Goal: Task Accomplishment & Management: Manage account settings

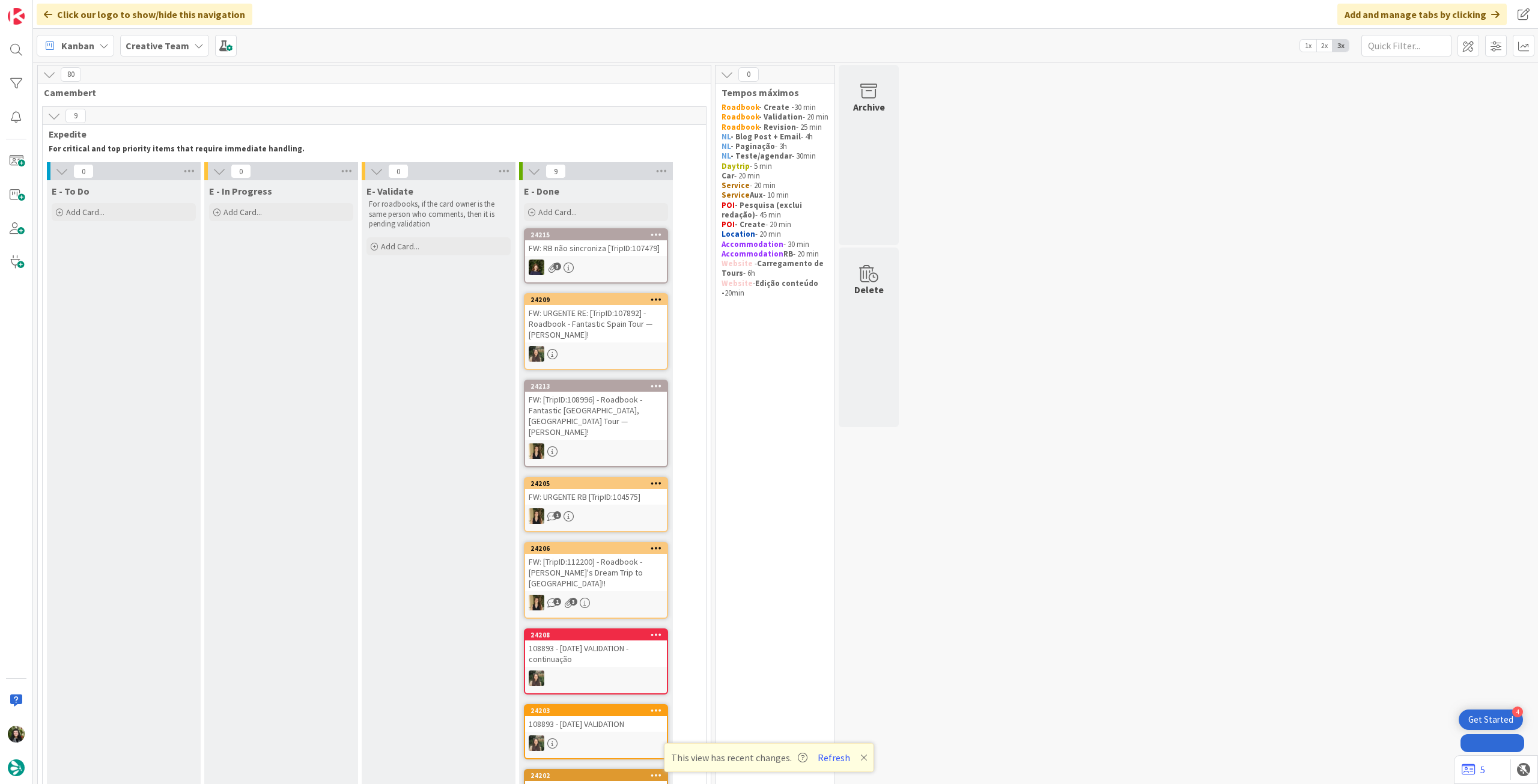
click at [163, 37] on div "Creative Team" at bounding box center [165, 45] width 89 height 21
click at [197, 171] on h4 "Creative Team - Análise" at bounding box center [216, 172] width 163 height 12
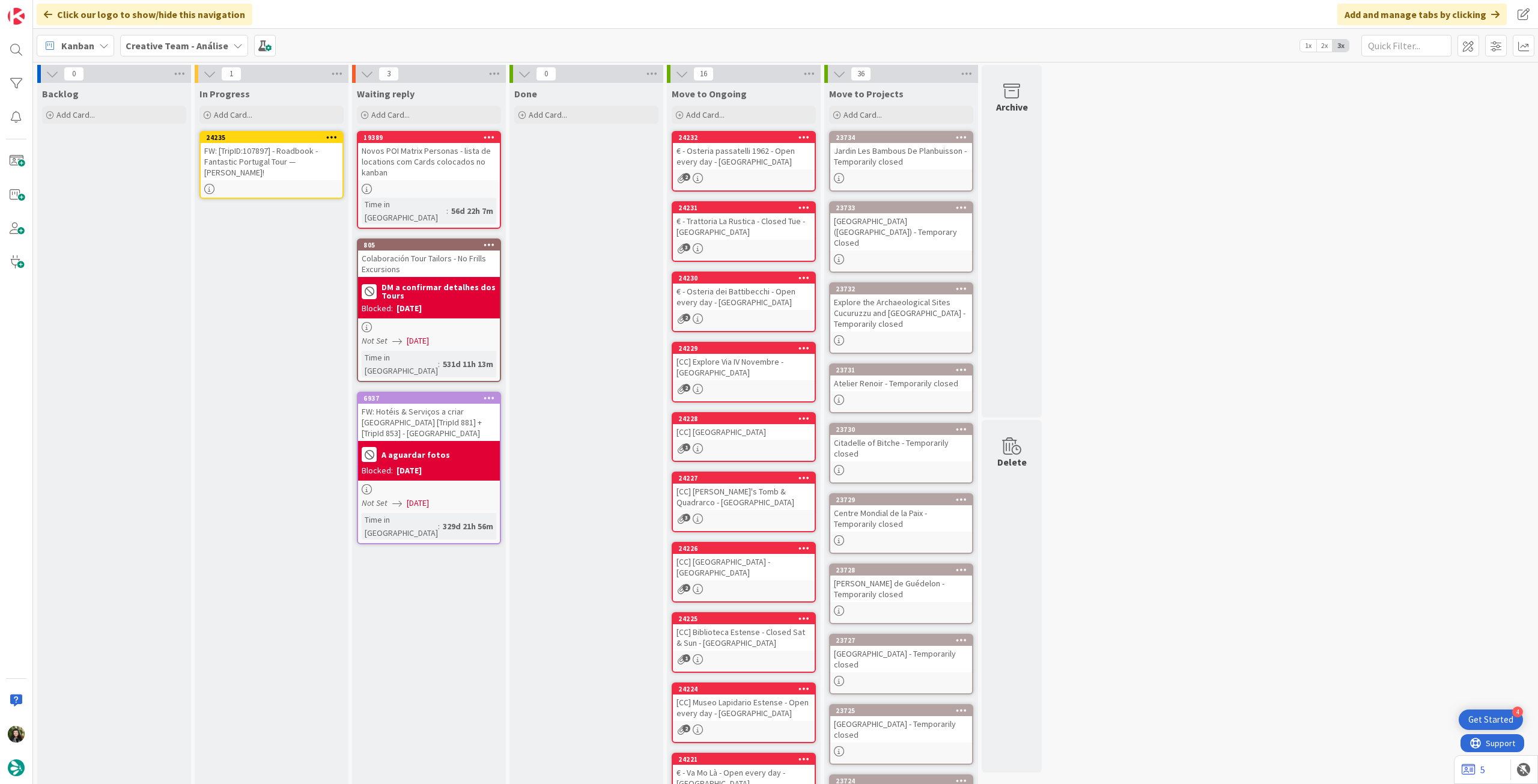
click at [331, 134] on icon at bounding box center [332, 137] width 11 height 8
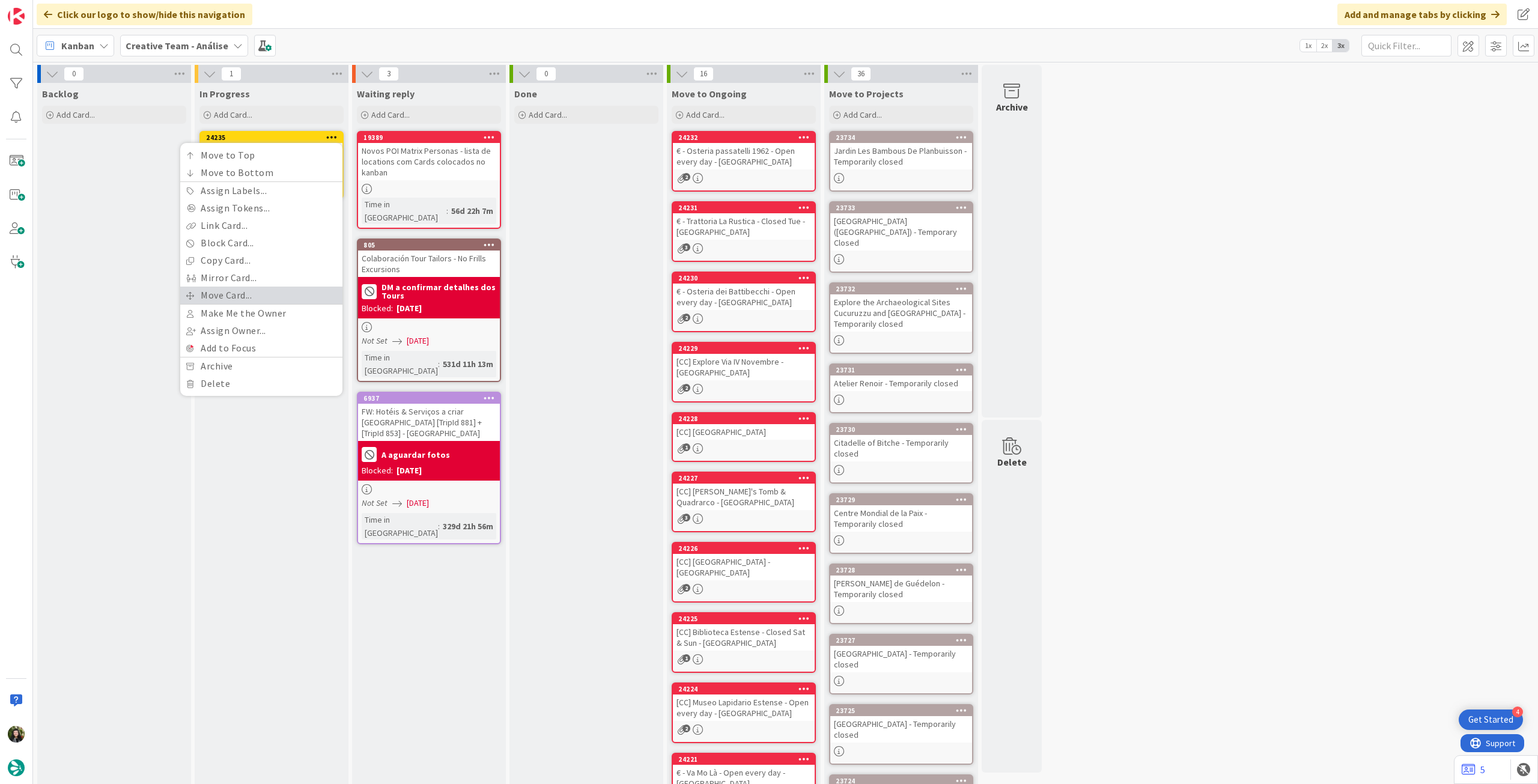
click at [257, 295] on link "Move Card..." at bounding box center [261, 295] width 162 height 17
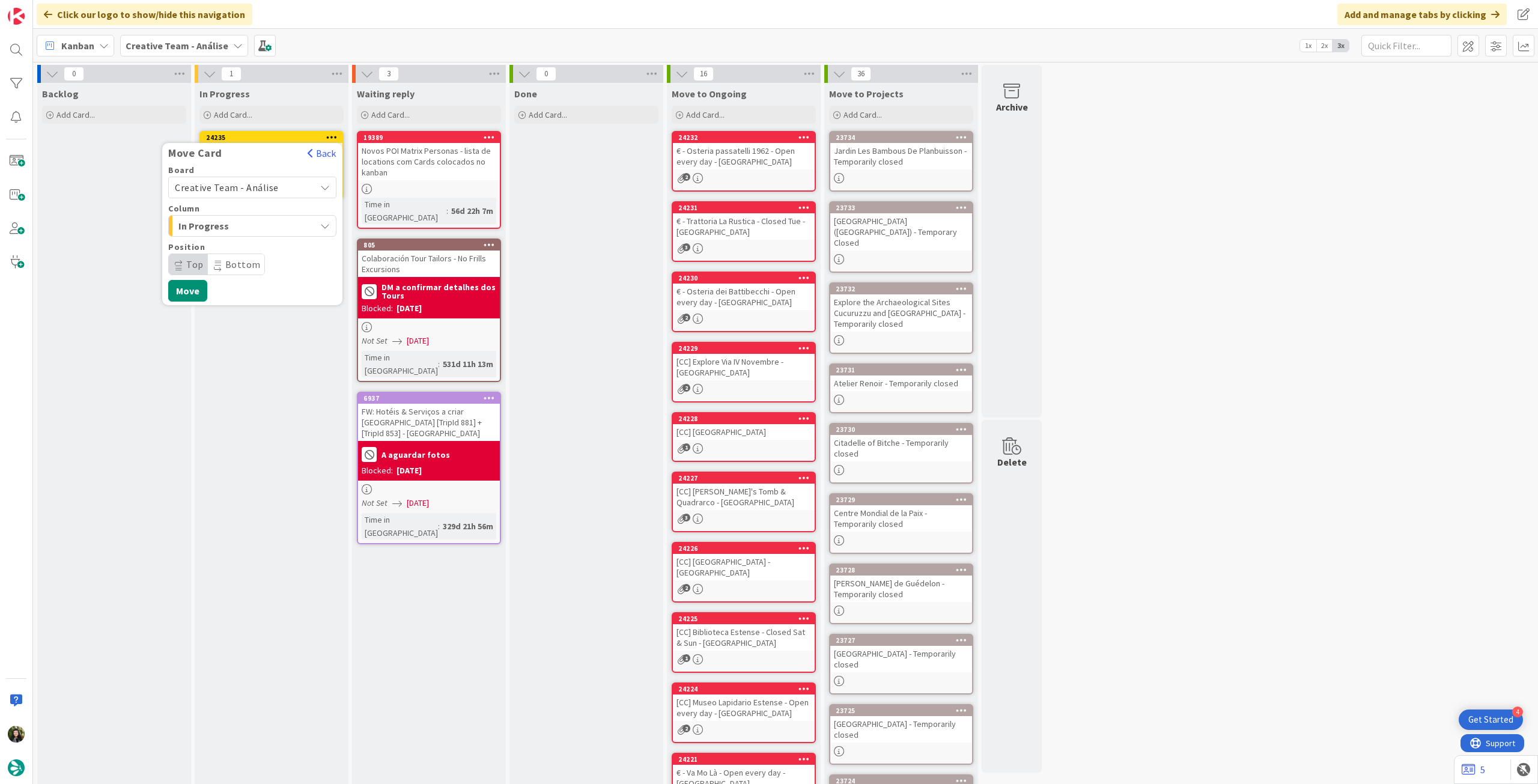
click at [278, 190] on span "Creative Team - Análise" at bounding box center [242, 188] width 134 height 17
click at [275, 240] on span "Creative Team" at bounding box center [260, 244] width 139 height 18
click at [237, 266] on span "Daytrip" at bounding box center [251, 264] width 116 height 17
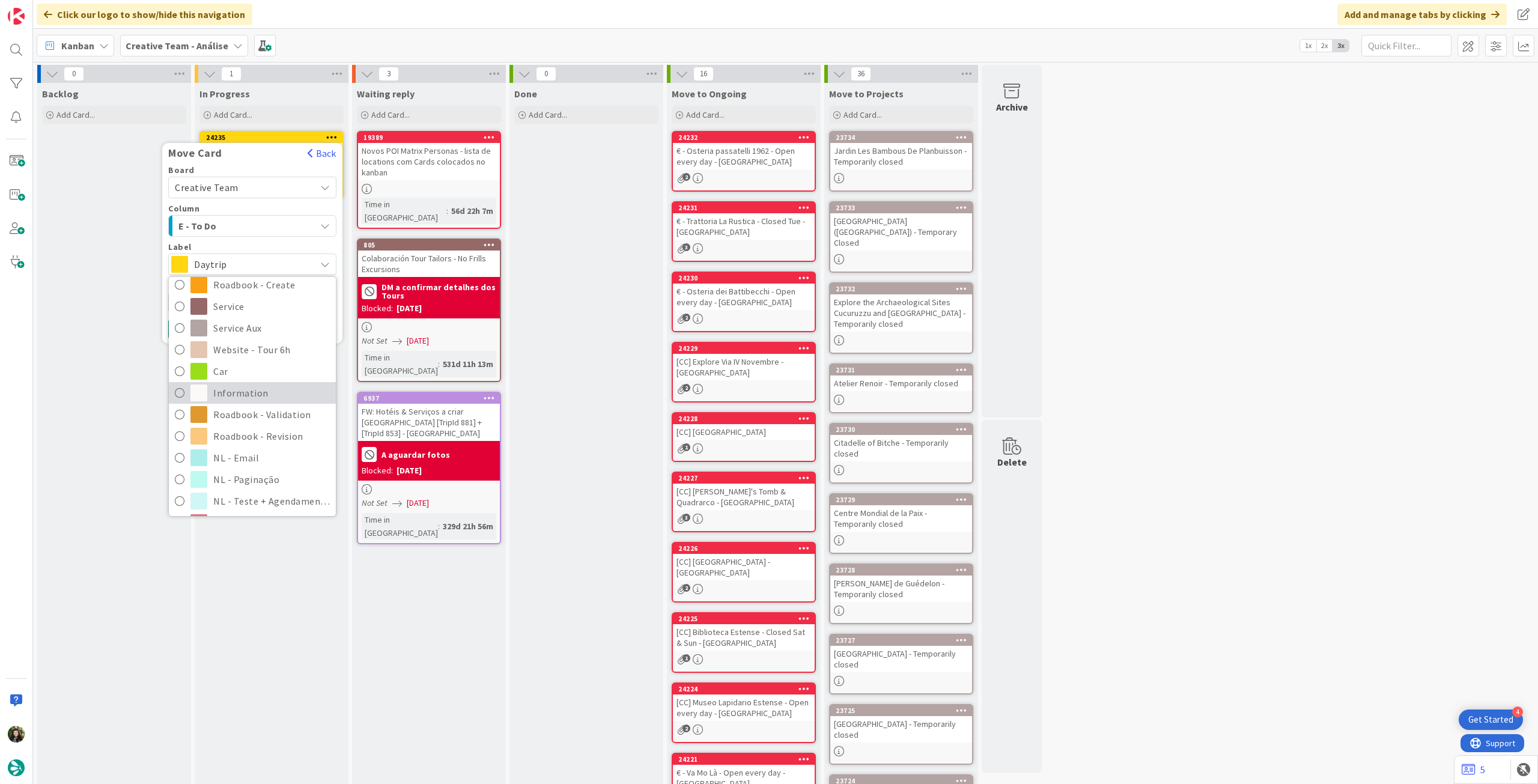
scroll to position [160, 0]
click at [221, 436] on span "Roadbook - Revision" at bounding box center [271, 435] width 116 height 18
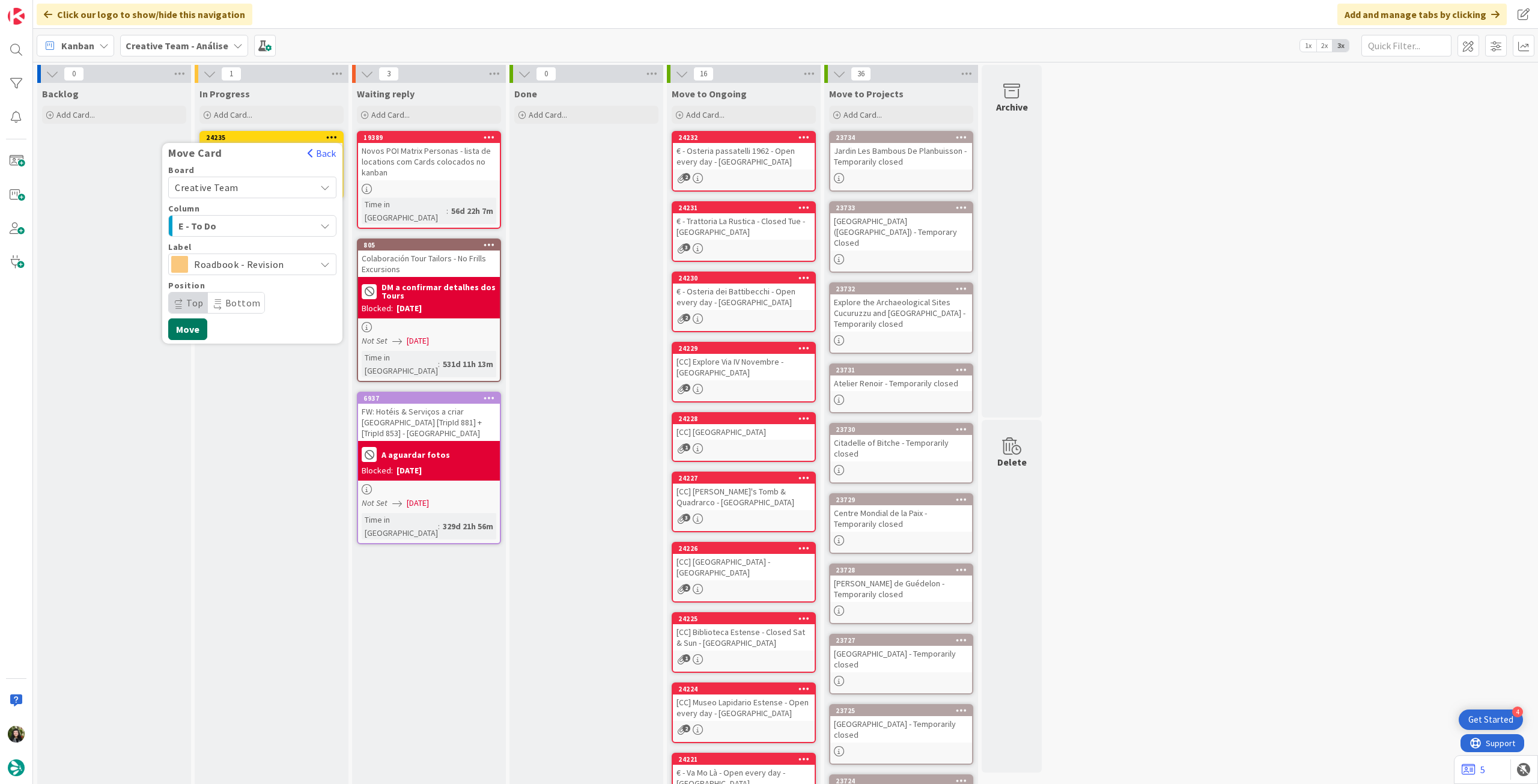
click at [196, 327] on button "Move" at bounding box center [188, 329] width 39 height 21
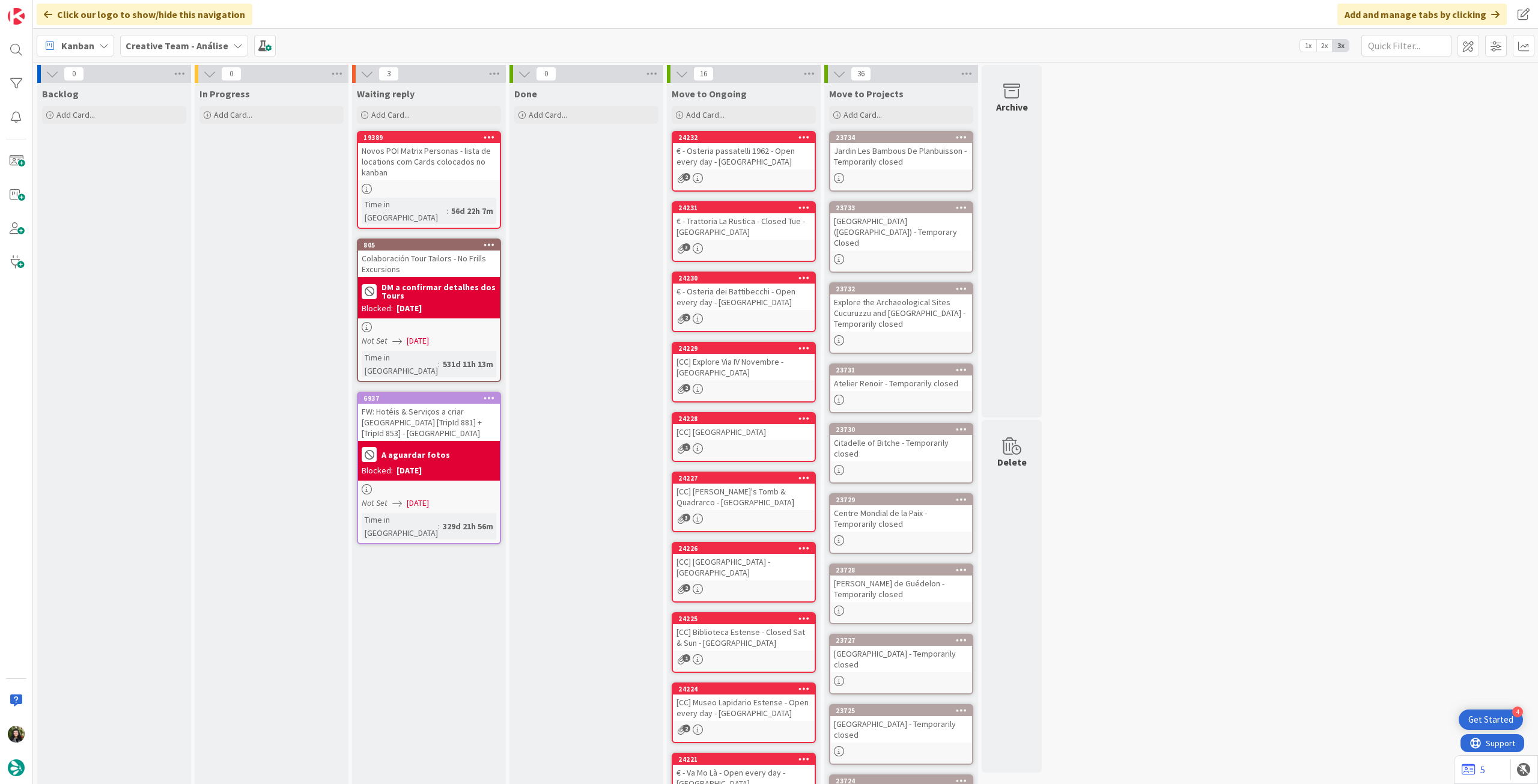
click at [155, 48] on b "Creative Team - Análise" at bounding box center [177, 45] width 102 height 12
click at [161, 174] on h4 "Creative Team" at bounding box center [216, 172] width 163 height 12
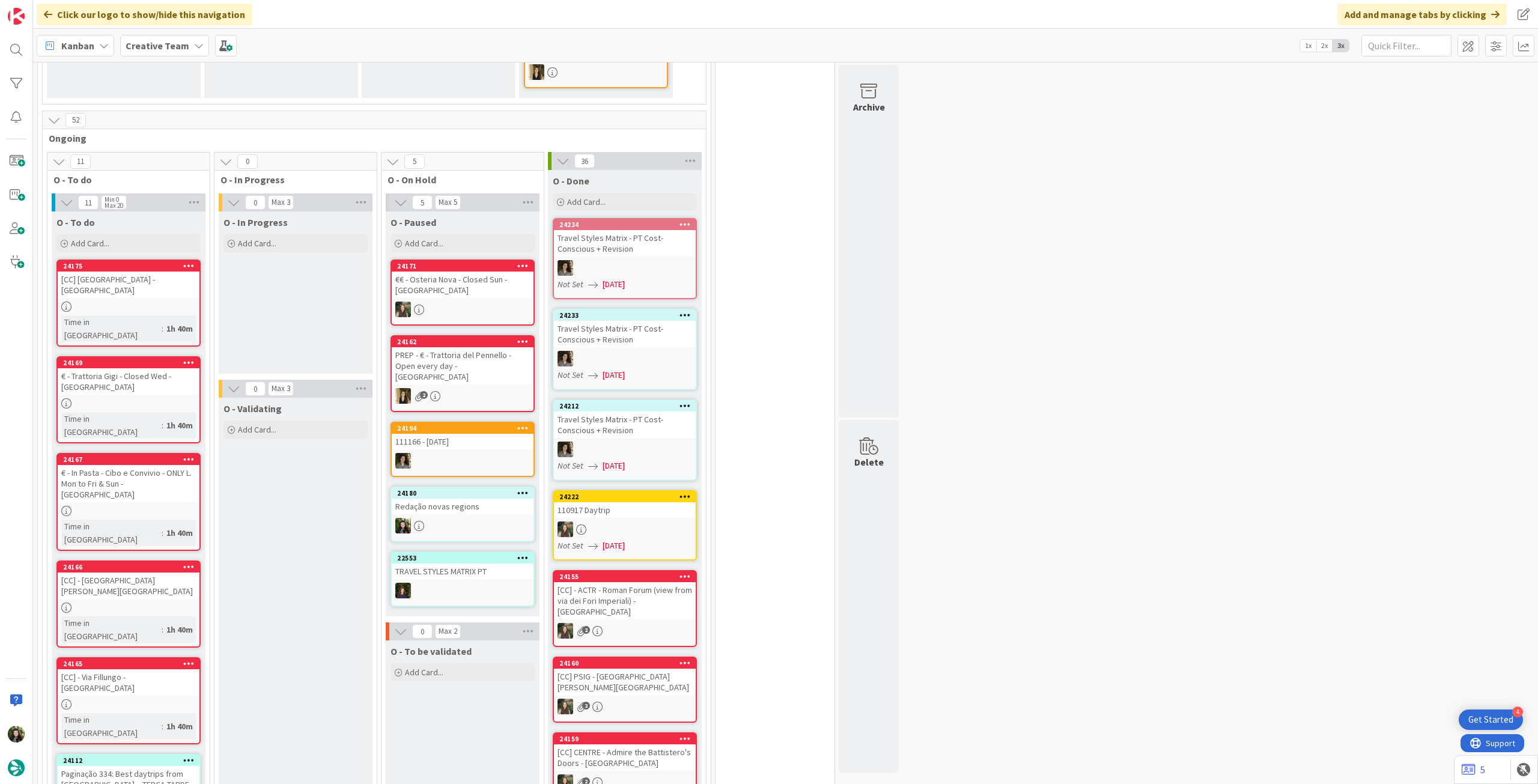
click at [191, 756] on icon at bounding box center [189, 760] width 11 height 8
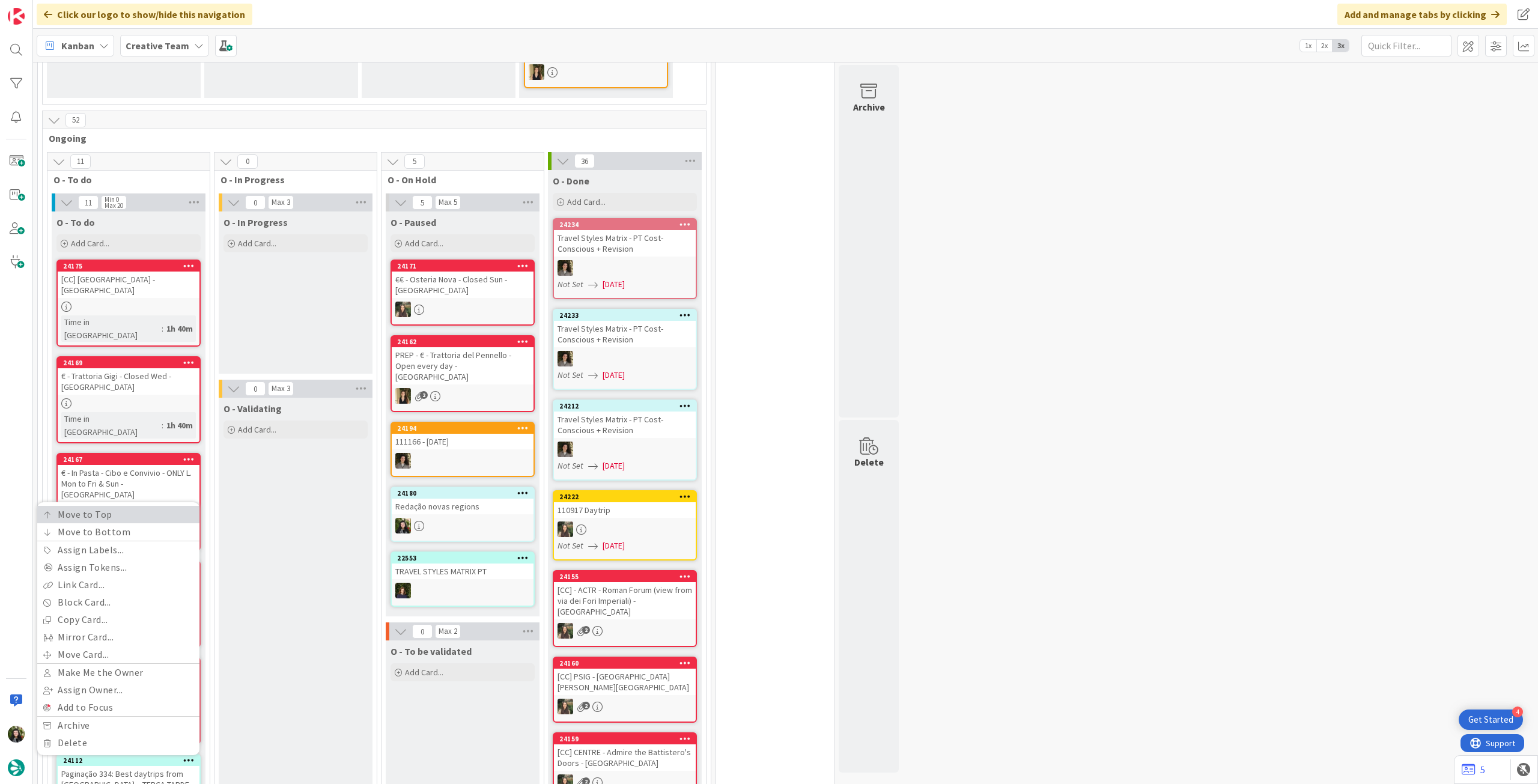
click at [147, 506] on link "Move to Top" at bounding box center [118, 514] width 162 height 17
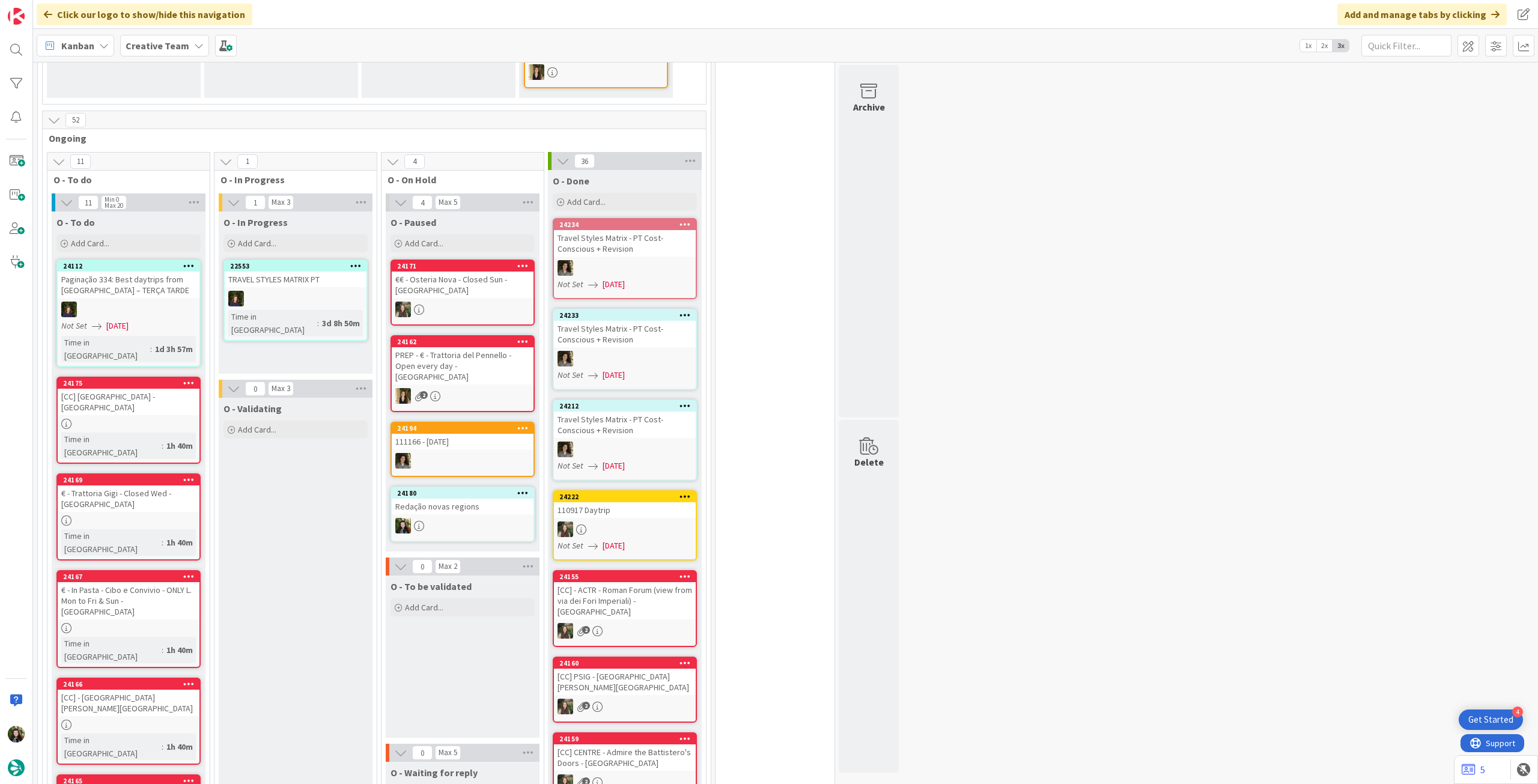
scroll to position [721, 0]
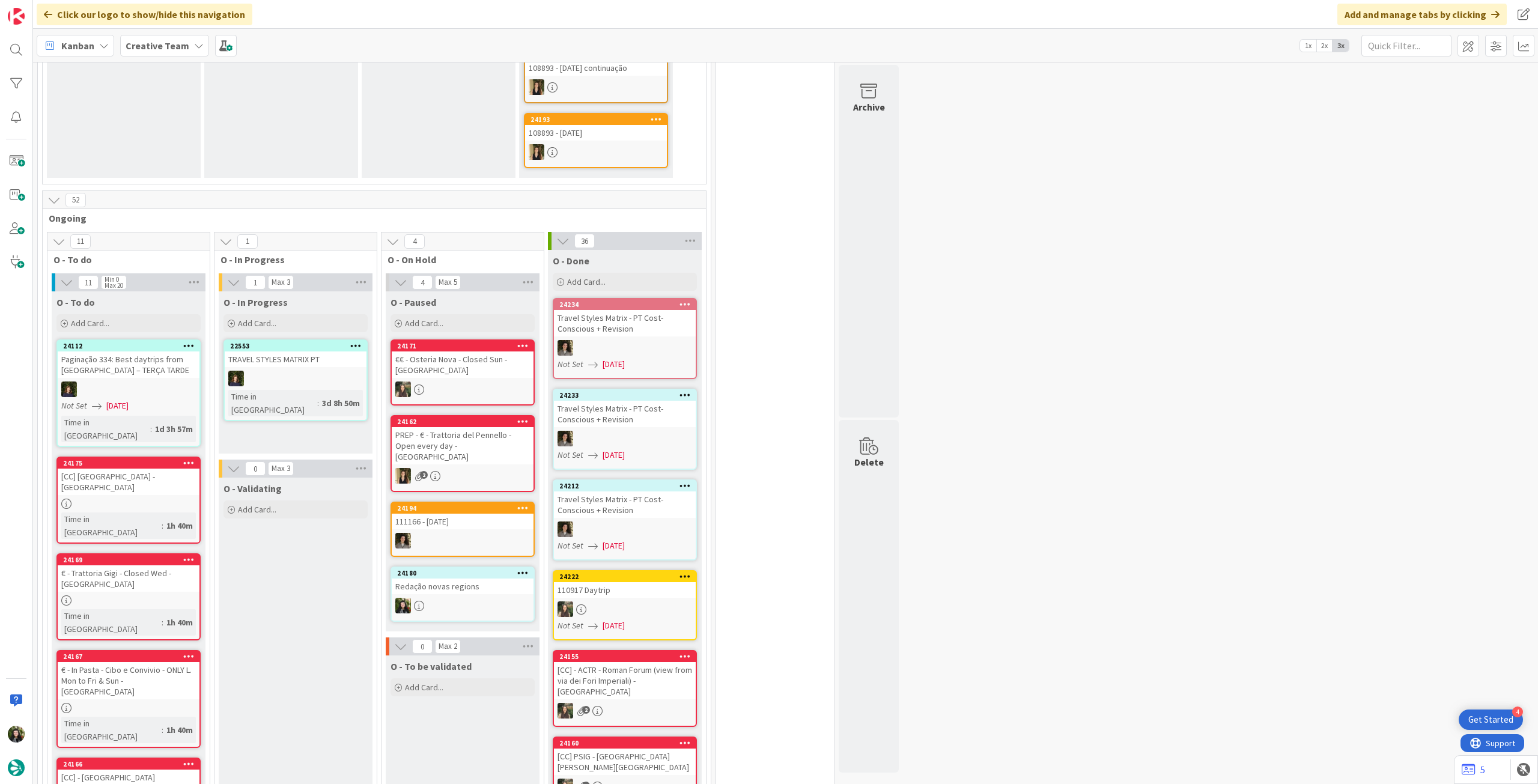
drag, startPoint x: 175, startPoint y: 38, endPoint x: 175, endPoint y: 53, distance: 15.0
click at [175, 39] on span "Creative Team" at bounding box center [157, 46] width 64 height 15
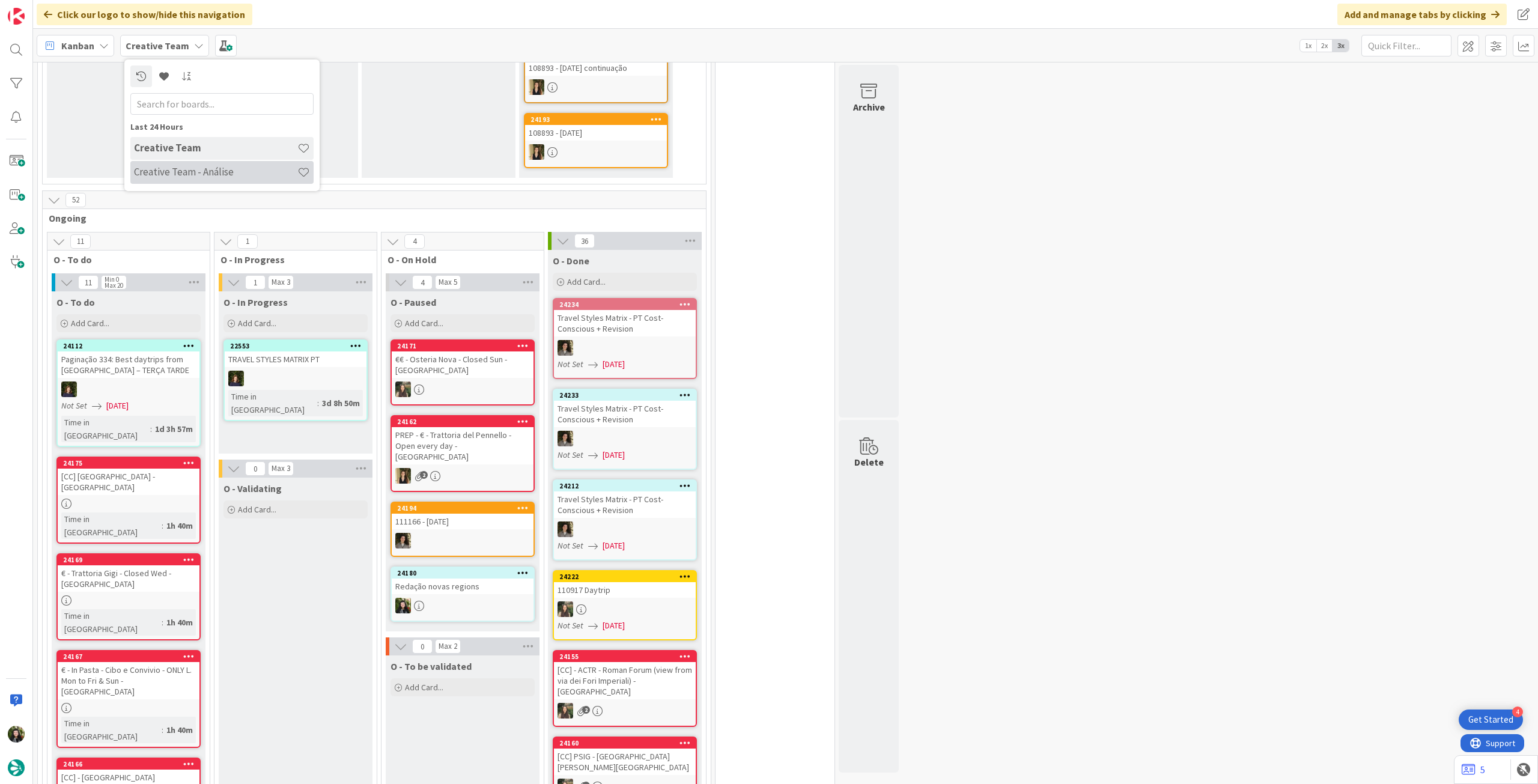
click at [155, 172] on h4 "Creative Team - Análise" at bounding box center [216, 172] width 163 height 12
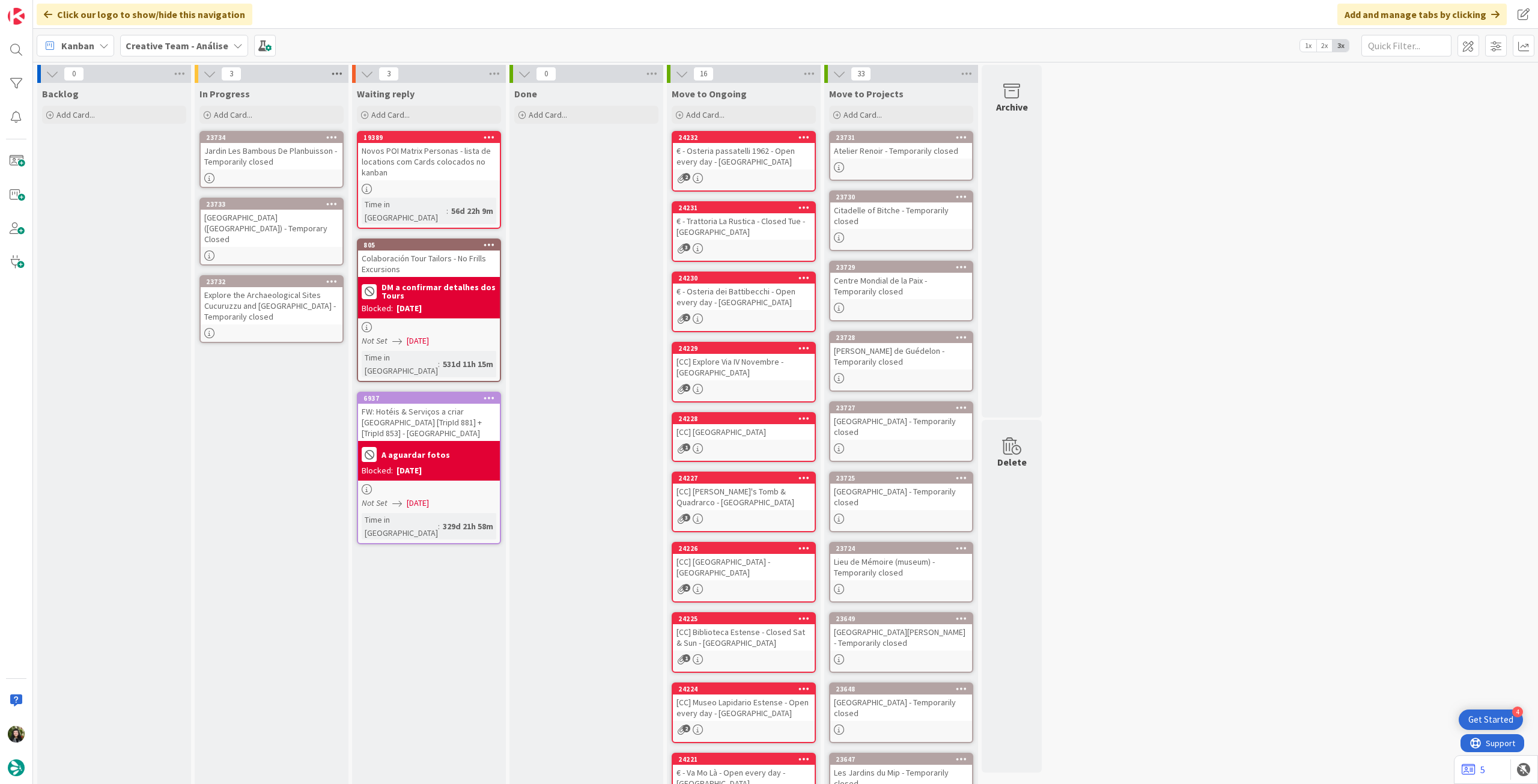
click at [342, 68] on icon at bounding box center [337, 74] width 16 height 18
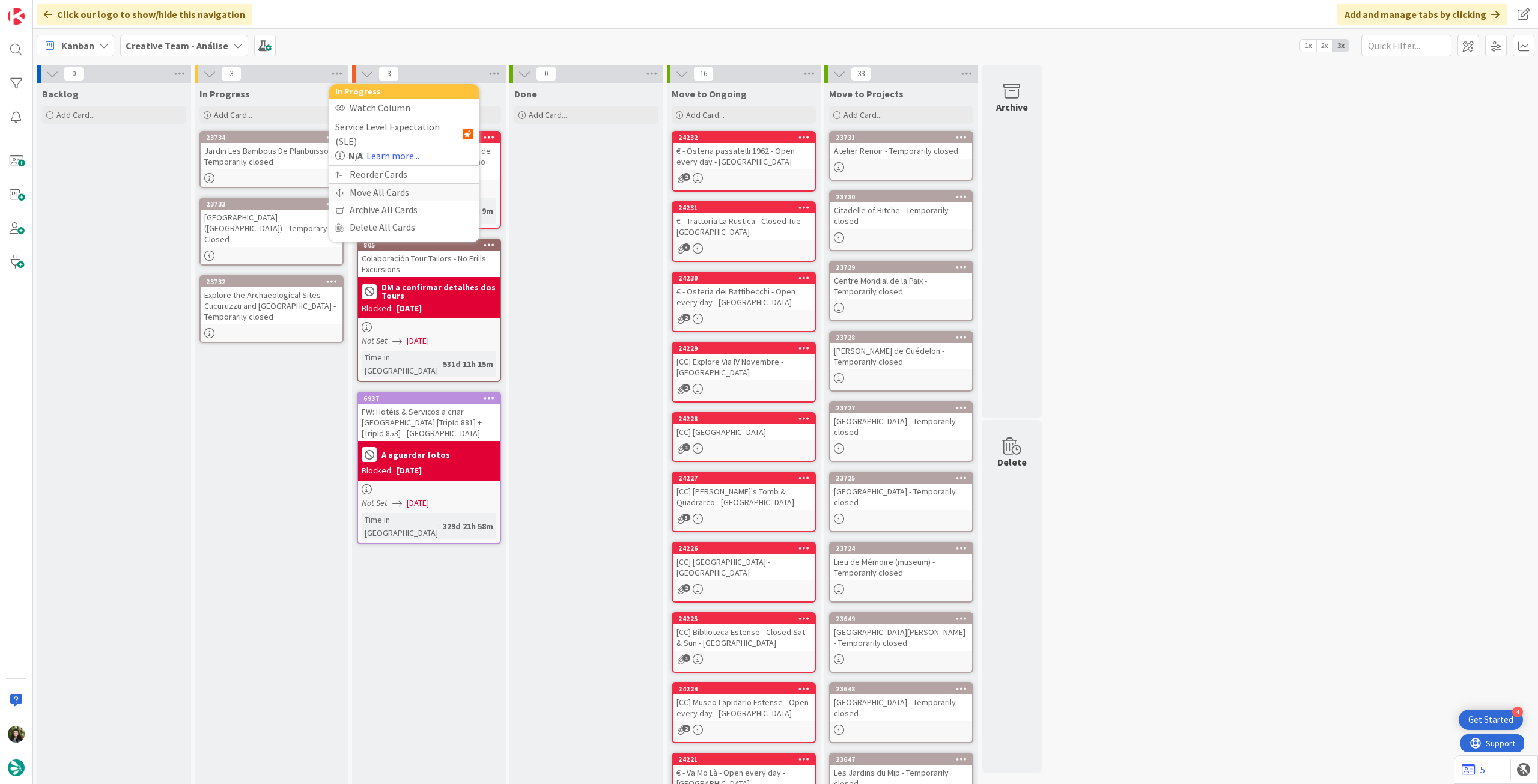
click at [361, 184] on div "Move All Cards" at bounding box center [404, 192] width 150 height 17
click at [389, 131] on span "Creative Team - Análise" at bounding box center [390, 131] width 97 height 12
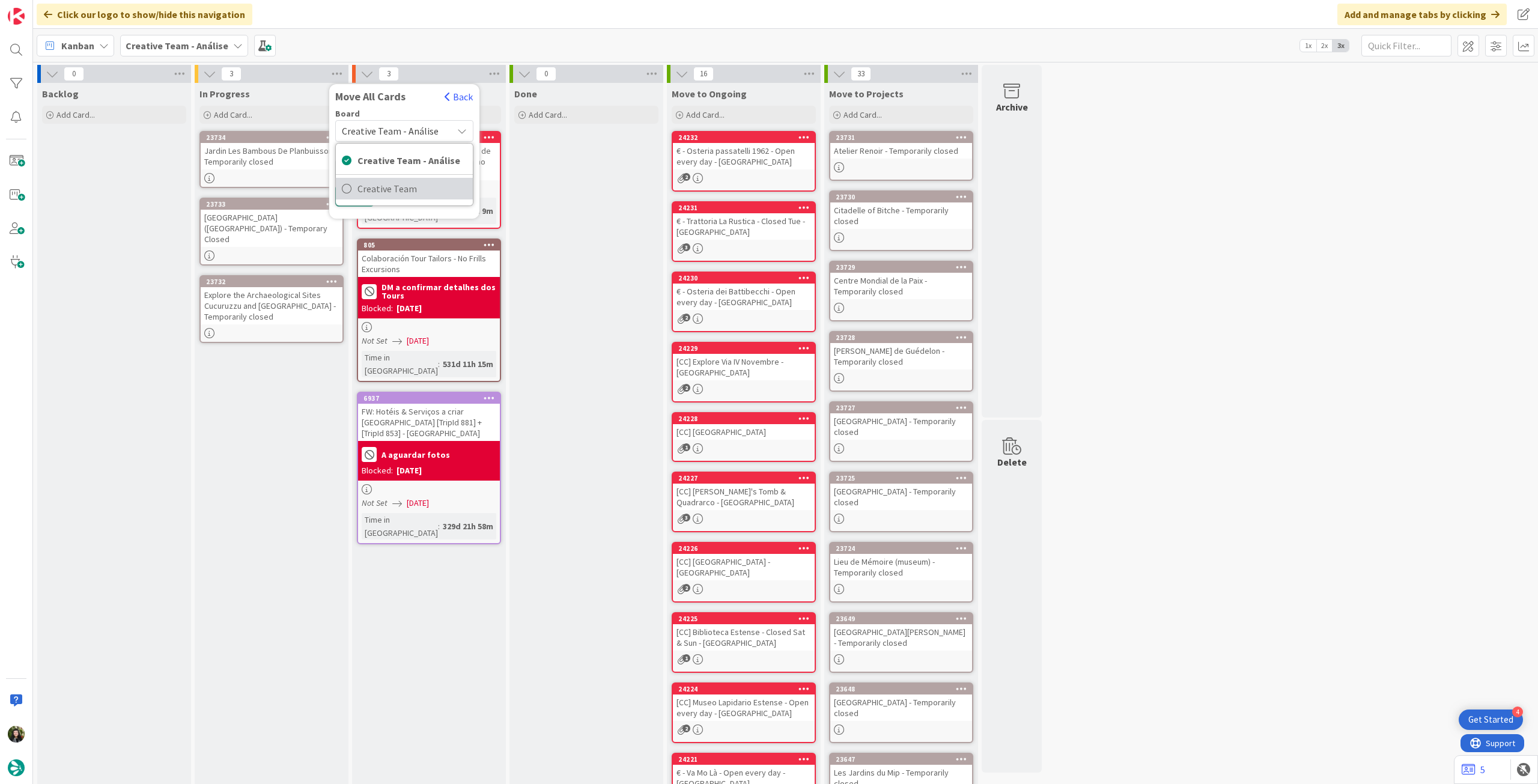
click at [406, 189] on span "Creative Team" at bounding box center [412, 189] width 109 height 18
click at [407, 176] on div "E - To Do" at bounding box center [397, 170] width 110 height 19
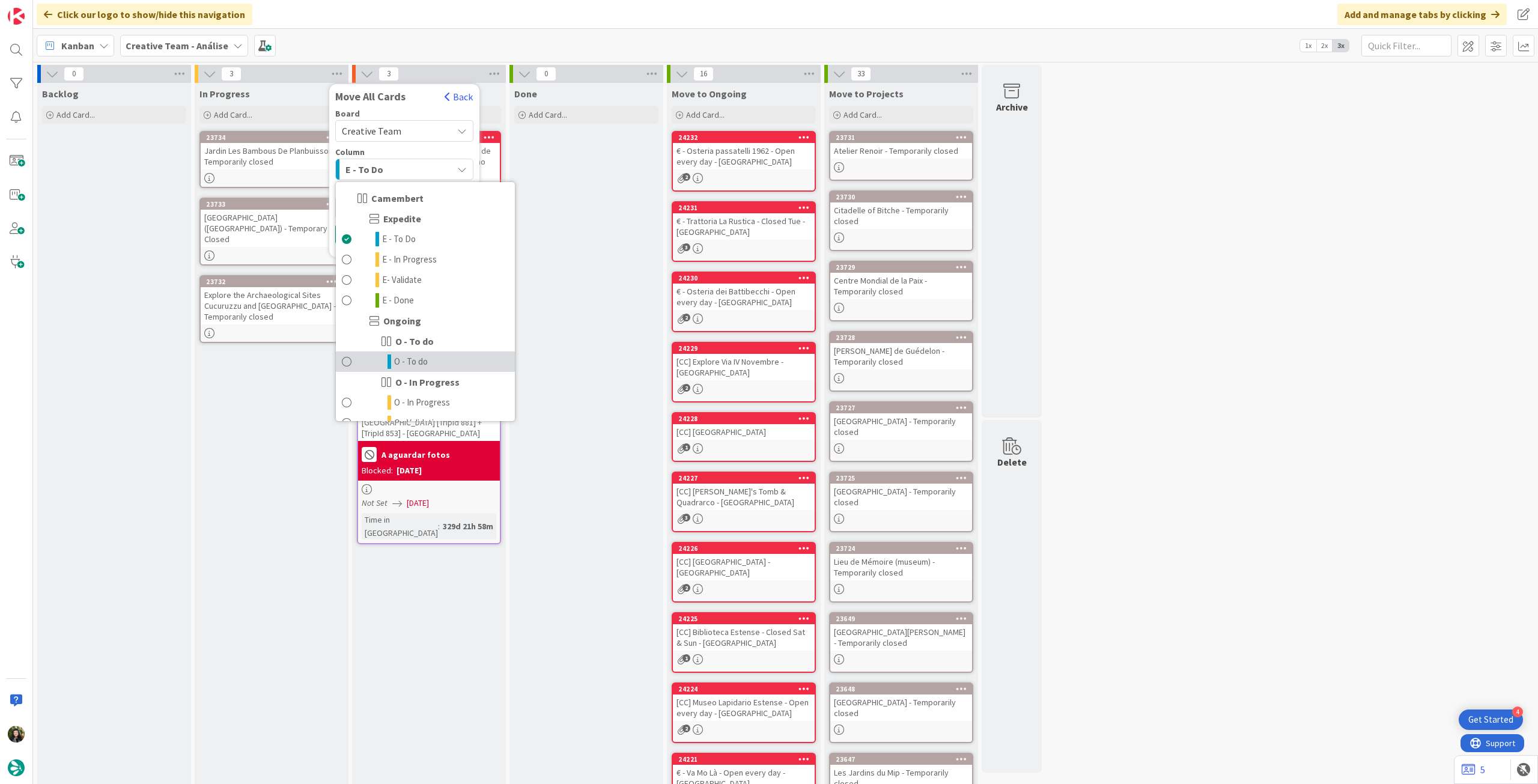
click at [401, 357] on span "O - To do" at bounding box center [410, 361] width 34 height 15
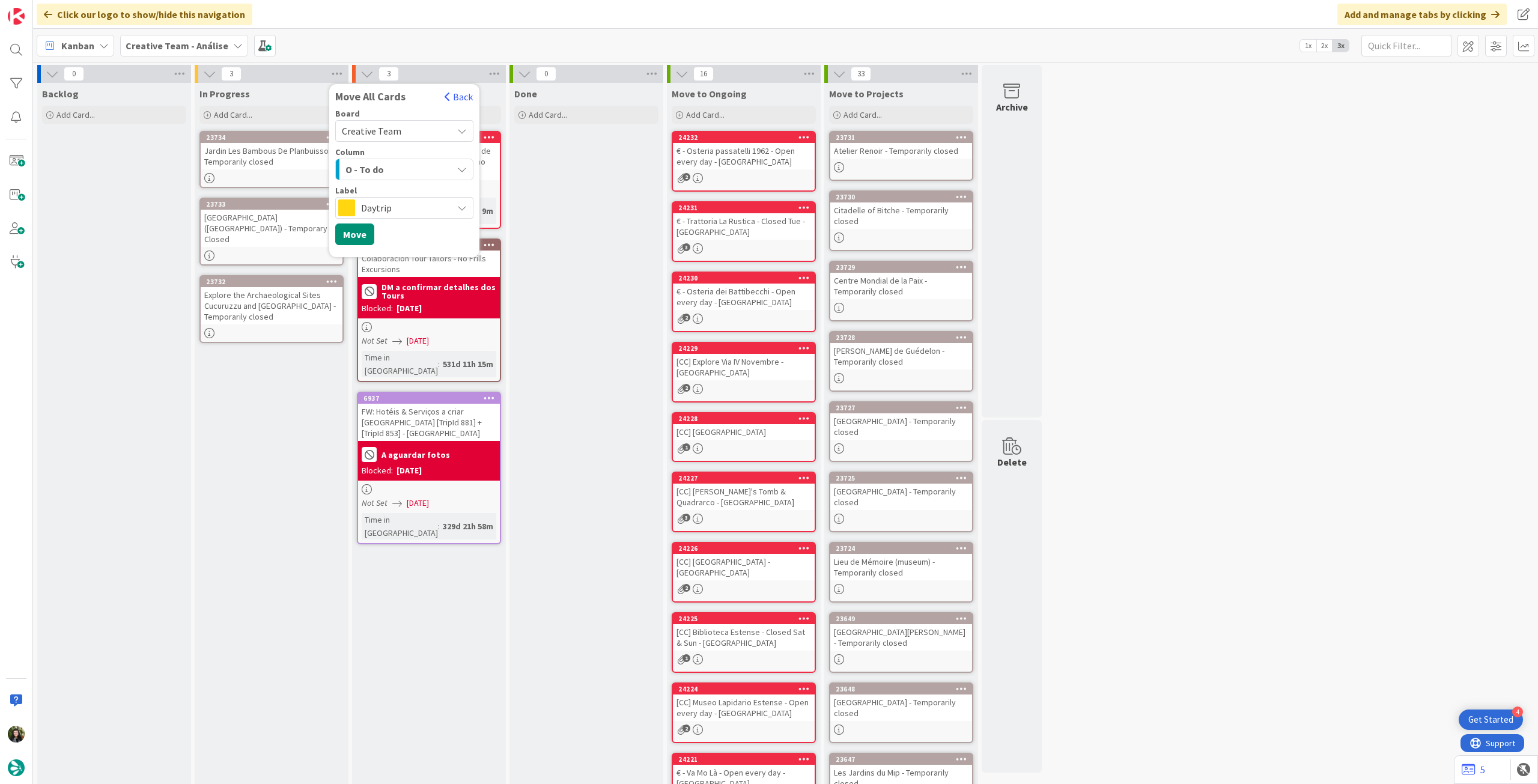
click at [408, 203] on span "Daytrip" at bounding box center [404, 208] width 85 height 17
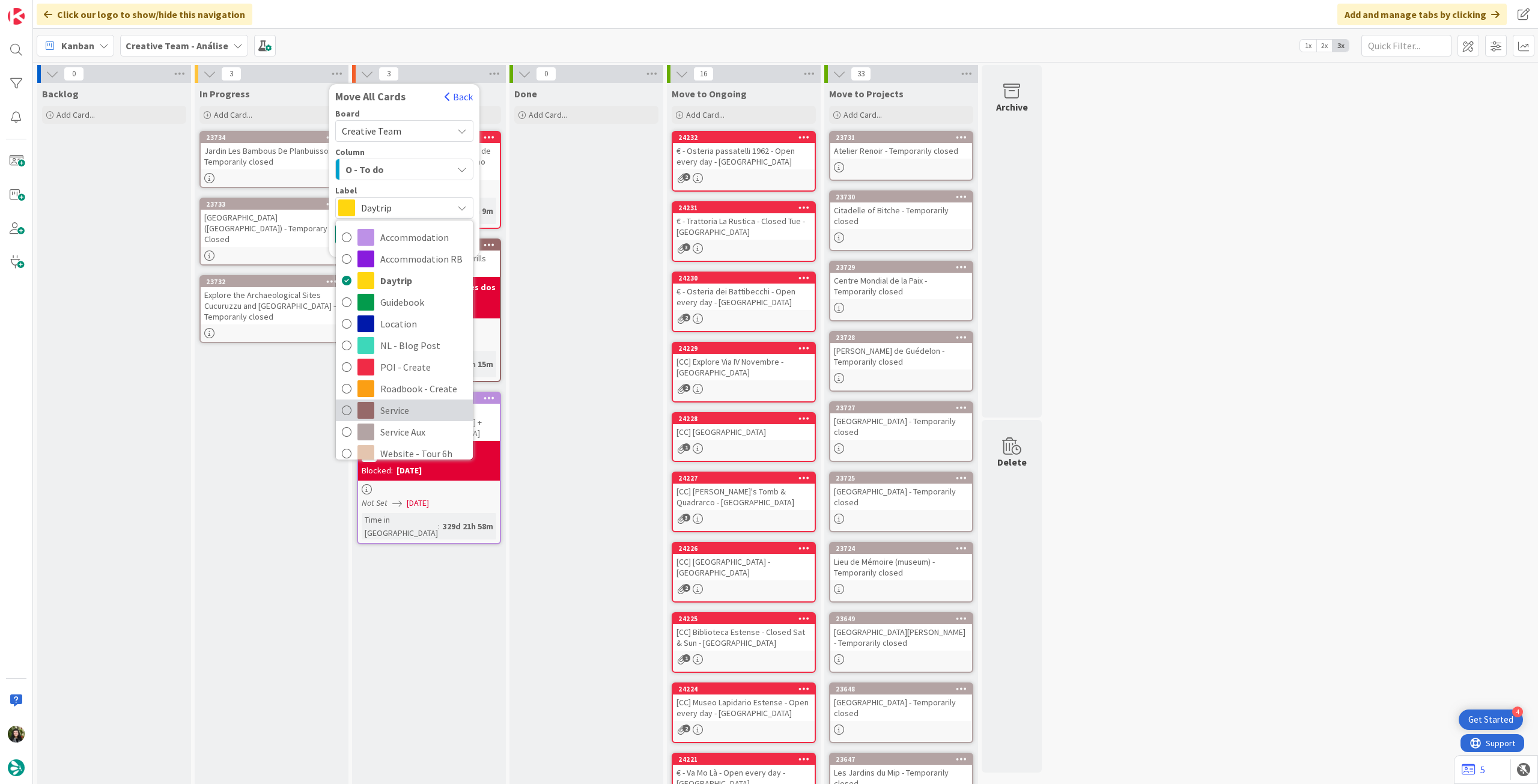
click at [430, 406] on span "Service" at bounding box center [423, 410] width 87 height 18
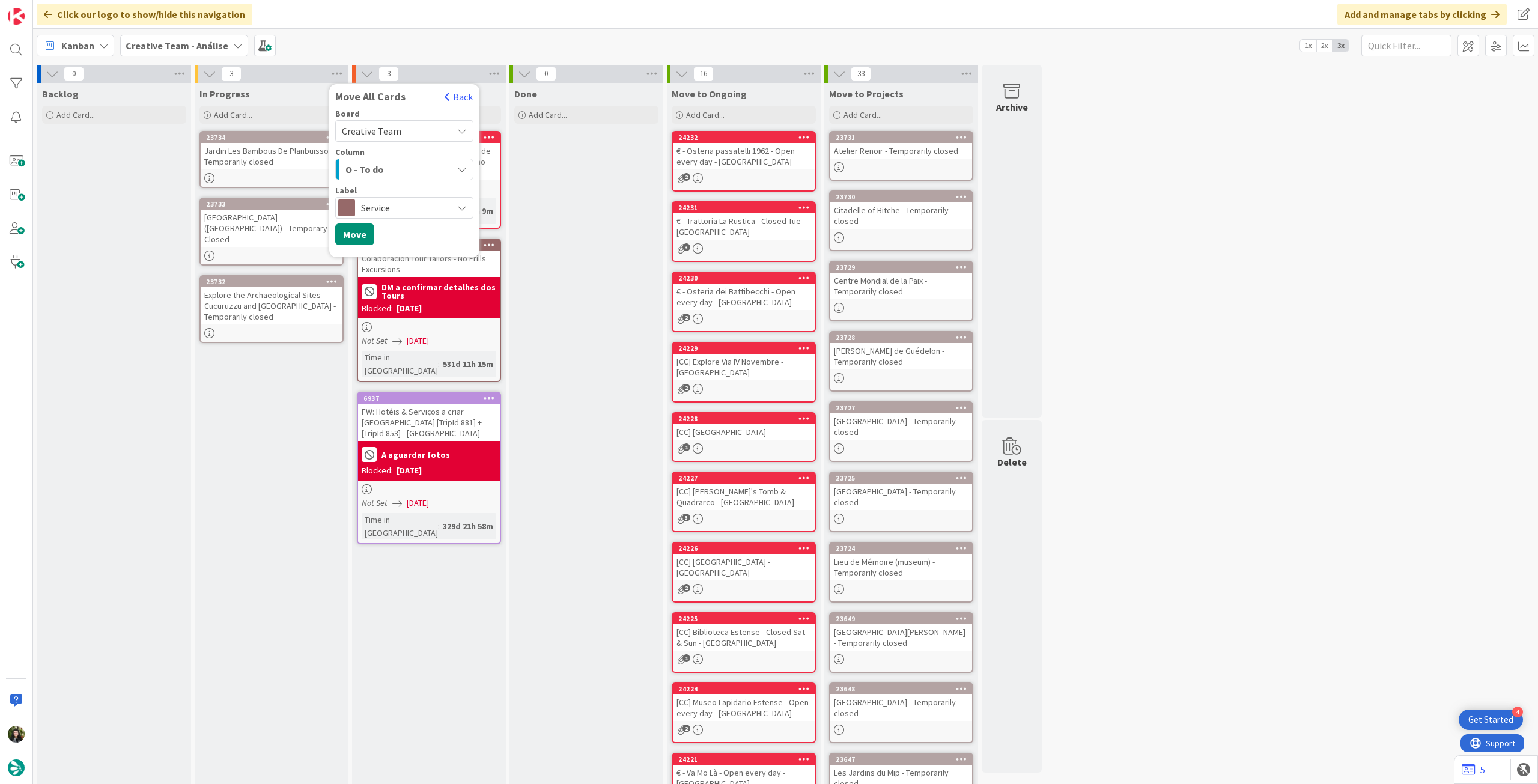
click at [395, 201] on span "Service" at bounding box center [404, 208] width 85 height 17
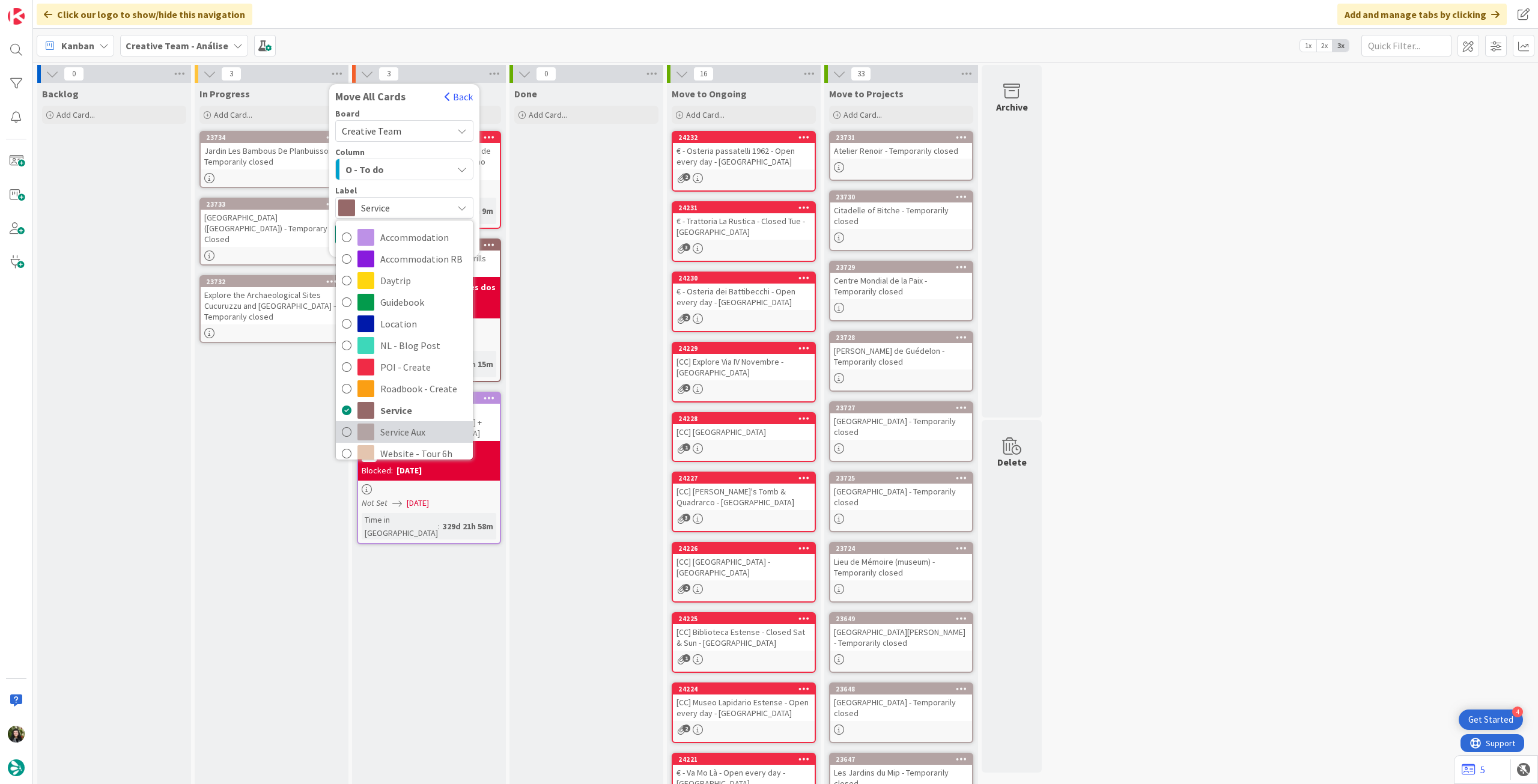
click at [404, 428] on span "Service Aux" at bounding box center [423, 432] width 87 height 18
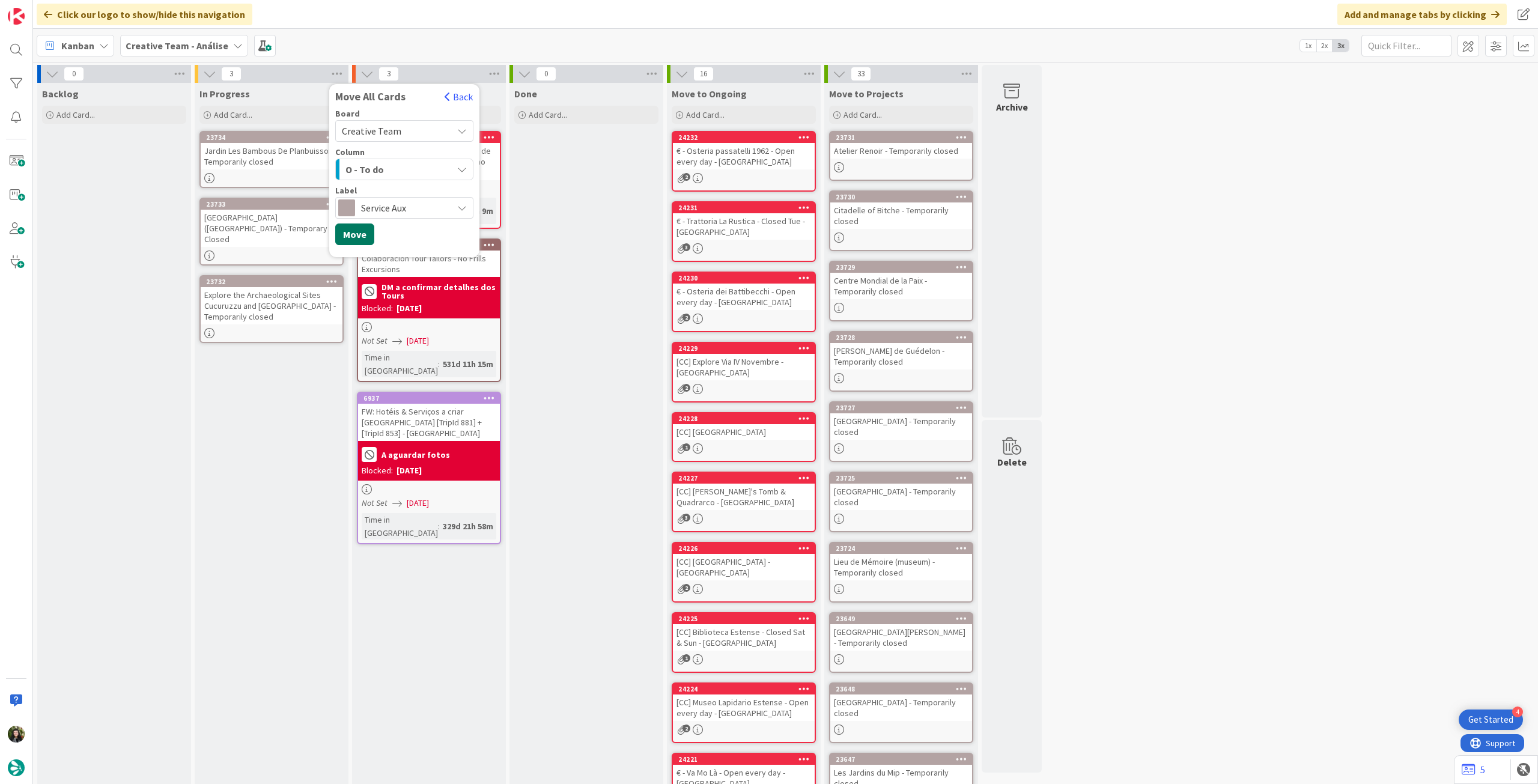
click at [350, 234] on button "Move" at bounding box center [354, 234] width 39 height 21
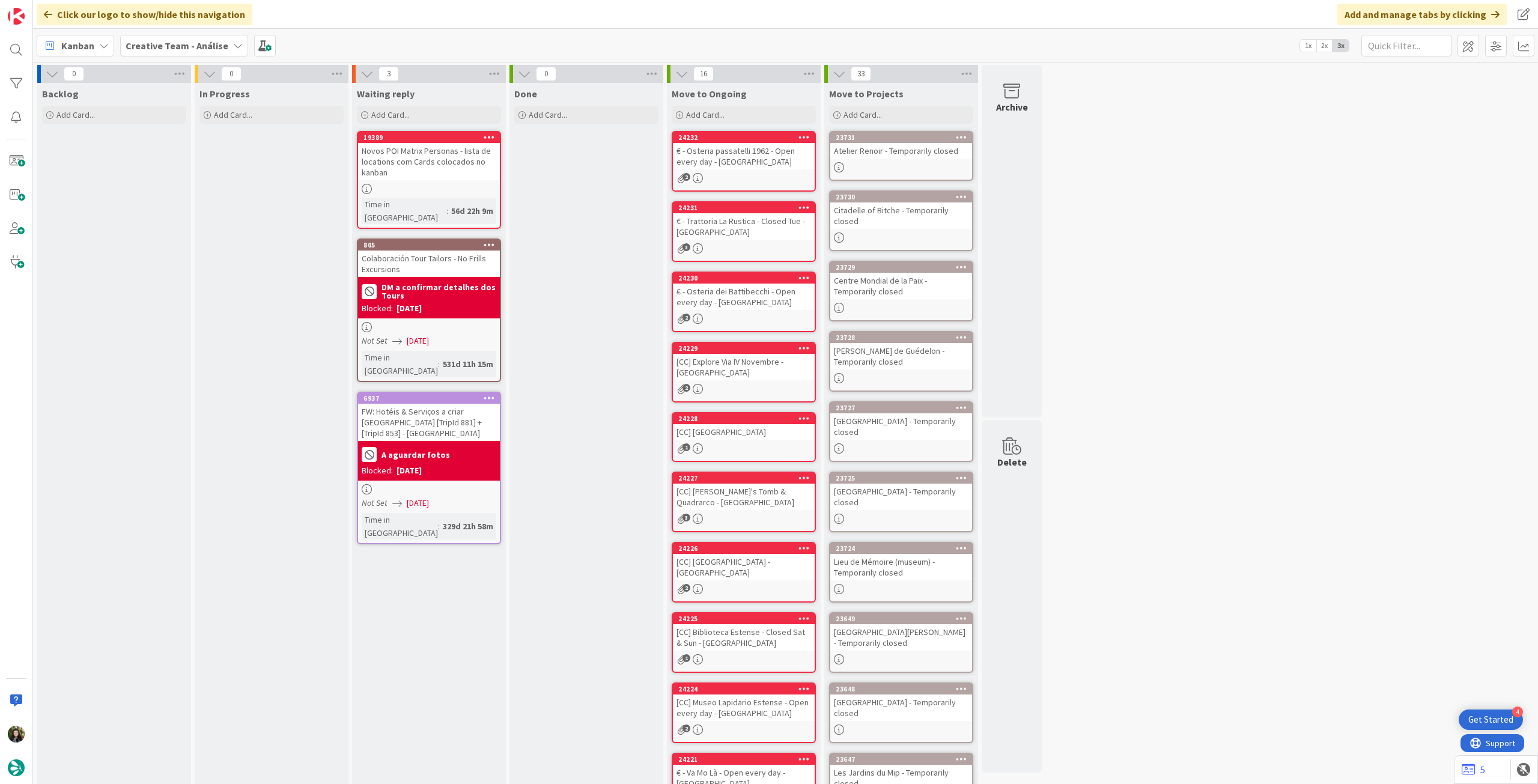
click at [169, 44] on b "Creative Team - Análise" at bounding box center [177, 45] width 102 height 12
click at [186, 170] on h4 "Creative Team" at bounding box center [216, 172] width 163 height 12
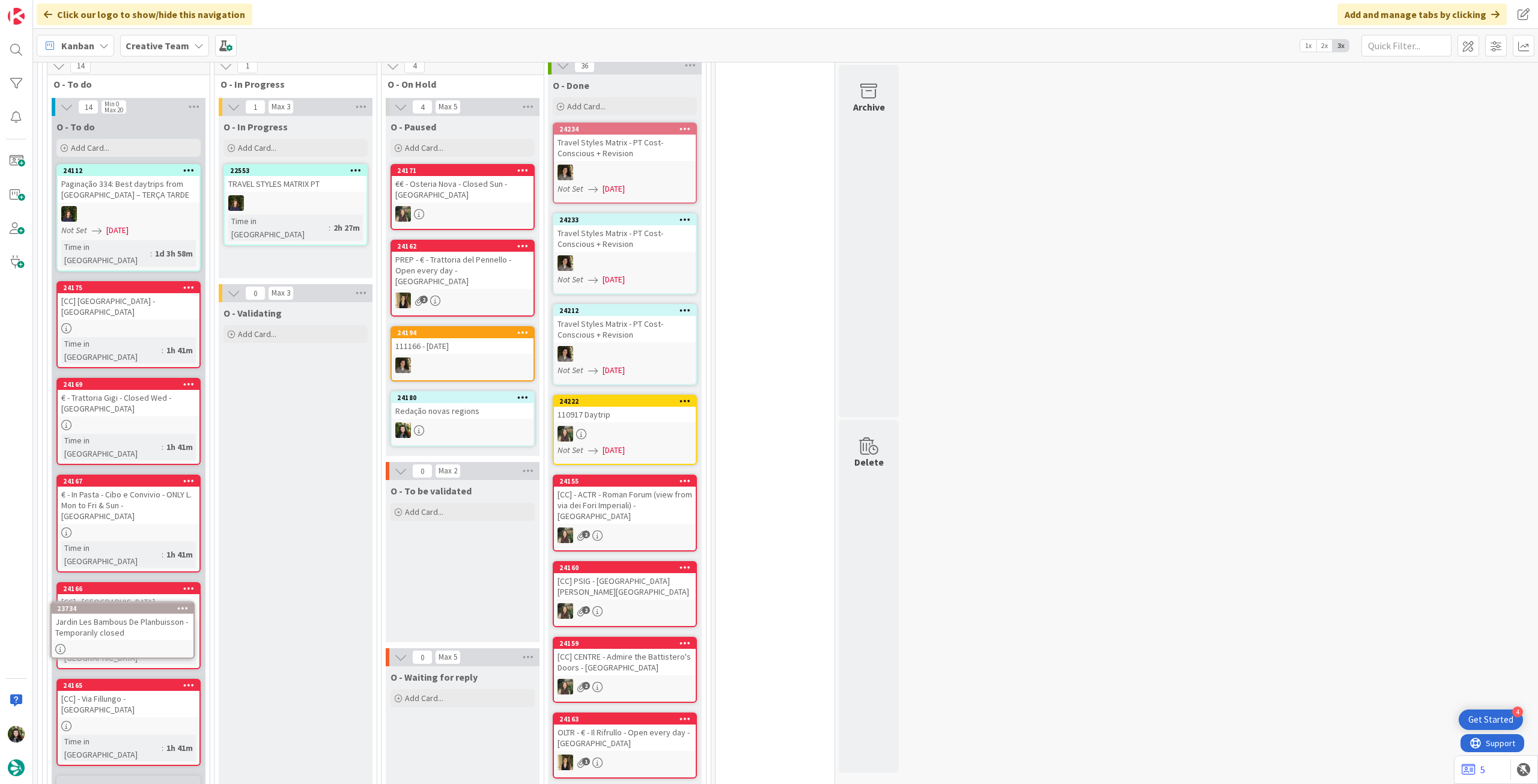
scroll to position [897, 0]
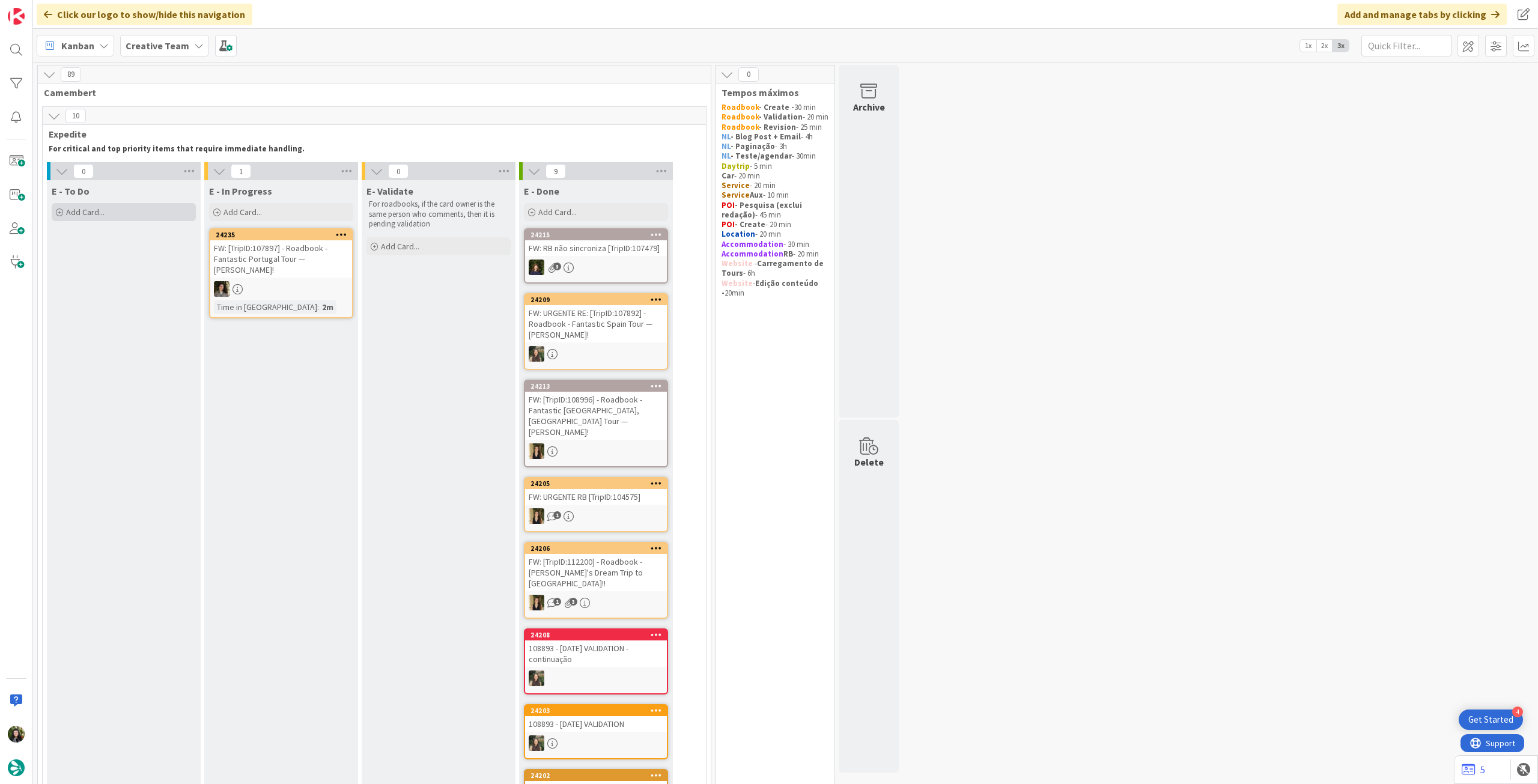
click at [100, 206] on div "Add Card..." at bounding box center [124, 212] width 144 height 18
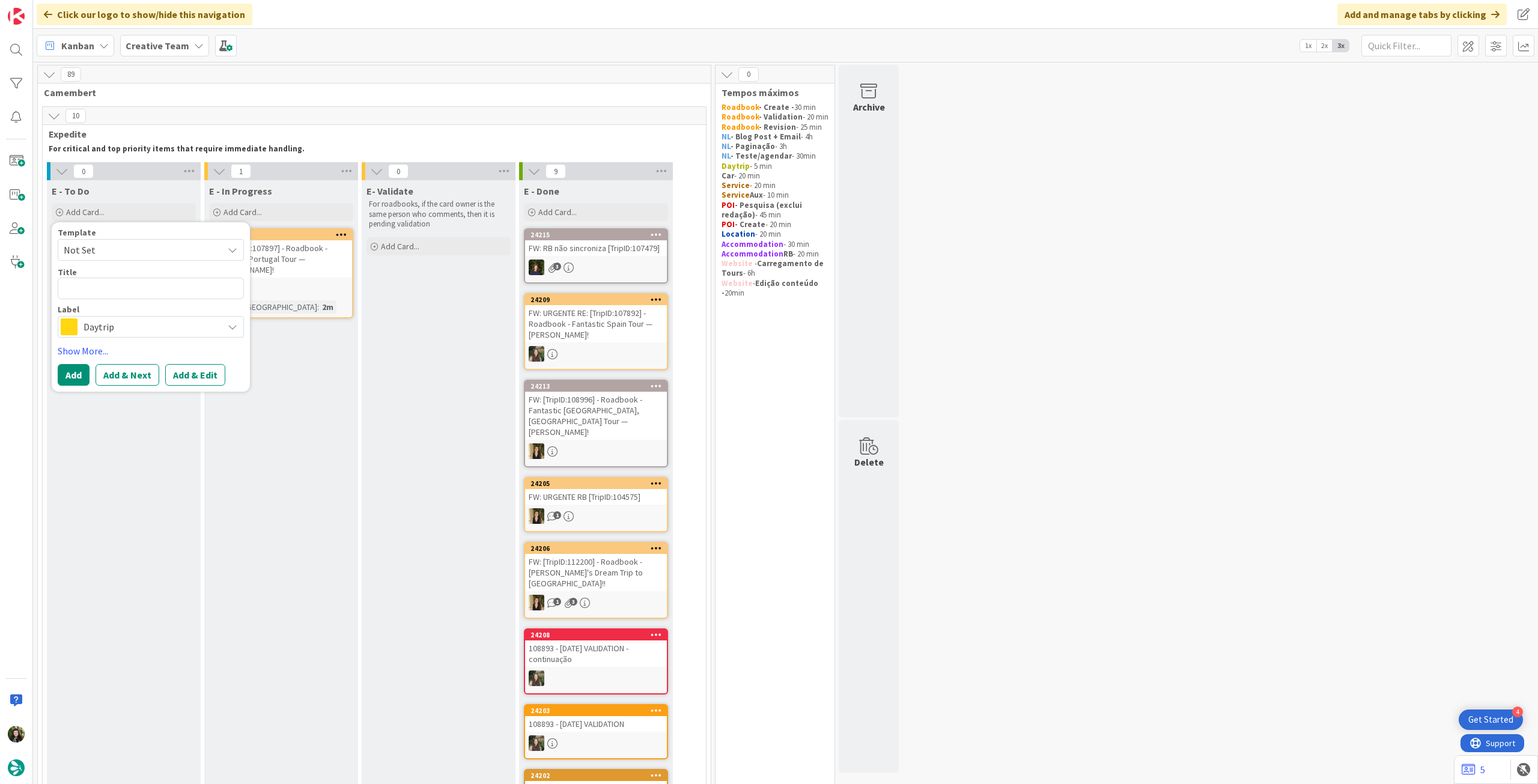
click at [129, 316] on div "Daytrip" at bounding box center [150, 327] width 186 height 21
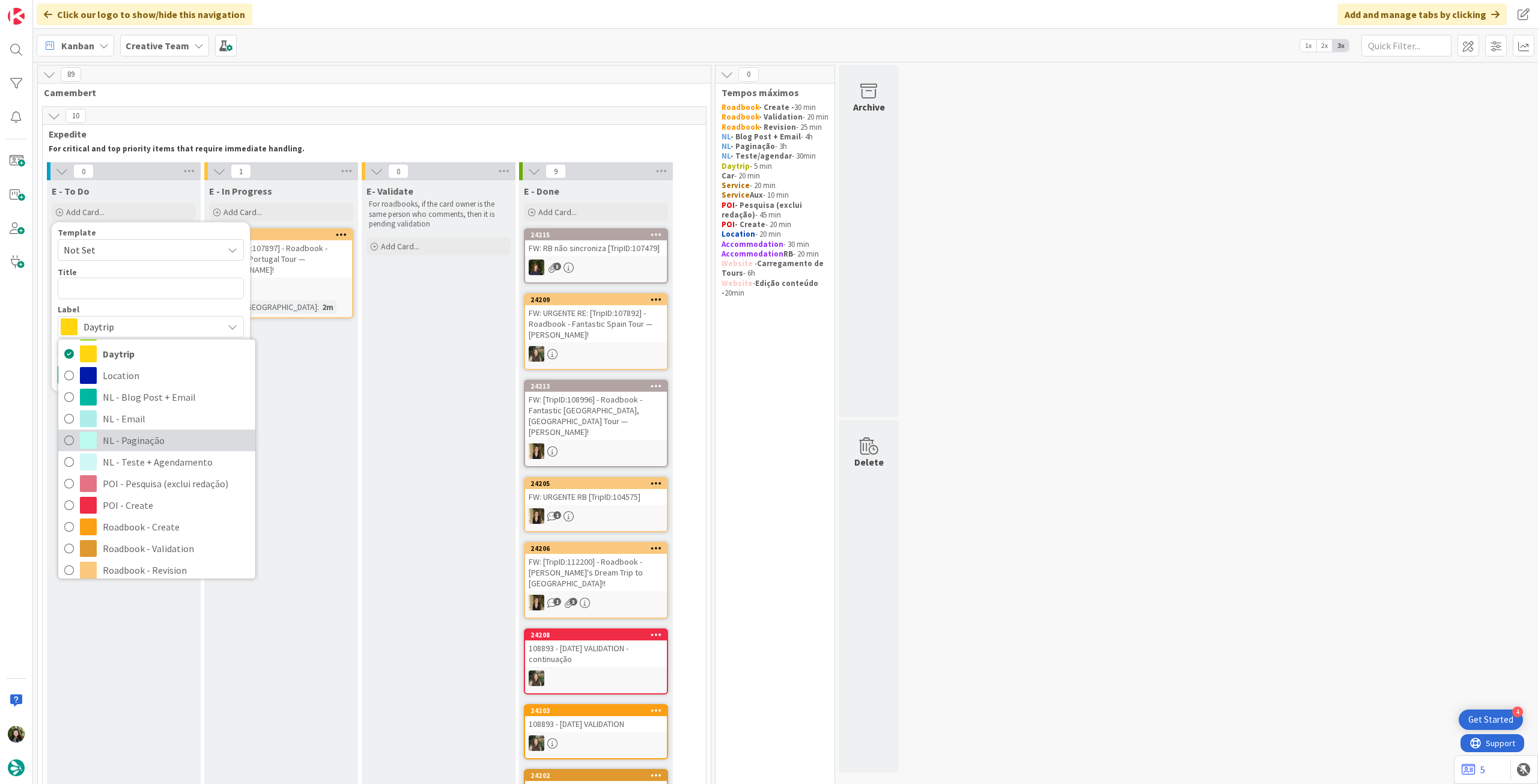
scroll to position [80, 0]
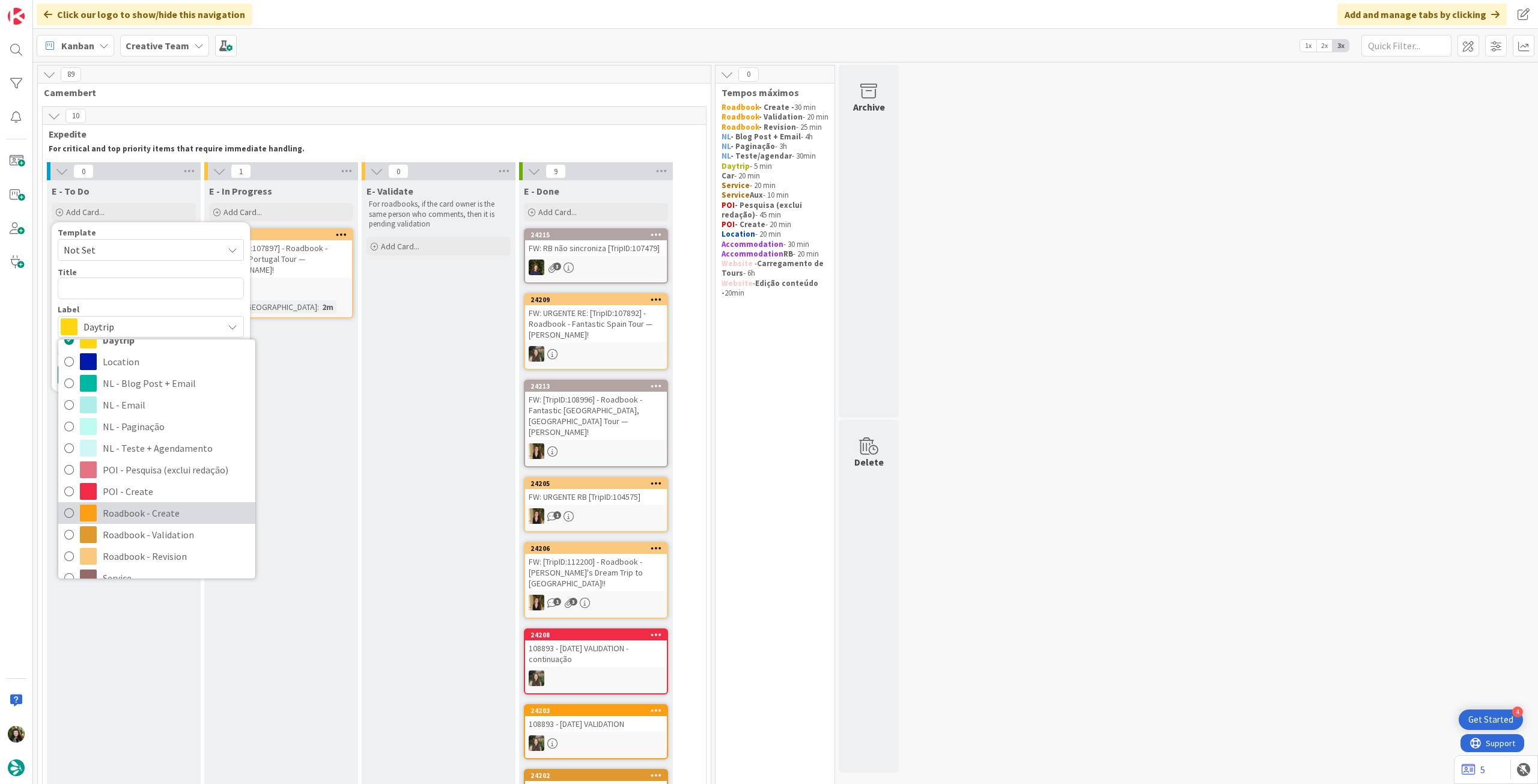
click at [161, 510] on span "Roadbook - Create" at bounding box center [176, 513] width 147 height 18
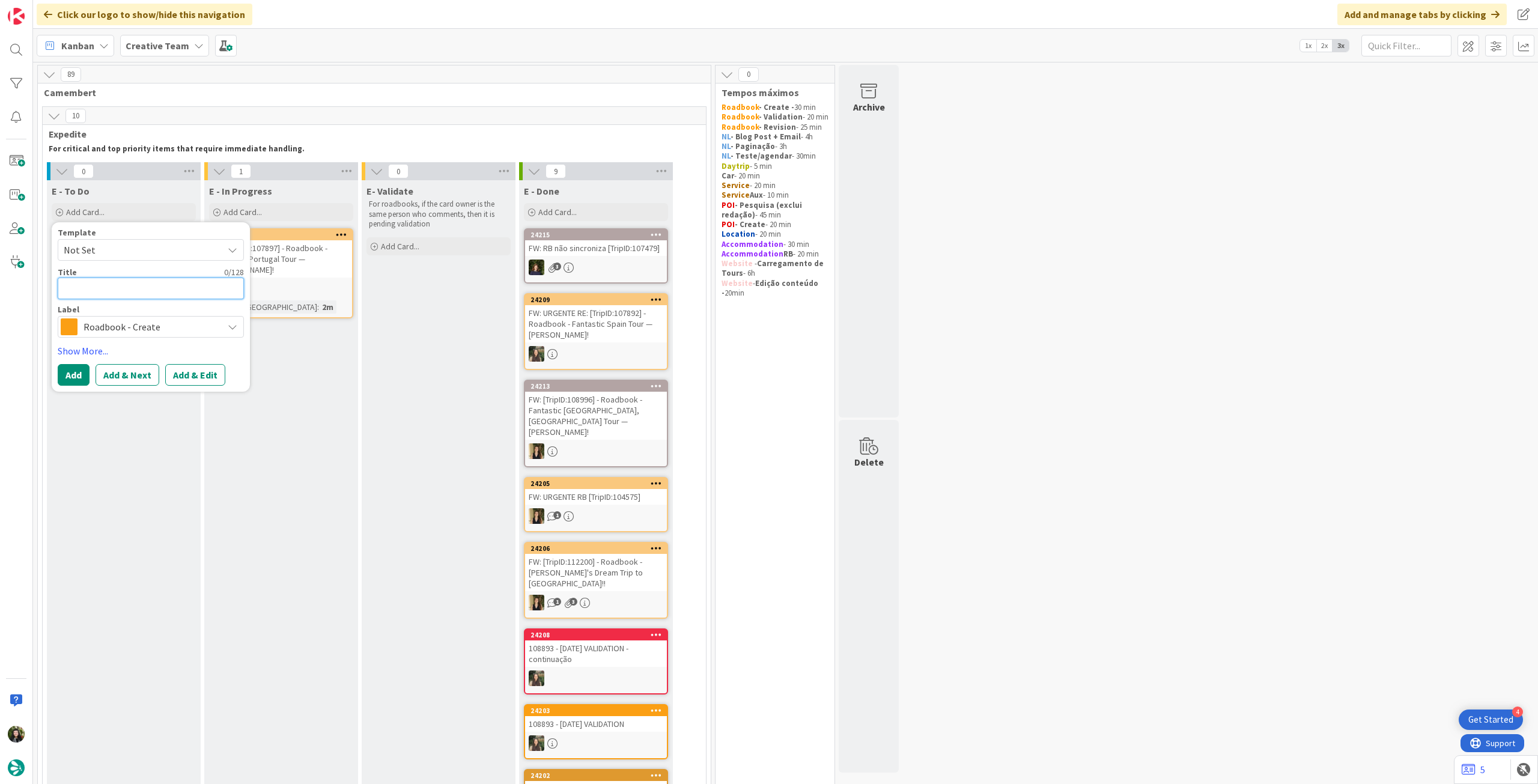
click at [96, 296] on textarea at bounding box center [150, 288] width 186 height 21
paste textarea "104447"
type textarea "x"
type textarea "104447"
type textarea "x"
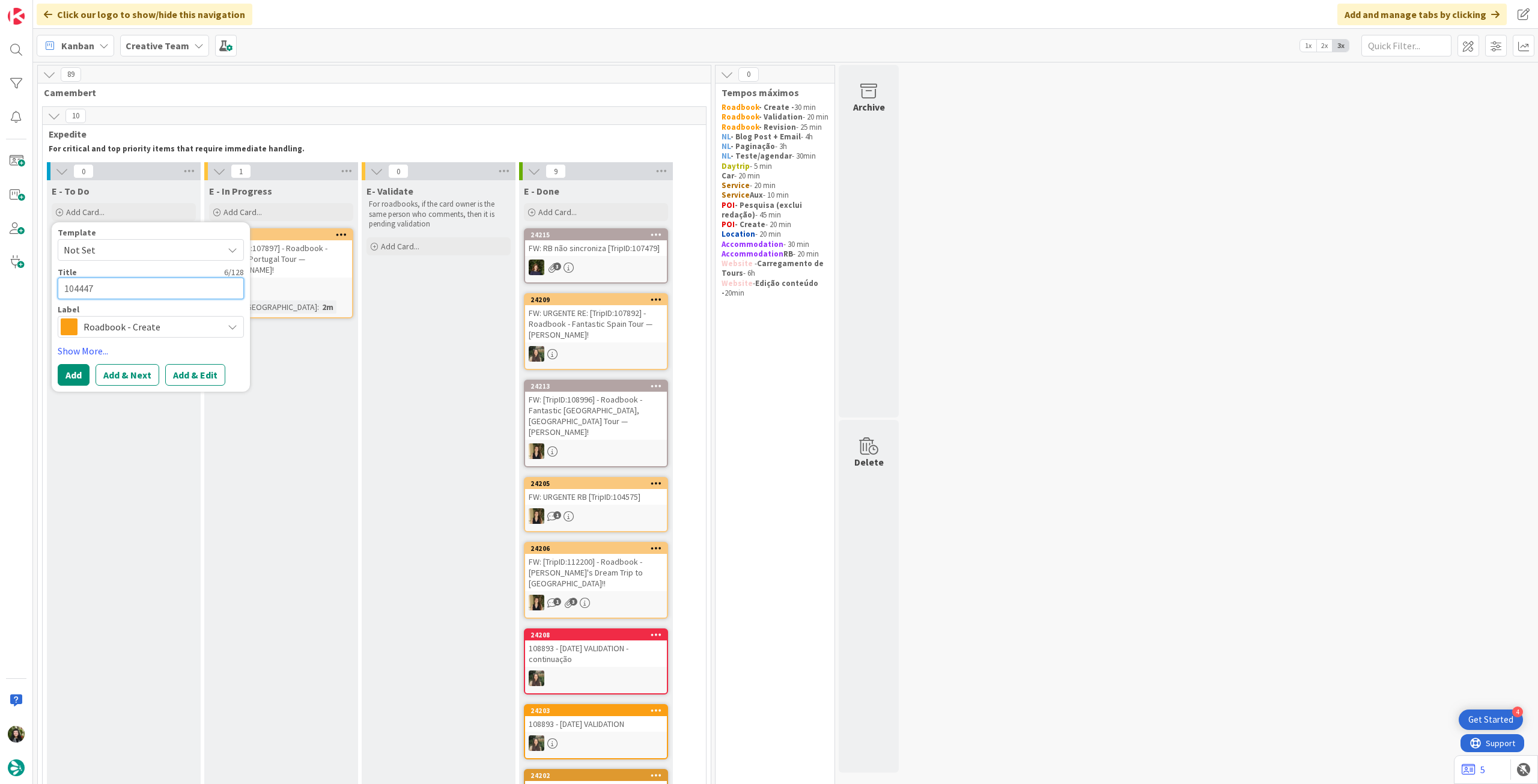
type textarea "104447"
type textarea "x"
type textarea "104447 -"
type textarea "x"
type textarea "104447 - 1"
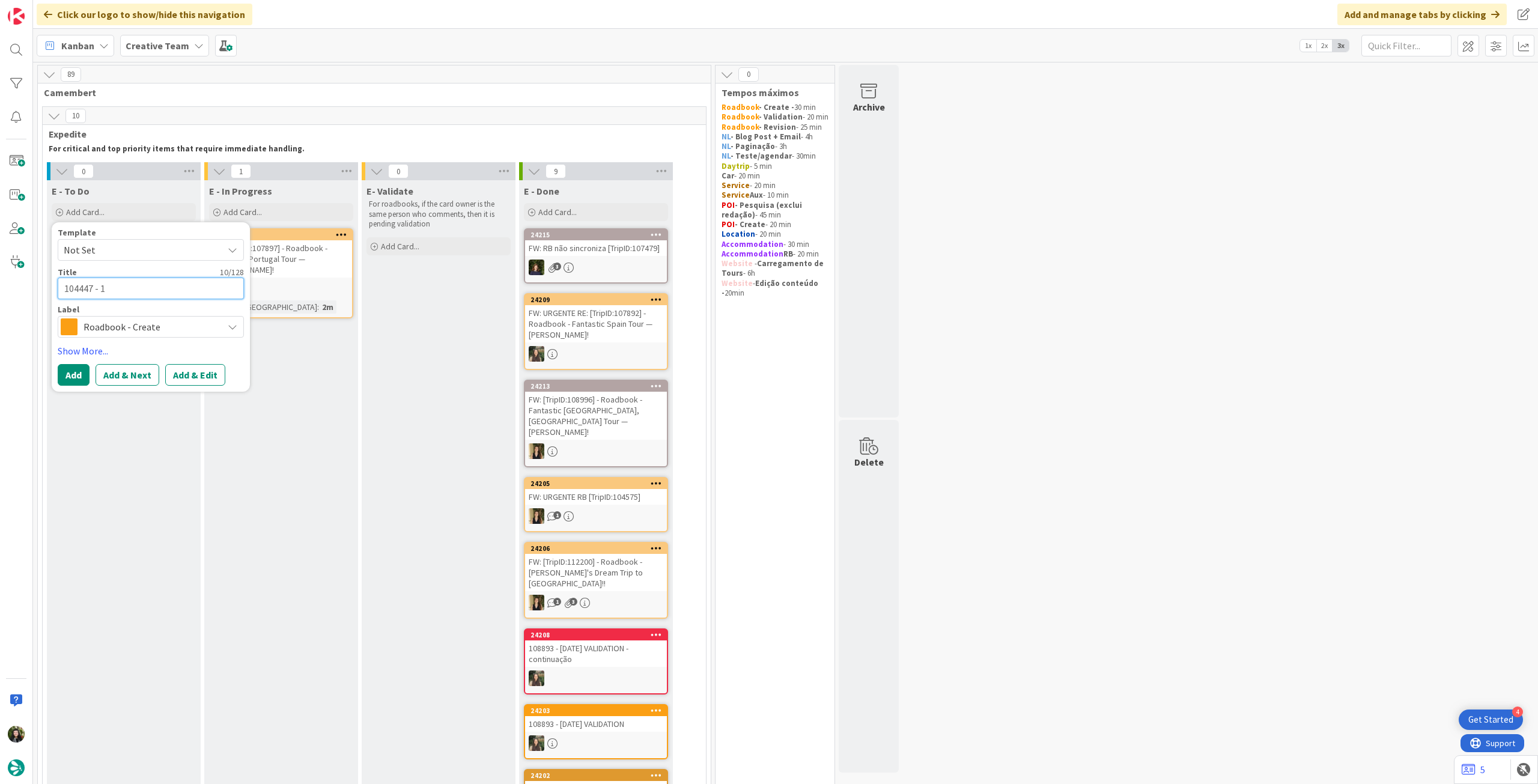
type textarea "x"
type textarea "104447 - 19"
type textarea "x"
type textarea "104447 - 19"
type textarea "x"
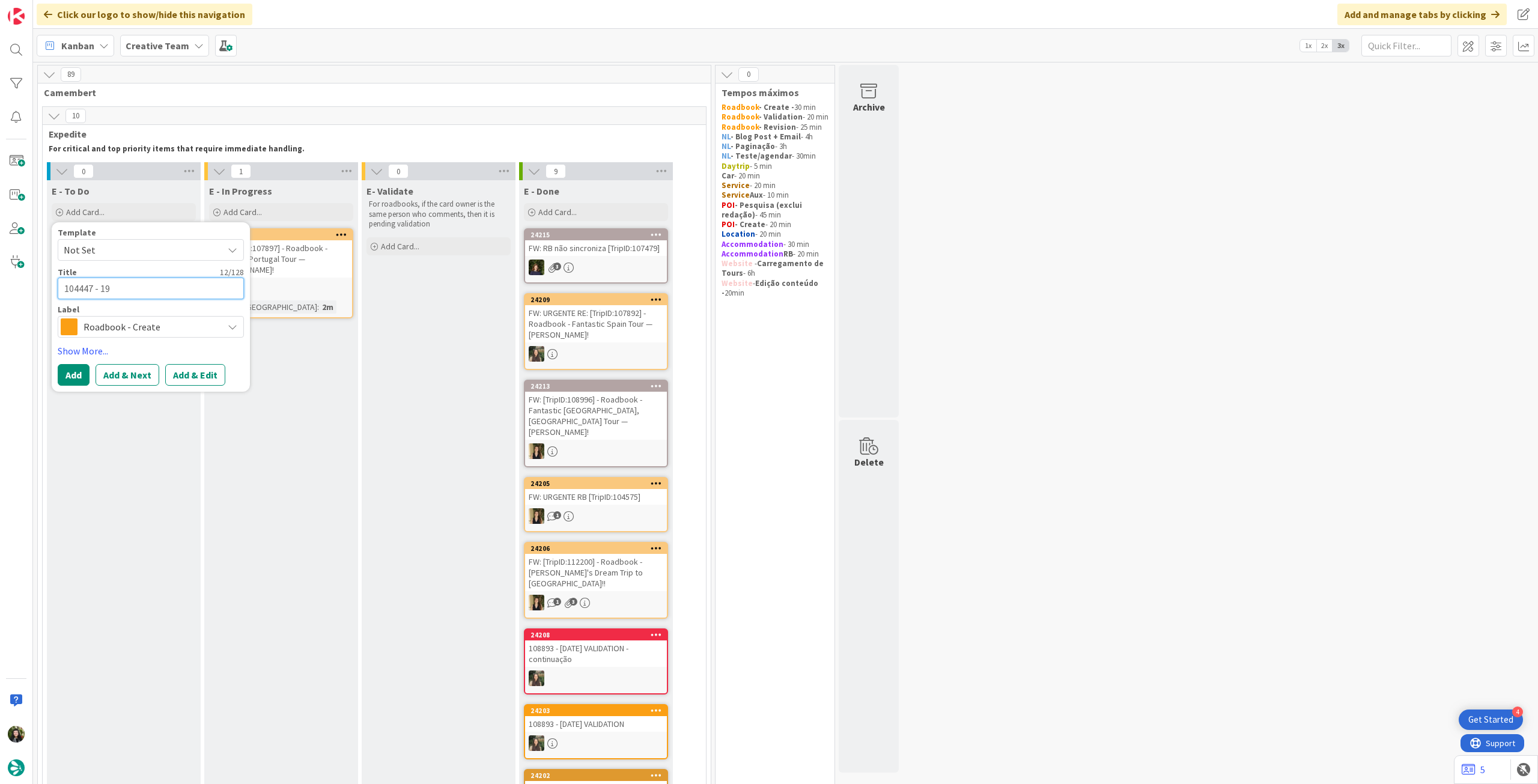
type textarea "104447 - 19 o"
type textarea "x"
type textarea "104447 - 19 oc"
type textarea "x"
type textarea "104447 - [DATE]"
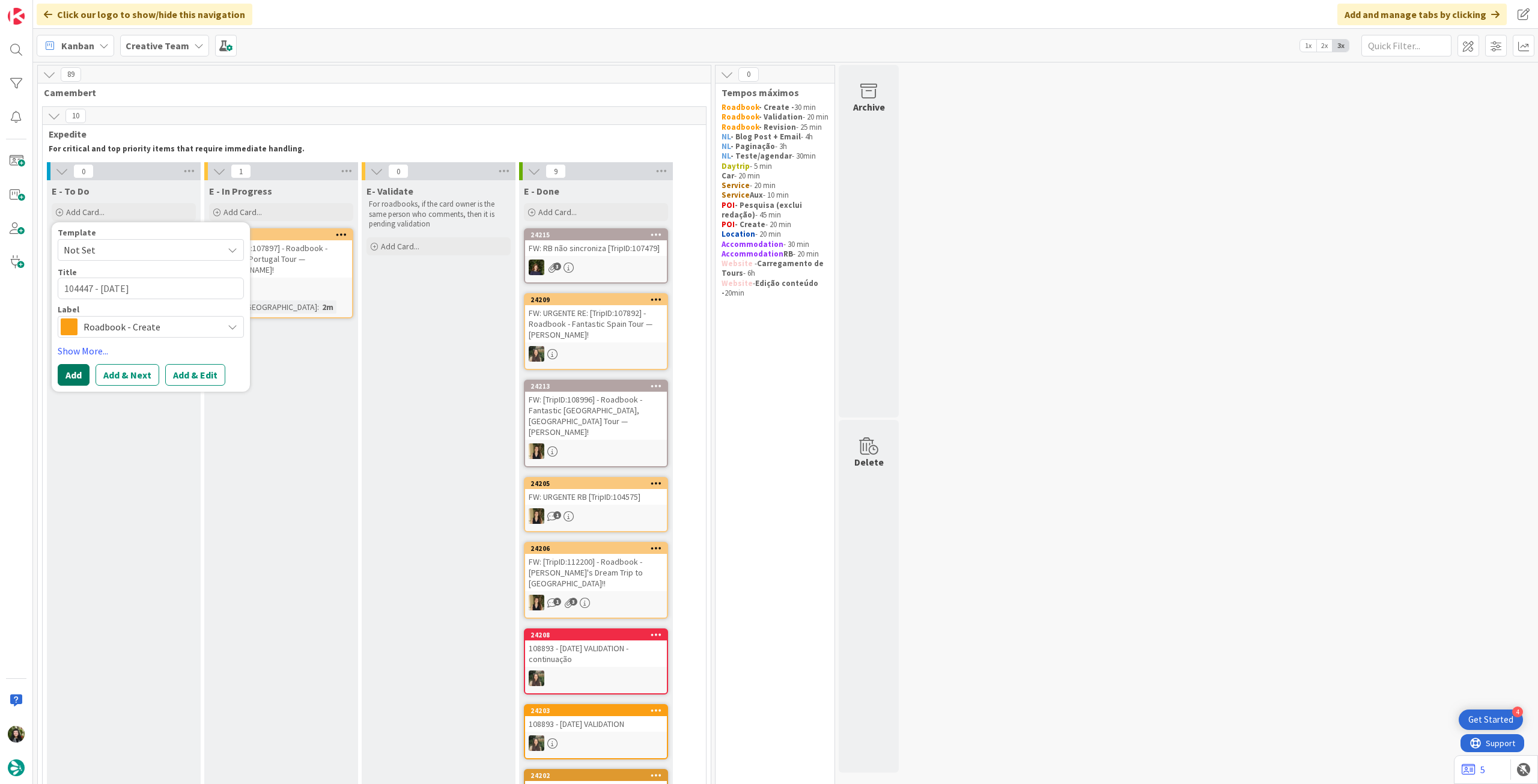
click at [71, 382] on button "Add" at bounding box center [73, 374] width 32 height 21
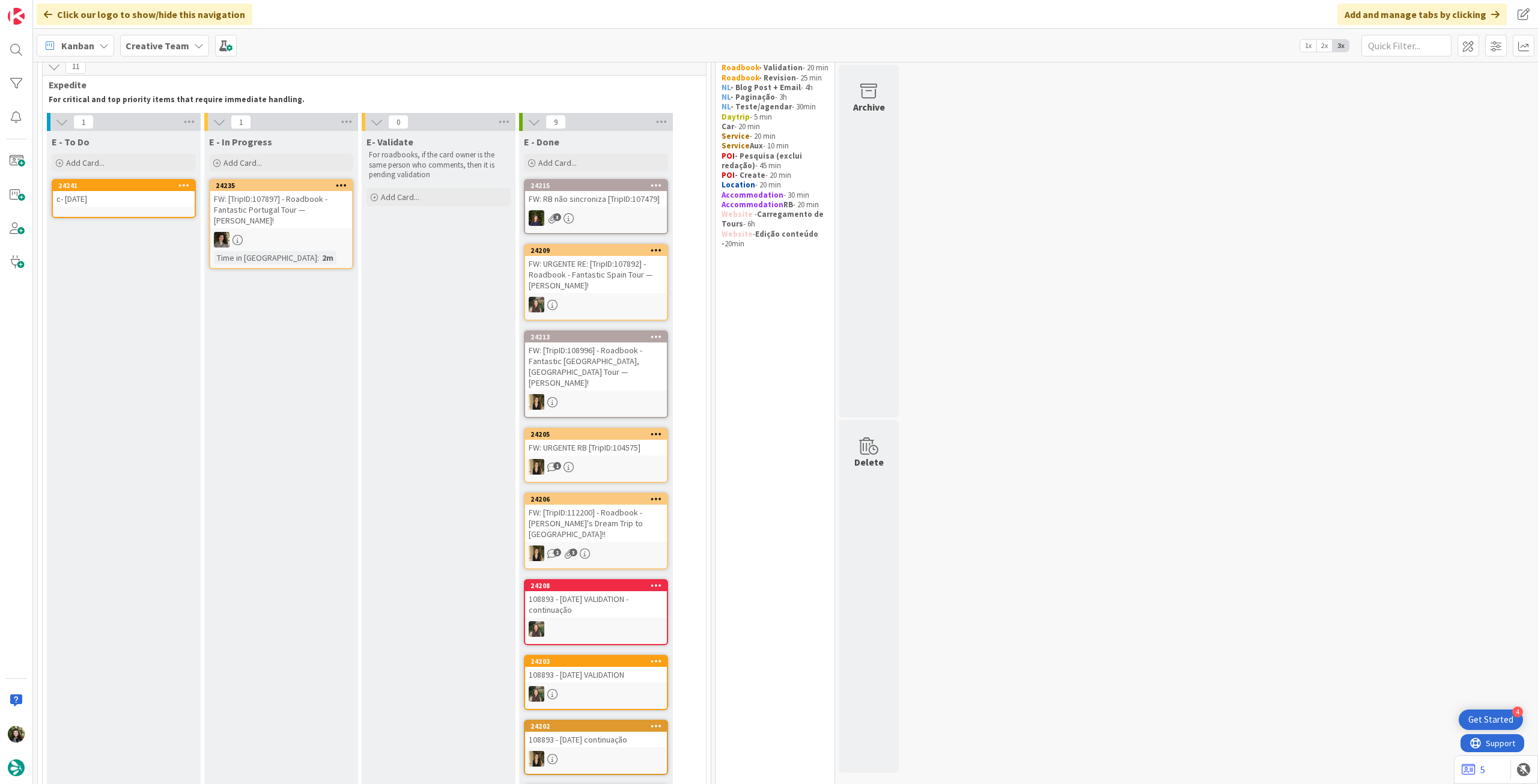
scroll to position [0, 0]
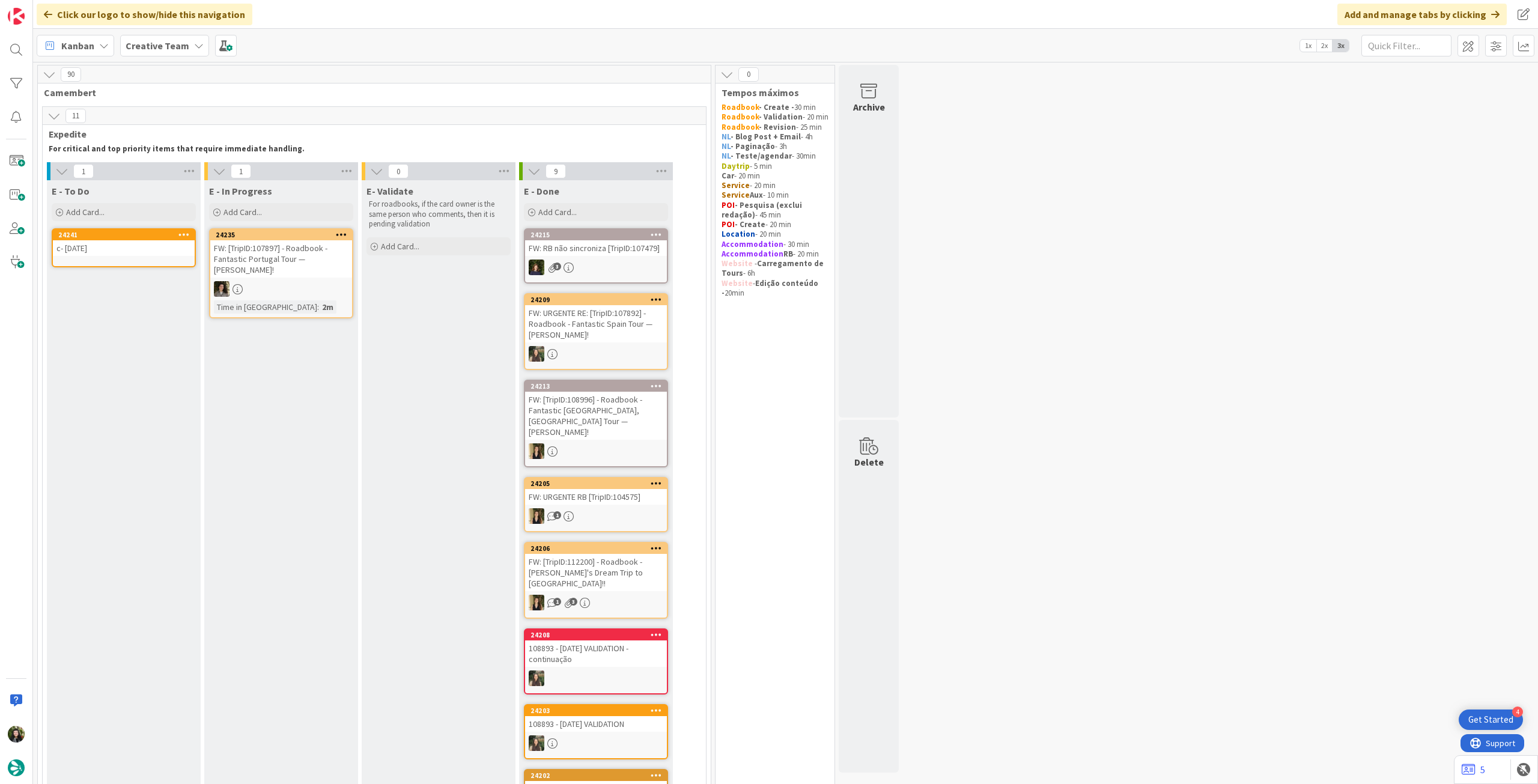
click at [100, 246] on div "c- 19 oct" at bounding box center [123, 248] width 142 height 16
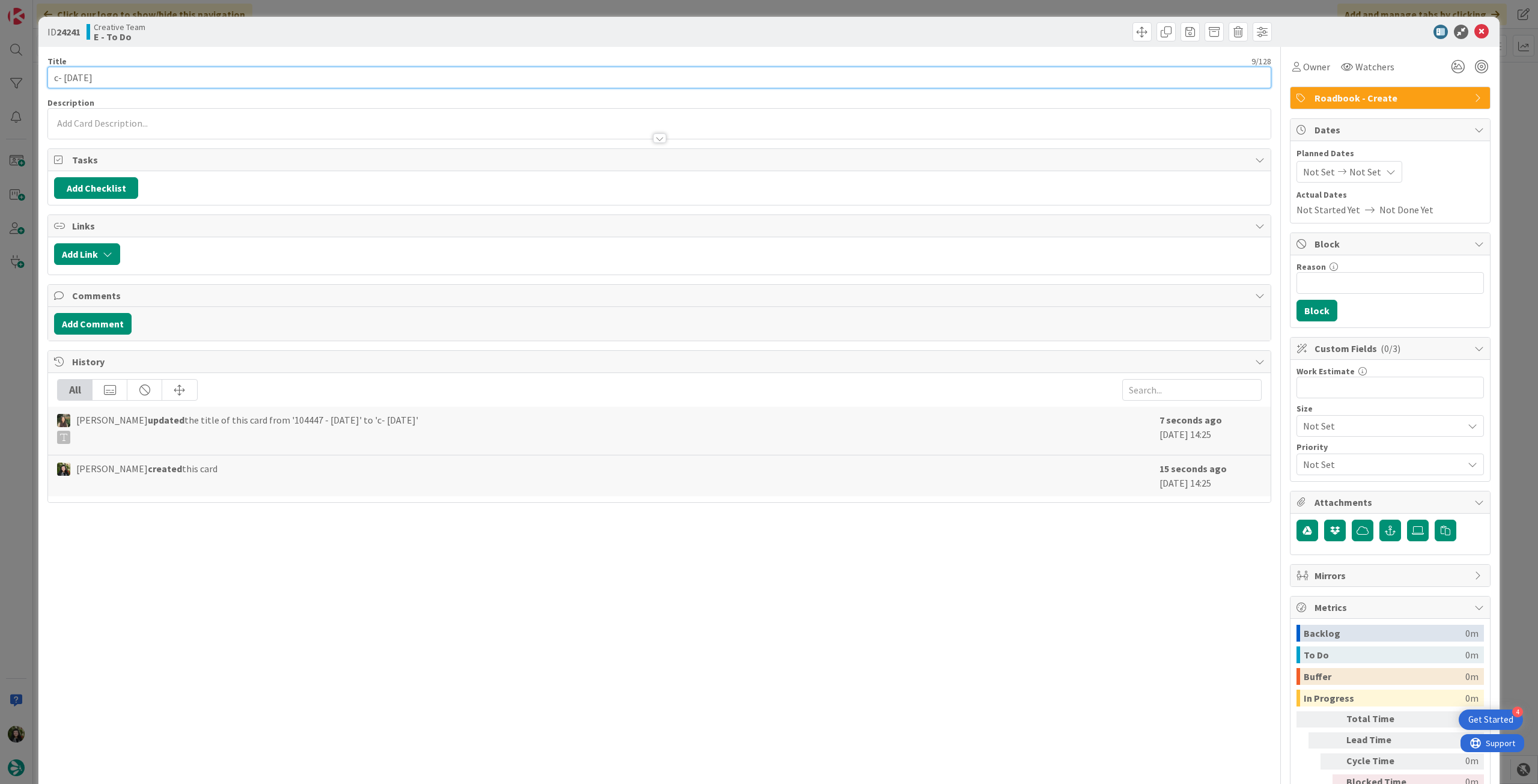
drag, startPoint x: 58, startPoint y: 80, endPoint x: 44, endPoint y: 78, distance: 14.1
click at [44, 78] on div "ID 24241 Creative Team E - To Do Title 9 / 128 c- 19 oct Description Owner Watc…" at bounding box center [769, 424] width 1461 height 816
paste input "104447"
type input "104447 - [DATE]"
click at [1474, 30] on icon at bounding box center [1481, 32] width 15 height 15
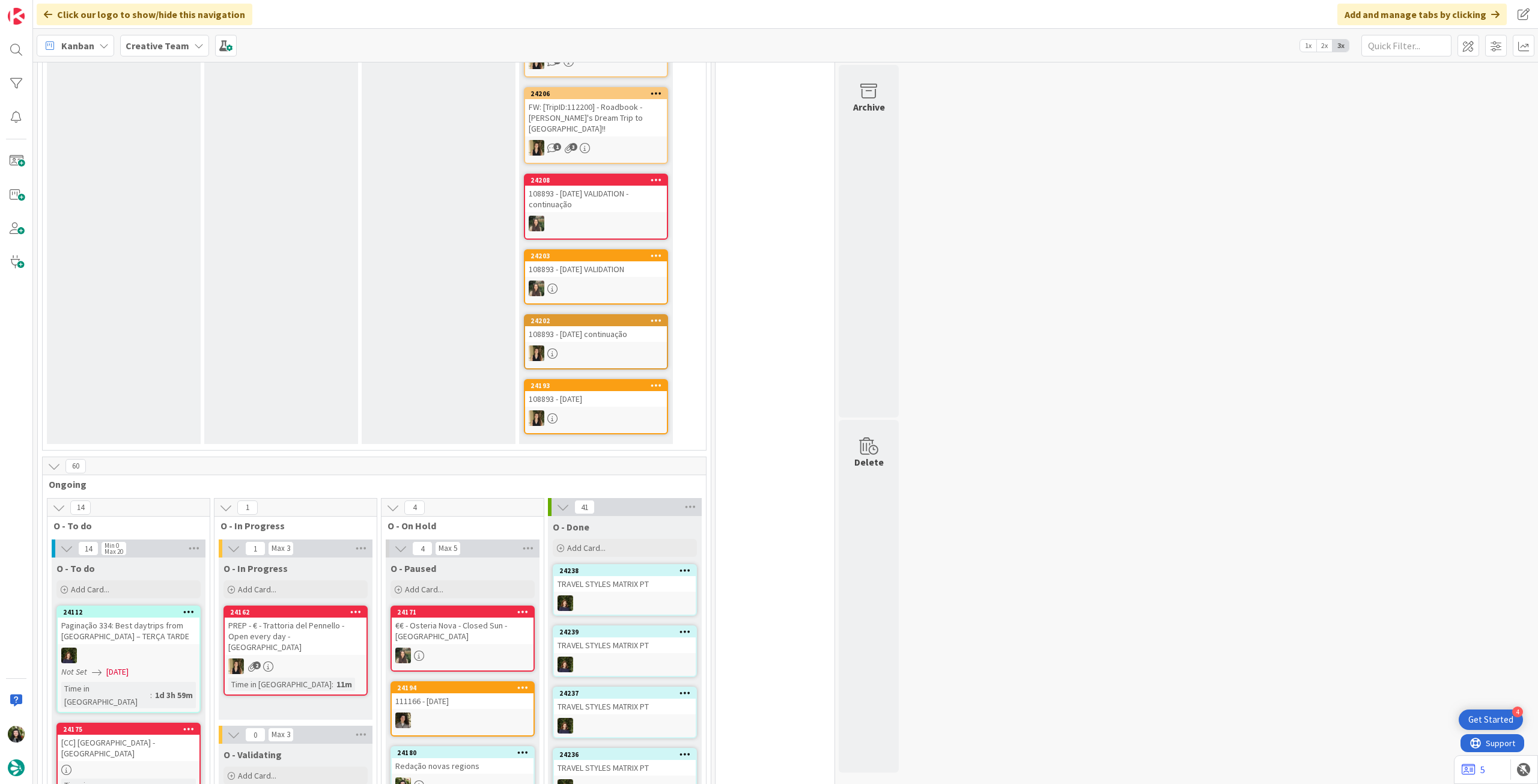
scroll to position [640, 0]
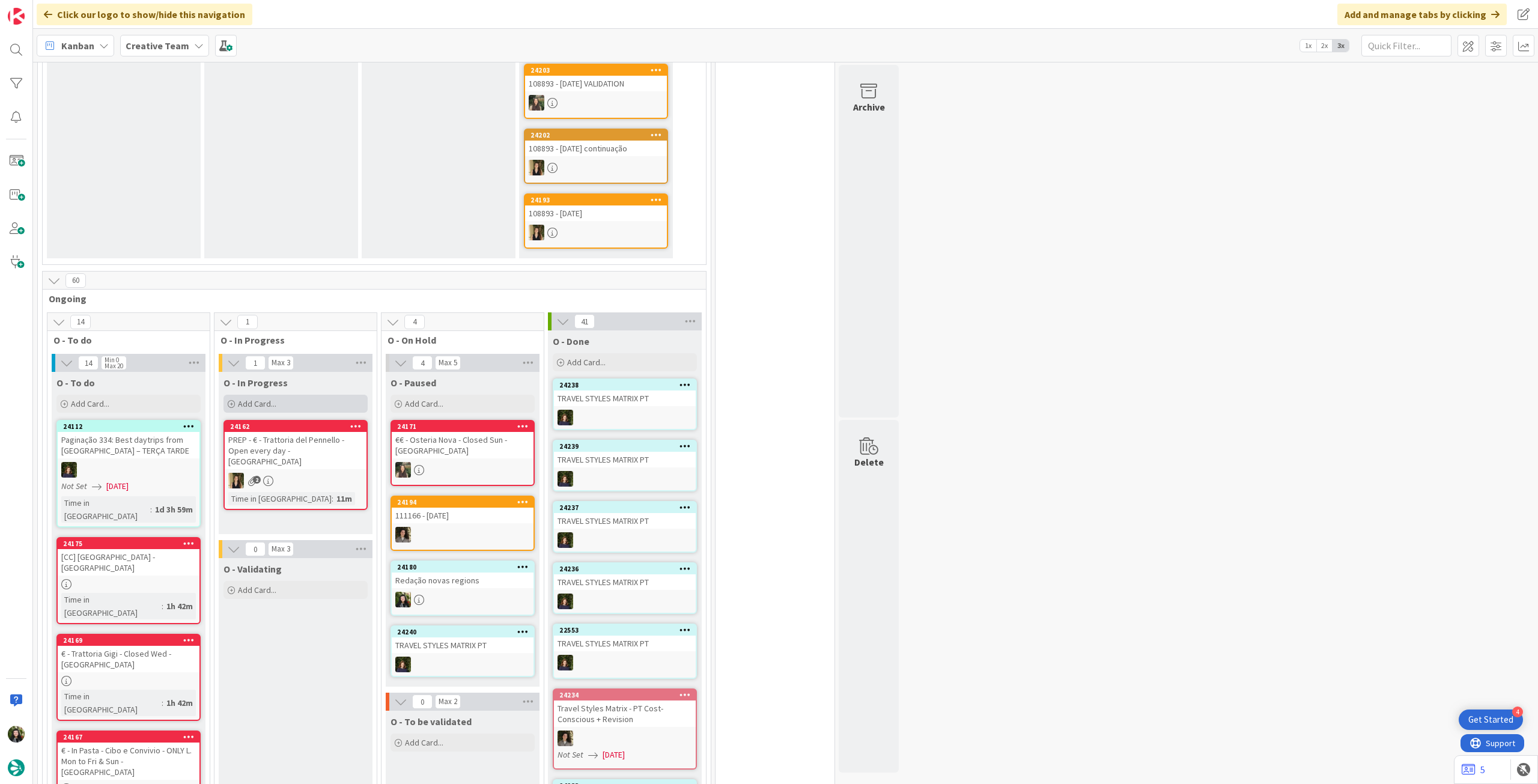
click at [302, 394] on div "Add Card..." at bounding box center [296, 403] width 144 height 18
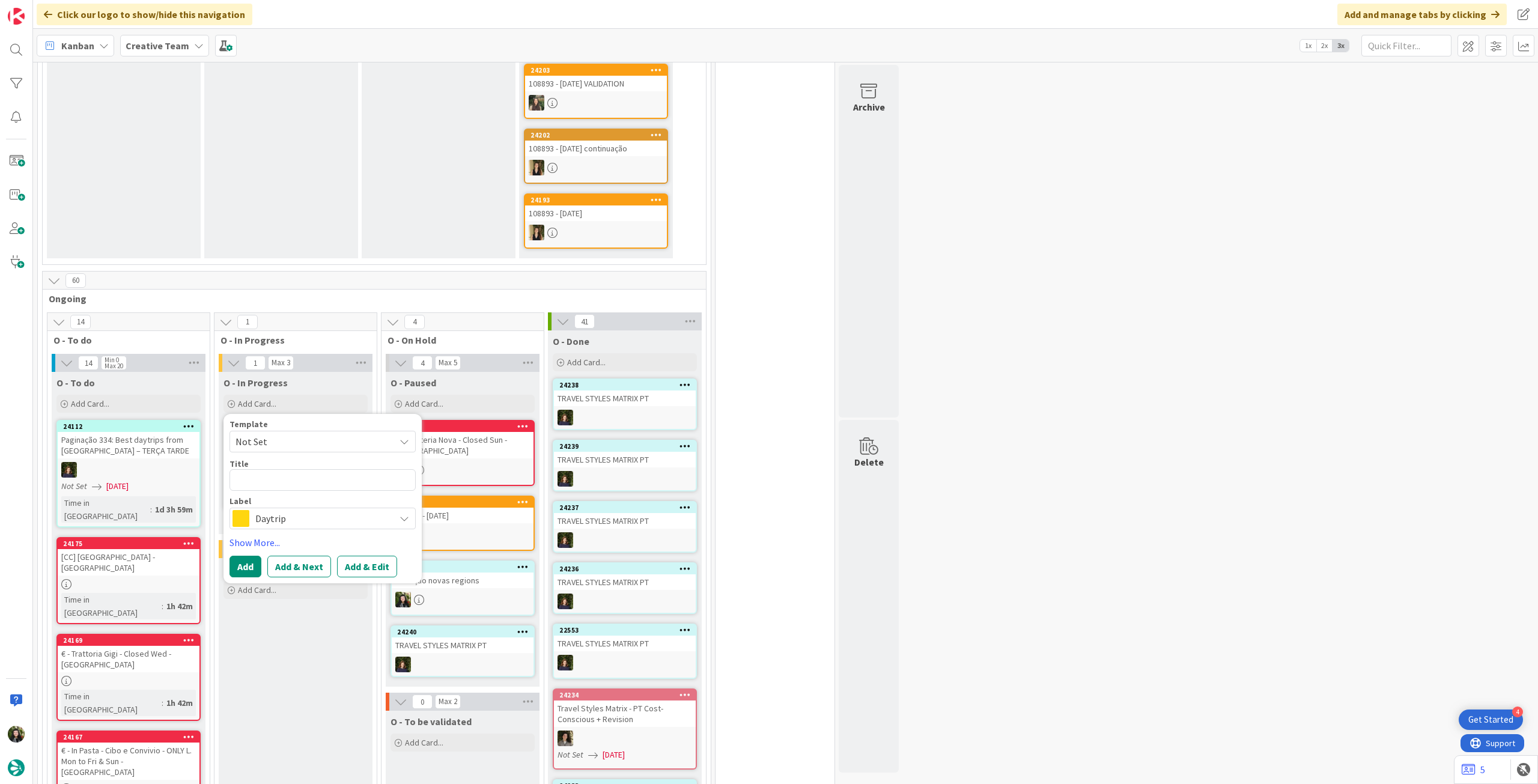
click at [312, 510] on span "Daytrip" at bounding box center [322, 518] width 134 height 17
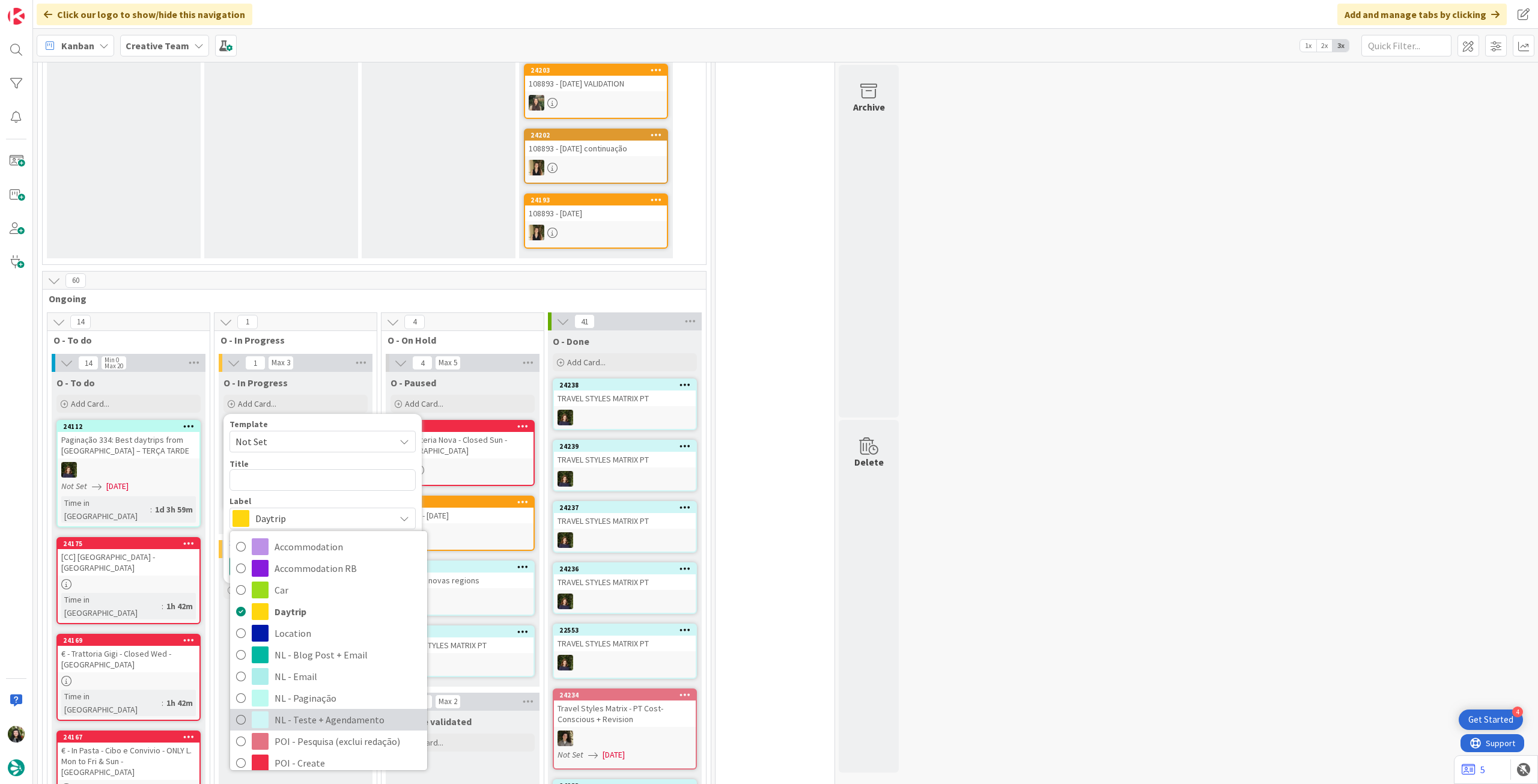
click at [316, 711] on span "NL - Teste + Agendamento" at bounding box center [348, 720] width 147 height 18
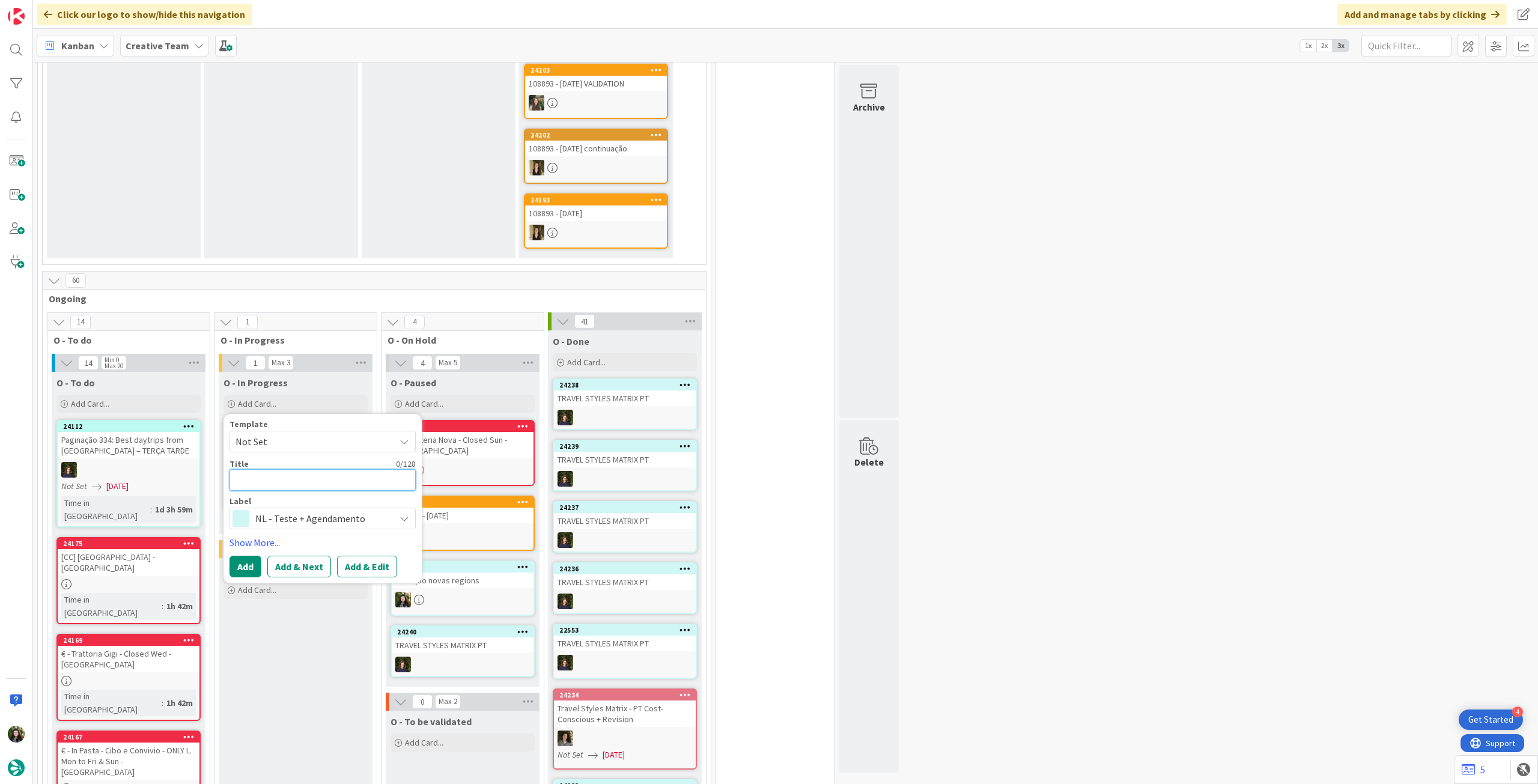
click at [318, 469] on textarea at bounding box center [323, 480] width 186 height 21
type textarea "x"
type textarea "M"
type textarea "x"
type textarea "Ma"
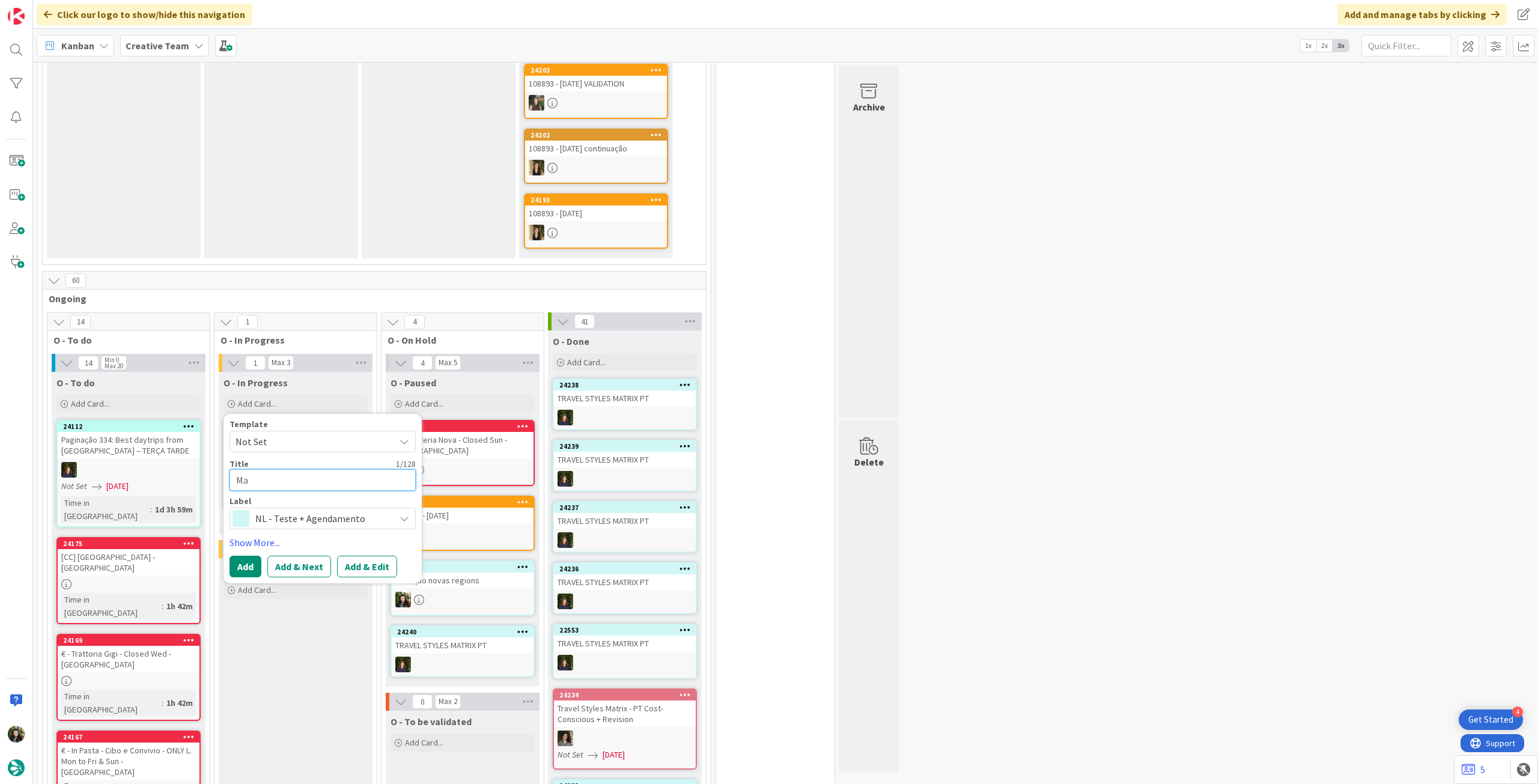
type textarea "x"
type textarea "Maq"
type textarea "x"
type textarea "Maqe"
type textarea "x"
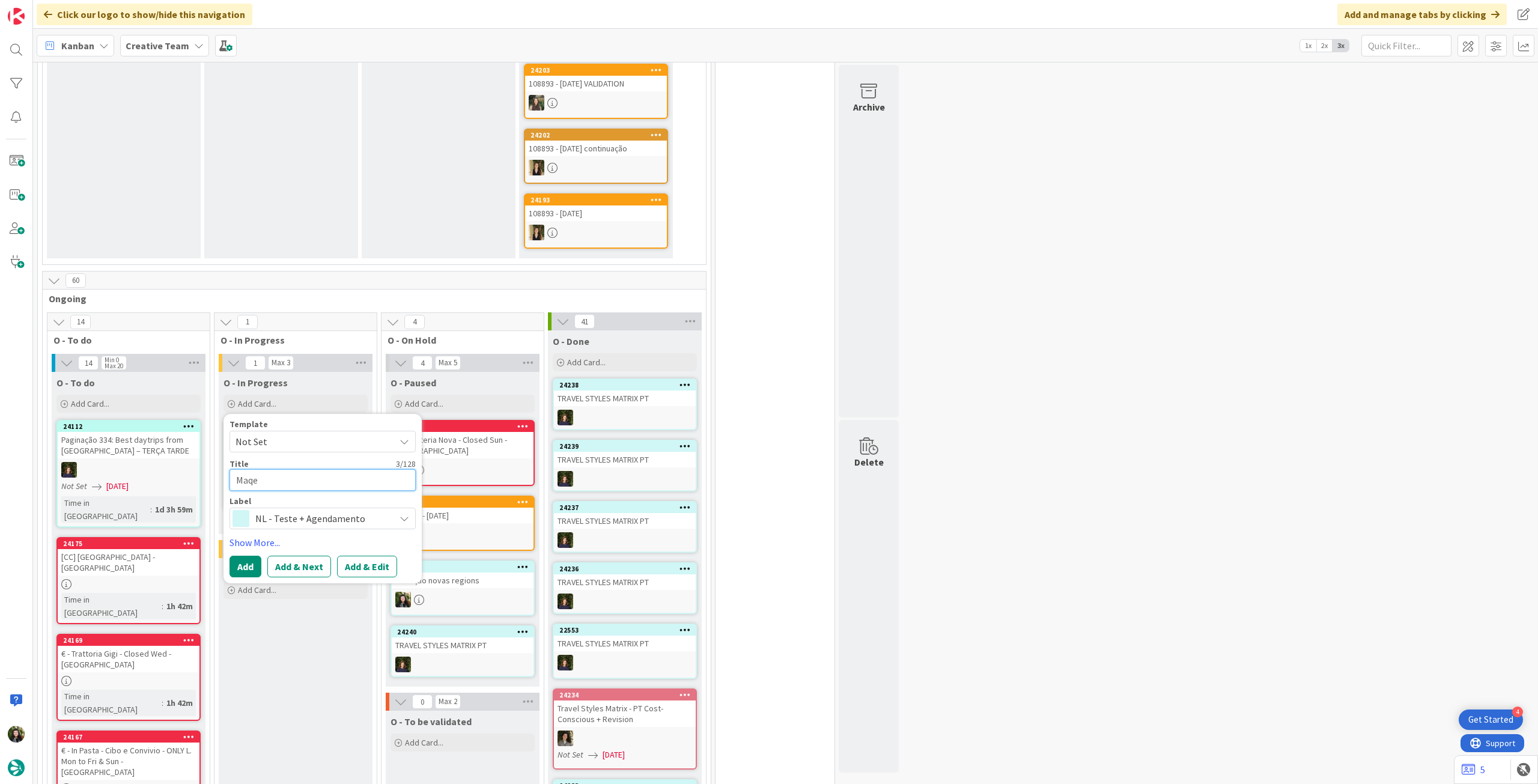
type textarea "Maqeu"
type textarea "x"
type textarea "Maqeut"
type textarea "x"
type textarea "Maqeute"
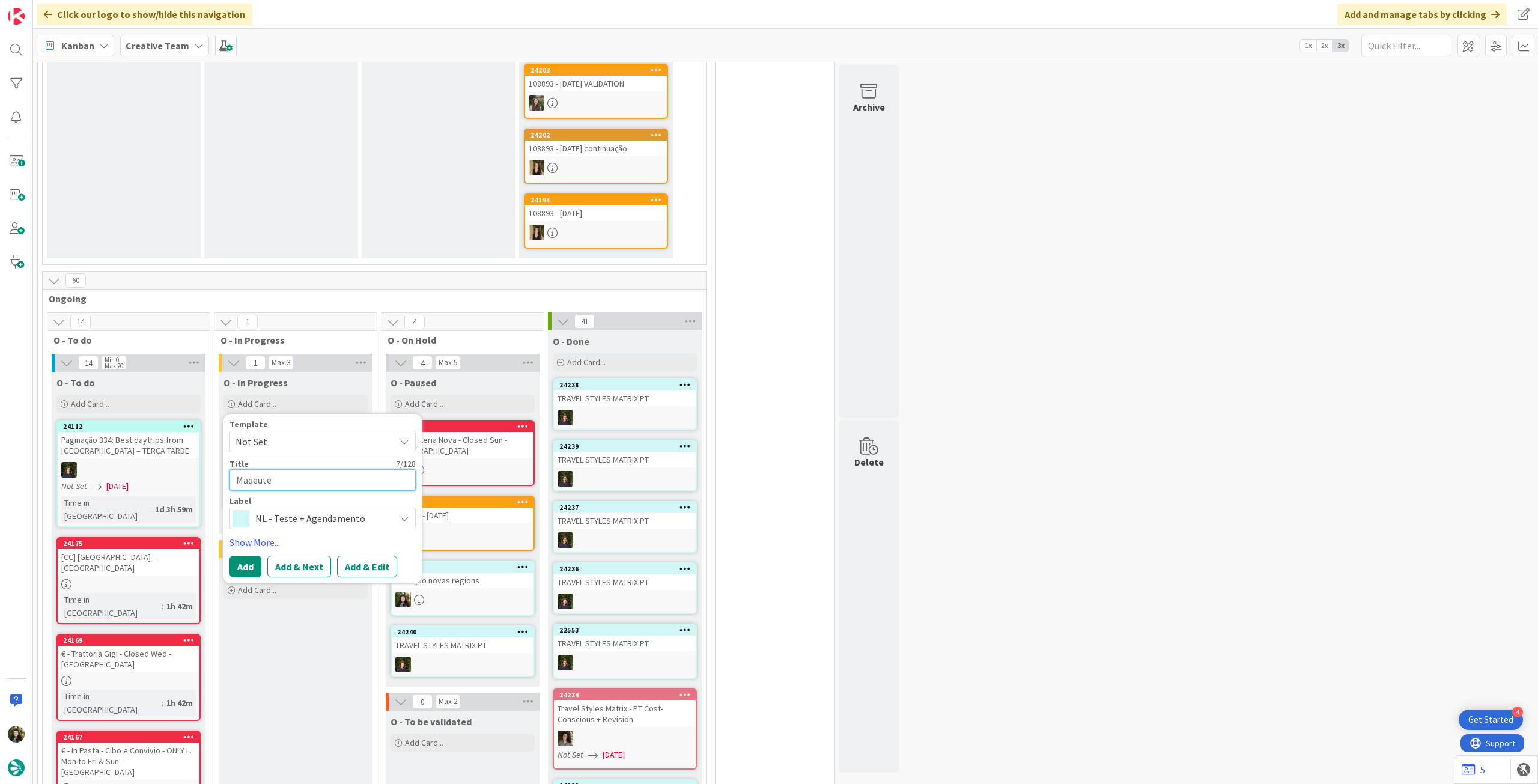
type textarea "x"
type textarea "Maqeut"
type textarea "x"
type textarea "Maqeu"
type textarea "x"
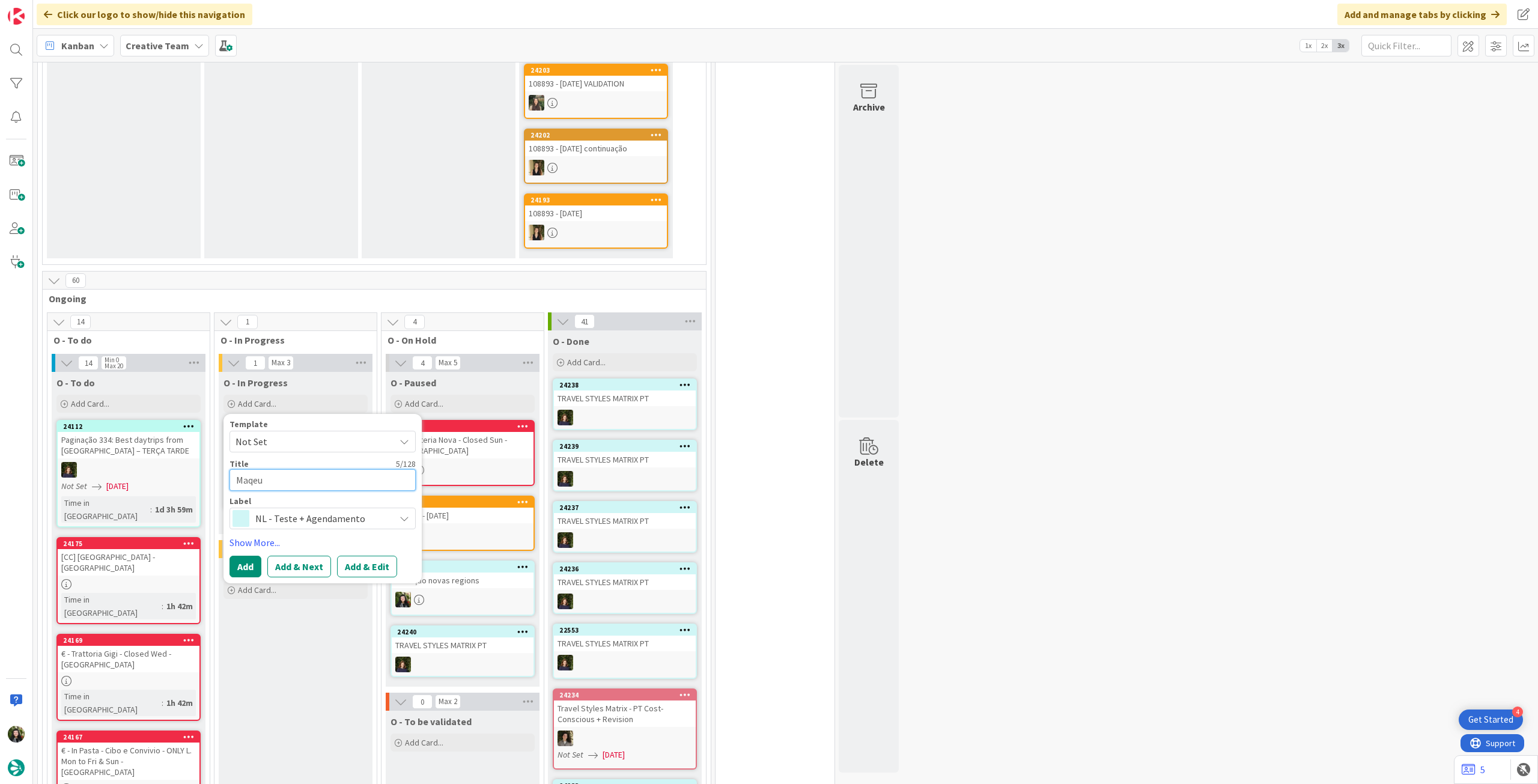
type textarea "Maqe"
type textarea "x"
type textarea "Maq"
type textarea "x"
type textarea "Maqu"
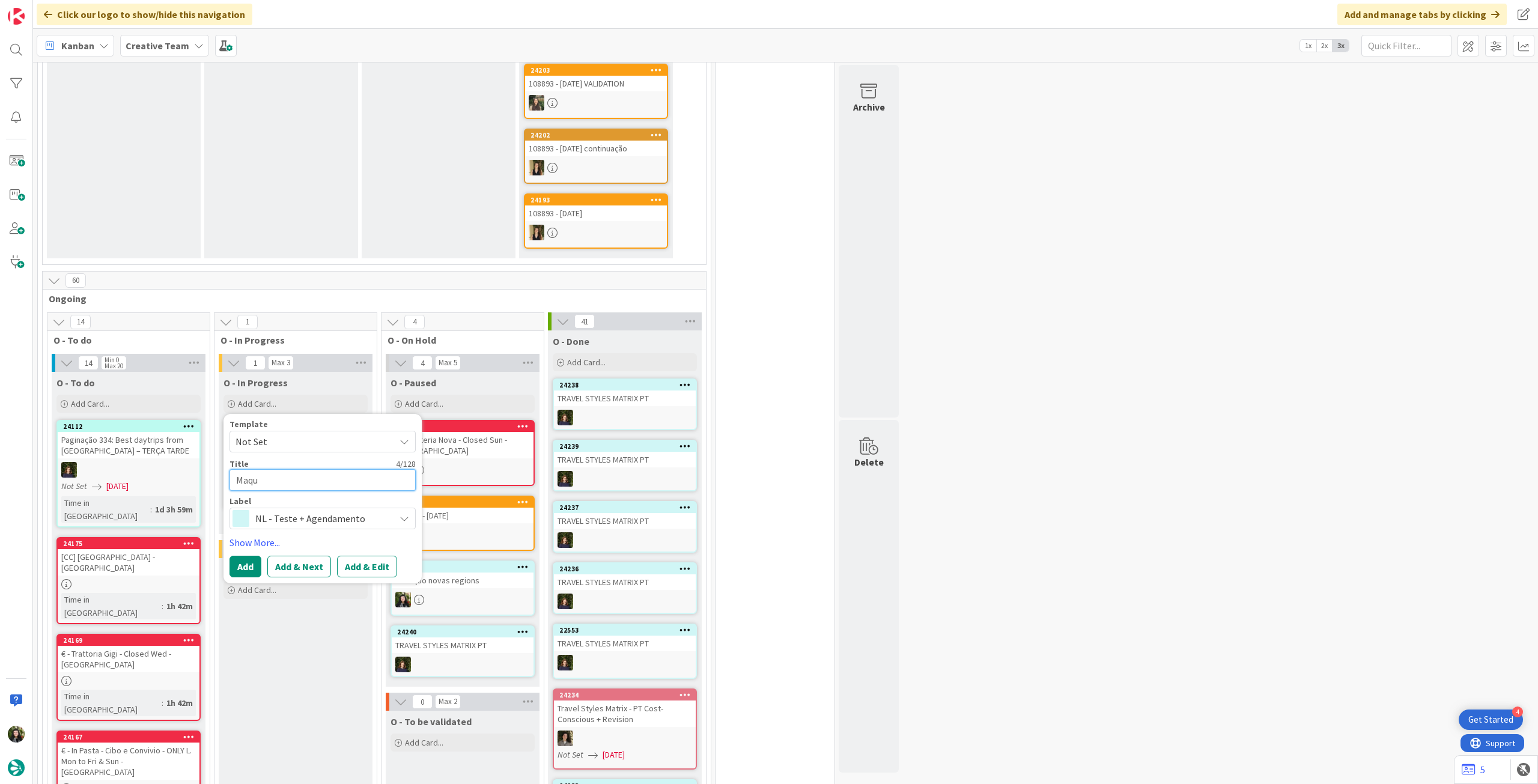
type textarea "x"
type textarea "Maque"
type textarea "x"
type textarea "Maquete"
type textarea "x"
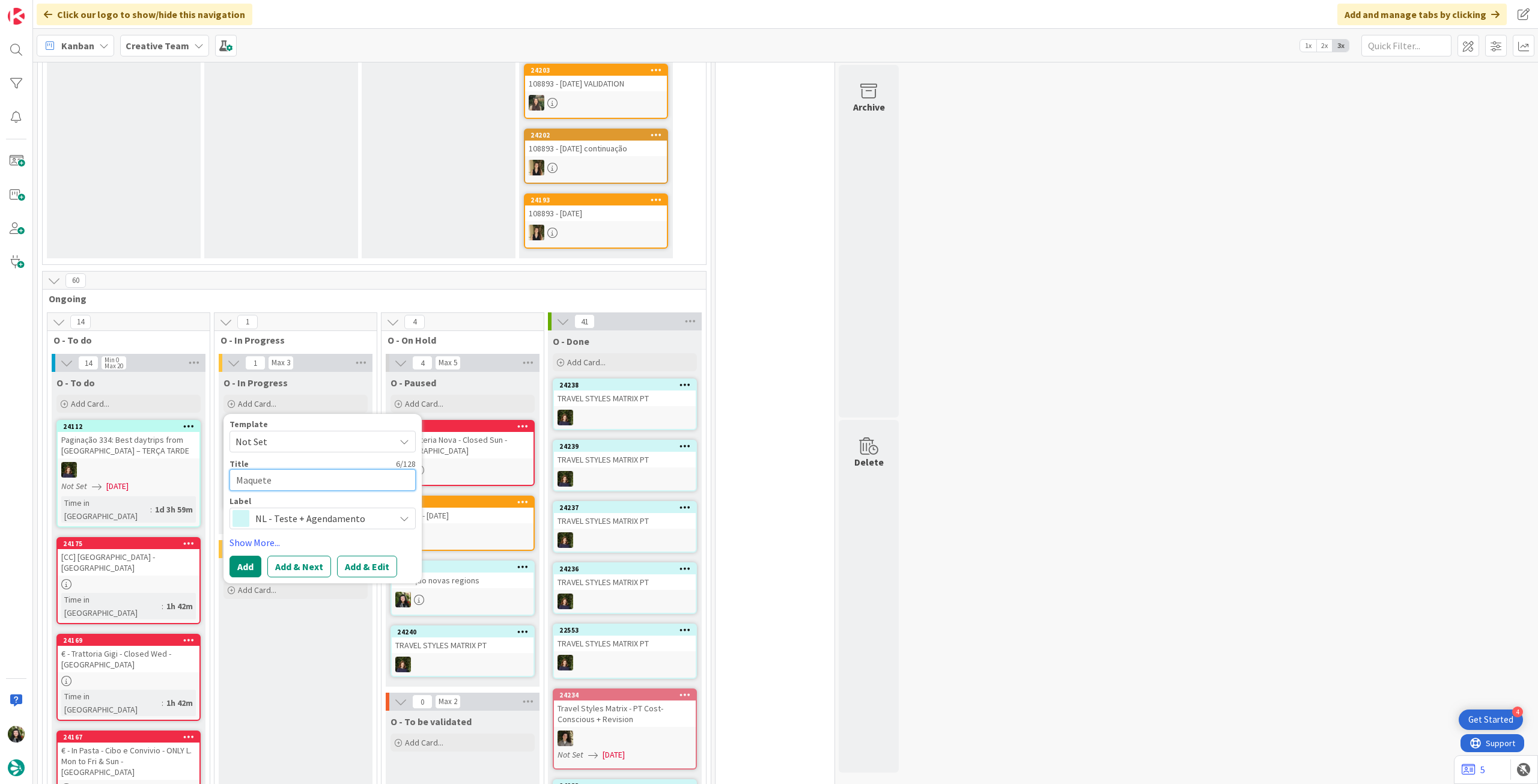
type textarea "Maquete"
type textarea "x"
type textarea "Maquete n"
type textarea "x"
type textarea "Maquete no"
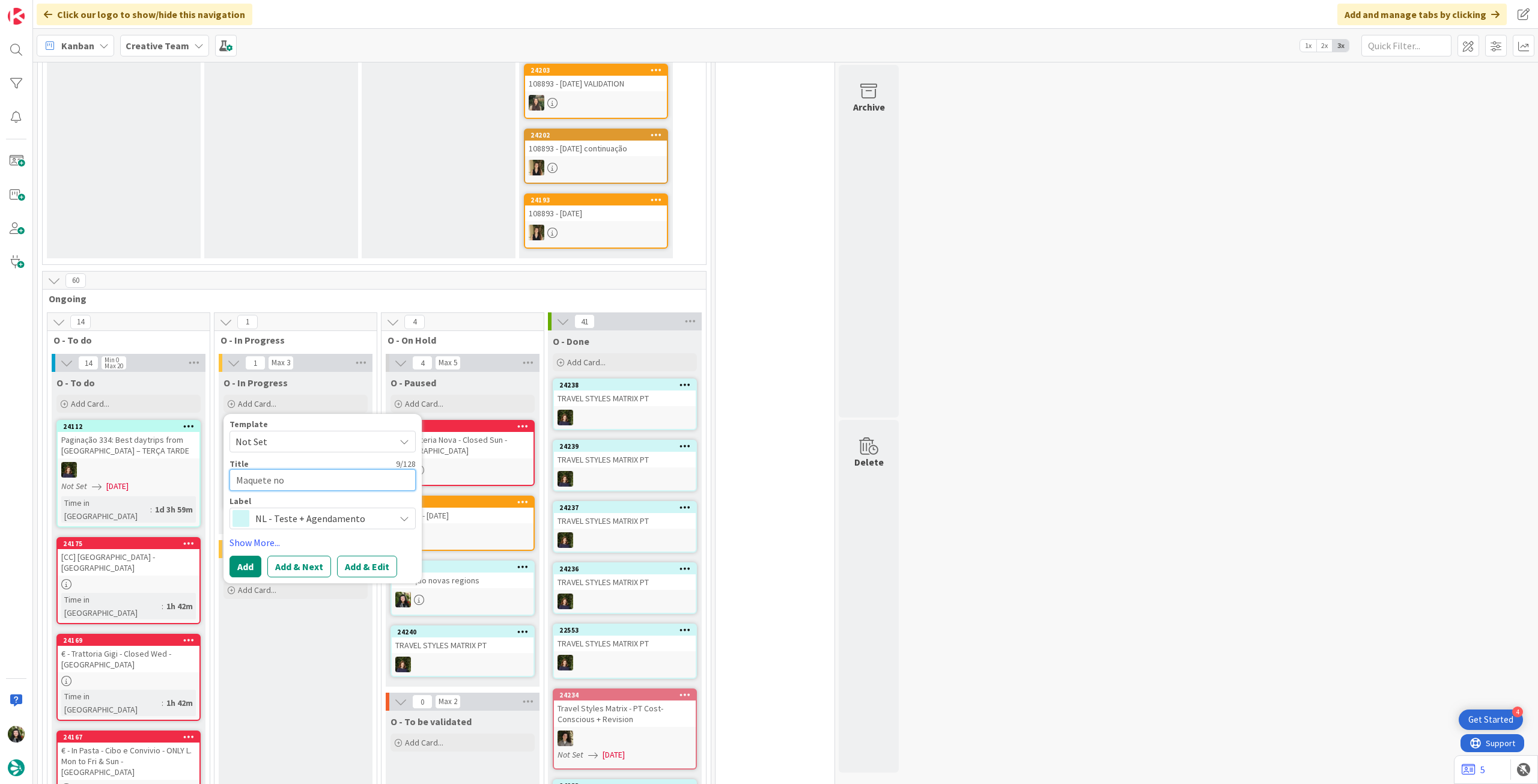
type textarea "x"
type textarea "Maquete nov"
type textarea "x"
type textarea "Maquete novo"
type textarea "x"
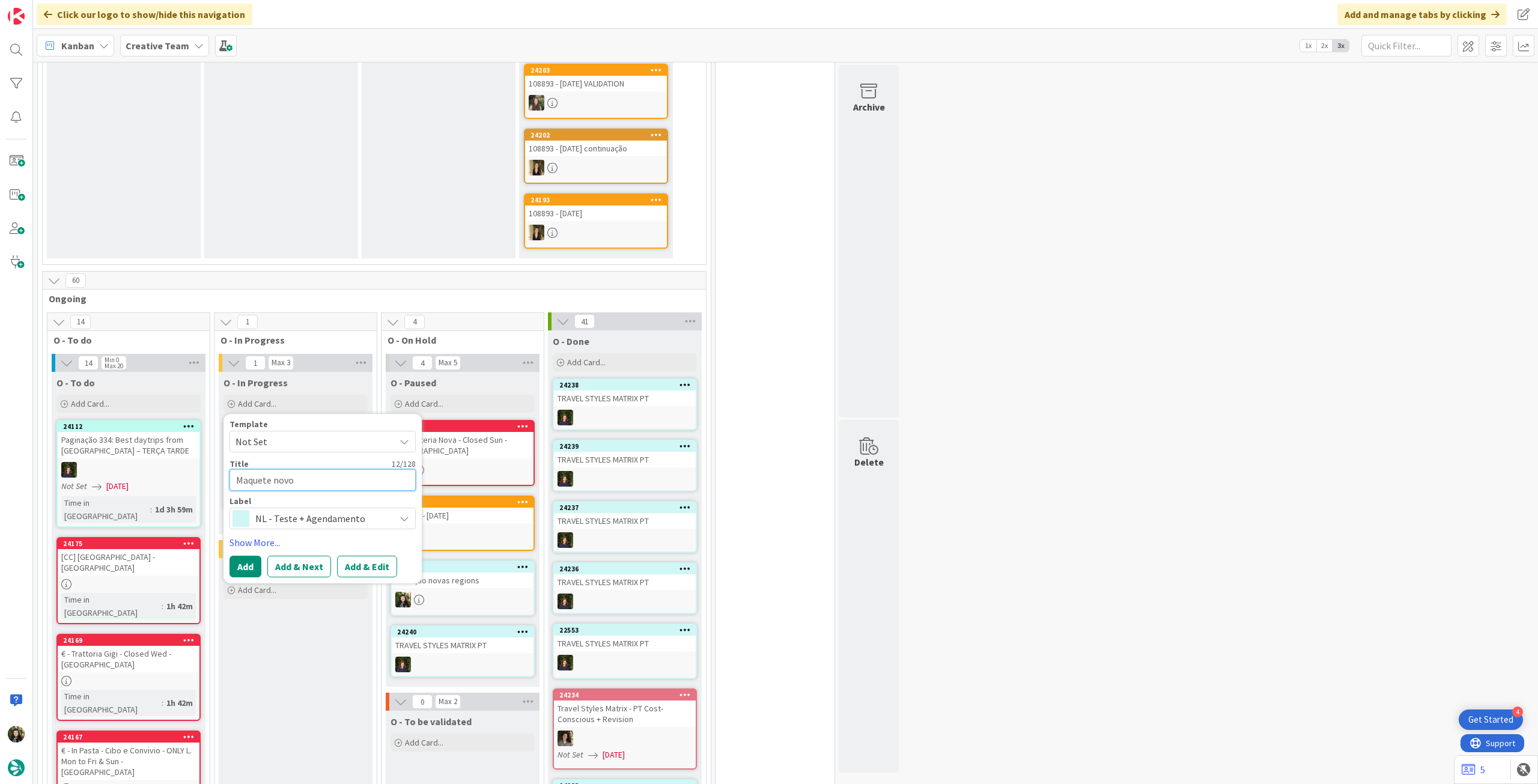
type textarea "Maquete novo s"
type textarea "x"
type textarea "Maquete novo si"
type textarea "x"
type textarea "Maquete novo sit"
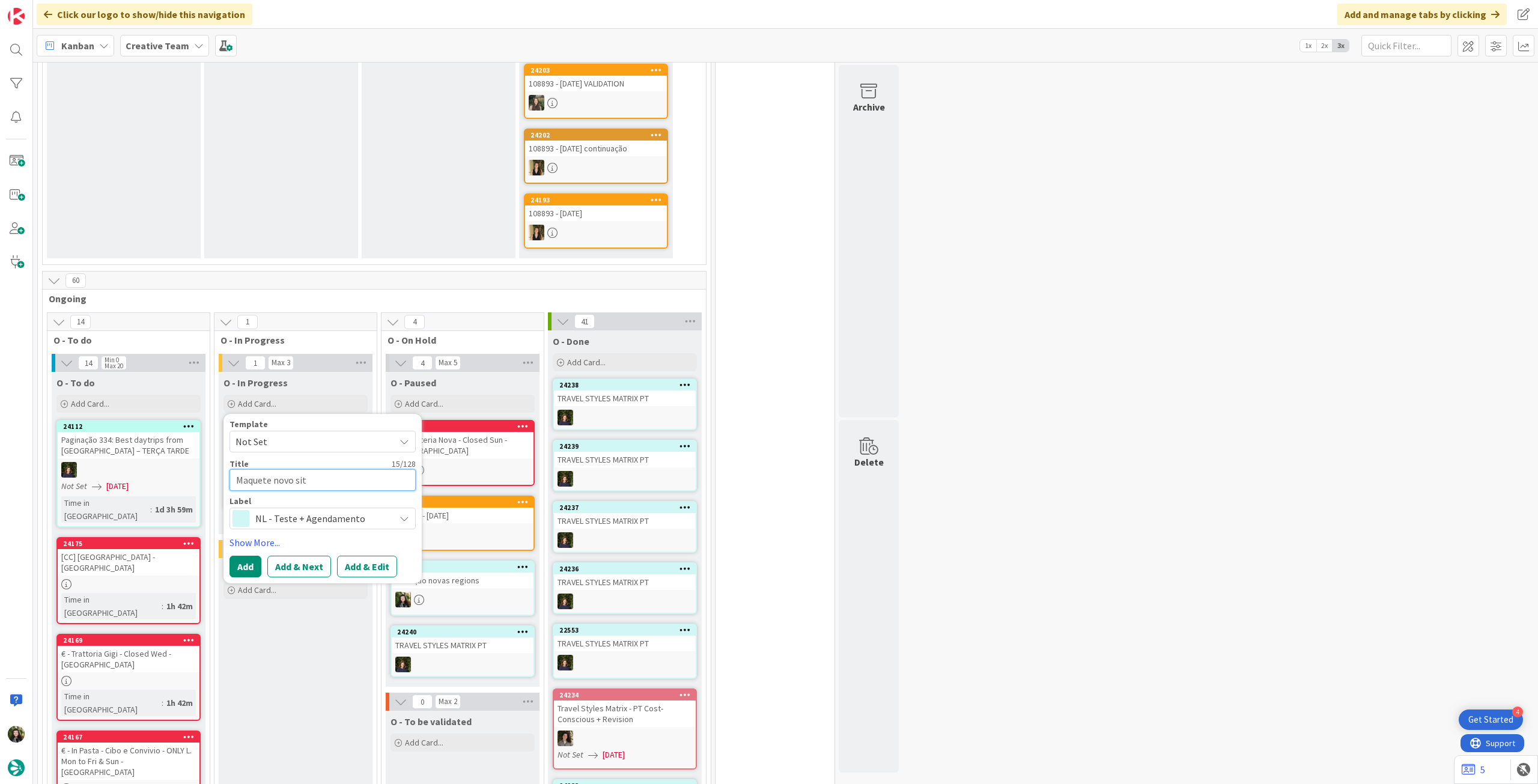
type textarea "x"
type textarea "Maquete novo site"
type textarea "x"
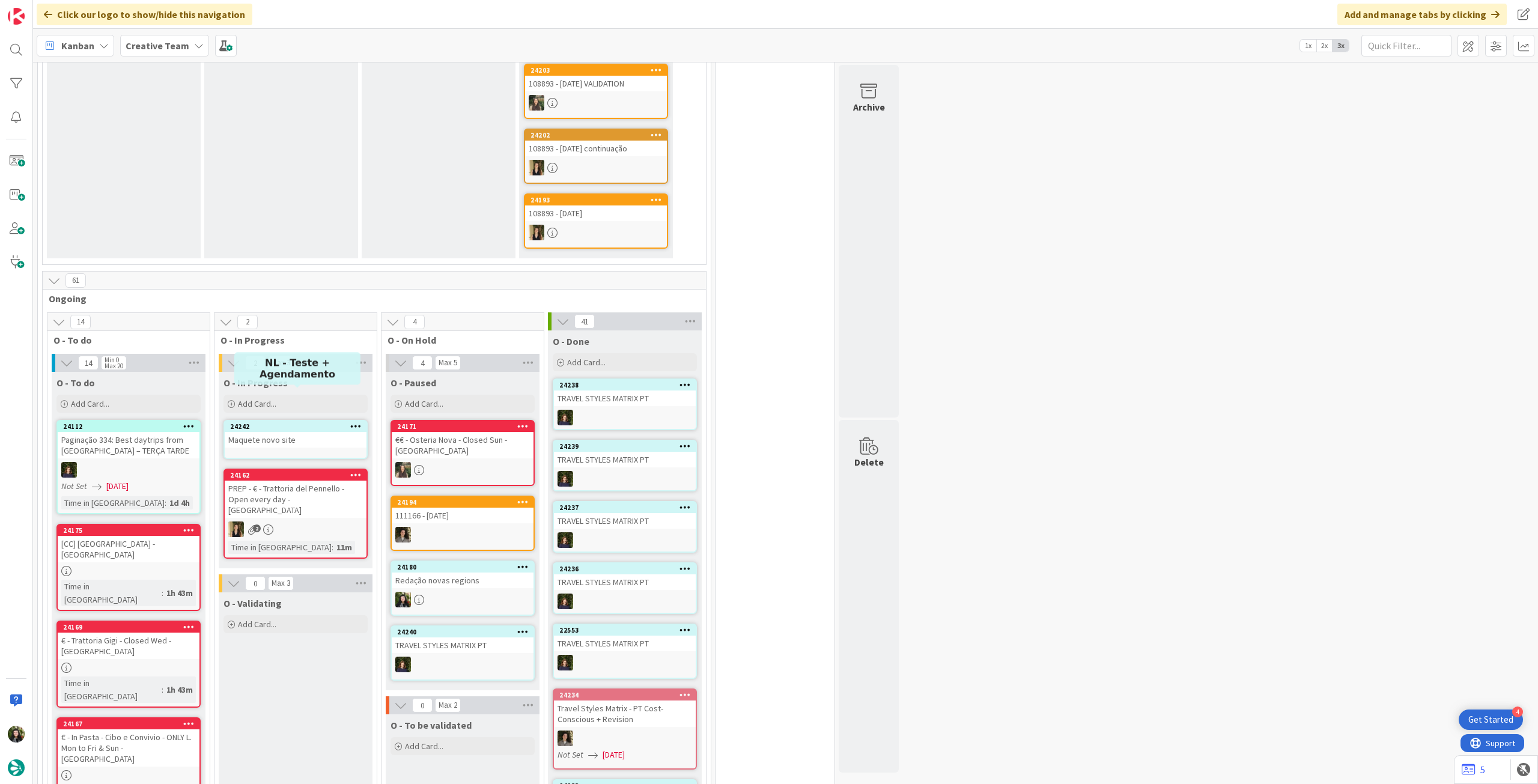
click at [320, 422] on div "24242" at bounding box center [298, 426] width 136 height 8
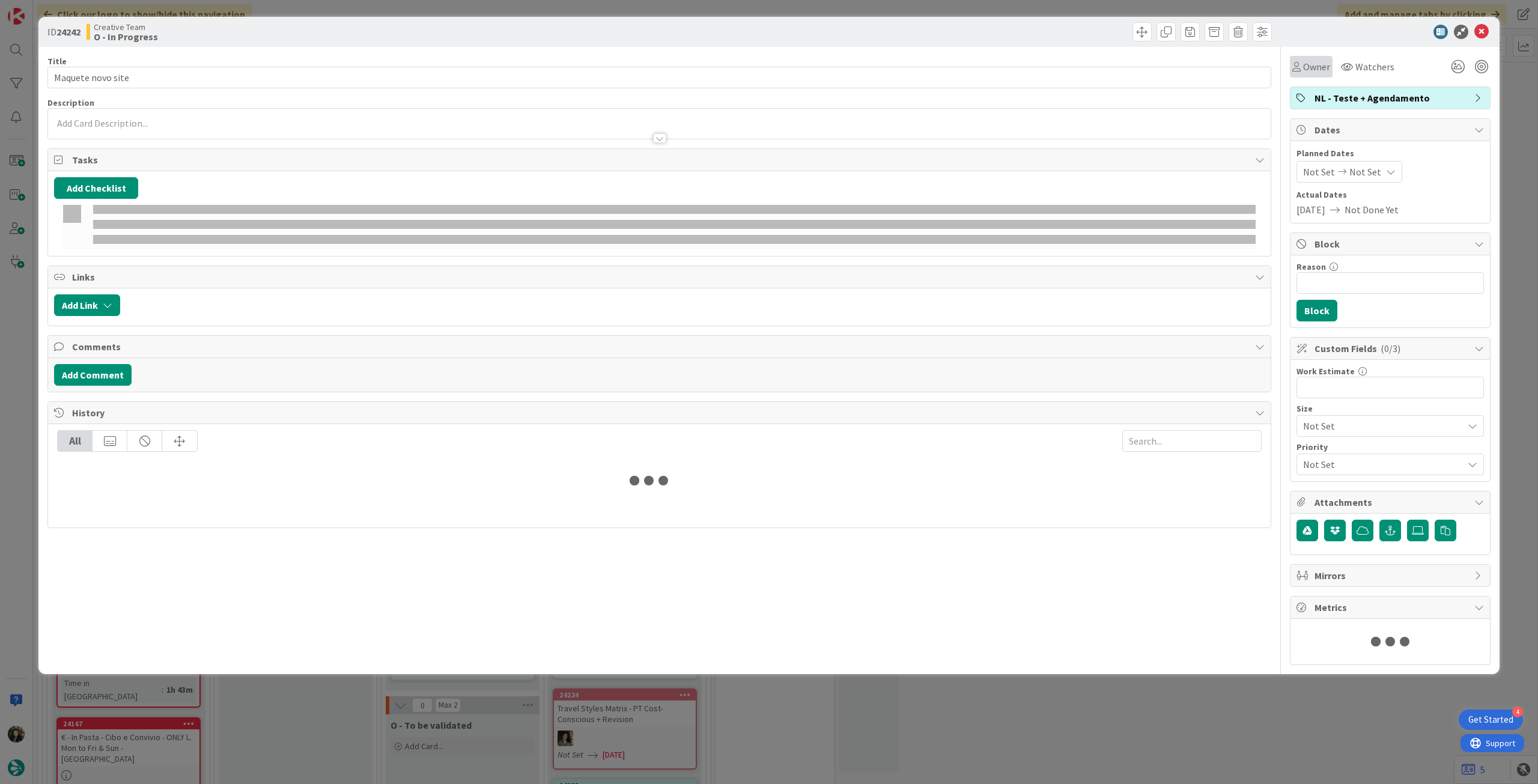
click at [1310, 66] on span "Owner" at bounding box center [1317, 66] width 27 height 15
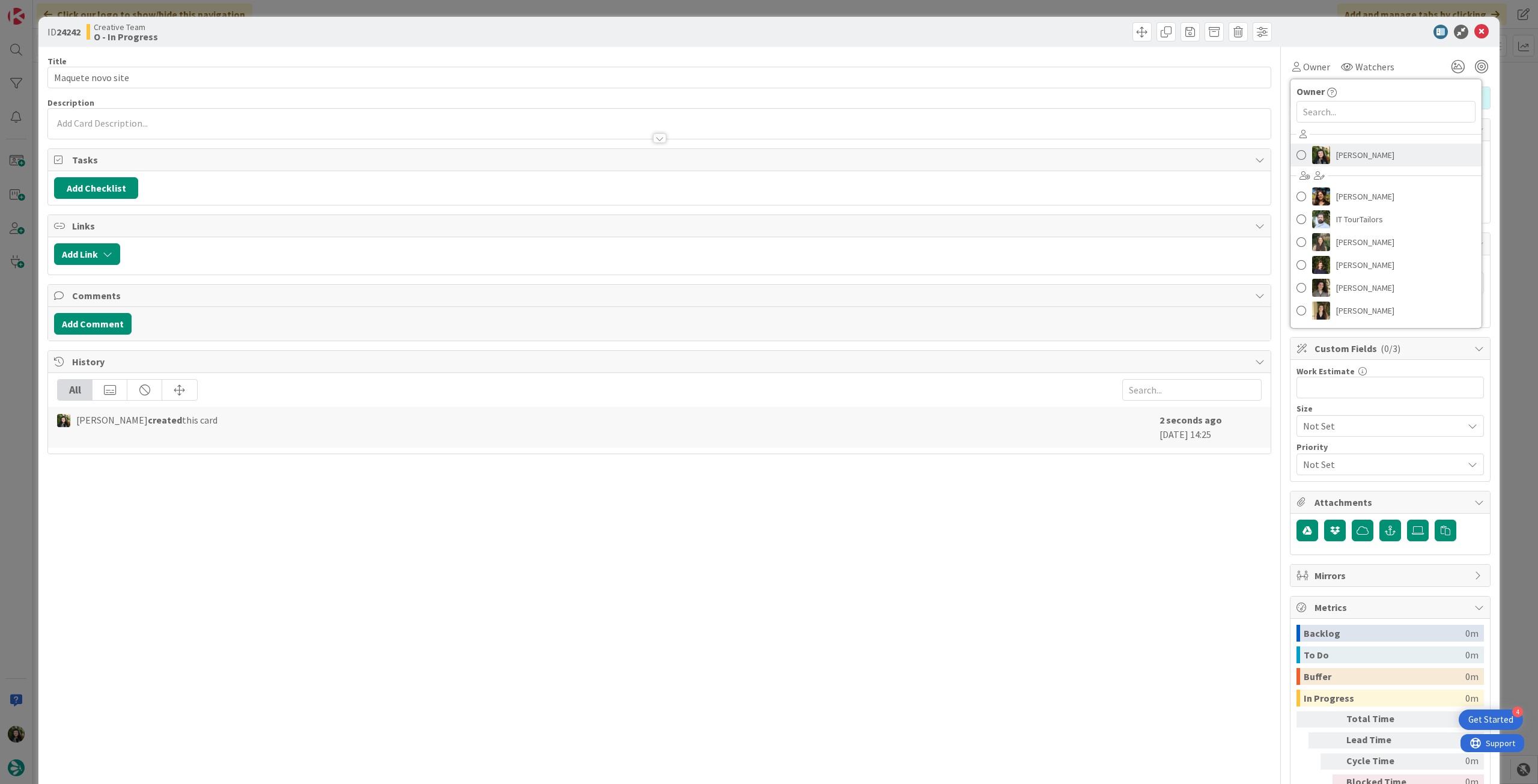
click at [1361, 153] on span "[PERSON_NAME]" at bounding box center [1365, 155] width 58 height 18
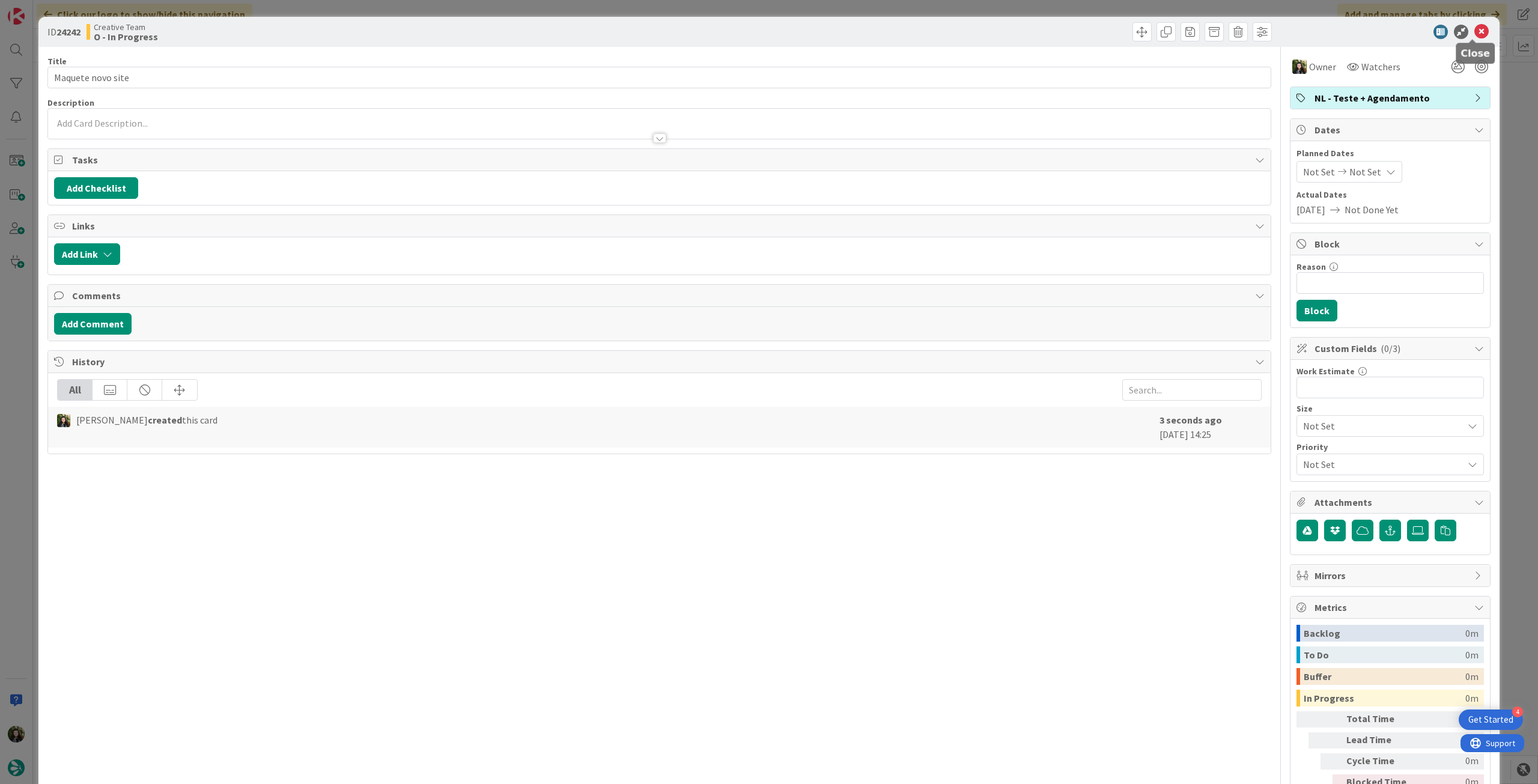
click at [1479, 30] on icon at bounding box center [1481, 32] width 15 height 15
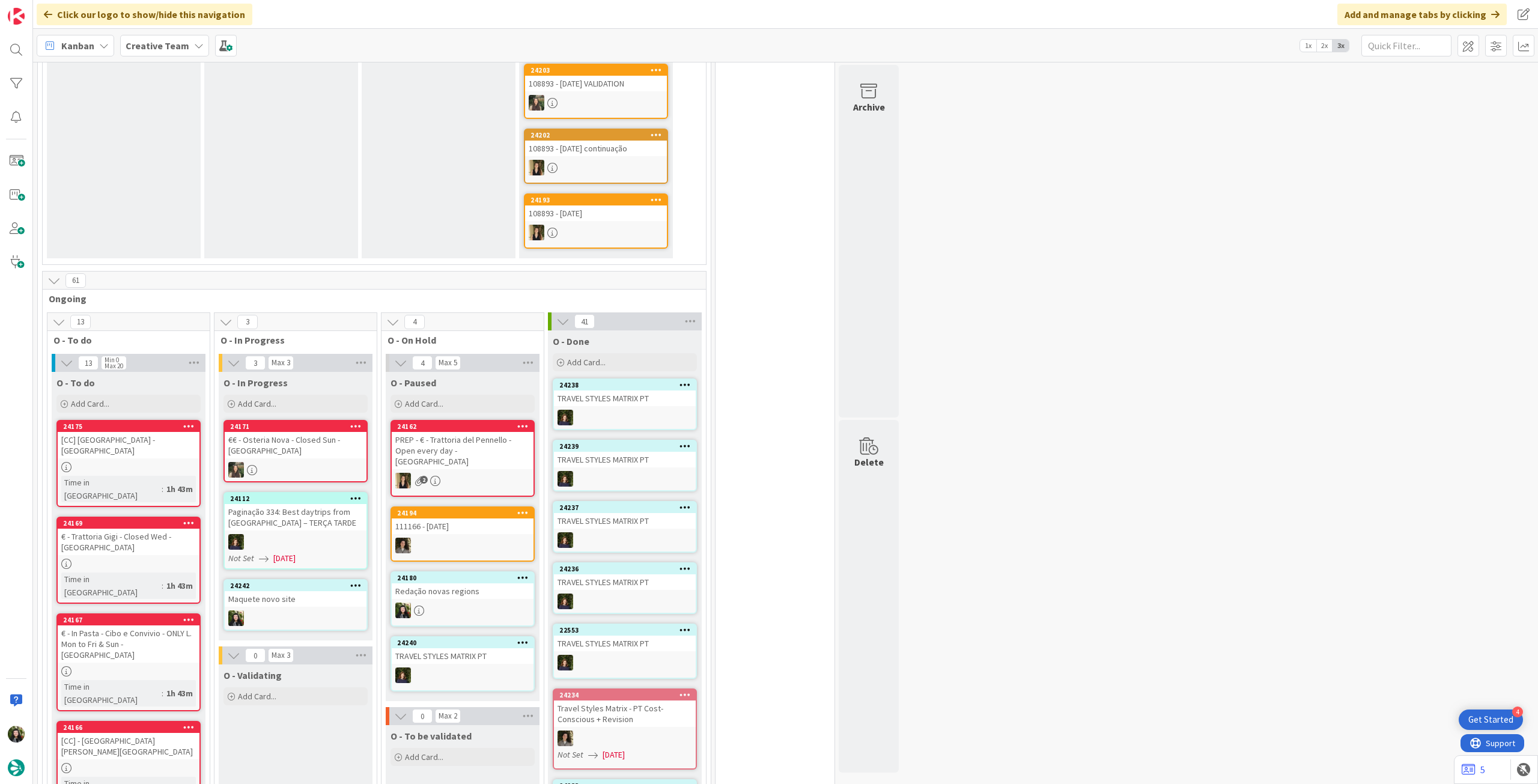
click at [132, 48] on b "Creative Team" at bounding box center [157, 45] width 64 height 12
click at [146, 181] on div "Creative Team - Análise" at bounding box center [221, 172] width 183 height 23
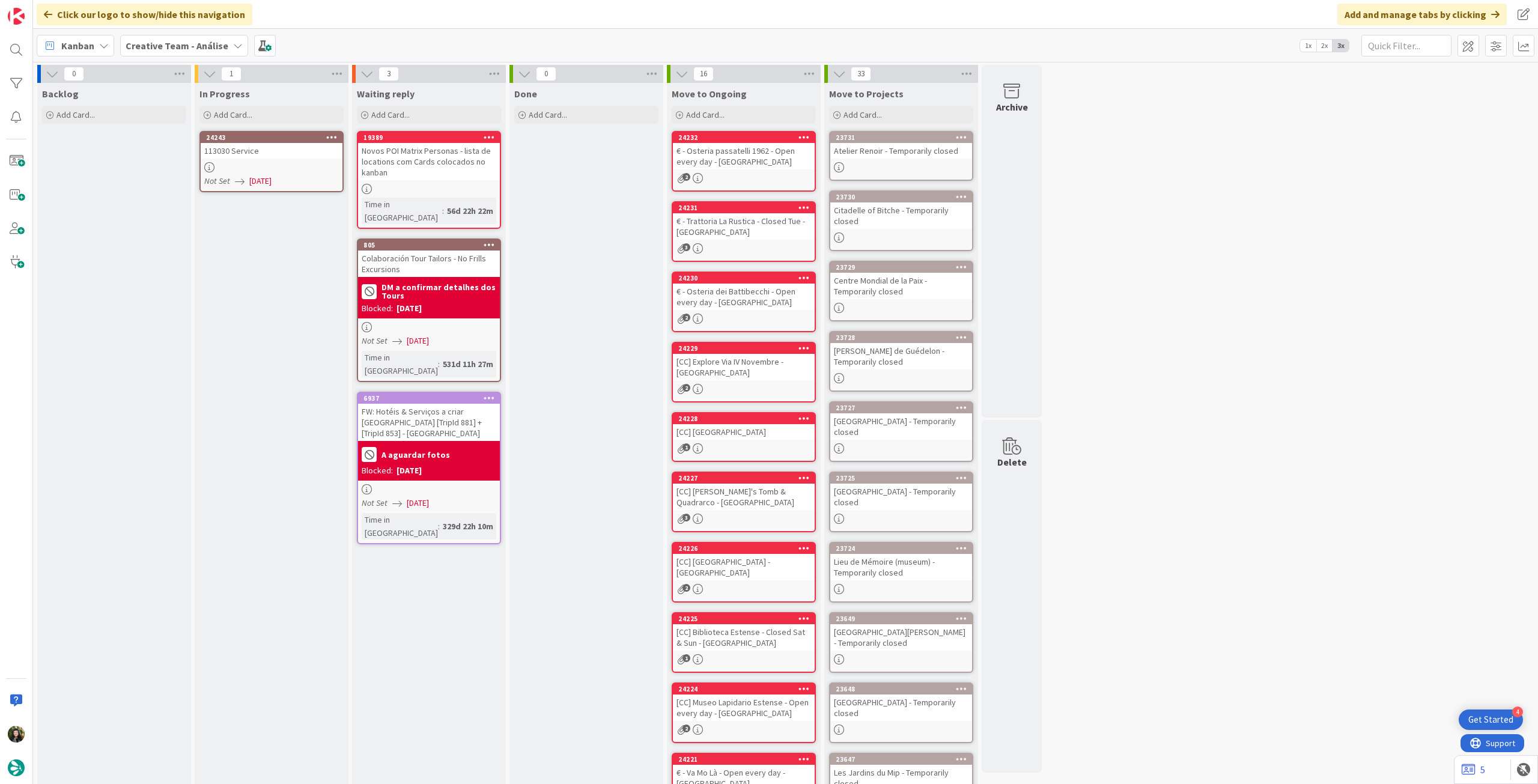
click at [250, 165] on div at bounding box center [271, 167] width 142 height 10
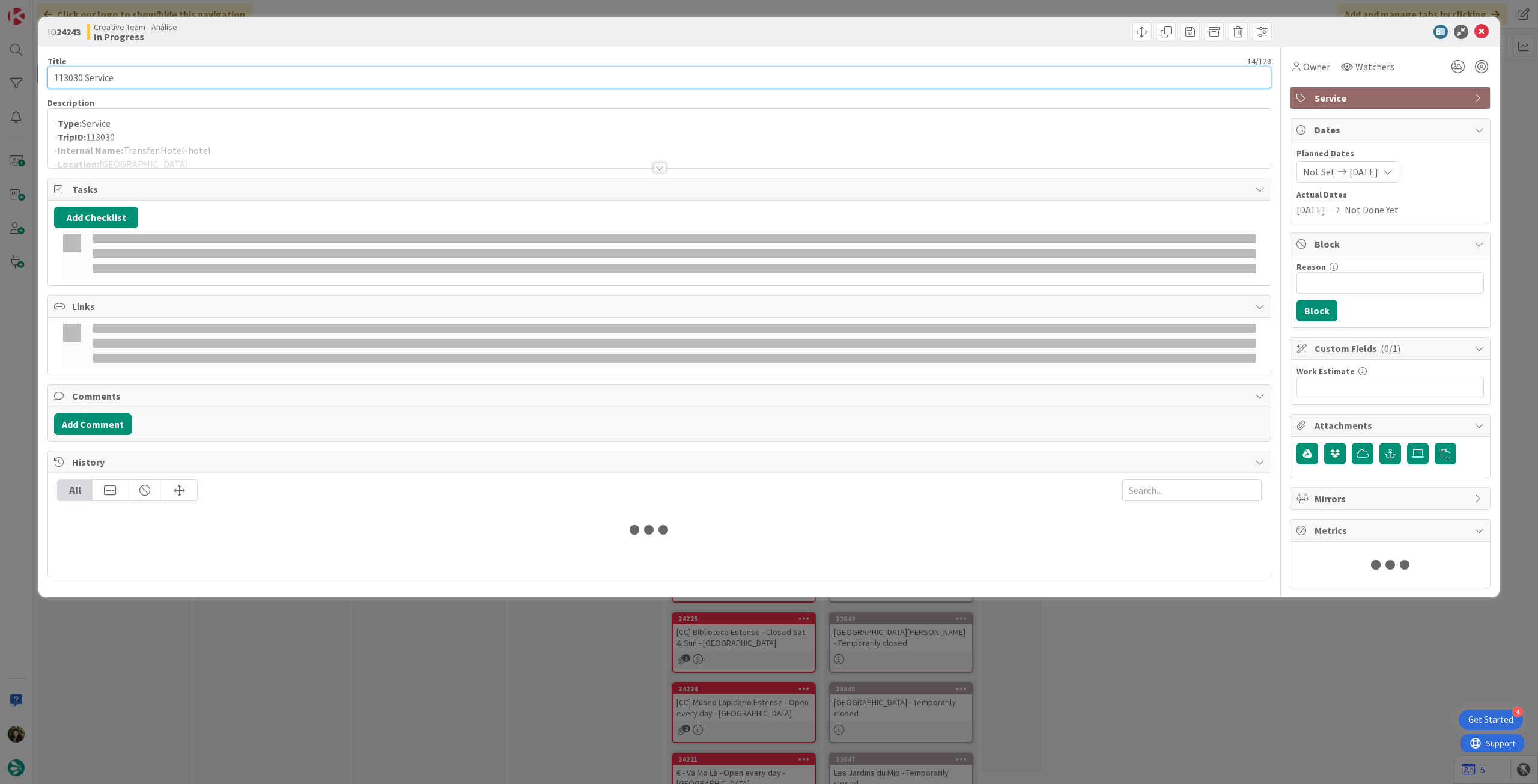
click at [207, 71] on input "113030 Service" at bounding box center [660, 77] width 1224 height 21
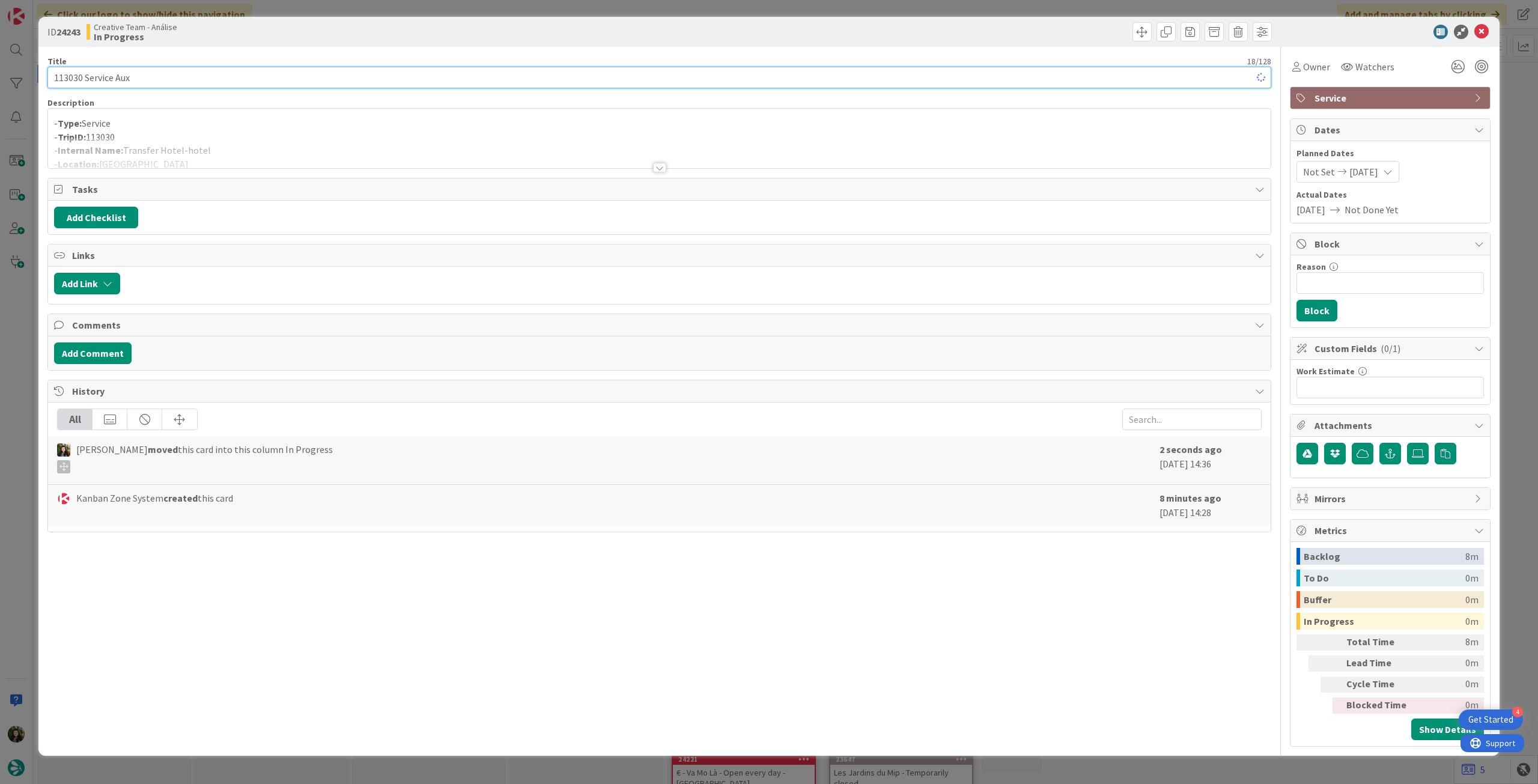
type input "113030 Service Aux"
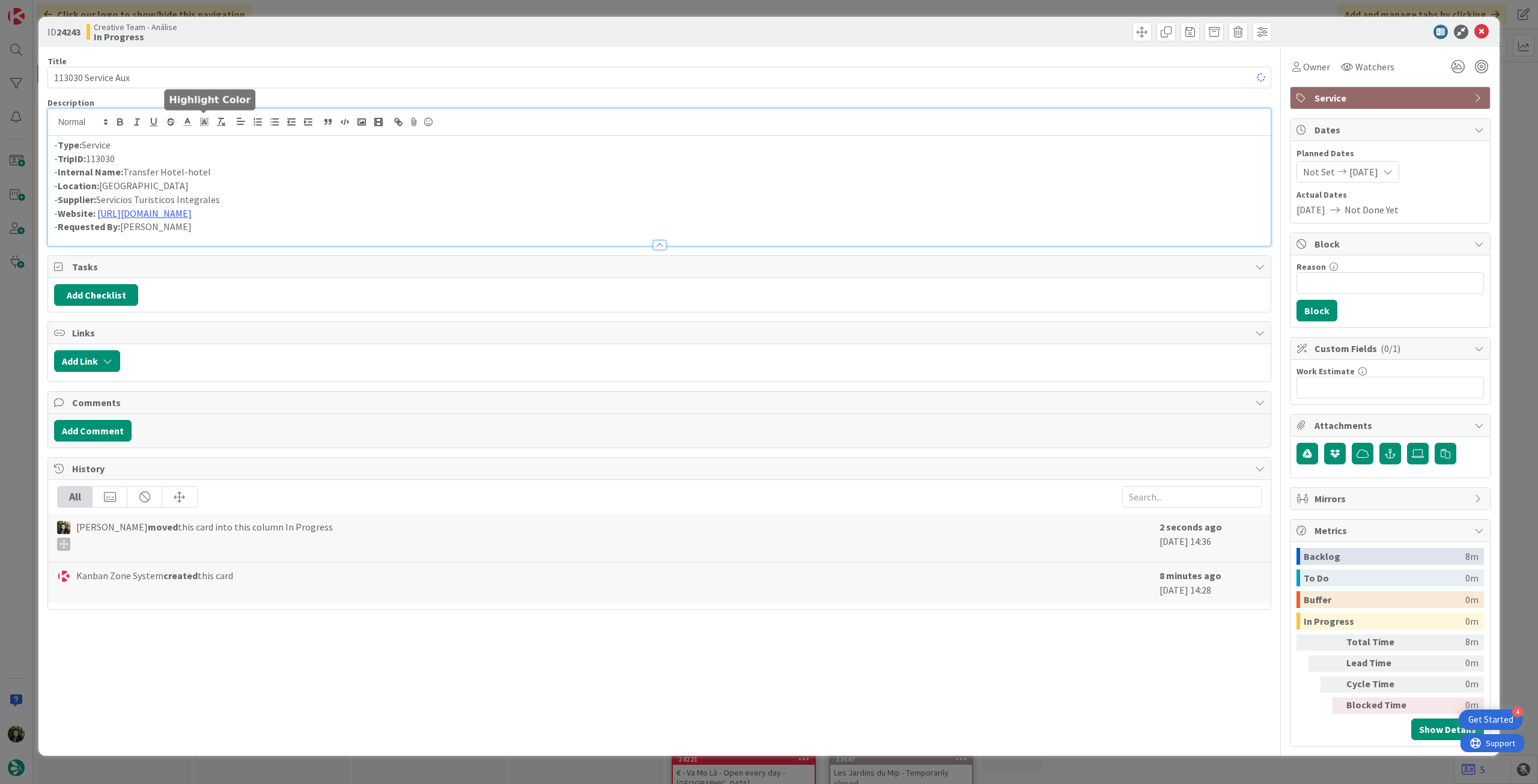
click at [208, 123] on div "- Type: Service - TripID: 113030 - Internal Name: Transfer Hotel-hotel - Locati…" at bounding box center [659, 177] width 1222 height 137
click at [1484, 28] on icon at bounding box center [1481, 32] width 15 height 15
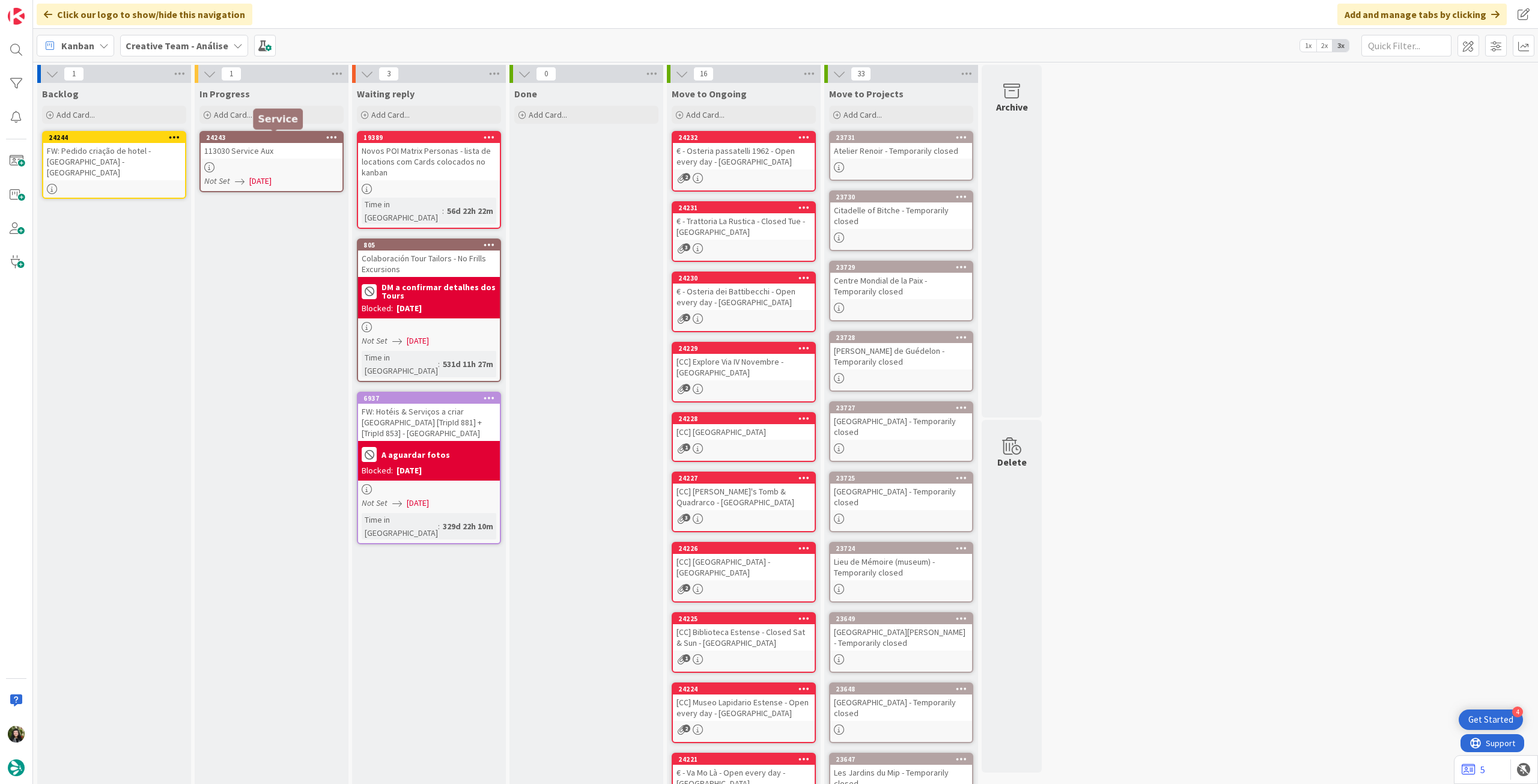
click at [330, 134] on icon at bounding box center [332, 137] width 11 height 8
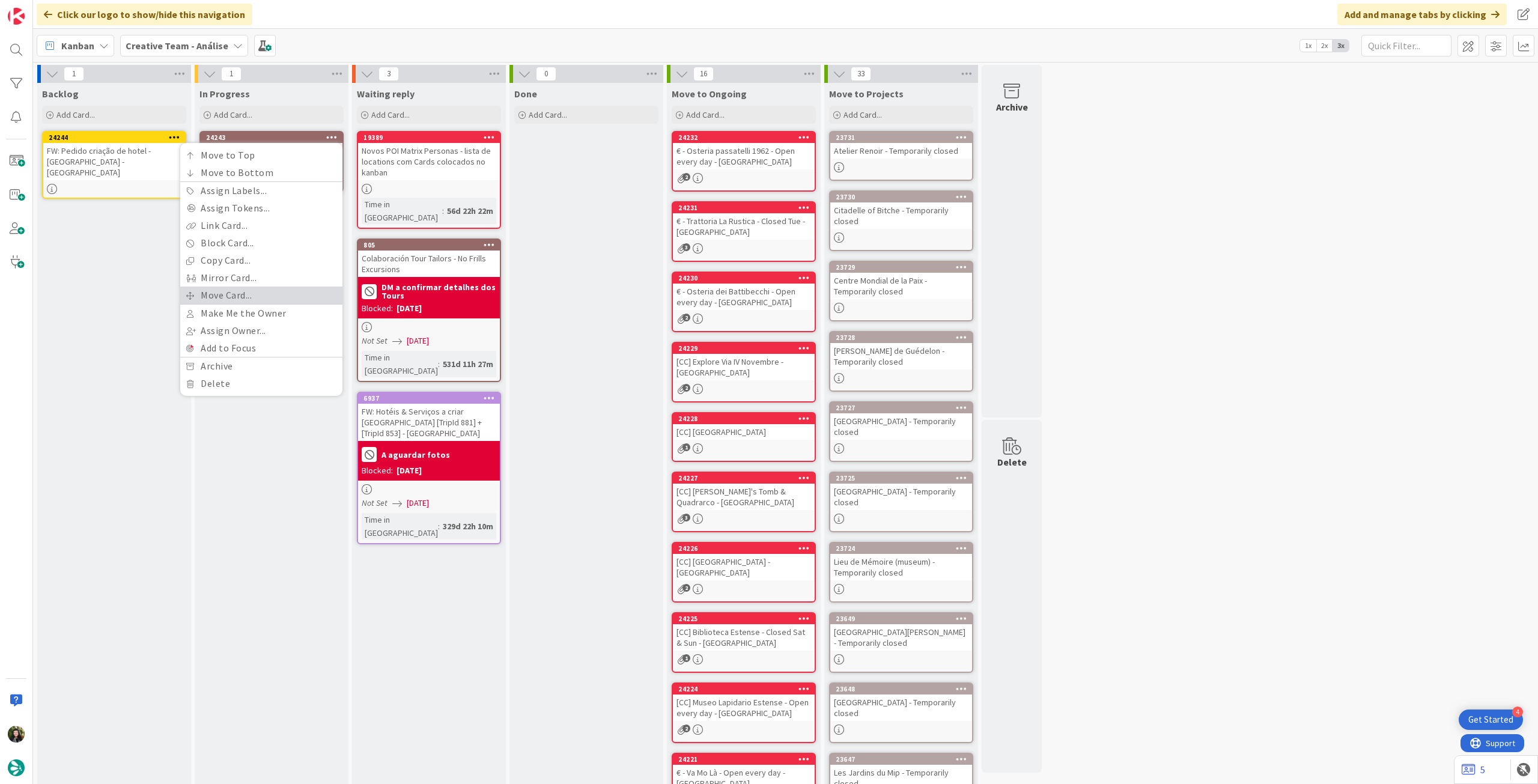
click at [262, 300] on link "Move Card..." at bounding box center [261, 295] width 162 height 17
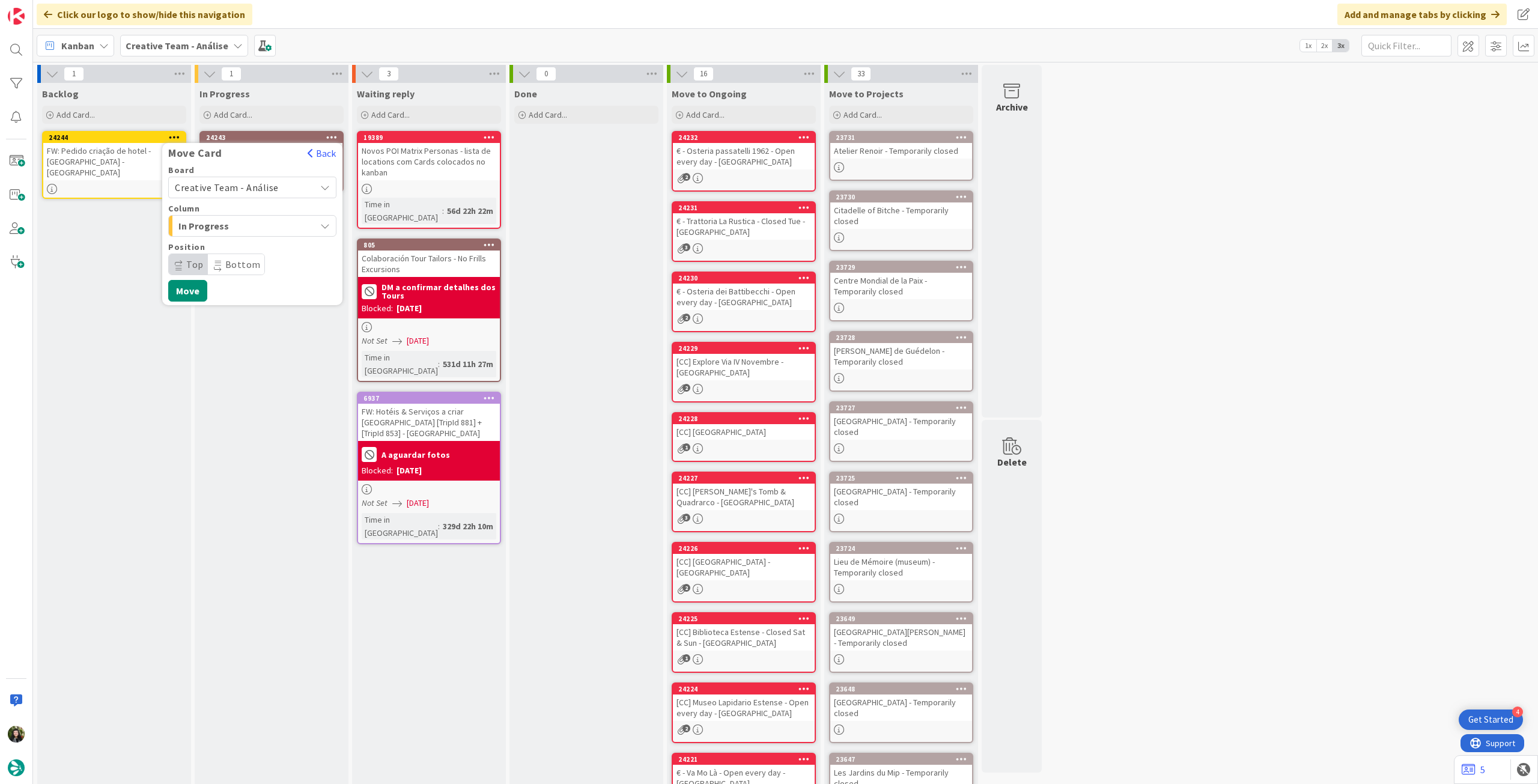
click at [248, 186] on span "Creative Team - Análise" at bounding box center [227, 187] width 104 height 12
click at [252, 240] on span "Creative Team" at bounding box center [260, 244] width 139 height 18
click at [251, 226] on span "Select a Column..." at bounding box center [220, 226] width 90 height 16
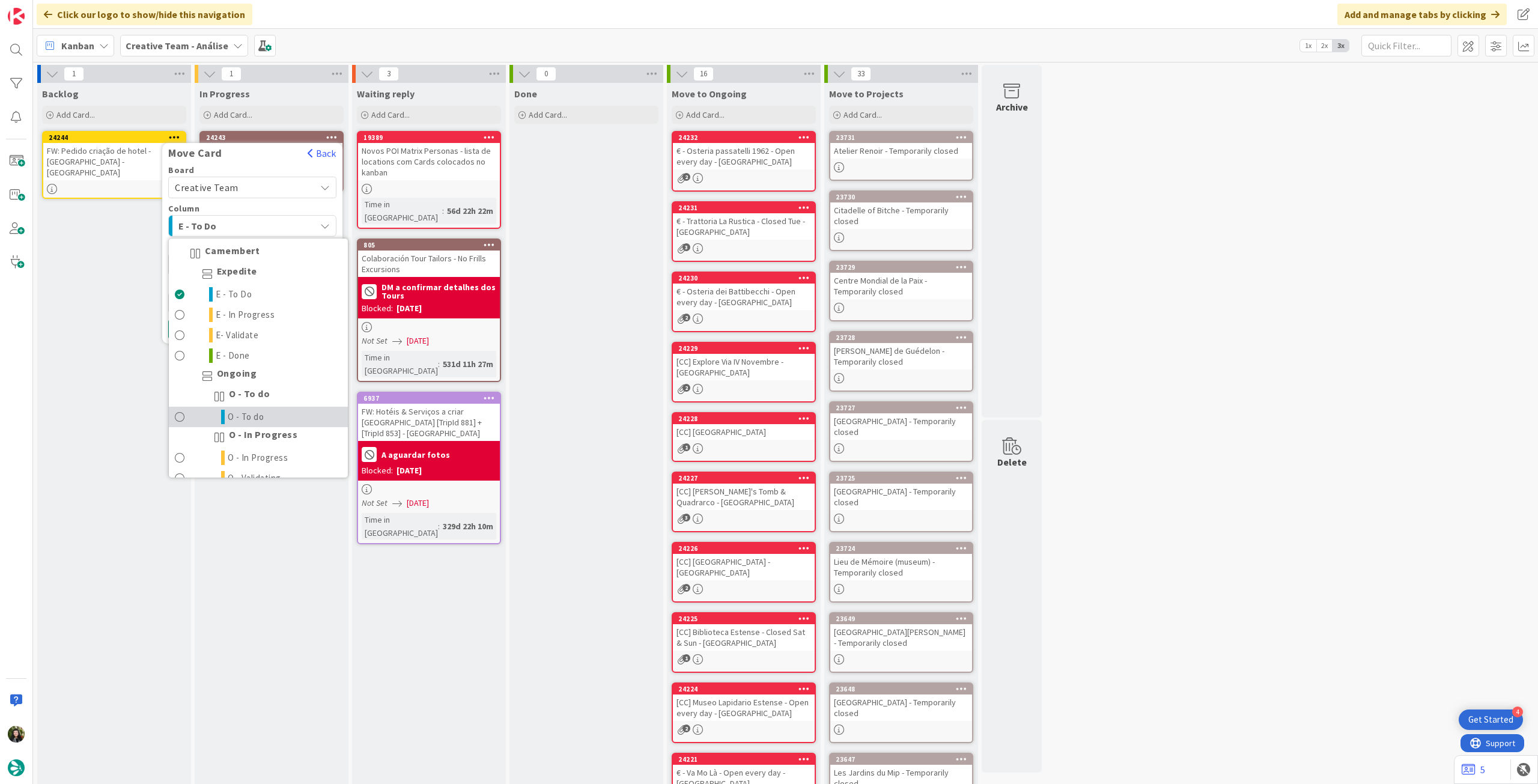
click at [255, 410] on span "O - To do" at bounding box center [246, 417] width 37 height 15
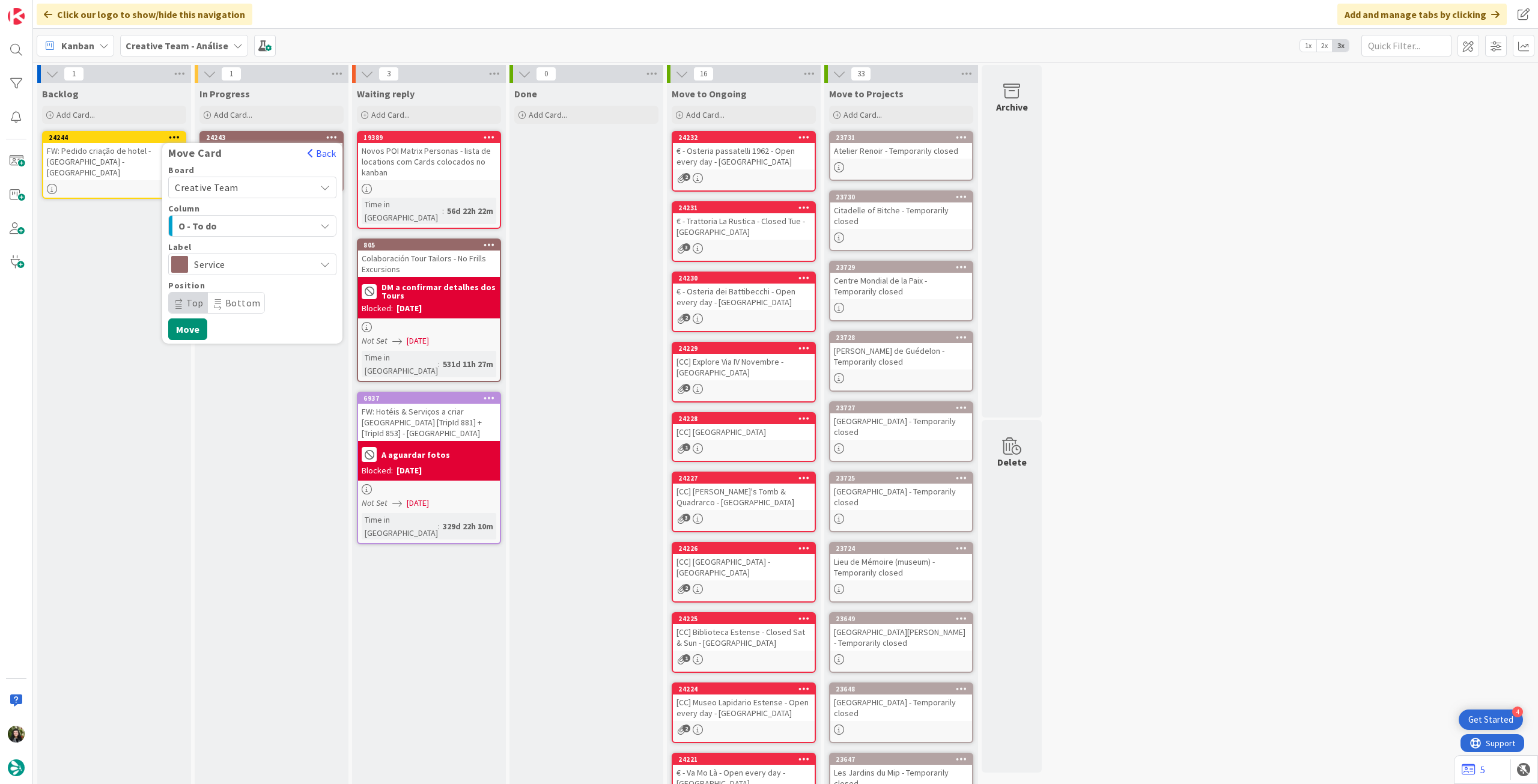
click at [284, 264] on span "Service" at bounding box center [251, 264] width 116 height 17
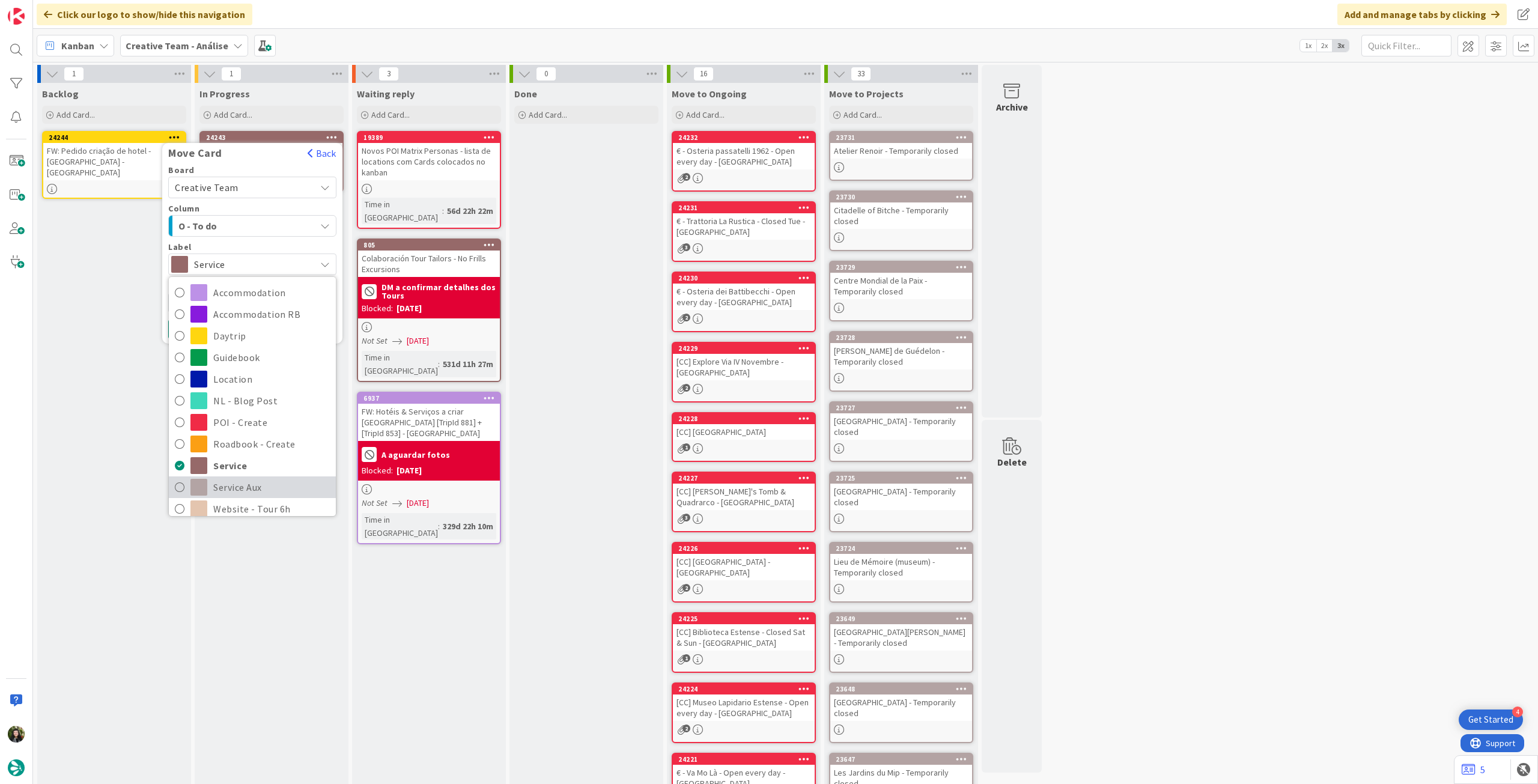
click at [233, 484] on span "Service Aux" at bounding box center [271, 487] width 116 height 18
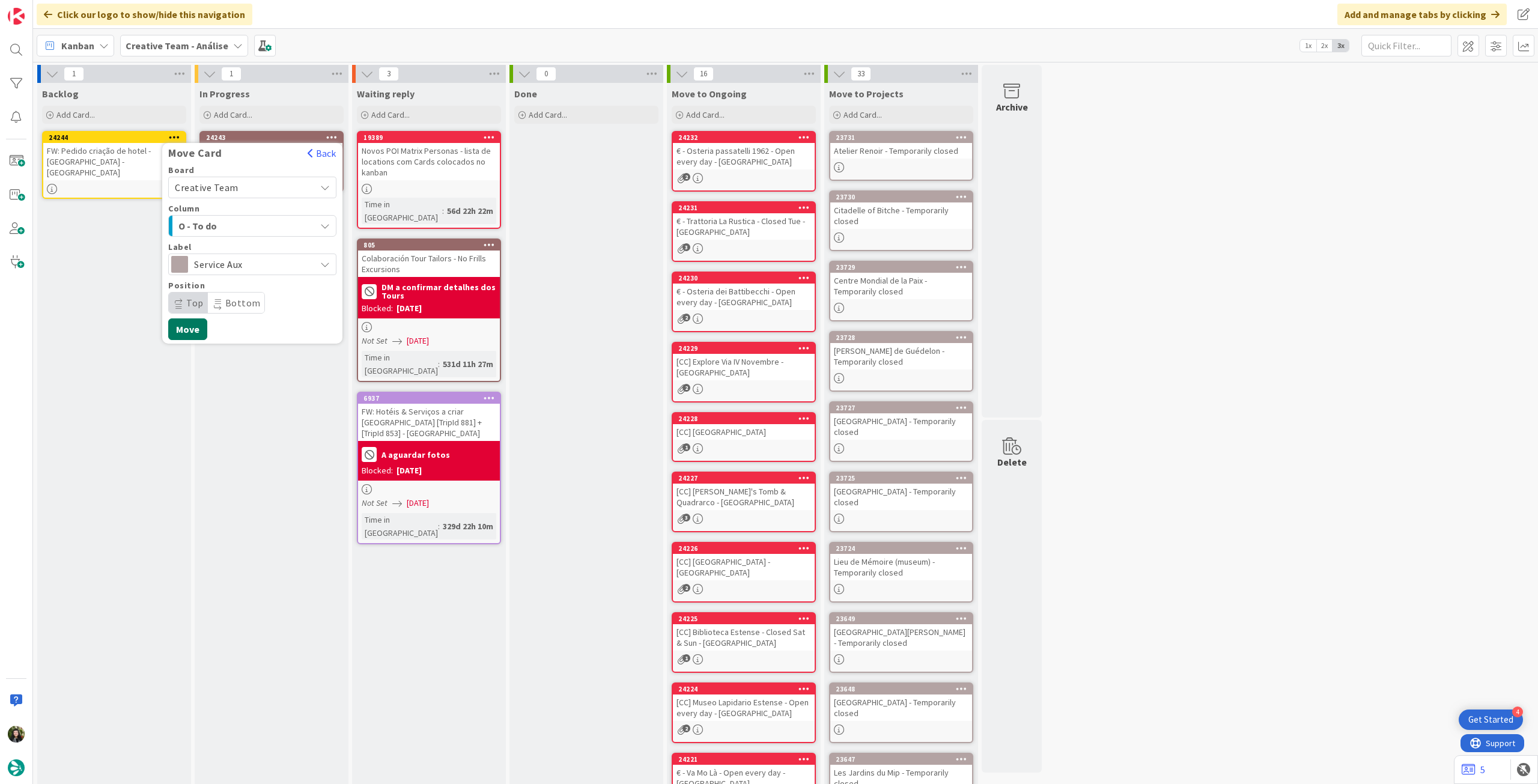
click at [190, 327] on button "Move" at bounding box center [188, 329] width 39 height 21
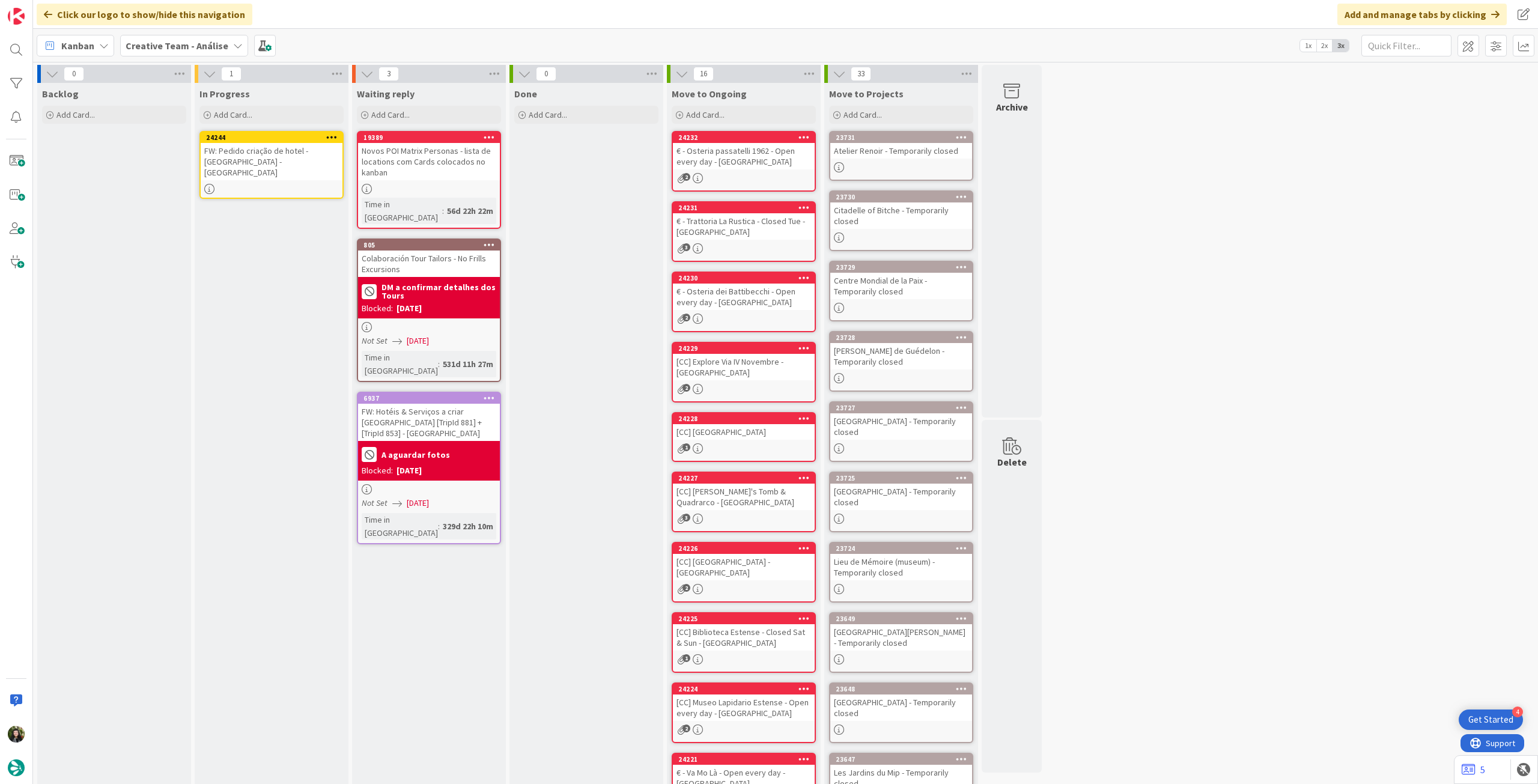
click at [257, 156] on div "FW: Pedido criação de hotel - [GEOGRAPHIC_DATA] - [GEOGRAPHIC_DATA]" at bounding box center [271, 162] width 142 height 37
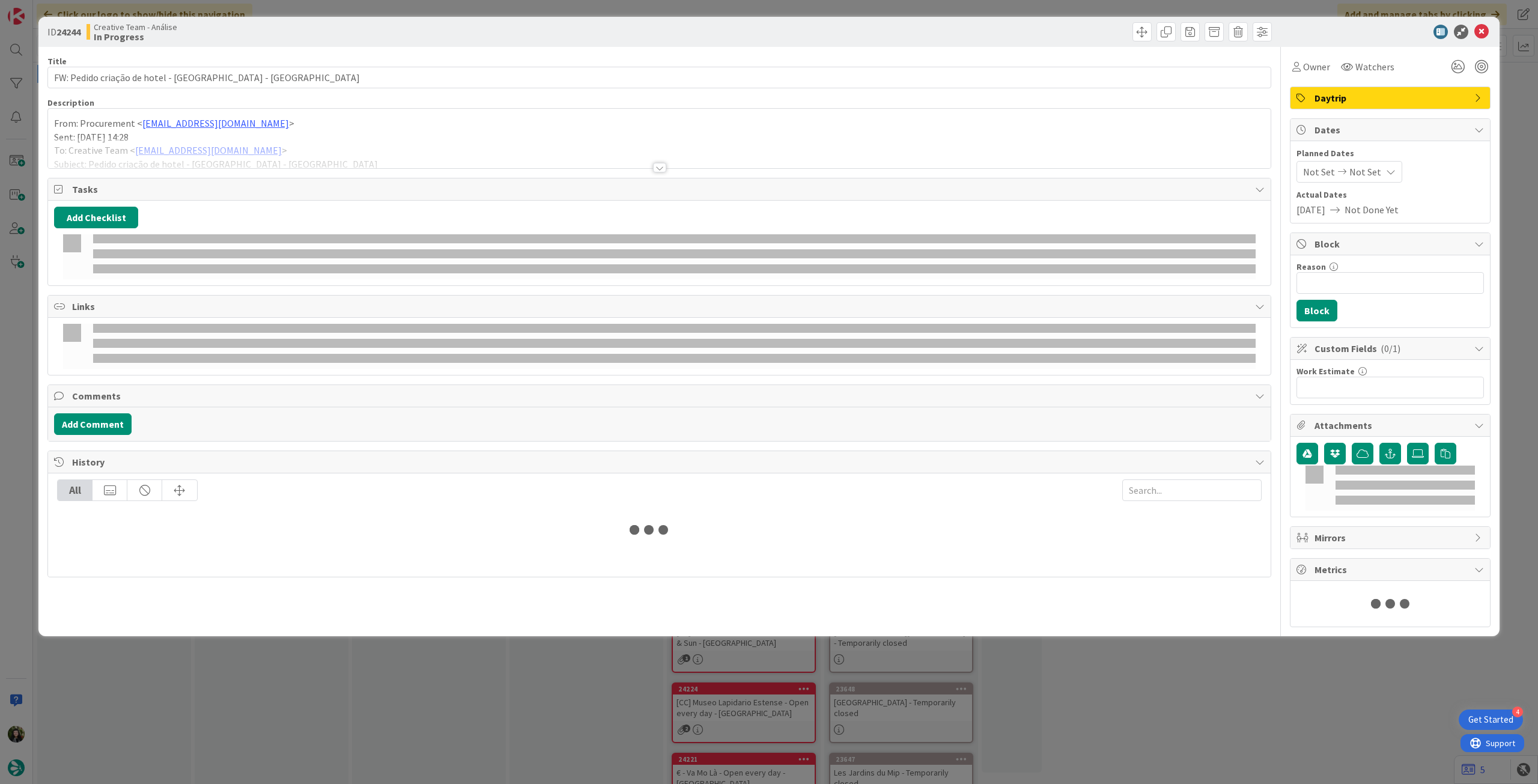
click at [282, 122] on p "From: Procurement < procurement@tourtailors.com >" at bounding box center [659, 123] width 1211 height 14
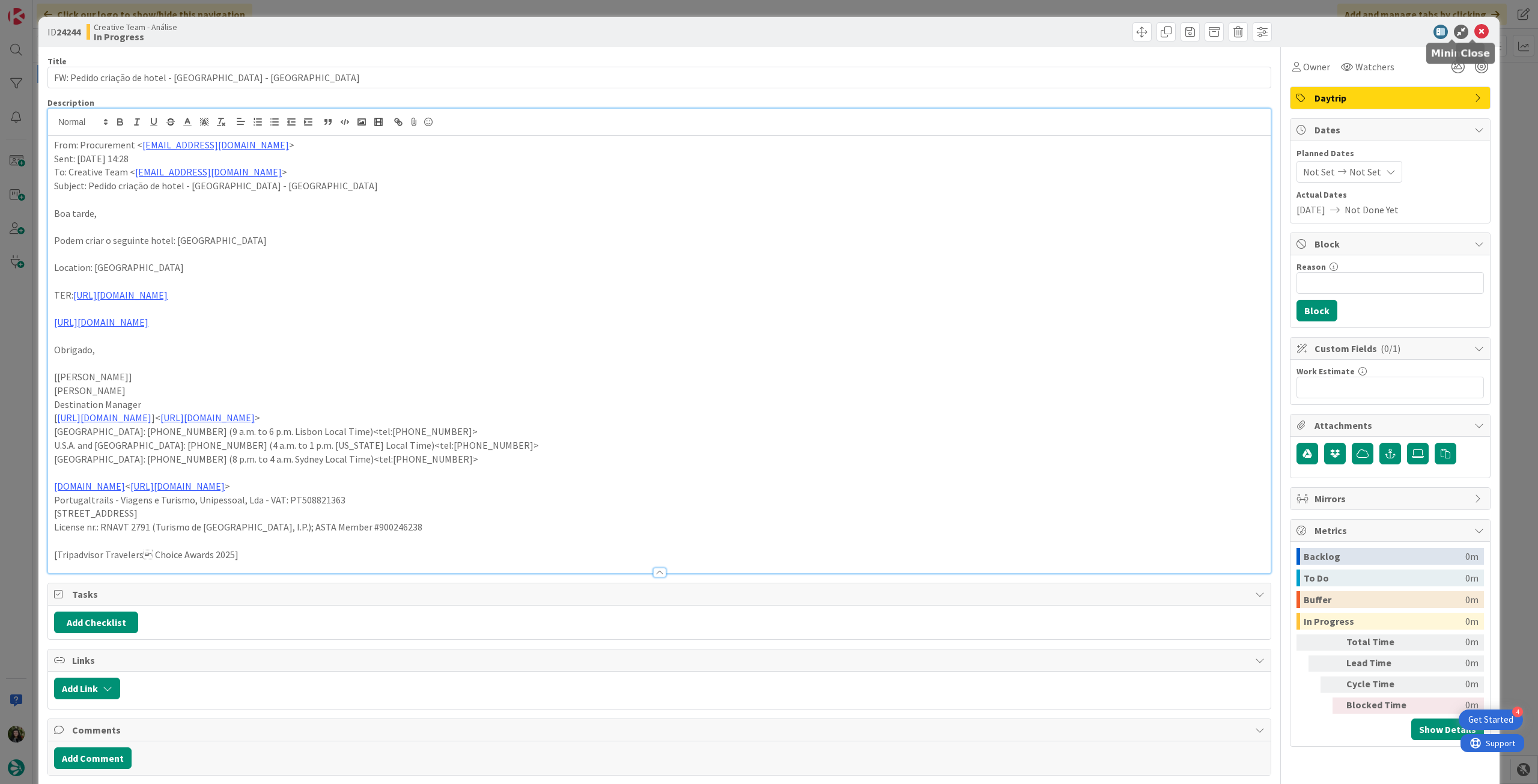
click at [1477, 34] on icon at bounding box center [1481, 32] width 15 height 15
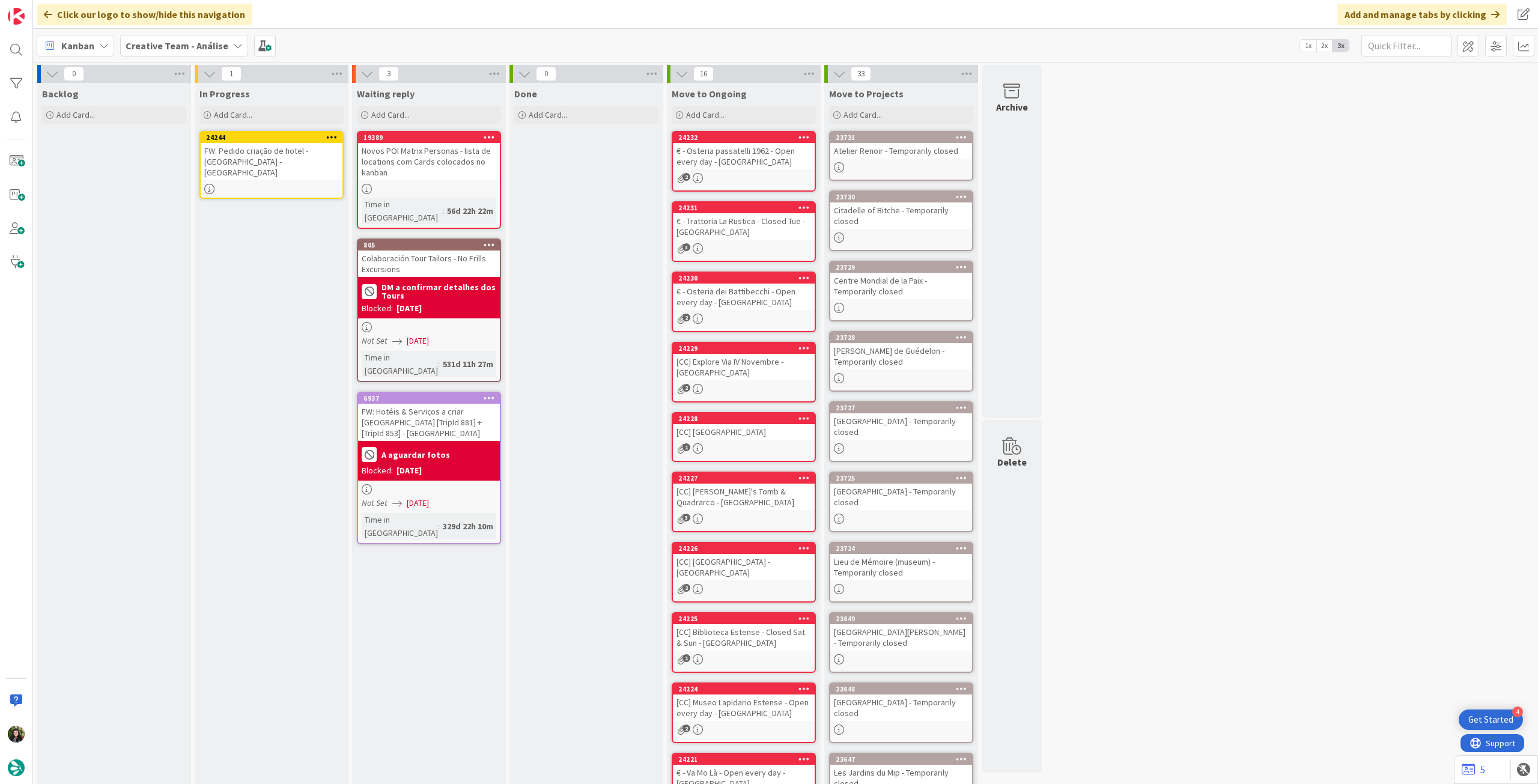
click at [330, 134] on icon at bounding box center [332, 137] width 11 height 8
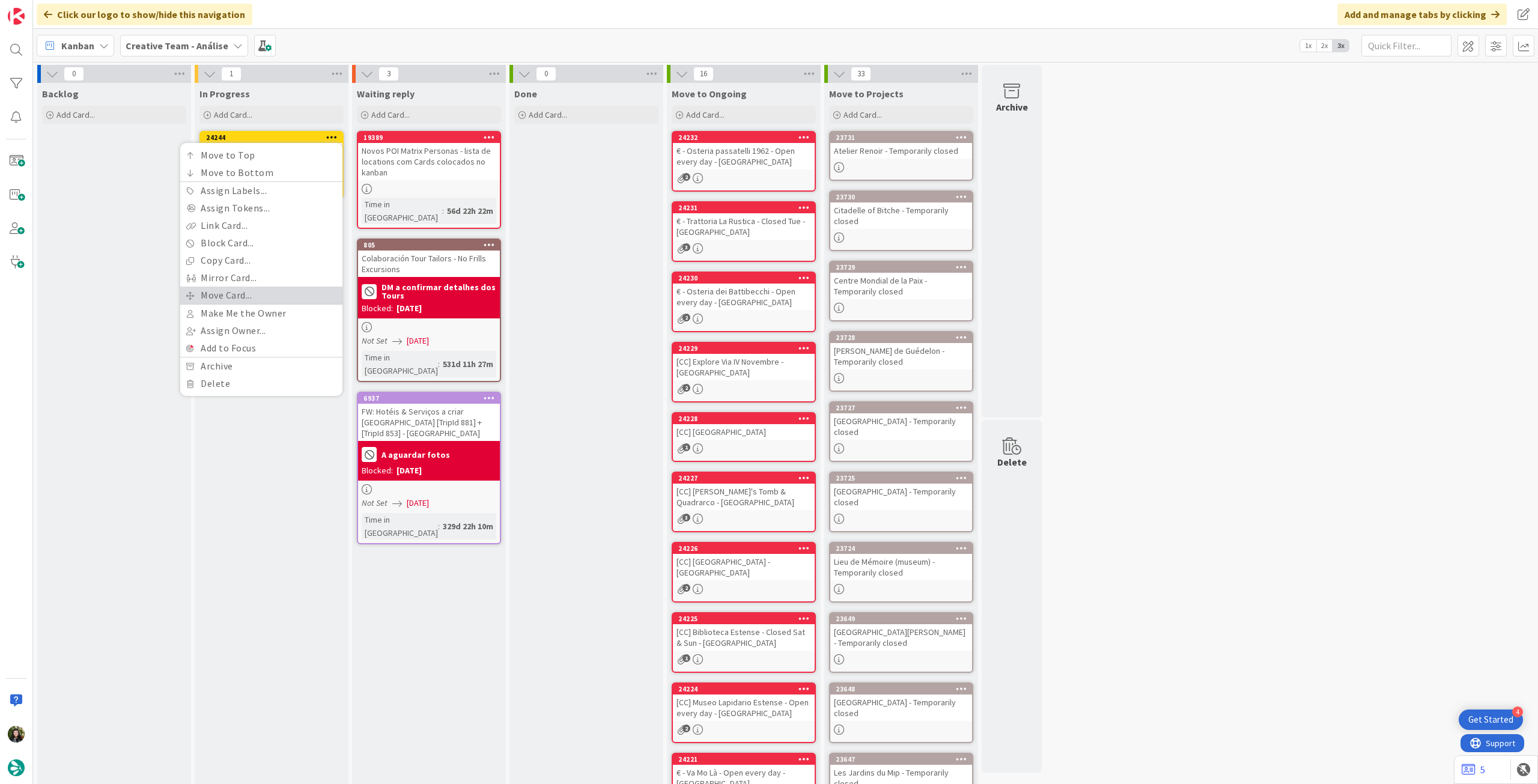
click at [277, 301] on link "Move Card..." at bounding box center [261, 295] width 162 height 17
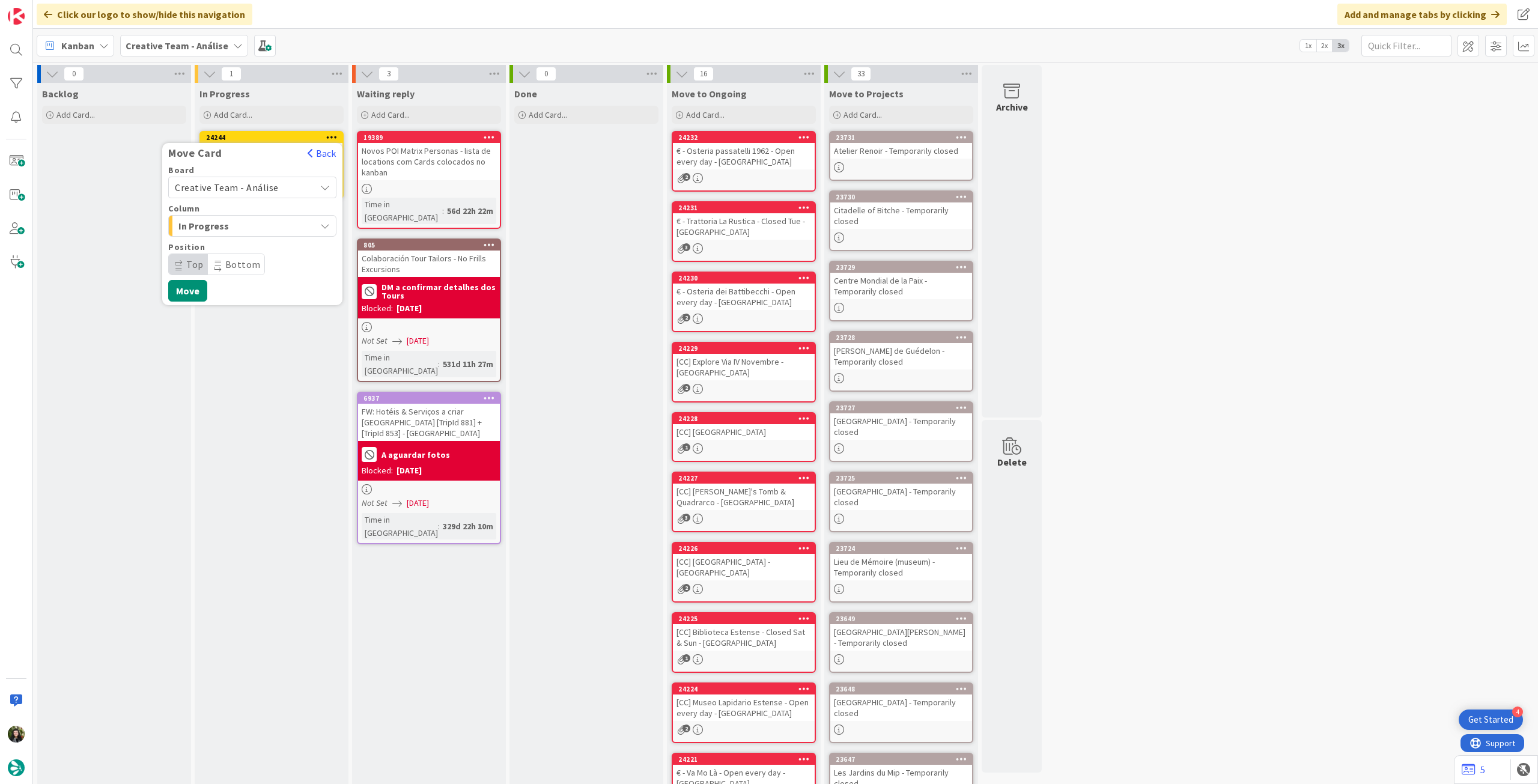
click at [230, 185] on span "Creative Team - Análise" at bounding box center [227, 187] width 104 height 12
click at [221, 239] on span "Creative Team" at bounding box center [260, 244] width 139 height 18
click at [237, 225] on span "Select a Column..." at bounding box center [220, 226] width 90 height 16
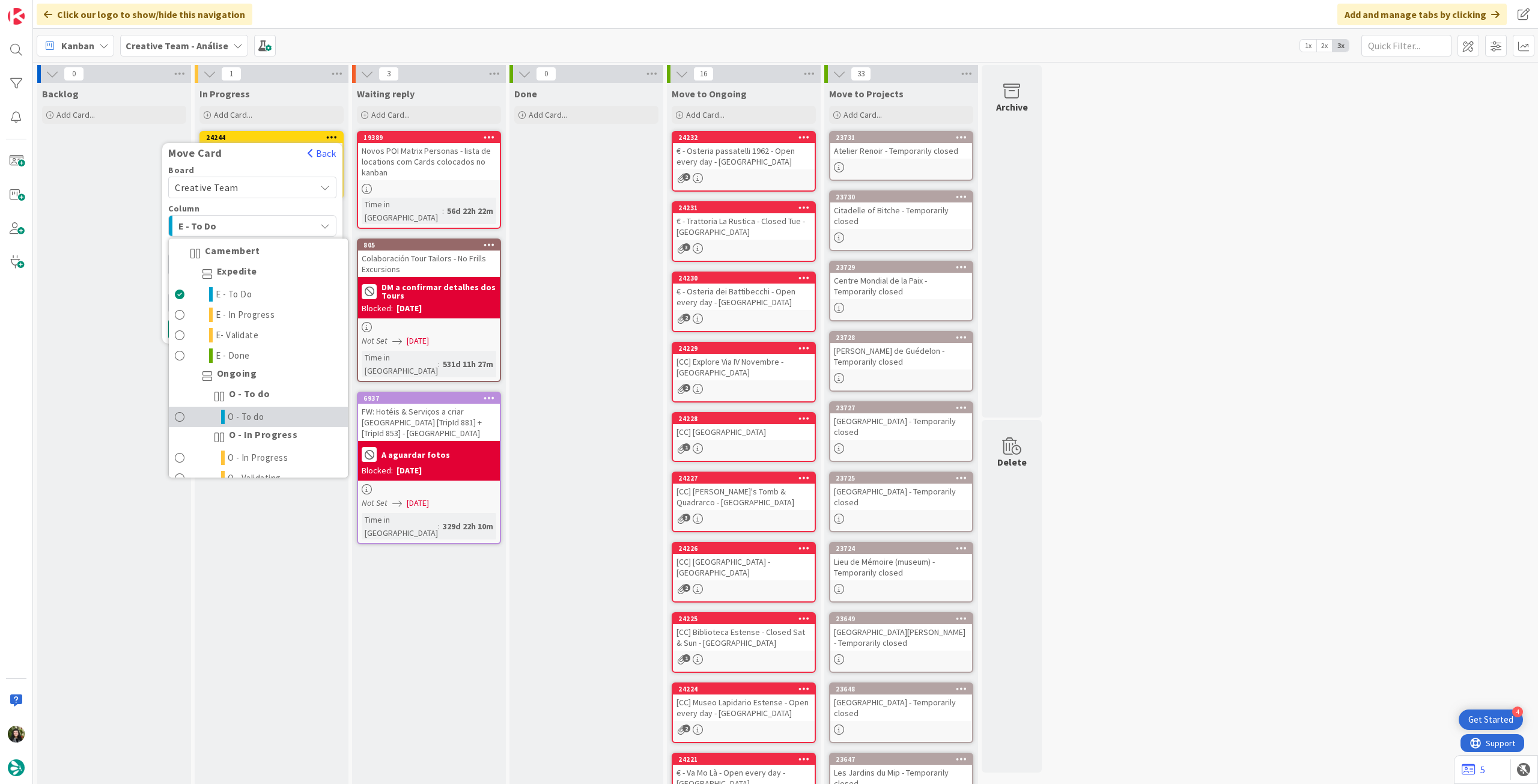
click at [255, 419] on span "O - To do" at bounding box center [246, 417] width 37 height 15
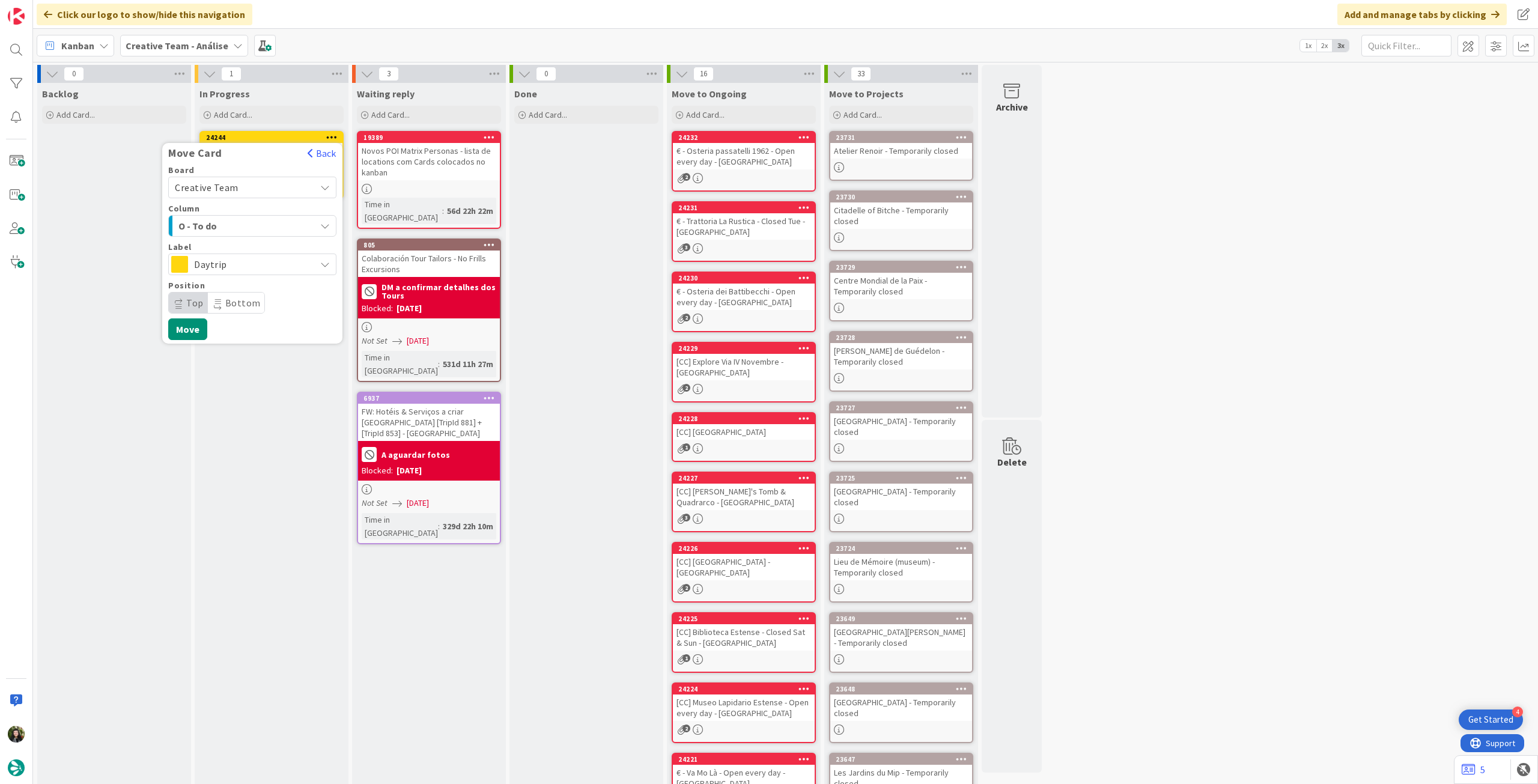
click at [220, 270] on span "Daytrip" at bounding box center [251, 264] width 116 height 17
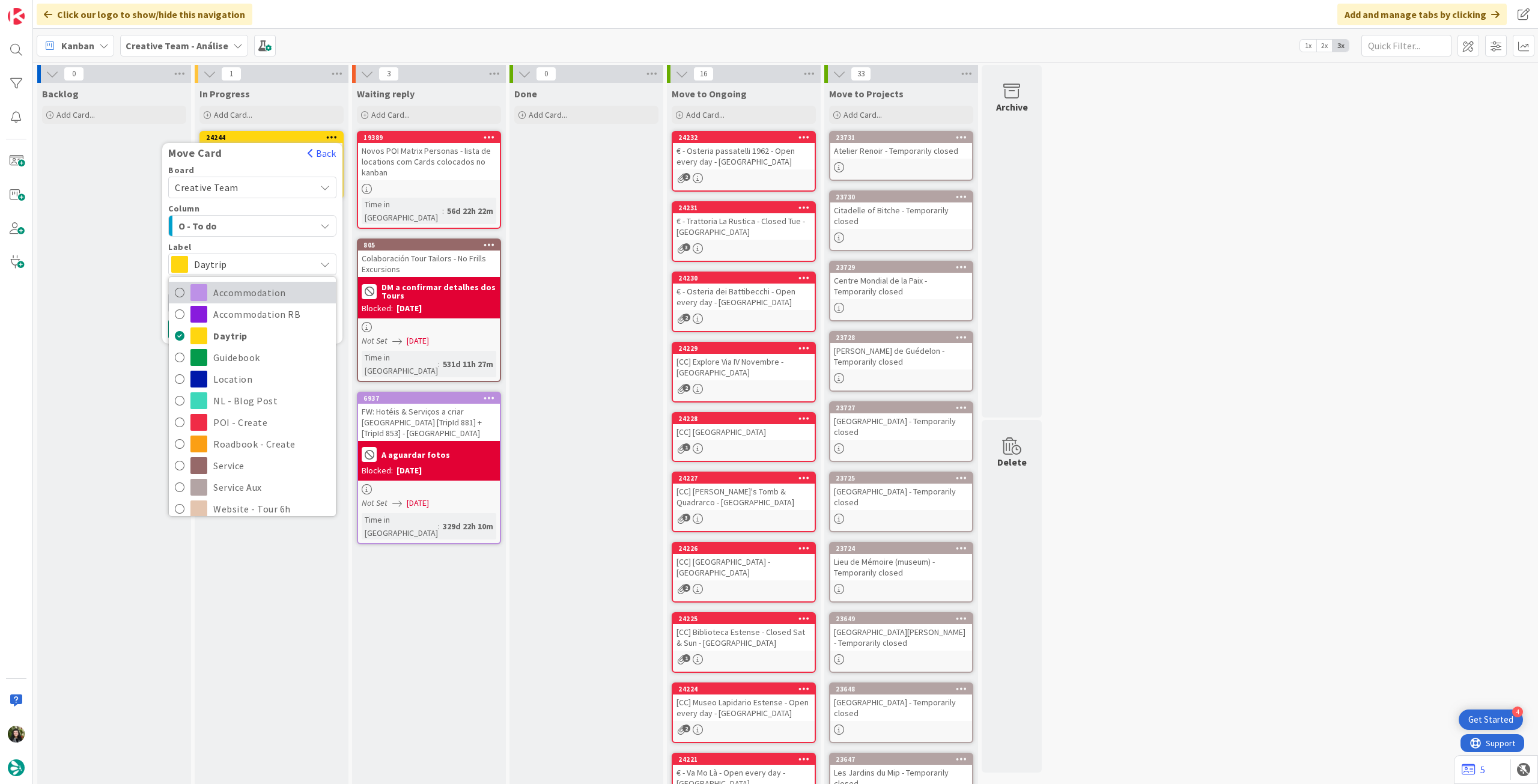
click at [220, 295] on span "Accommodation" at bounding box center [271, 293] width 116 height 18
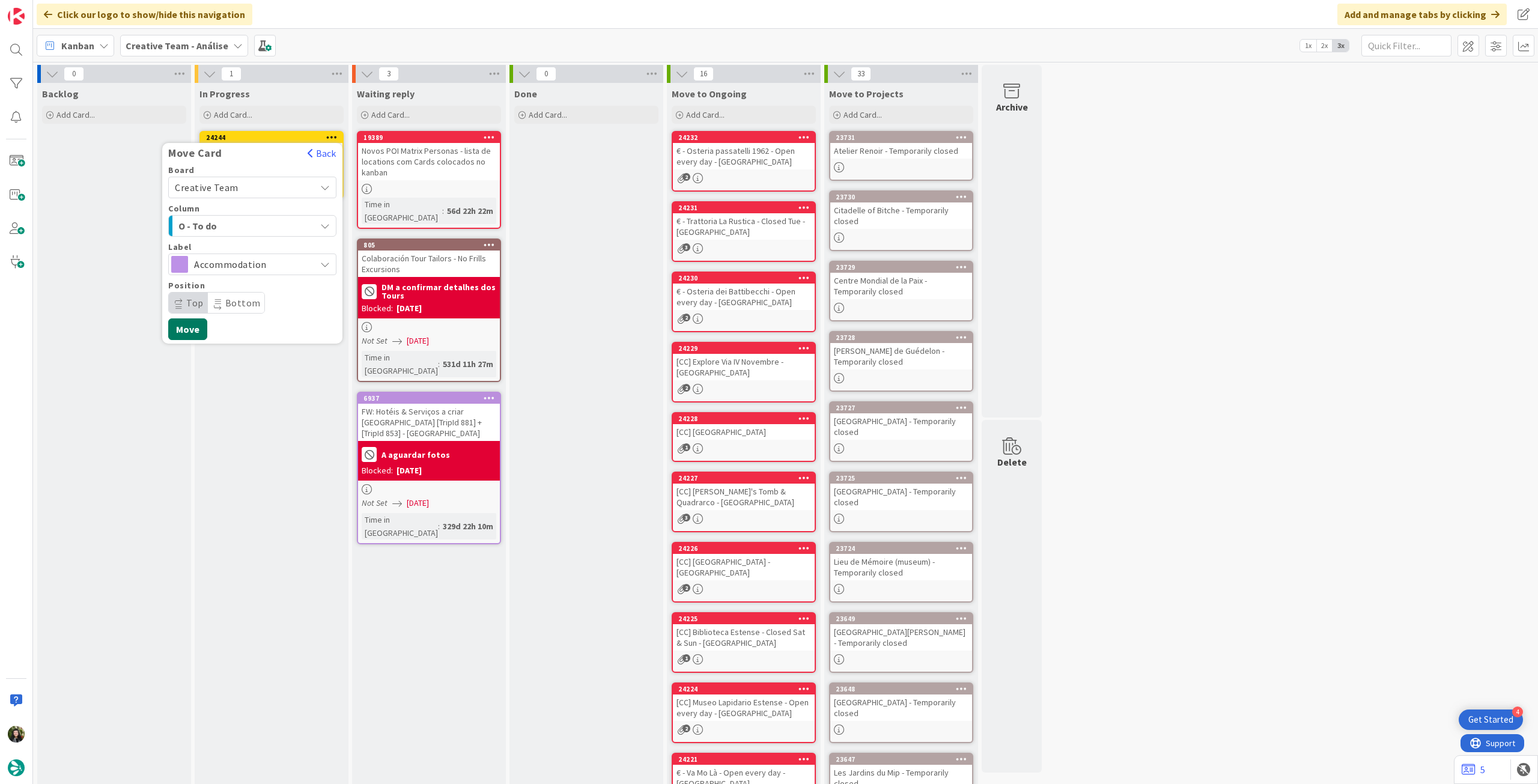
click at [189, 325] on button "Move" at bounding box center [188, 329] width 39 height 21
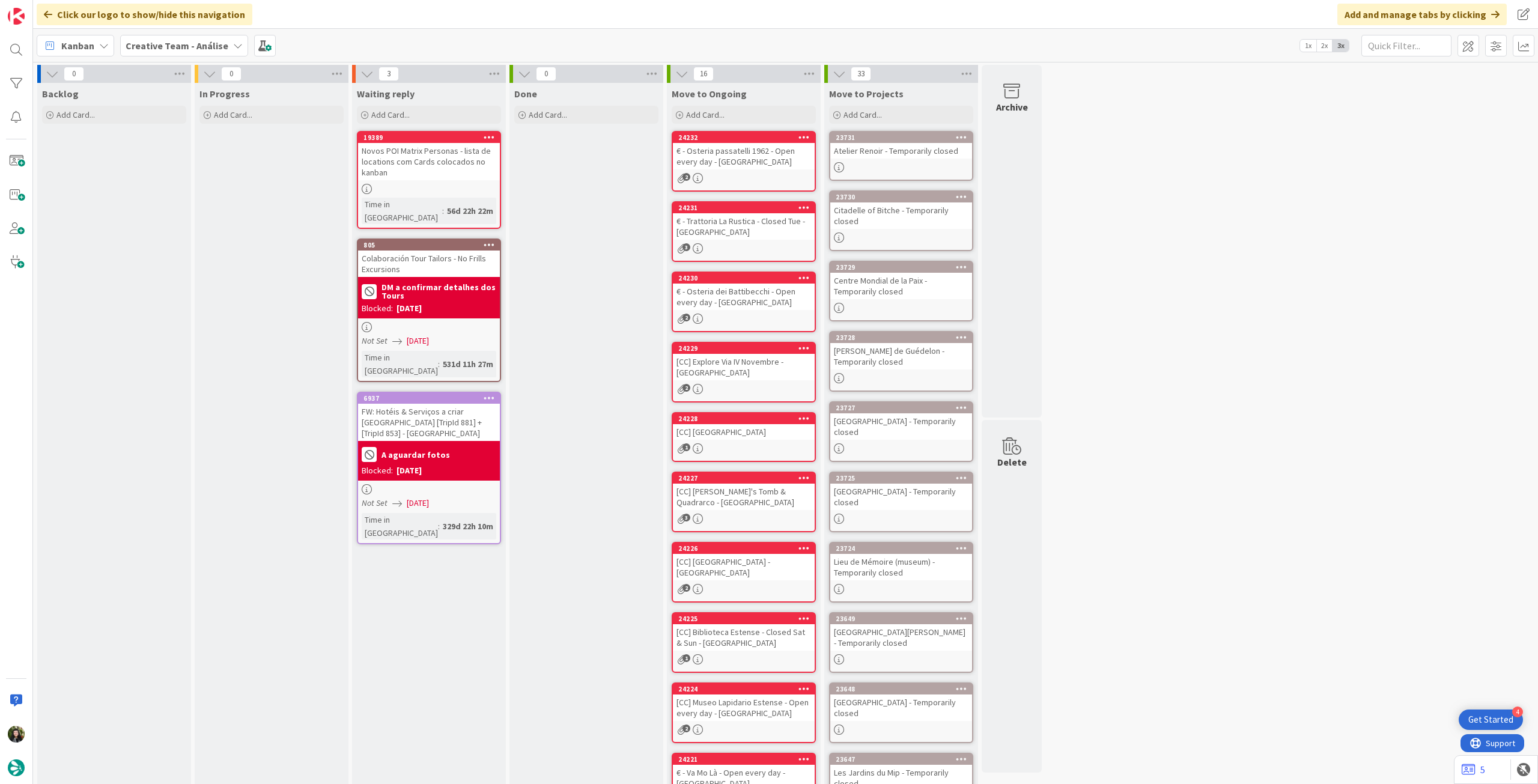
click at [147, 44] on b "Creative Team - Análise" at bounding box center [177, 45] width 102 height 12
click at [173, 170] on h4 "Creative Team" at bounding box center [216, 172] width 163 height 12
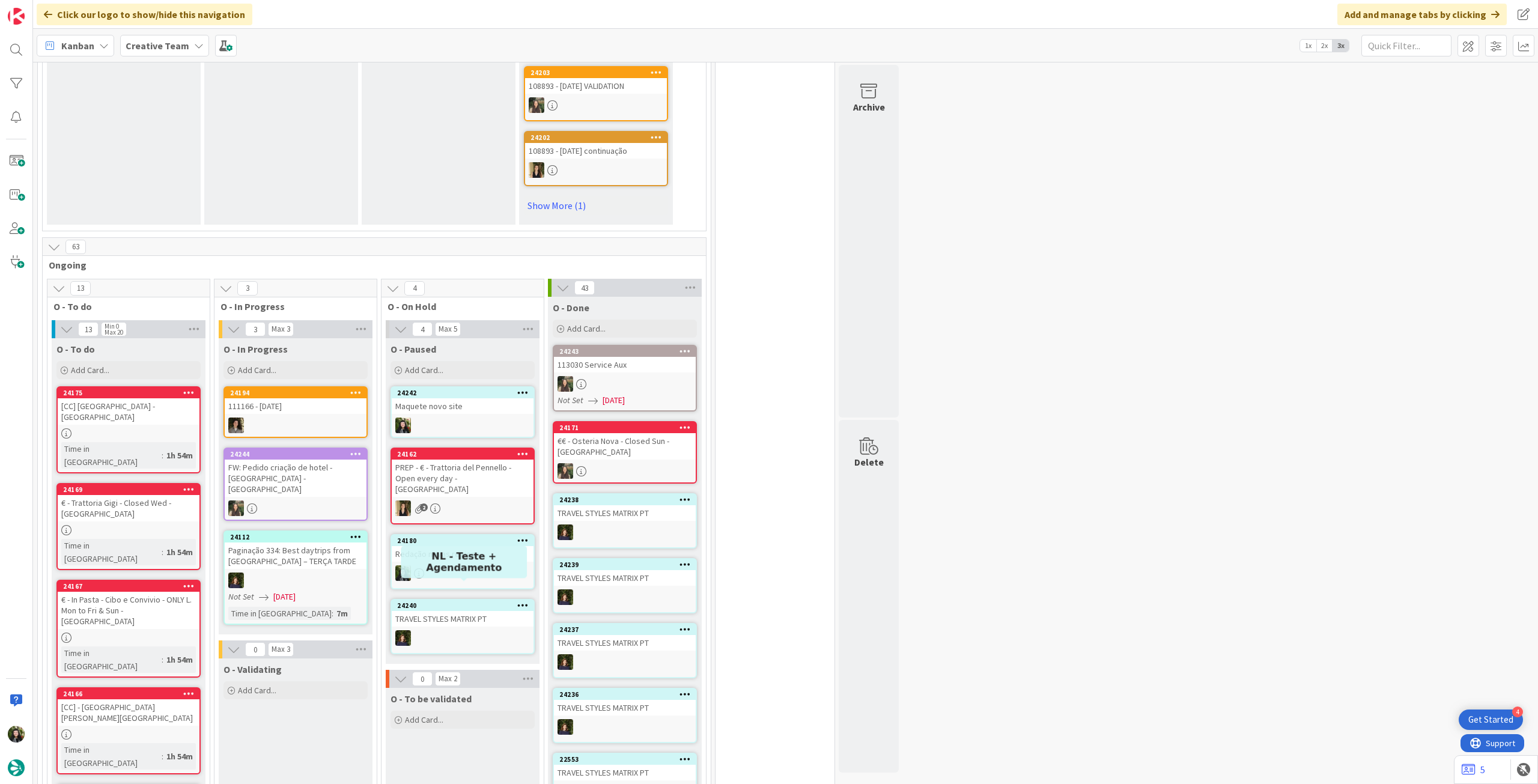
scroll to position [801, 0]
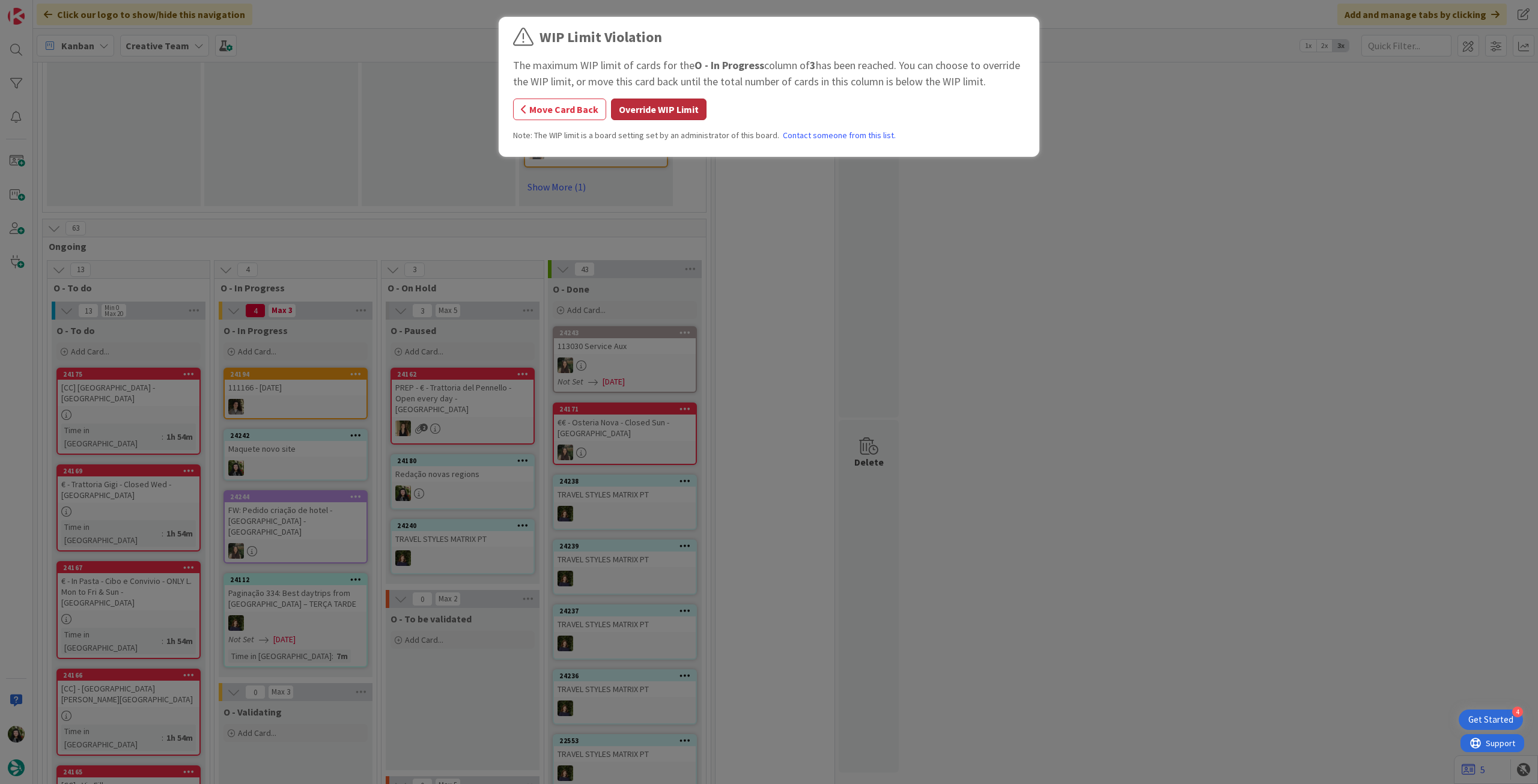
click at [637, 108] on button "Override WIP Limit" at bounding box center [659, 109] width 96 height 21
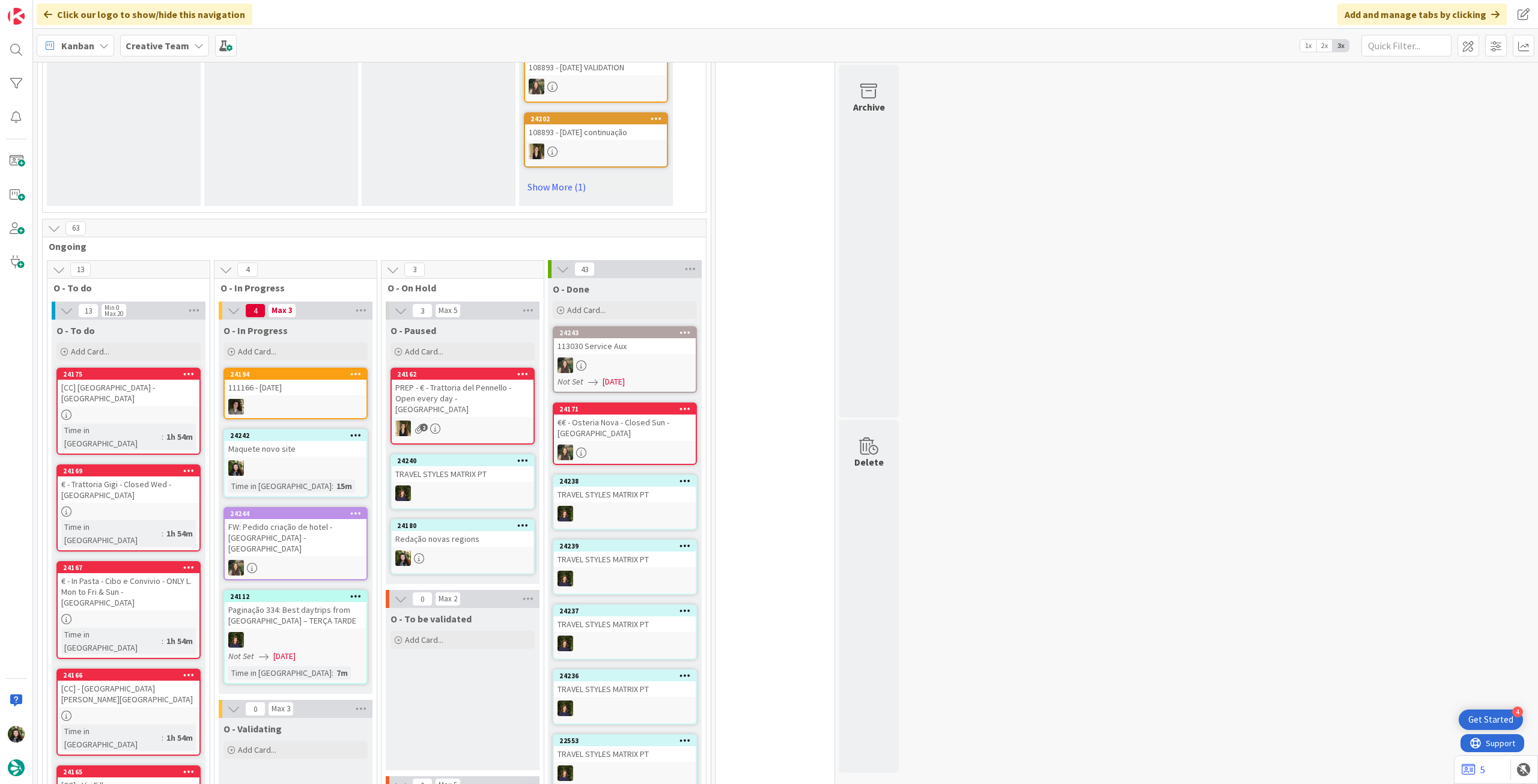
click at [156, 51] on b "Creative Team" at bounding box center [157, 45] width 64 height 12
click at [188, 176] on h4 "Creative Team - Análise" at bounding box center [216, 172] width 163 height 12
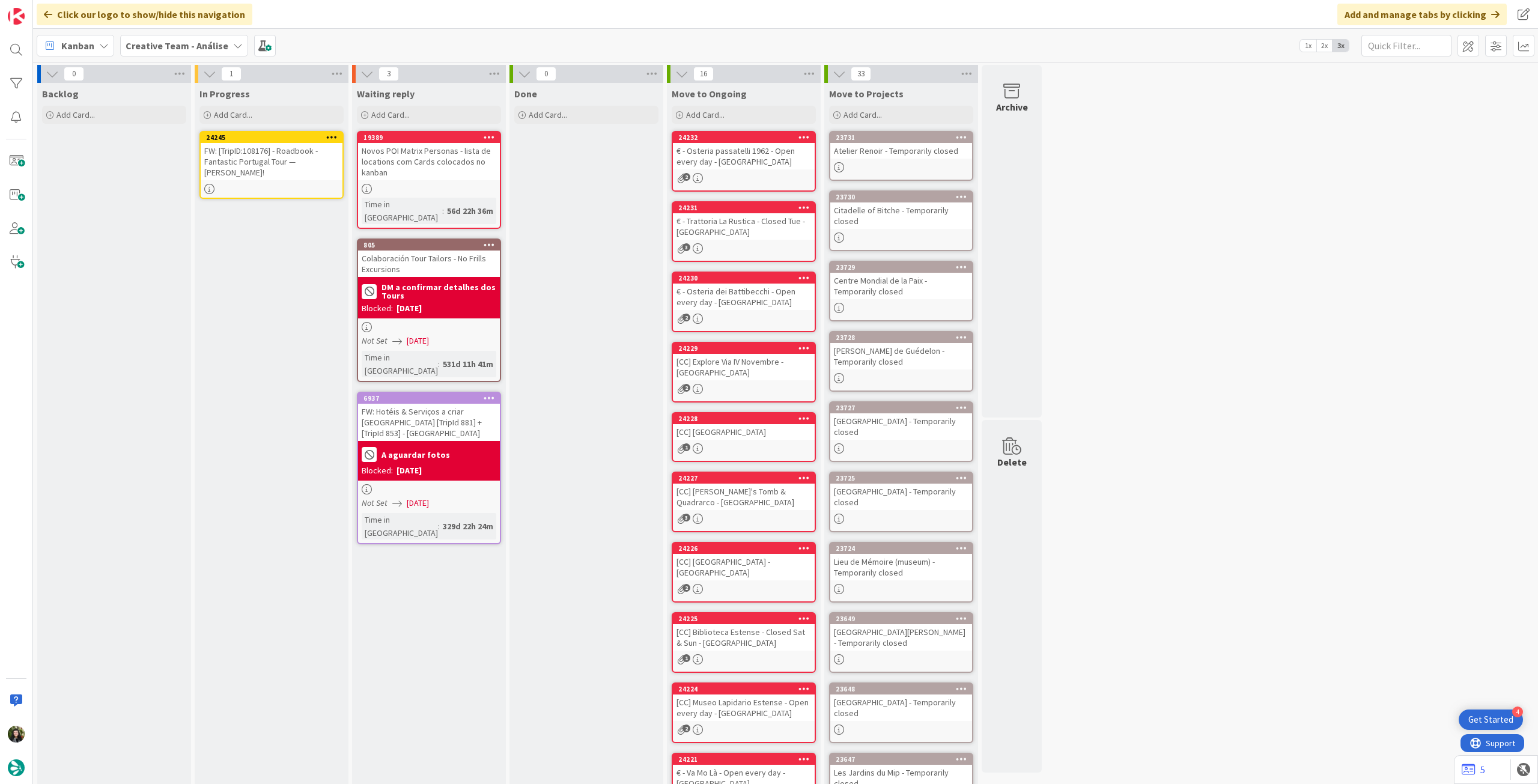
click at [327, 137] on icon at bounding box center [332, 137] width 11 height 8
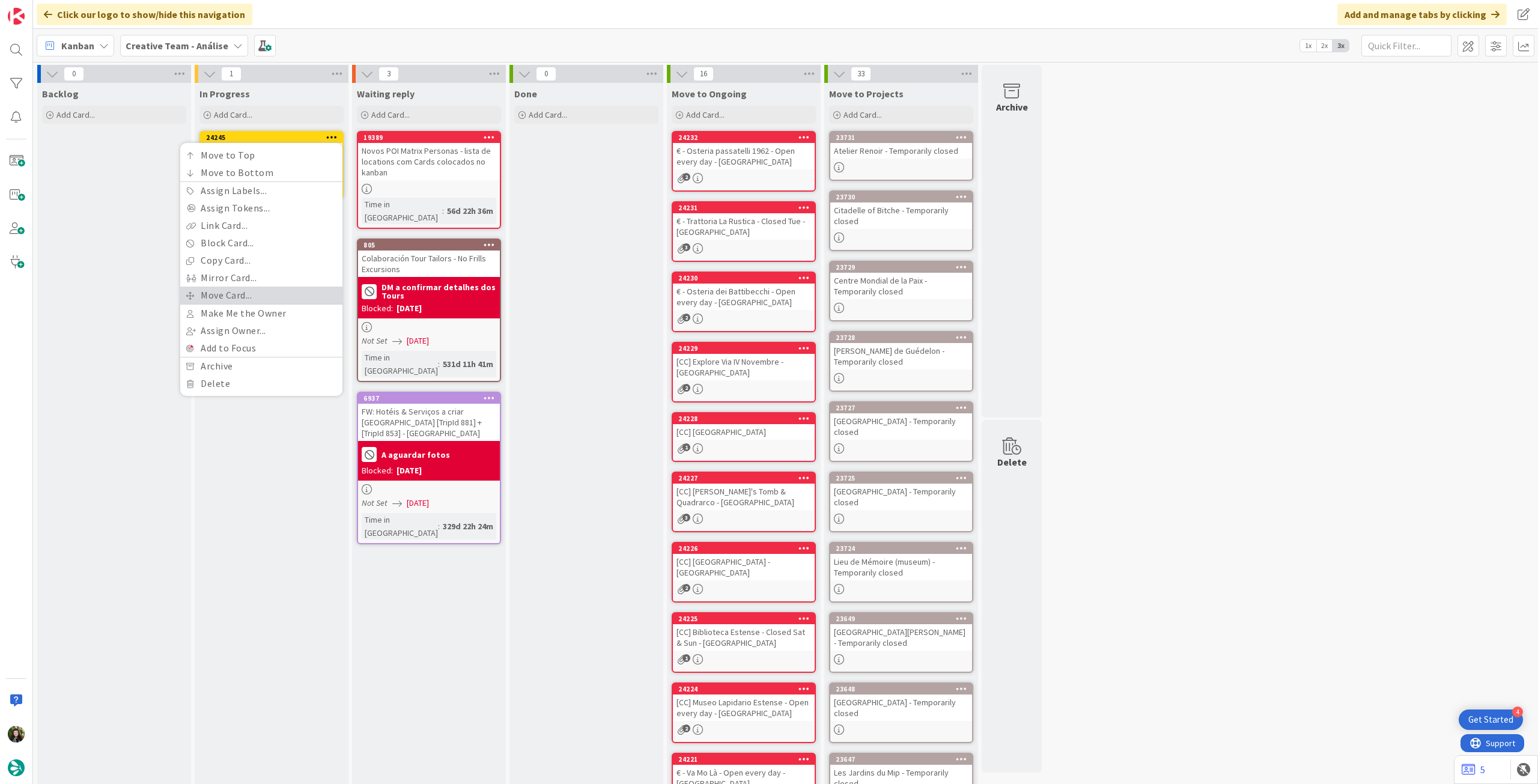
click at [233, 295] on link "Move Card..." at bounding box center [261, 295] width 162 height 17
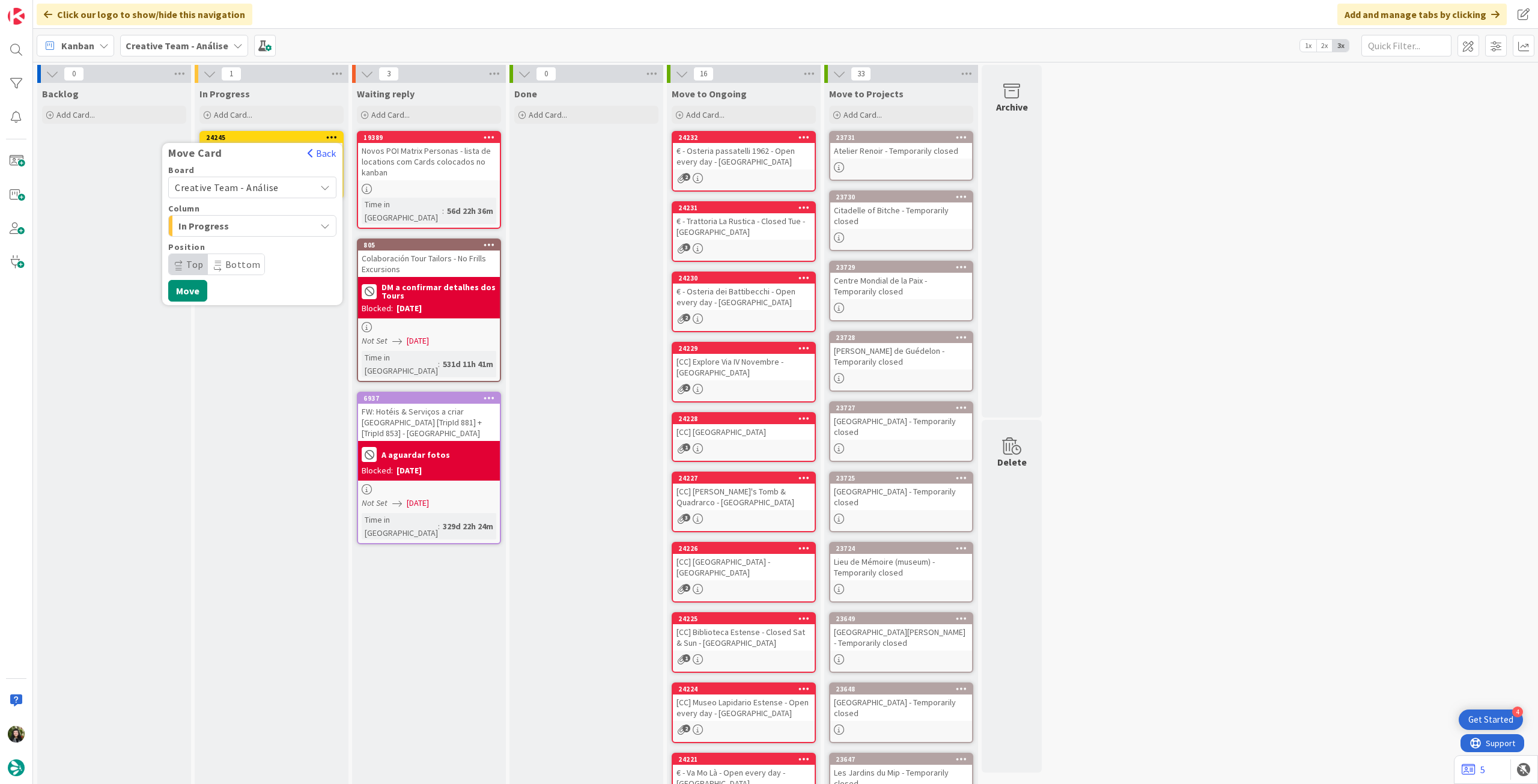
click at [239, 184] on span "Creative Team - Análise" at bounding box center [227, 187] width 104 height 12
click at [234, 257] on div "Creative Team - Análise Creative Team" at bounding box center [252, 230] width 168 height 61
click at [237, 245] on span "Creative Team" at bounding box center [260, 244] width 139 height 18
click at [246, 228] on span "E - To Do" at bounding box center [224, 226] width 90 height 16
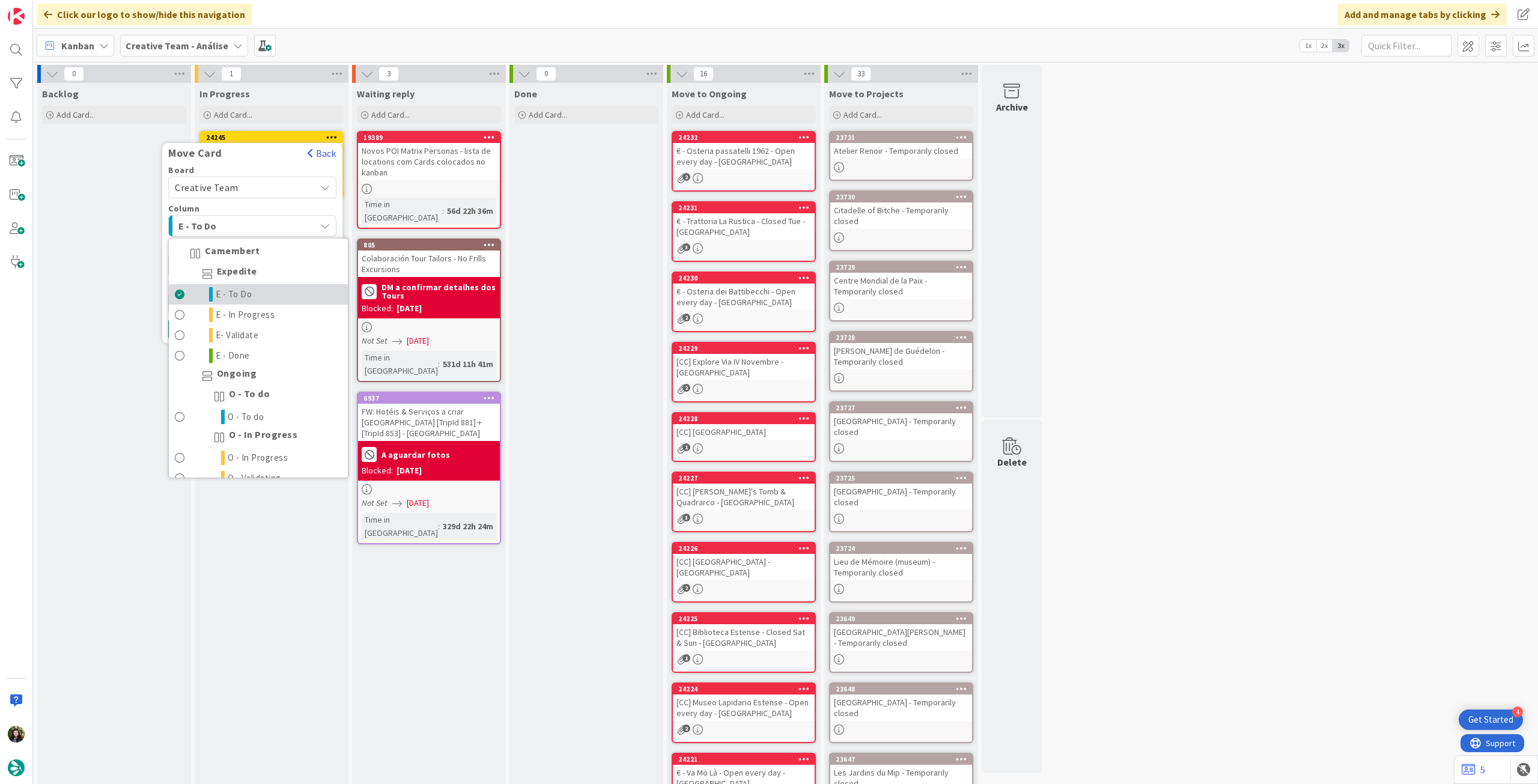
click at [239, 293] on span "E - To Do" at bounding box center [234, 294] width 37 height 15
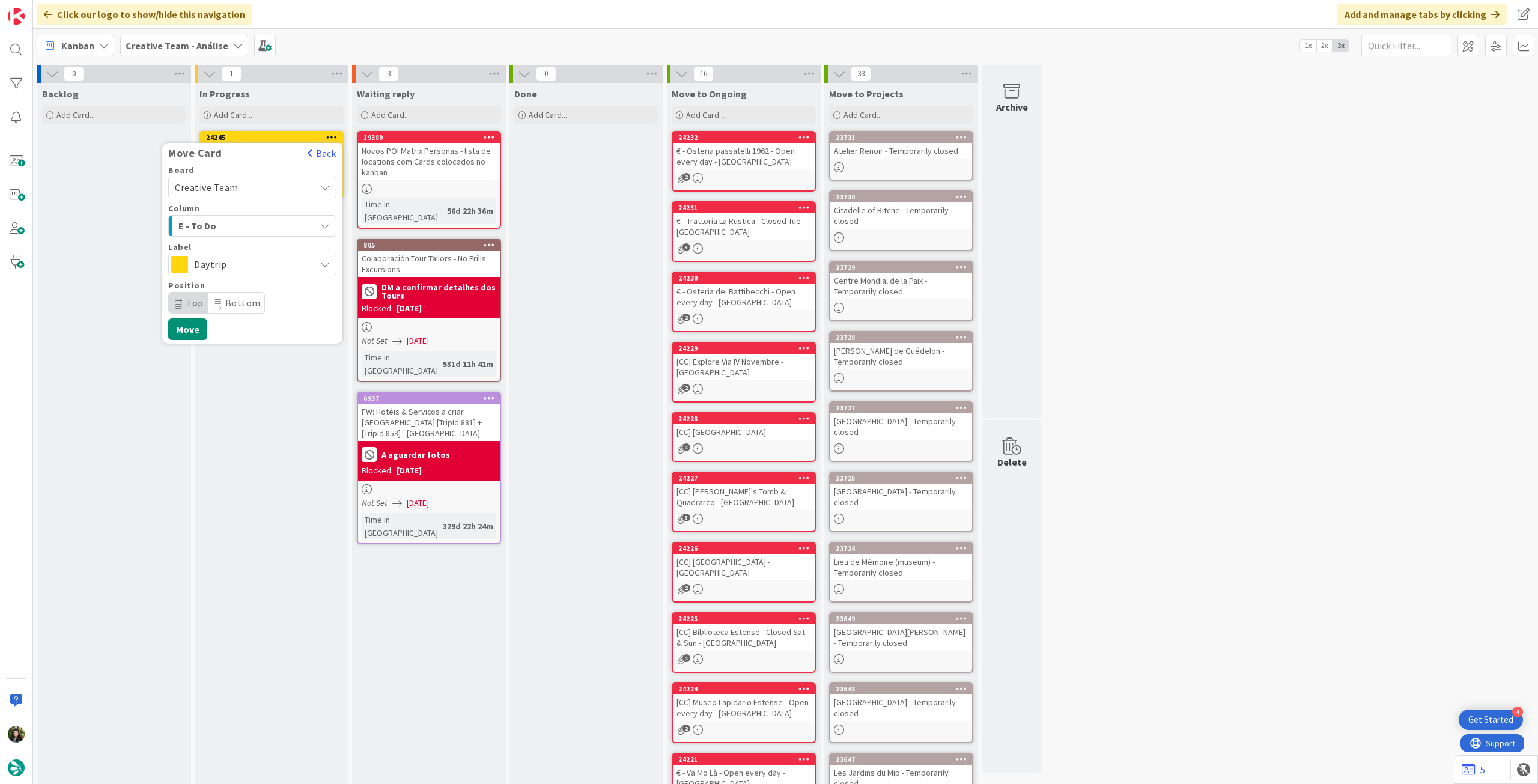
click at [246, 267] on span "Daytrip" at bounding box center [251, 264] width 116 height 17
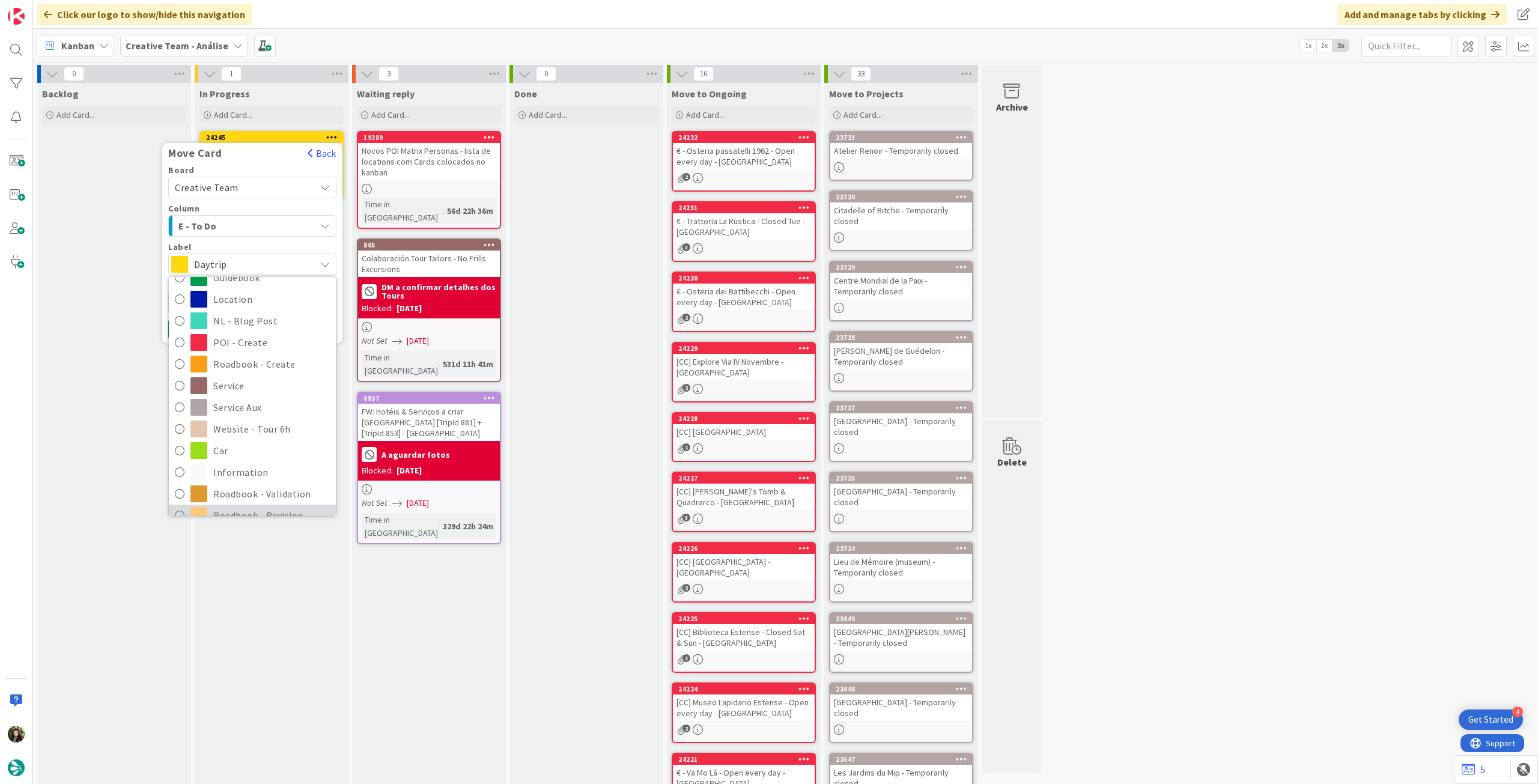
scroll to position [160, 0]
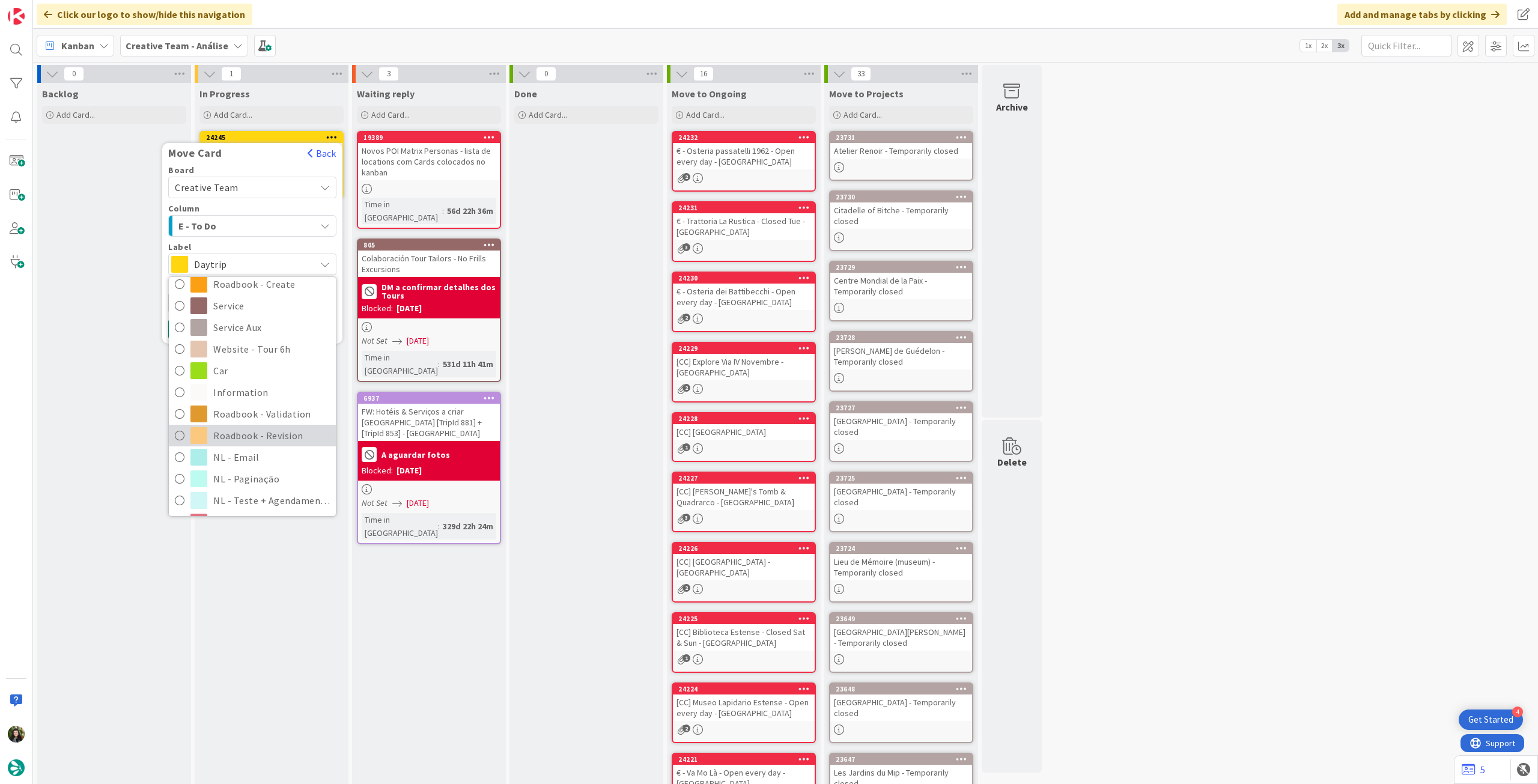
click at [255, 428] on span "Roadbook - Revision" at bounding box center [271, 435] width 116 height 18
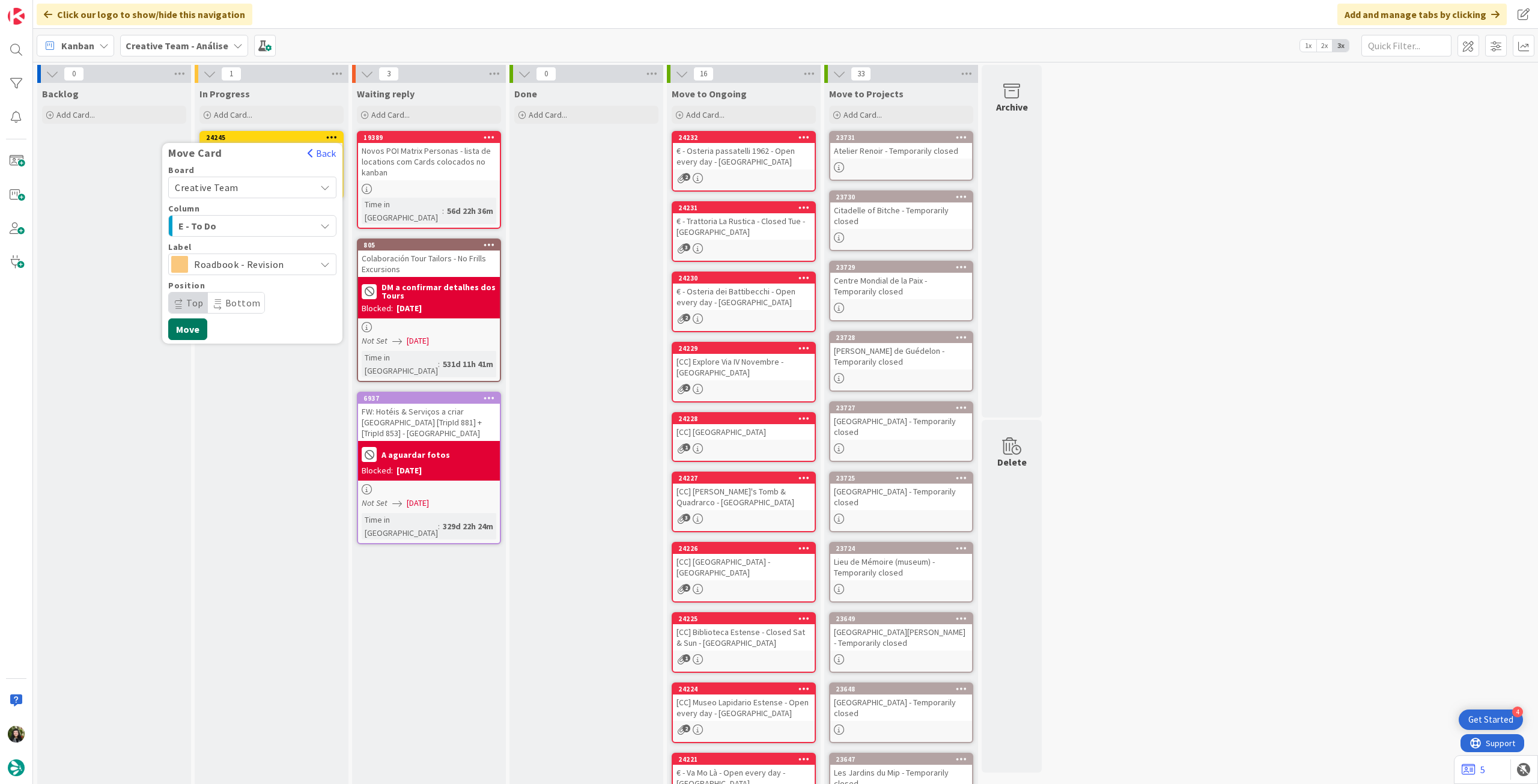
click at [189, 325] on button "Move" at bounding box center [188, 329] width 39 height 21
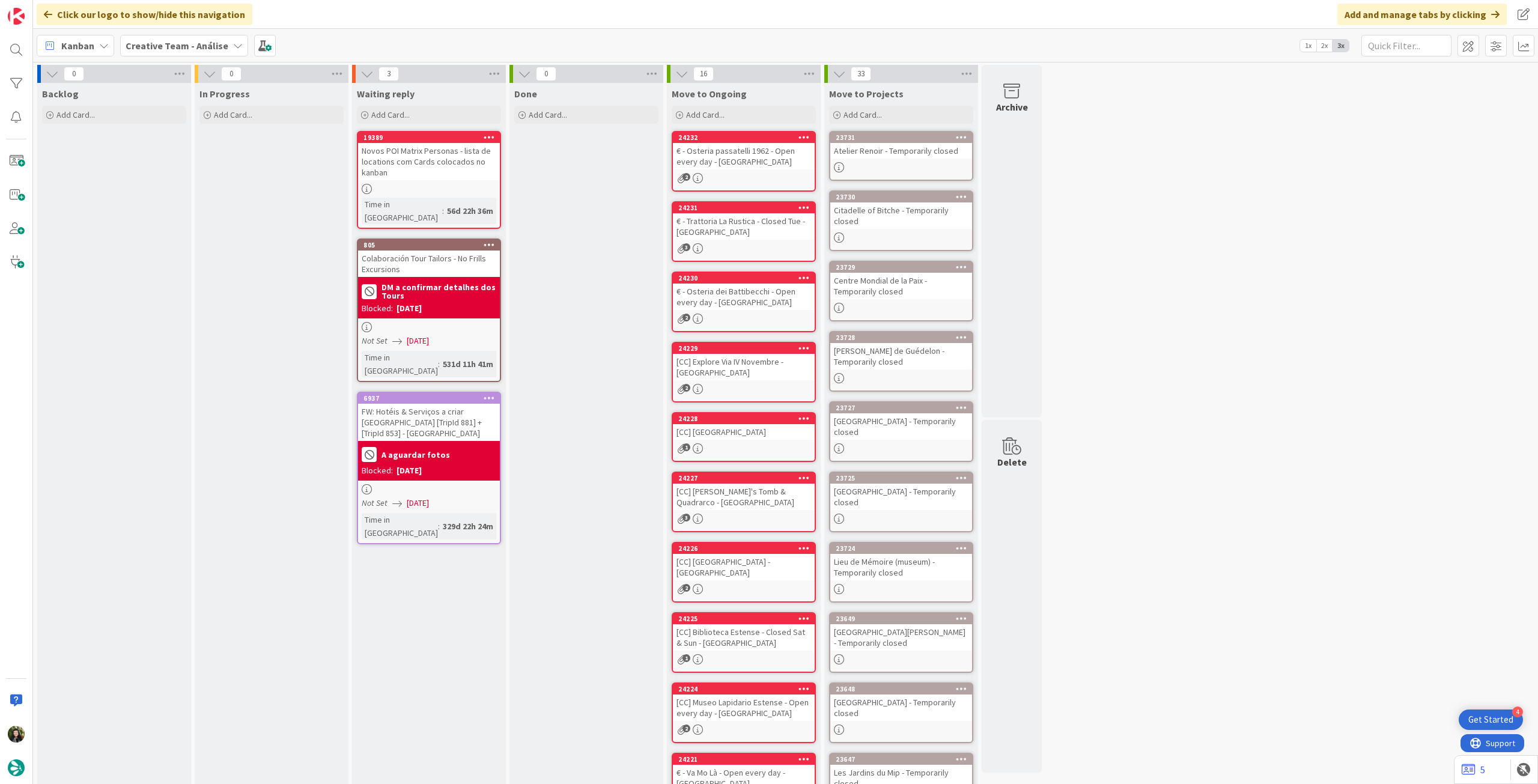
click at [185, 44] on b "Creative Team - Análise" at bounding box center [177, 45] width 102 height 12
click at [186, 171] on h4 "Creative Team" at bounding box center [216, 172] width 163 height 12
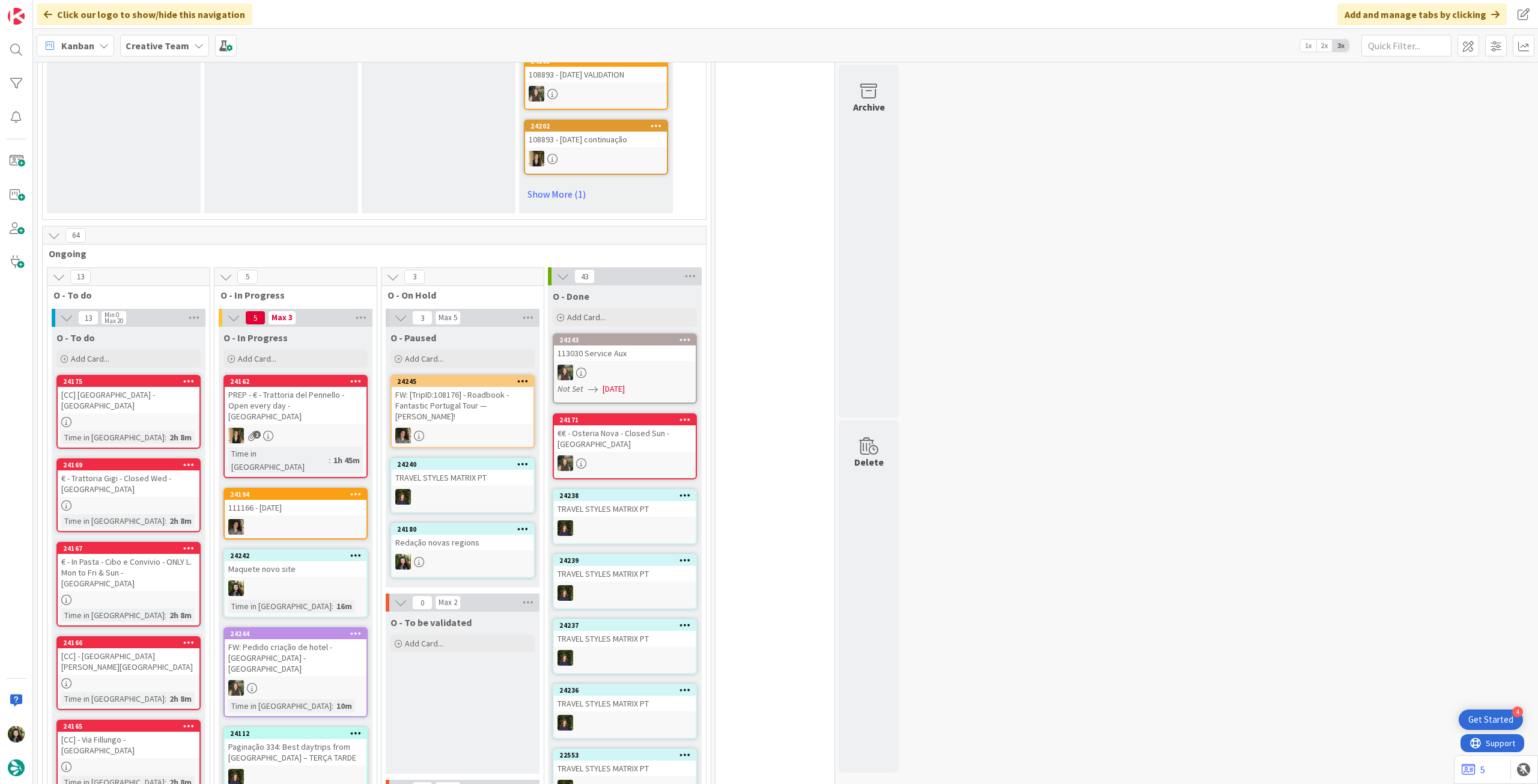
scroll to position [880, 0]
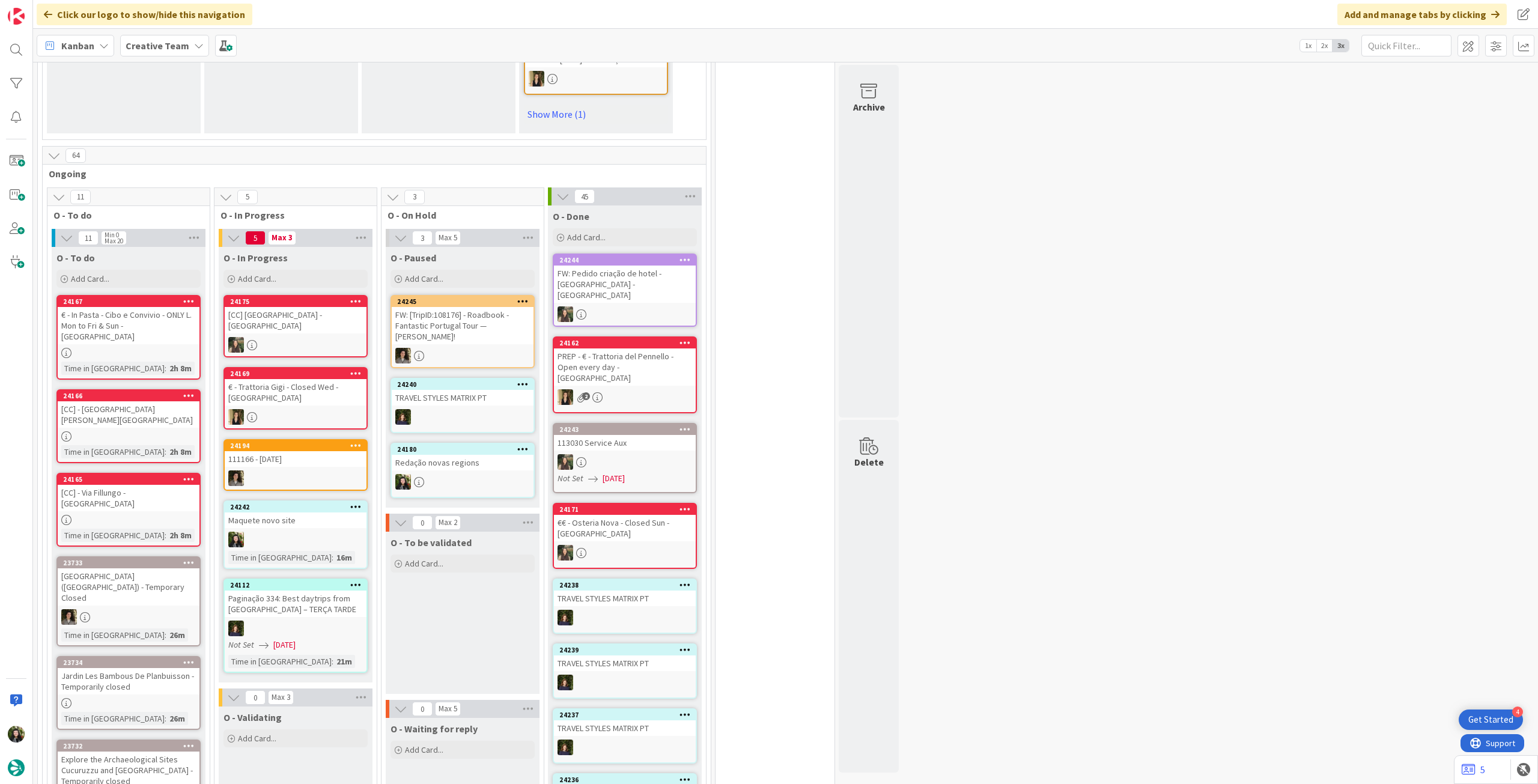
click at [129, 51] on b "Creative Team" at bounding box center [157, 45] width 64 height 12
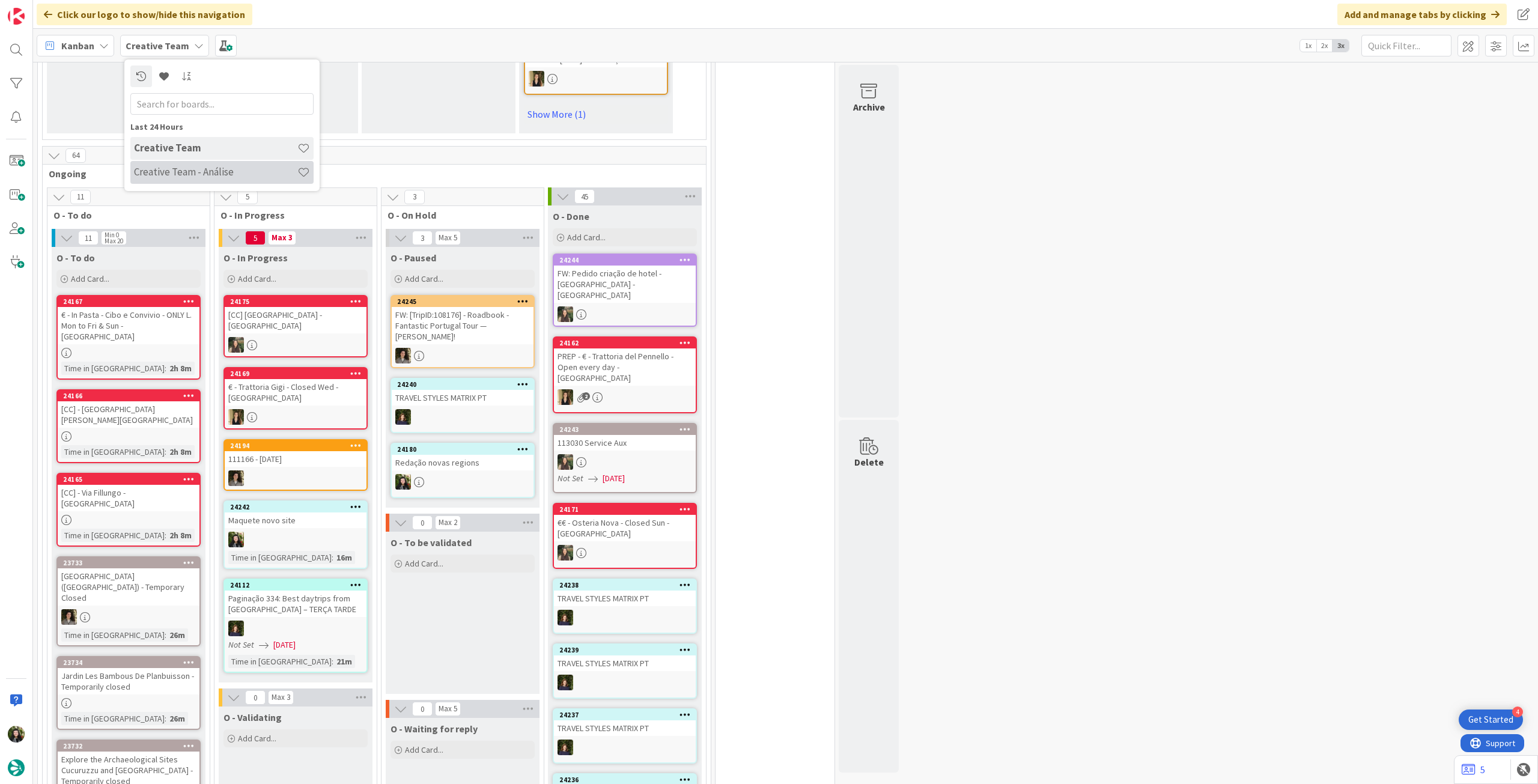
click at [190, 168] on h4 "Creative Team - Análise" at bounding box center [216, 172] width 163 height 12
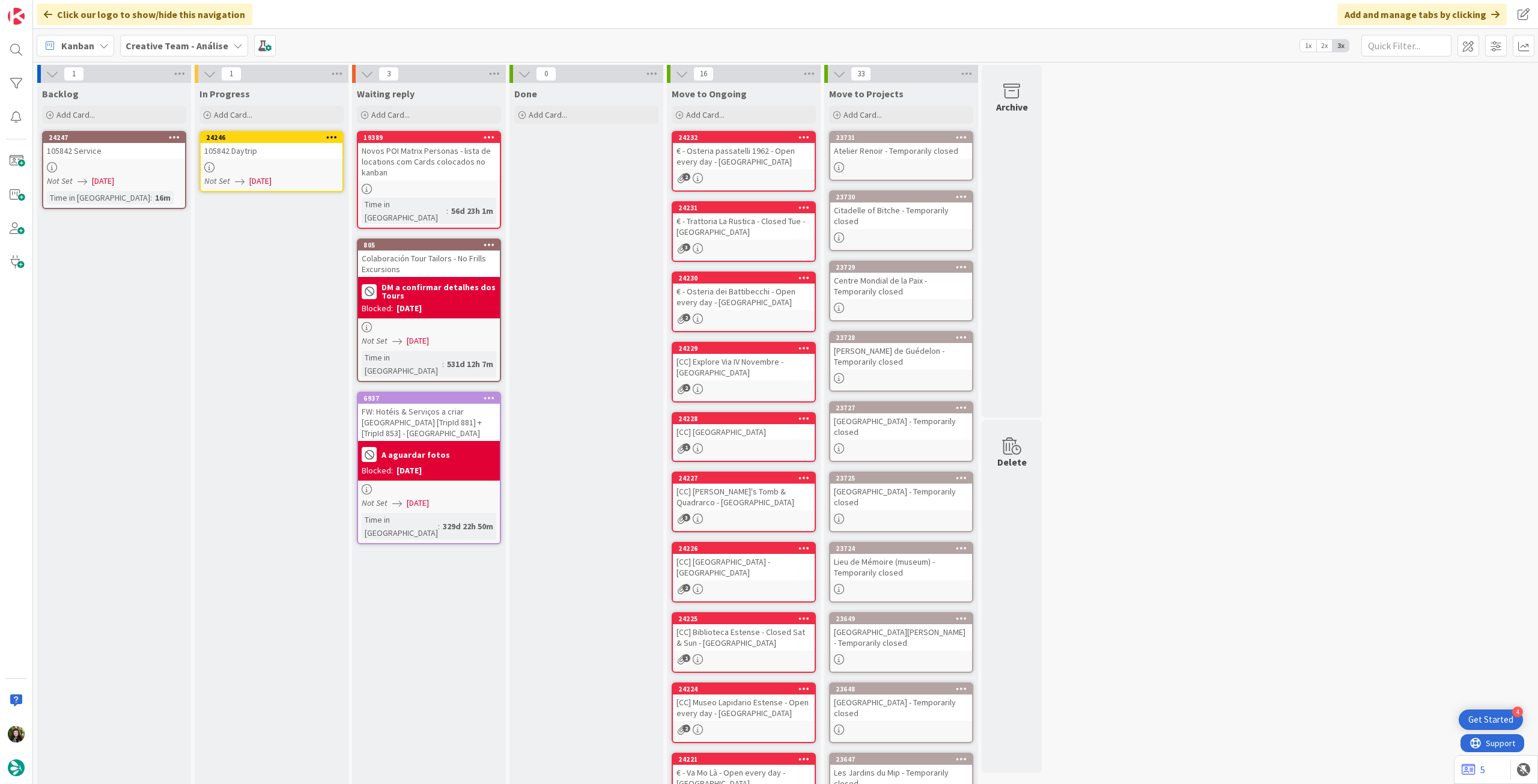
click at [251, 165] on div at bounding box center [271, 167] width 142 height 10
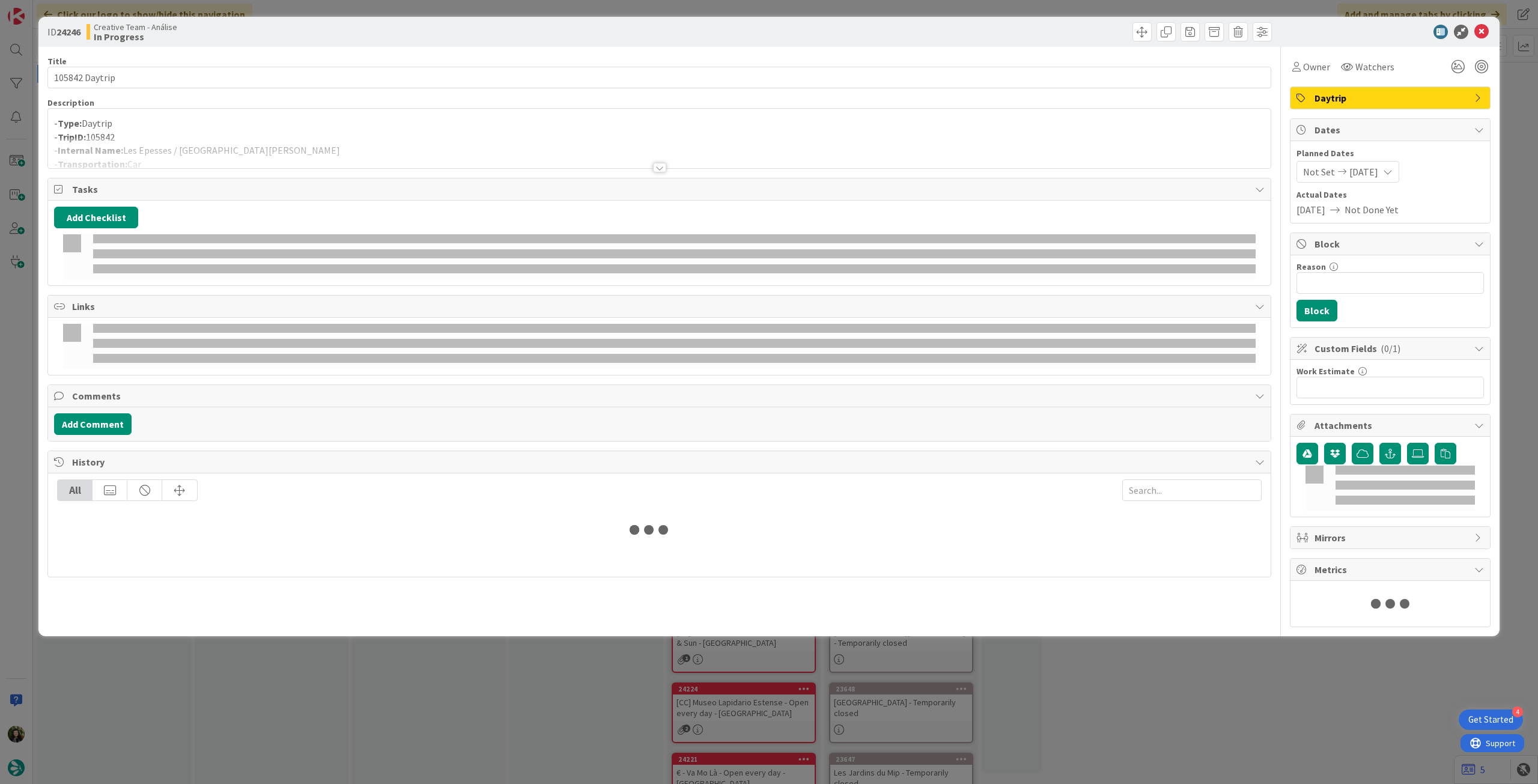
click at [264, 140] on div at bounding box center [659, 153] width 1222 height 30
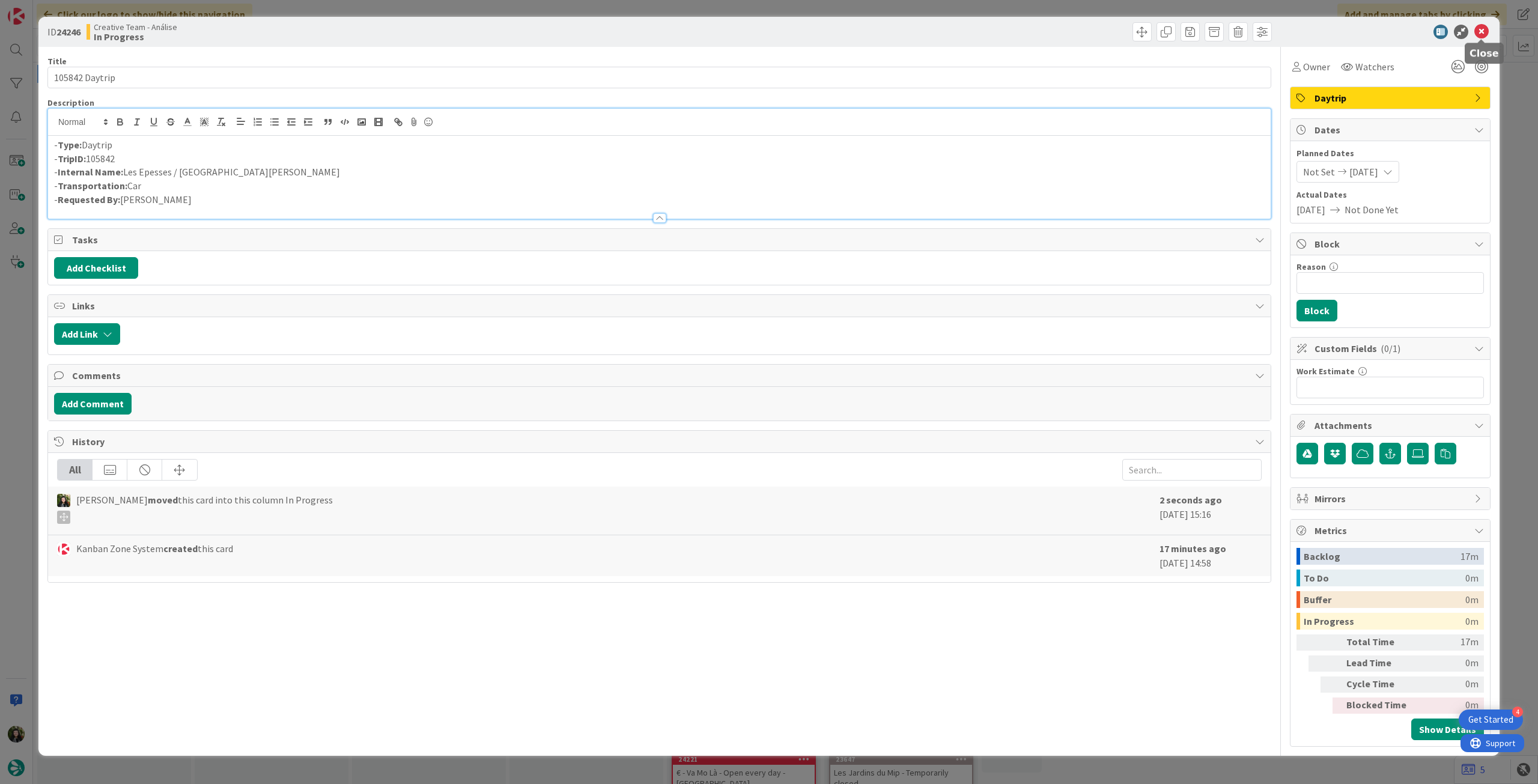
click at [1481, 30] on icon at bounding box center [1481, 32] width 15 height 15
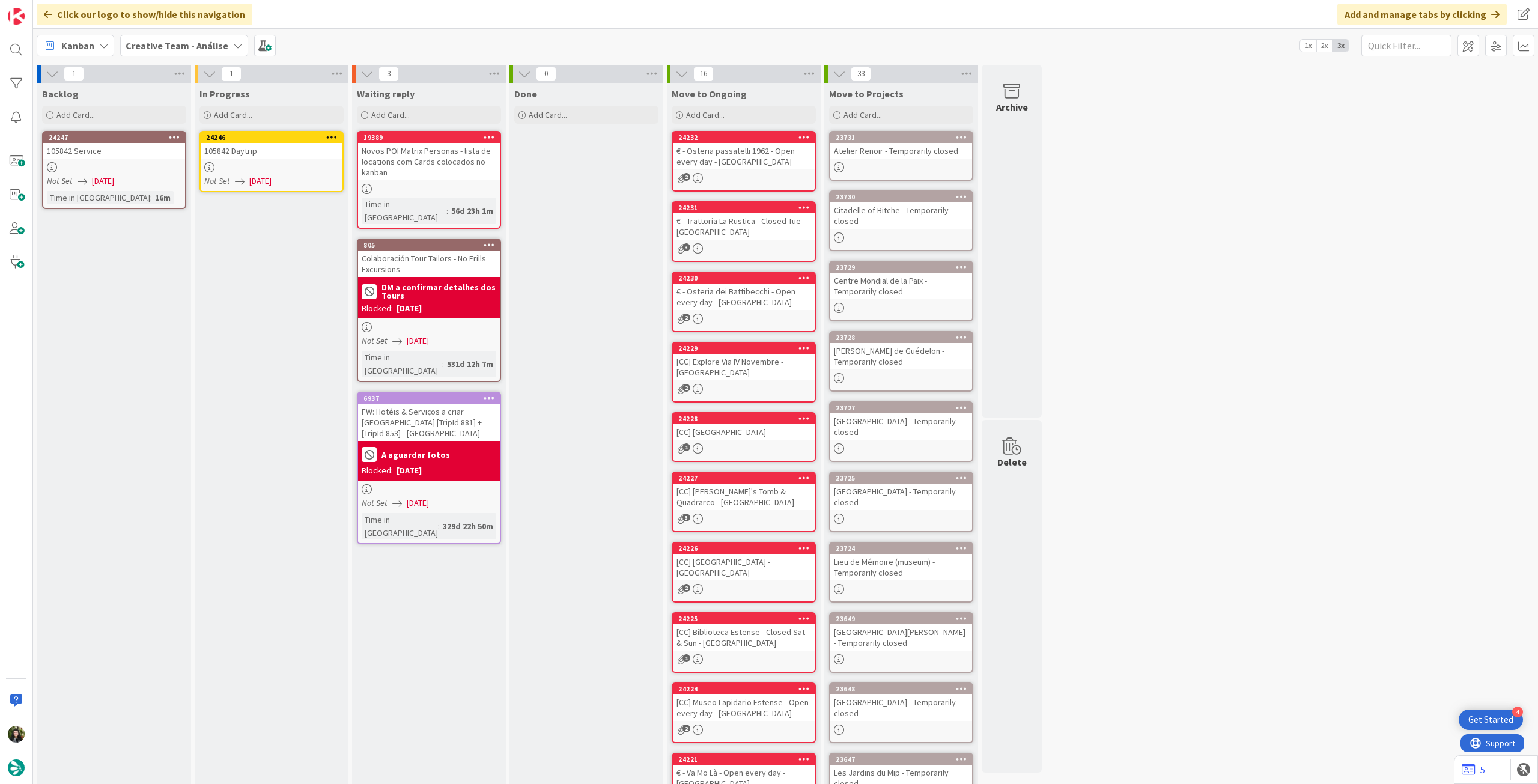
click at [334, 134] on icon at bounding box center [332, 137] width 11 height 8
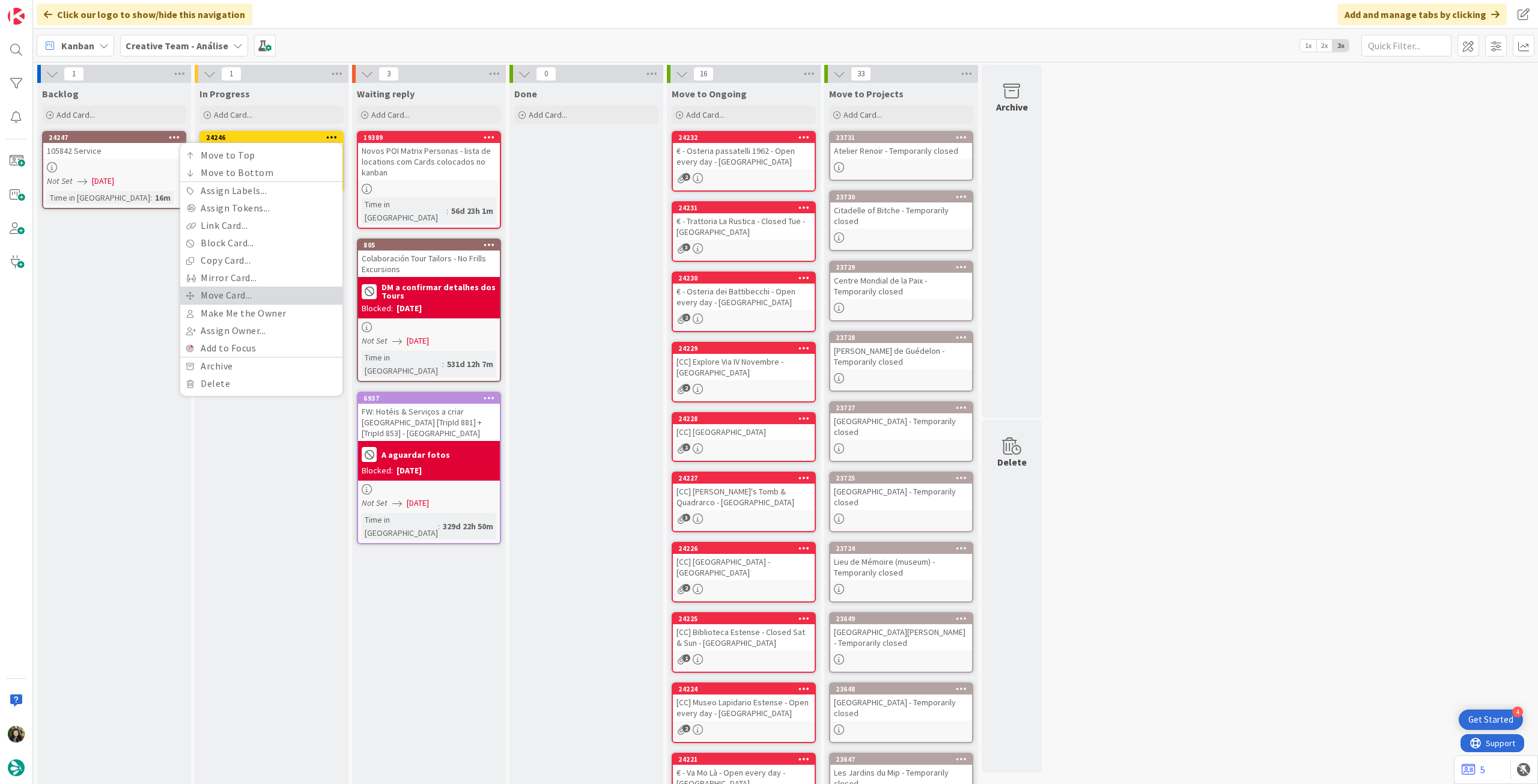
click at [238, 293] on link "Move Card..." at bounding box center [261, 295] width 162 height 17
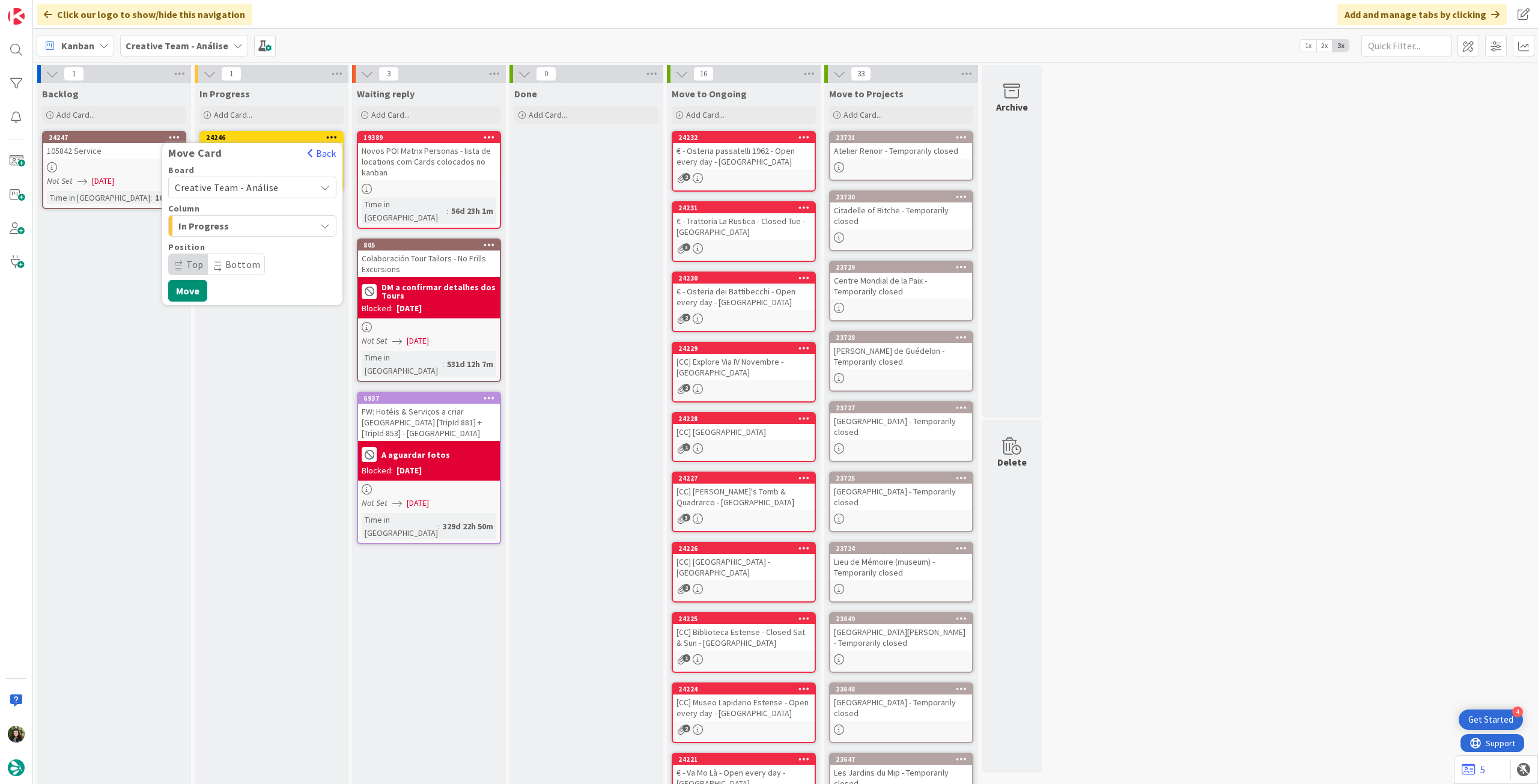
click at [248, 197] on div "Creative Team - Análise" at bounding box center [252, 187] width 168 height 21
click at [244, 237] on span "Creative Team" at bounding box center [260, 244] width 139 height 18
click at [246, 230] on span "Select a Column..." at bounding box center [220, 226] width 90 height 16
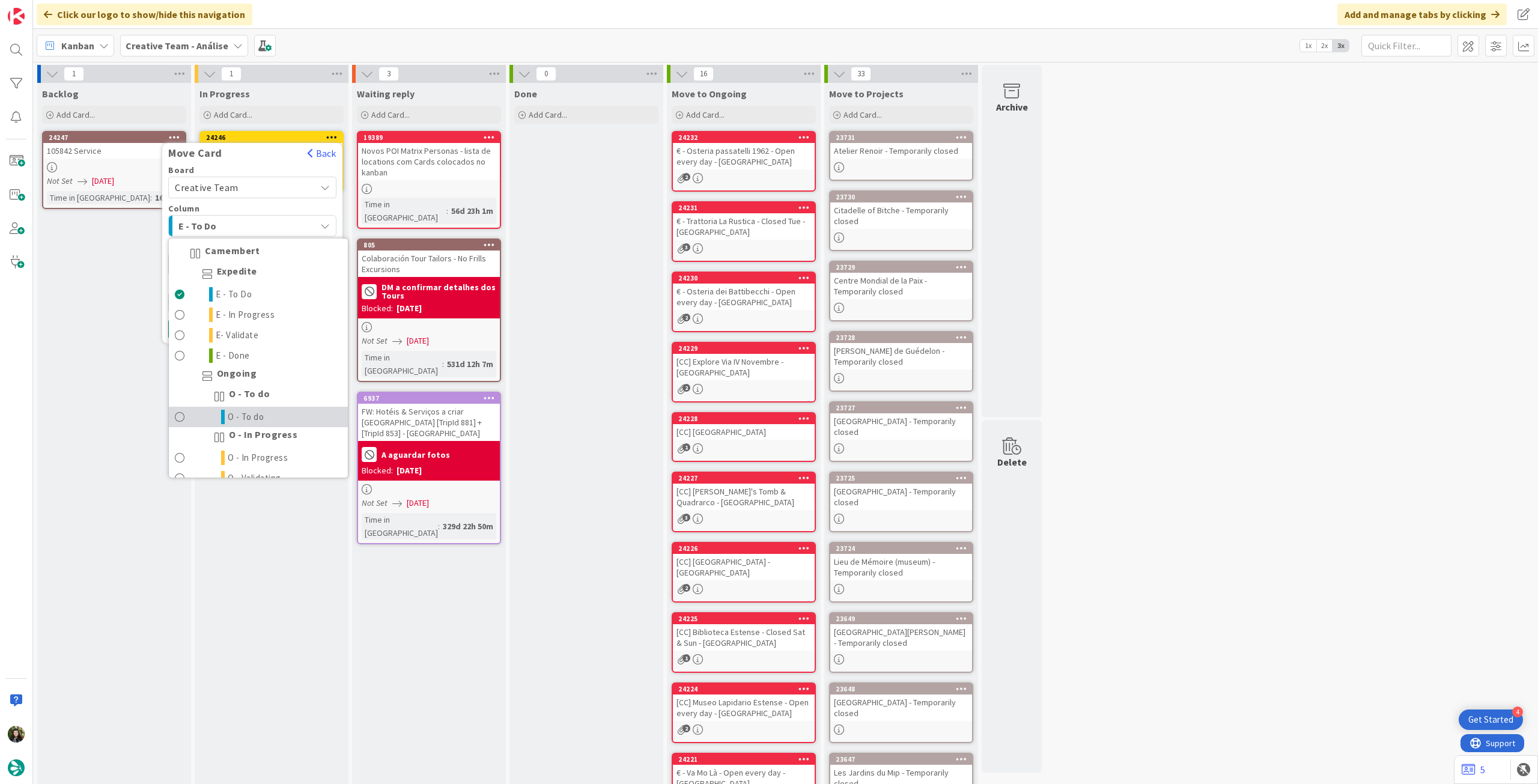
click at [266, 412] on link "O - To do" at bounding box center [258, 417] width 179 height 21
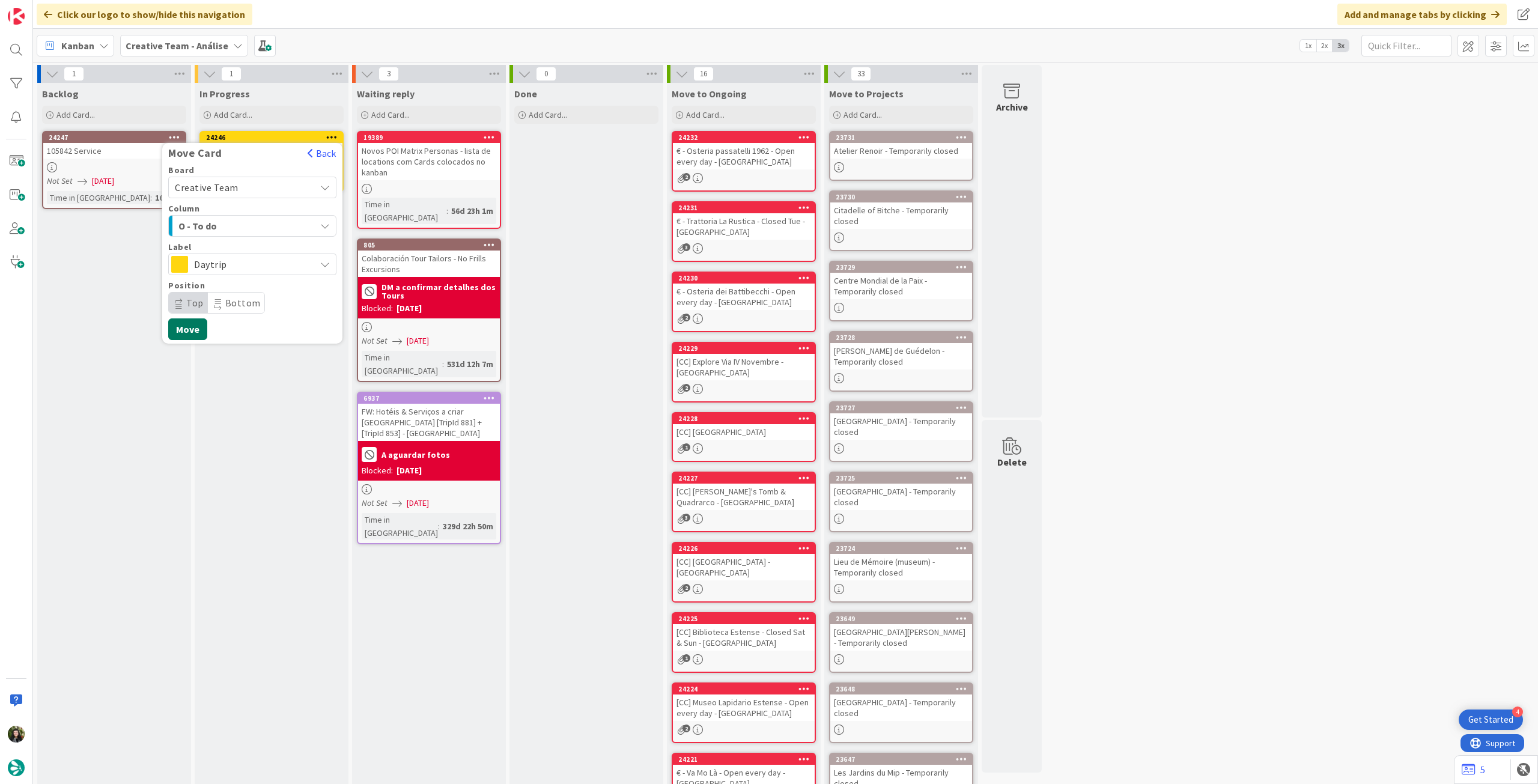
click at [189, 329] on button "Move" at bounding box center [188, 329] width 39 height 21
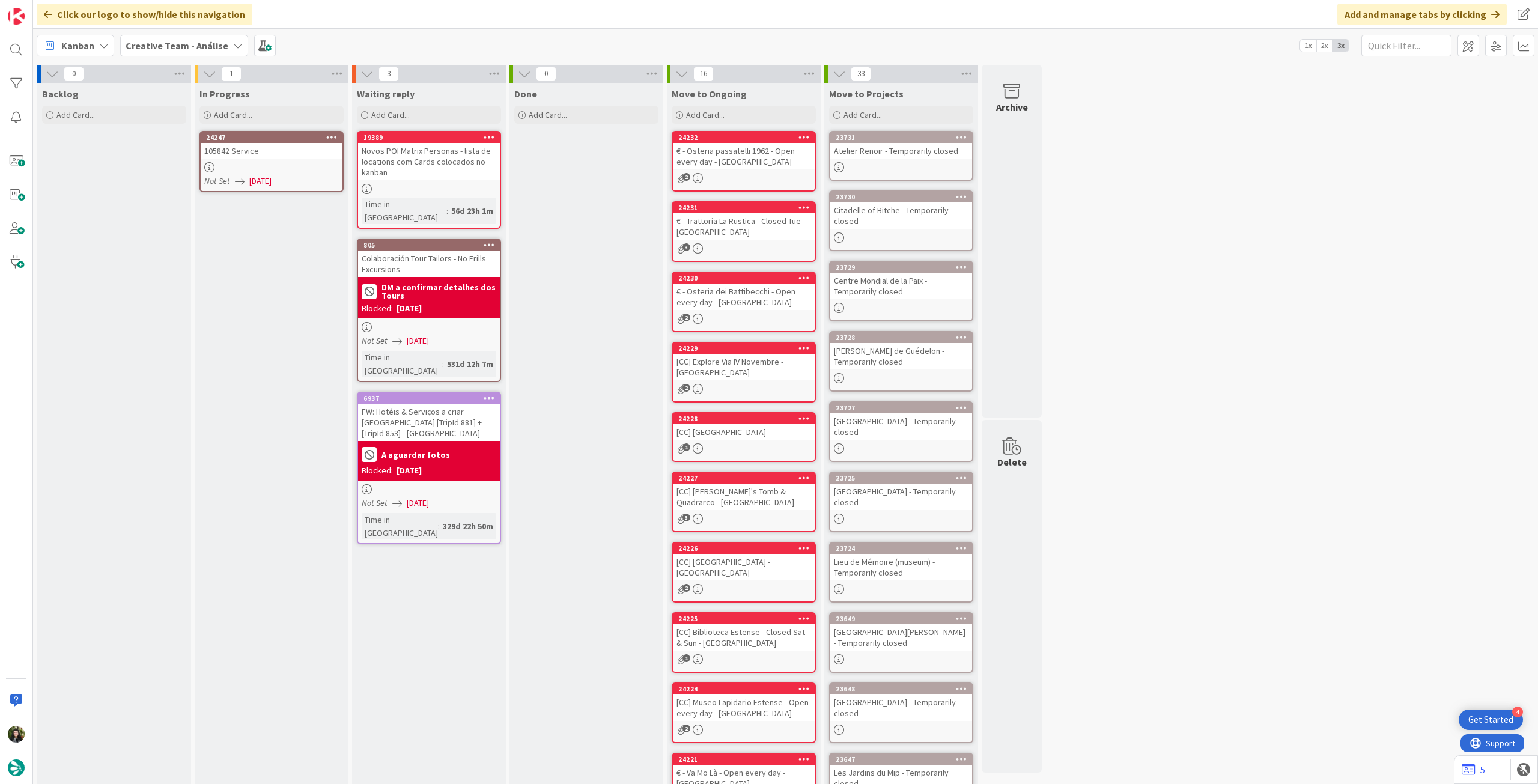
click at [279, 156] on div "105842 Service" at bounding box center [271, 151] width 142 height 16
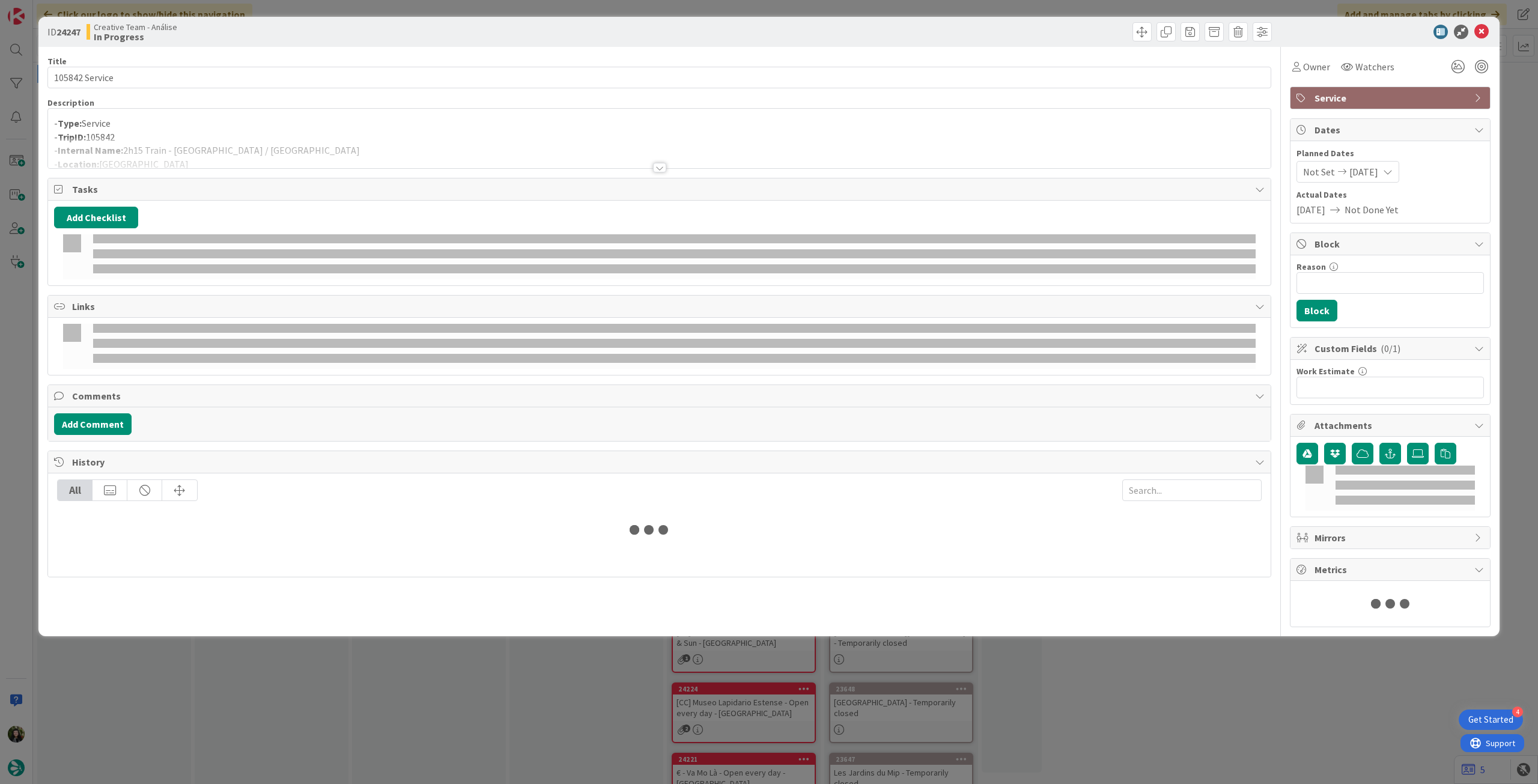
click at [297, 140] on div at bounding box center [659, 153] width 1222 height 30
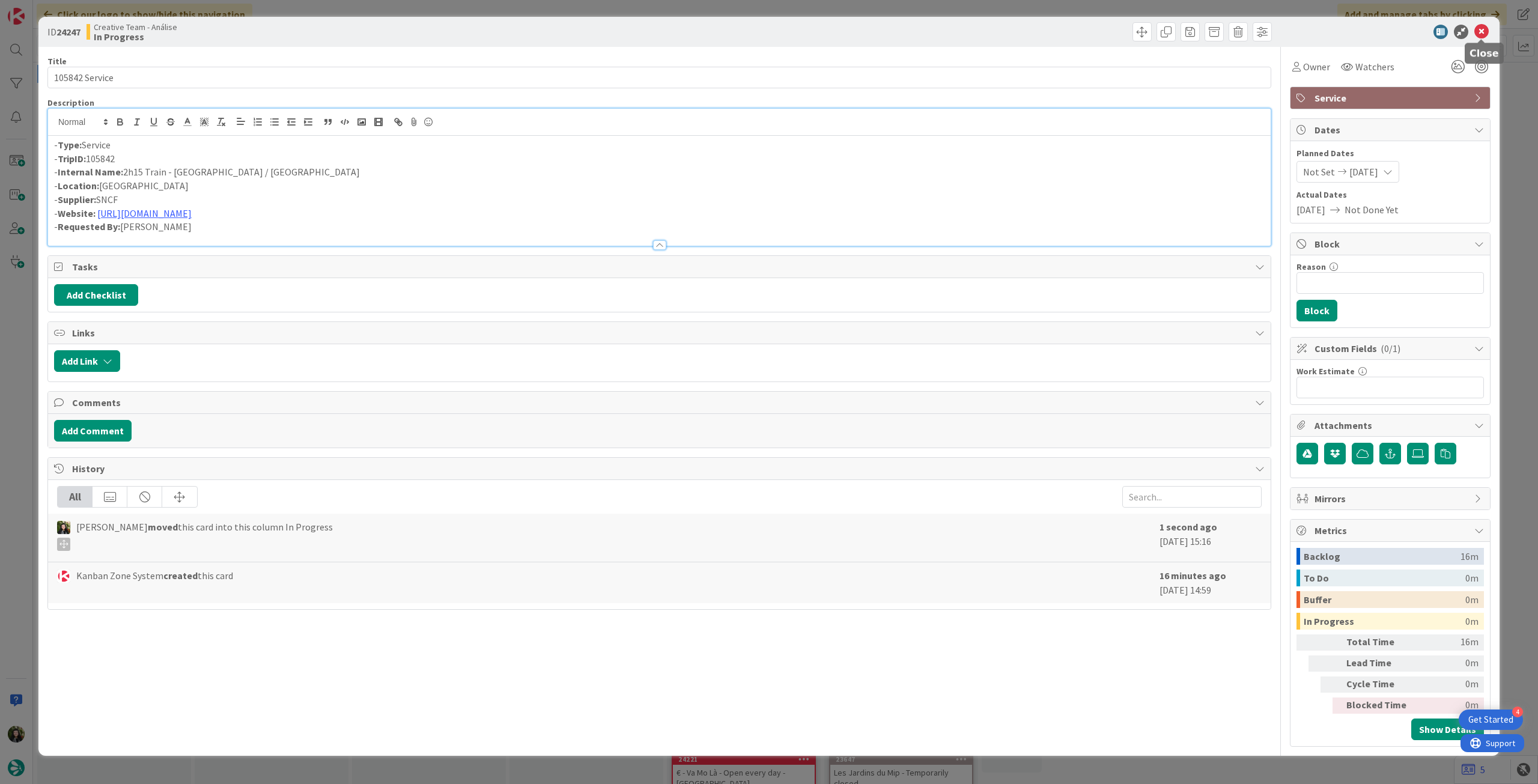
click at [1485, 34] on icon at bounding box center [1481, 32] width 15 height 15
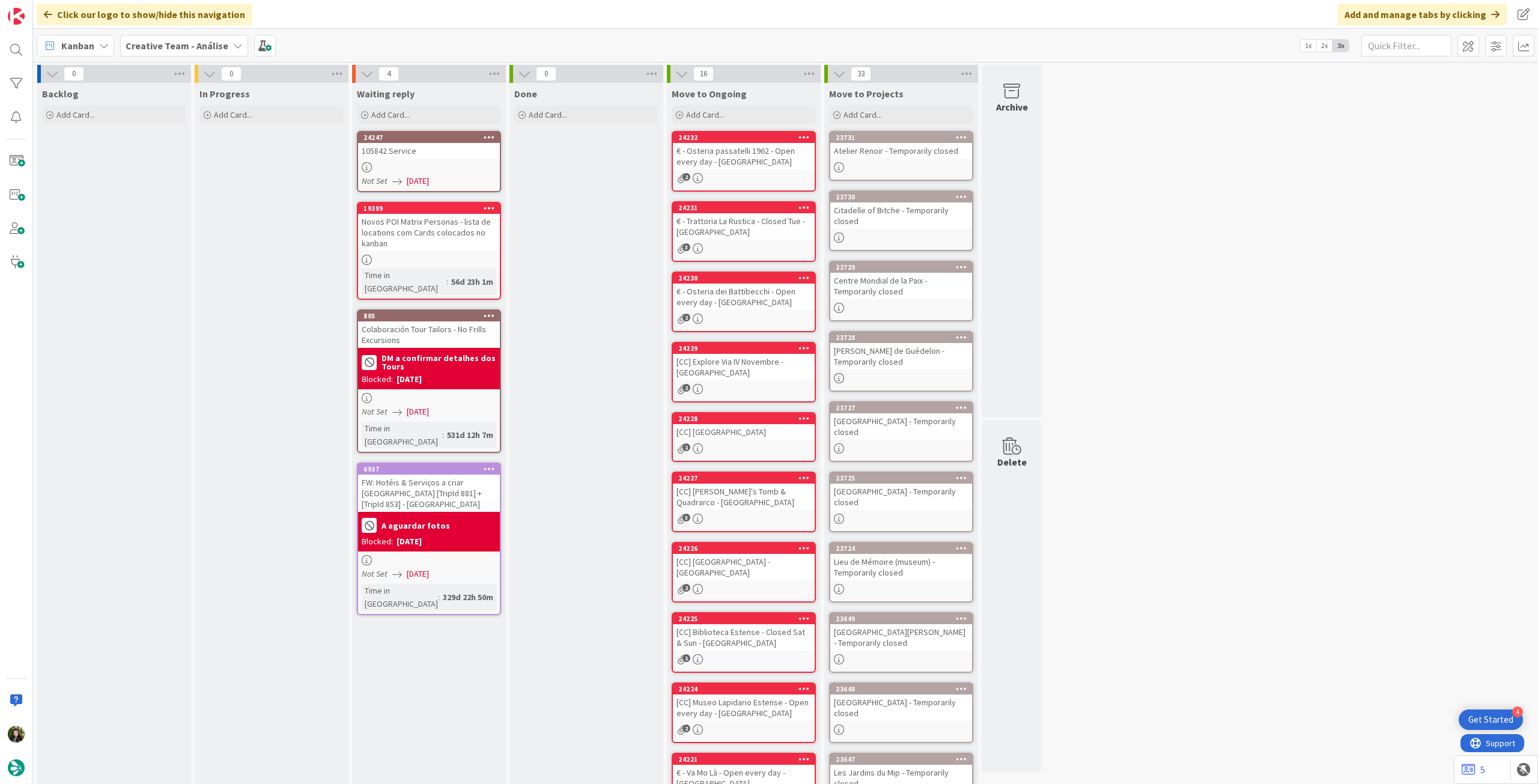
click at [172, 40] on b "Creative Team - Análise" at bounding box center [177, 45] width 102 height 12
click at [193, 179] on div "Creative Team" at bounding box center [221, 172] width 183 height 23
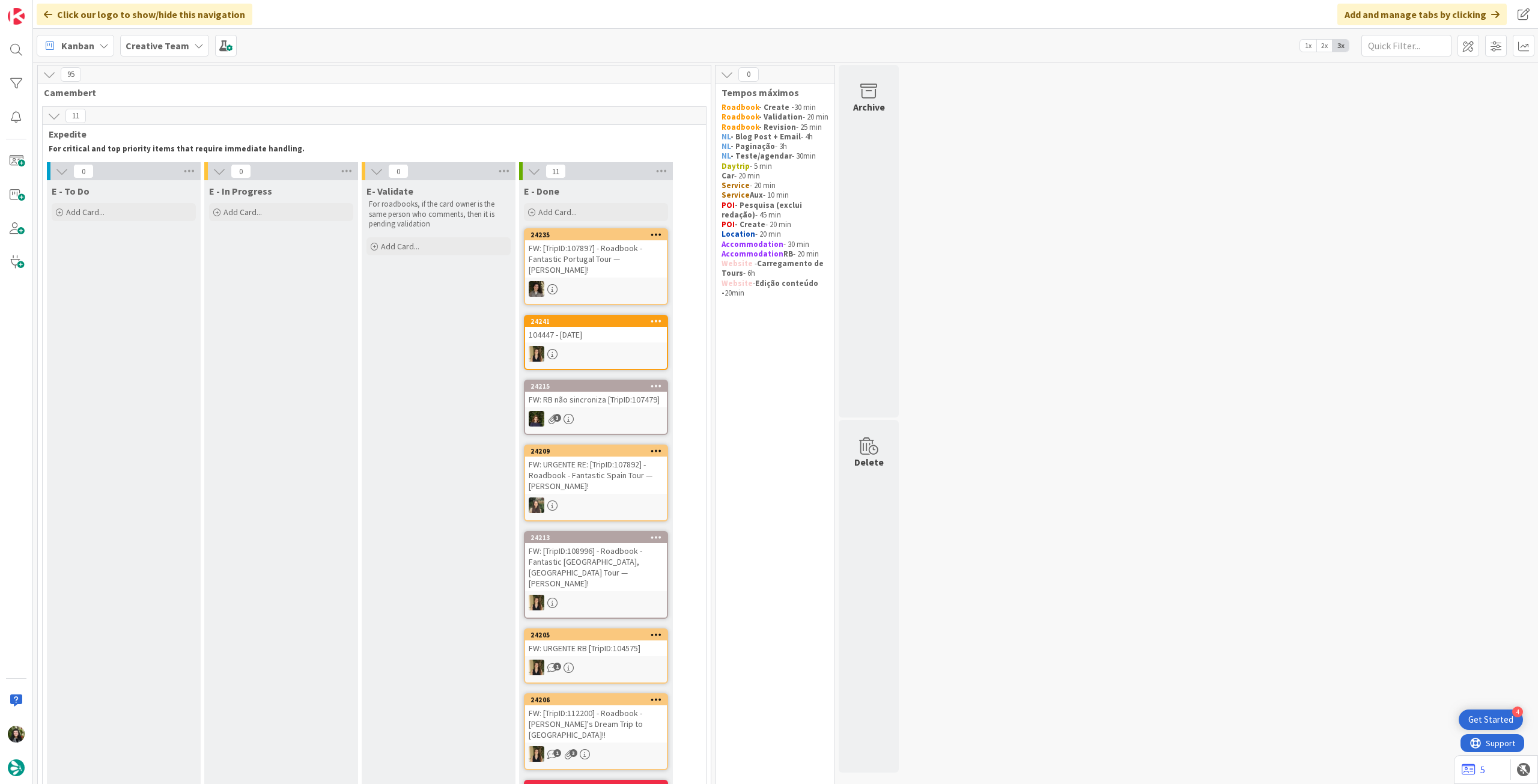
click at [150, 40] on b "Creative Team" at bounding box center [157, 45] width 64 height 12
click at [180, 171] on h4 "Creative Team - Análise" at bounding box center [216, 172] width 163 height 12
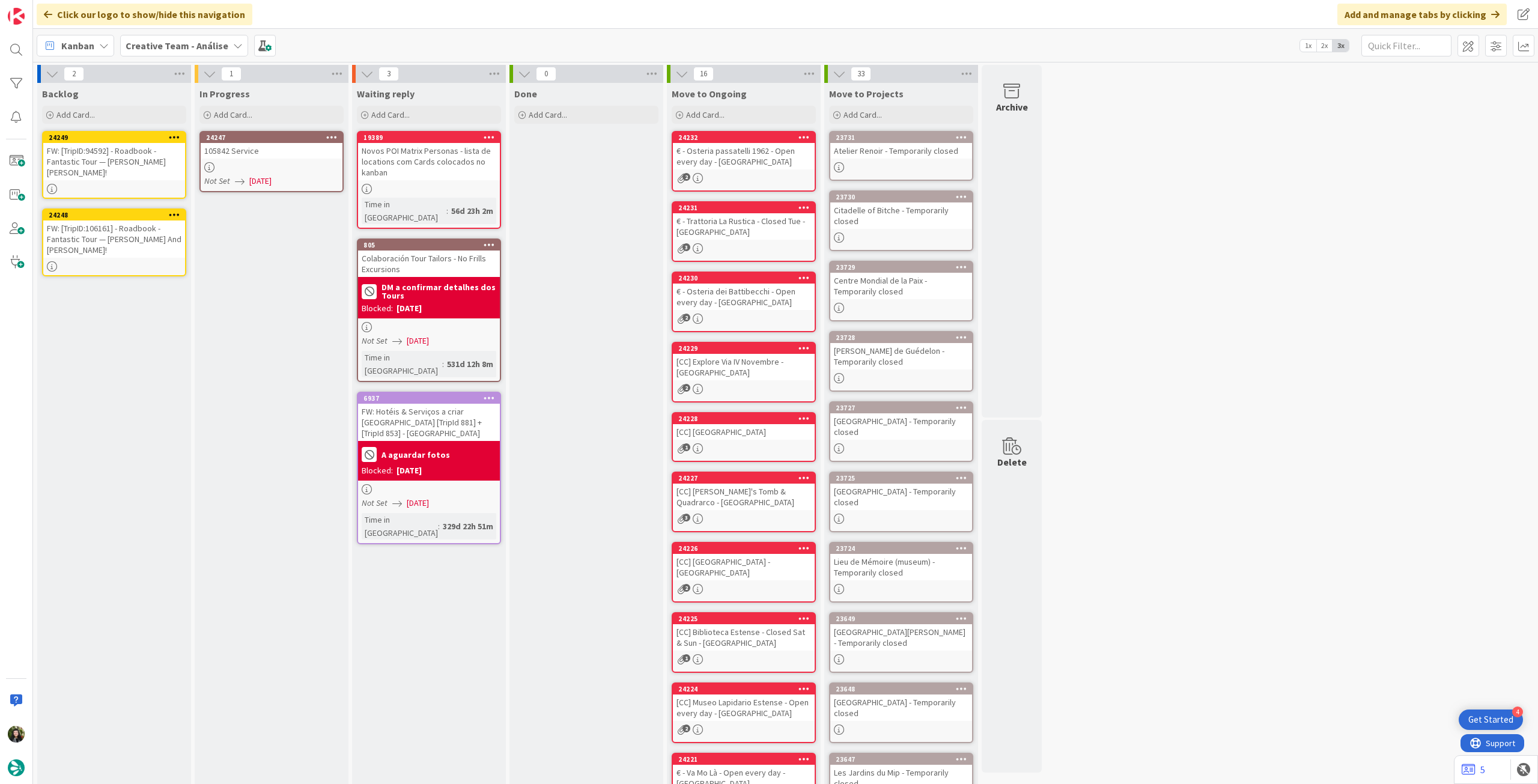
click at [327, 136] on icon at bounding box center [332, 137] width 11 height 8
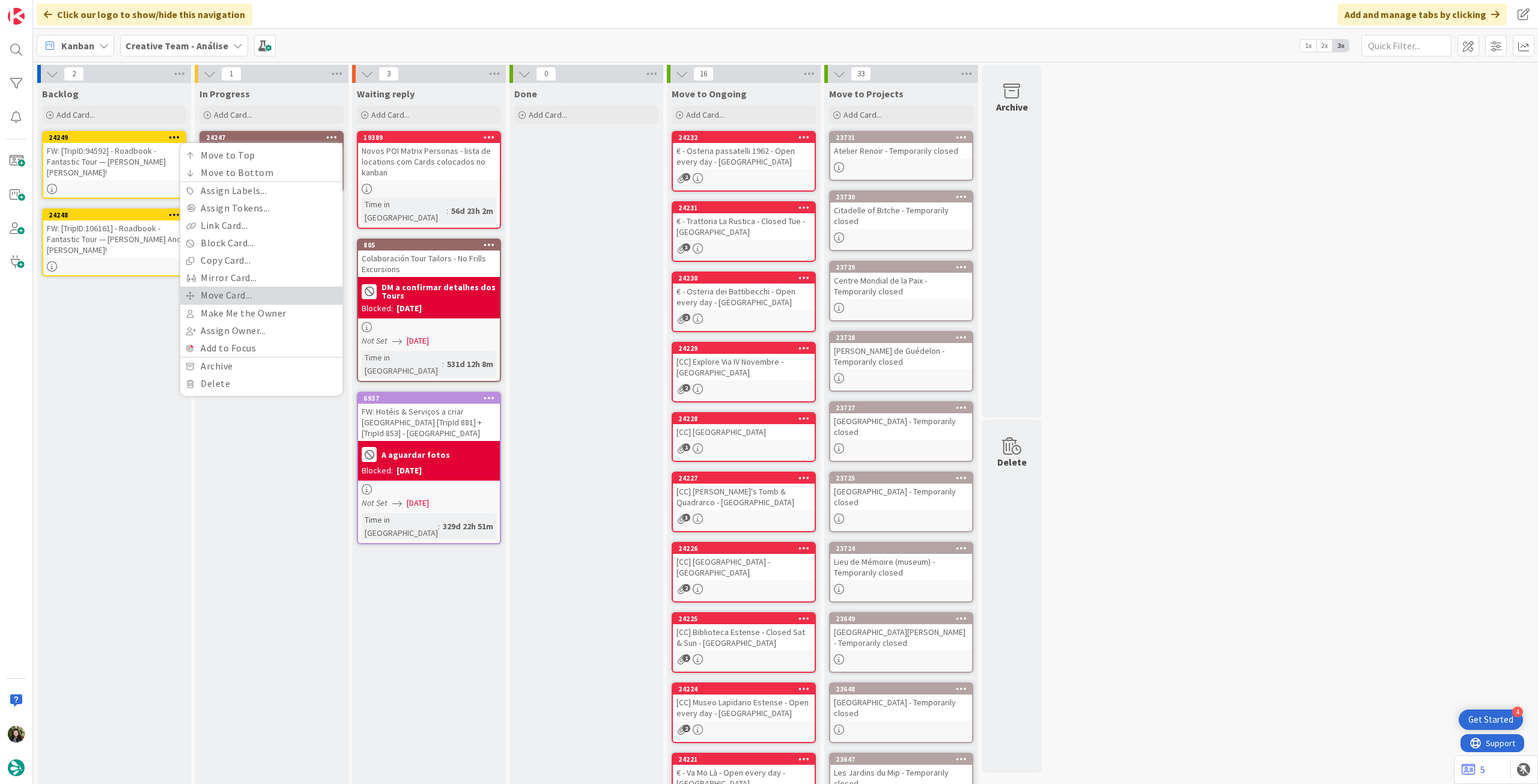
click at [269, 291] on link "Move Card..." at bounding box center [261, 295] width 162 height 17
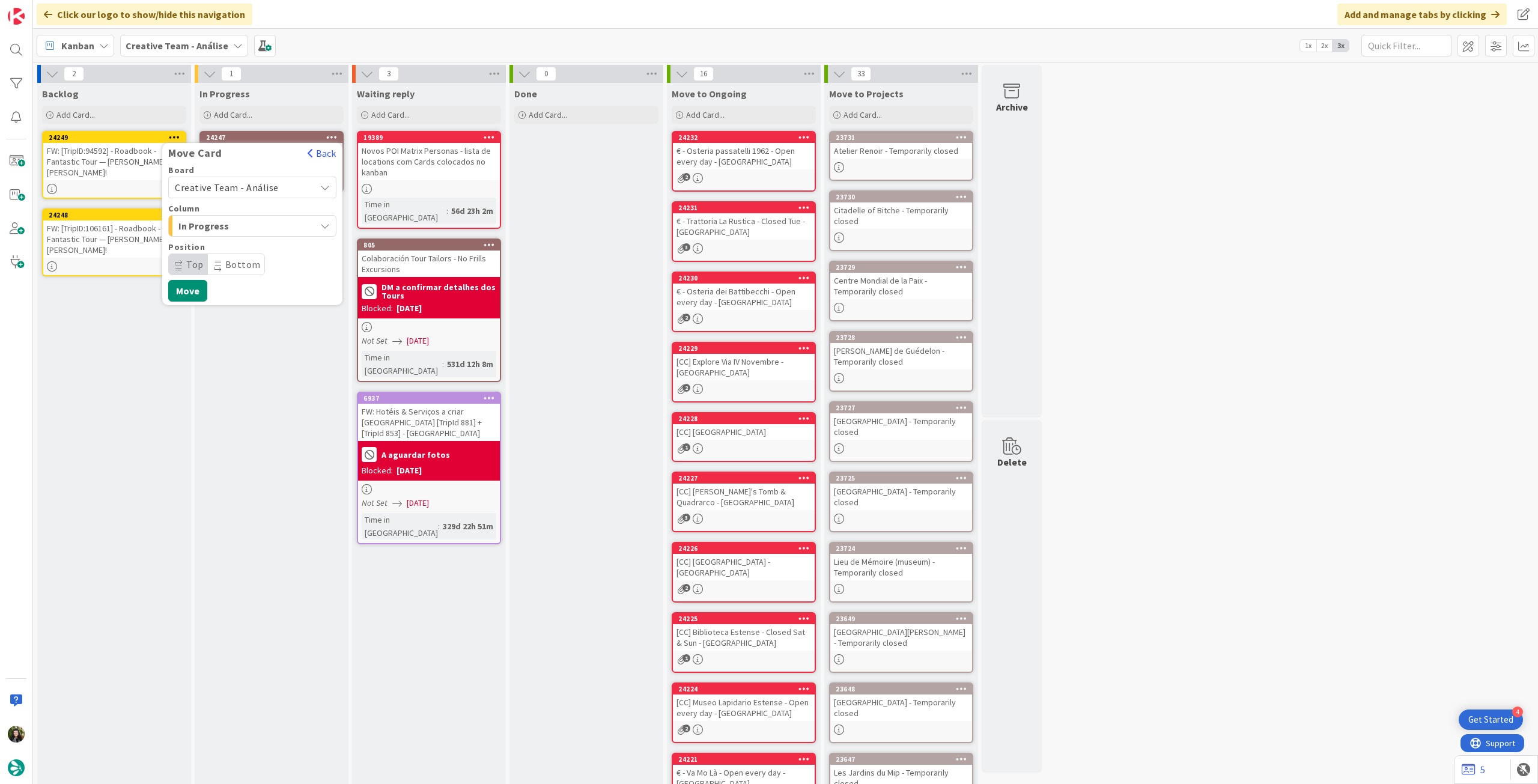
click at [248, 190] on span "Creative Team - Análise" at bounding box center [227, 187] width 104 height 12
click at [228, 239] on span "Creative Team" at bounding box center [260, 244] width 139 height 18
click at [257, 223] on span "E - To Do" at bounding box center [224, 226] width 90 height 16
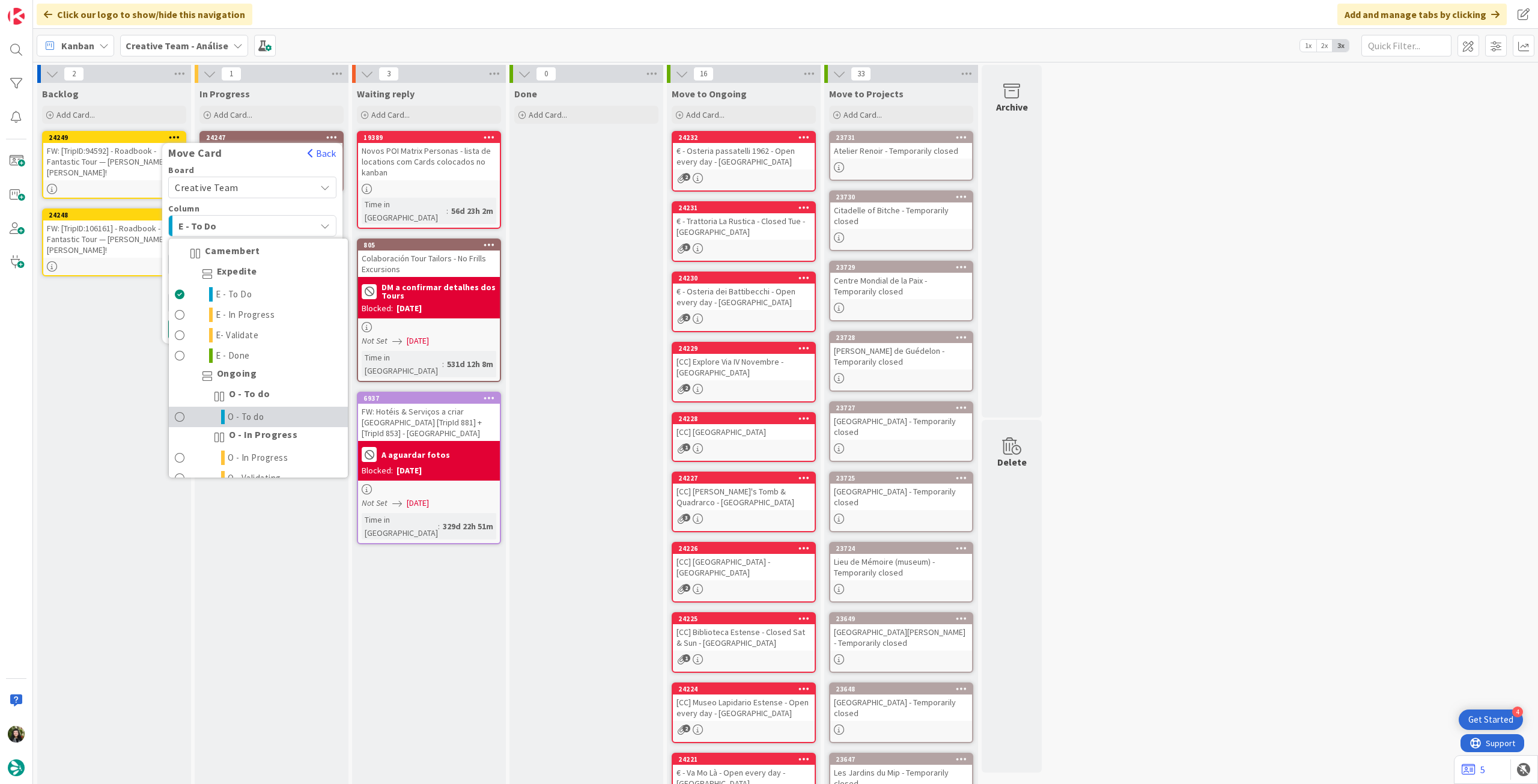
click at [298, 414] on link "O - To do" at bounding box center [258, 417] width 179 height 21
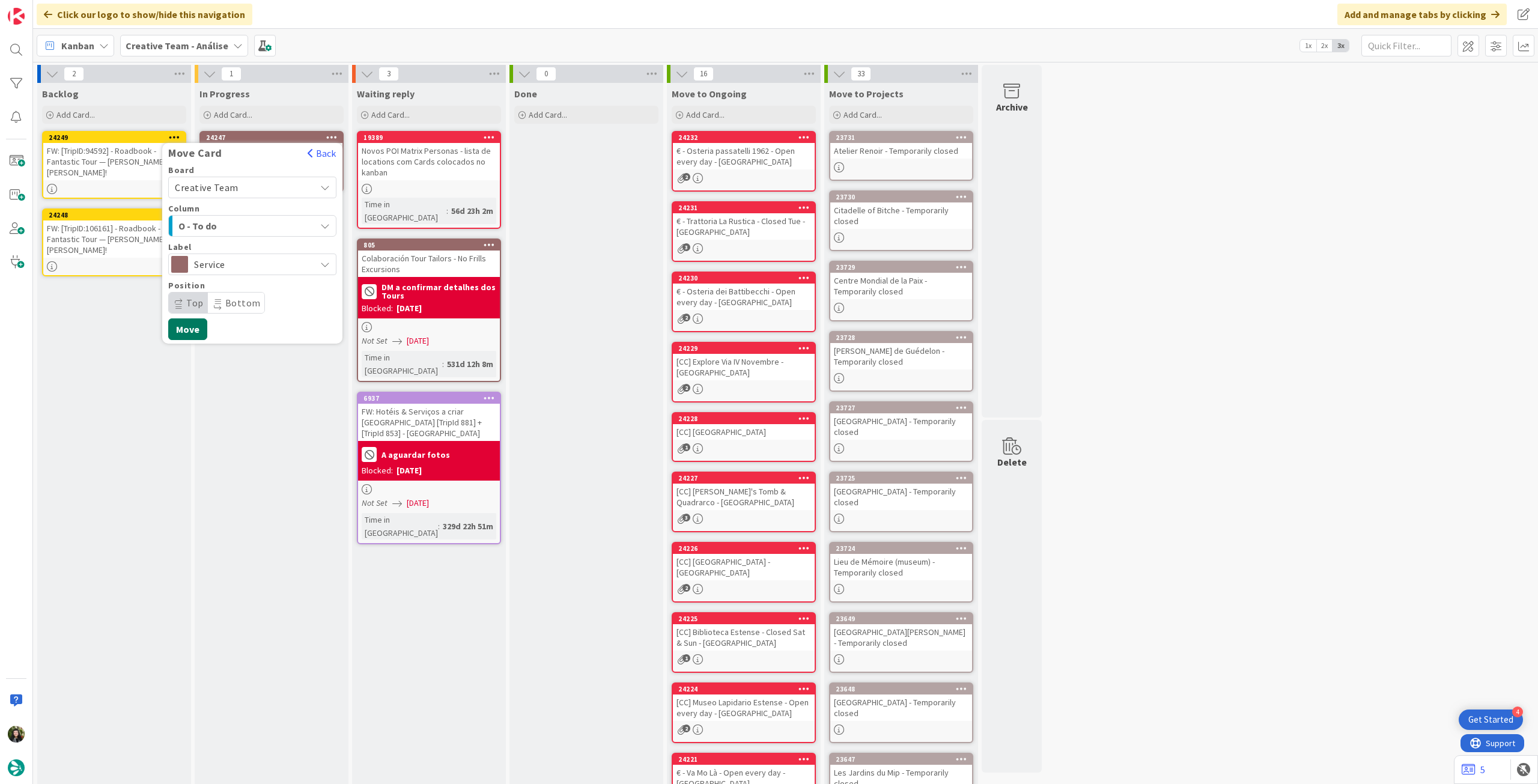
click at [189, 324] on button "Move" at bounding box center [188, 329] width 39 height 21
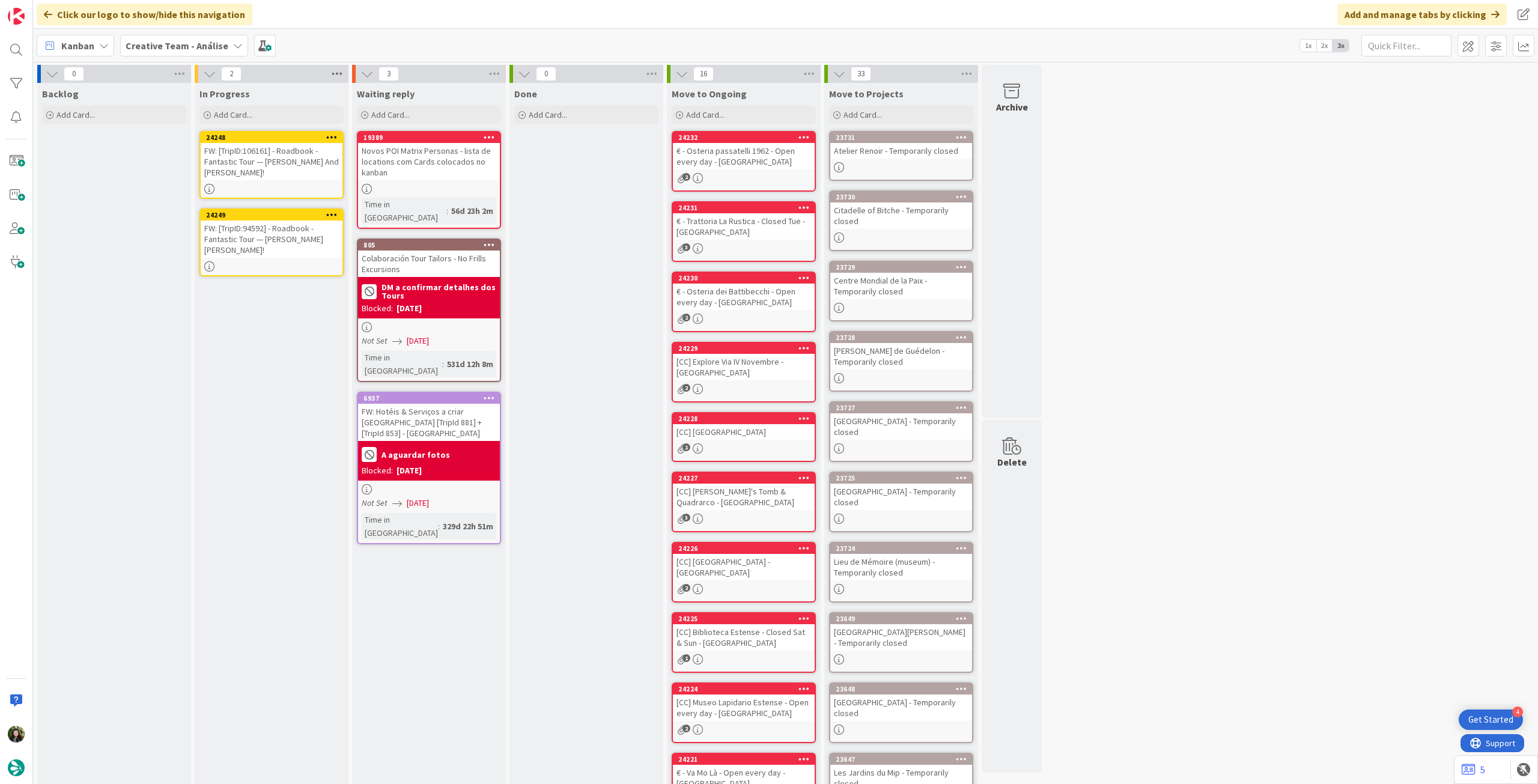
click at [334, 71] on icon at bounding box center [337, 74] width 16 height 18
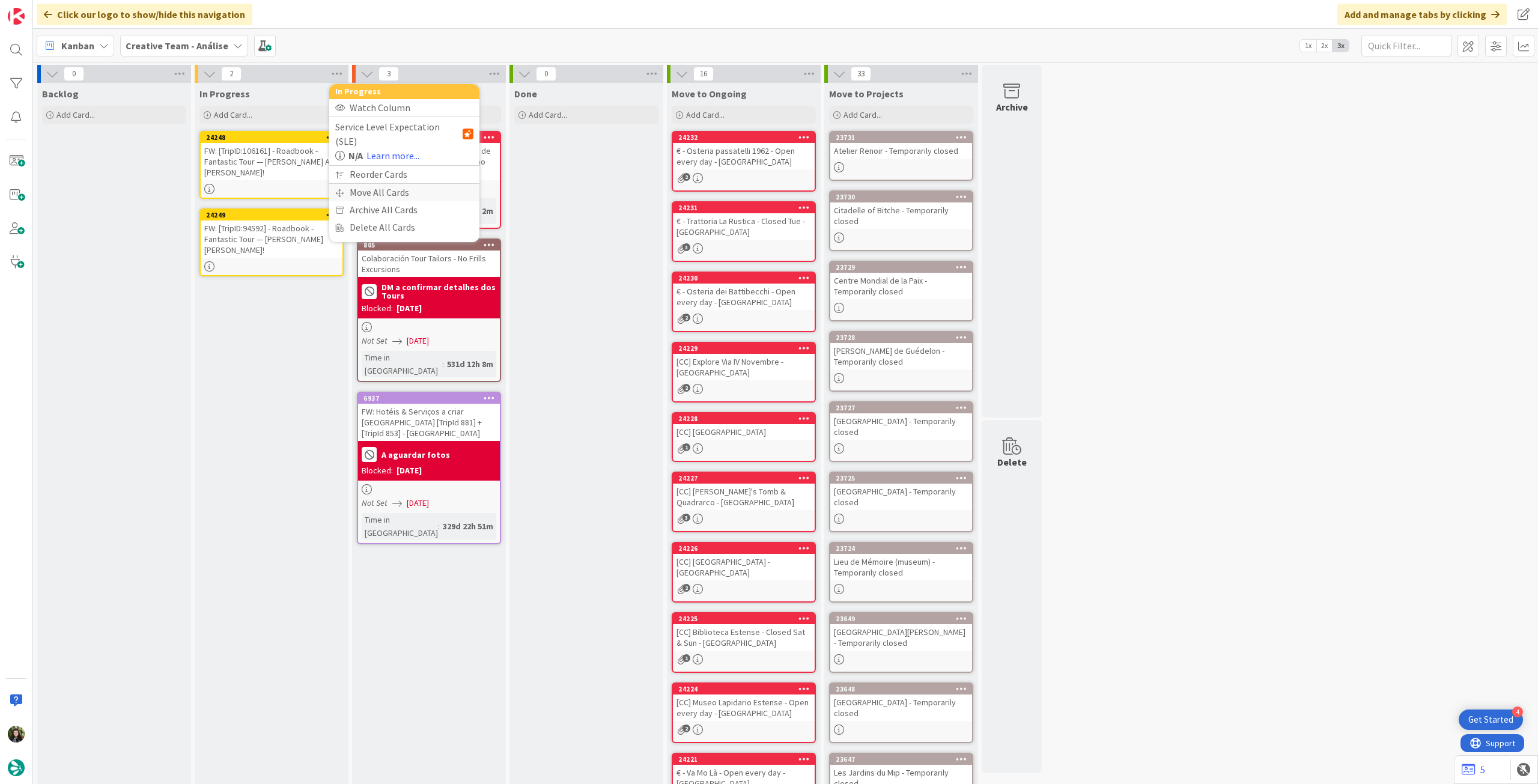
click at [366, 184] on div "Move All Cards" at bounding box center [404, 192] width 150 height 17
click at [394, 127] on span "Creative Team - Análise" at bounding box center [390, 131] width 97 height 12
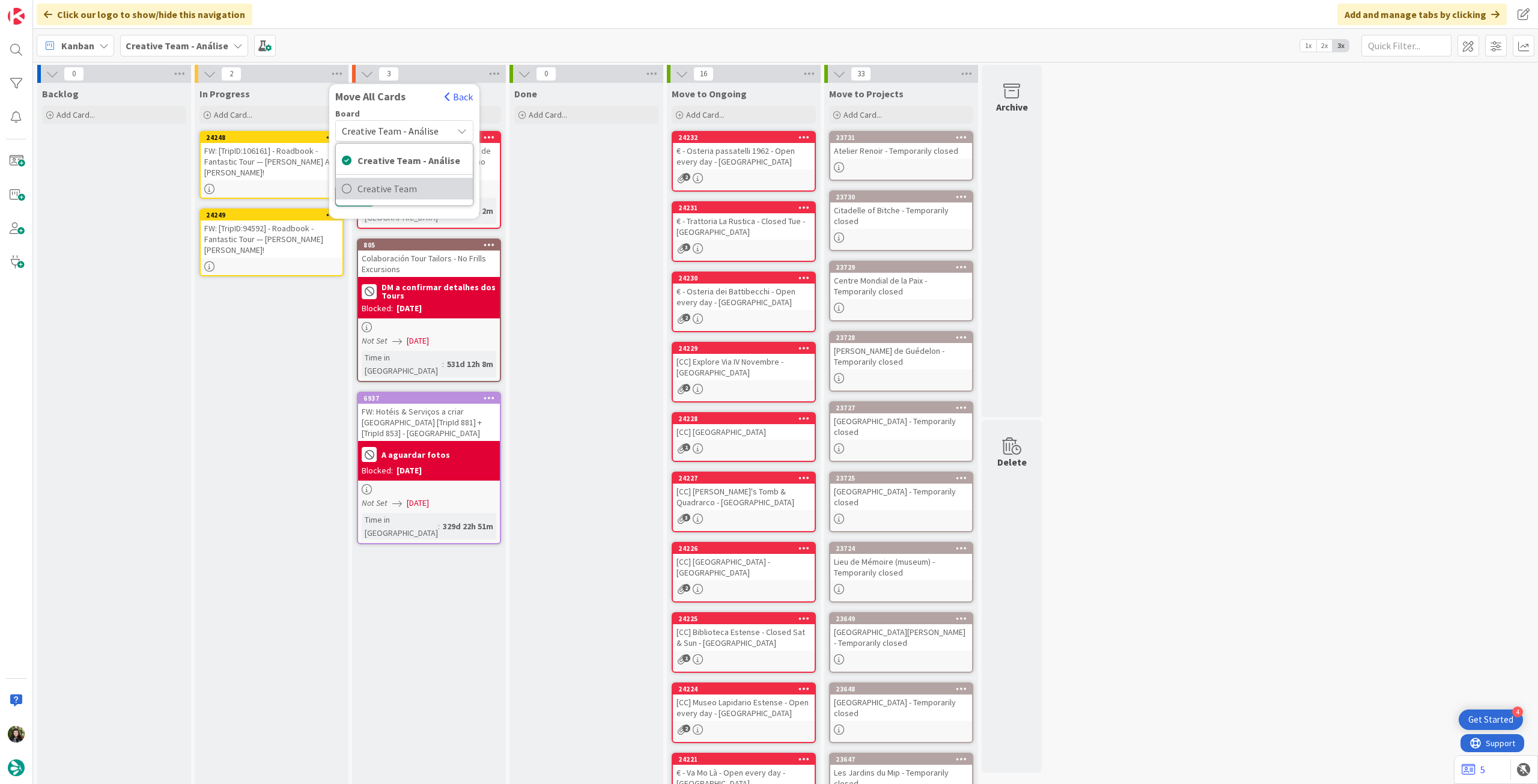
click at [393, 186] on span "Creative Team" at bounding box center [412, 189] width 109 height 18
click at [393, 203] on span "Daytrip" at bounding box center [404, 208] width 85 height 17
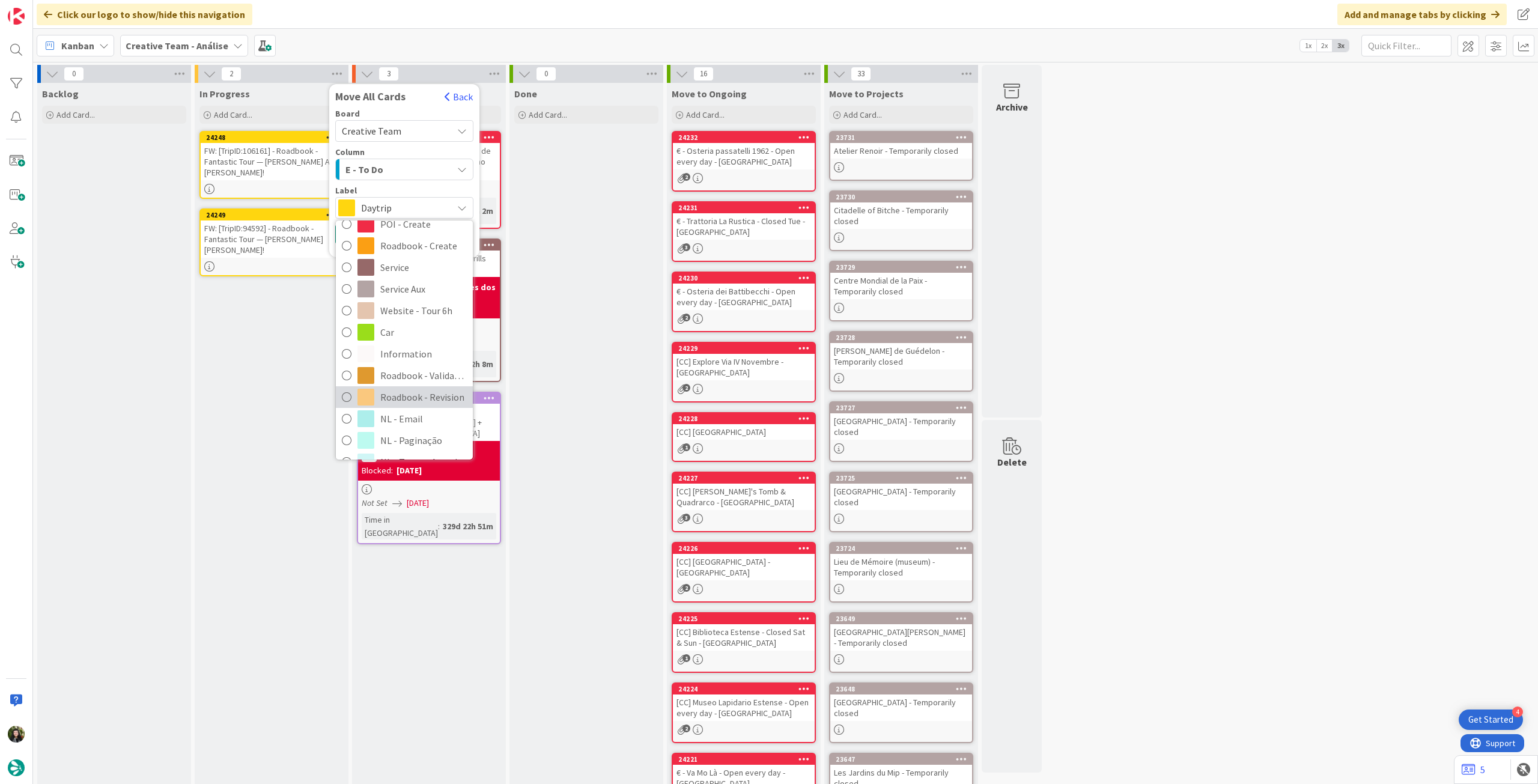
scroll to position [160, 0]
click at [425, 377] on span "Roadbook - Revision" at bounding box center [423, 380] width 87 height 18
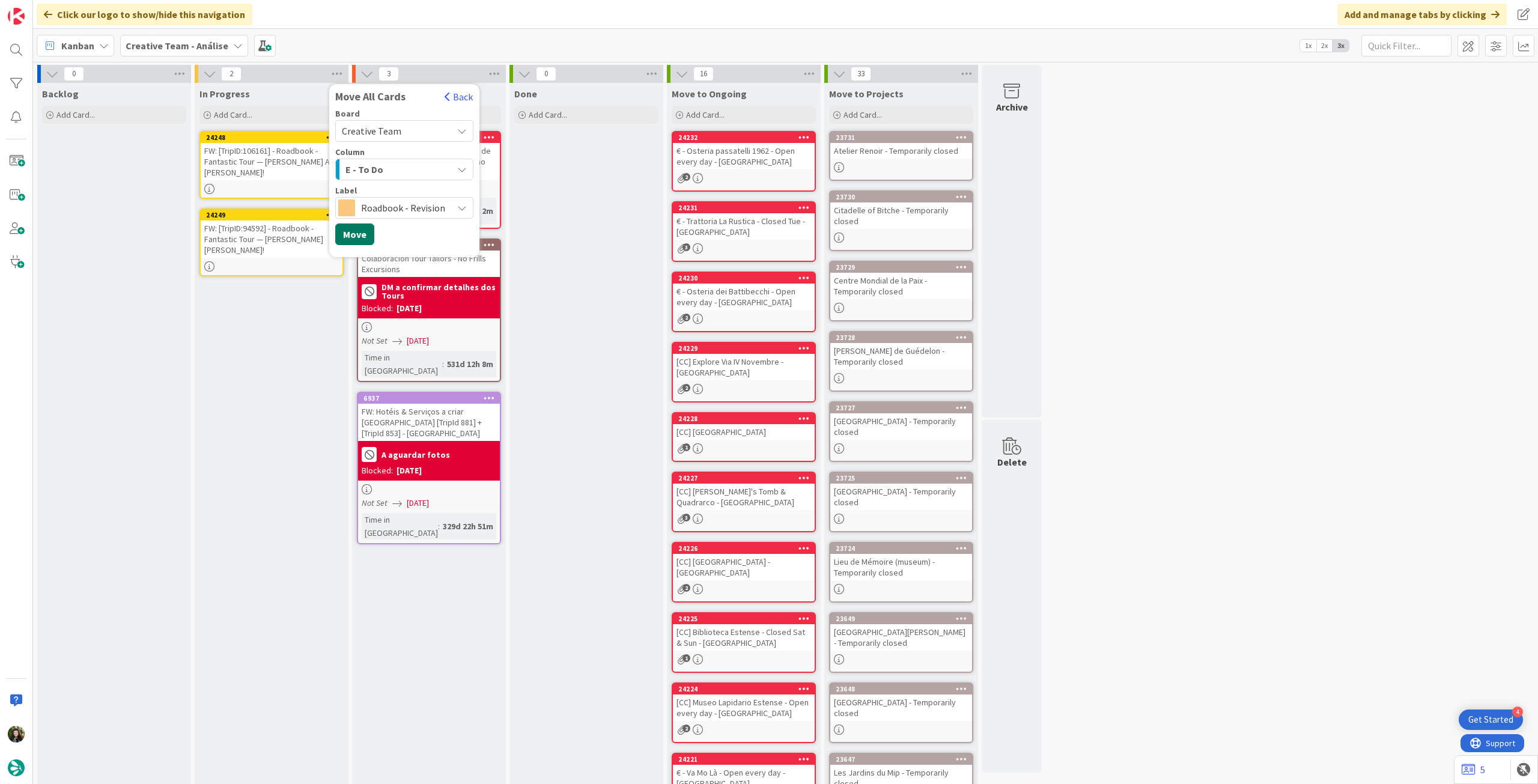
click at [355, 229] on button "Move" at bounding box center [354, 234] width 39 height 21
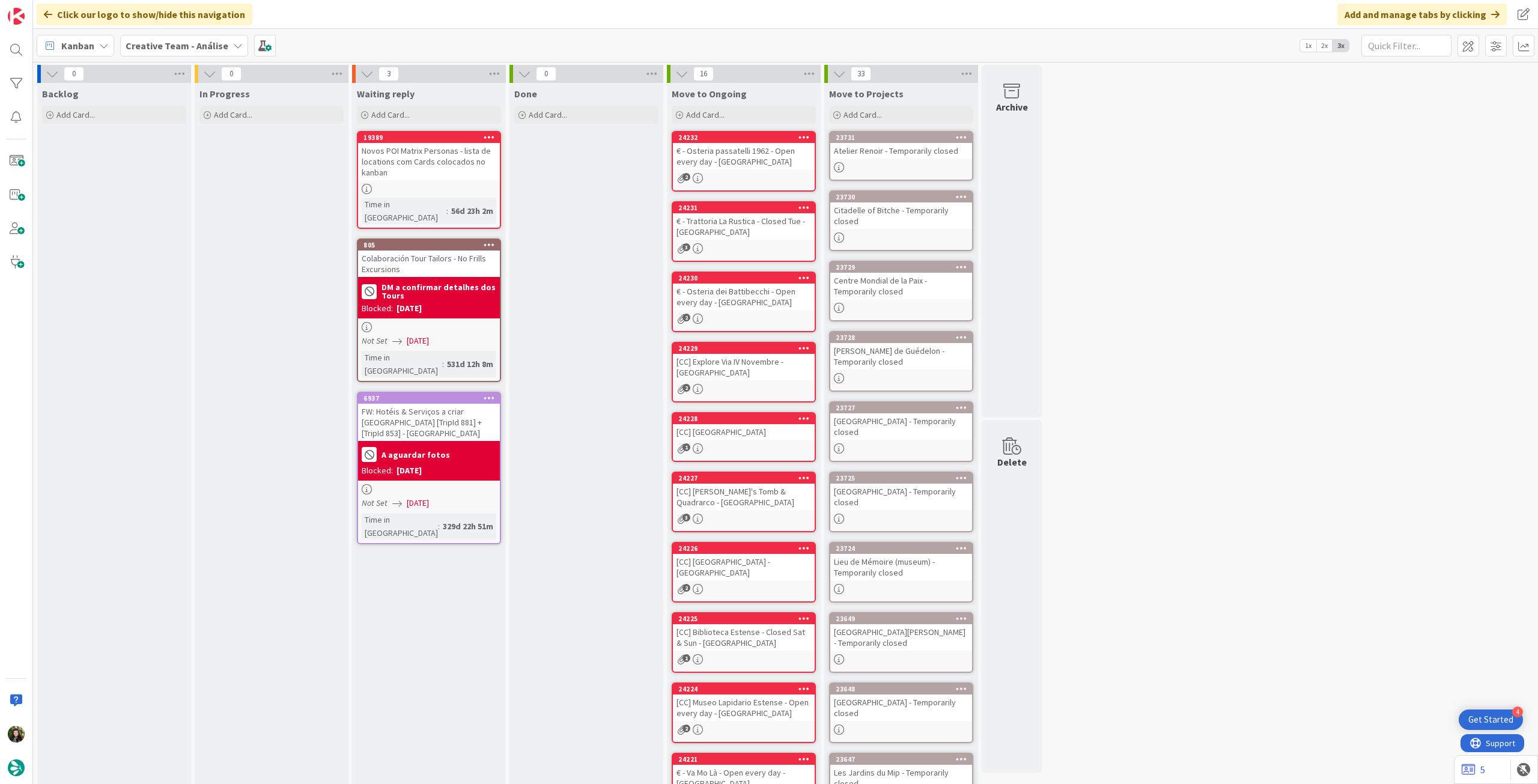
click at [141, 50] on b "Creative Team - Análise" at bounding box center [177, 45] width 102 height 12
click at [189, 184] on div "Creative Team - Análise Creative Team" at bounding box center [221, 161] width 183 height 48
click at [193, 176] on h4 "Creative Team" at bounding box center [216, 172] width 163 height 12
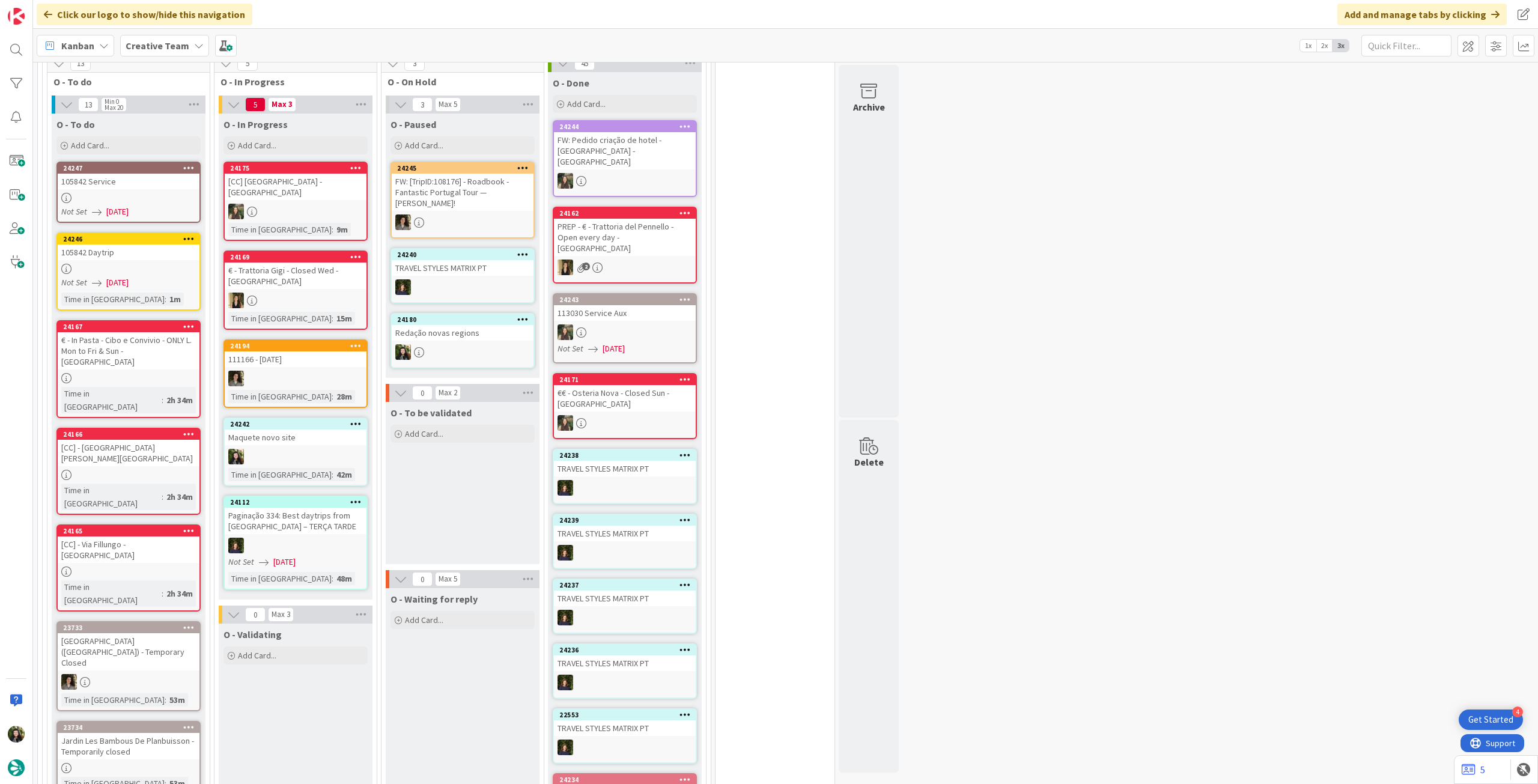
scroll to position [880, 0]
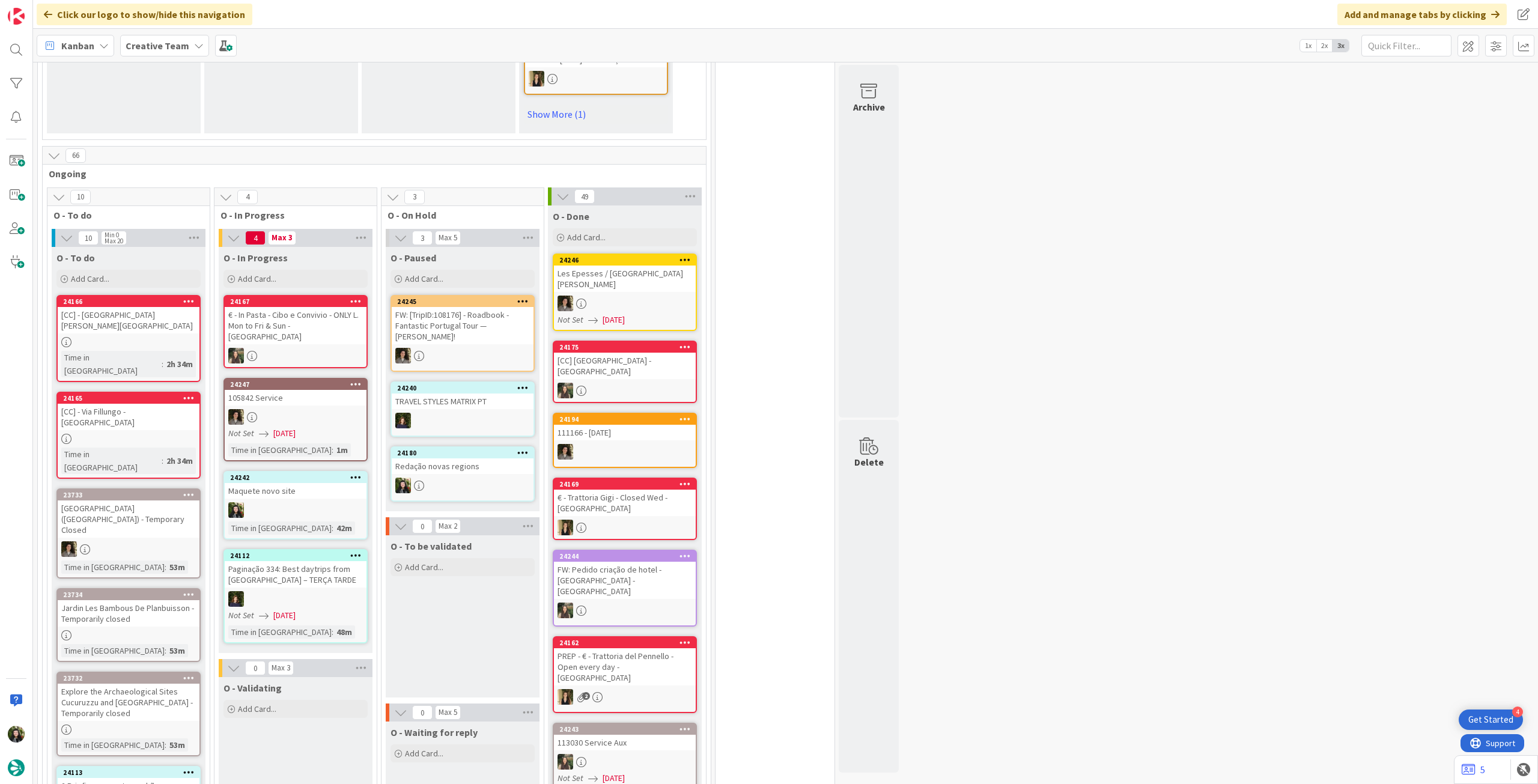
drag, startPoint x: 120, startPoint y: 45, endPoint x: 129, endPoint y: 53, distance: 12.0
click at [120, 45] on div "Creative Team" at bounding box center [165, 45] width 89 height 21
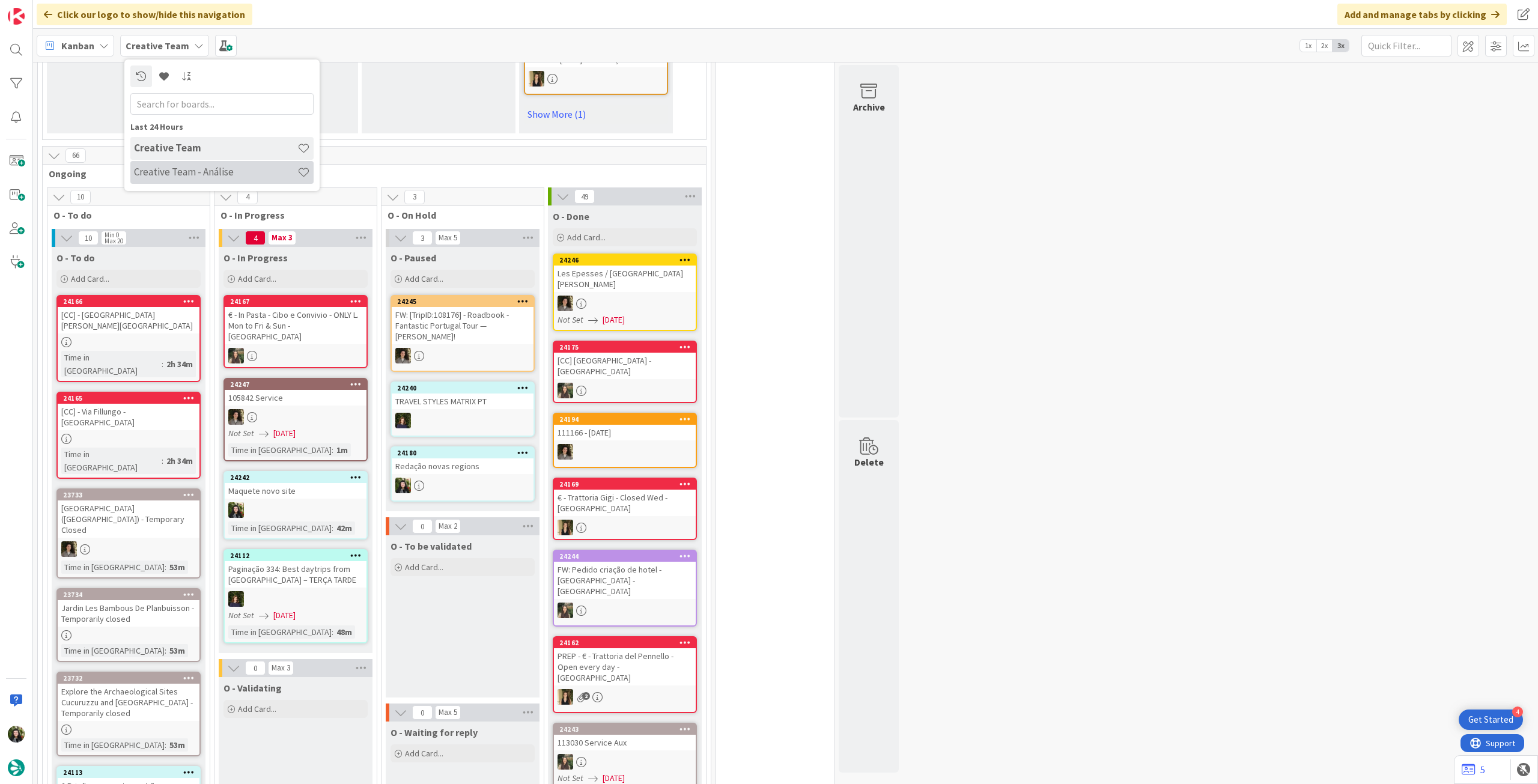
click at [157, 179] on div "Creative Team - Análise" at bounding box center [221, 172] width 183 height 23
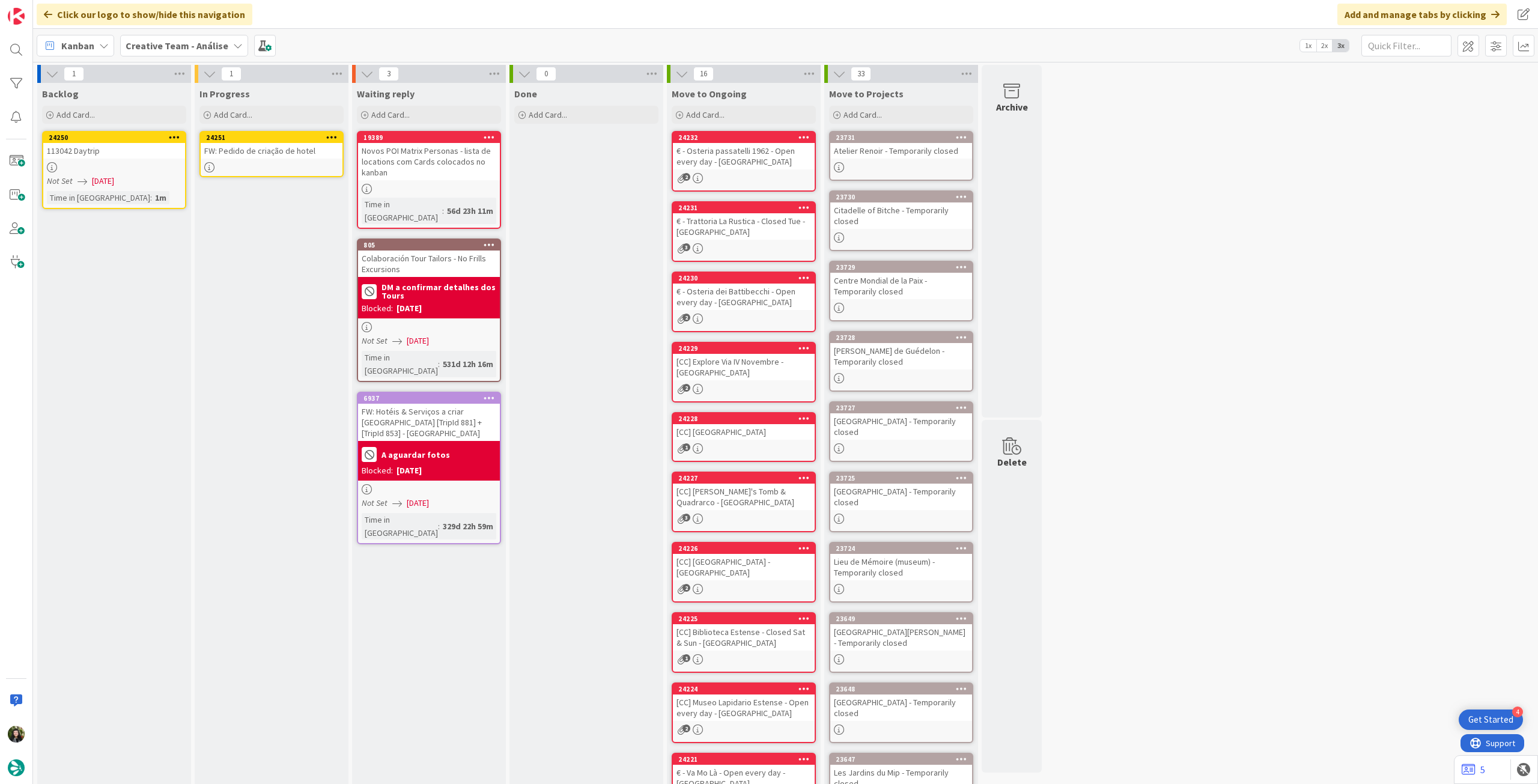
click at [263, 148] on div "FW: Pedido de criação de hotel" at bounding box center [271, 151] width 142 height 16
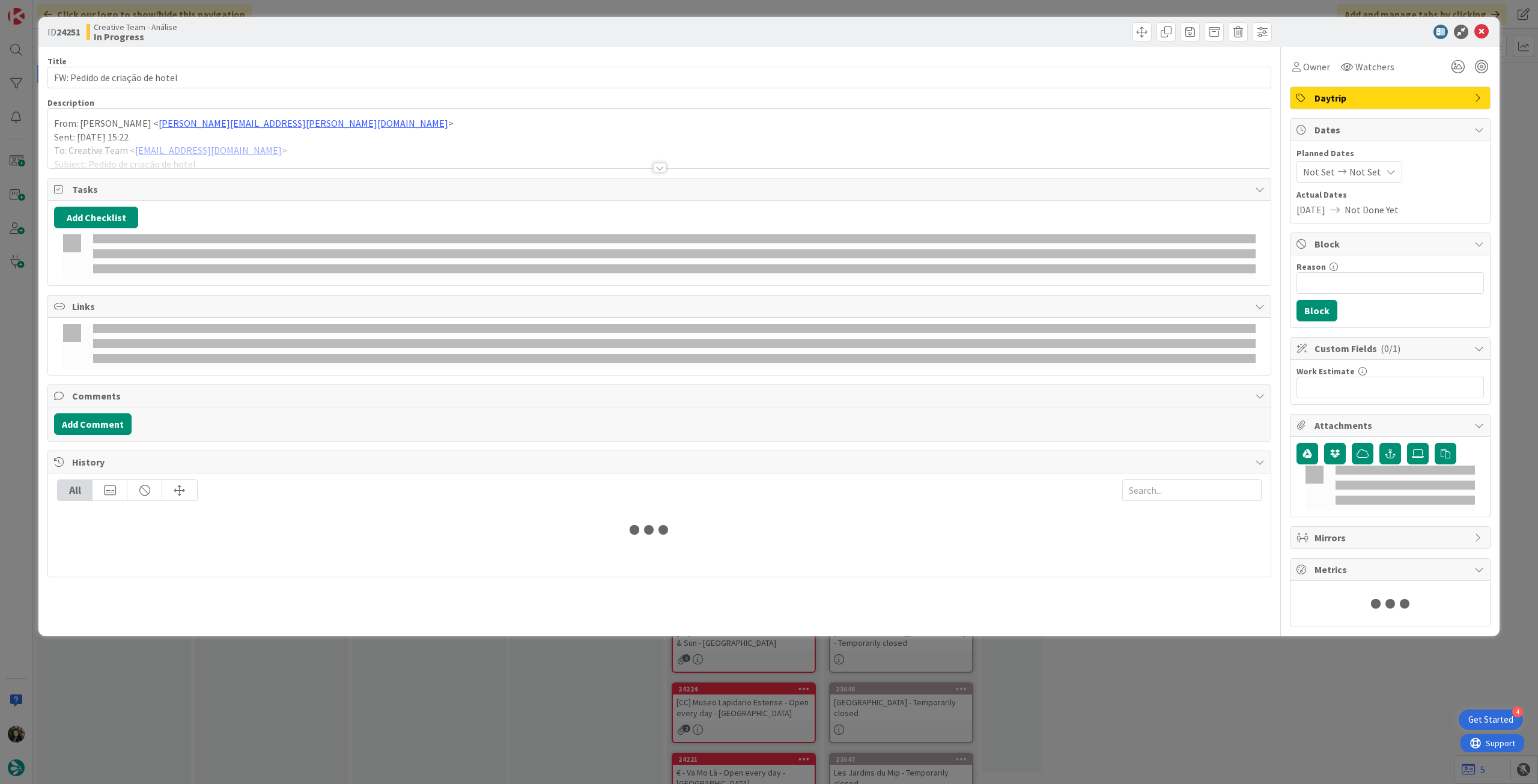
click at [165, 142] on div at bounding box center [659, 153] width 1222 height 30
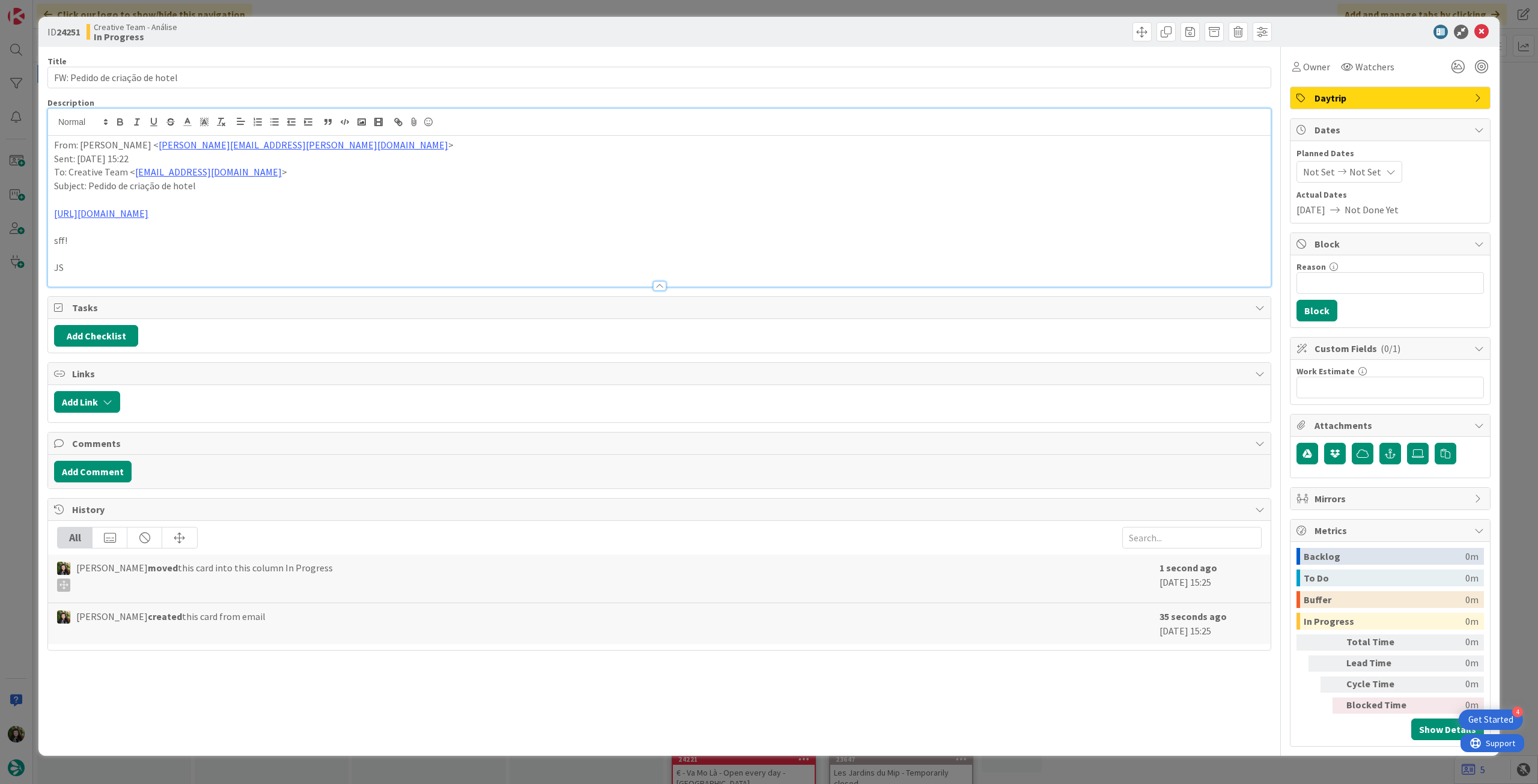
click at [106, 196] on p at bounding box center [659, 200] width 1211 height 14
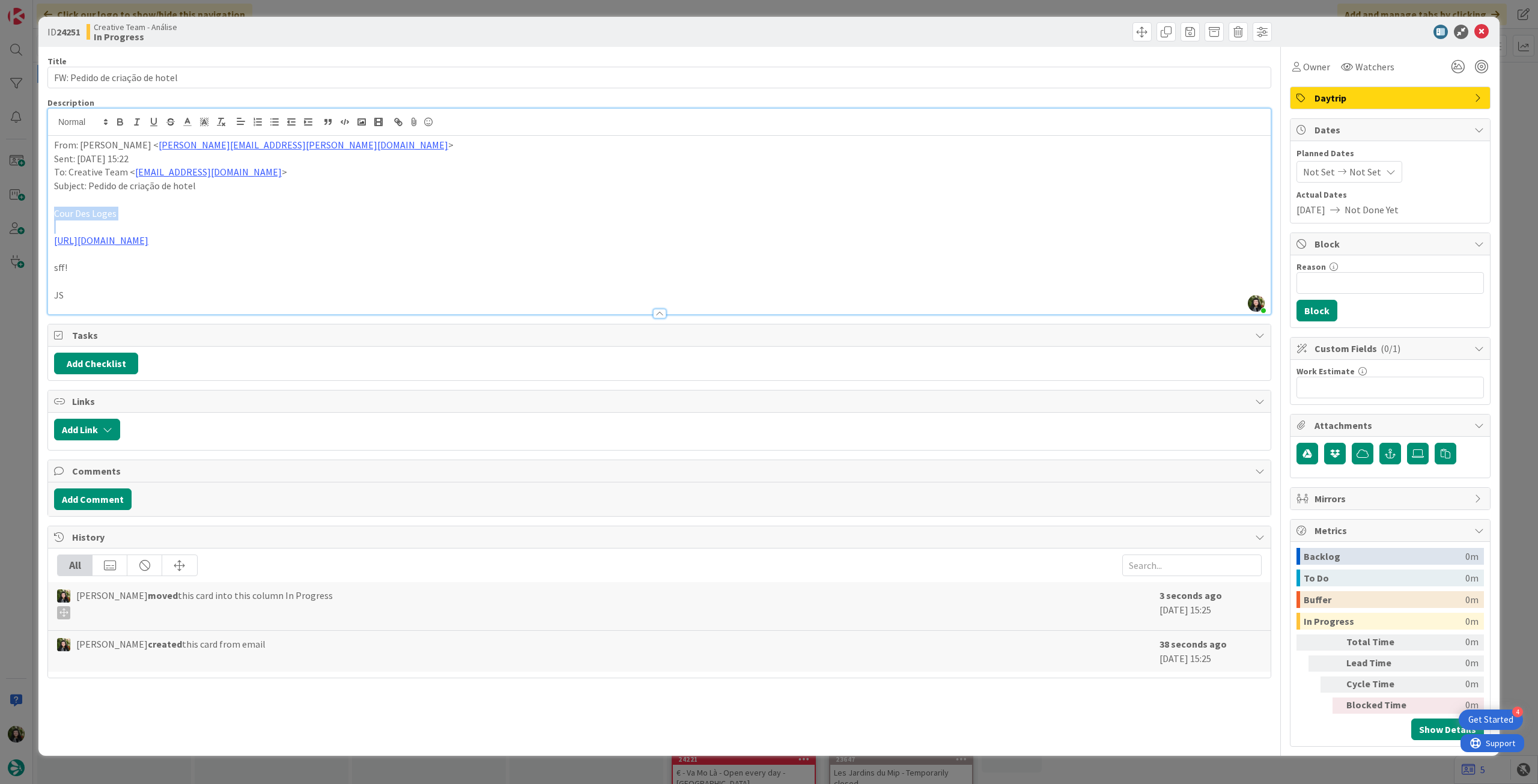
drag, startPoint x: 75, startPoint y: 230, endPoint x: 18, endPoint y: 214, distance: 59.2
click at [18, 214] on div "ID 24251 Creative Team - Análise In Progress Title 30 / 128 FW: Pedido de criaç…" at bounding box center [769, 392] width 1538 height 784
click at [224, 120] on icon "button" at bounding box center [221, 122] width 11 height 11
click at [361, 231] on p at bounding box center [659, 227] width 1211 height 14
click at [286, 221] on p at bounding box center [659, 227] width 1211 height 14
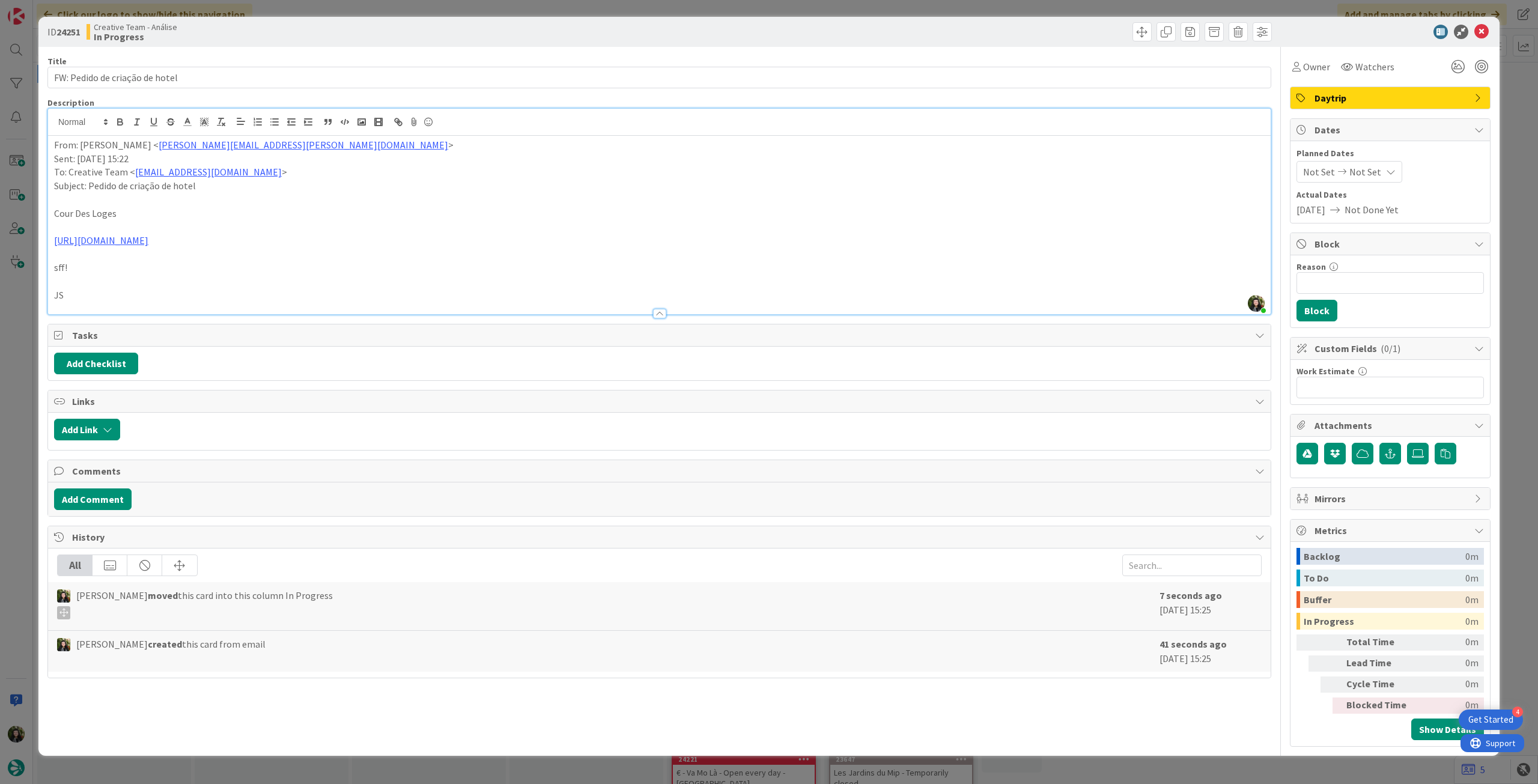
click at [157, 228] on p at bounding box center [659, 227] width 1211 height 14
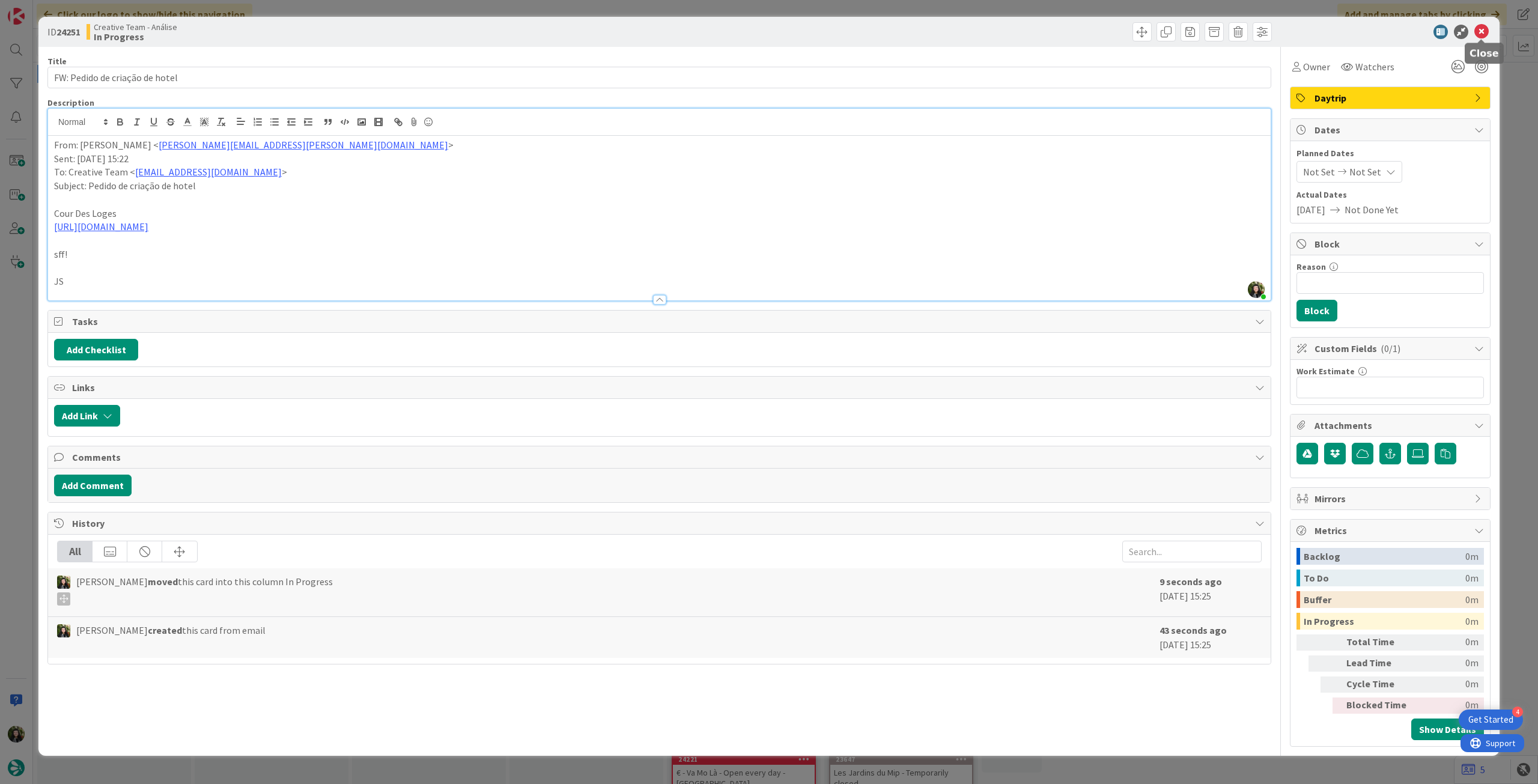
click at [1483, 32] on icon at bounding box center [1481, 32] width 15 height 15
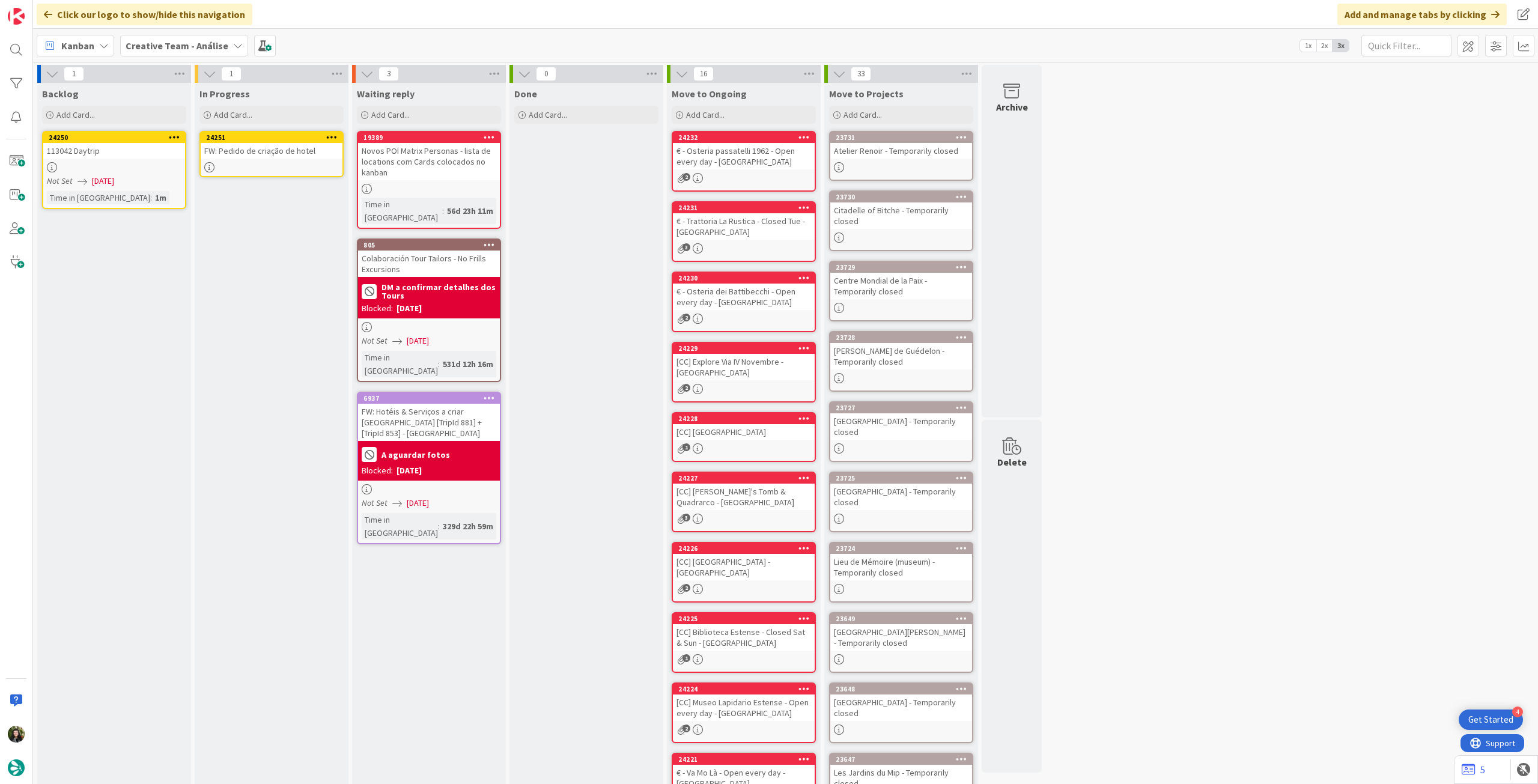
click at [334, 136] on icon at bounding box center [332, 137] width 11 height 8
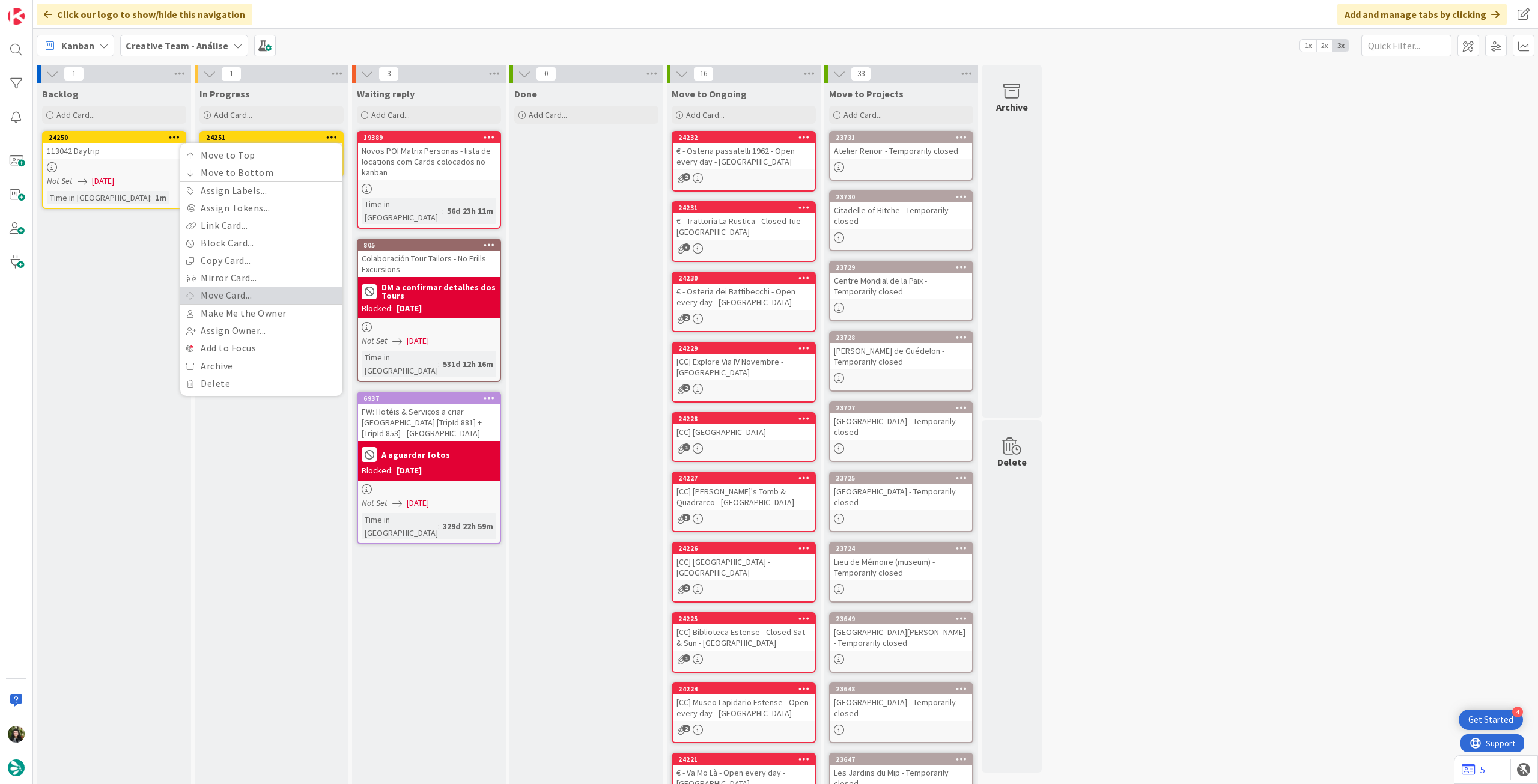
click at [280, 290] on link "Move Card..." at bounding box center [261, 295] width 162 height 17
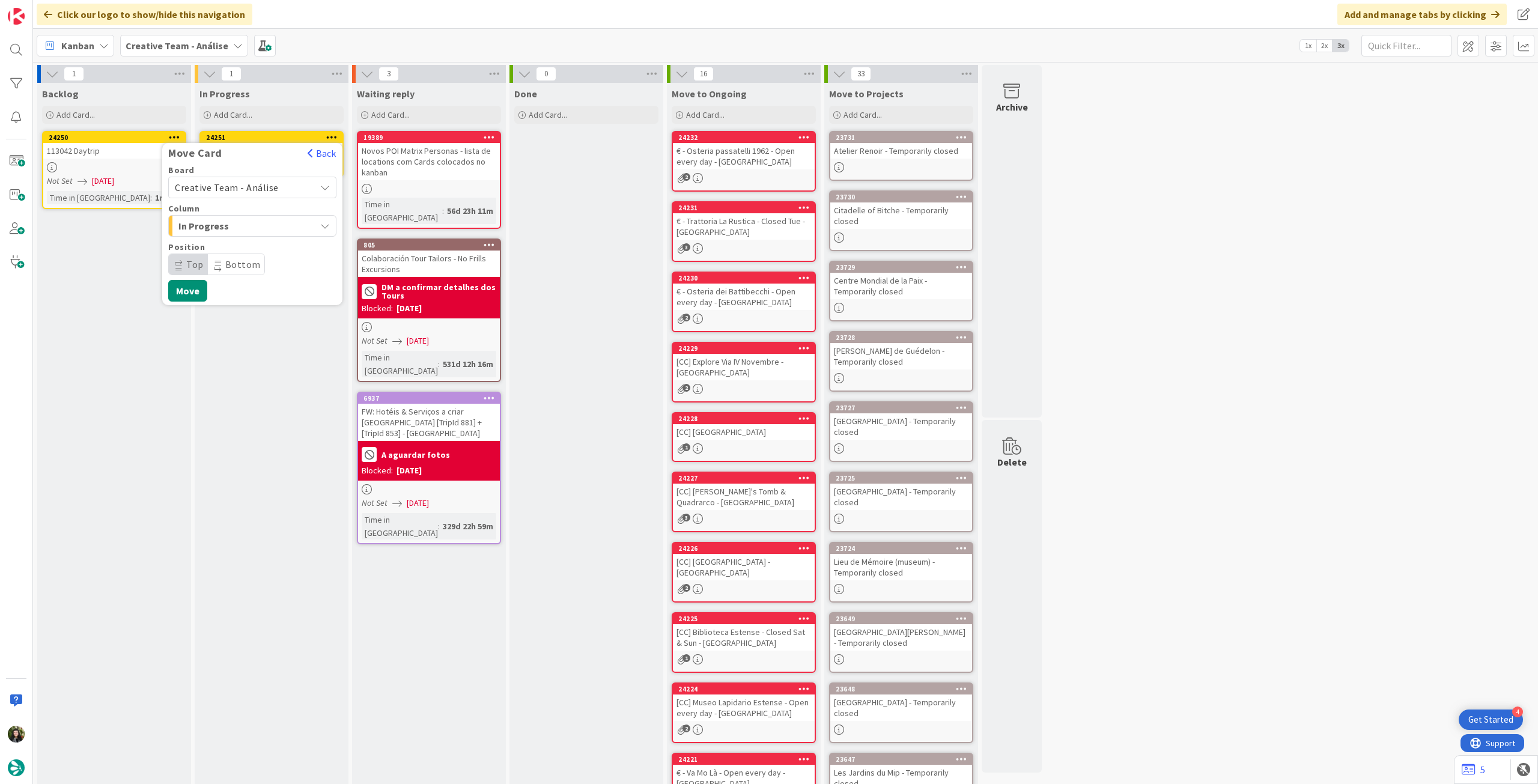
click at [272, 185] on span "Creative Team - Análise" at bounding box center [227, 187] width 104 height 12
click at [244, 241] on span "Creative Team" at bounding box center [260, 244] width 139 height 18
click at [253, 221] on span "Select a Column..." at bounding box center [220, 226] width 90 height 16
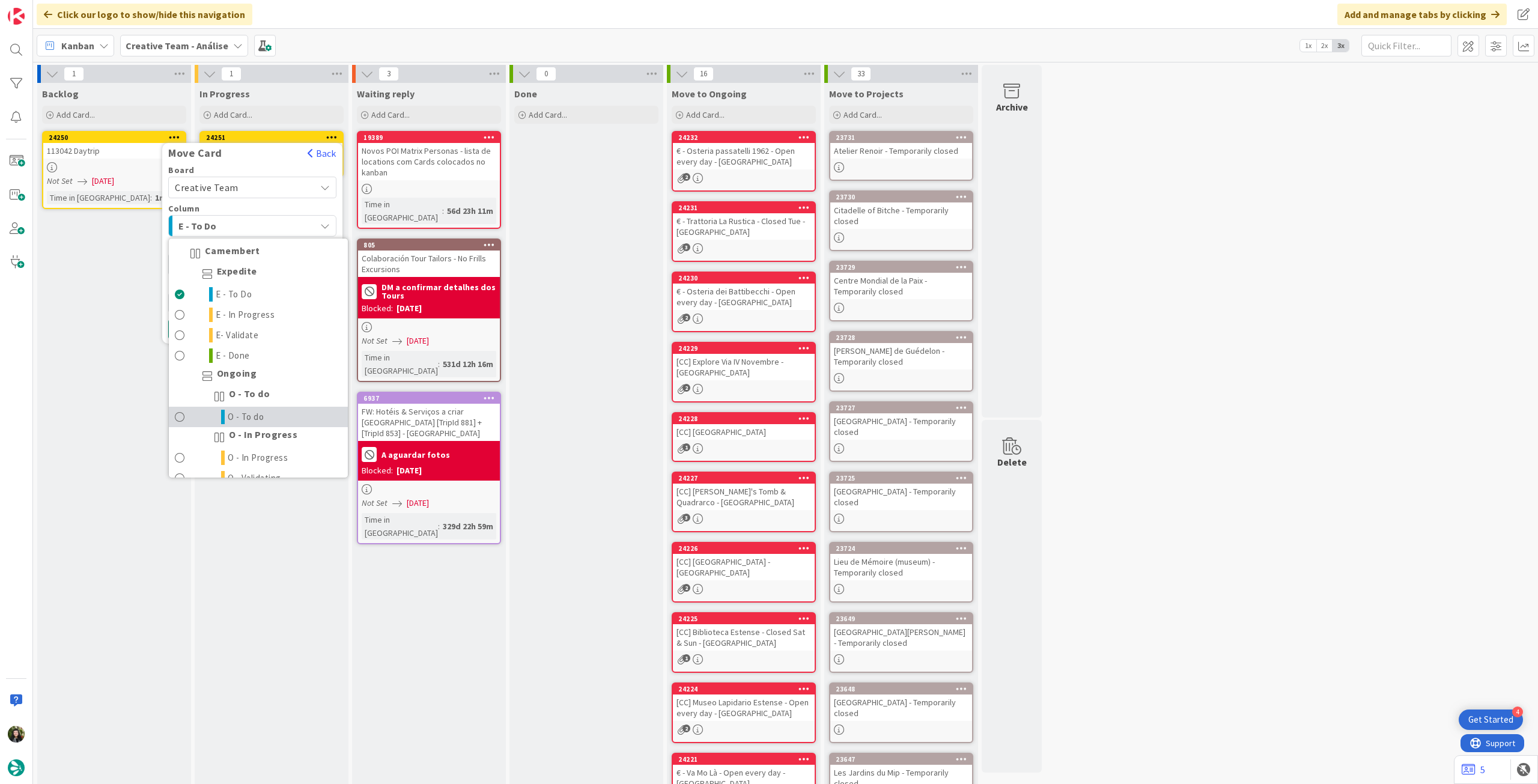
click at [219, 409] on link "O - To do" at bounding box center [258, 417] width 179 height 21
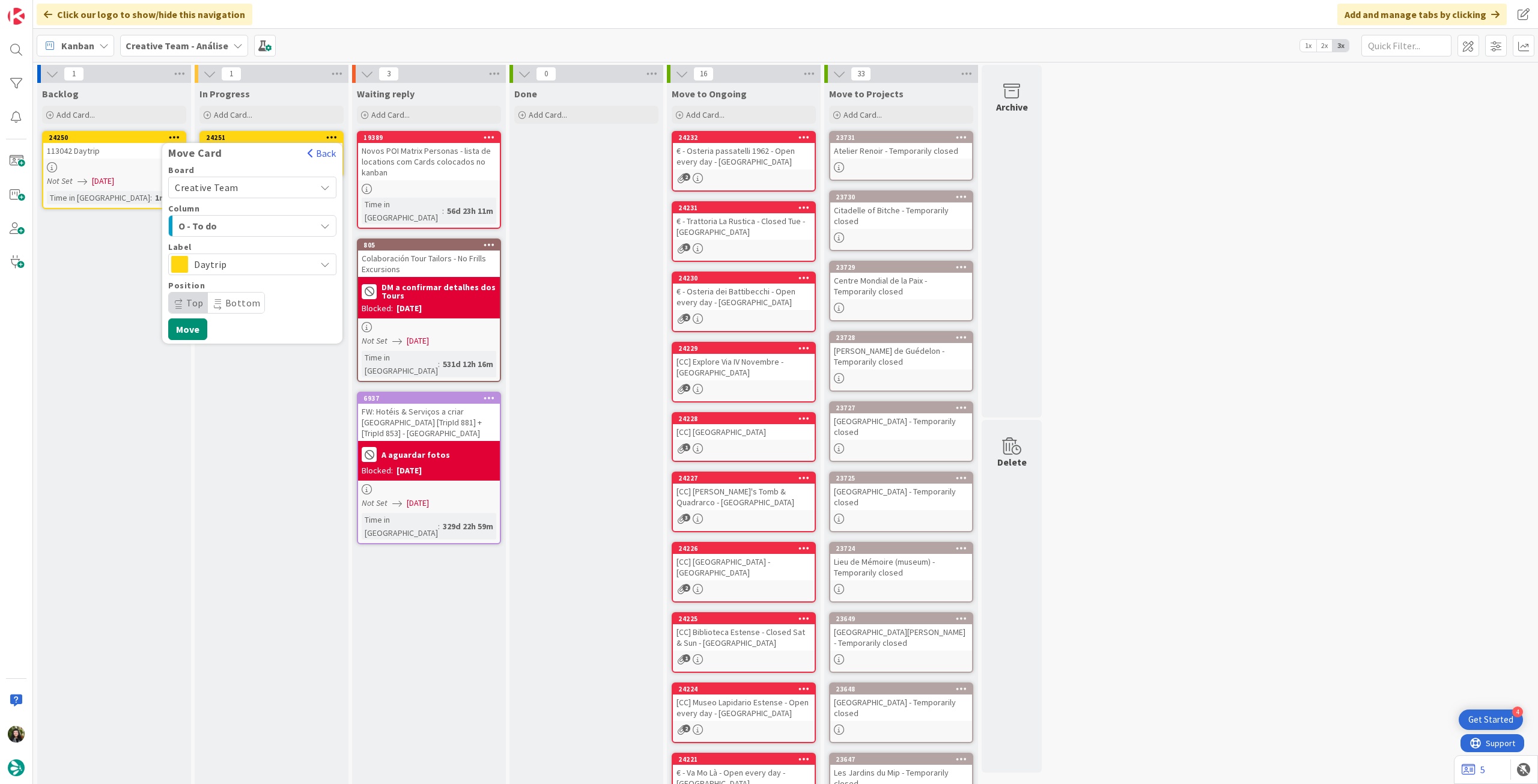
click at [260, 265] on span "Daytrip" at bounding box center [251, 264] width 116 height 17
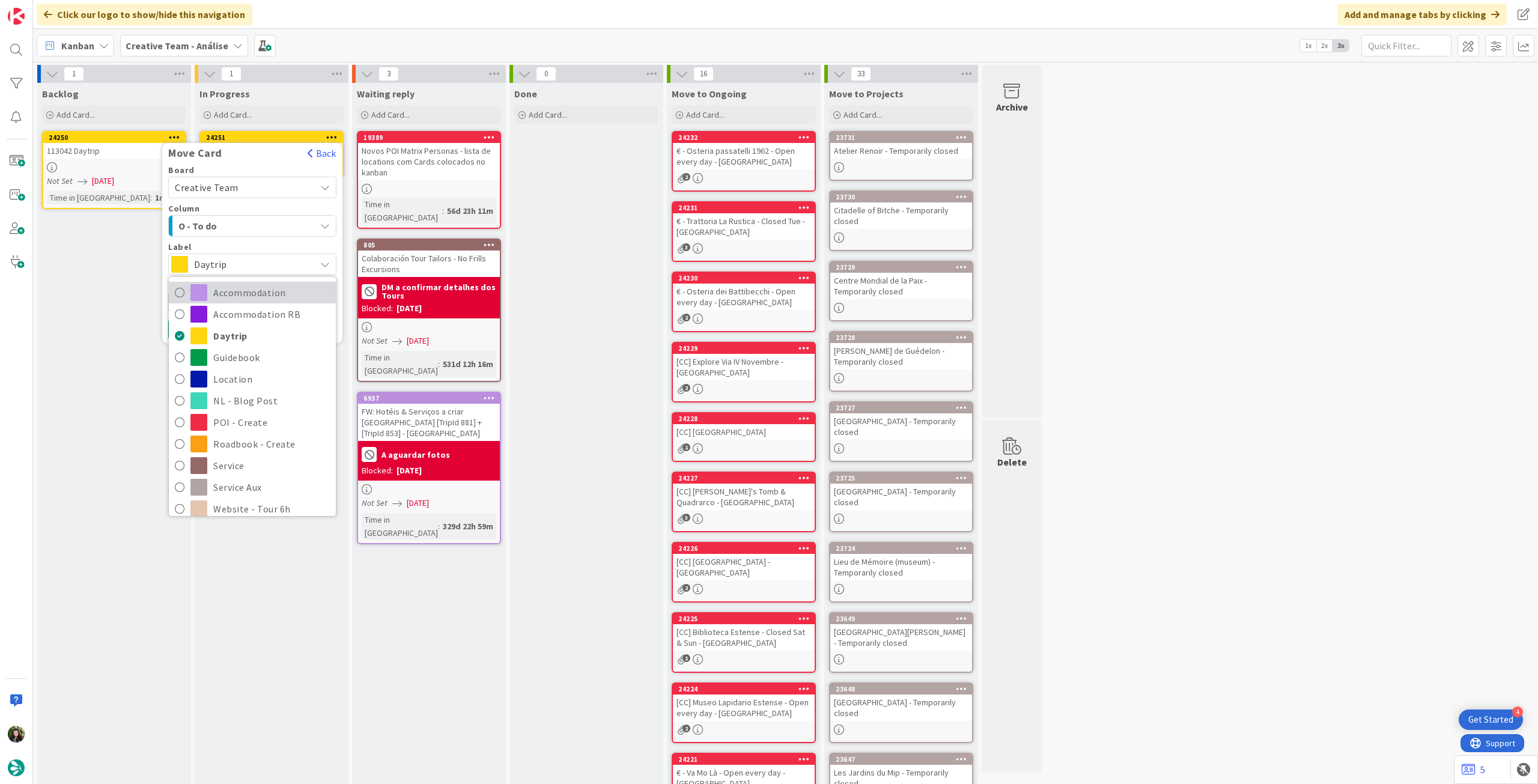
click at [240, 293] on span "Accommodation" at bounding box center [271, 293] width 116 height 18
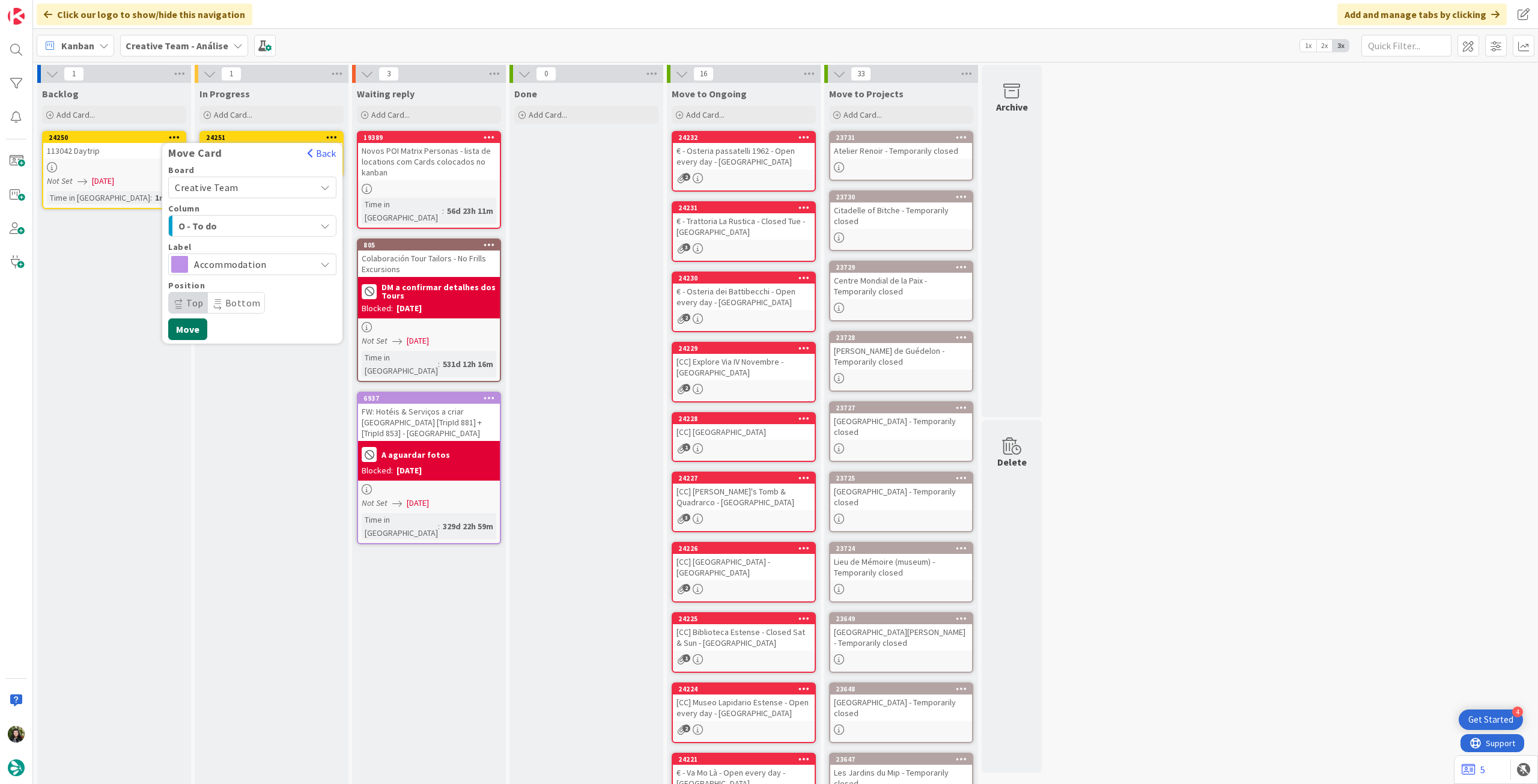
click at [197, 327] on button "Move" at bounding box center [188, 329] width 39 height 21
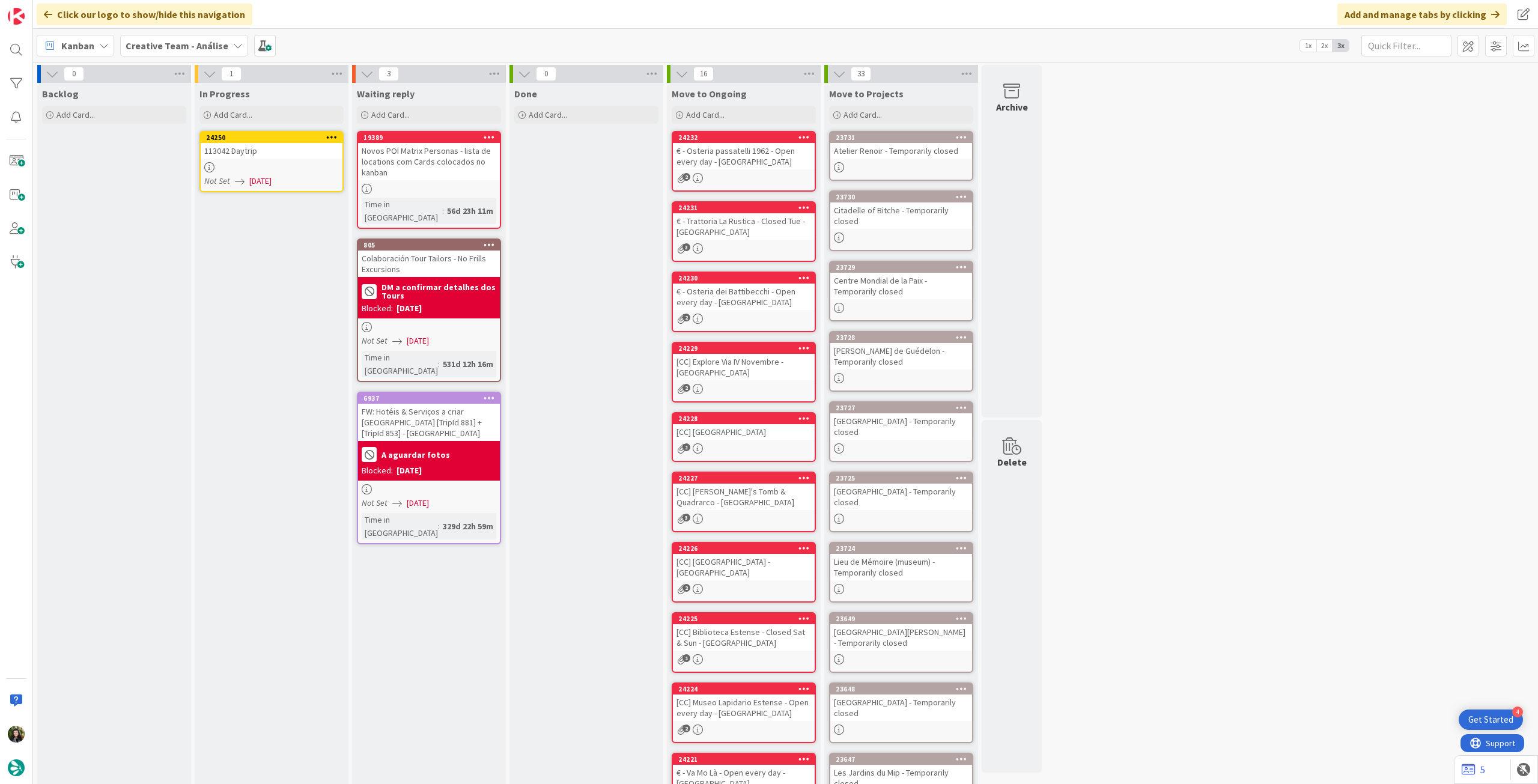
click at [258, 160] on div "24250 113042 Daytrip Not Set 30/09/2025" at bounding box center [271, 161] width 144 height 62
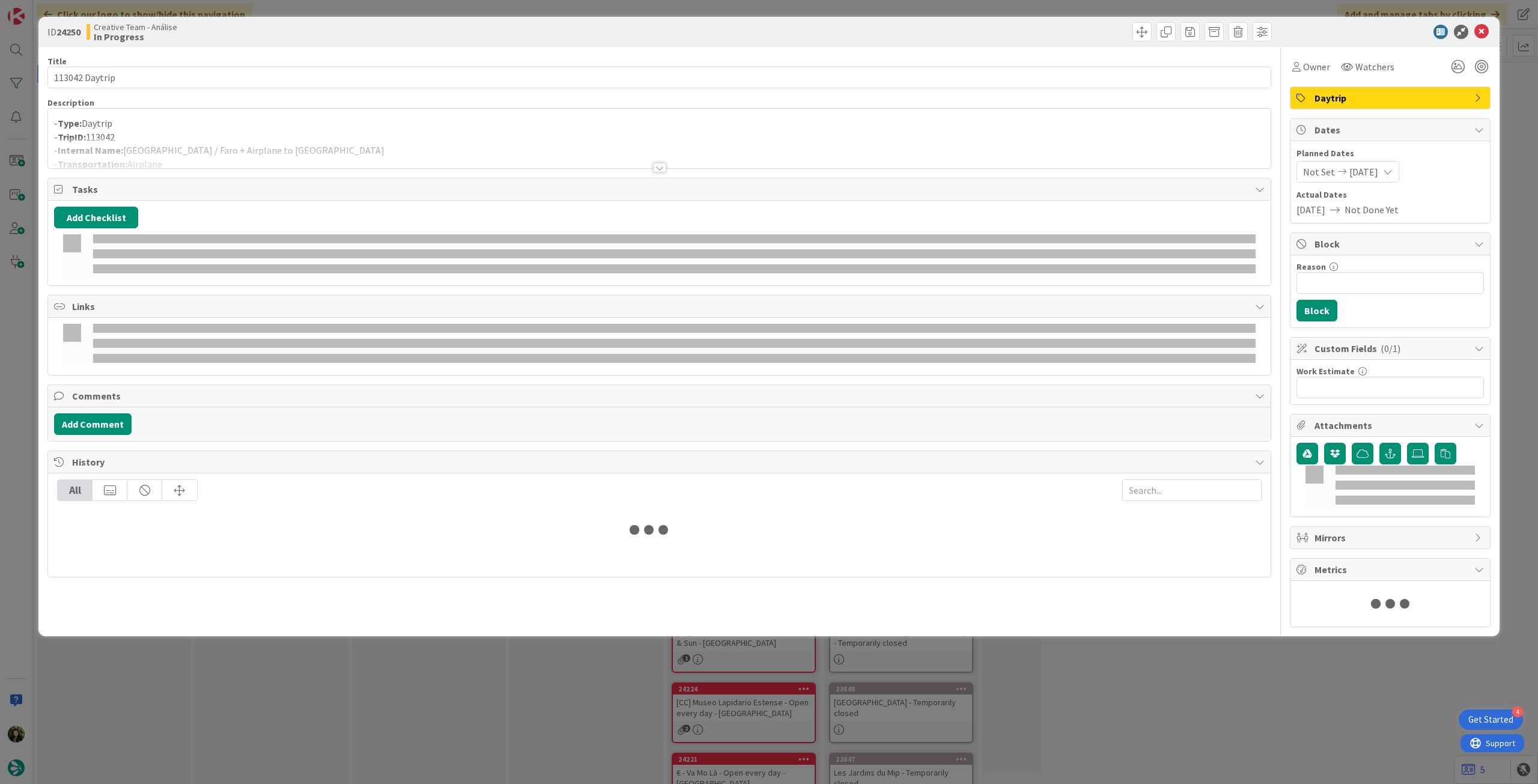
drag, startPoint x: 274, startPoint y: 143, endPoint x: 292, endPoint y: 139, distance: 18.4
click at [275, 143] on div at bounding box center [659, 153] width 1222 height 30
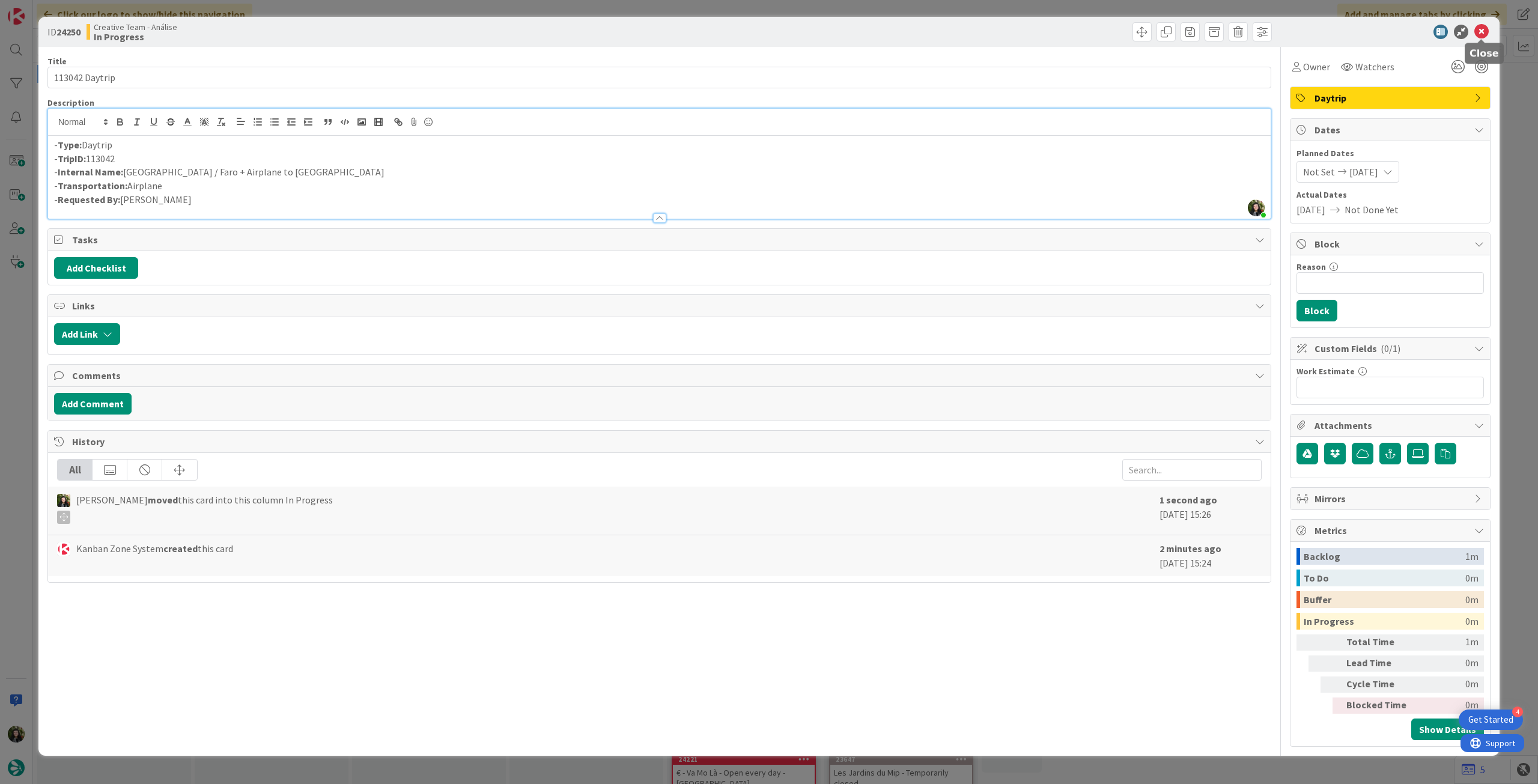
click at [1479, 30] on icon at bounding box center [1481, 32] width 15 height 15
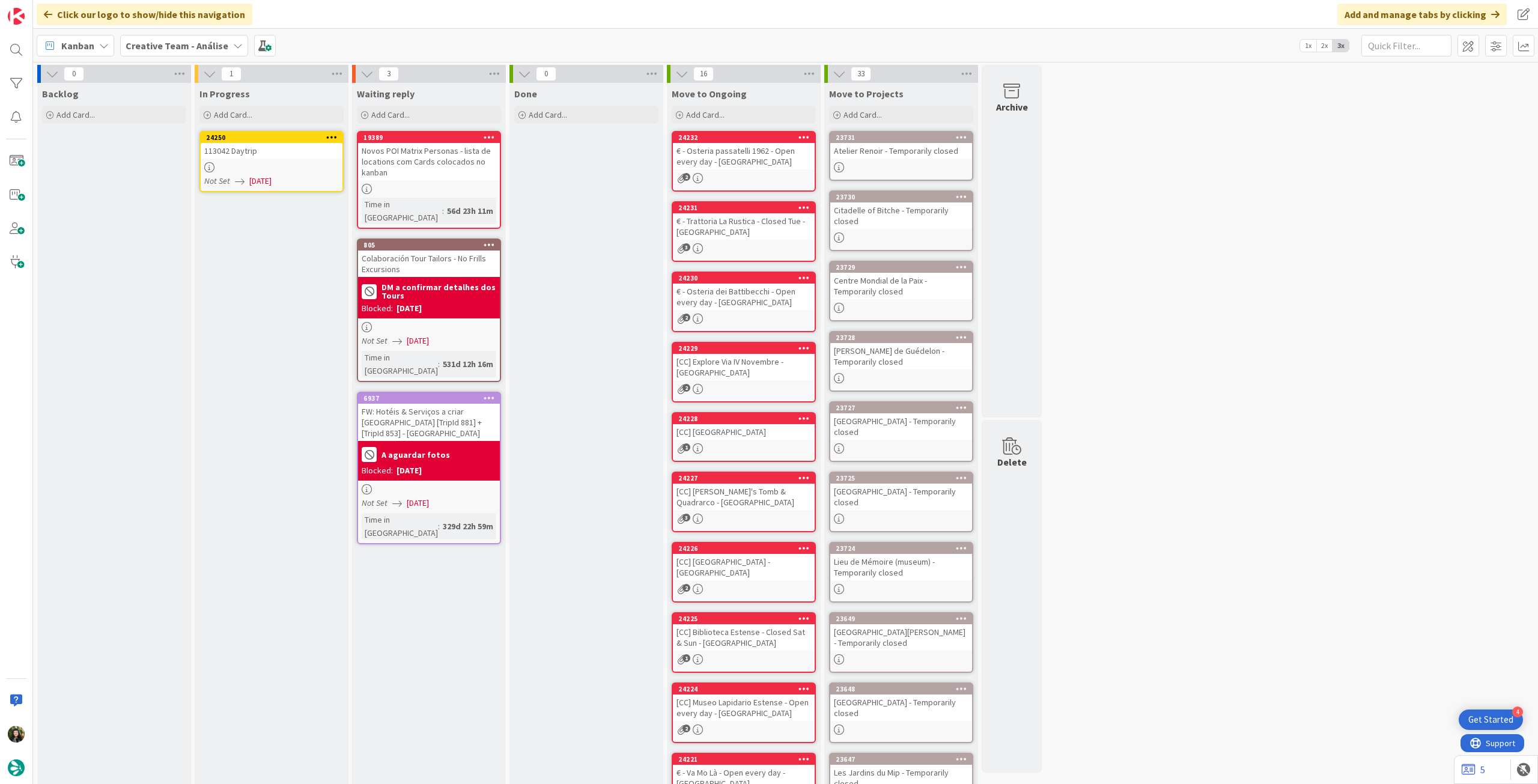
click at [330, 134] on icon at bounding box center [332, 137] width 11 height 8
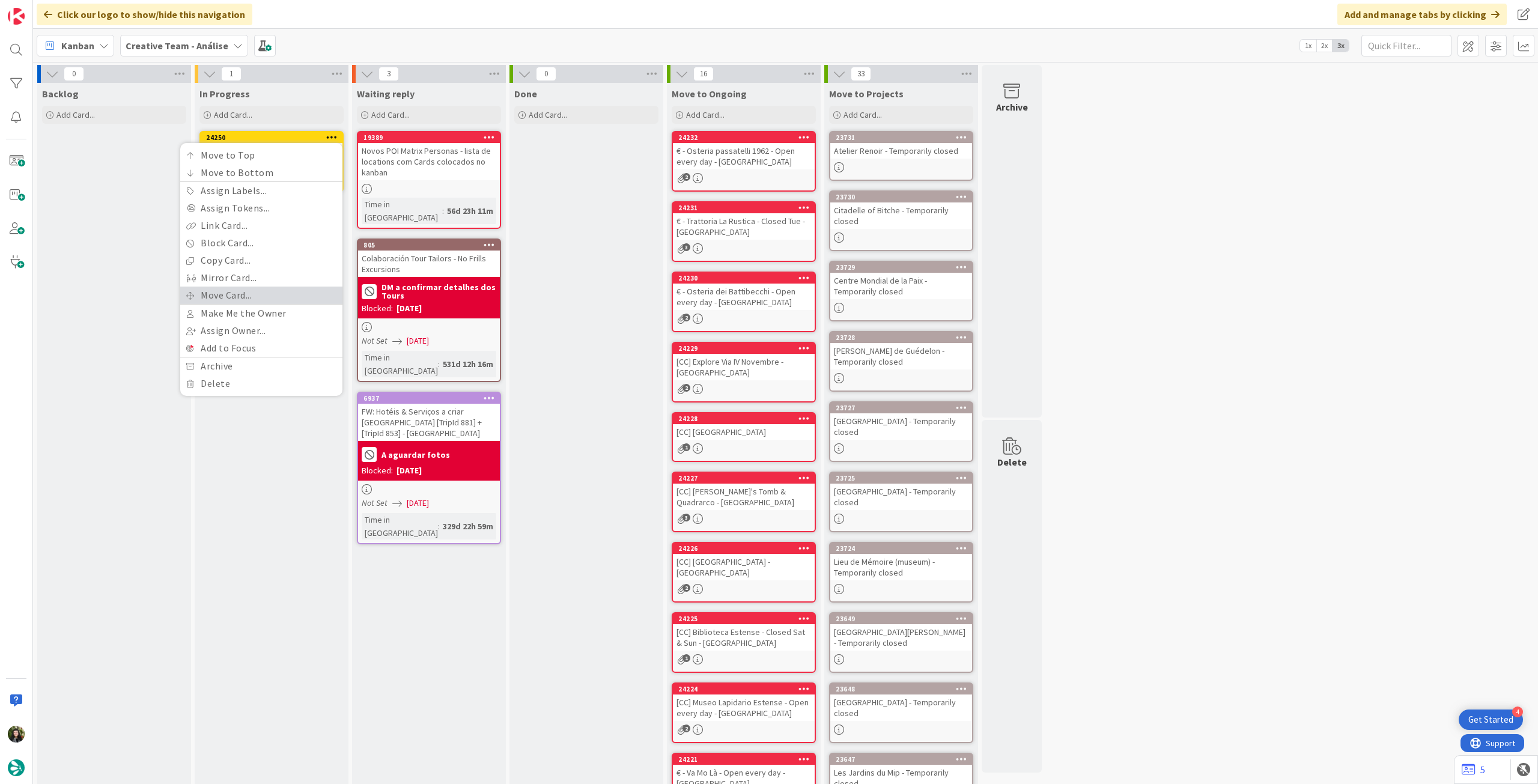
click at [235, 294] on link "Move Card..." at bounding box center [261, 295] width 162 height 17
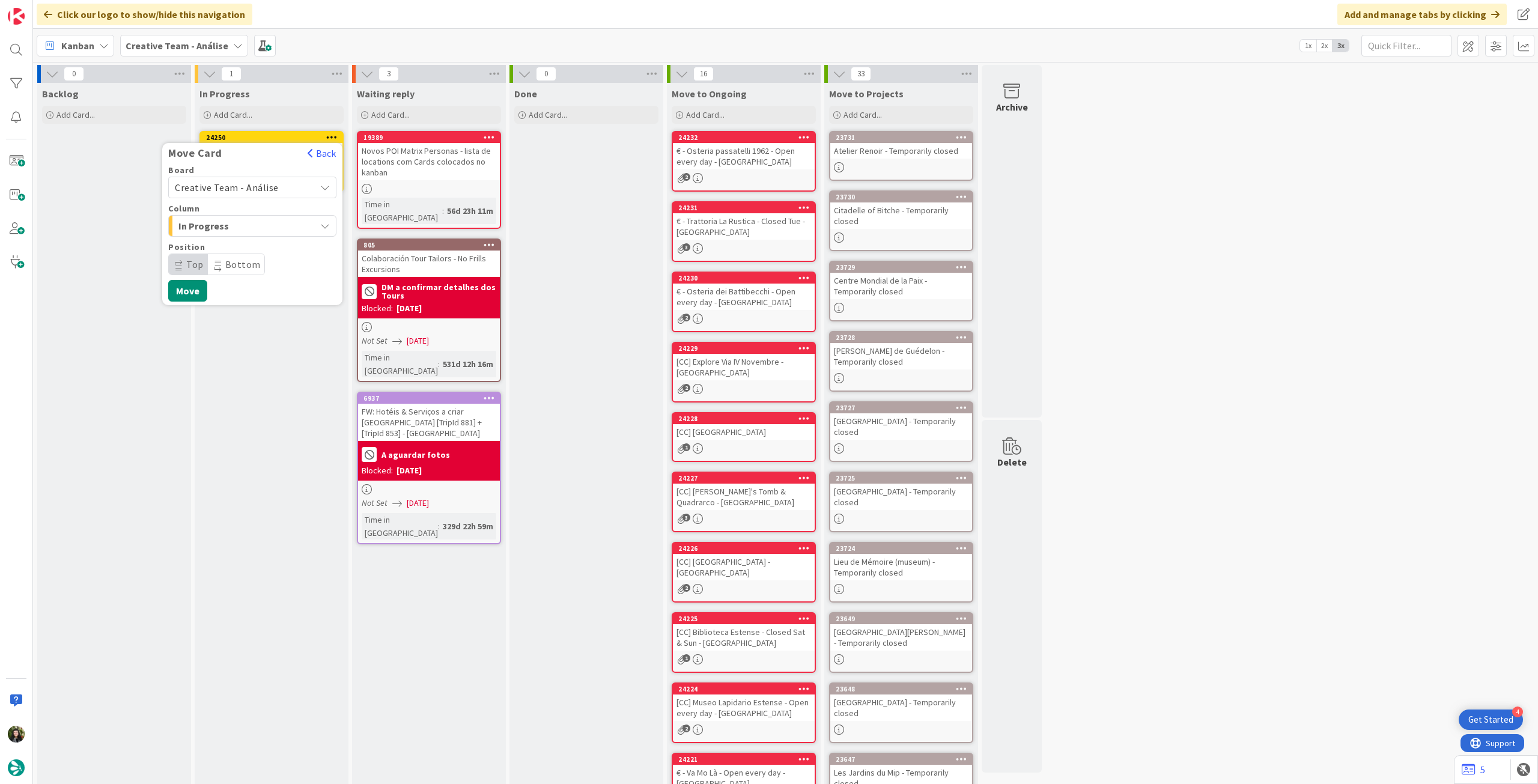
click at [253, 181] on span "Creative Team - Análise" at bounding box center [227, 187] width 104 height 12
click at [241, 239] on span "Creative Team" at bounding box center [260, 244] width 139 height 18
click at [242, 219] on span "Select a Column..." at bounding box center [220, 226] width 90 height 16
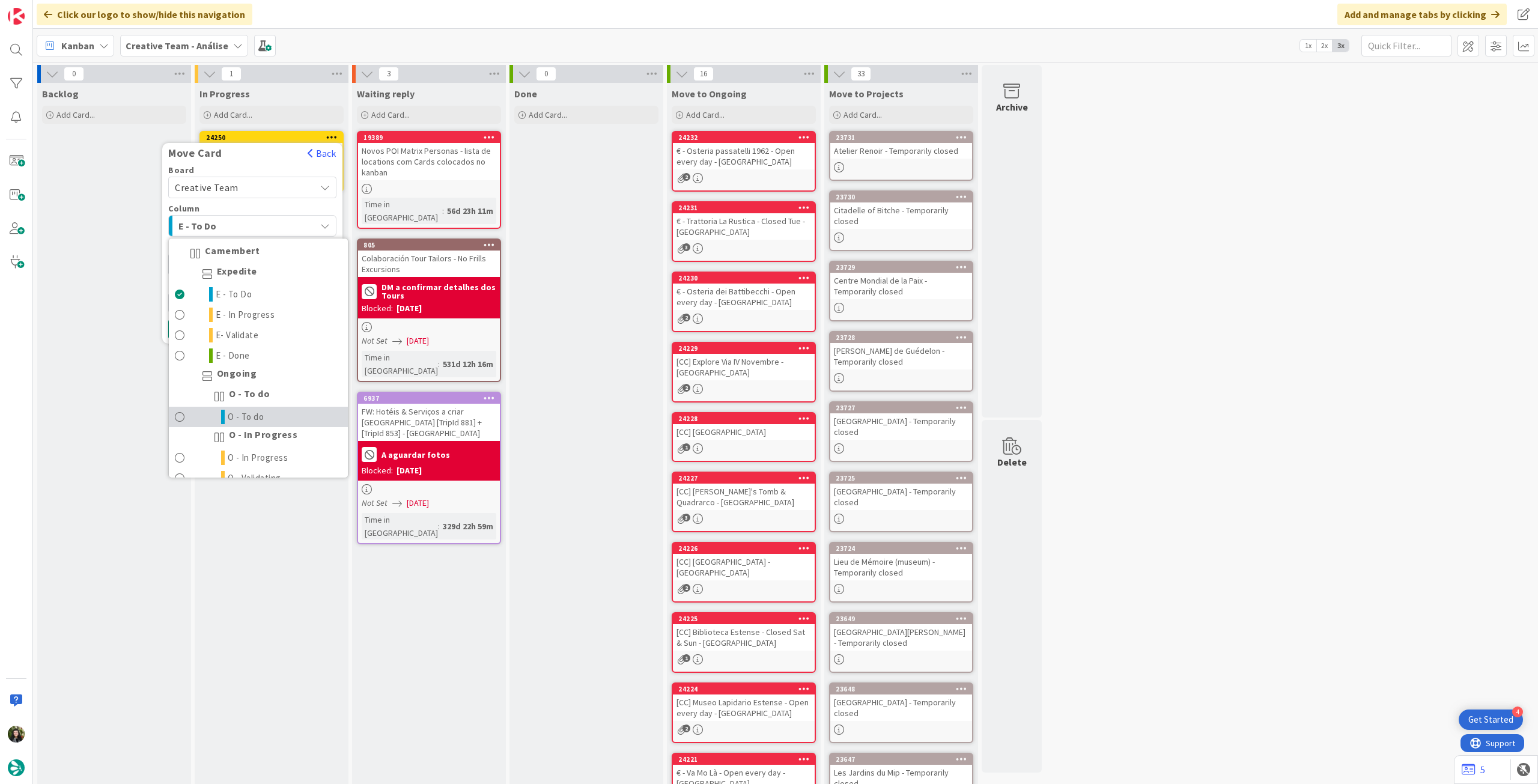
click at [237, 419] on span "O - To do" at bounding box center [246, 417] width 37 height 15
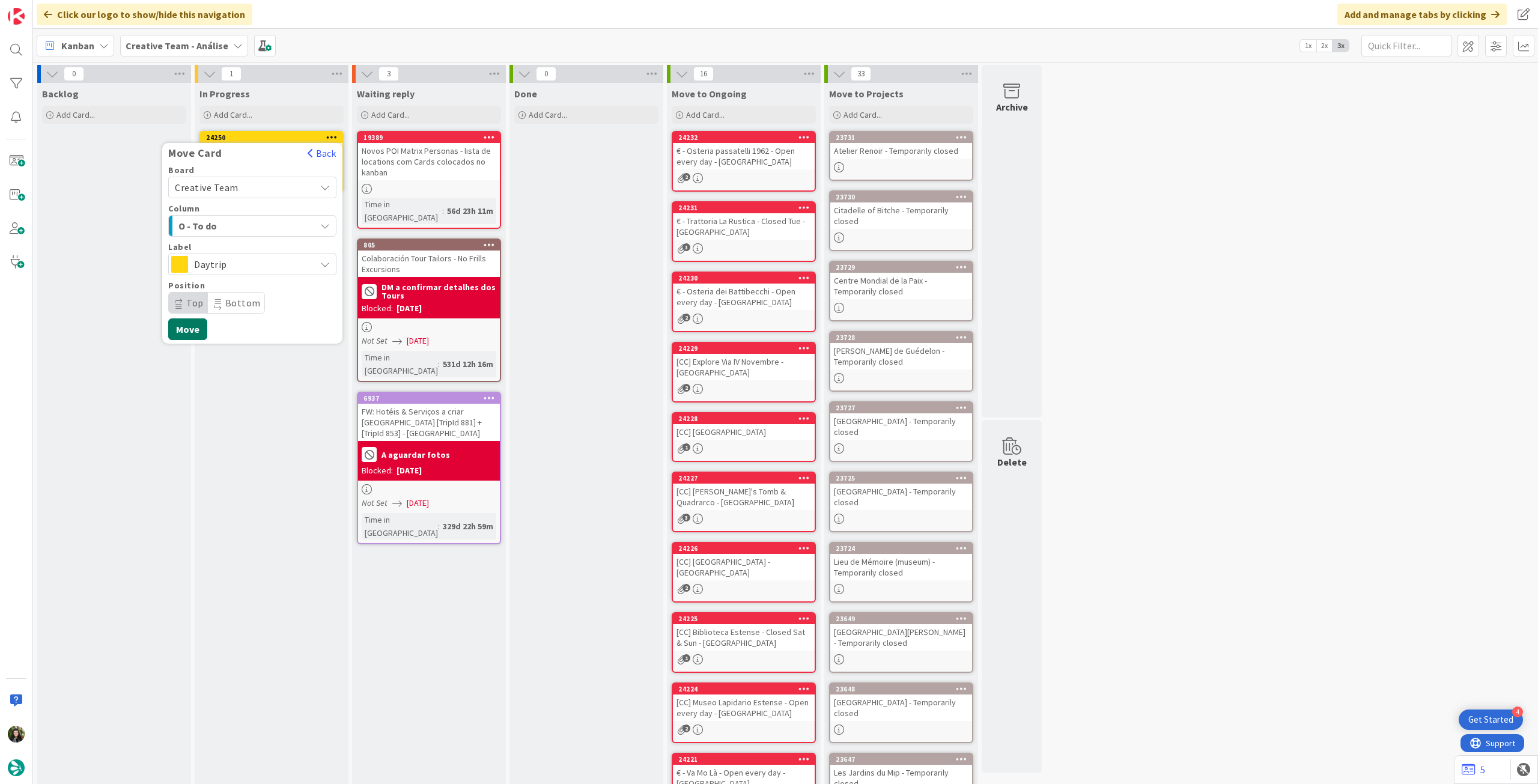
click at [194, 320] on button "Move" at bounding box center [188, 329] width 39 height 21
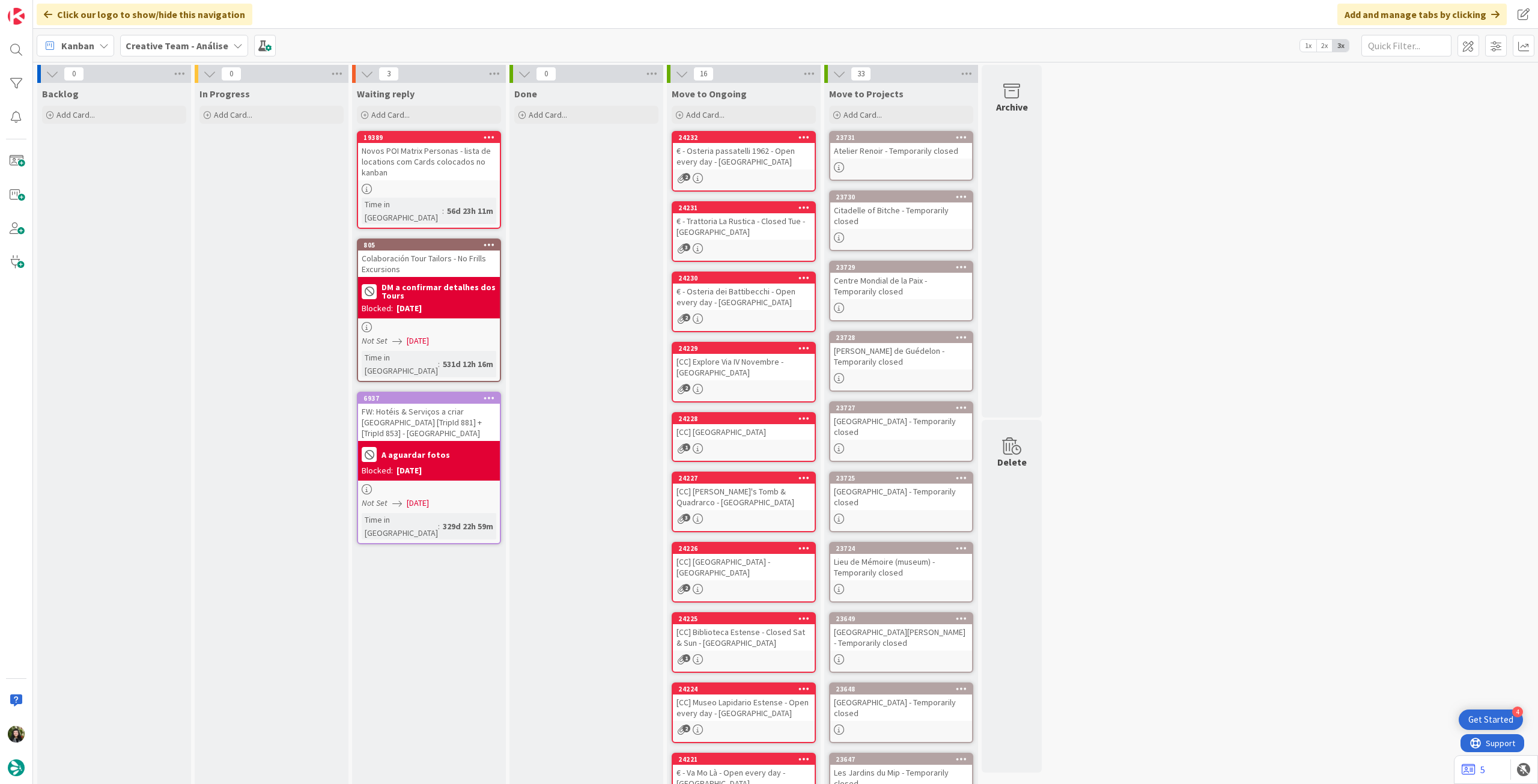
drag, startPoint x: 143, startPoint y: 49, endPoint x: 161, endPoint y: 61, distance: 21.6
click at [144, 50] on b "Creative Team - Análise" at bounding box center [177, 45] width 102 height 12
click at [209, 166] on h4 "Creative Team" at bounding box center [216, 172] width 163 height 12
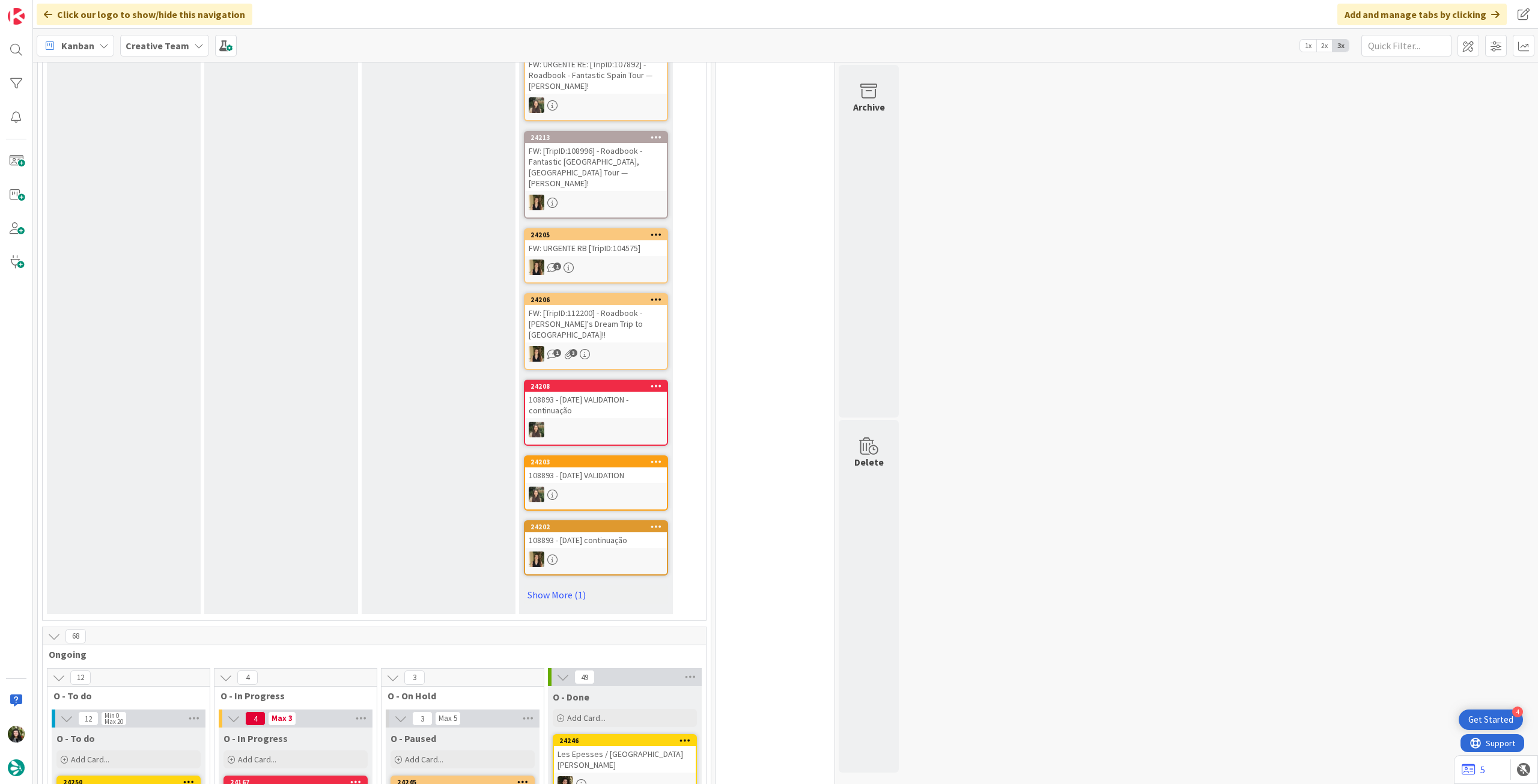
scroll to position [721, 0]
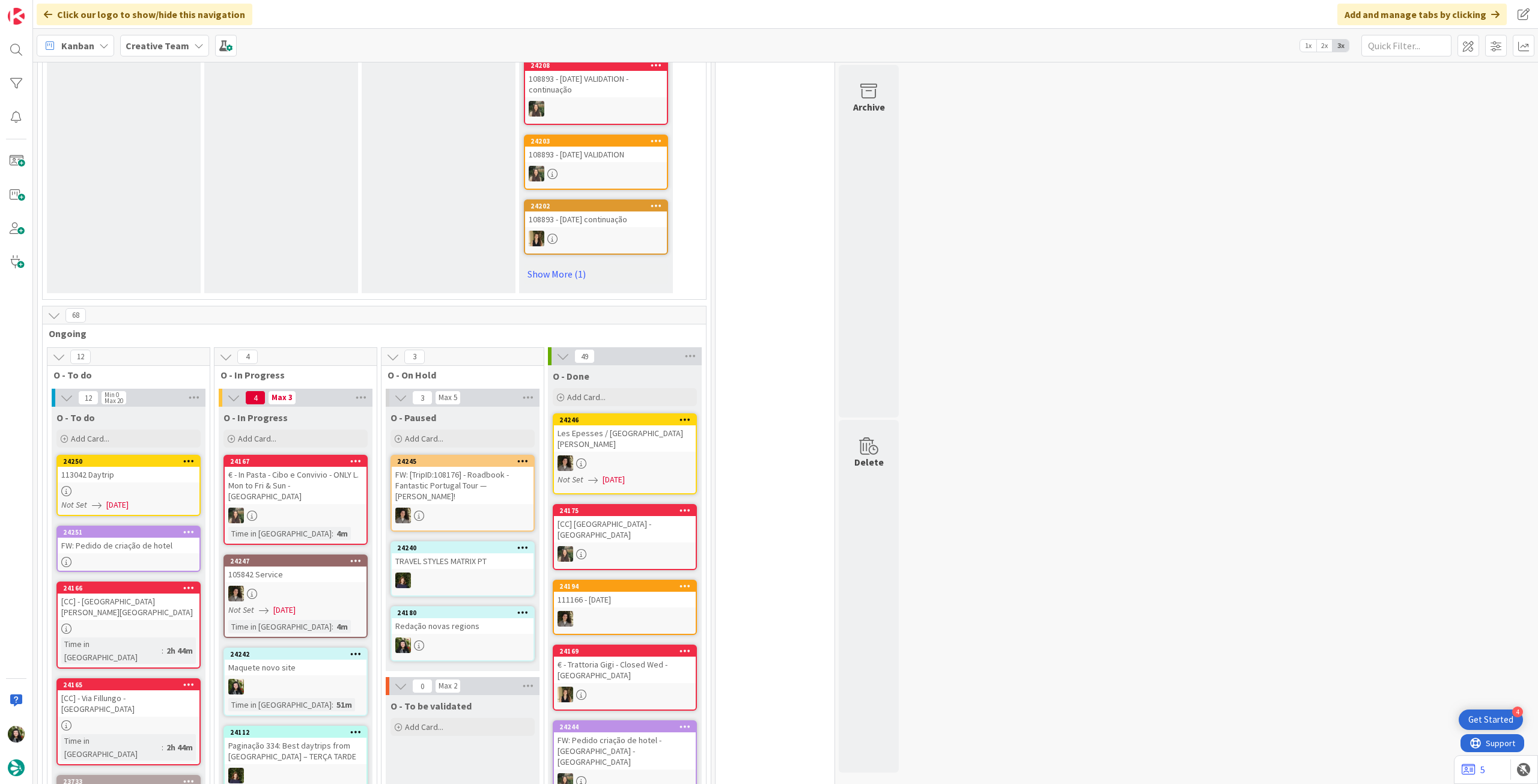
click at [178, 44] on b "Creative Team" at bounding box center [157, 45] width 64 height 12
click at [179, 161] on div "Creative Team - Análise" at bounding box center [221, 172] width 183 height 23
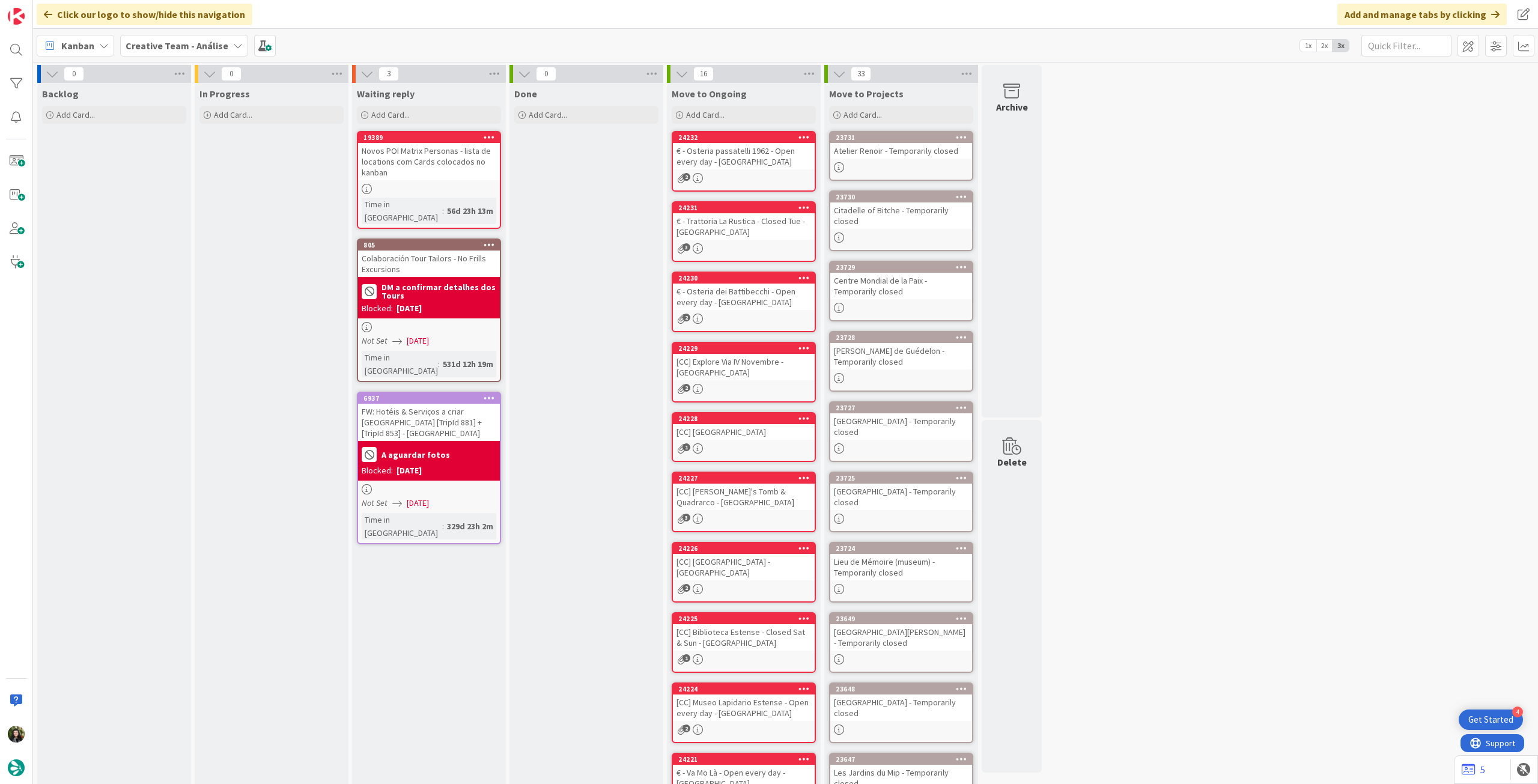
click at [178, 44] on b "Creative Team - Análise" at bounding box center [177, 45] width 102 height 12
click at [184, 170] on h4 "Creative Team" at bounding box center [216, 172] width 163 height 12
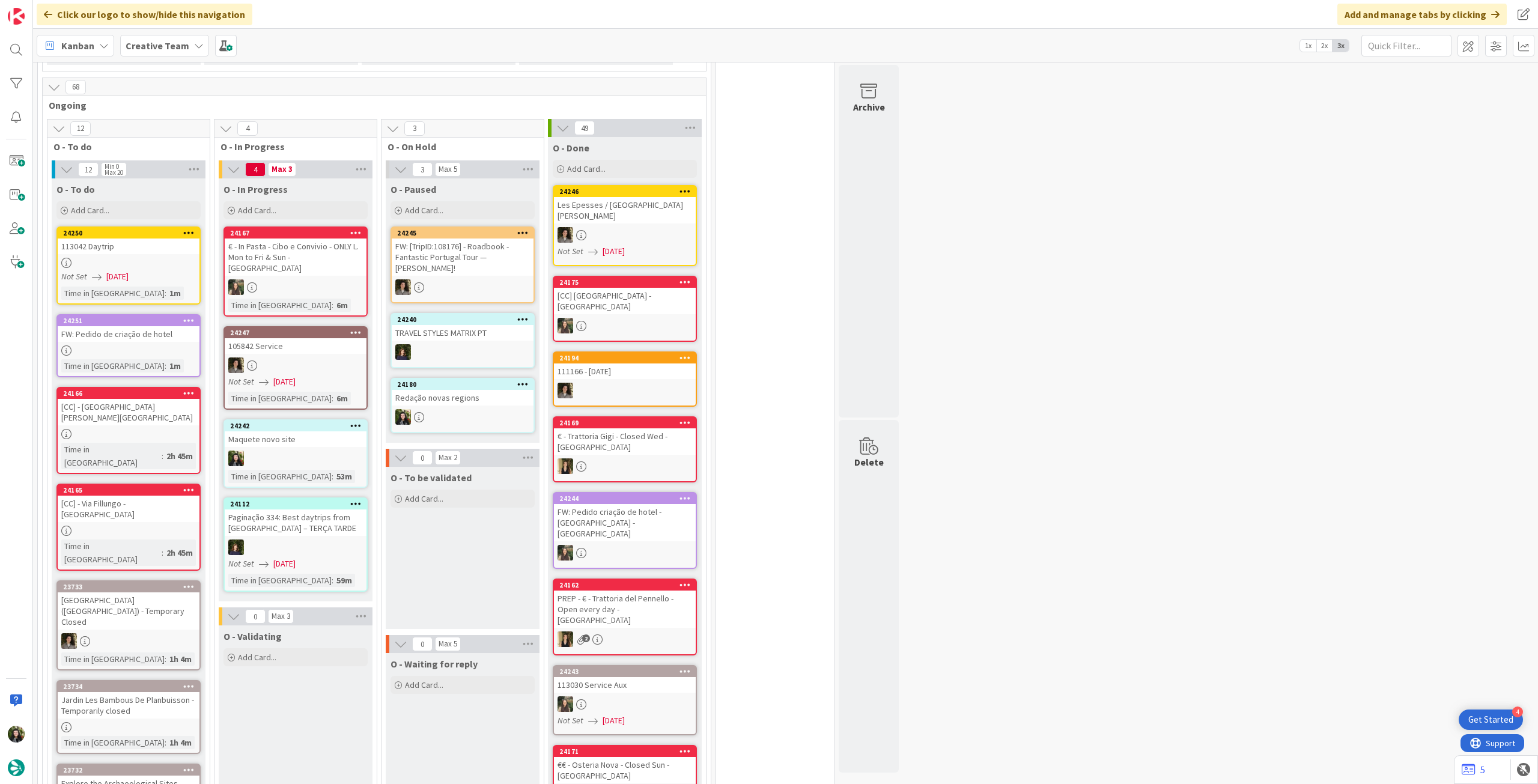
scroll to position [880, 0]
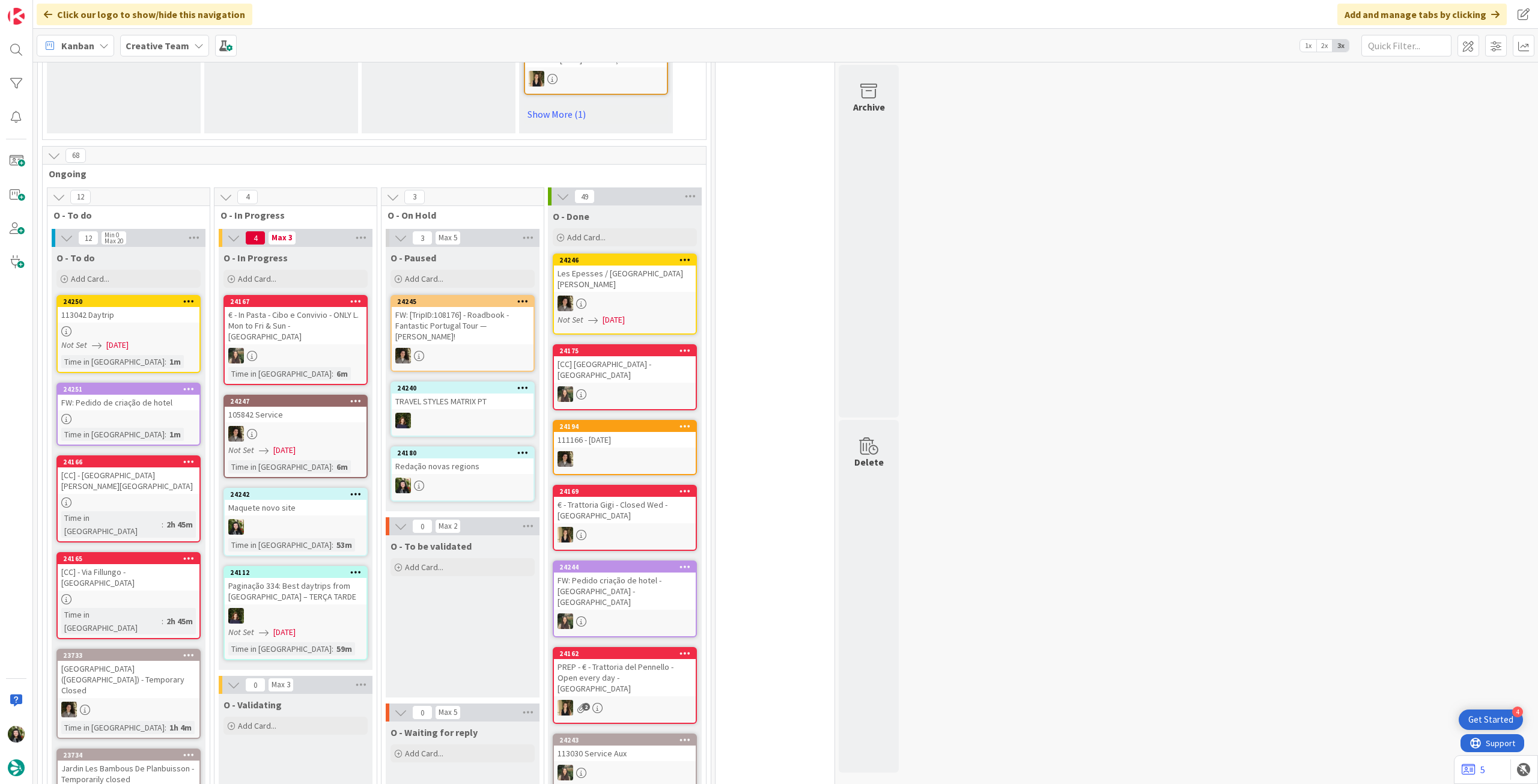
click at [164, 46] on b "Creative Team" at bounding box center [157, 45] width 64 height 12
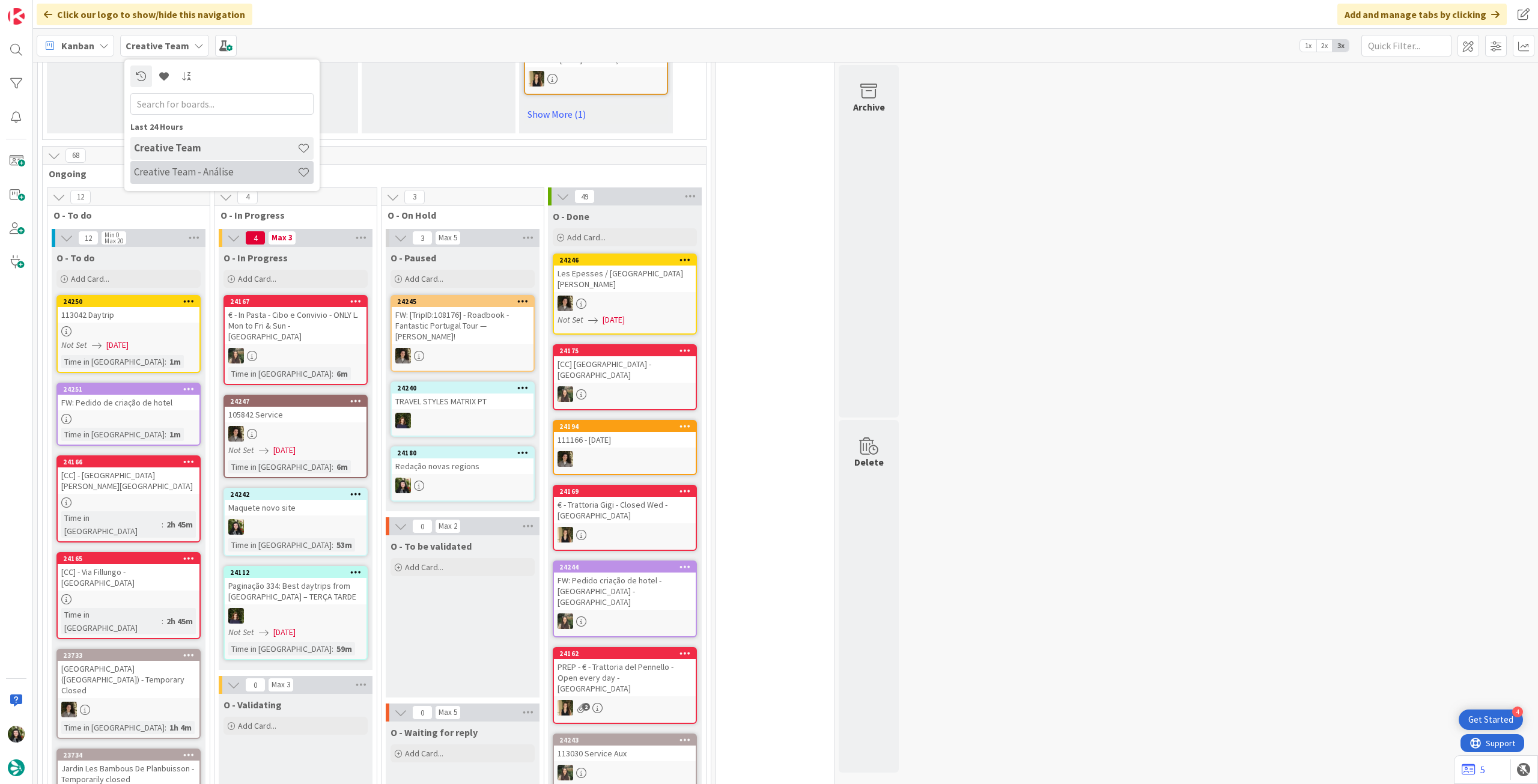
click at [170, 167] on h4 "Creative Team - Análise" at bounding box center [216, 172] width 163 height 12
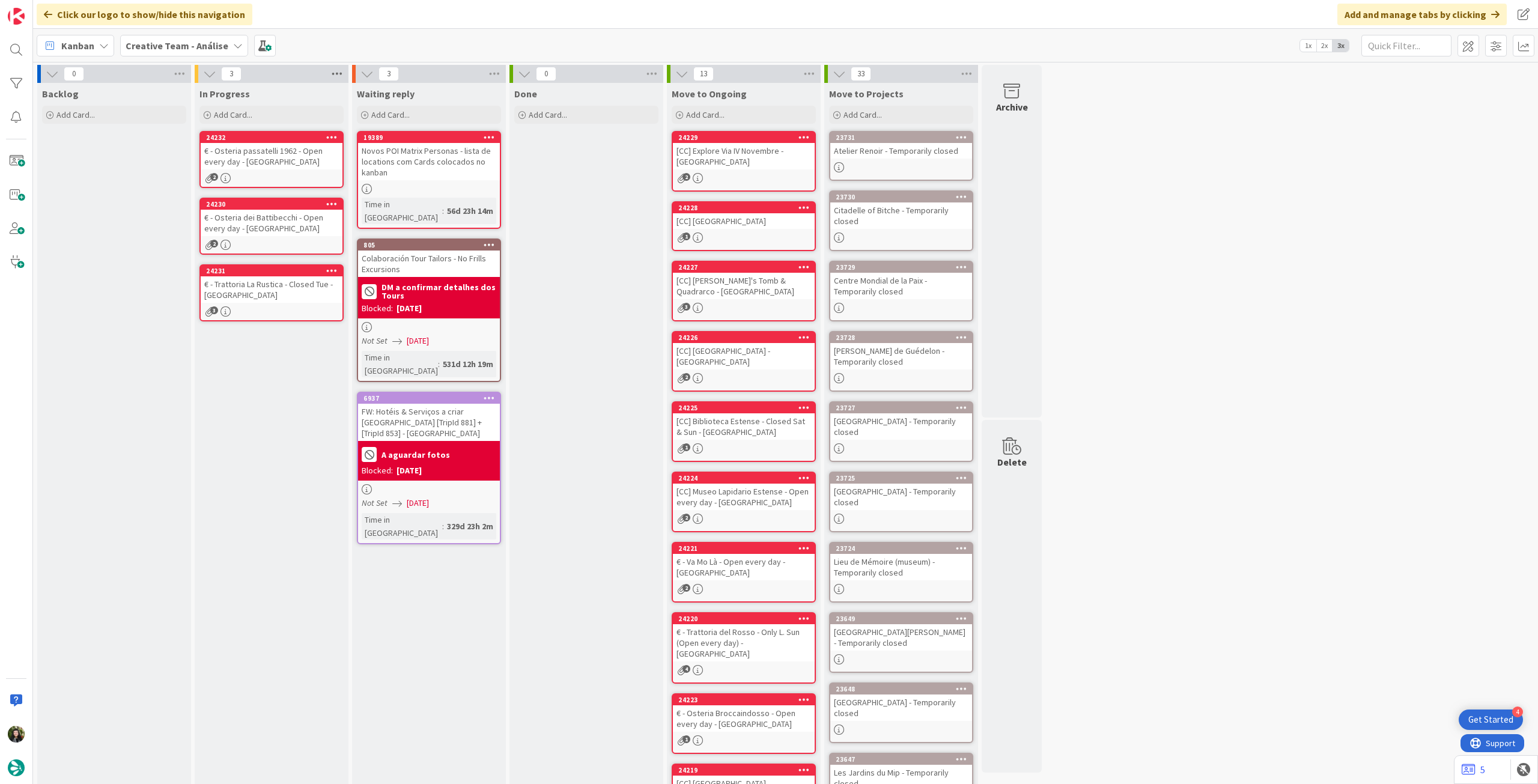
click at [335, 75] on icon at bounding box center [337, 74] width 16 height 18
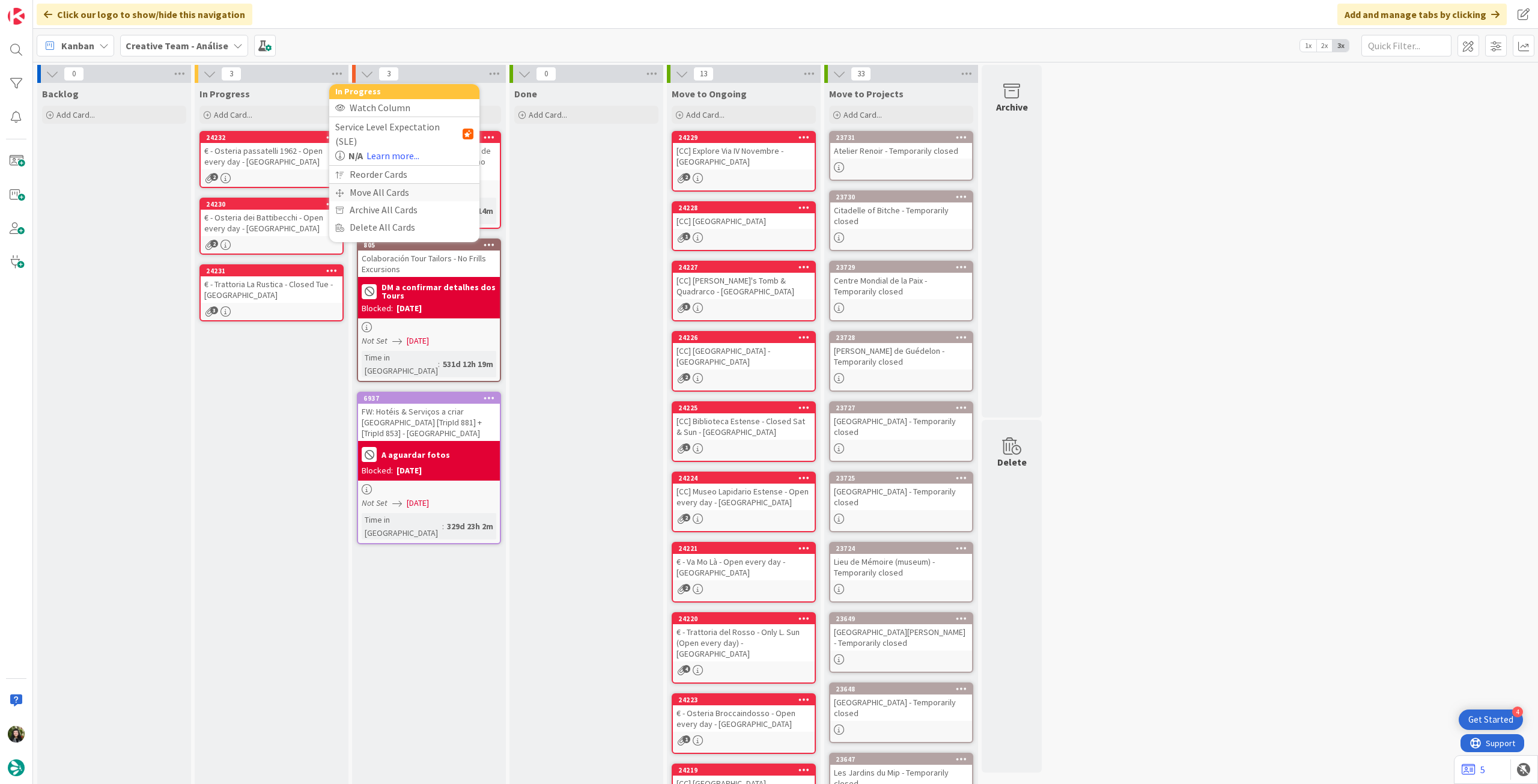
click at [363, 184] on div "Move All Cards" at bounding box center [404, 192] width 150 height 17
click at [388, 131] on span "Creative Team - Análise" at bounding box center [390, 131] width 97 height 12
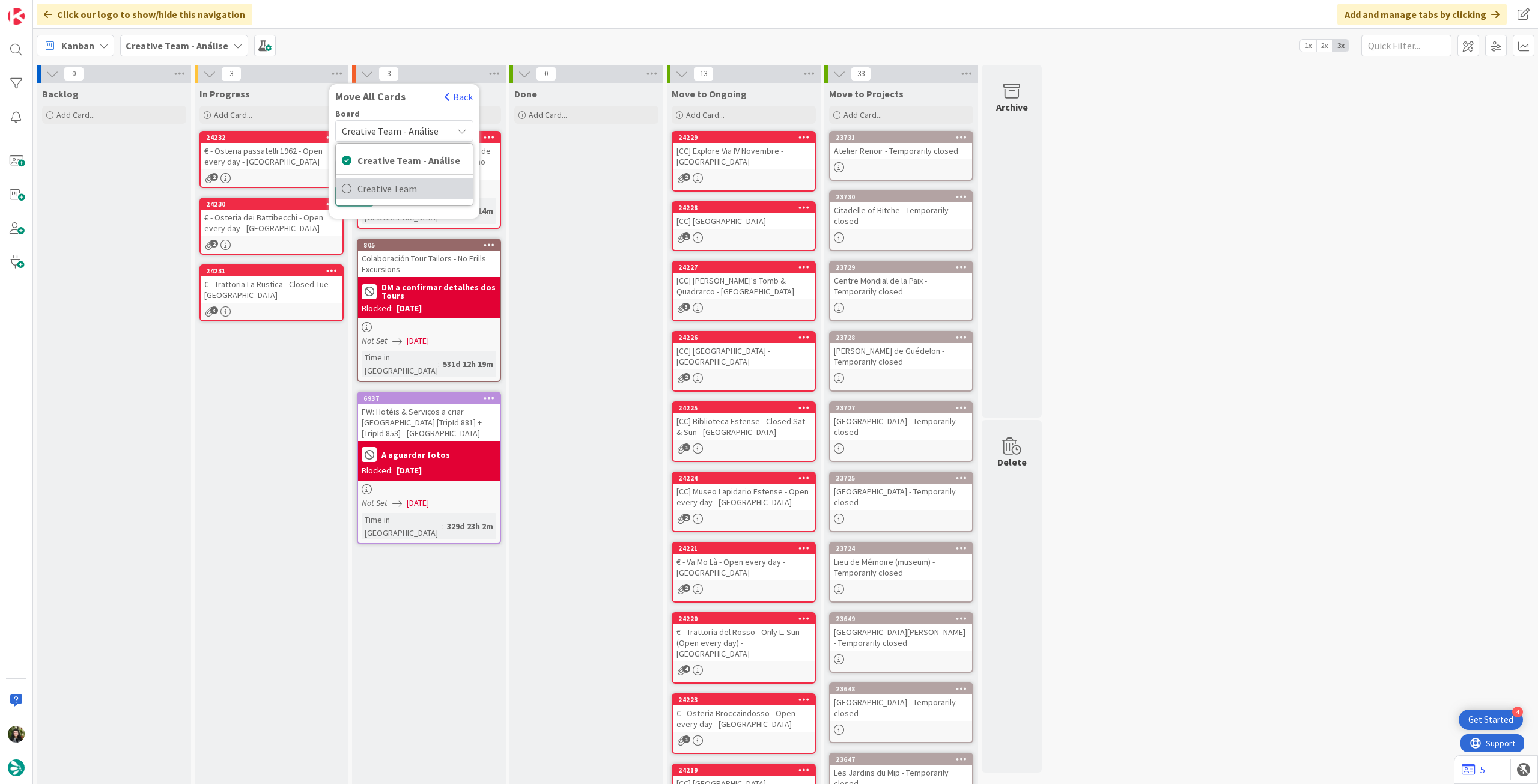
drag, startPoint x: 397, startPoint y: 185, endPoint x: 400, endPoint y: 177, distance: 8.5
click at [397, 186] on span "Creative Team" at bounding box center [412, 189] width 109 height 18
click at [401, 172] on span "Select a Column..." at bounding box center [381, 169] width 79 height 16
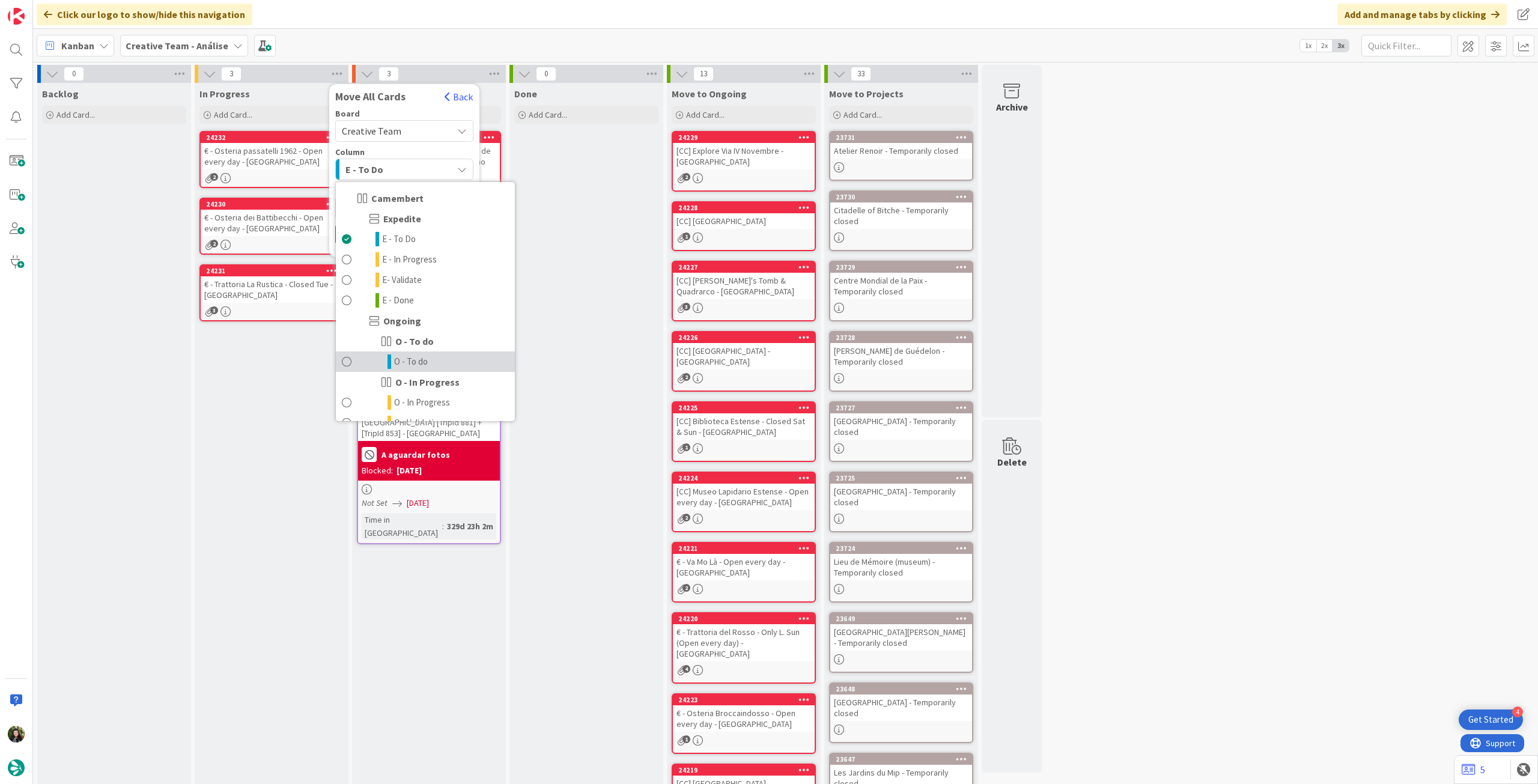
click at [415, 357] on span "O - To do" at bounding box center [410, 361] width 34 height 15
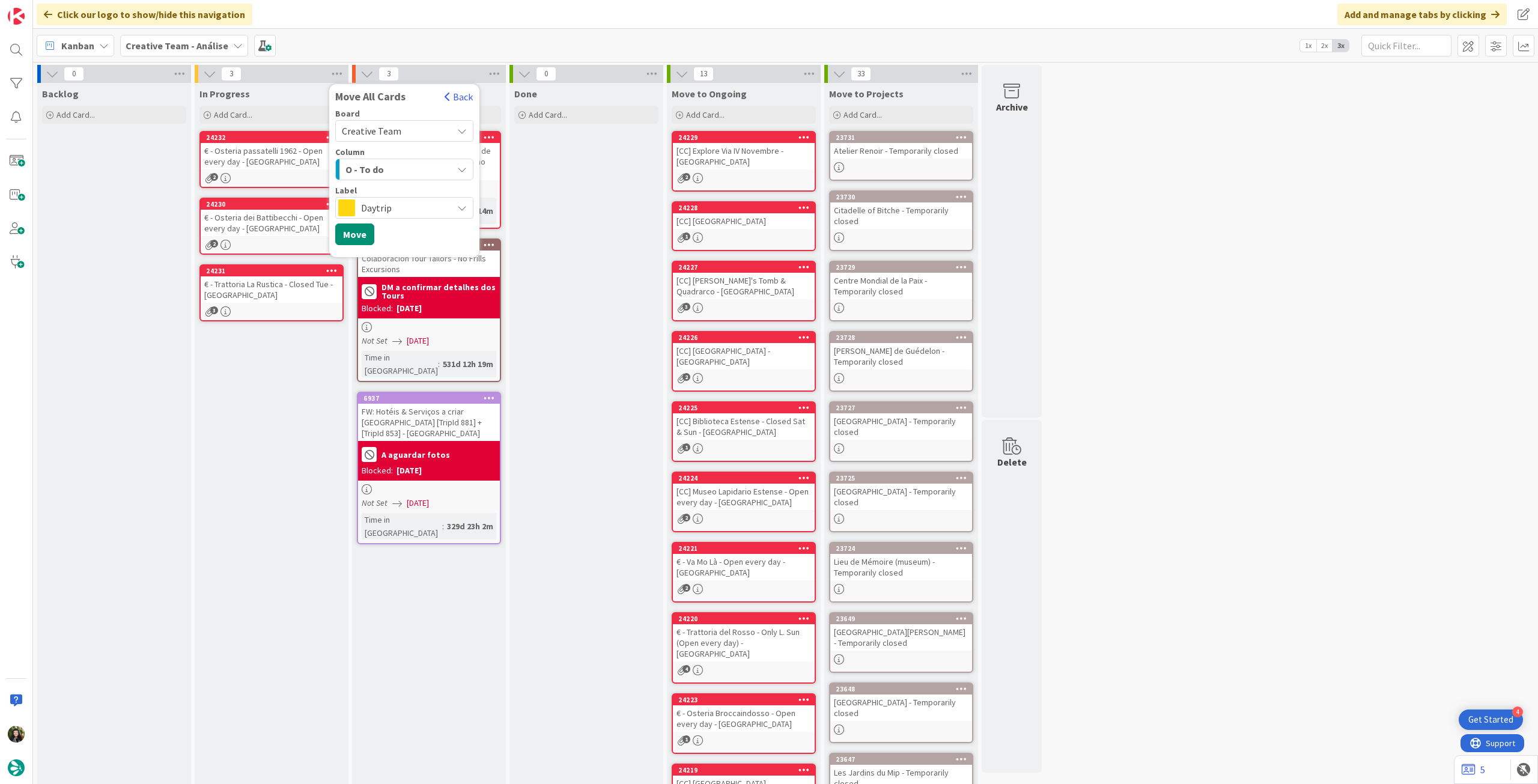
click at [392, 200] on span "Daytrip" at bounding box center [404, 208] width 85 height 17
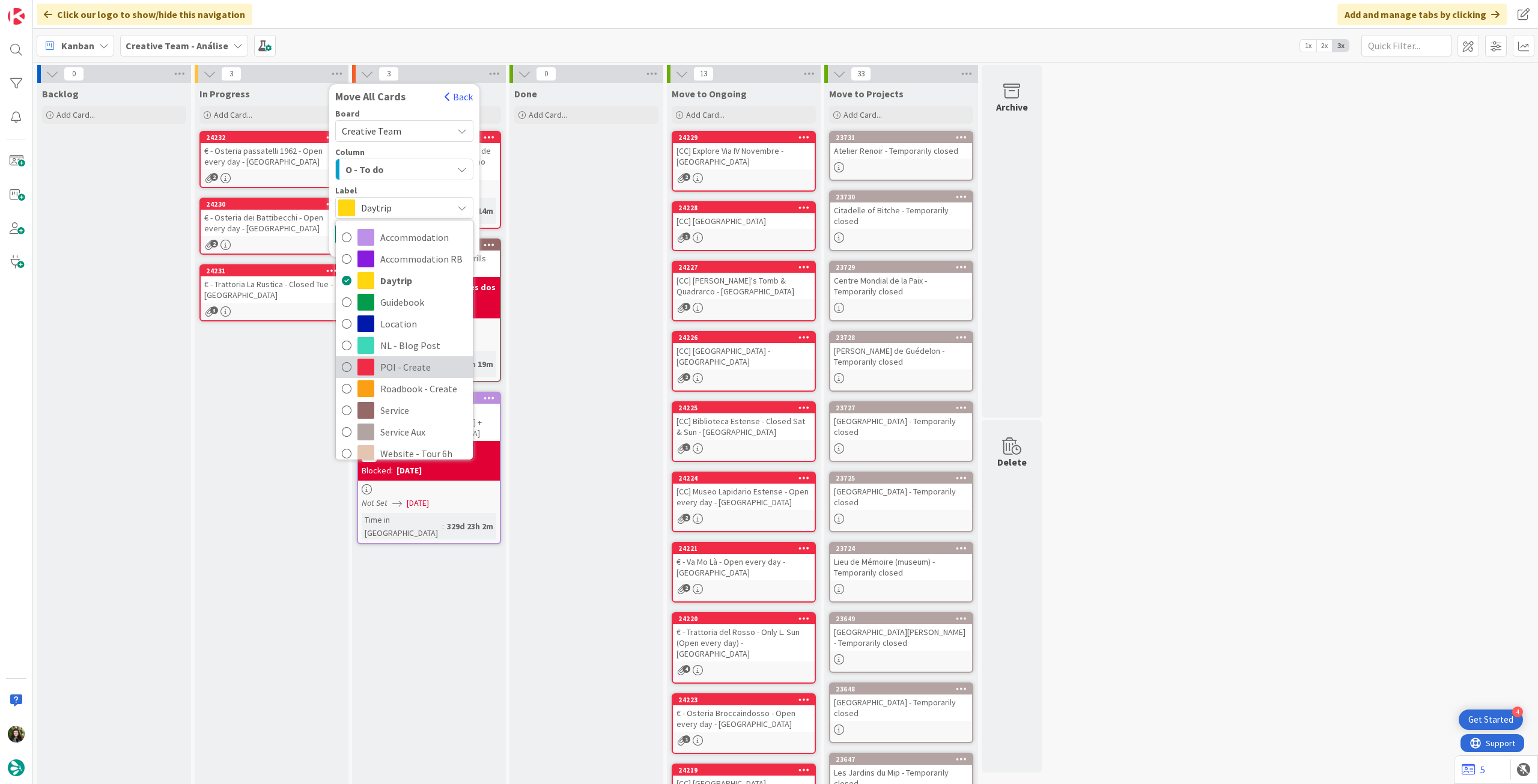
click at [413, 366] on span "POI - Create" at bounding box center [423, 367] width 87 height 18
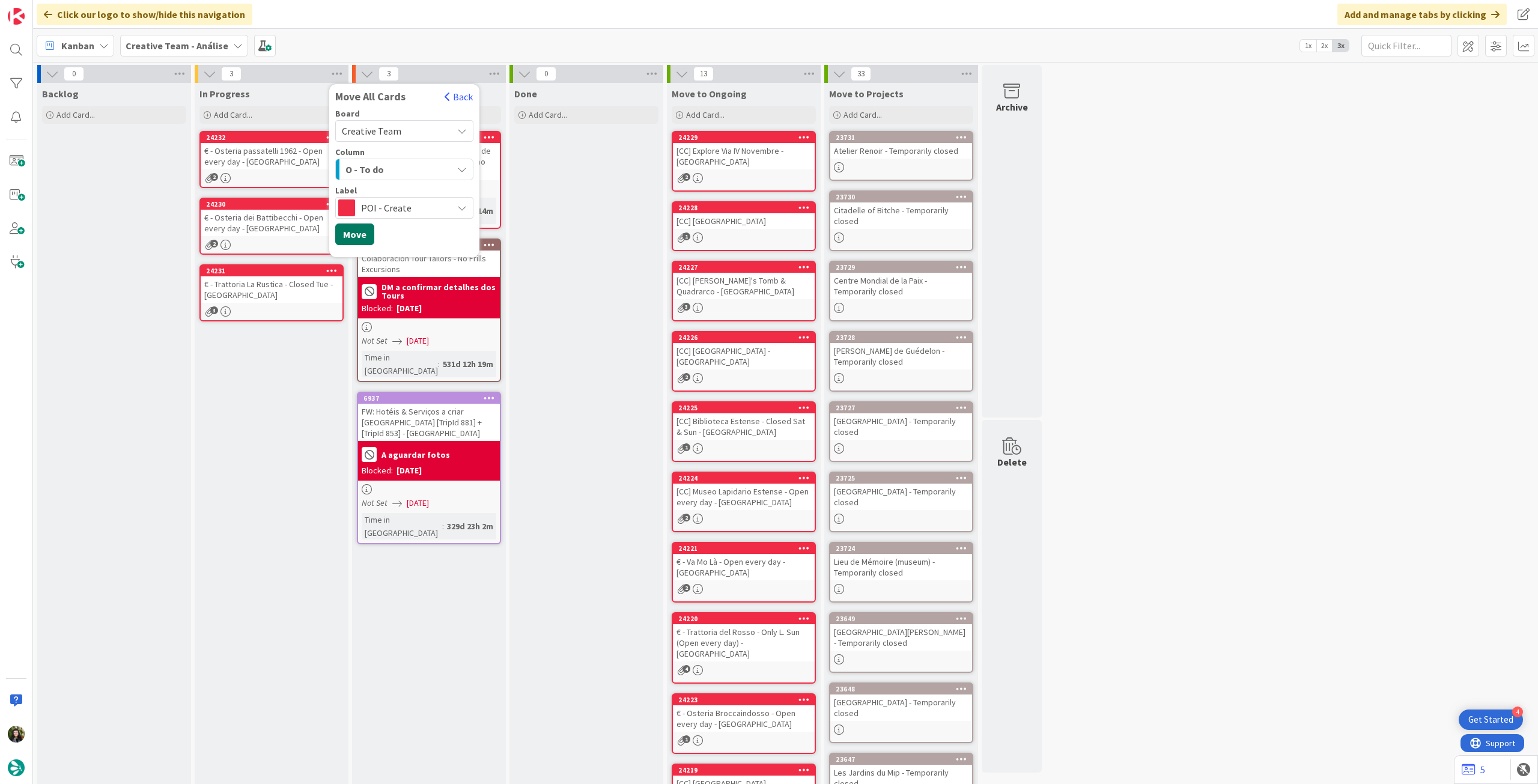
click at [349, 236] on button "Move" at bounding box center [354, 234] width 39 height 21
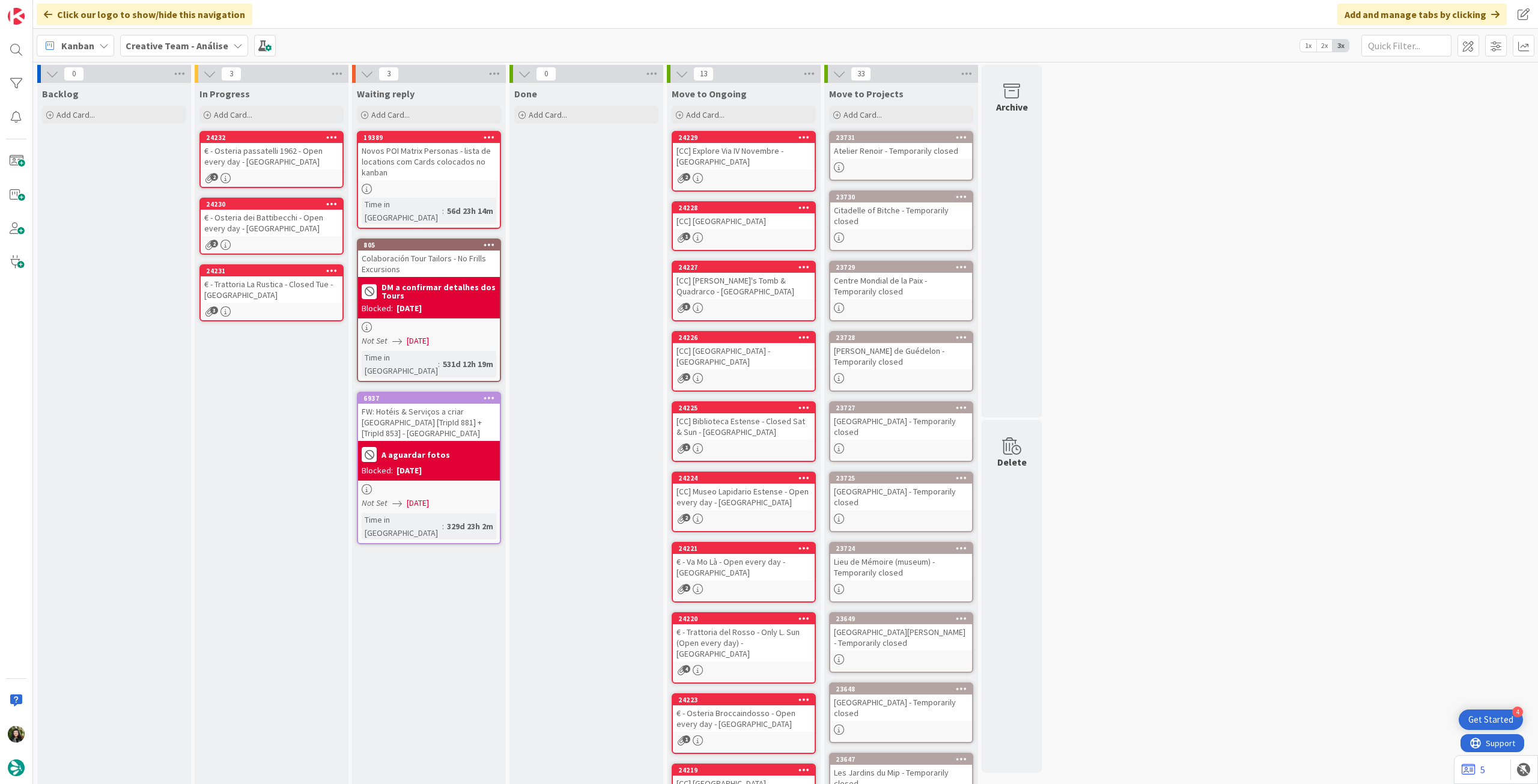
click at [131, 37] on div "Creative Team - Análise" at bounding box center [184, 45] width 128 height 21
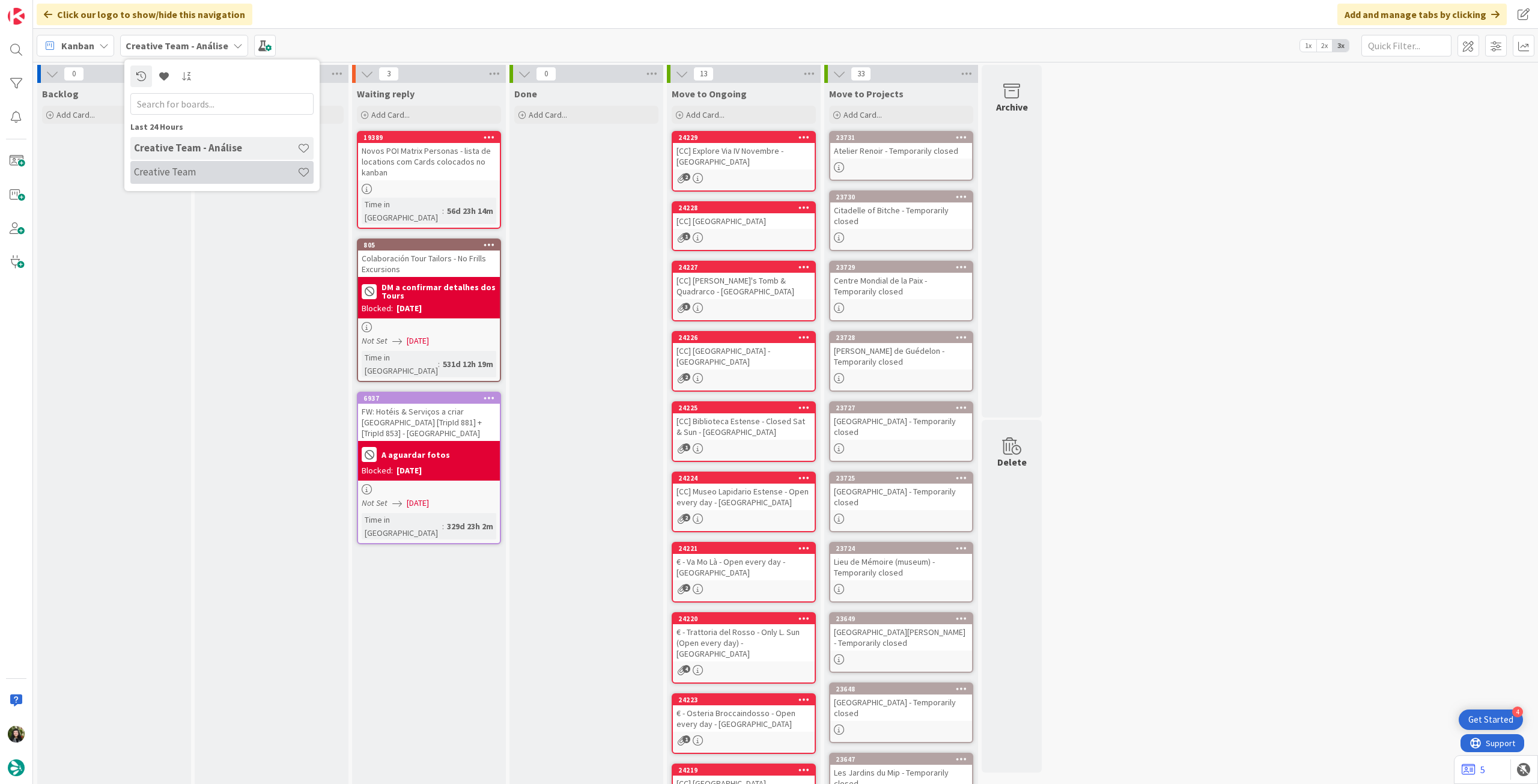
click at [172, 166] on h4 "Creative Team" at bounding box center [216, 172] width 163 height 12
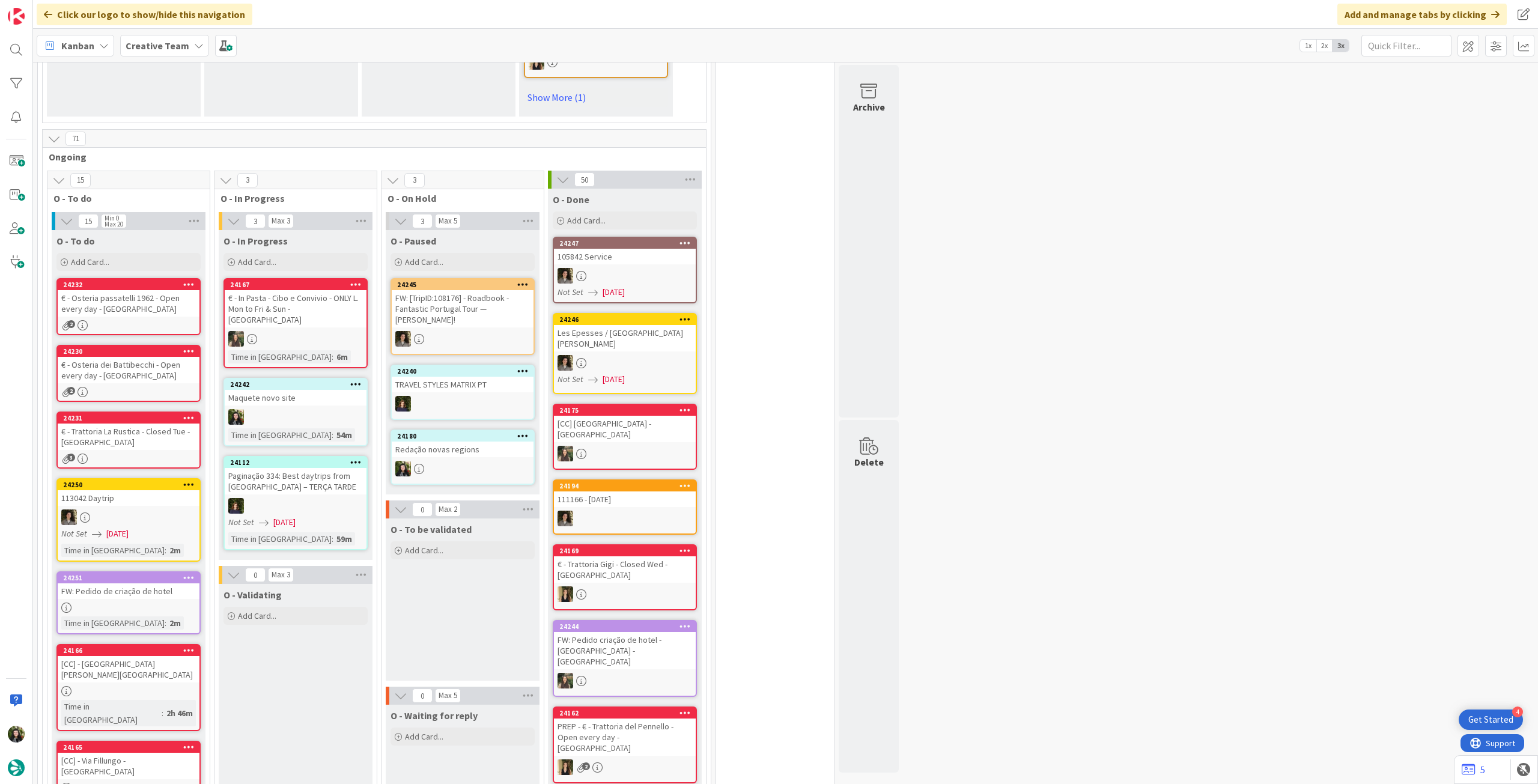
scroll to position [961, 0]
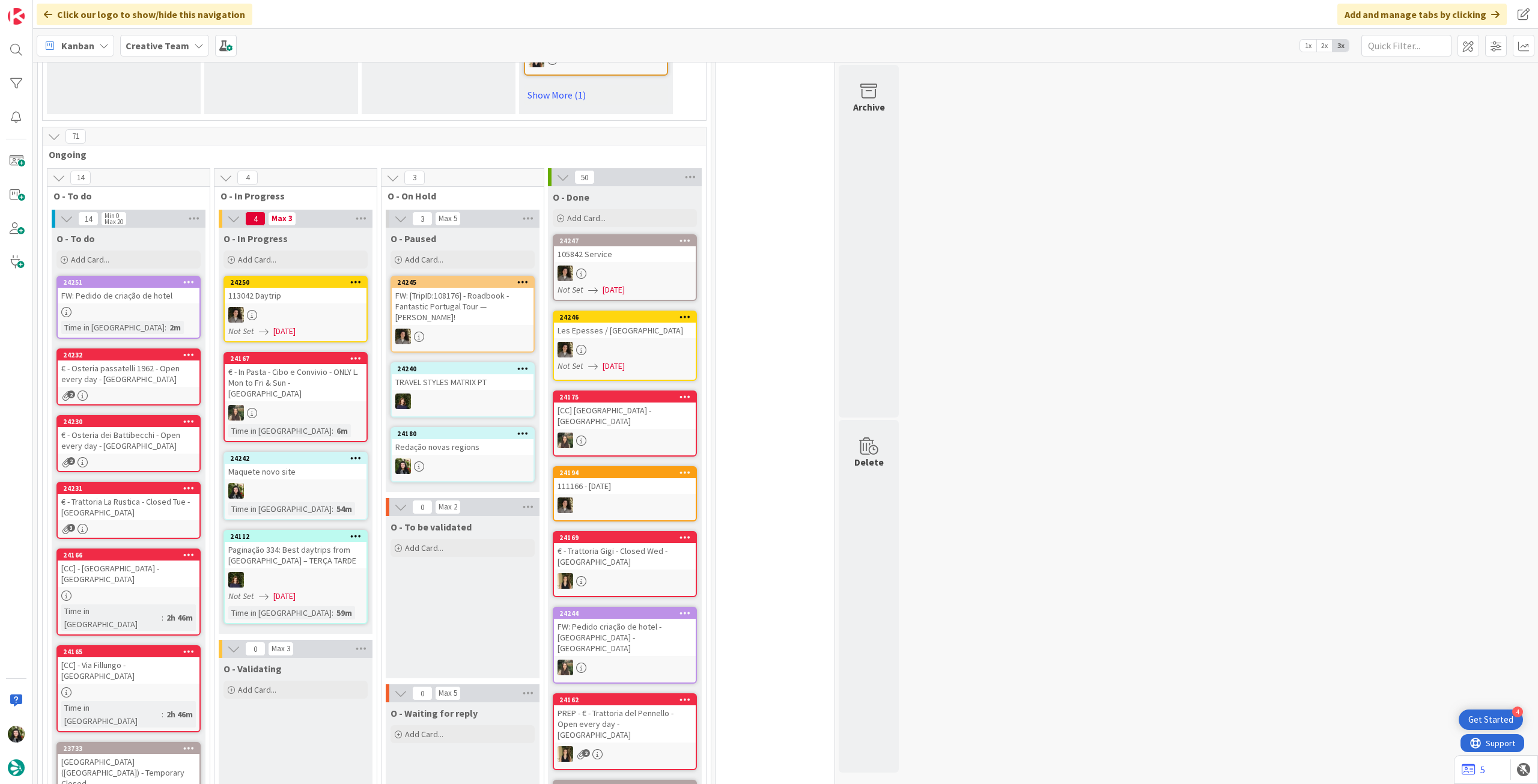
scroll to position [880, 0]
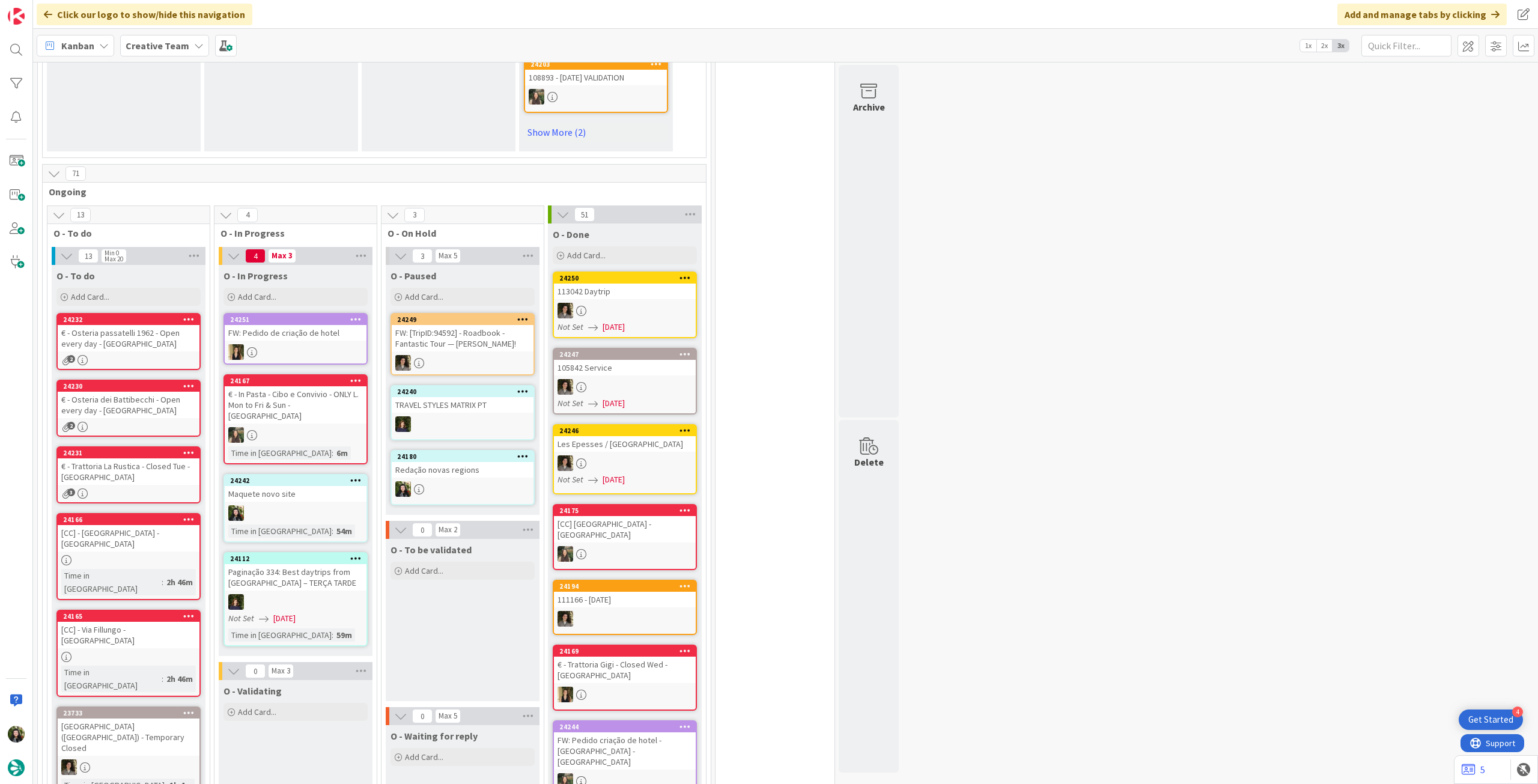
click at [136, 48] on b "Creative Team" at bounding box center [157, 45] width 64 height 12
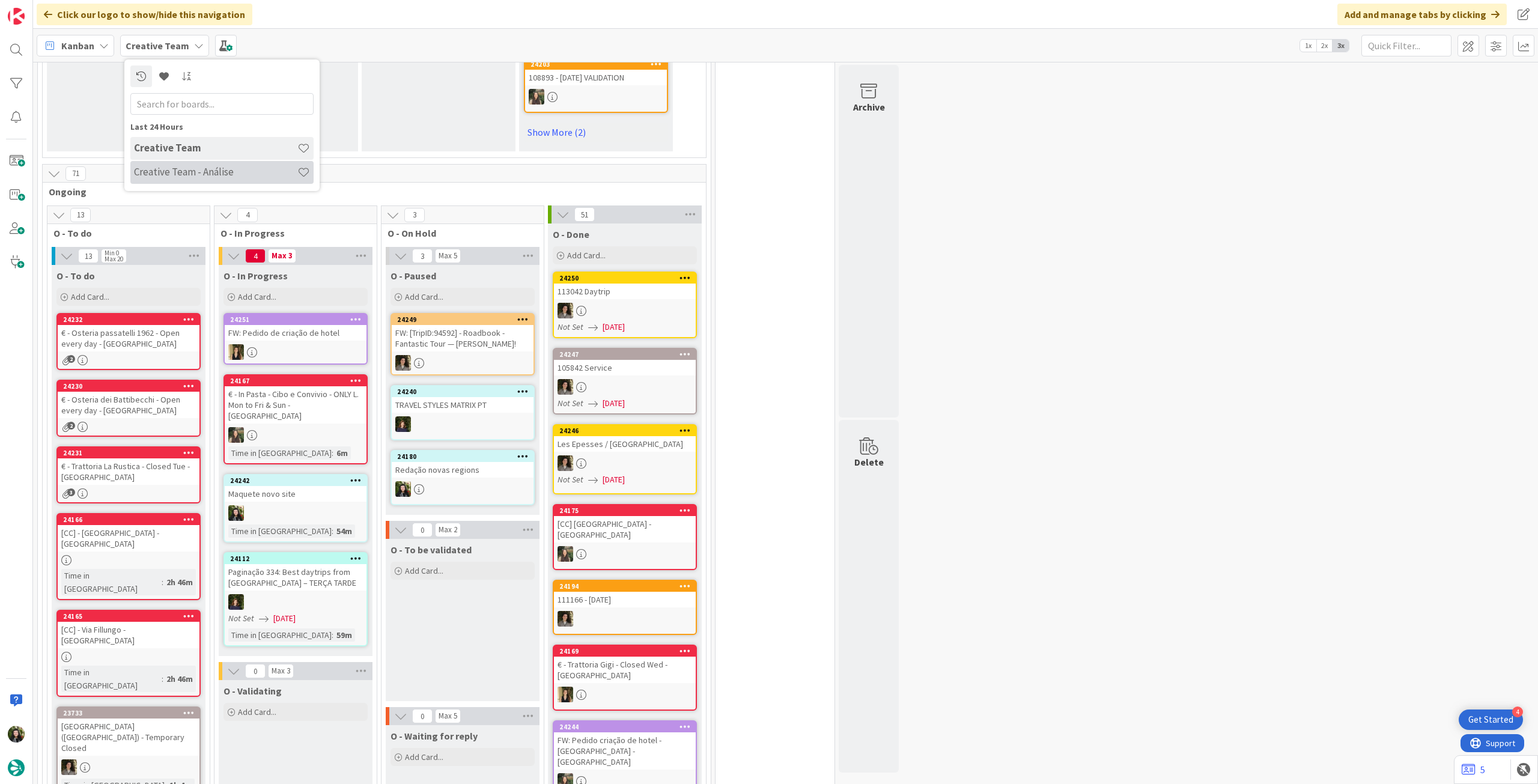
click at [161, 176] on h4 "Creative Team - Análise" at bounding box center [216, 172] width 163 height 12
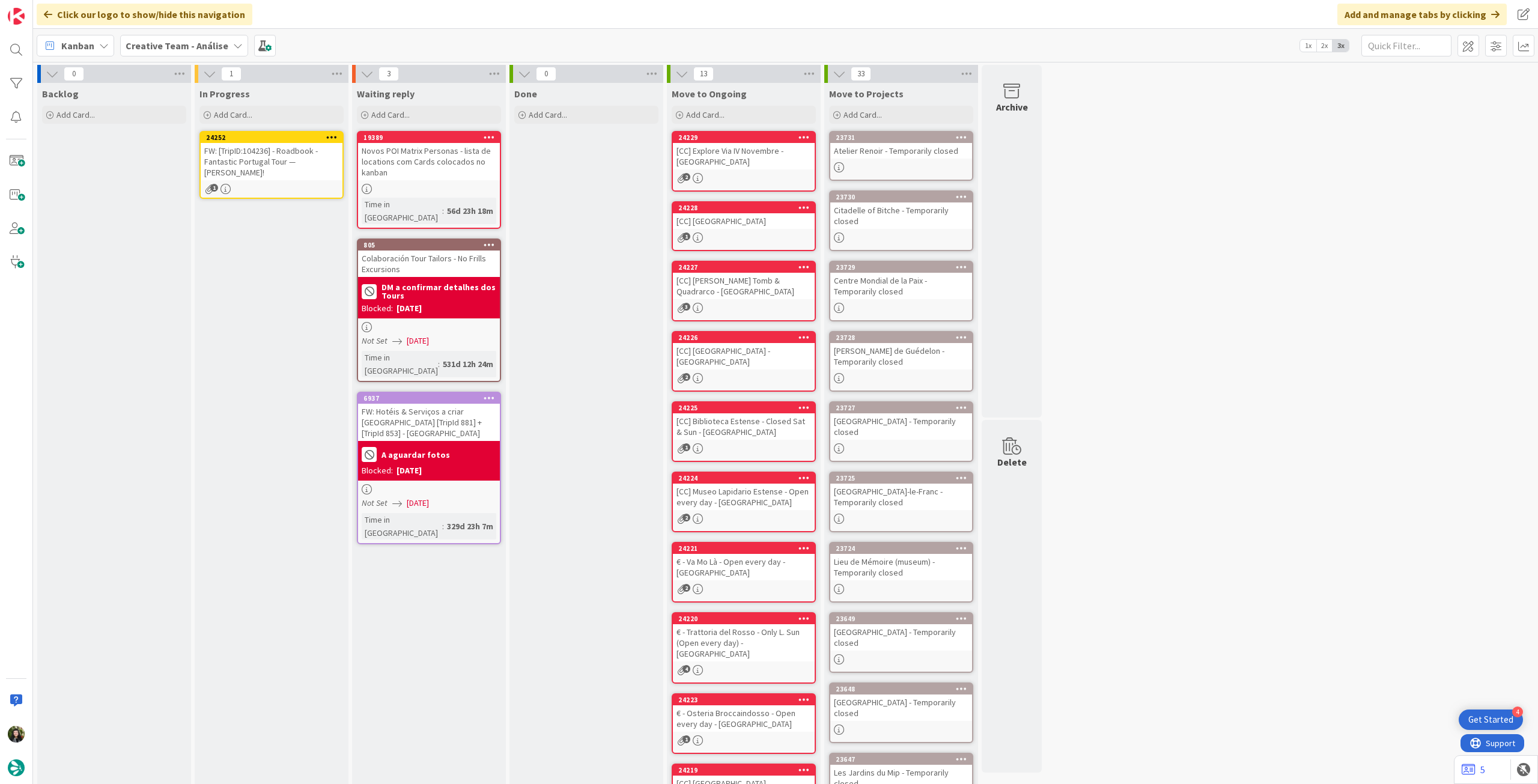
click at [331, 133] on icon at bounding box center [332, 137] width 11 height 8
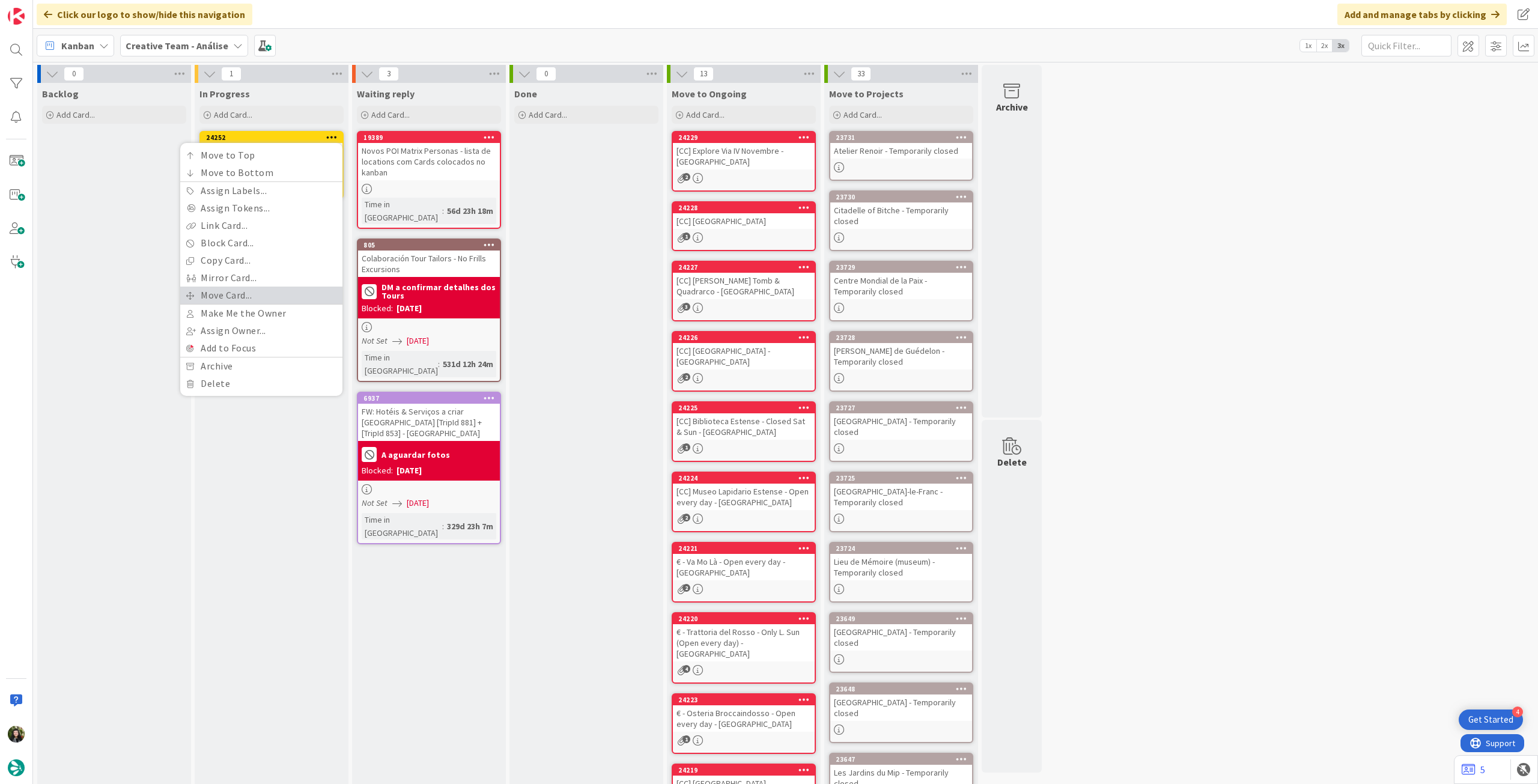
click at [246, 295] on link "Move Card..." at bounding box center [261, 295] width 162 height 17
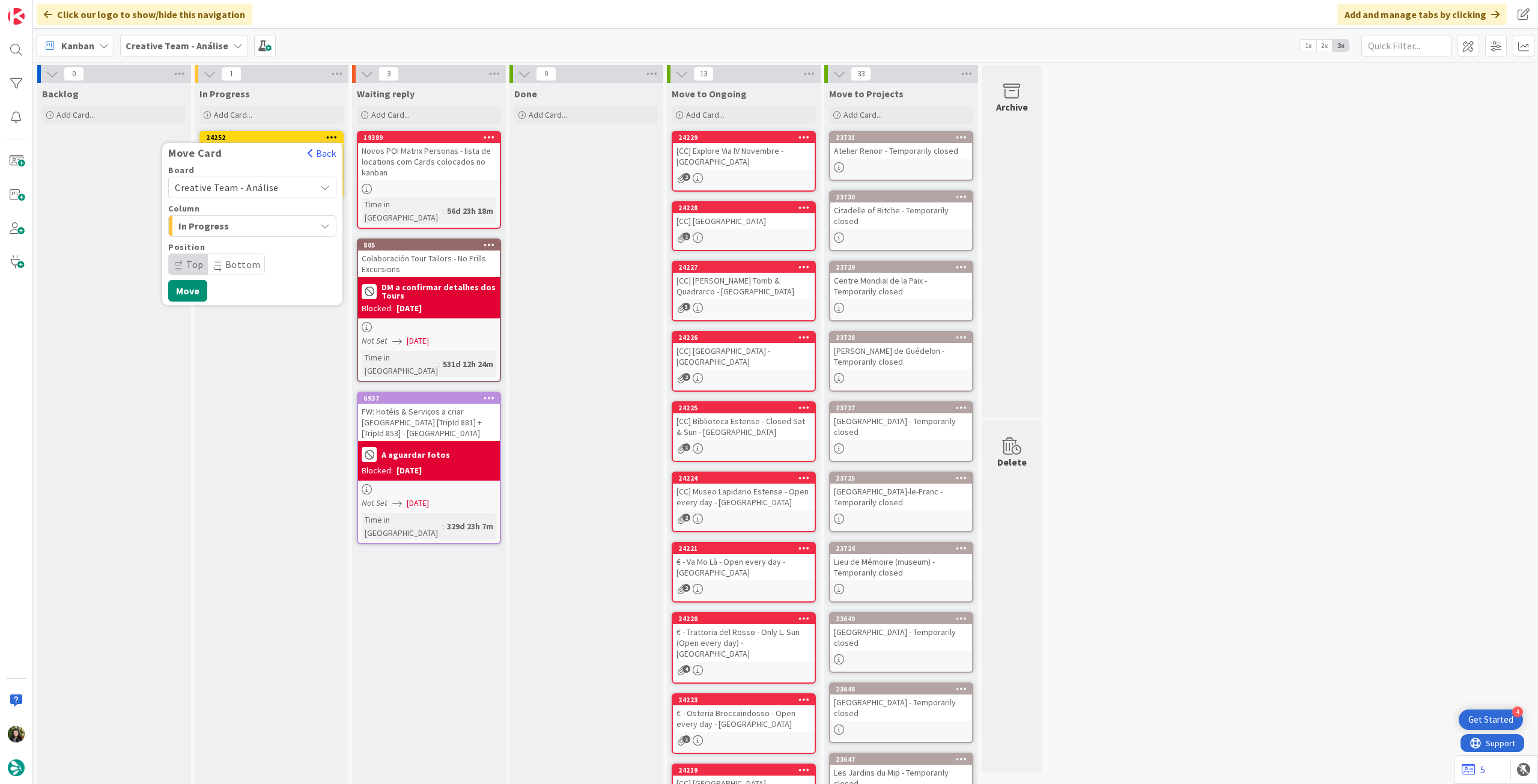
click at [248, 192] on span "Creative Team - Análise" at bounding box center [227, 187] width 104 height 12
click at [233, 238] on span "Creative Team" at bounding box center [260, 244] width 139 height 18
click at [228, 261] on span "Daytrip" at bounding box center [251, 264] width 116 height 17
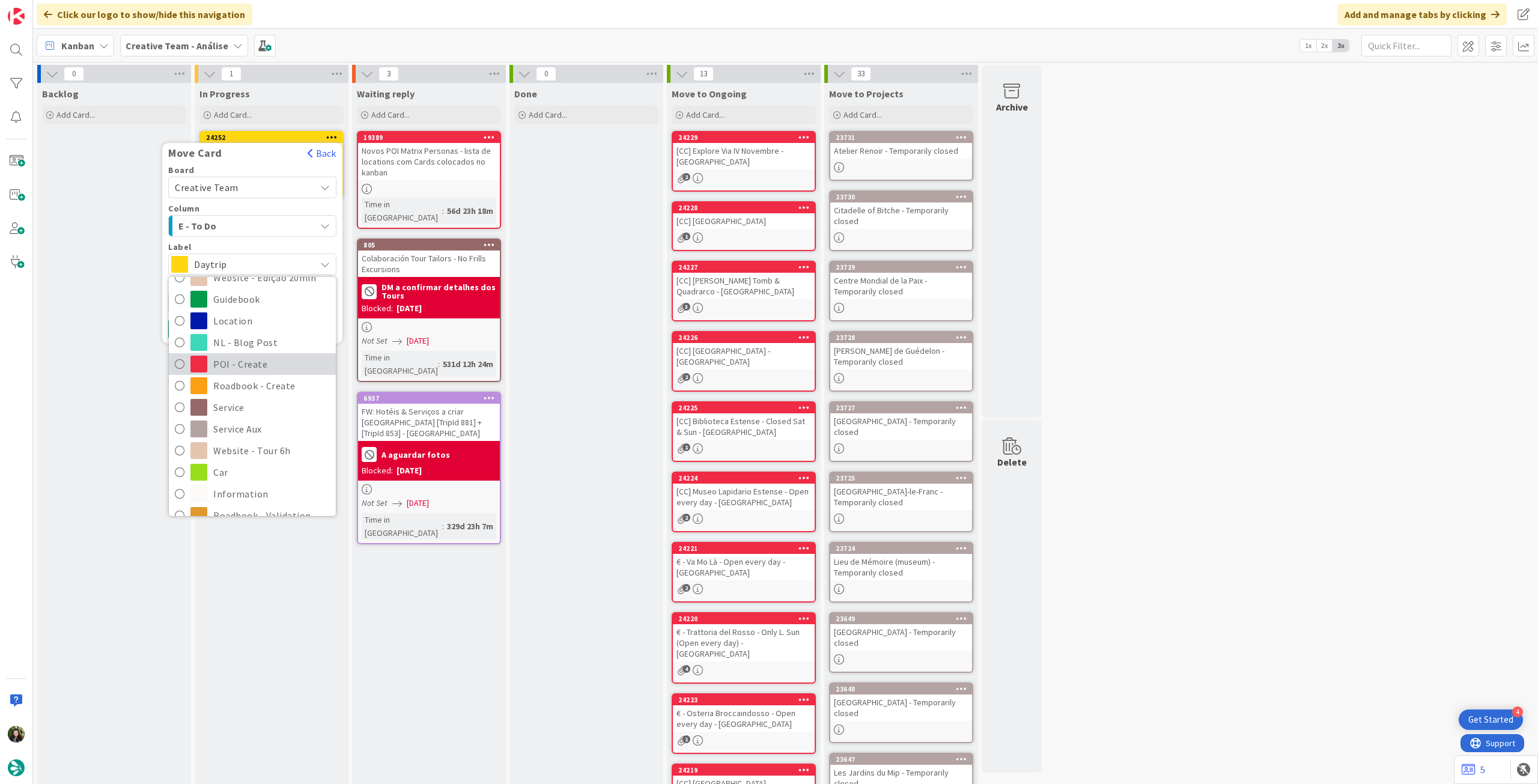
scroll to position [160, 0]
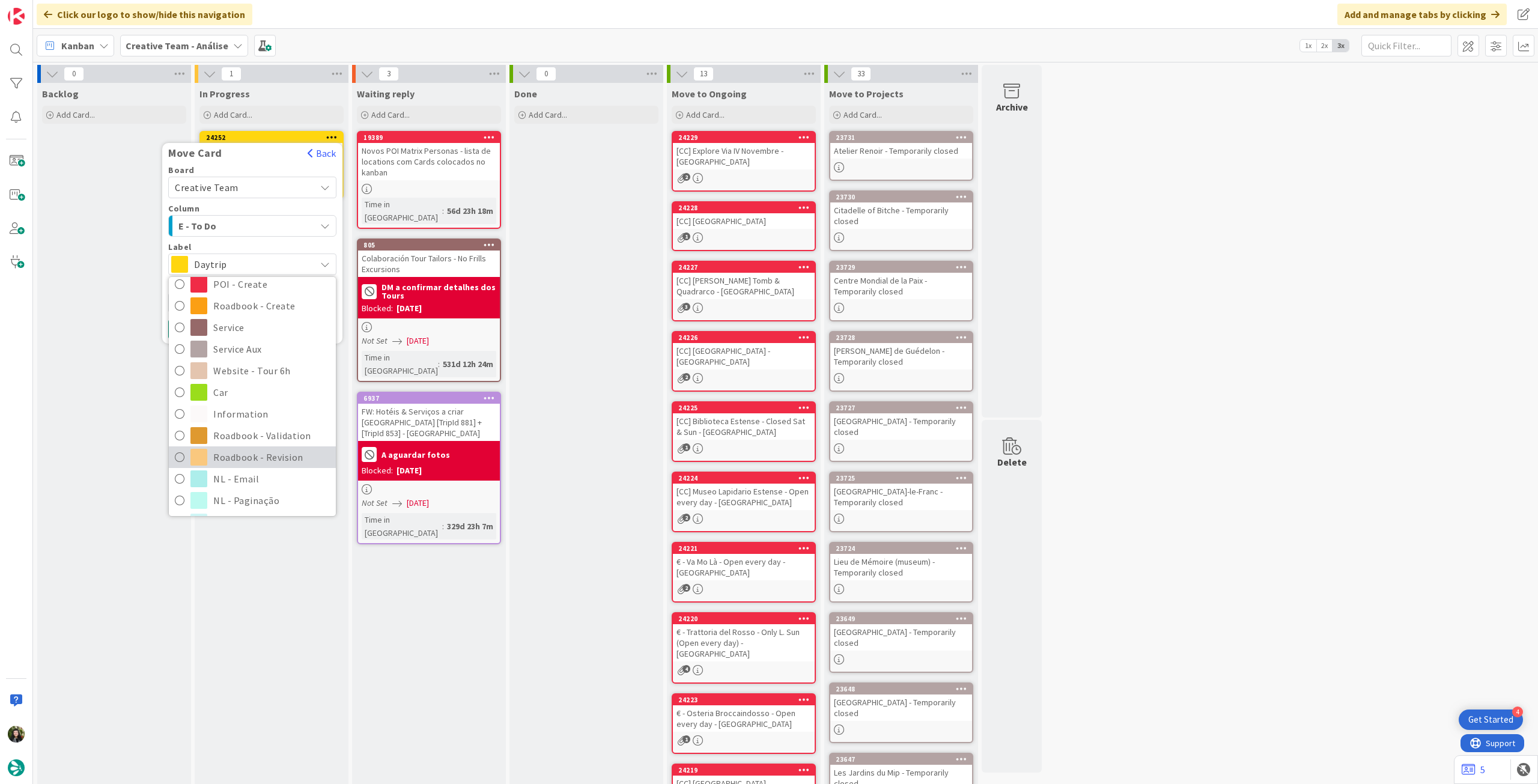
click at [259, 453] on span "Roadbook - Revision" at bounding box center [271, 457] width 116 height 18
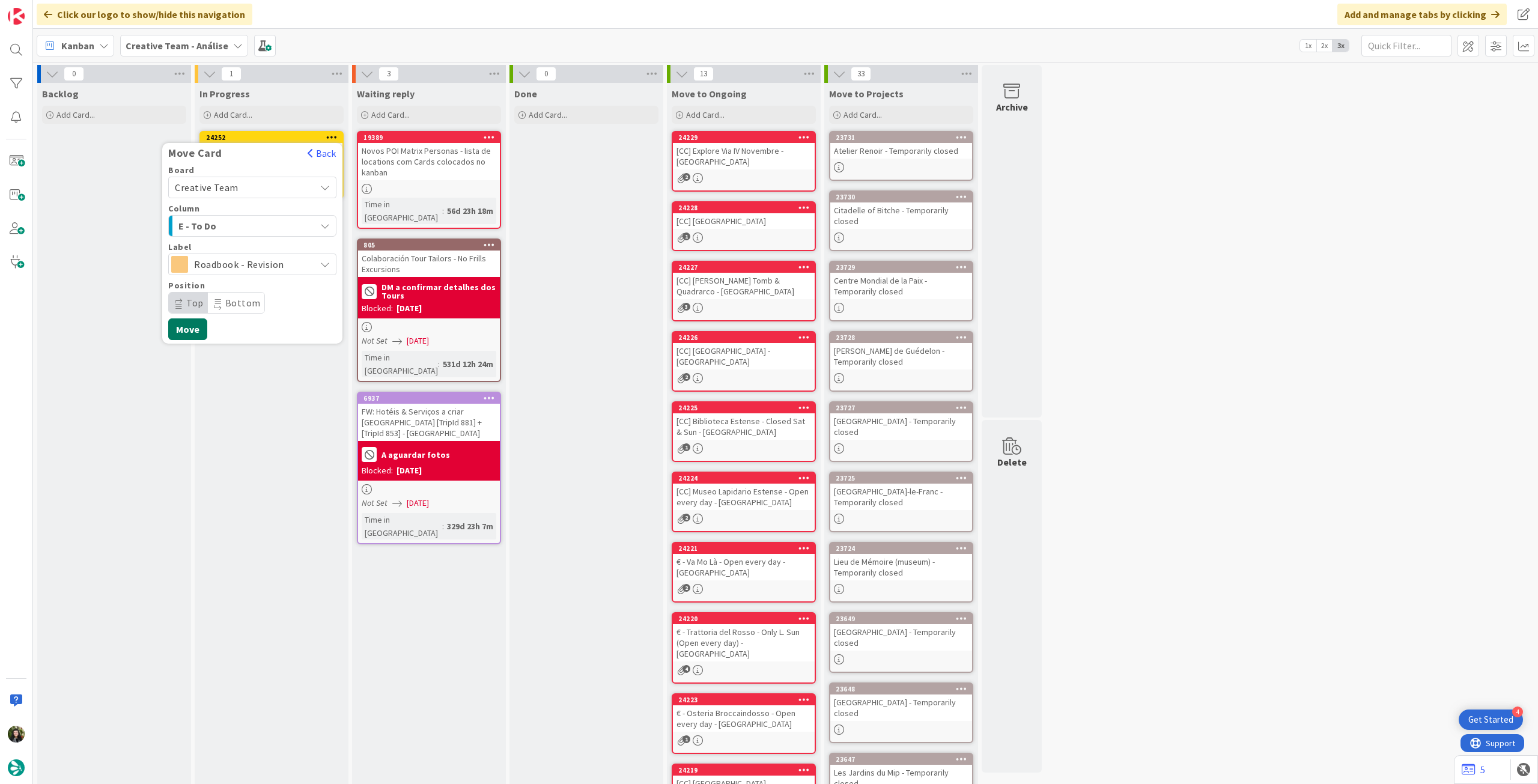
click at [193, 326] on button "Move" at bounding box center [188, 329] width 39 height 21
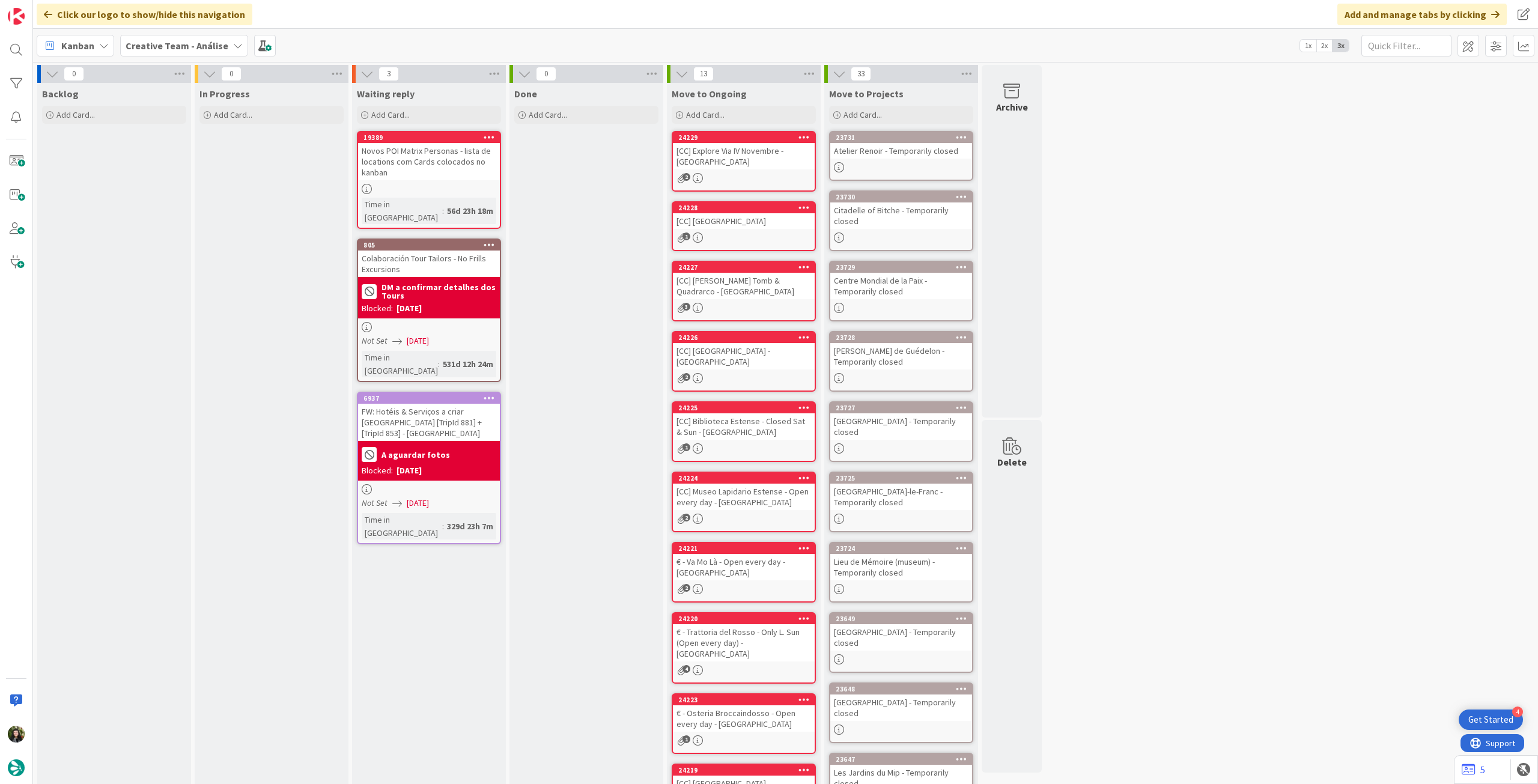
click at [145, 46] on b "Creative Team - Análise" at bounding box center [177, 45] width 102 height 12
click at [229, 177] on h4 "Creative Team" at bounding box center [216, 172] width 163 height 12
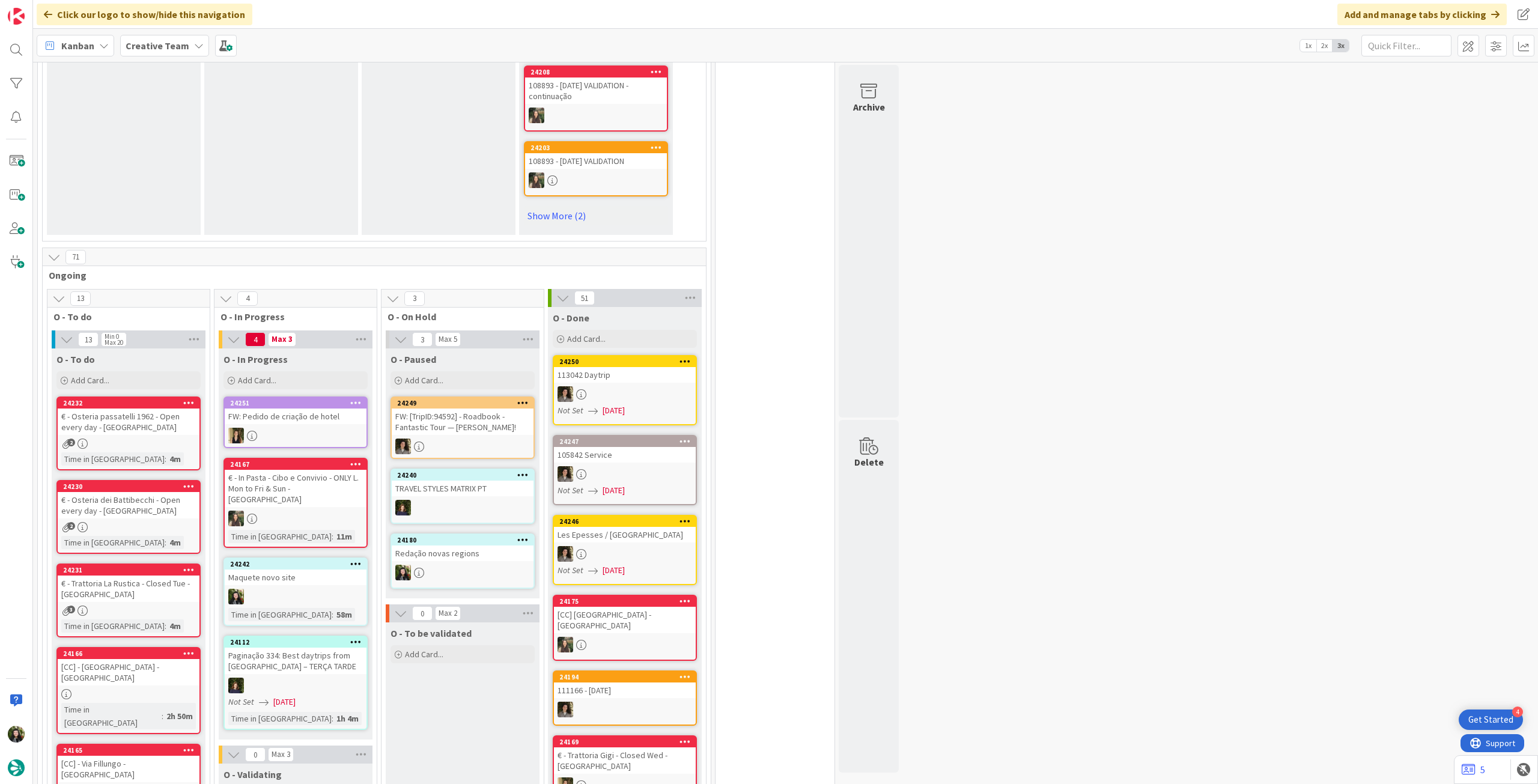
scroll to position [880, 0]
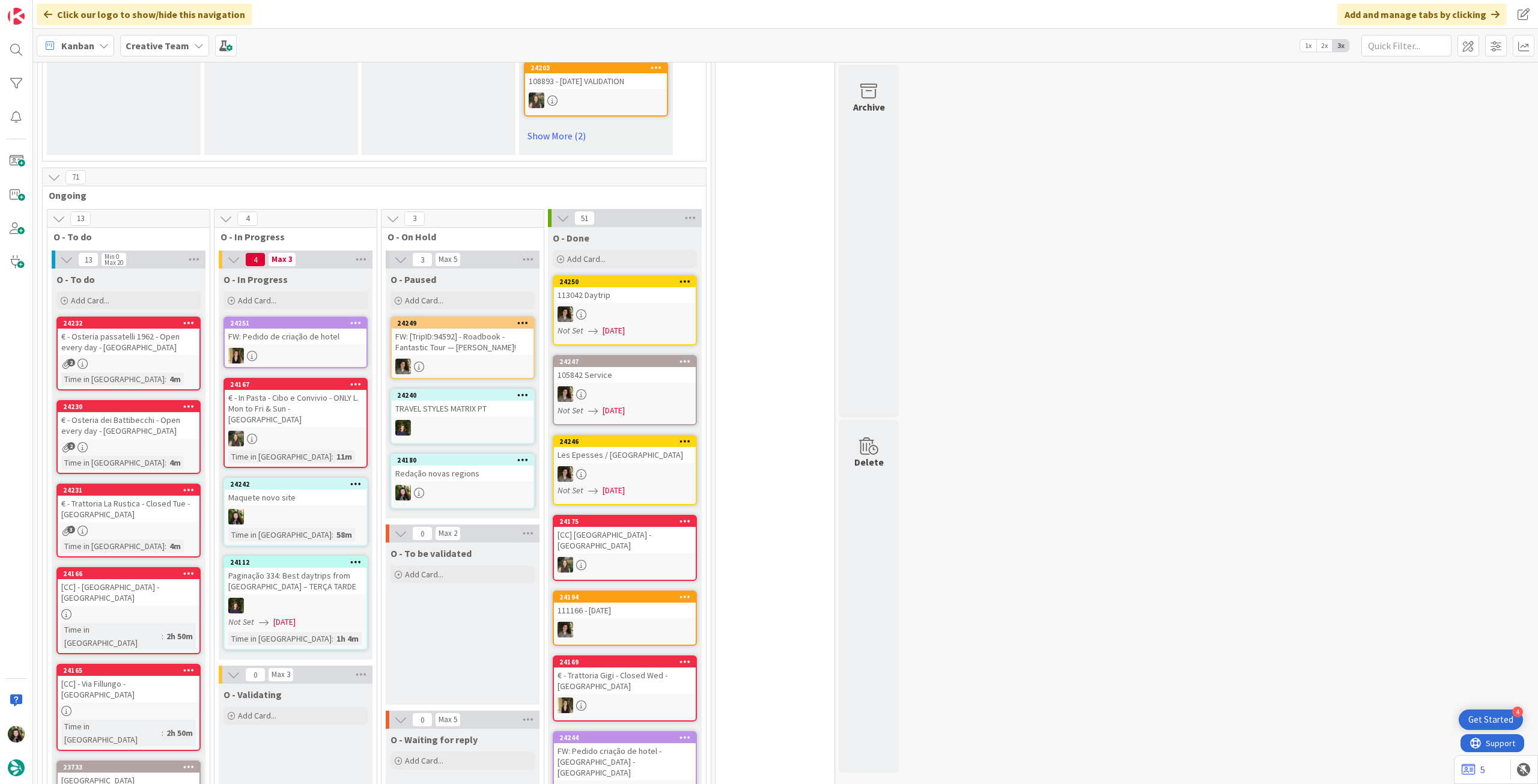
click at [460, 466] on div "Redação novas regions" at bounding box center [462, 473] width 142 height 16
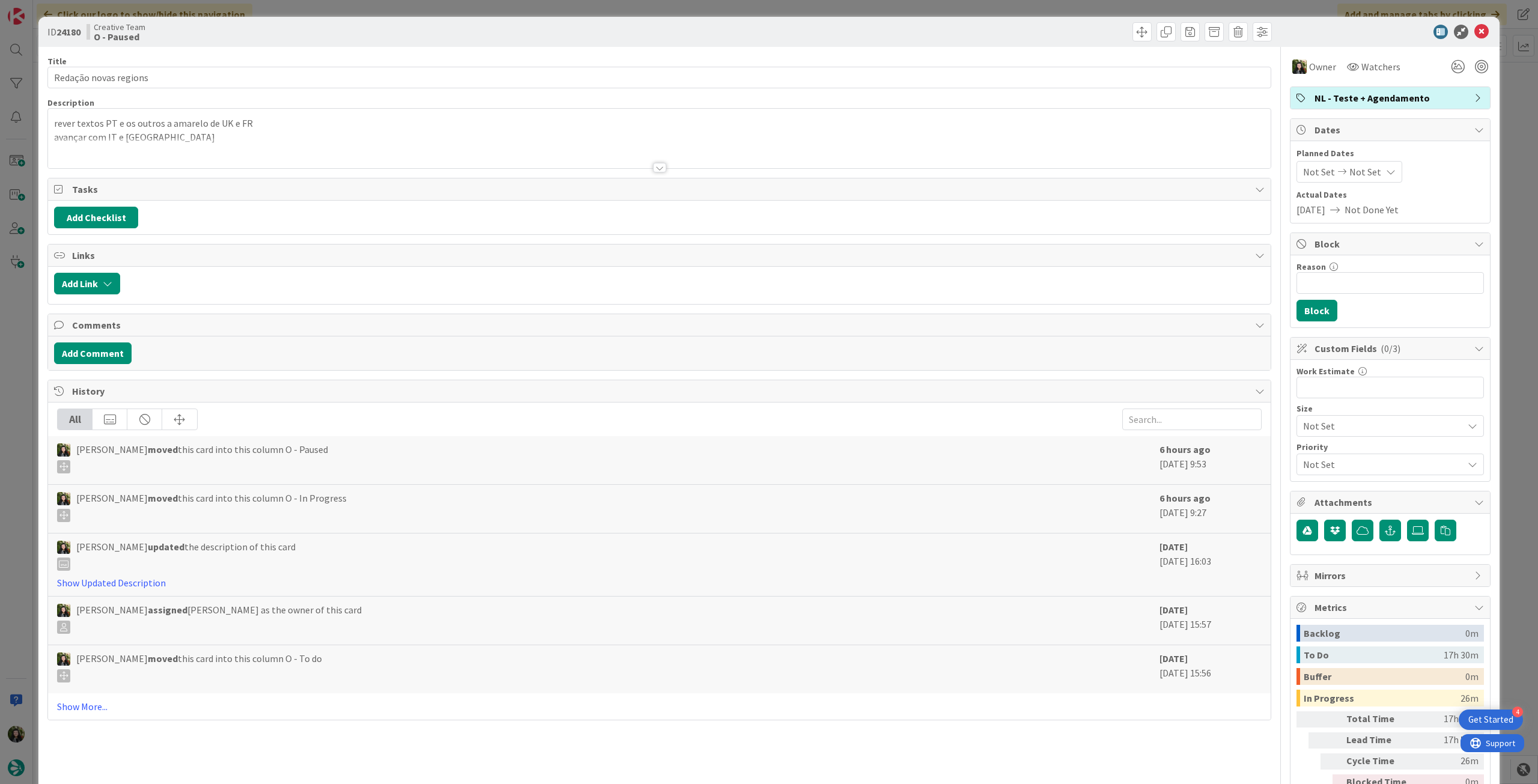
click at [1388, 100] on span "NL - Teste + Agendamento" at bounding box center [1391, 98] width 154 height 15
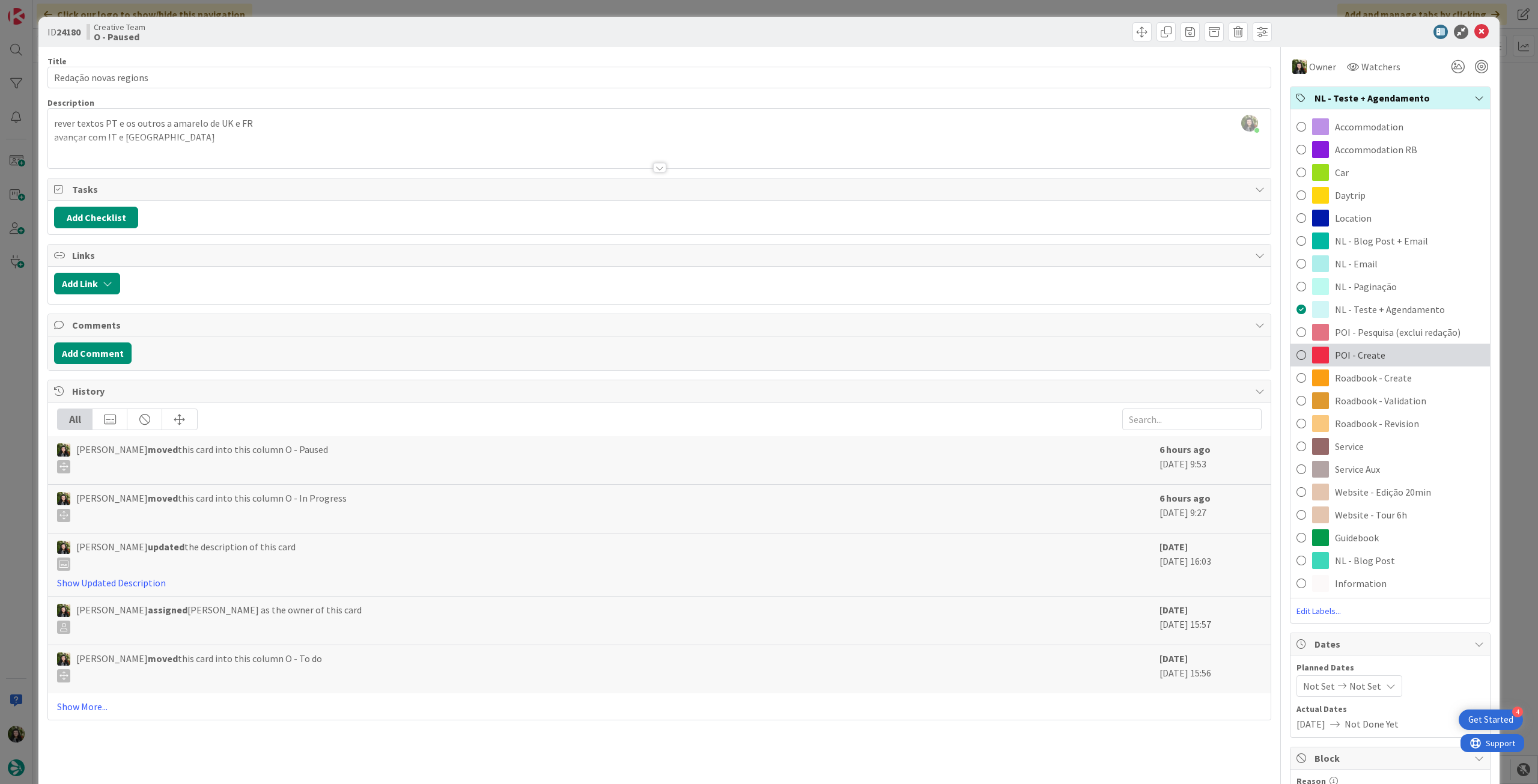
click at [1368, 349] on span "POI - Create" at bounding box center [1360, 355] width 51 height 15
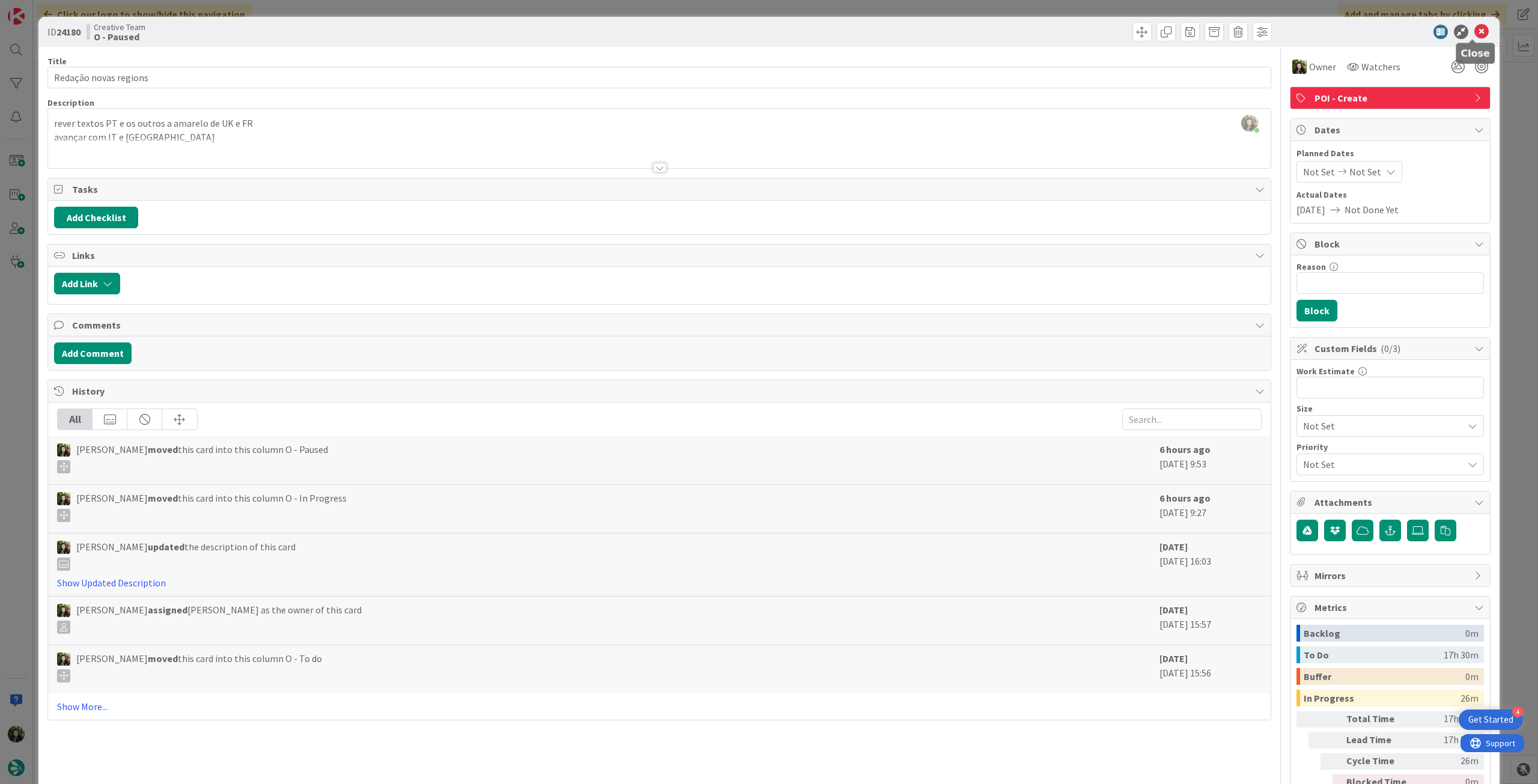
click at [1474, 30] on icon at bounding box center [1481, 32] width 15 height 15
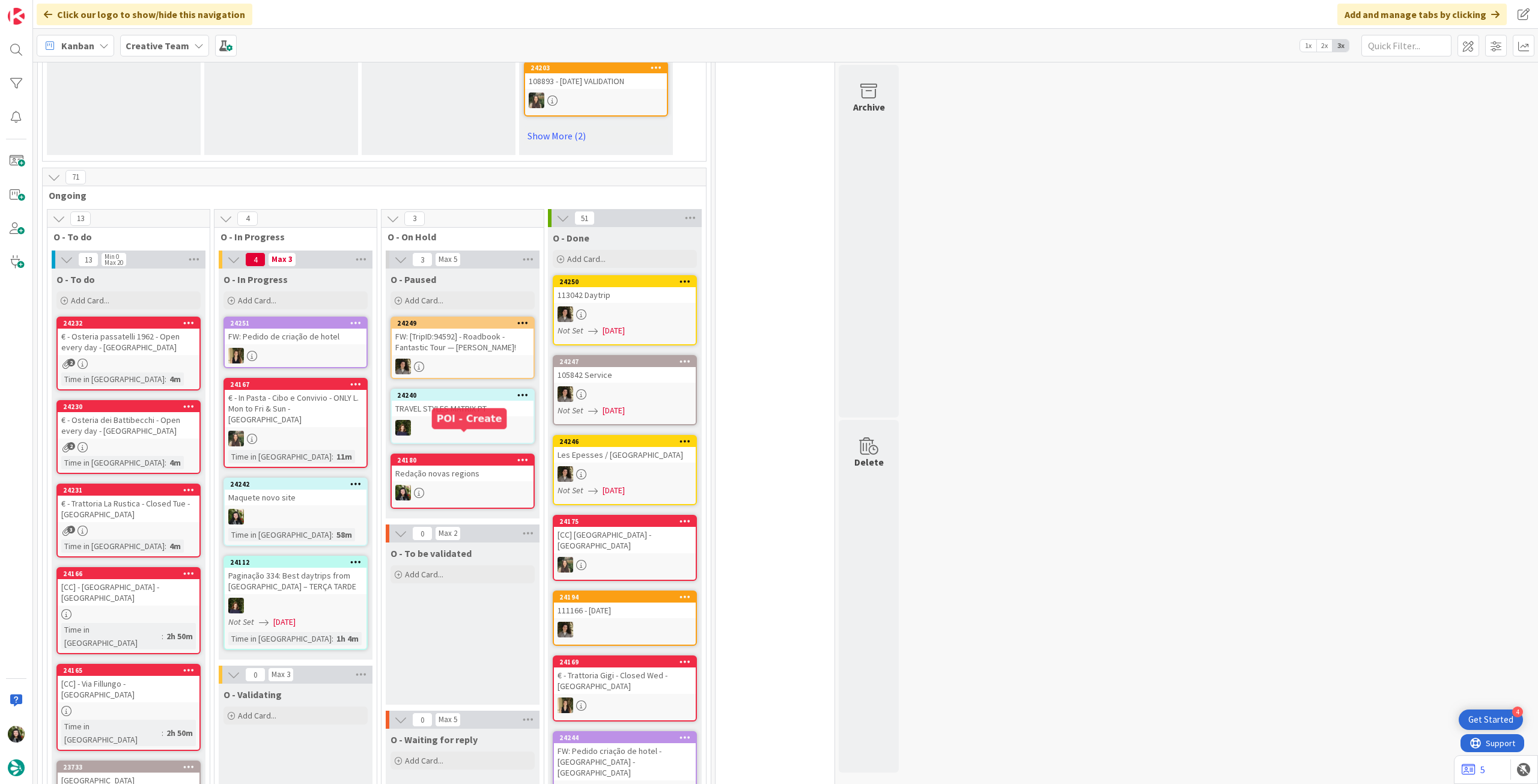
click at [449, 458] on div "24180 Redação novas regions" at bounding box center [462, 481] width 144 height 55
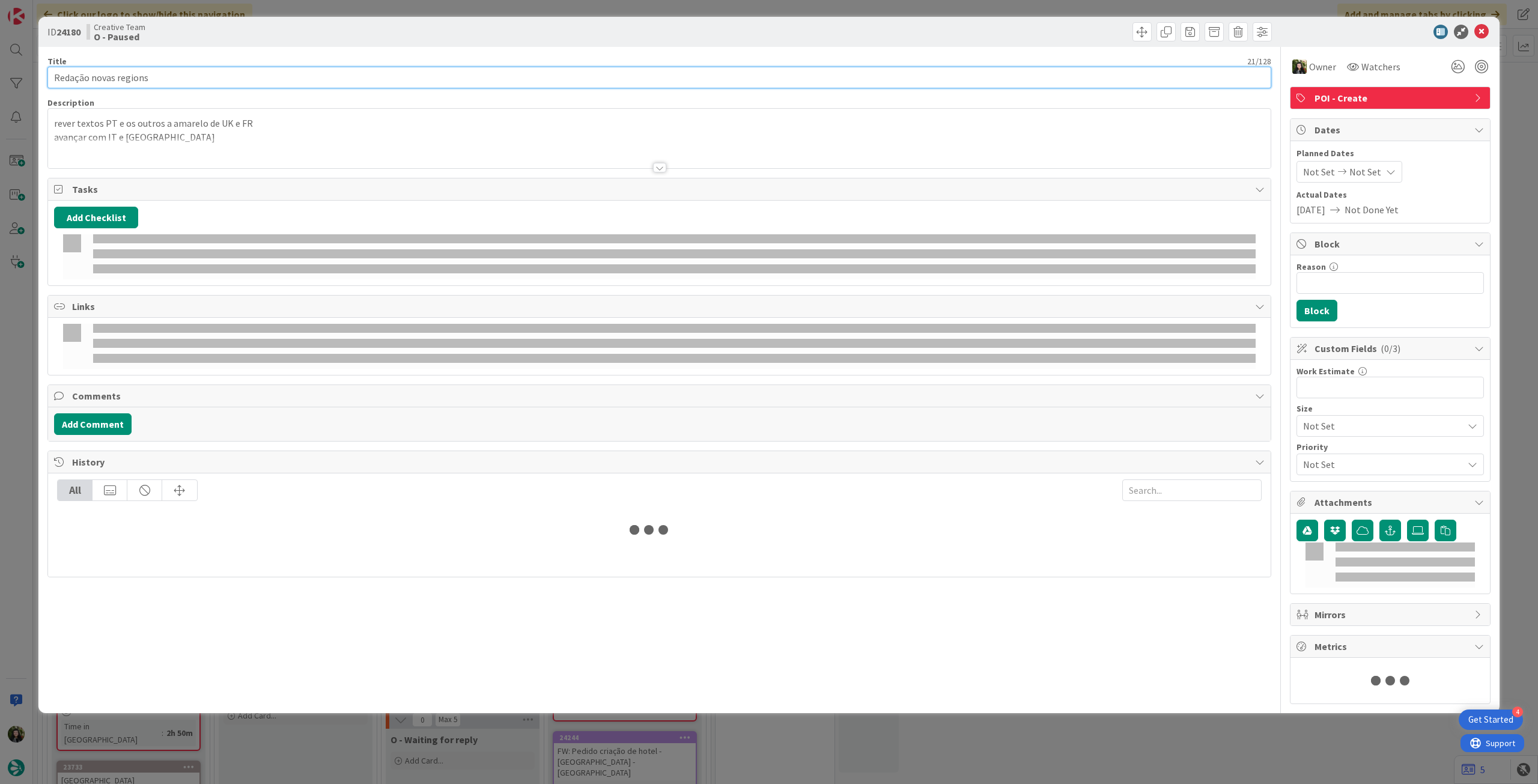
drag, startPoint x: 85, startPoint y: 75, endPoint x: 235, endPoint y: 64, distance: 150.4
click at [8, 71] on div "ID 24180 Creative Team O - Paused Title 21 / 128 Redação novas regions Descript…" at bounding box center [769, 392] width 1538 height 784
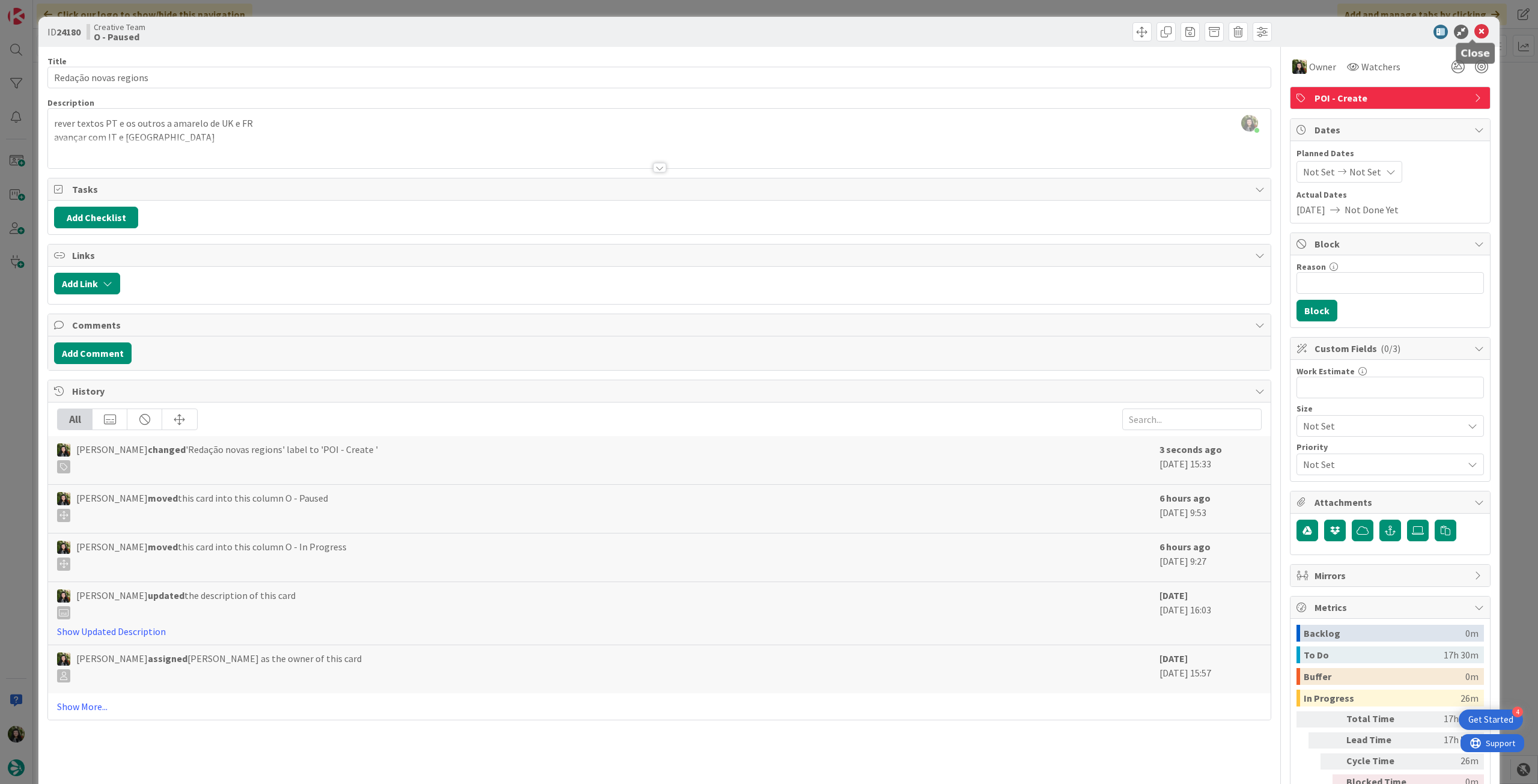
click at [1474, 29] on icon at bounding box center [1481, 32] width 15 height 15
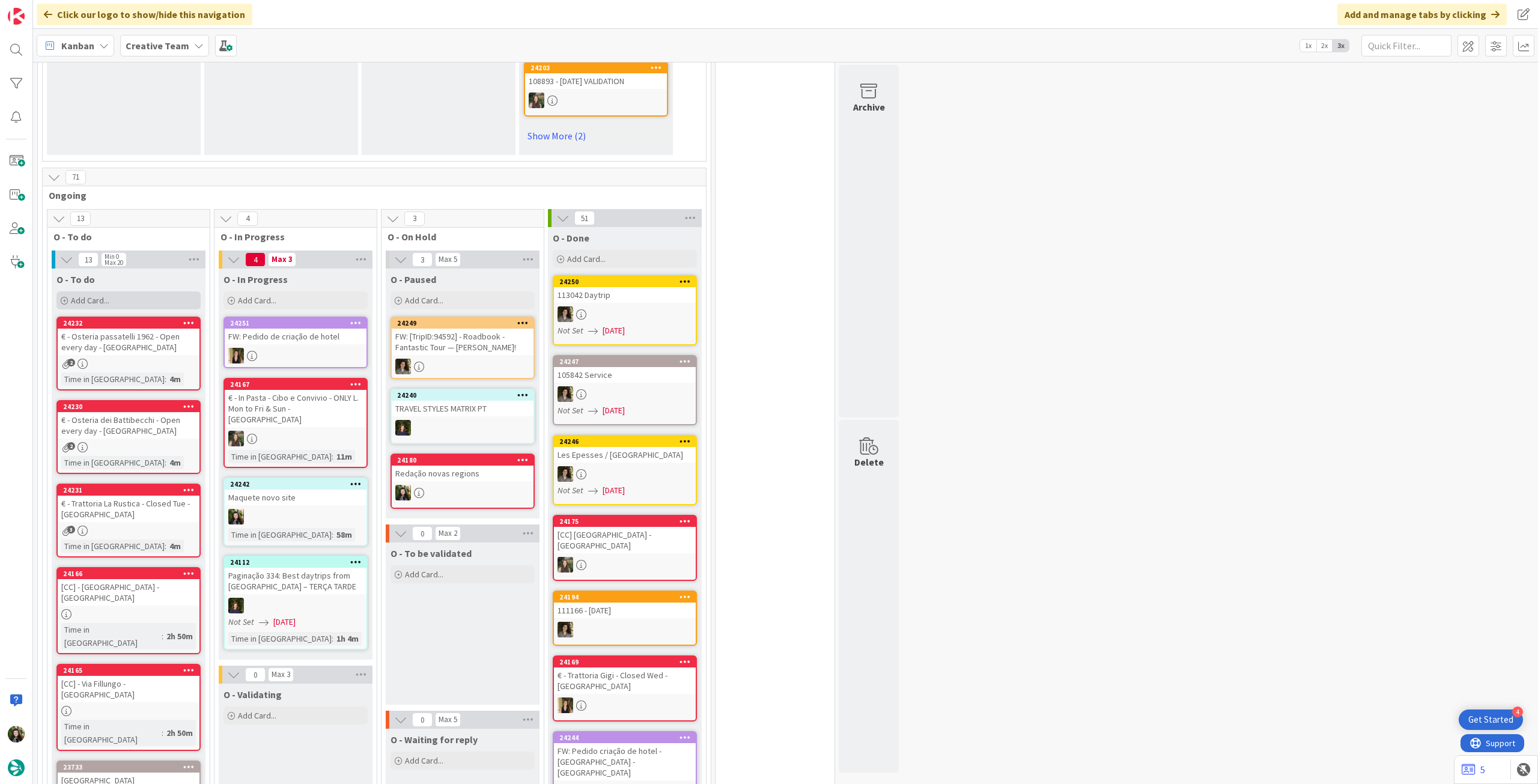
click at [105, 295] on span "Add Card..." at bounding box center [90, 300] width 39 height 11
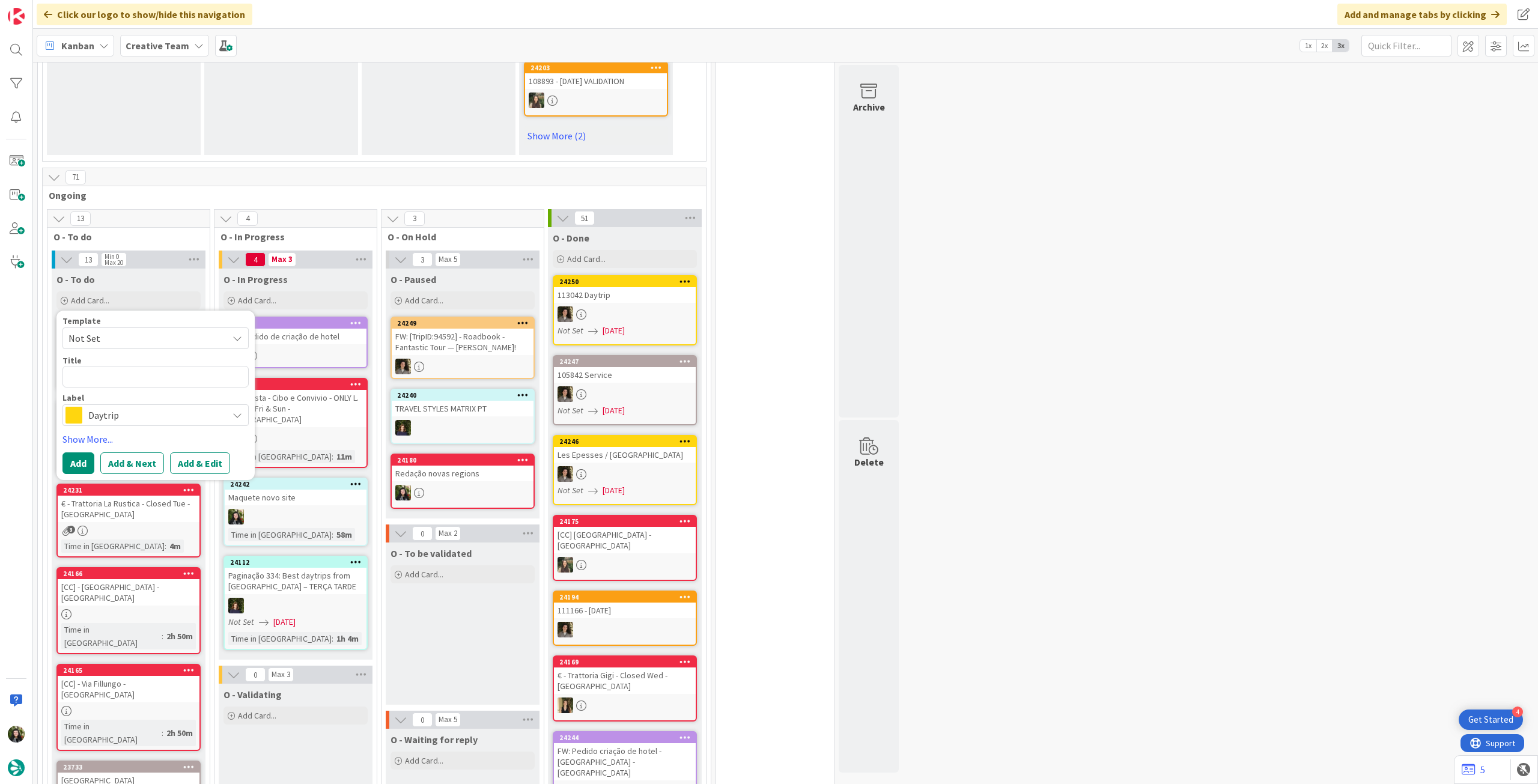
click at [103, 407] on span "Daytrip" at bounding box center [155, 415] width 134 height 17
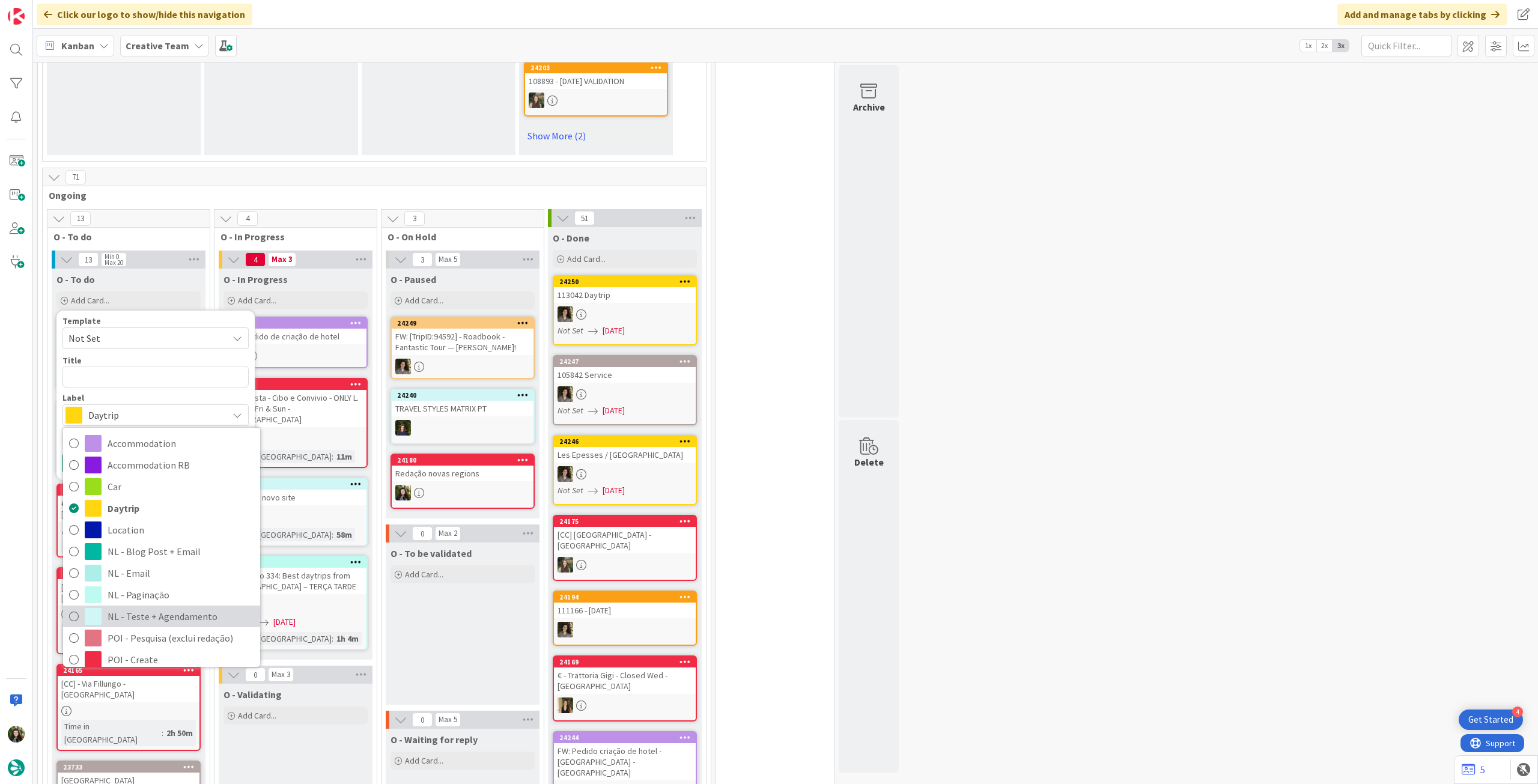
click at [149, 607] on span "NL - Teste + Agendamento" at bounding box center [181, 616] width 147 height 18
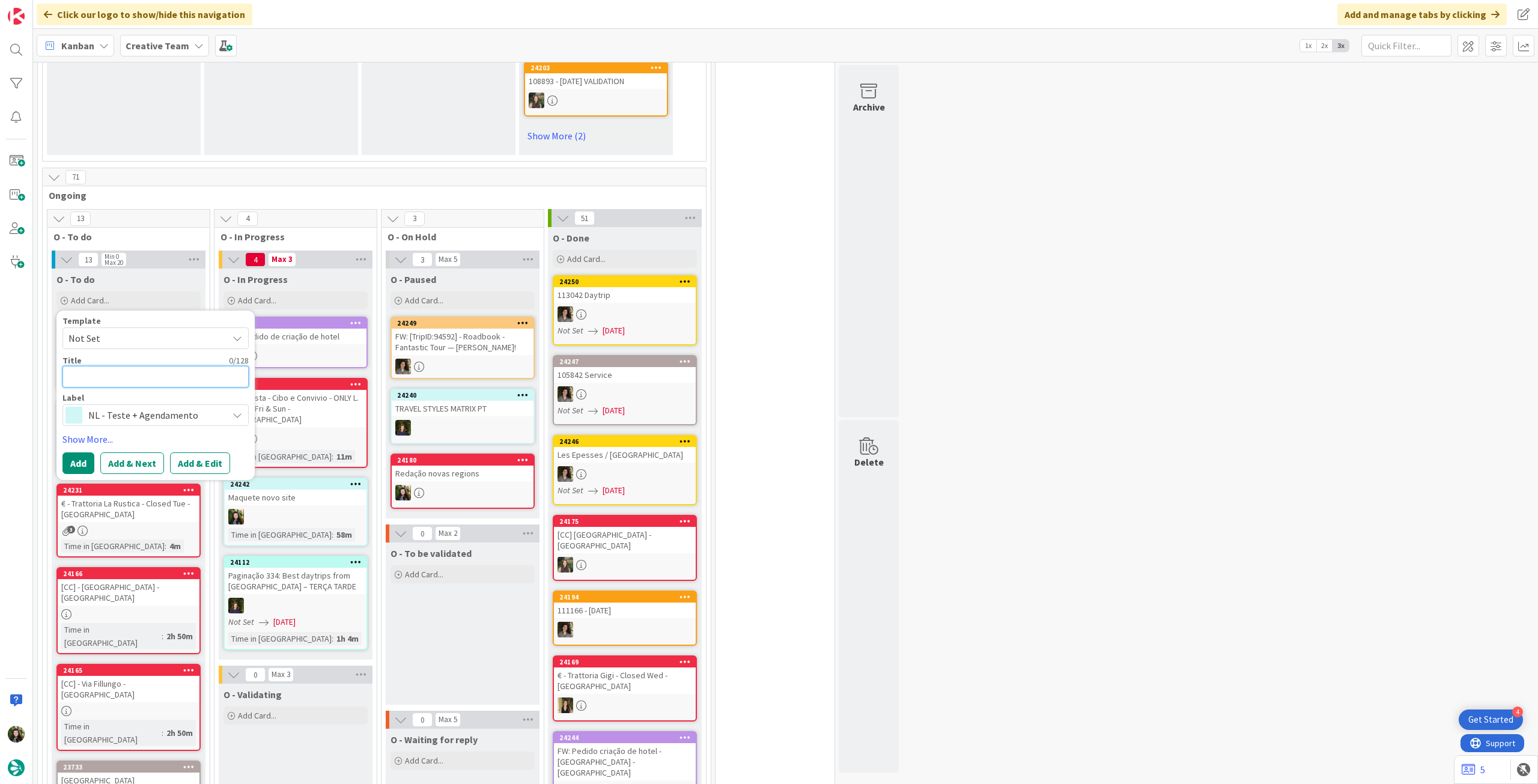
click at [129, 366] on textarea at bounding box center [155, 376] width 186 height 21
paste textarea "Redação novas regions"
type textarea "x"
type textarea "Redação novas regions"
click at [75, 453] on button "Add" at bounding box center [78, 463] width 32 height 21
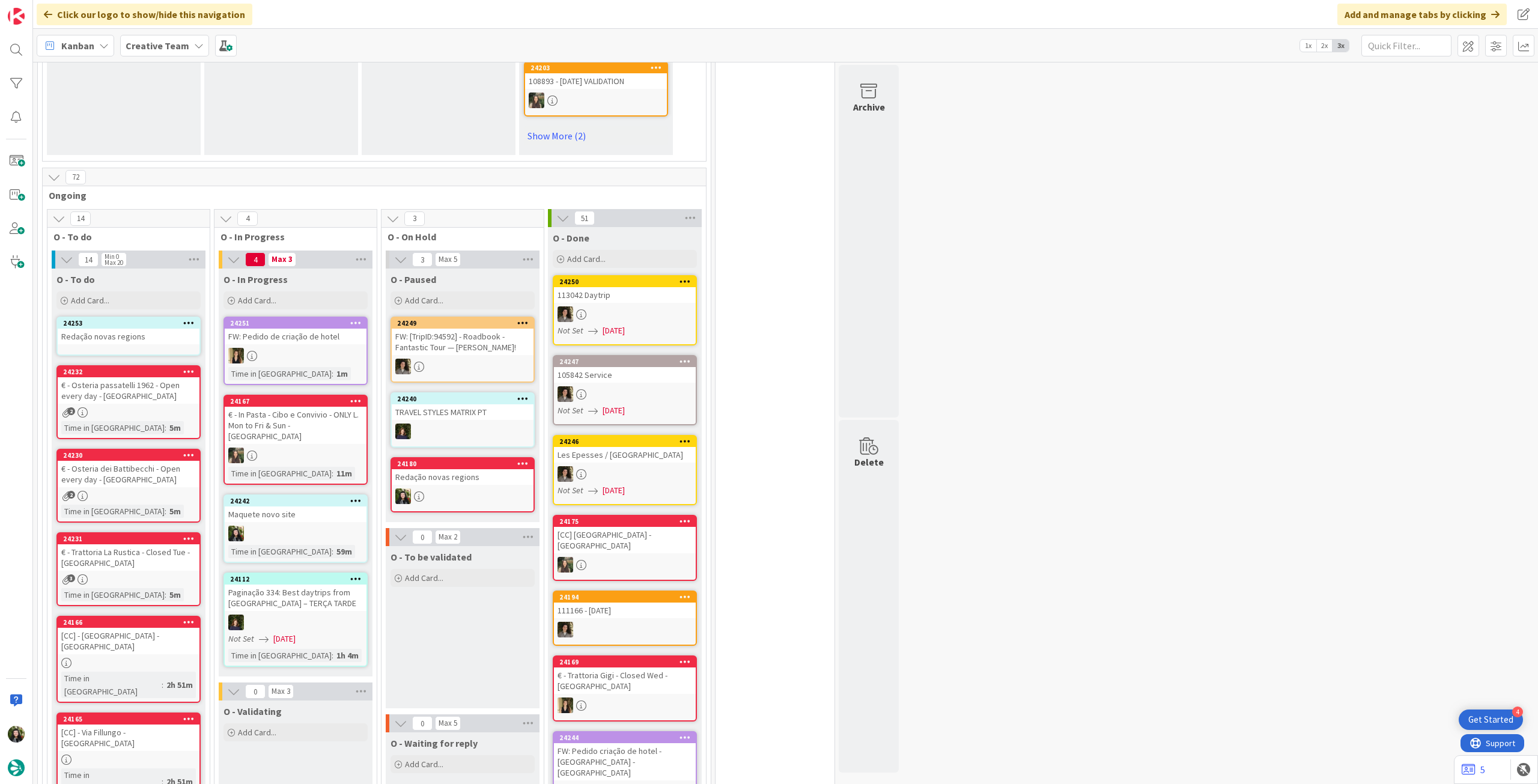
click at [145, 329] on div "Redação novas regions" at bounding box center [128, 336] width 142 height 16
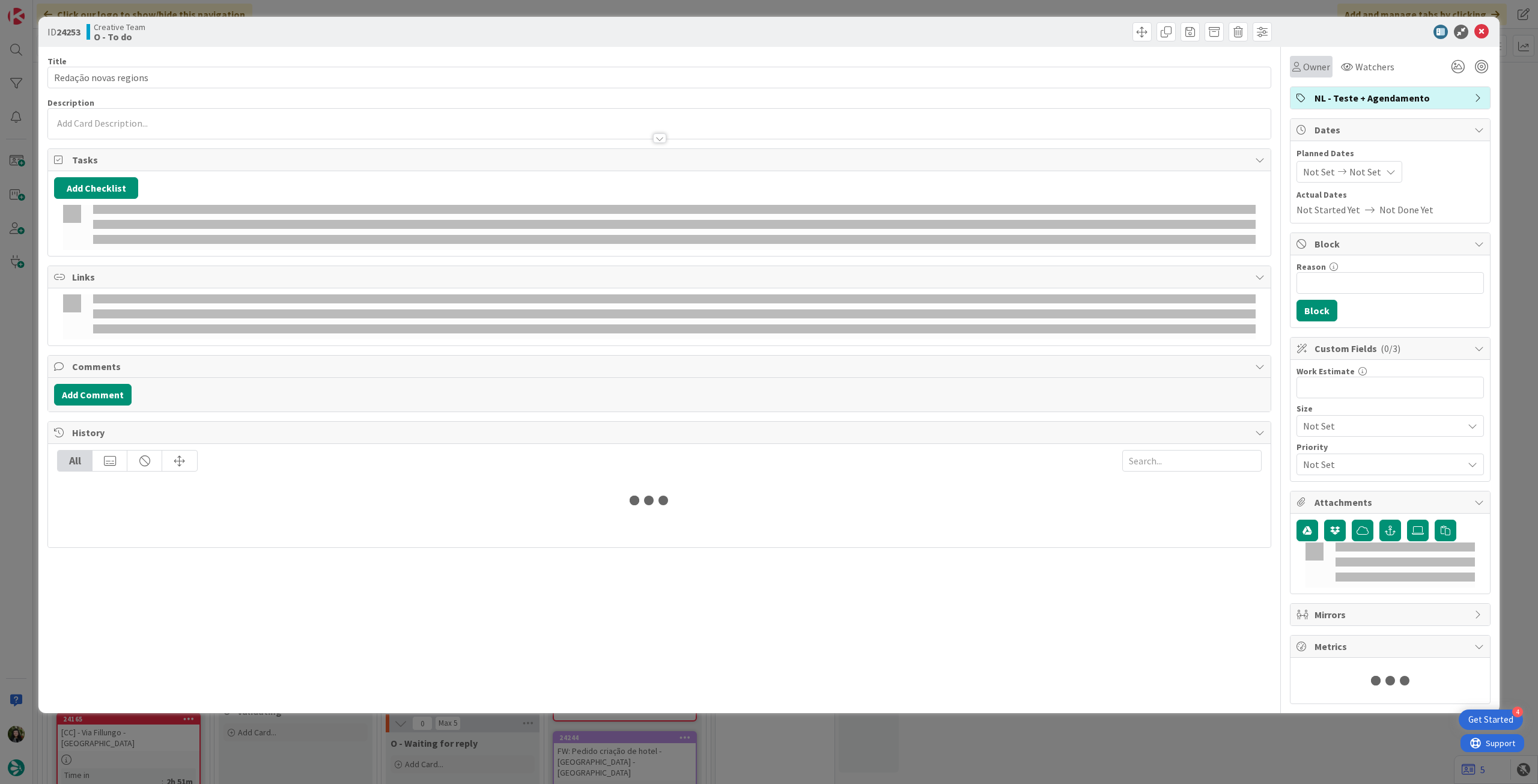
click at [1310, 75] on div "Owner" at bounding box center [1311, 66] width 43 height 21
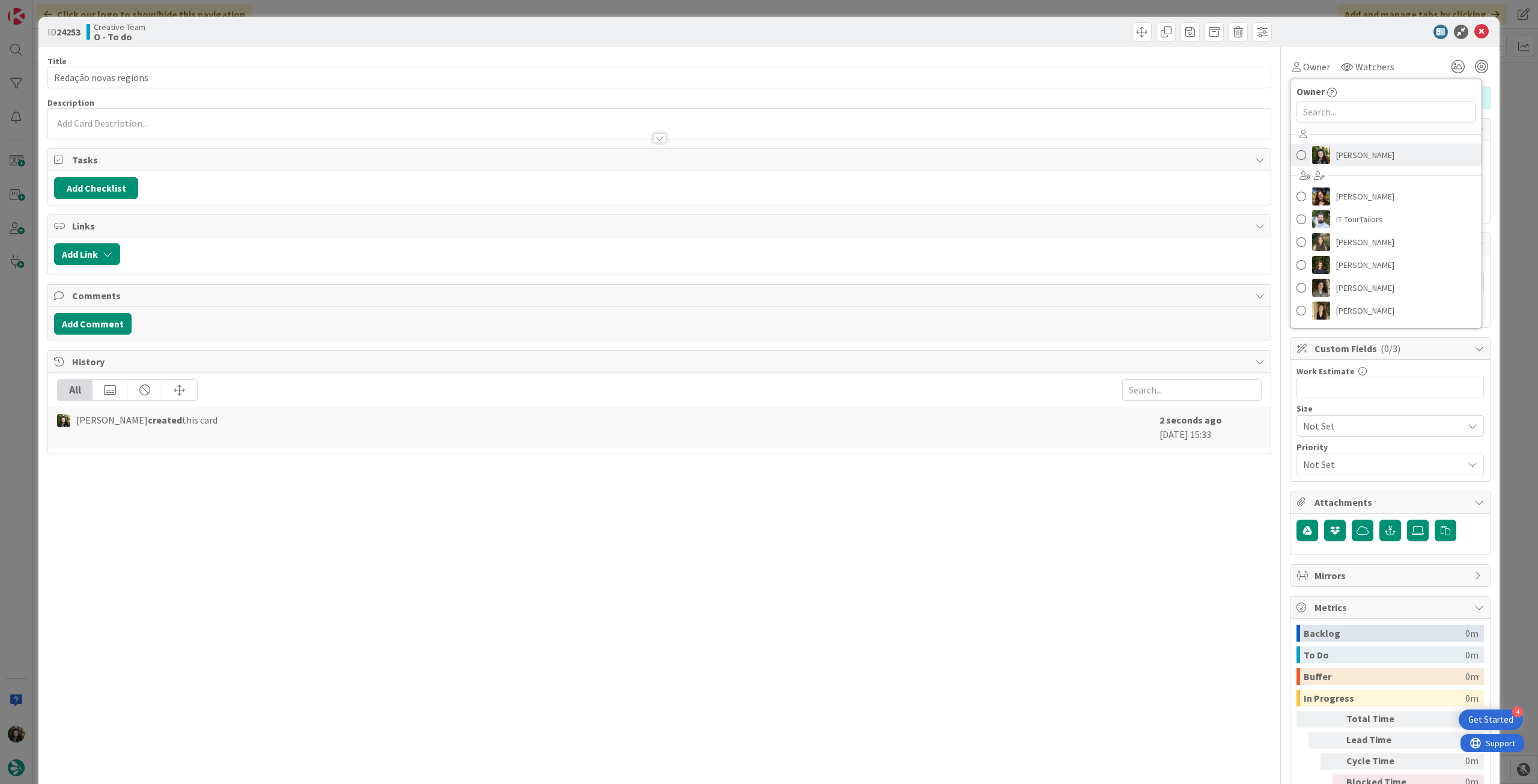
click at [1367, 157] on span "[PERSON_NAME]" at bounding box center [1365, 155] width 58 height 18
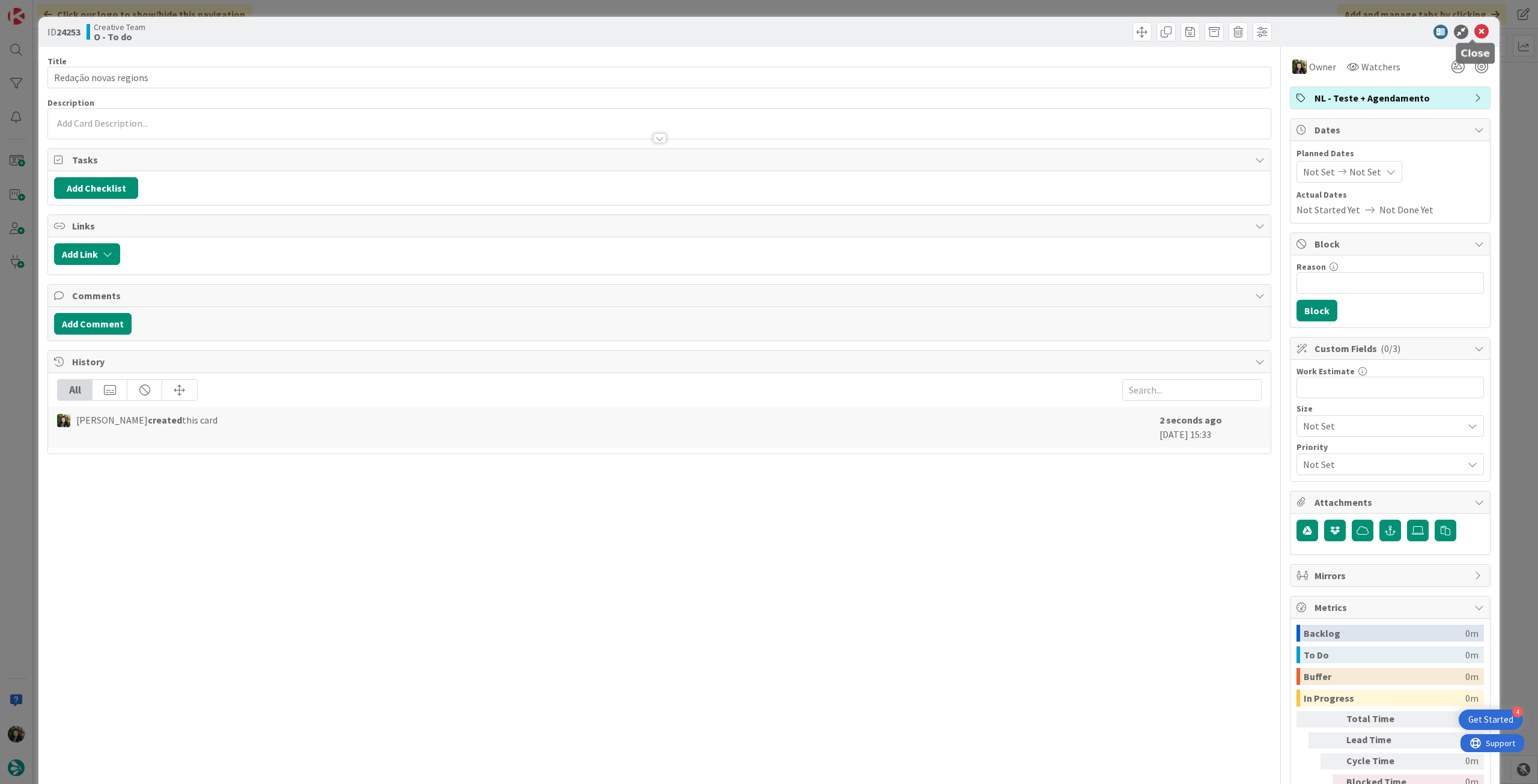
click at [1474, 32] on icon at bounding box center [1481, 32] width 15 height 15
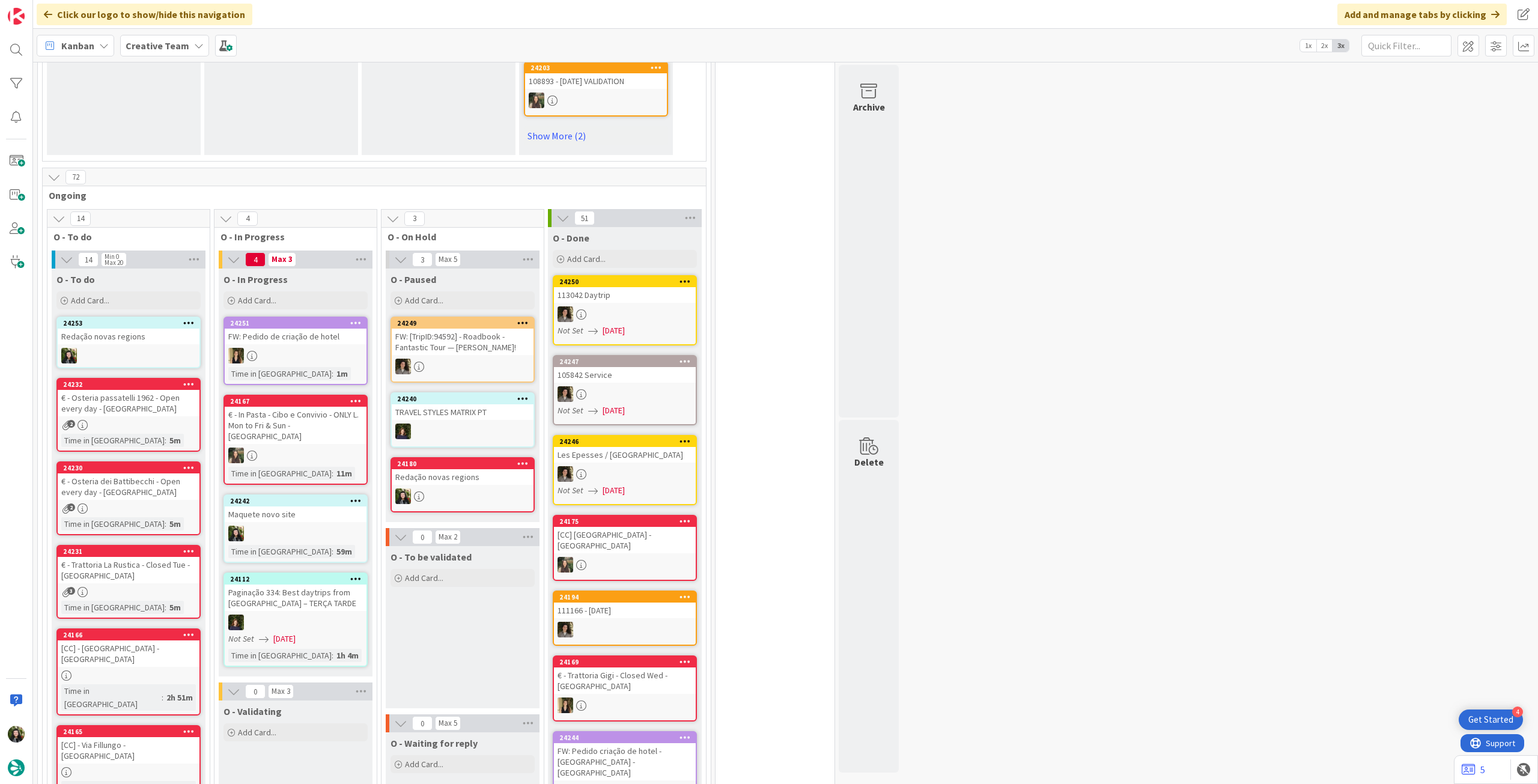
click at [185, 318] on icon at bounding box center [189, 322] width 11 height 8
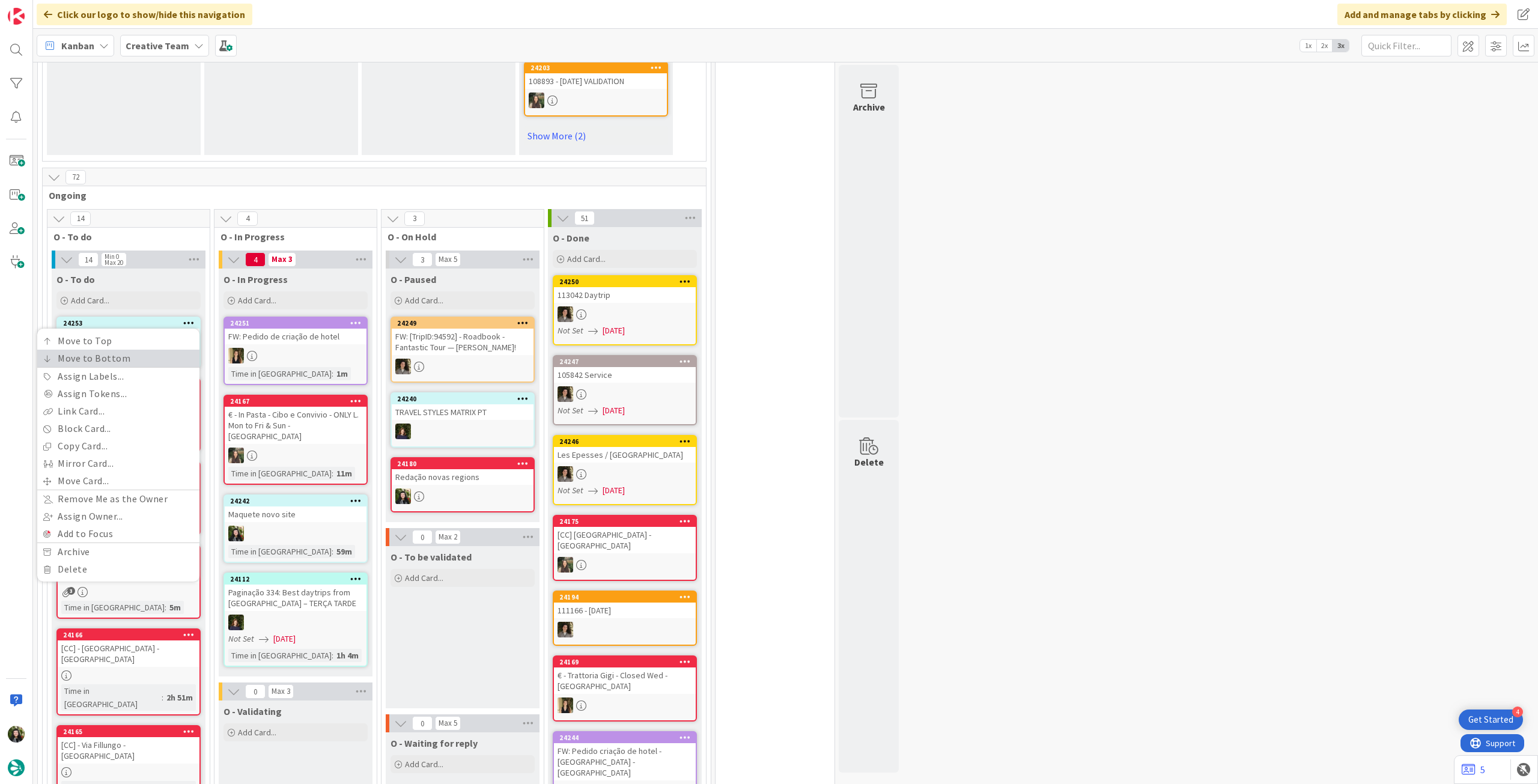
click at [170, 349] on link "Move to Bottom" at bounding box center [118, 358] width 162 height 17
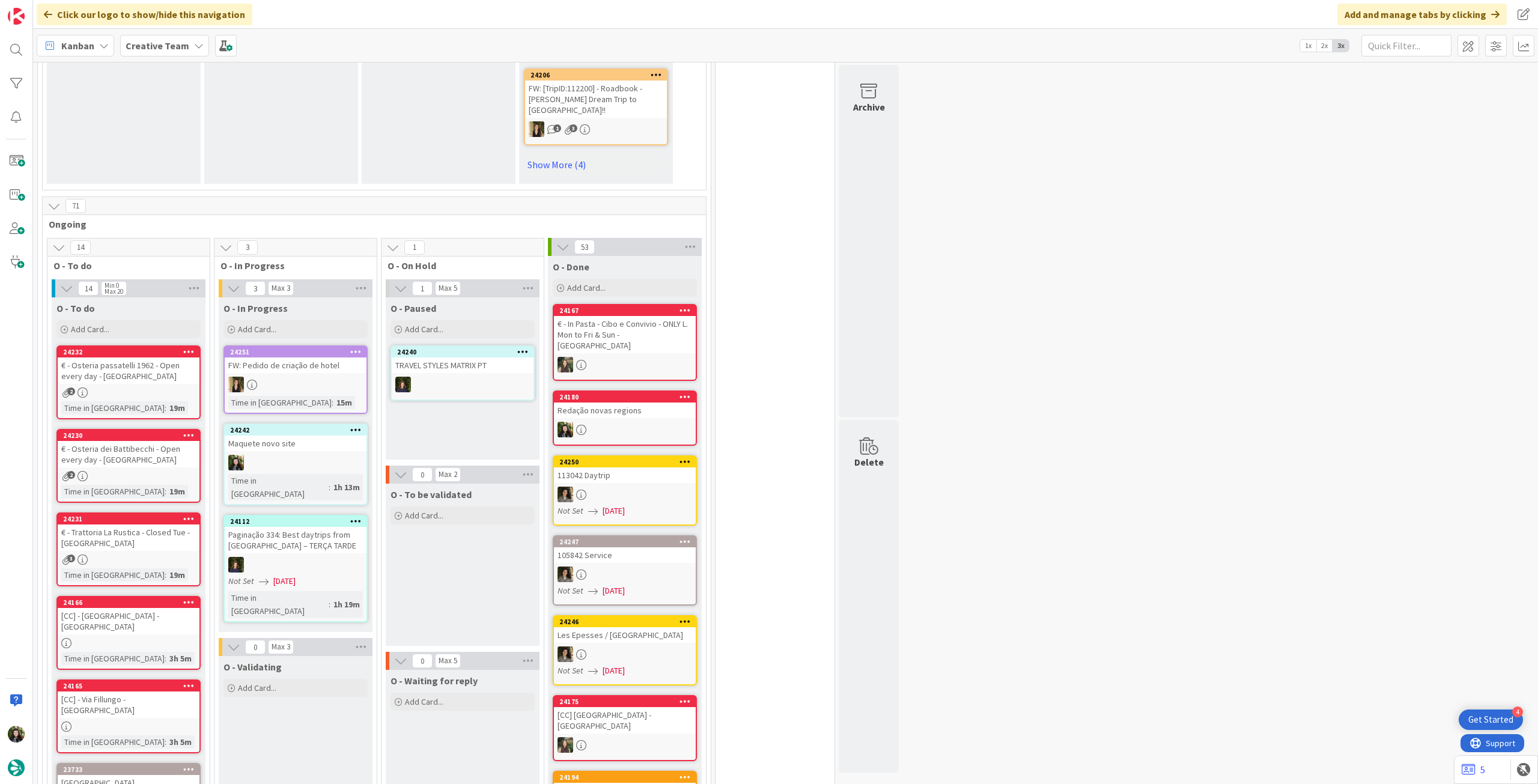
click at [154, 51] on b "Creative Team" at bounding box center [157, 45] width 64 height 12
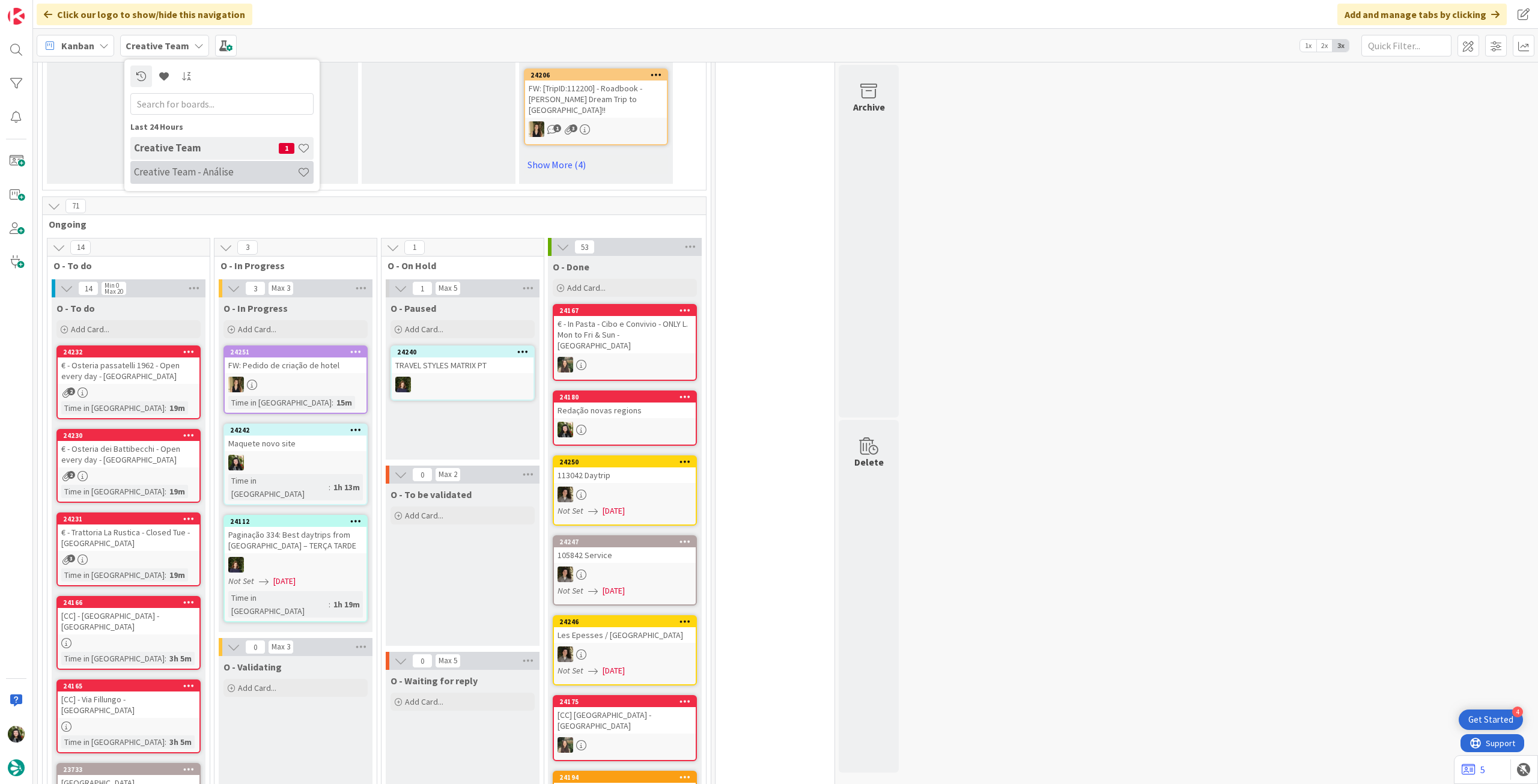
click at [147, 175] on h4 "Creative Team - Análise" at bounding box center [216, 172] width 163 height 12
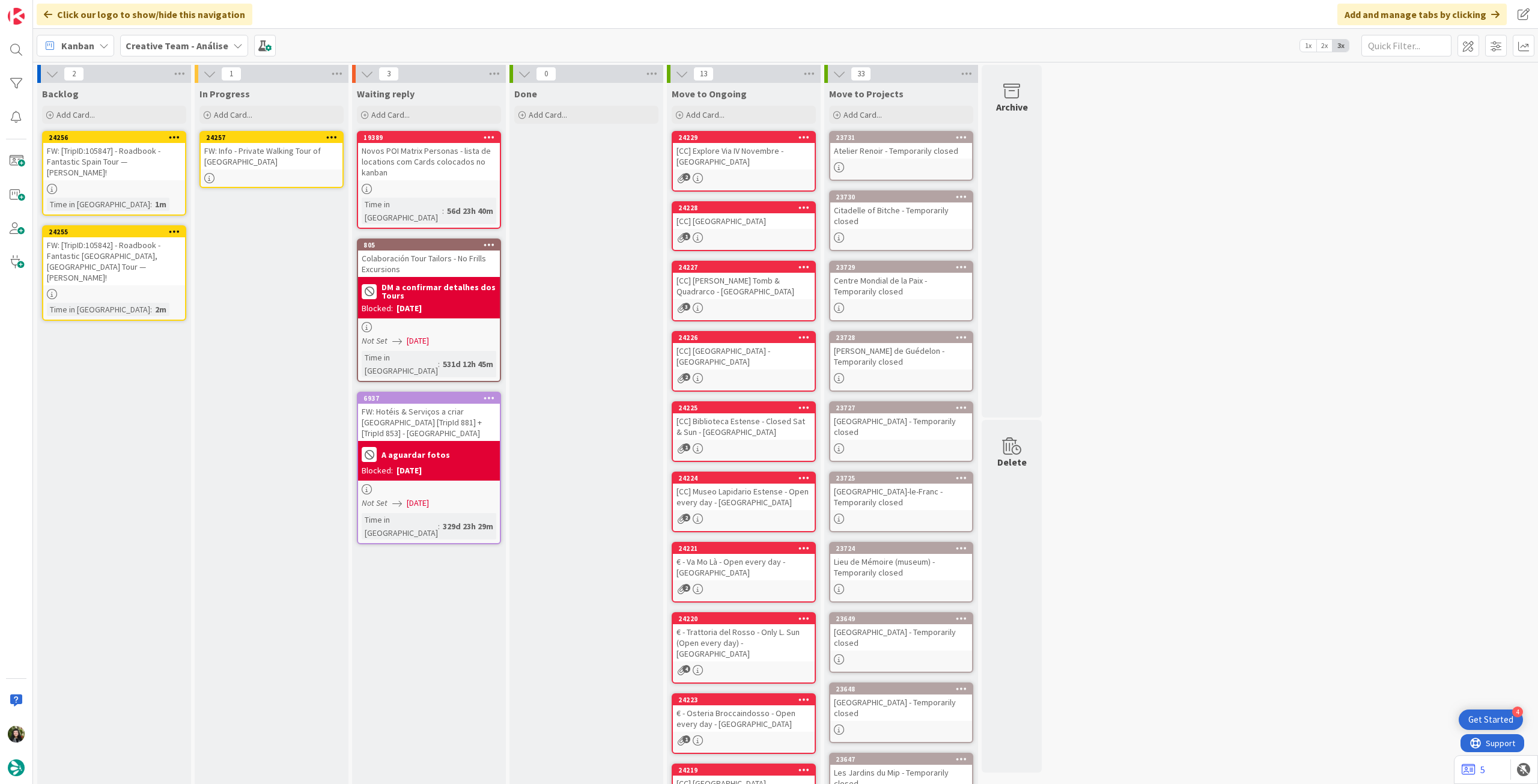
click at [313, 156] on div "FW: Info - Private Walking Tour of [GEOGRAPHIC_DATA]" at bounding box center [271, 156] width 142 height 26
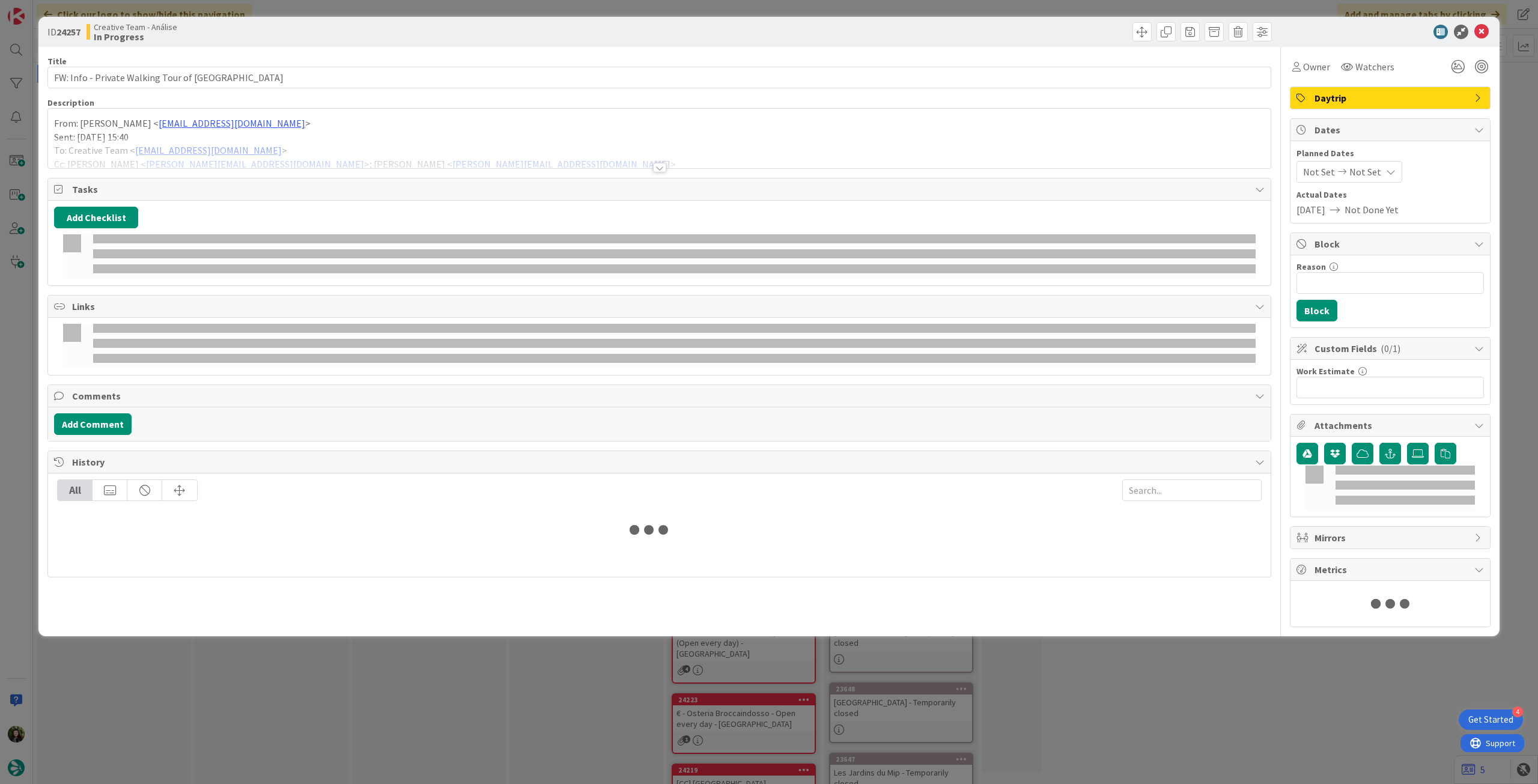
click at [234, 149] on div at bounding box center [659, 153] width 1222 height 30
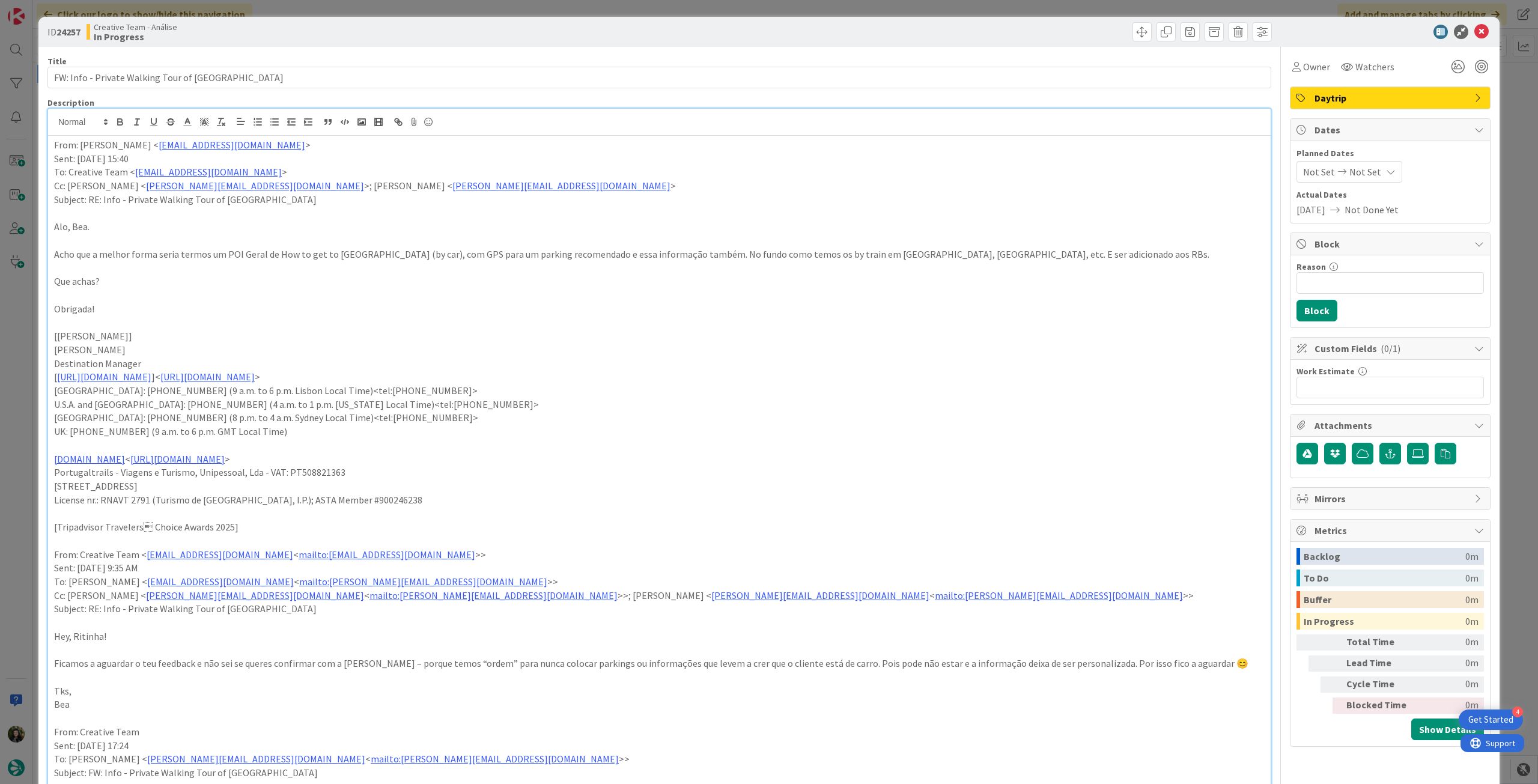
click at [53, 147] on div "From: [PERSON_NAME] < [EMAIL_ADDRESS][DOMAIN_NAME] > Sent: [DATE] 15:40 To: Cre…" at bounding box center [659, 722] width 1222 height 1174
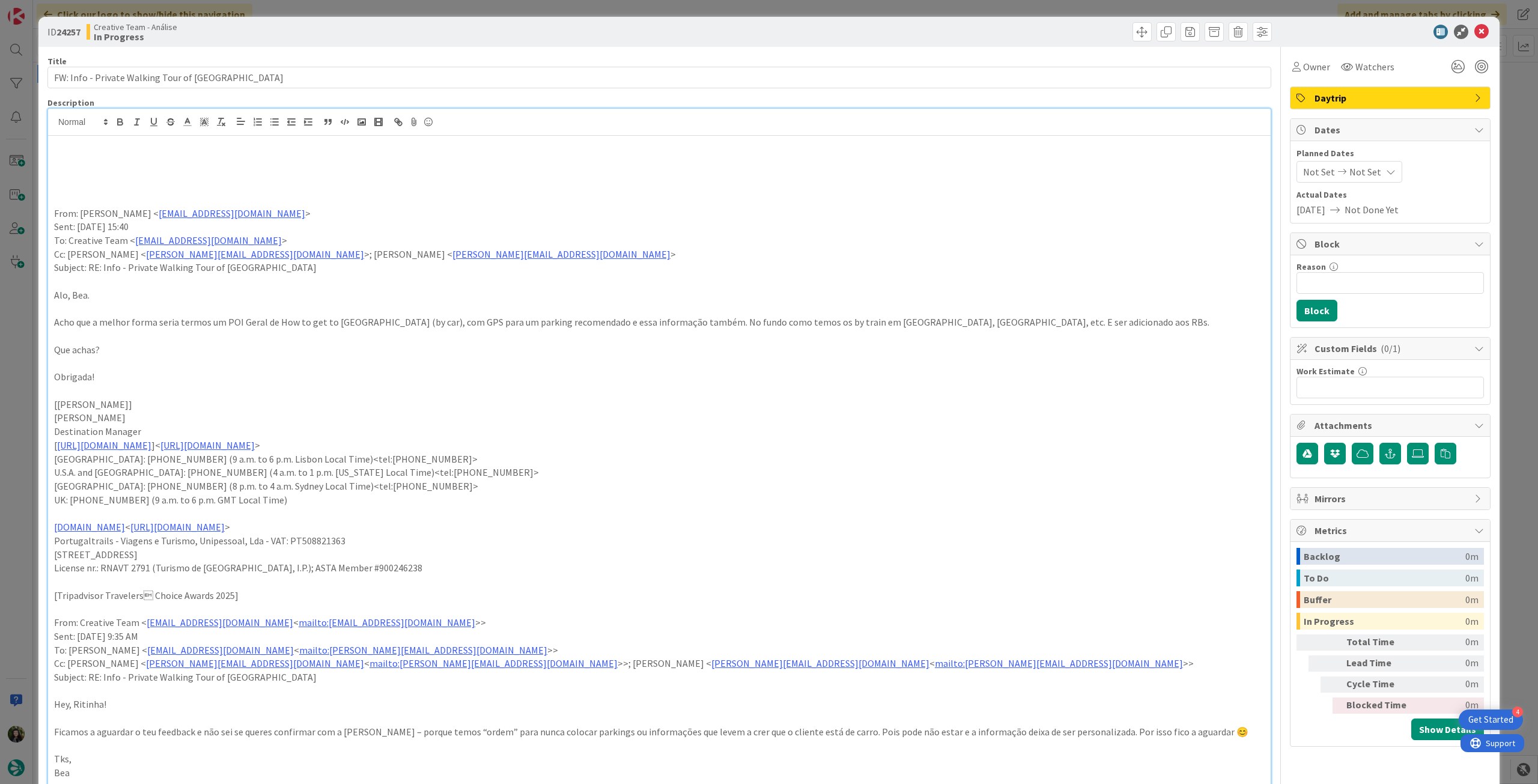
click at [123, 161] on p at bounding box center [659, 159] width 1211 height 14
drag, startPoint x: 278, startPoint y: 322, endPoint x: 387, endPoint y: 322, distance: 109.0
click at [387, 322] on p "Acho que a melhor forma seria termos um POI Geral de How to get to [GEOGRAPHIC_…" at bounding box center [659, 322] width 1211 height 14
click at [380, 322] on p "Acho que a melhor forma seria termos um POI Geral de How to get to [GEOGRAPHIC_…" at bounding box center [659, 322] width 1211 height 14
drag, startPoint x: 275, startPoint y: 322, endPoint x: 663, endPoint y: 319, distance: 388.0
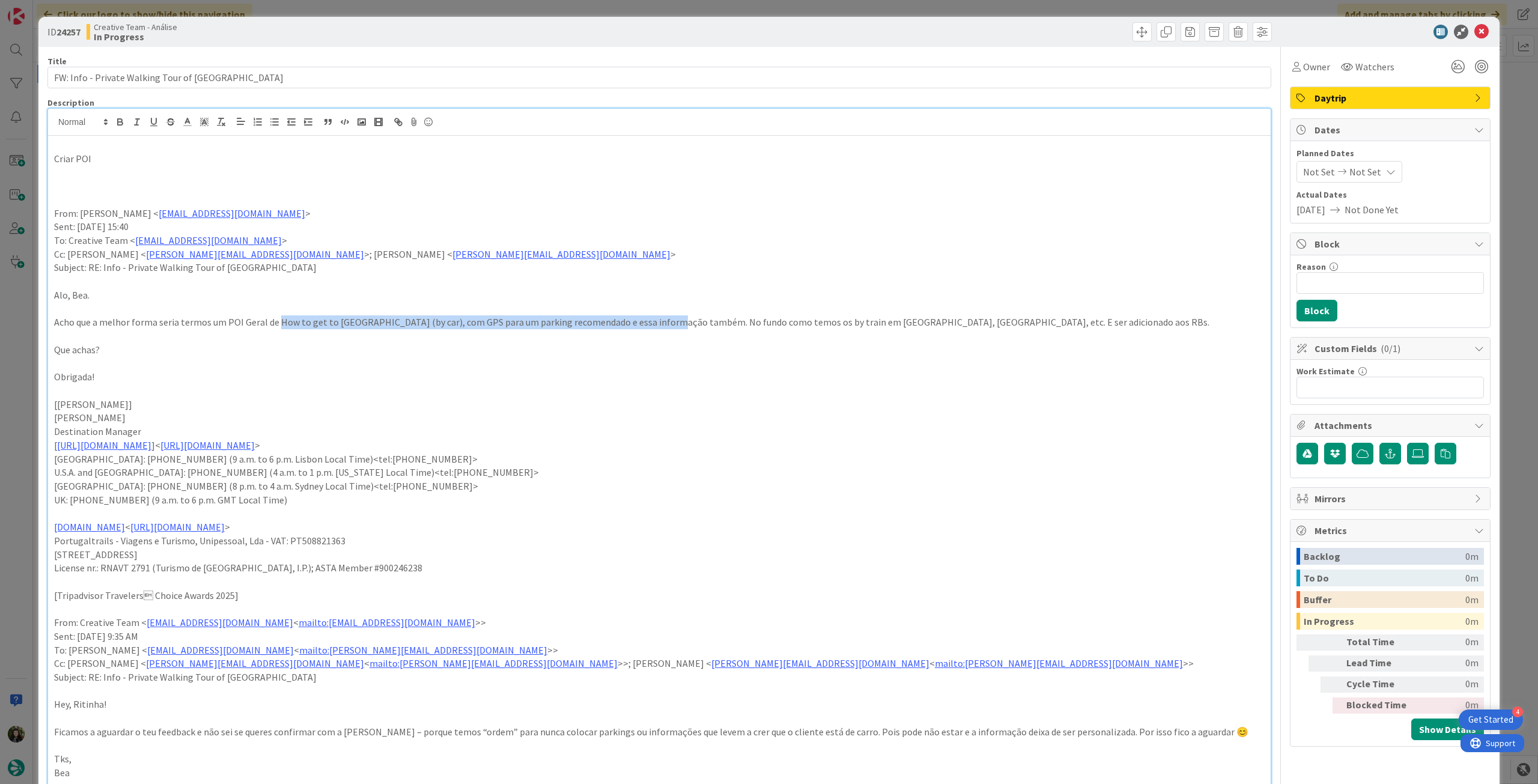
click at [663, 319] on p "Acho que a melhor forma seria termos um POI Geral de How to get to [GEOGRAPHIC_…" at bounding box center [659, 322] width 1211 height 14
copy p "How to get to [GEOGRAPHIC_DATA] (by car), com GPS para um parking recomendado e…"
click at [248, 156] on p "Criar POI" at bounding box center [659, 159] width 1211 height 14
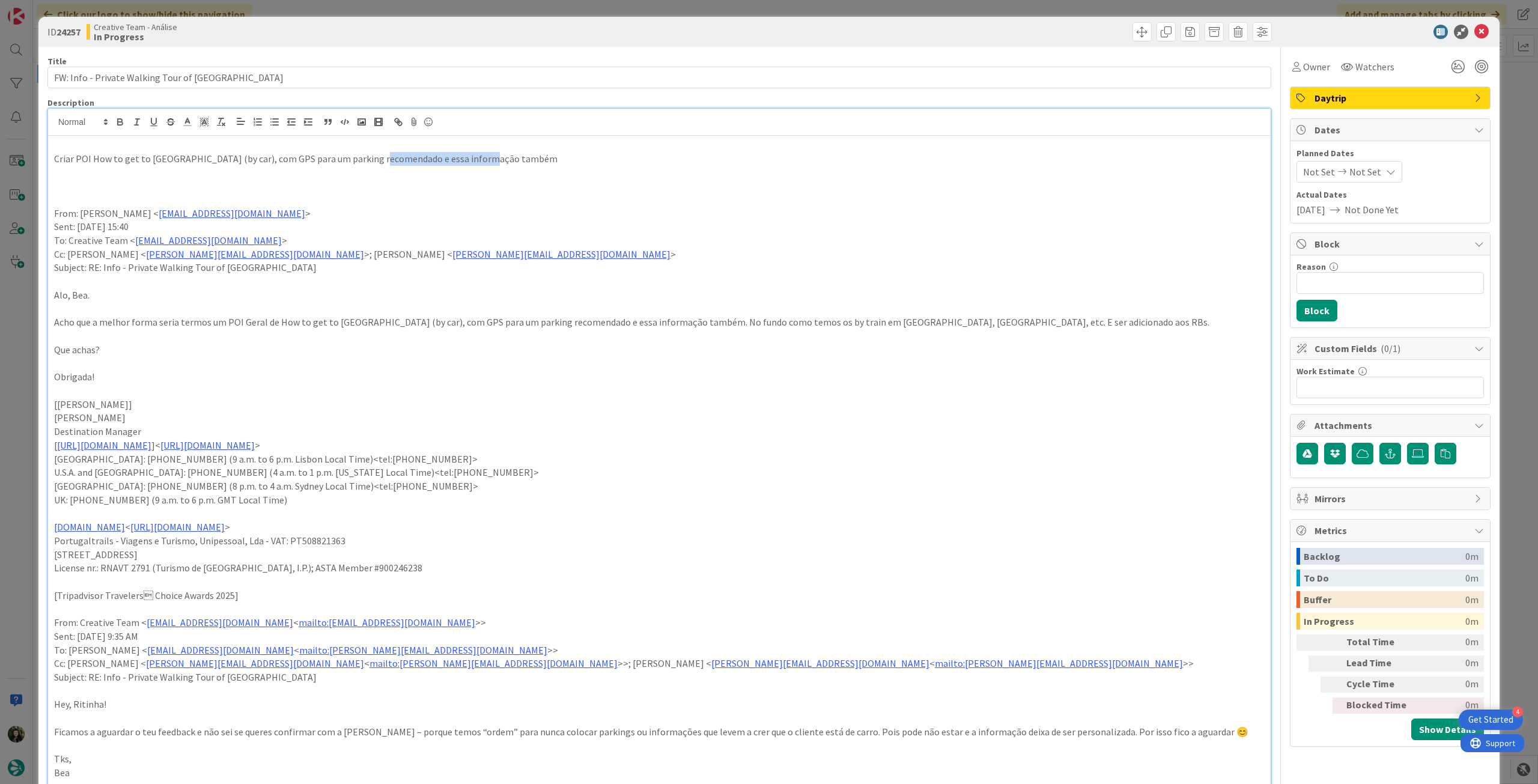
drag, startPoint x: 375, startPoint y: 158, endPoint x: 548, endPoint y: 158, distance: 173.0
click at [548, 158] on p "Criar POI How to get to [GEOGRAPHIC_DATA] (by car), com GPS para um parking rec…" at bounding box center [659, 159] width 1211 height 14
click at [444, 170] on p at bounding box center [659, 172] width 1211 height 14
drag, startPoint x: 708, startPoint y: 323, endPoint x: 907, endPoint y: 322, distance: 199.0
click at [907, 322] on p "Acho que a melhor forma seria termos um POI Geral de How to get to [GEOGRAPHIC_…" at bounding box center [659, 322] width 1211 height 14
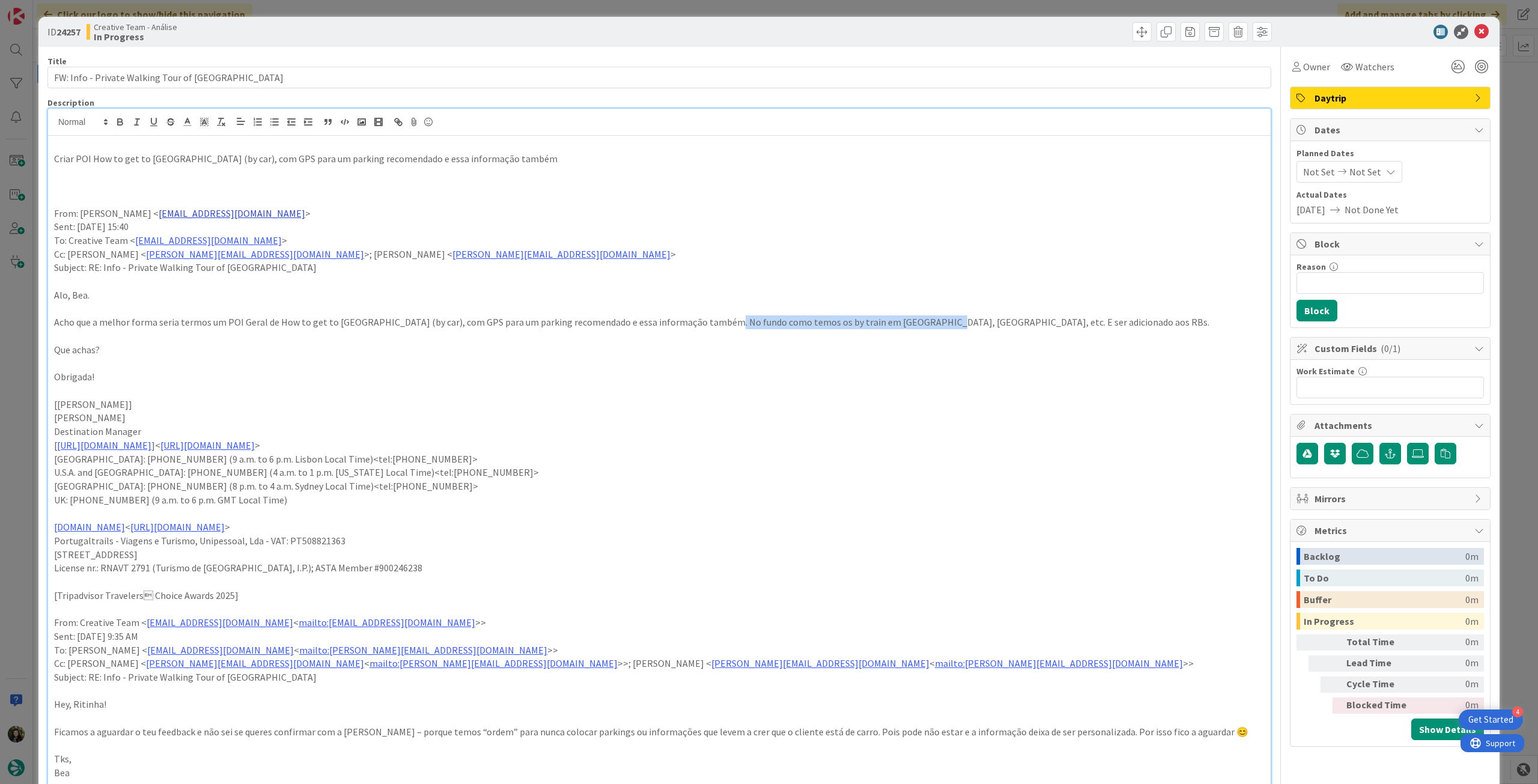
copy p "como temos os by train em [GEOGRAPHIC_DATA], Sintra, etc"
click at [253, 170] on p at bounding box center [659, 172] width 1211 height 14
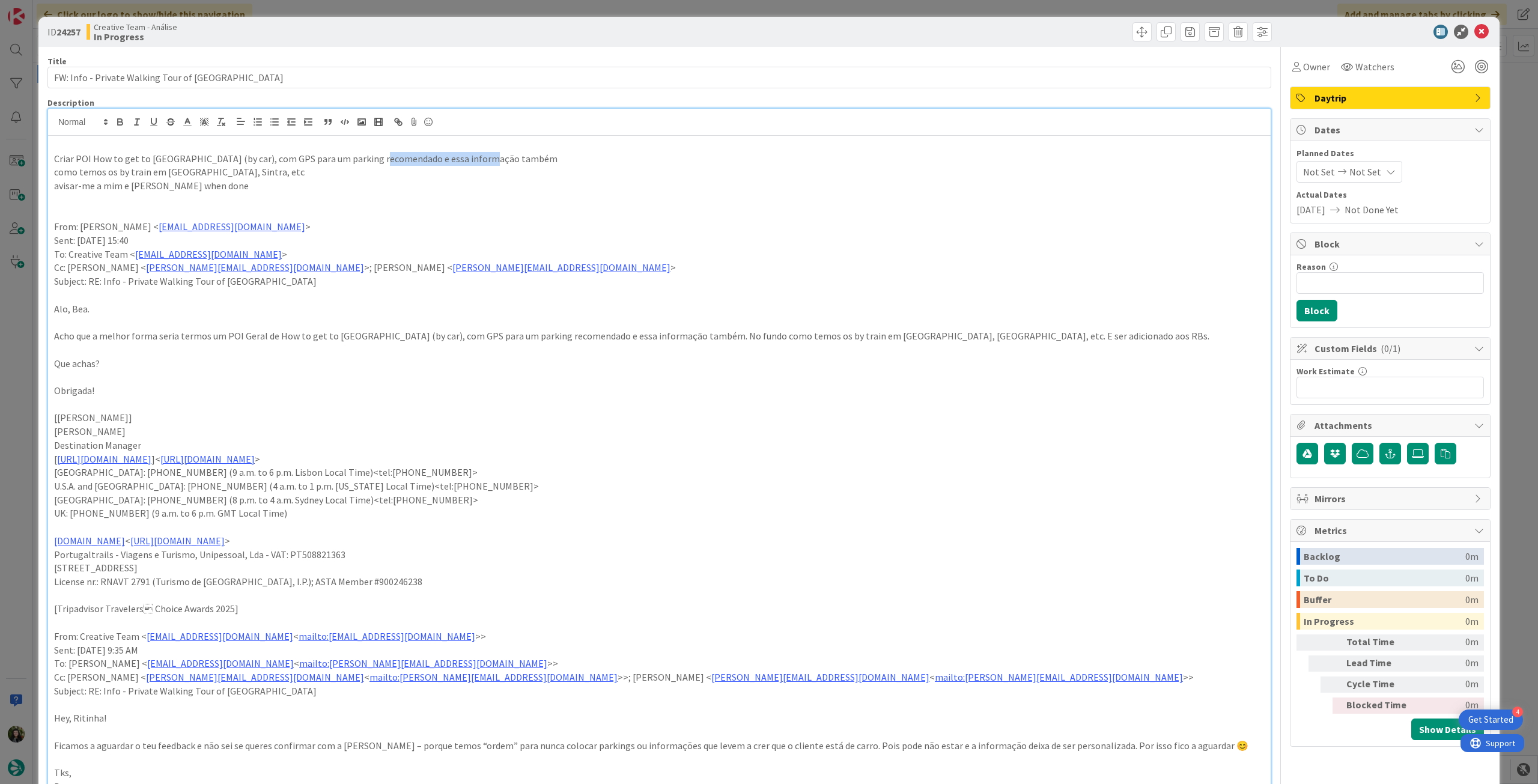
drag, startPoint x: 374, startPoint y: 158, endPoint x: 552, endPoint y: 153, distance: 178.1
click at [552, 153] on p "Criar POI How to get to [GEOGRAPHIC_DATA] (by car), com GPS para um parking rec…" at bounding box center [659, 159] width 1211 height 14
drag, startPoint x: 93, startPoint y: 162, endPoint x: 206, endPoint y: 154, distance: 113.3
click at [206, 154] on p "Criar POI How to get to [GEOGRAPHIC_DATA] (by car), com GPS para um parking rec…" at bounding box center [659, 159] width 1211 height 14
click at [120, 115] on button "button" at bounding box center [120, 122] width 17 height 15
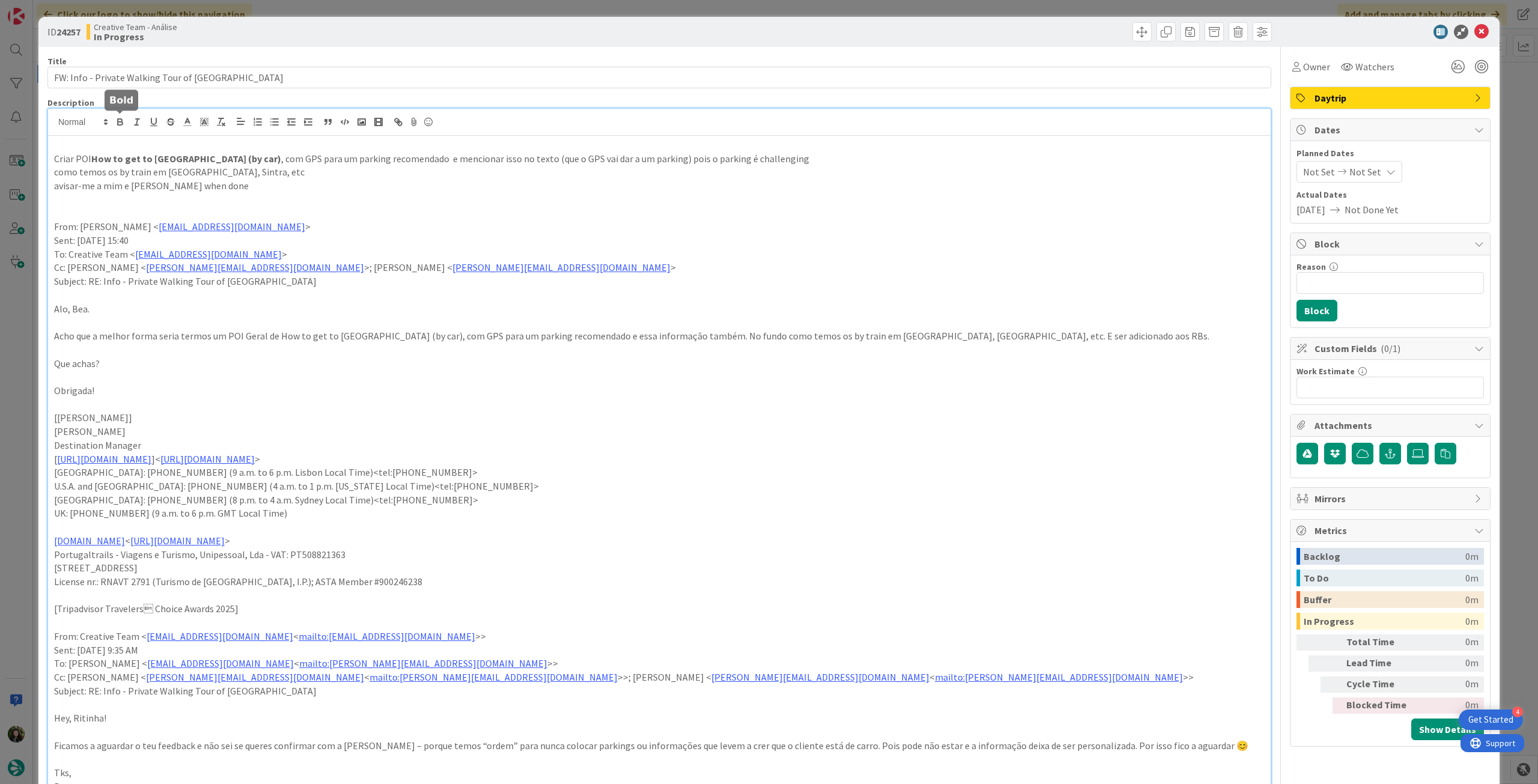
click at [342, 197] on p at bounding box center [659, 200] width 1211 height 14
click at [747, 157] on p "Criar POI How to get to [GEOGRAPHIC_DATA] (by car) , com GPS para um parking re…" at bounding box center [659, 159] width 1211 height 14
click at [57, 172] on p "como temos os by train em [GEOGRAPHIC_DATA], Sintra, etc" at bounding box center [659, 172] width 1211 height 14
click at [192, 190] on p "avisar-me a mim e [PERSON_NAME] when done" at bounding box center [659, 186] width 1211 height 14
click at [1476, 33] on icon at bounding box center [1481, 32] width 15 height 15
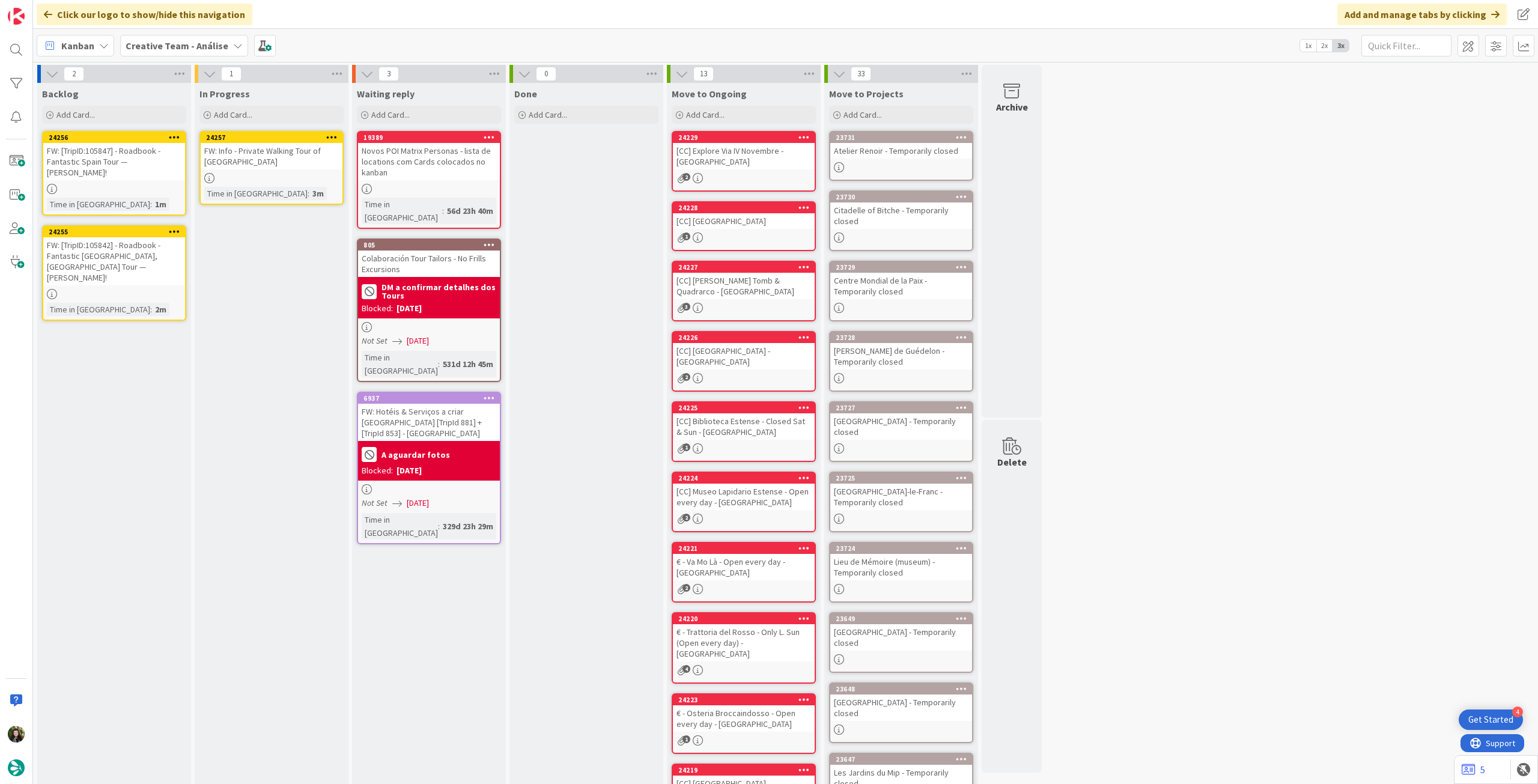
click at [332, 135] on icon at bounding box center [332, 137] width 11 height 8
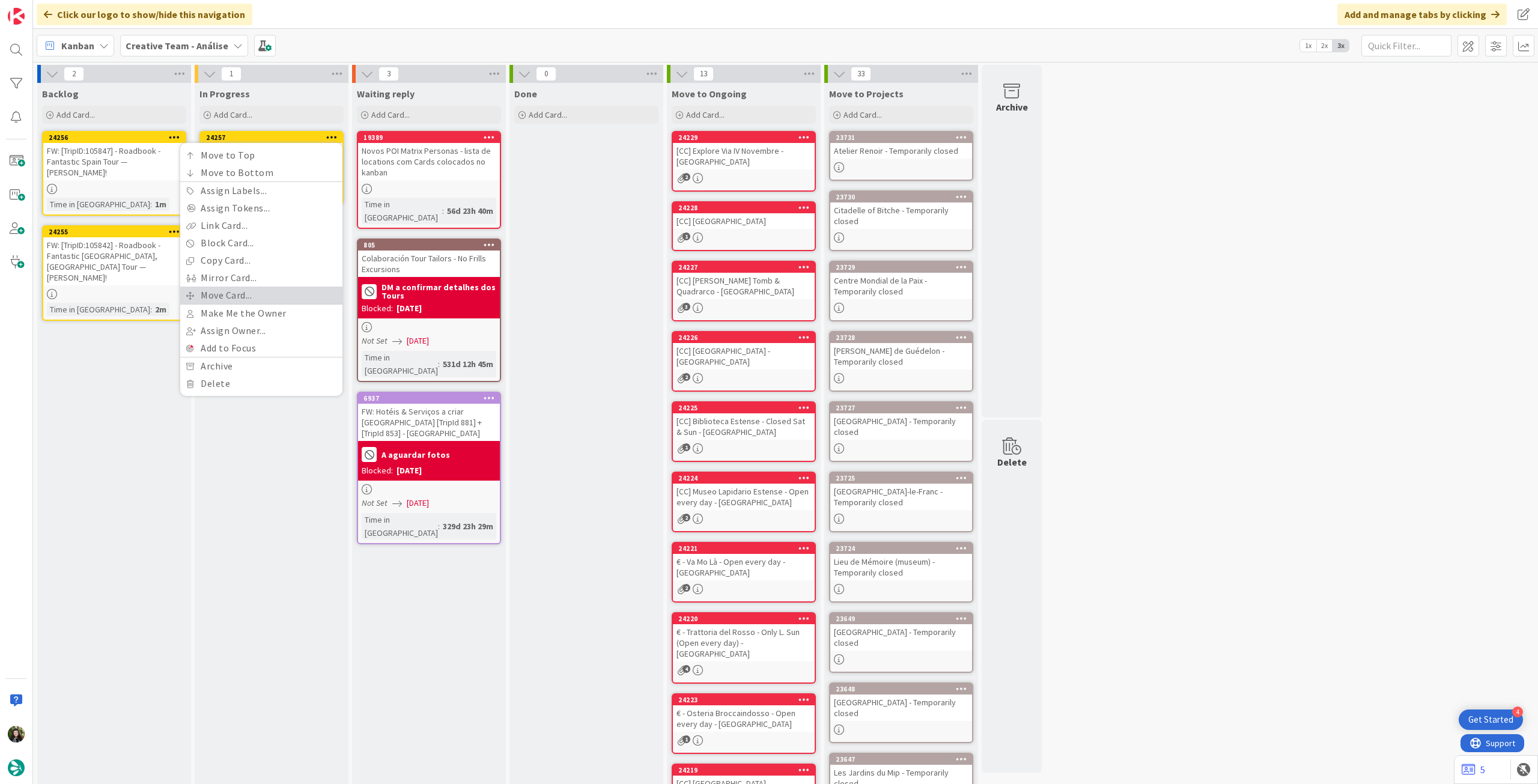
click at [262, 298] on link "Move Card..." at bounding box center [261, 295] width 162 height 17
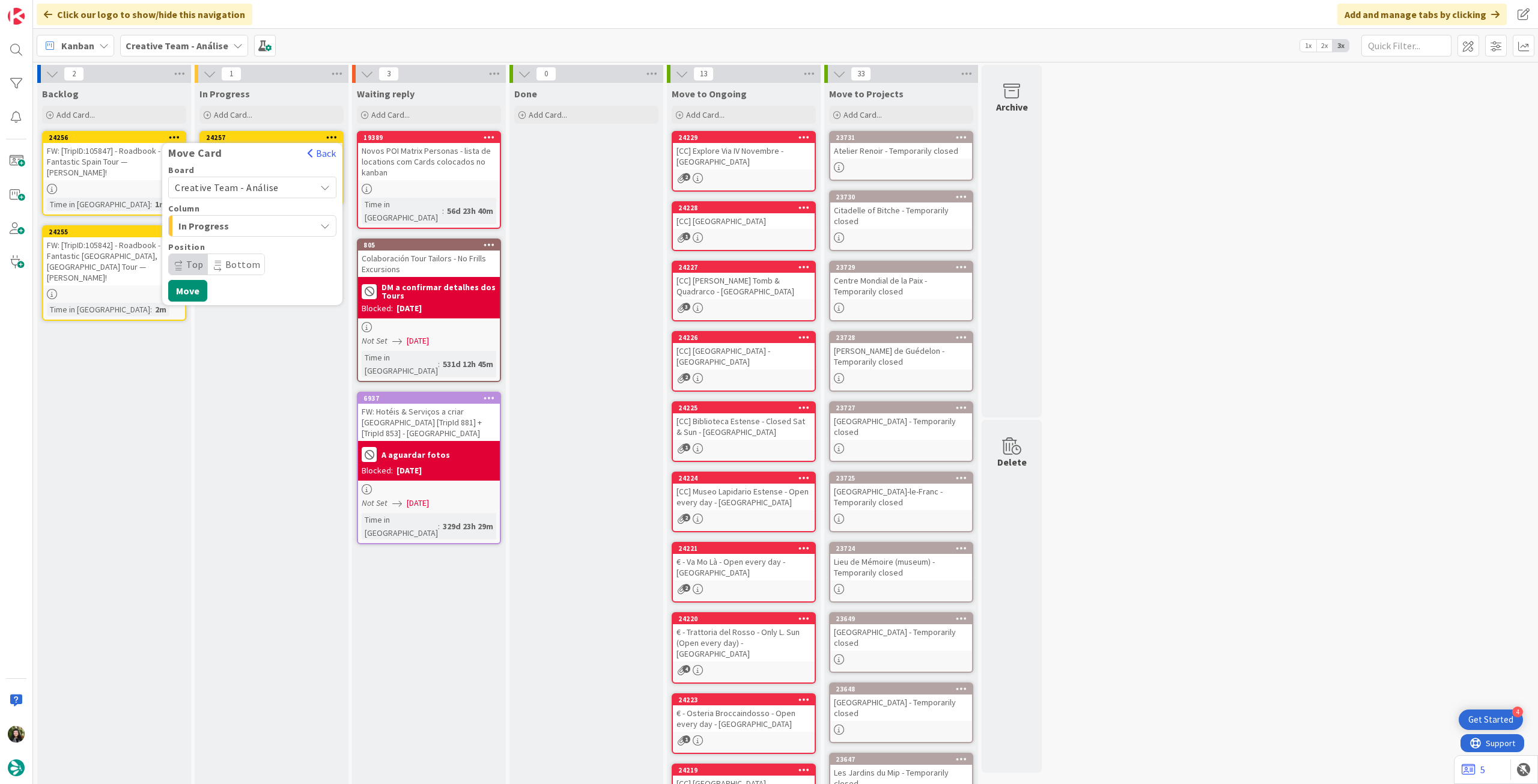
click at [246, 190] on span "Creative Team - Análise" at bounding box center [227, 187] width 104 height 12
click at [237, 243] on span "Creative Team" at bounding box center [260, 244] width 139 height 18
click at [248, 229] on span "Select a Column..." at bounding box center [220, 226] width 90 height 16
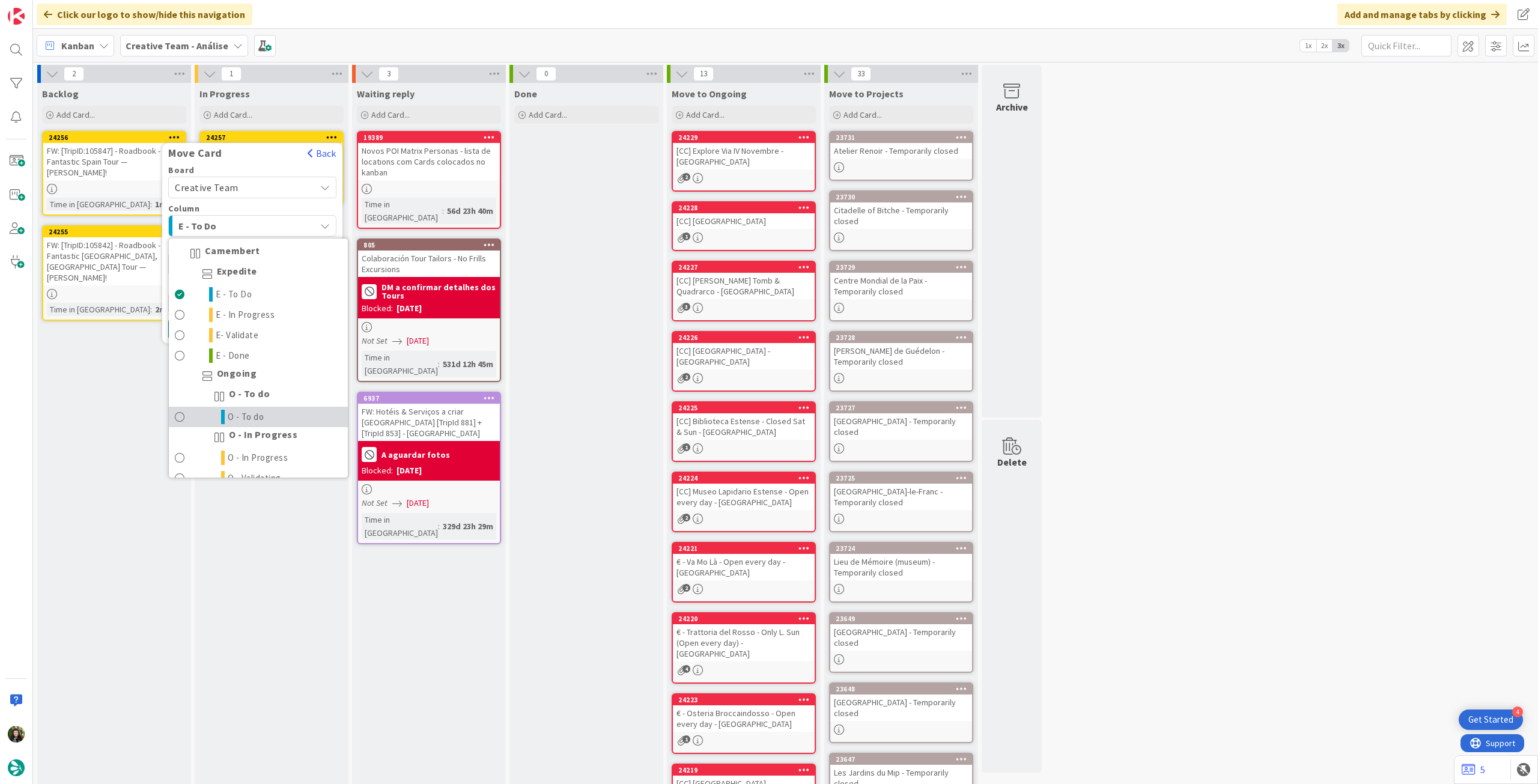
click at [266, 417] on link "O - To do" at bounding box center [258, 417] width 179 height 21
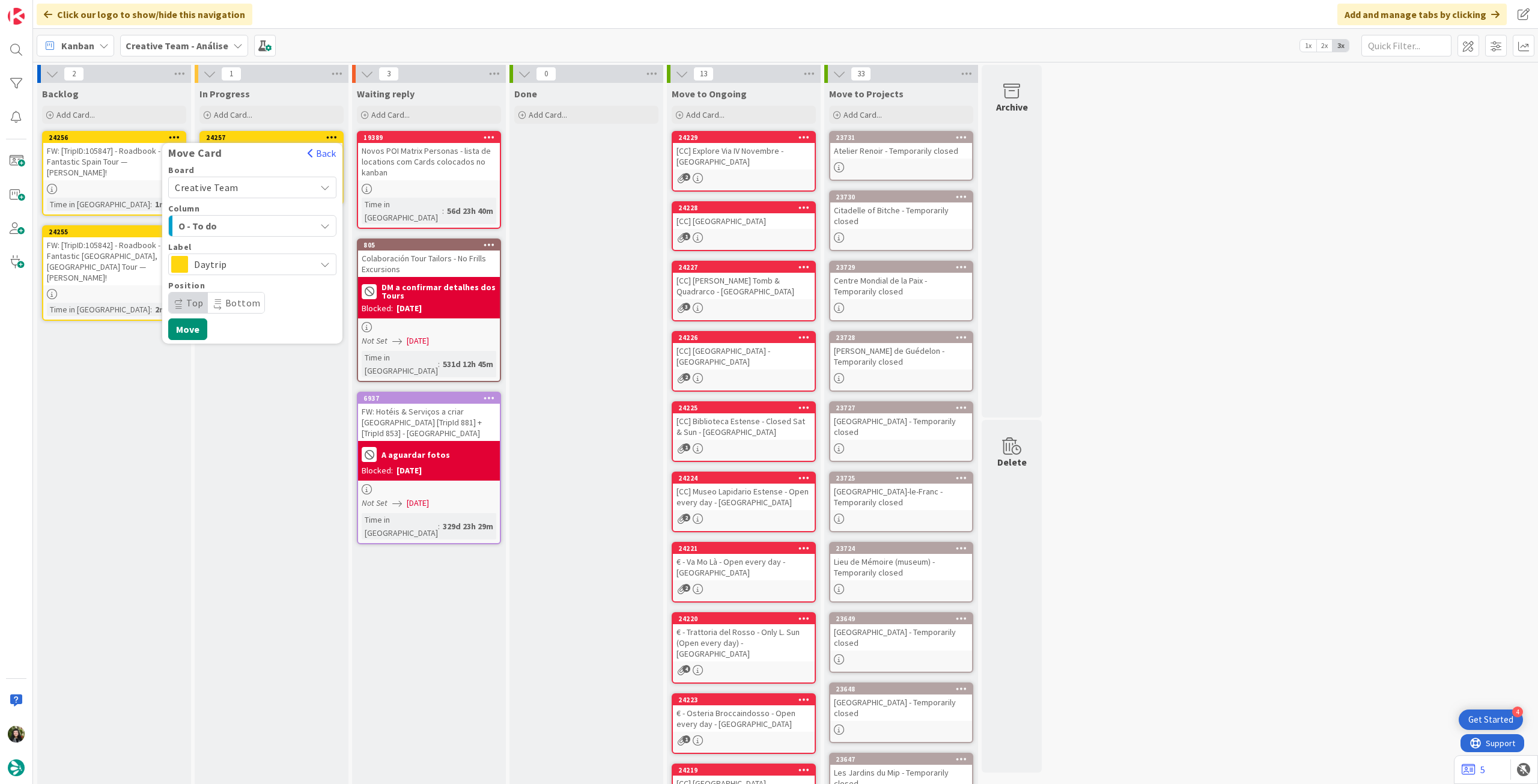
click at [268, 257] on span "Daytrip" at bounding box center [251, 264] width 116 height 17
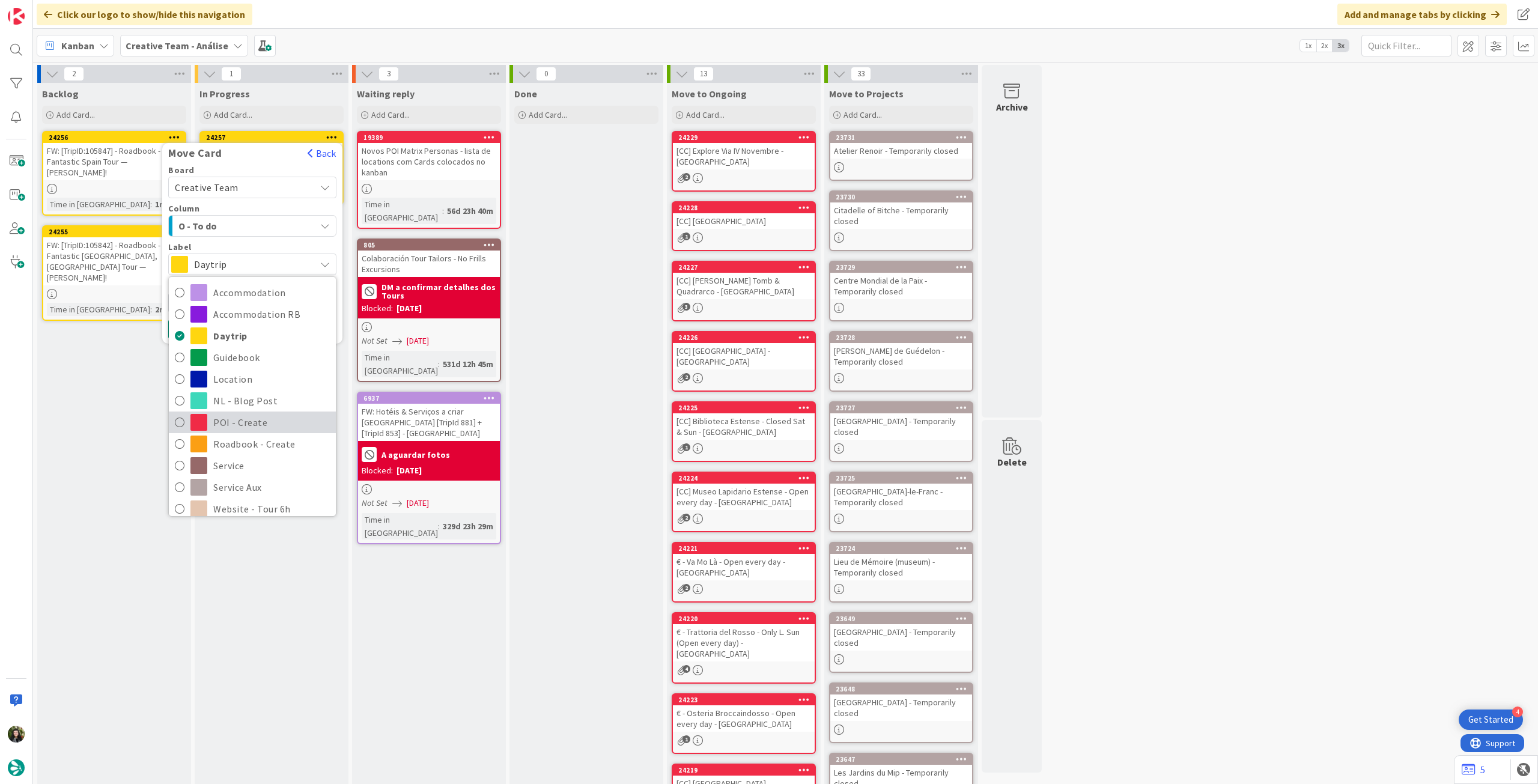
click at [265, 430] on link "POI - Create" at bounding box center [252, 422] width 167 height 21
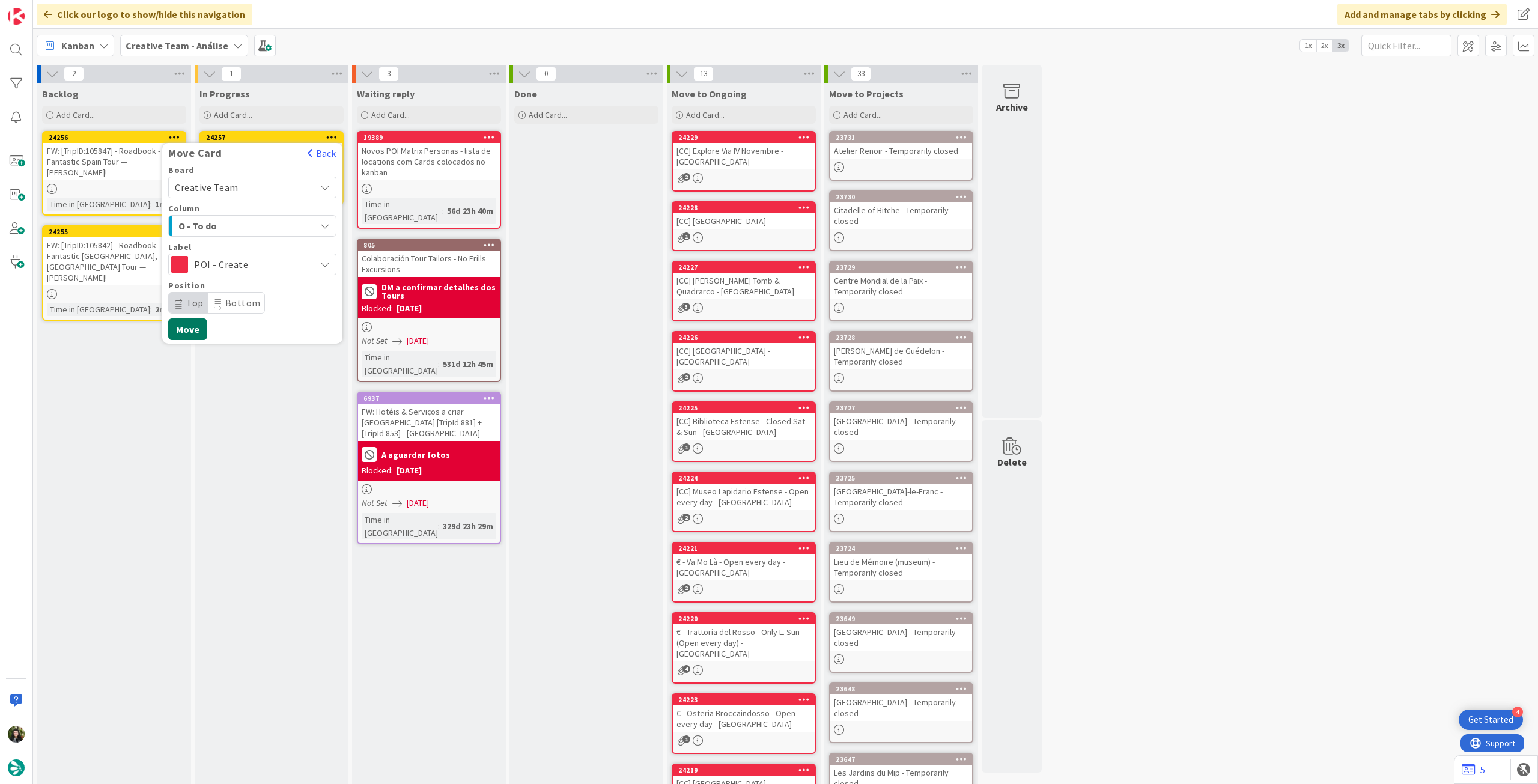
click at [193, 323] on button "Move" at bounding box center [188, 329] width 39 height 21
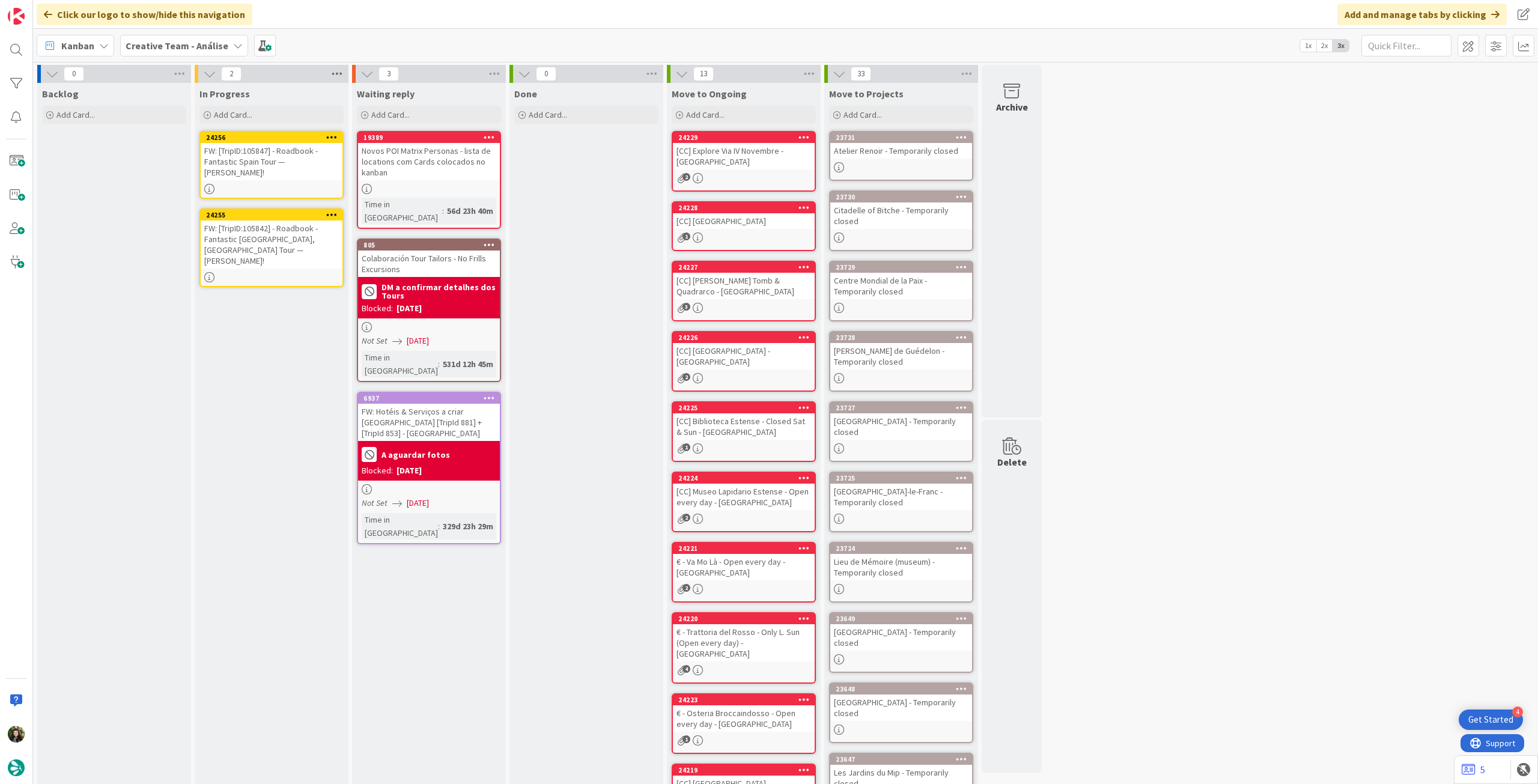
click at [338, 71] on icon at bounding box center [337, 74] width 16 height 18
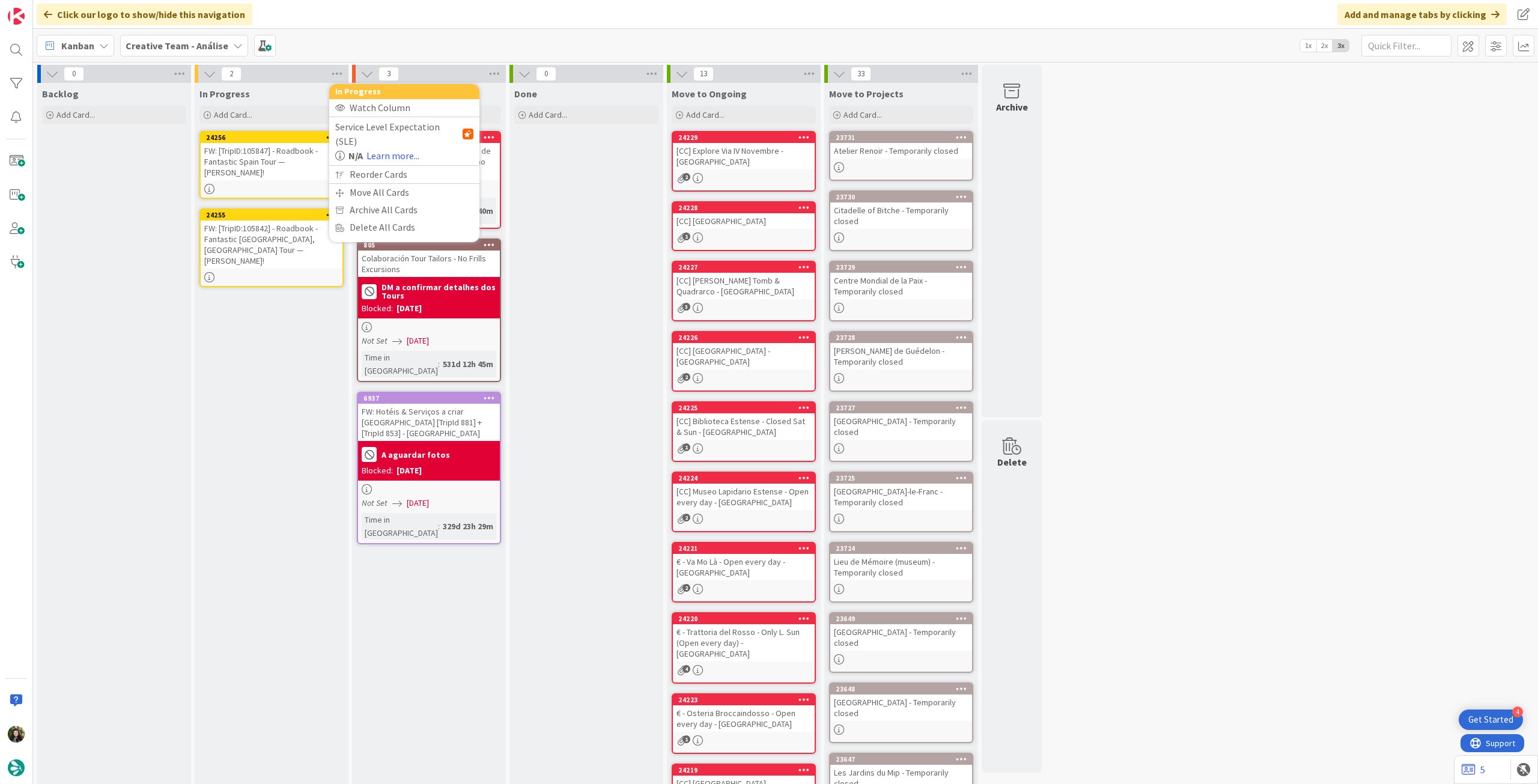
click at [271, 348] on div "In Progress Add Card... 24256 FW: [TripID:105847] - Roadbook - Fantastic Spain …" at bounding box center [271, 473] width 154 height 780
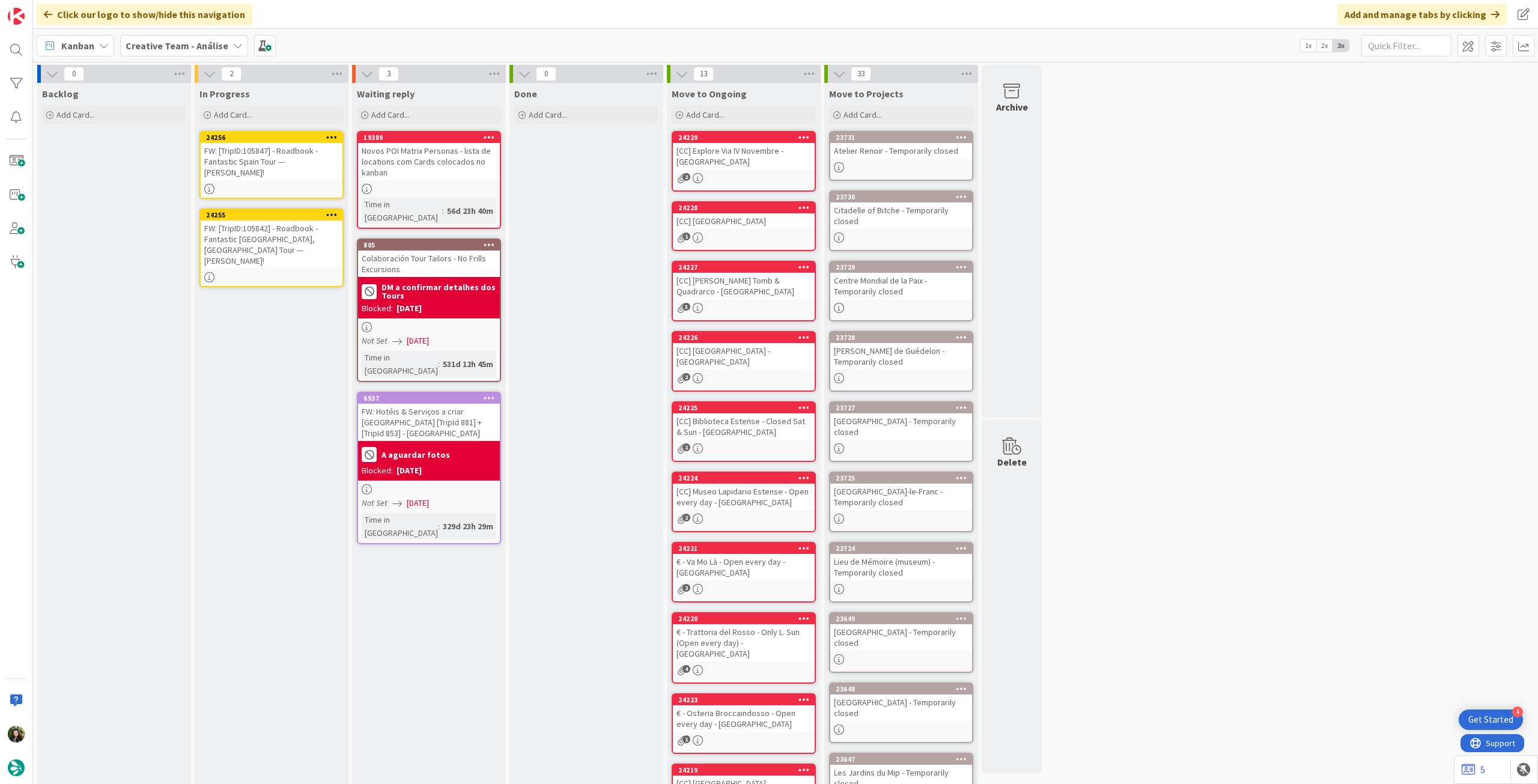
click at [278, 170] on div "24256 FW: [TripID:105847] - Roadbook - Fantastic Spain Tour — [PERSON_NAME]!" at bounding box center [271, 165] width 144 height 68
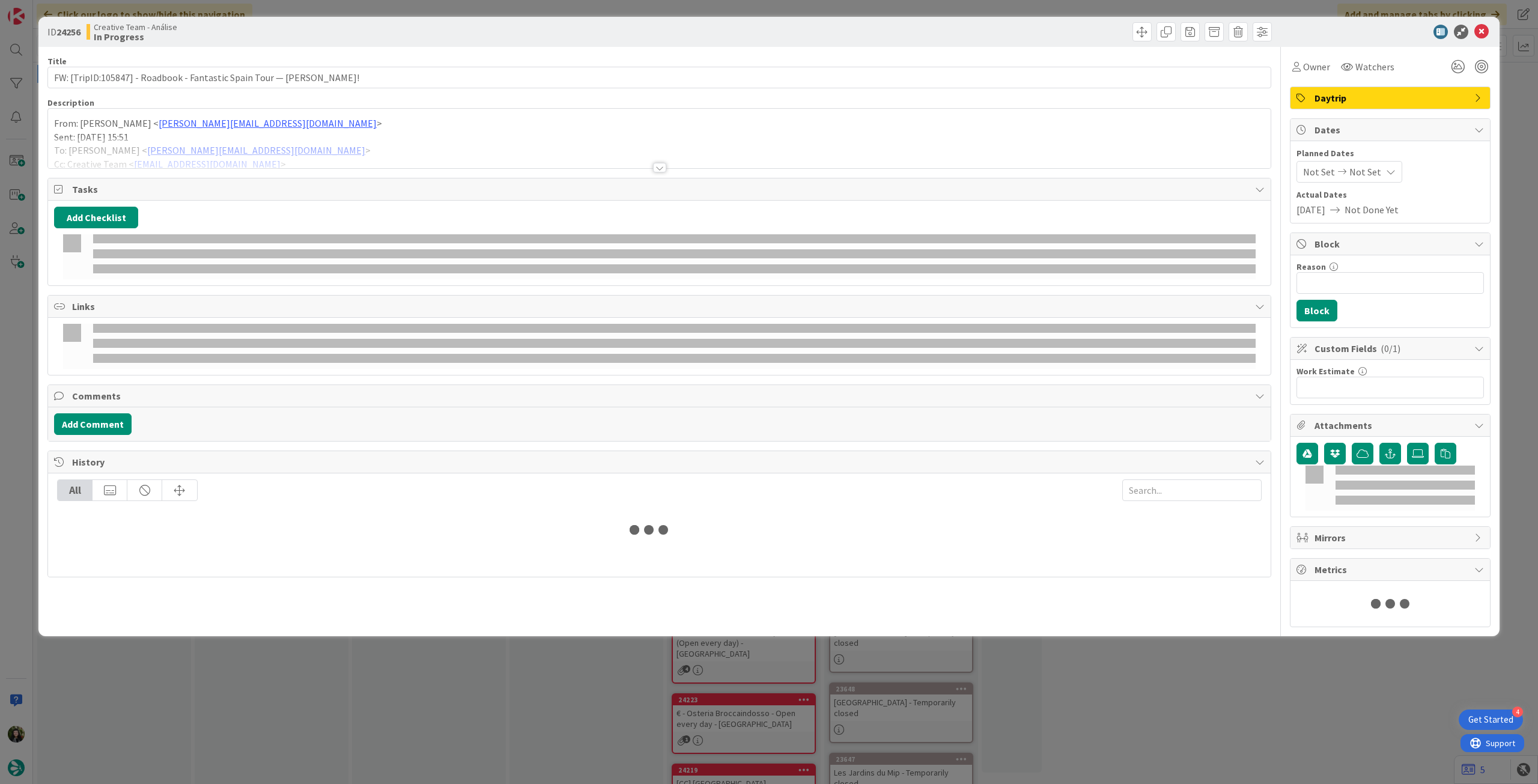
click at [291, 143] on div at bounding box center [659, 153] width 1222 height 30
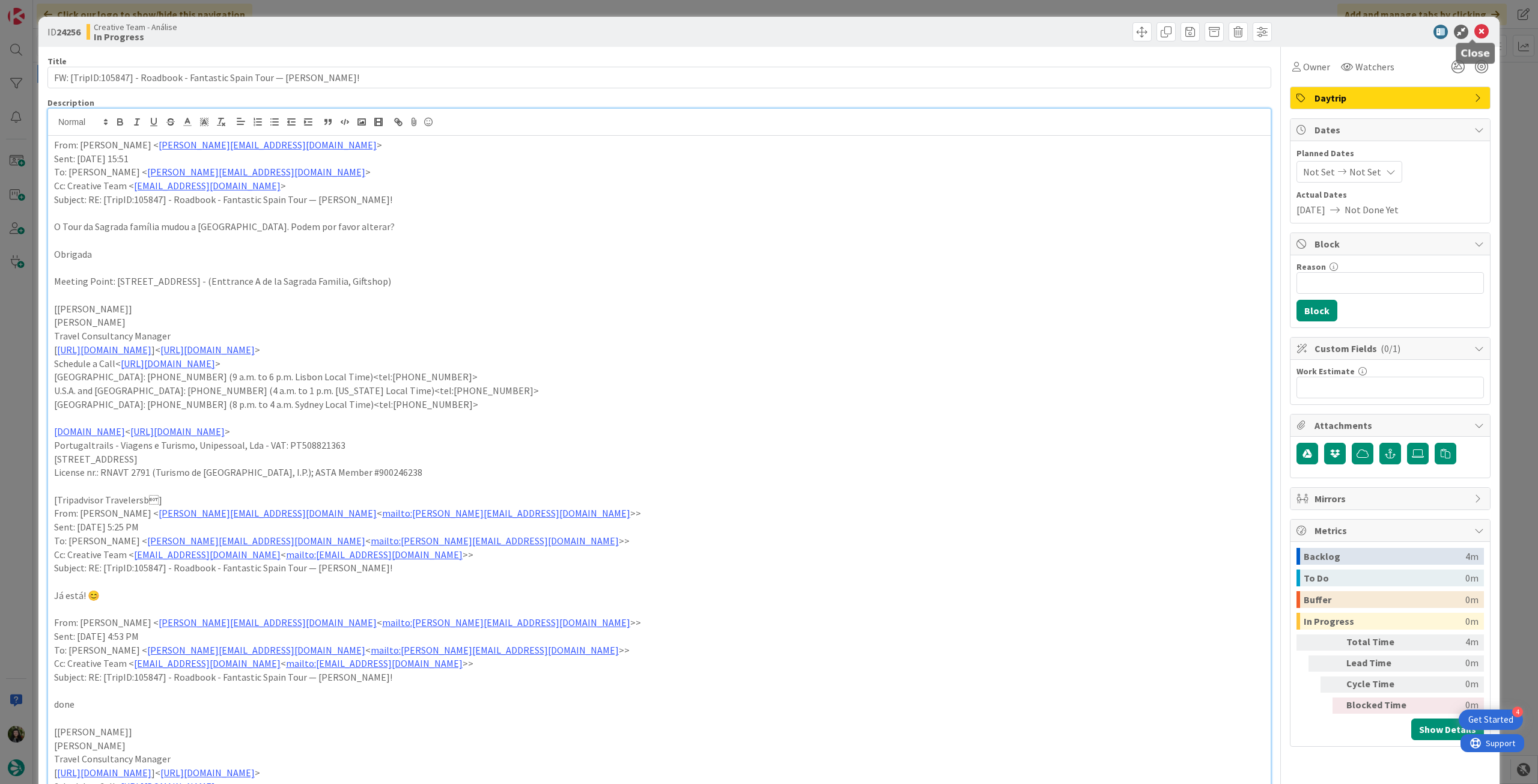
drag, startPoint x: 1469, startPoint y: 32, endPoint x: 1319, endPoint y: 50, distance: 151.1
click at [1474, 32] on icon at bounding box center [1481, 32] width 15 height 15
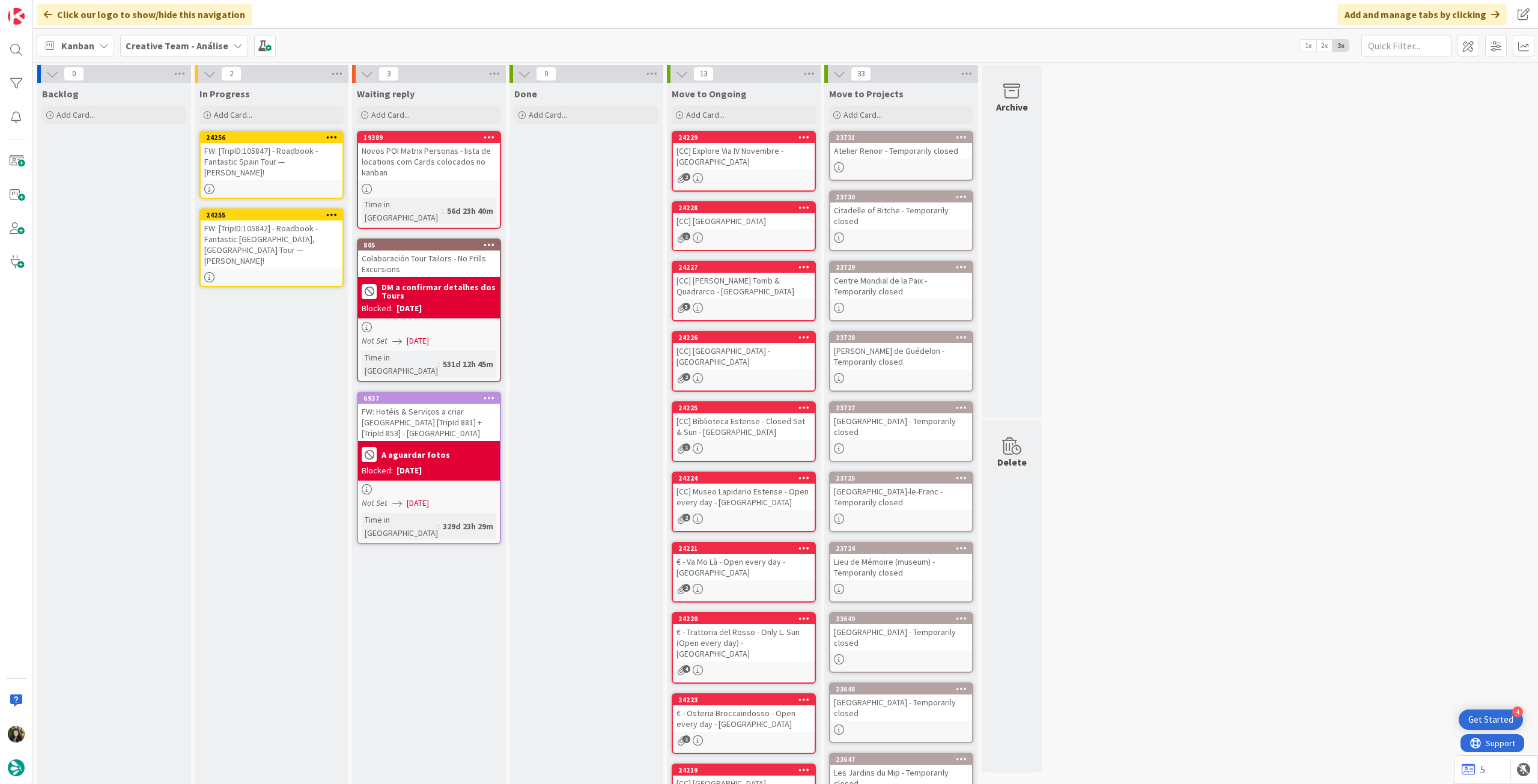
click at [332, 133] on icon at bounding box center [332, 137] width 11 height 8
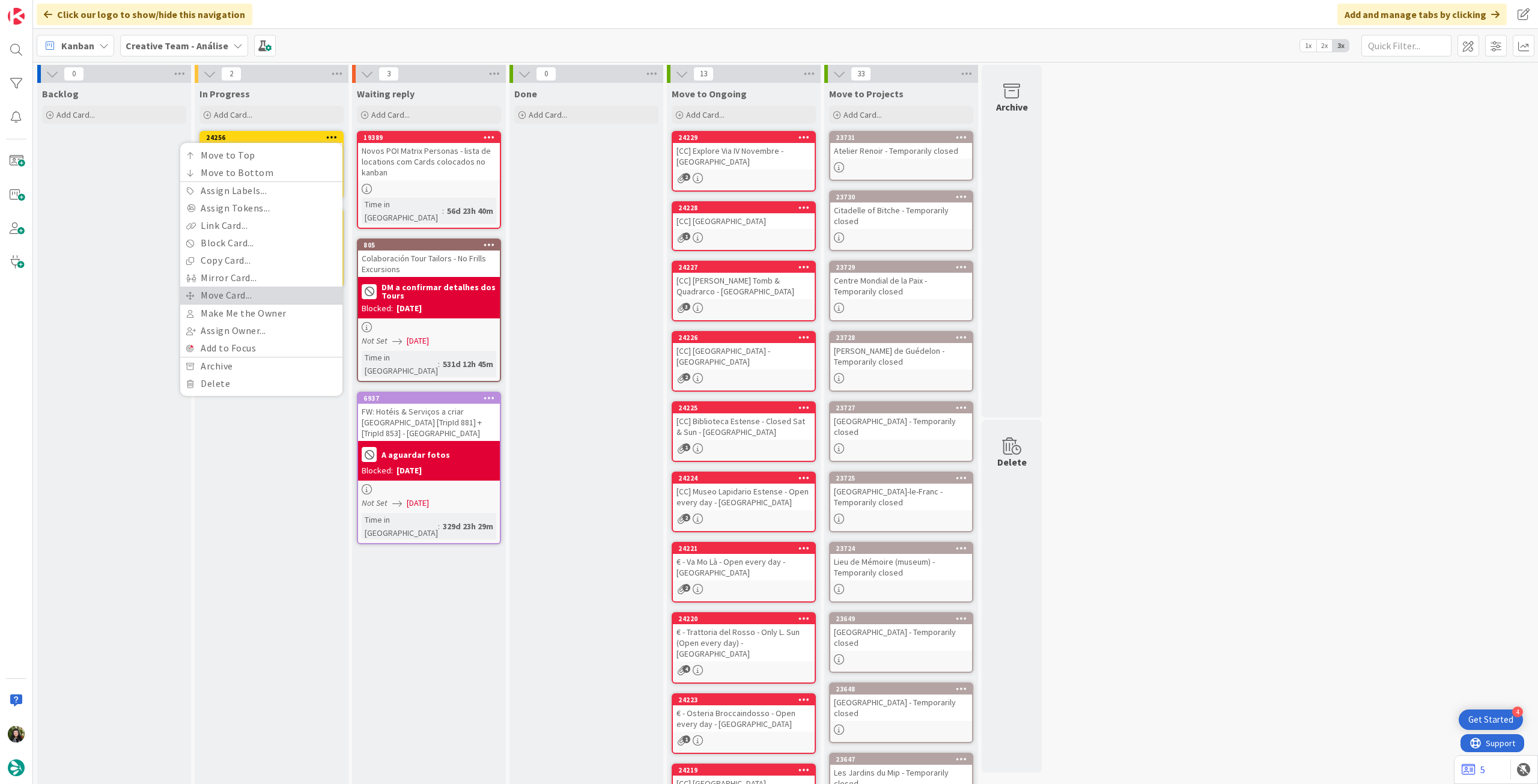
click at [271, 295] on link "Move Card..." at bounding box center [261, 295] width 162 height 17
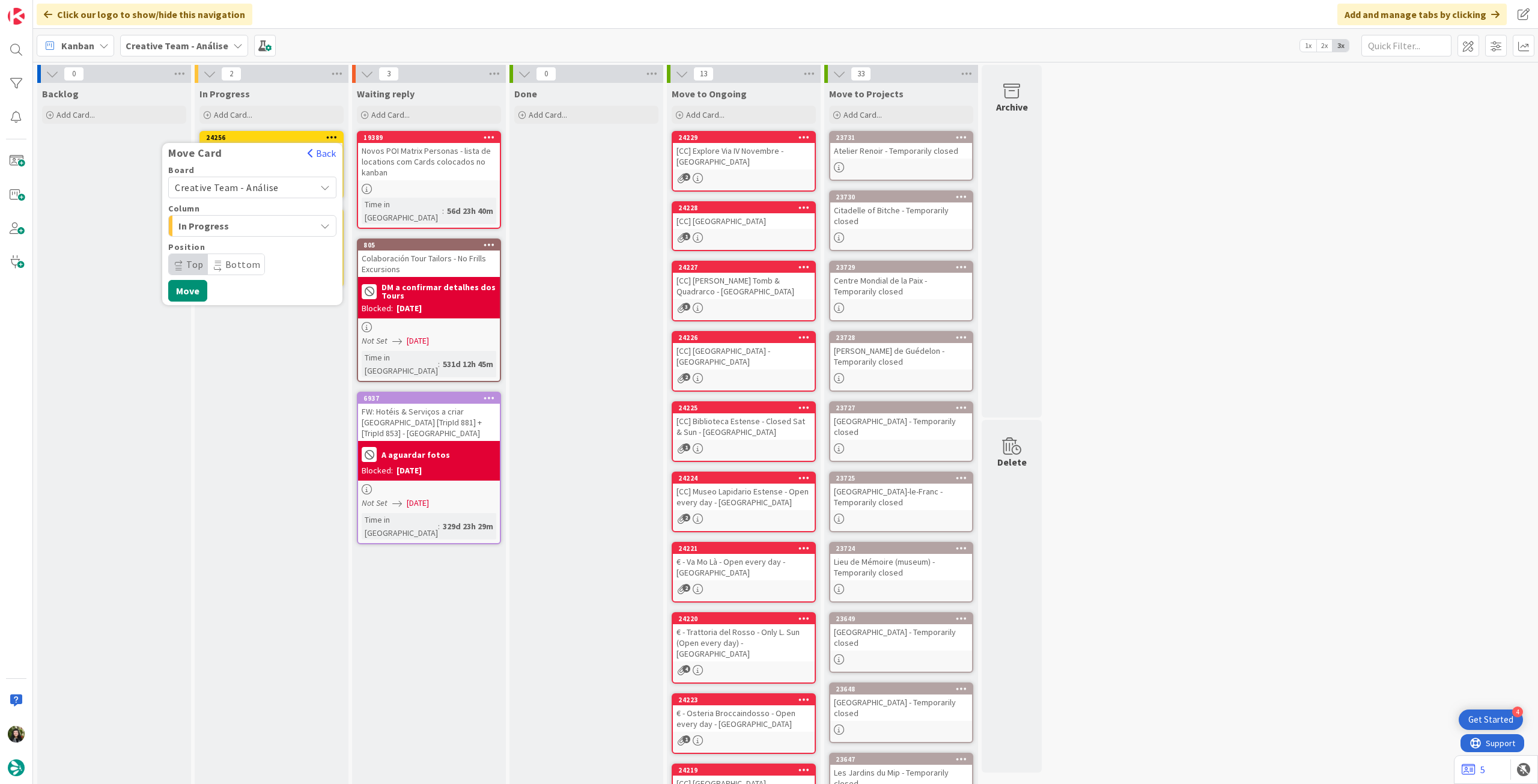
click at [235, 192] on span "Creative Team - Análise" at bounding box center [227, 187] width 104 height 12
click at [221, 244] on span "Creative Team" at bounding box center [260, 244] width 139 height 18
click at [230, 257] on span "Daytrip" at bounding box center [251, 264] width 116 height 17
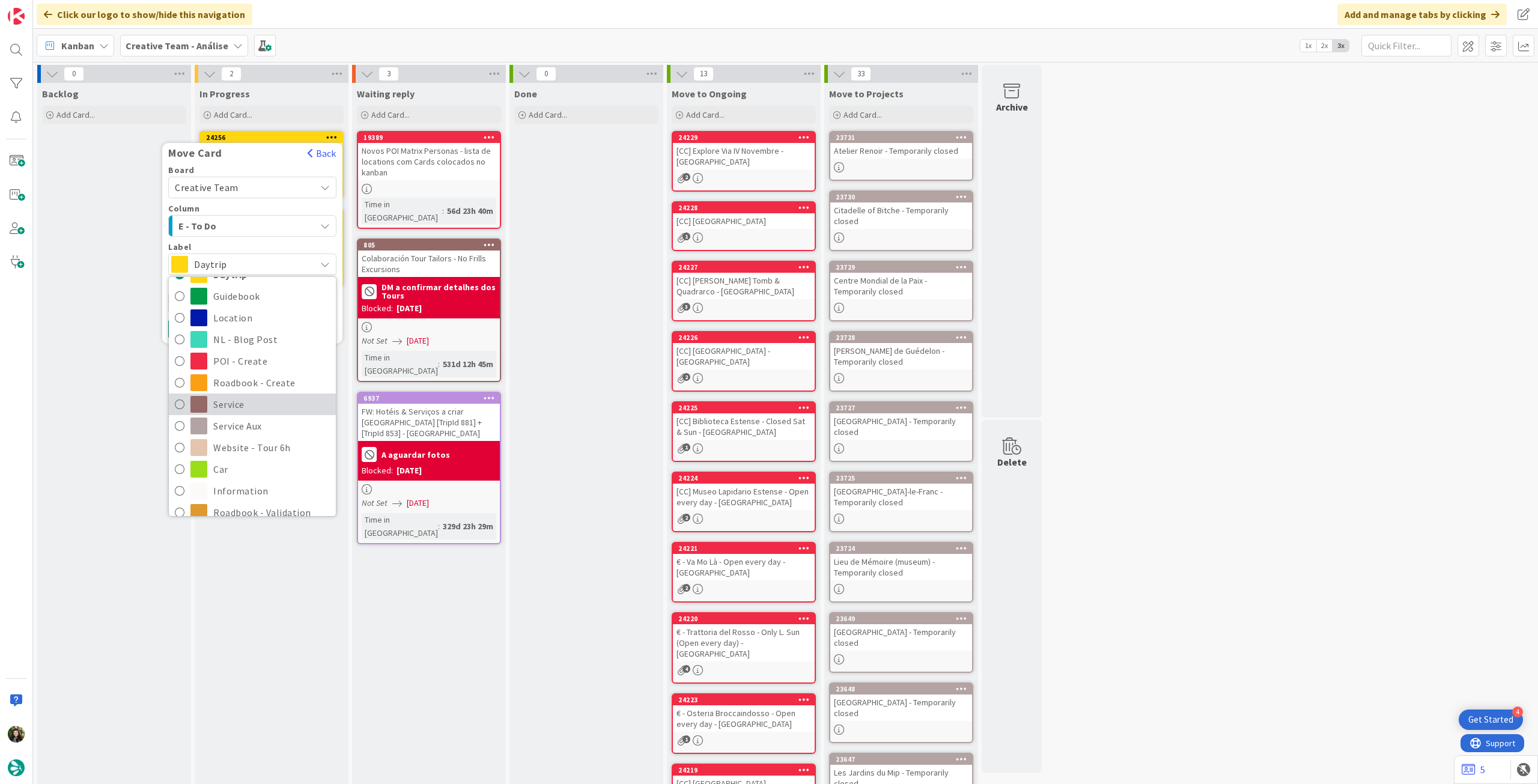
scroll to position [80, 0]
click at [263, 401] on span "Service Aux" at bounding box center [271, 407] width 116 height 18
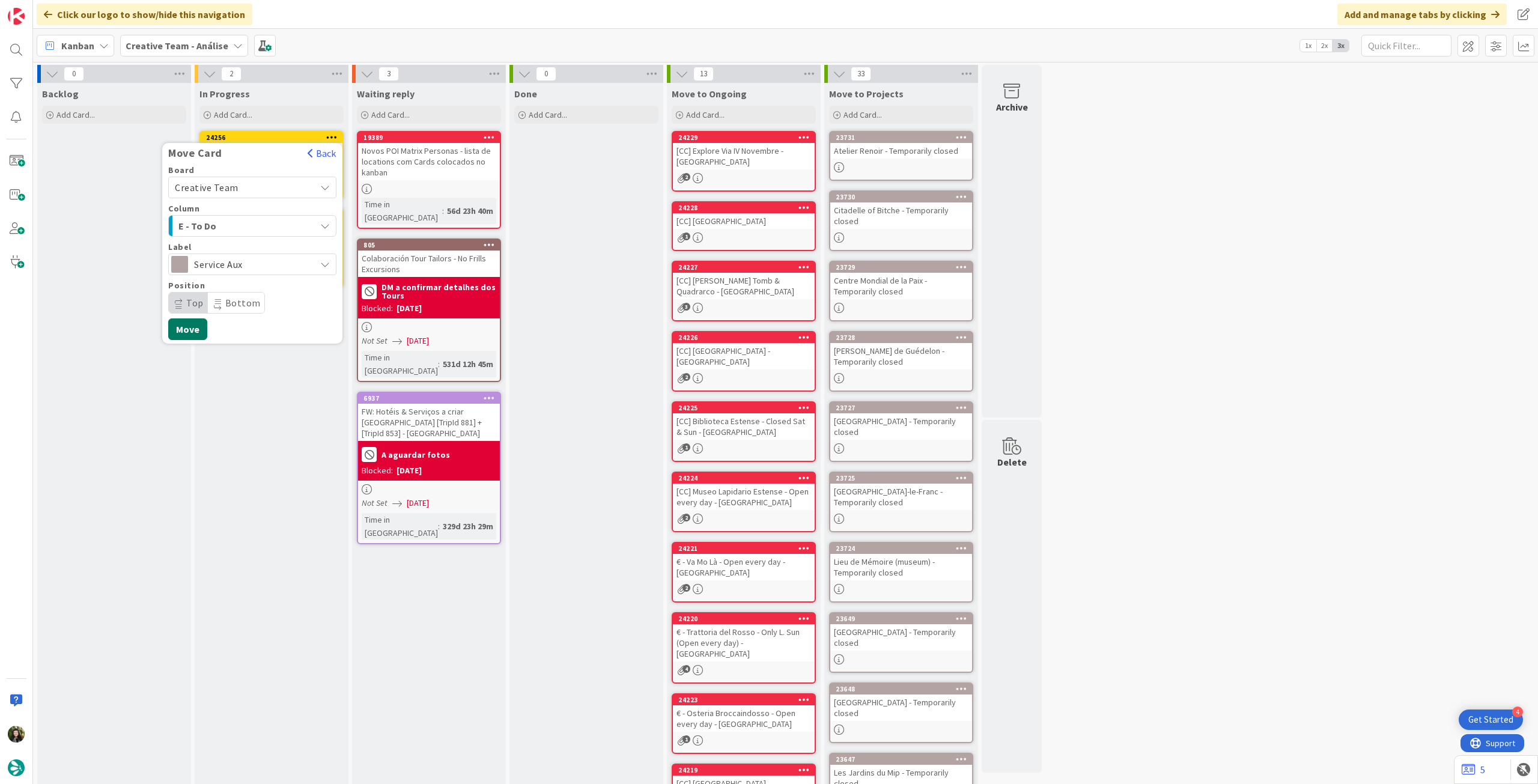
click at [187, 331] on button "Move" at bounding box center [188, 329] width 39 height 21
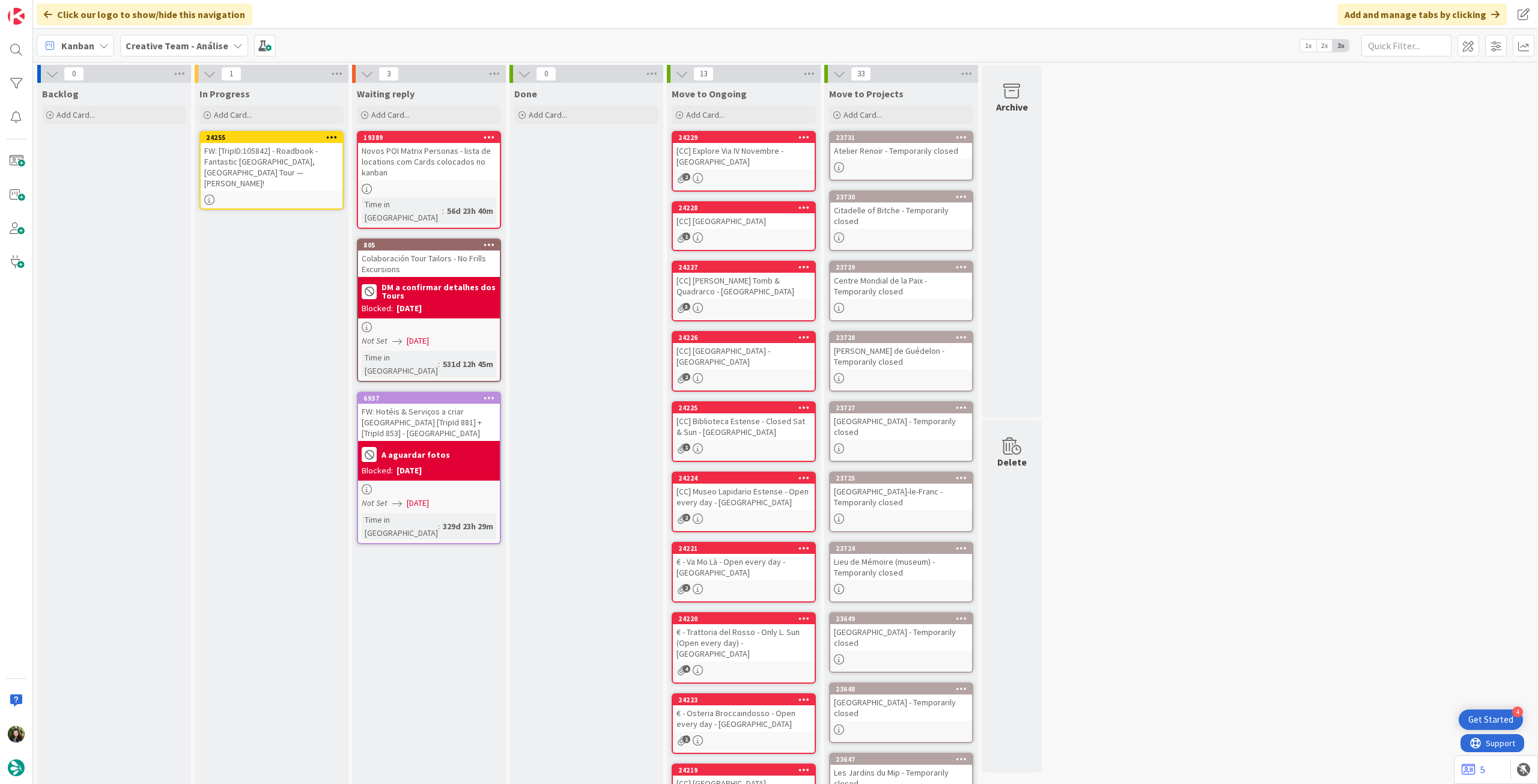
click at [330, 136] on icon at bounding box center [332, 137] width 11 height 8
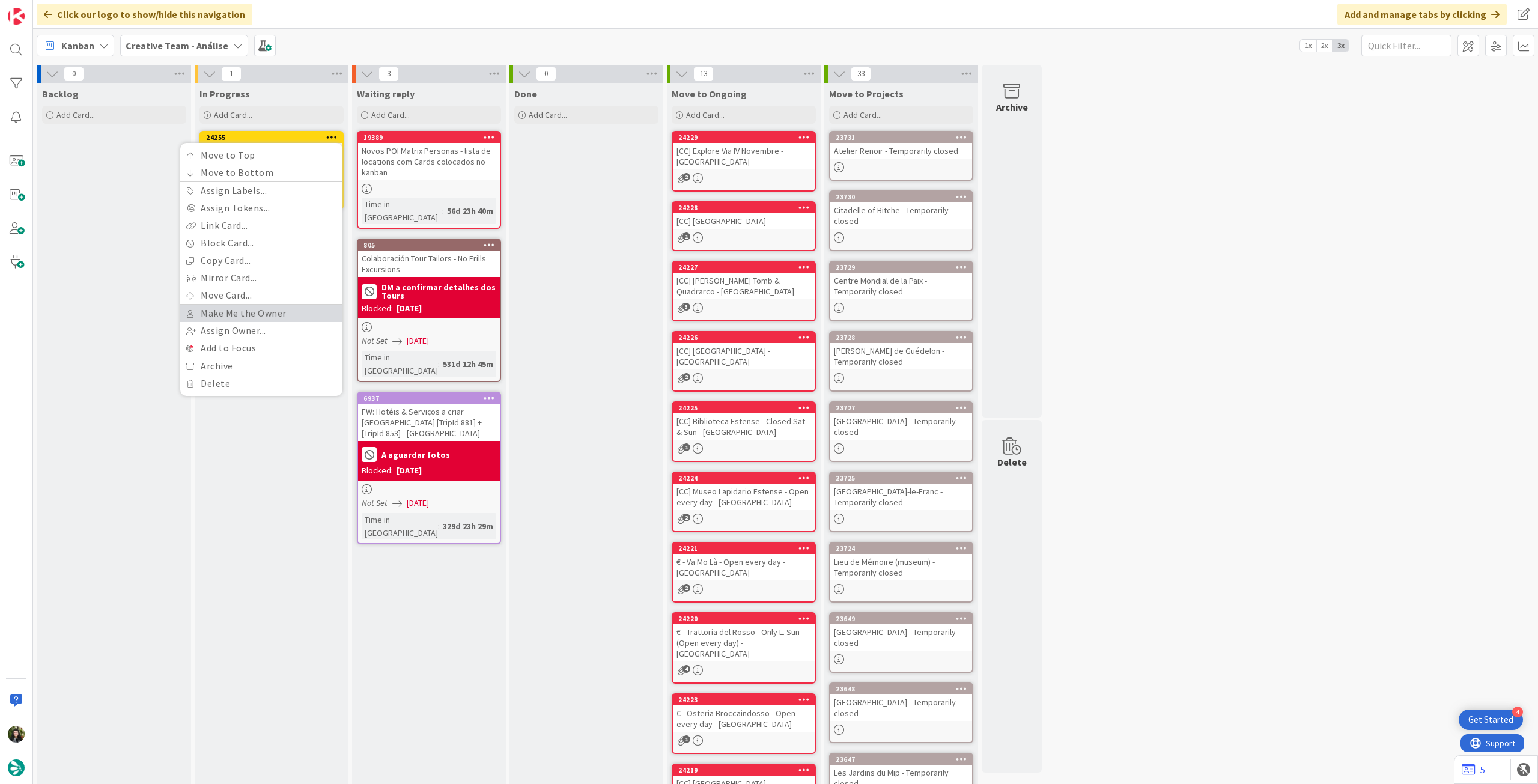
drag, startPoint x: 277, startPoint y: 303, endPoint x: 277, endPoint y: 296, distance: 7.0
click at [277, 304] on link "Make Me the Owner" at bounding box center [261, 313] width 162 height 17
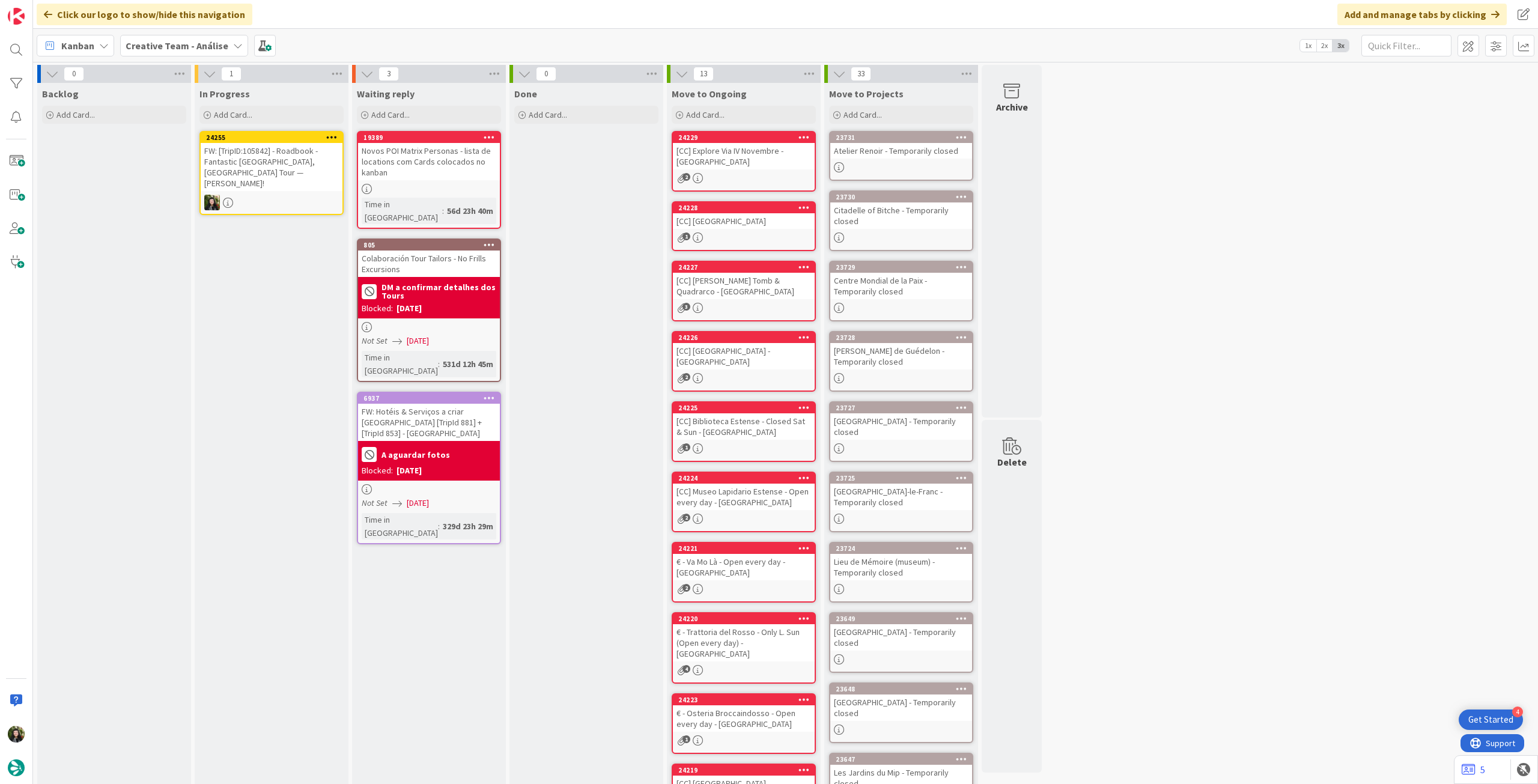
click at [320, 173] on div "FW: [TripID:105842] - Roadbook - Fantastic [GEOGRAPHIC_DATA], [GEOGRAPHIC_DATA]…" at bounding box center [271, 167] width 142 height 48
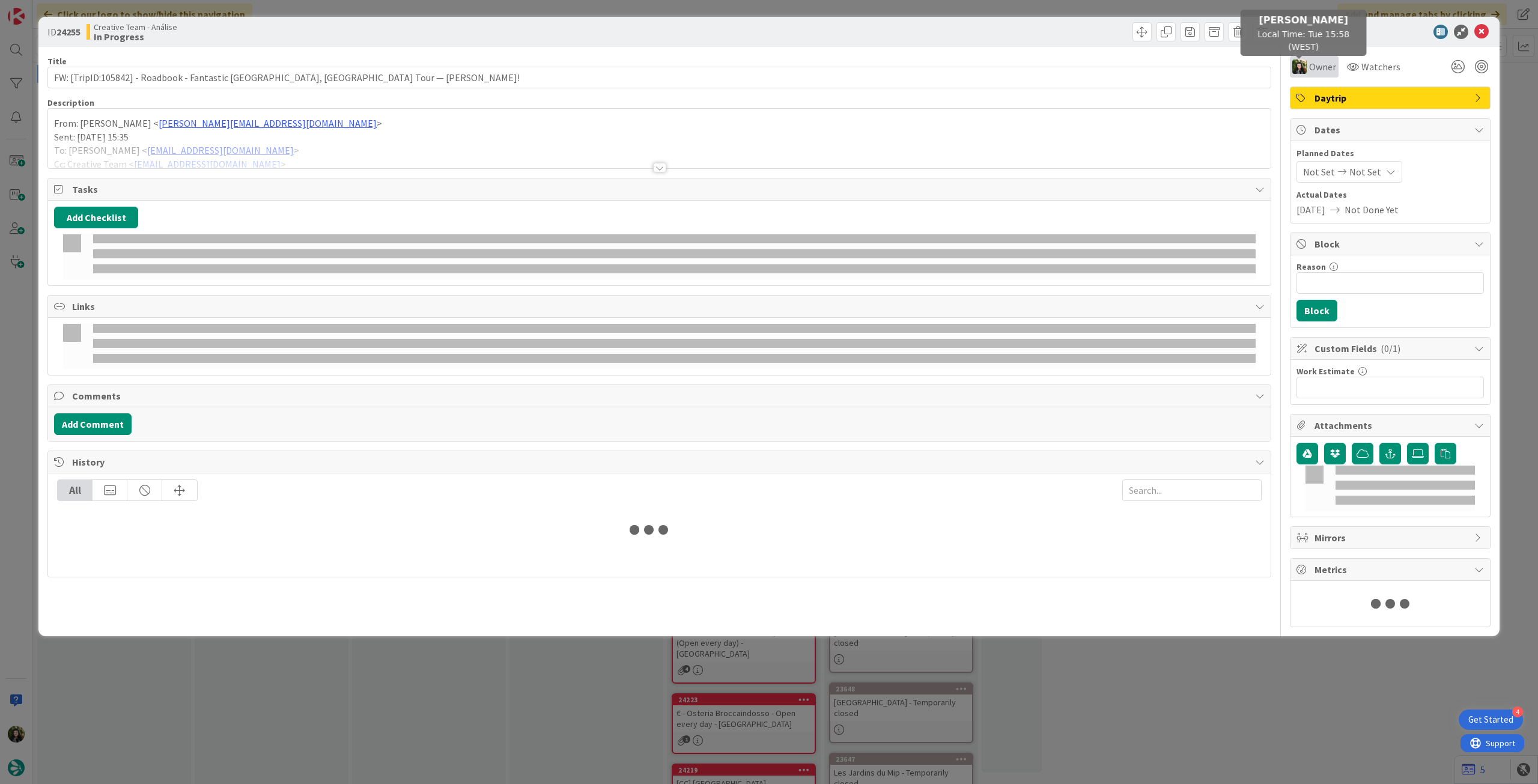
click at [1299, 71] on img at bounding box center [1299, 66] width 15 height 15
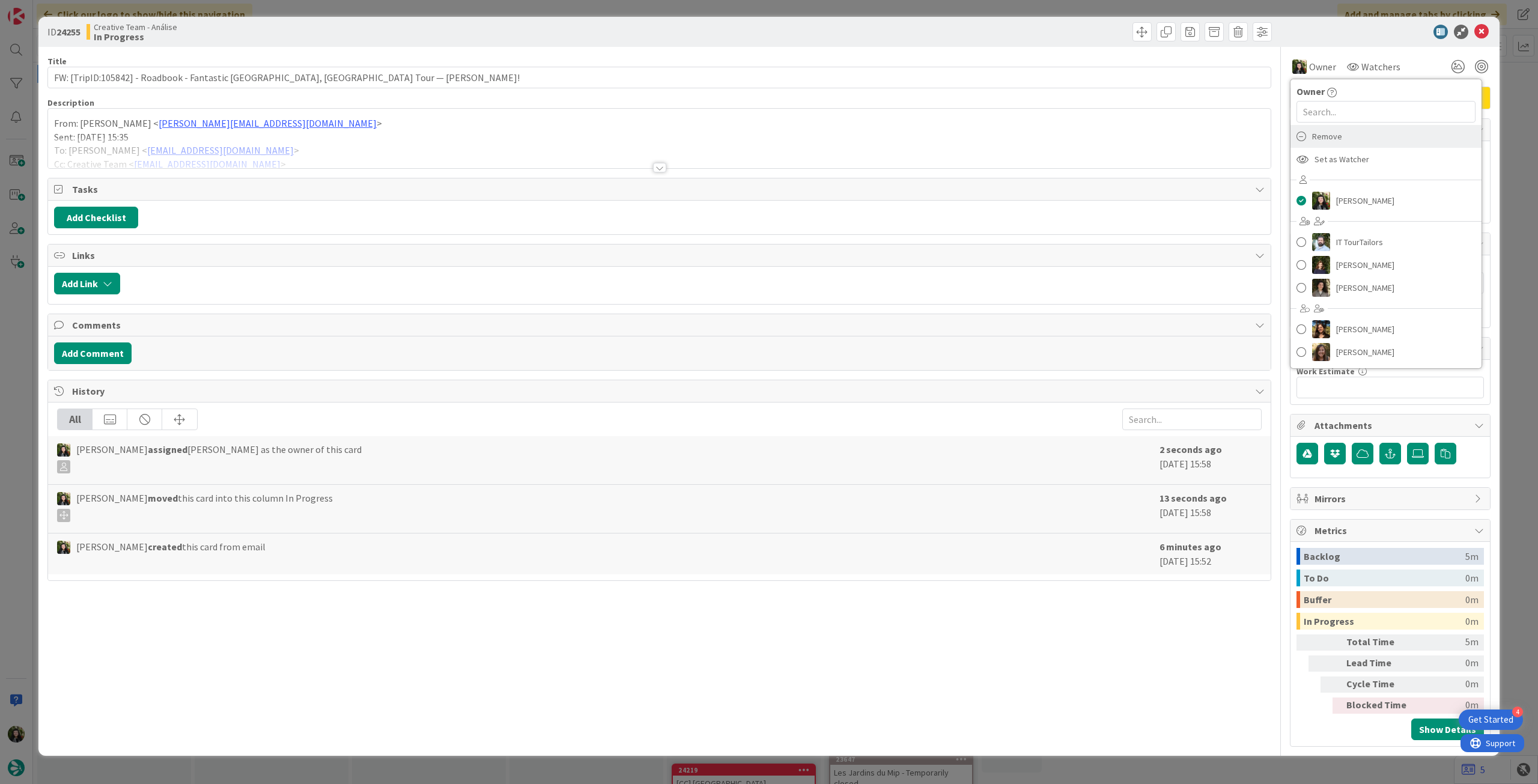
click at [1372, 138] on div "Remove" at bounding box center [1386, 136] width 191 height 23
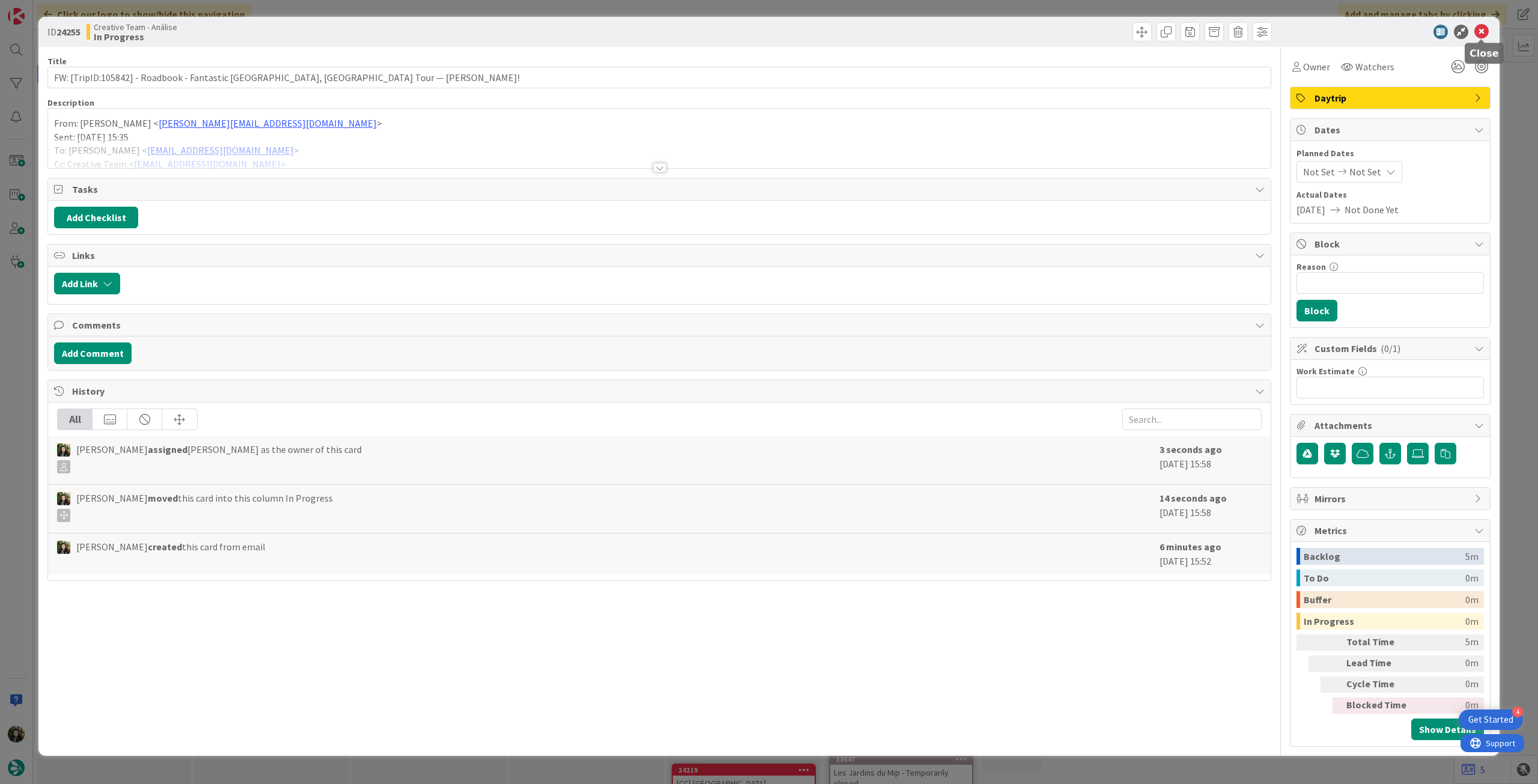
click at [1490, 30] on div at bounding box center [1384, 32] width 212 height 15
click at [1485, 32] on icon at bounding box center [1481, 32] width 15 height 15
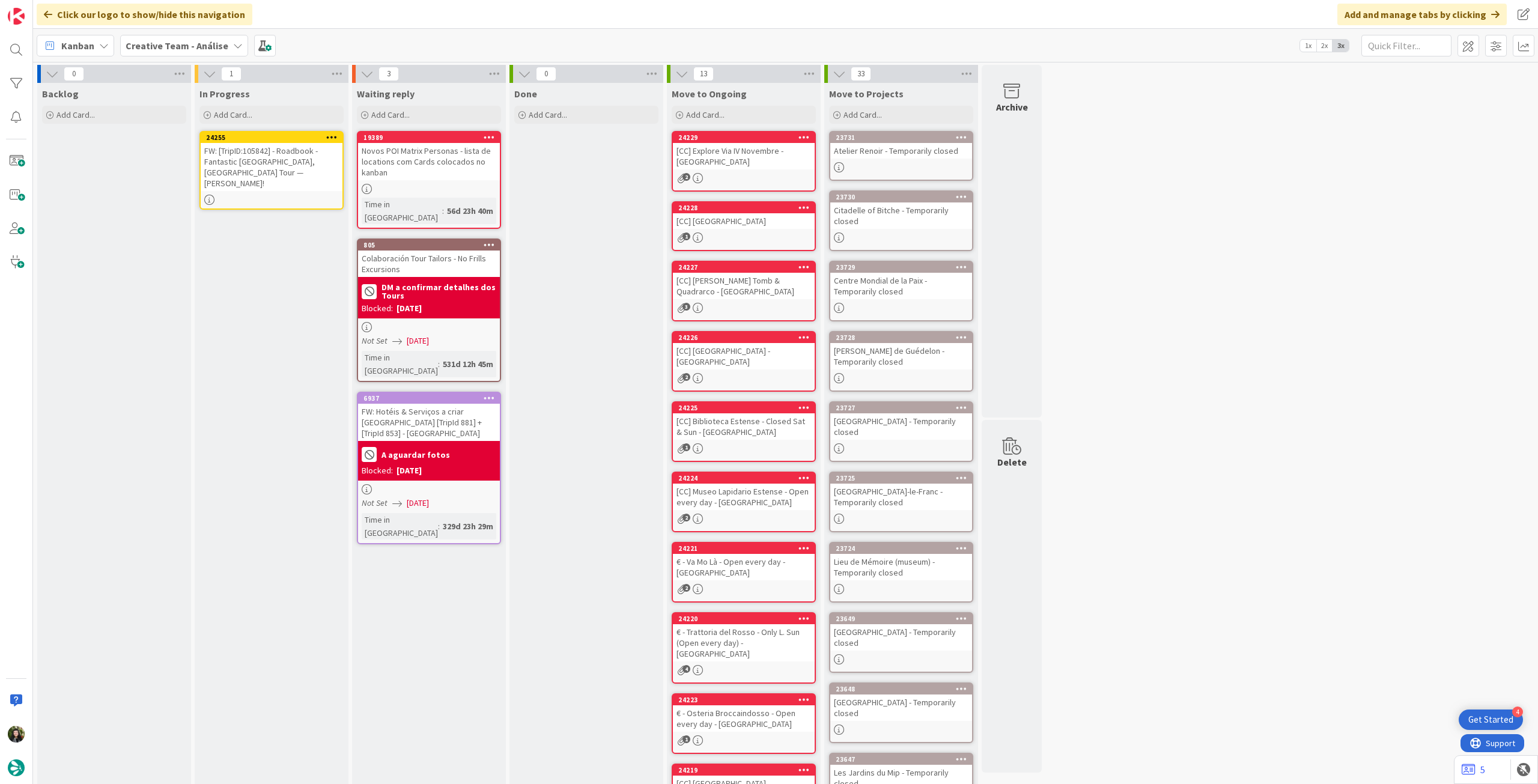
click at [329, 135] on icon at bounding box center [332, 137] width 11 height 8
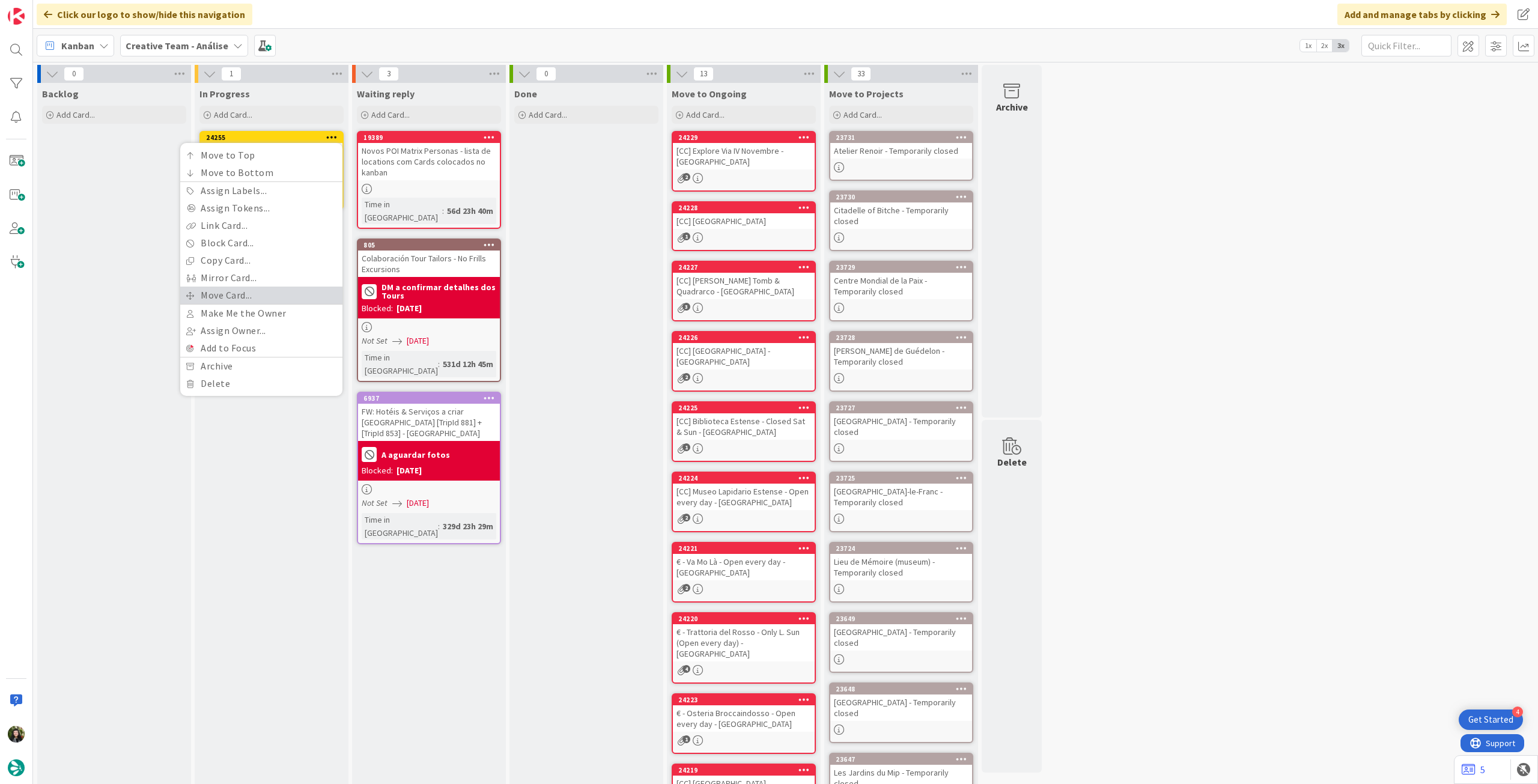
click at [260, 295] on link "Move Card..." at bounding box center [261, 295] width 162 height 17
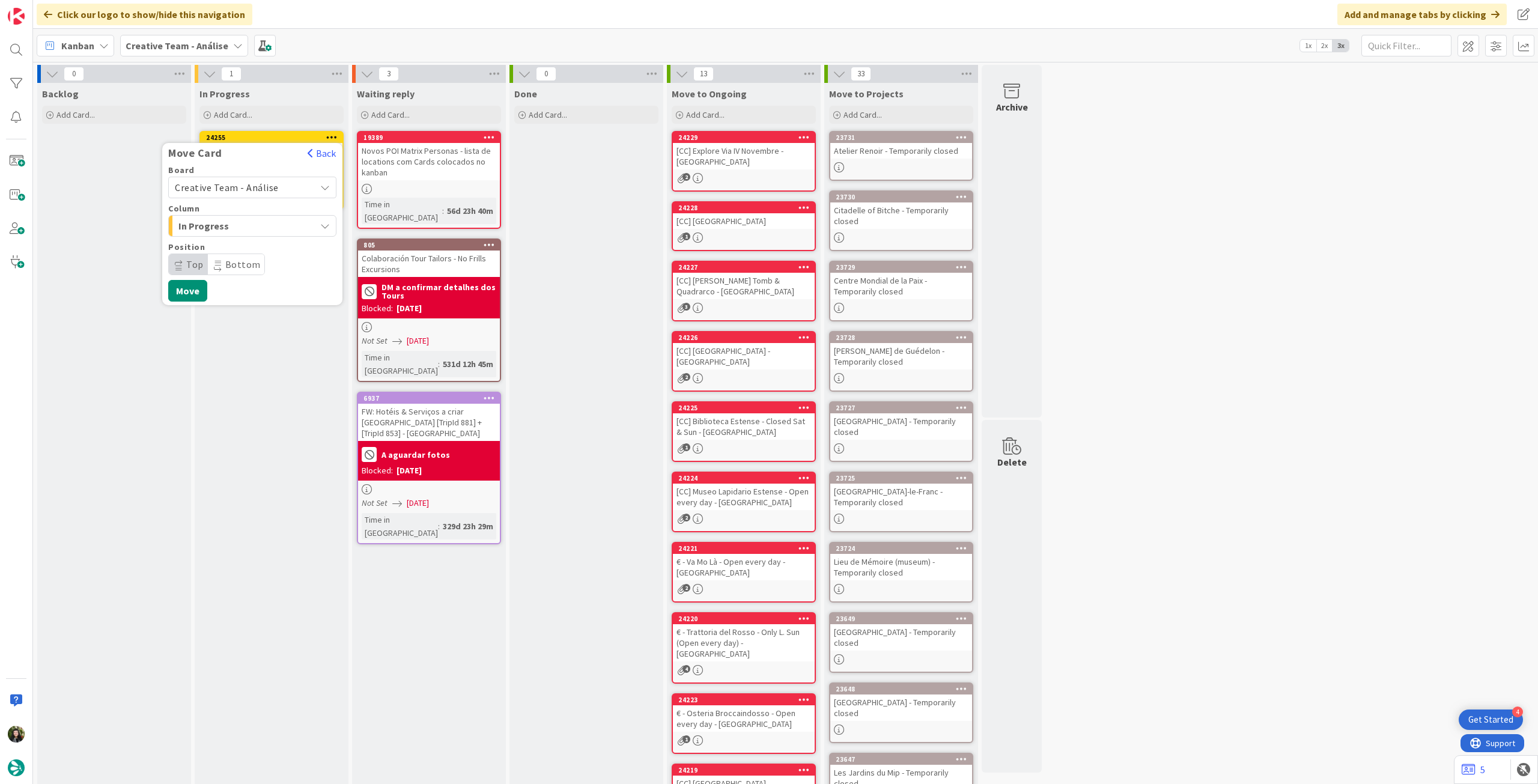
click at [253, 196] on div "Creative Team - Análise" at bounding box center [252, 187] width 168 height 21
click at [248, 246] on span "Creative Team" at bounding box center [260, 244] width 139 height 18
click at [242, 262] on span "Daytrip" at bounding box center [251, 264] width 116 height 17
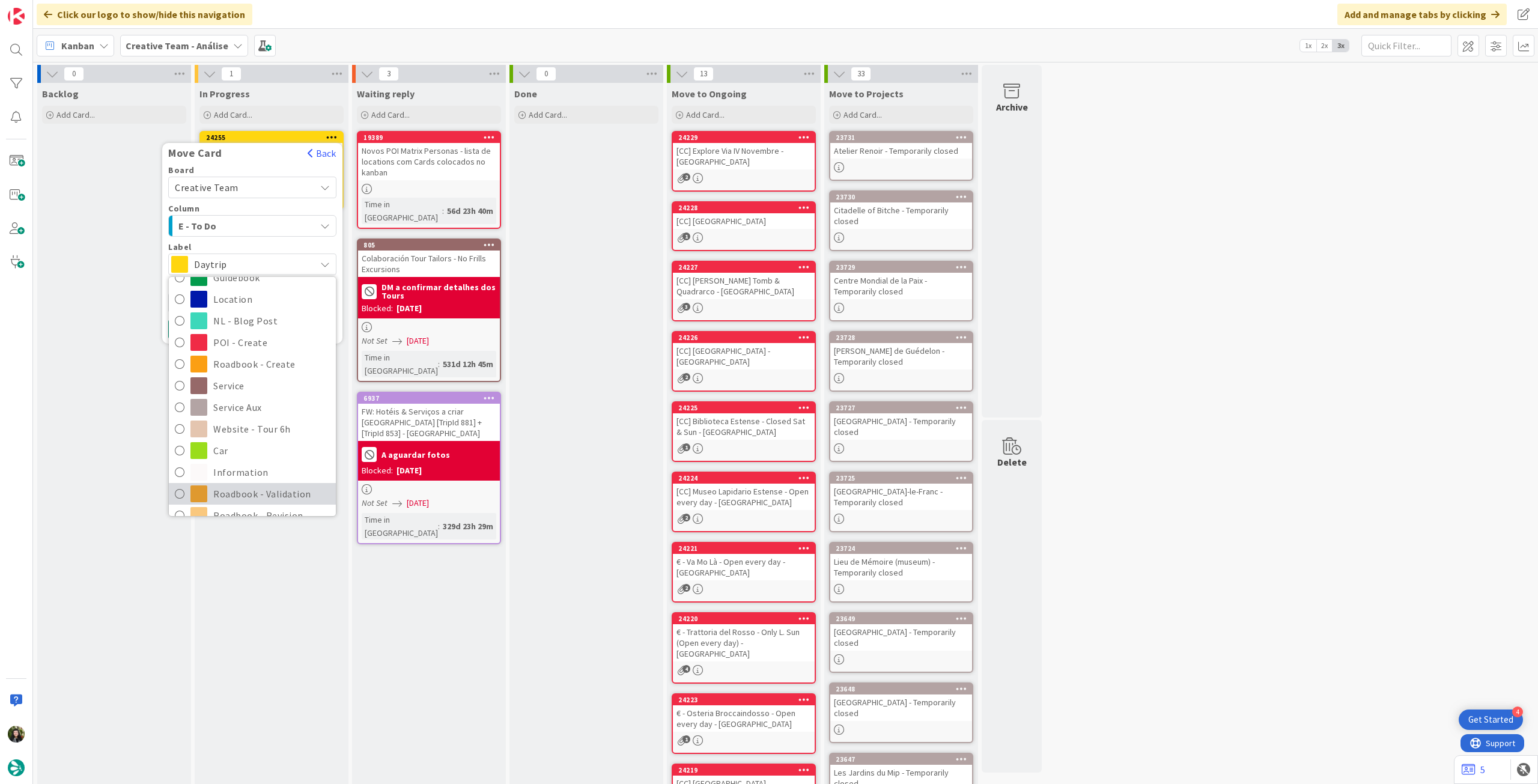
scroll to position [160, 0]
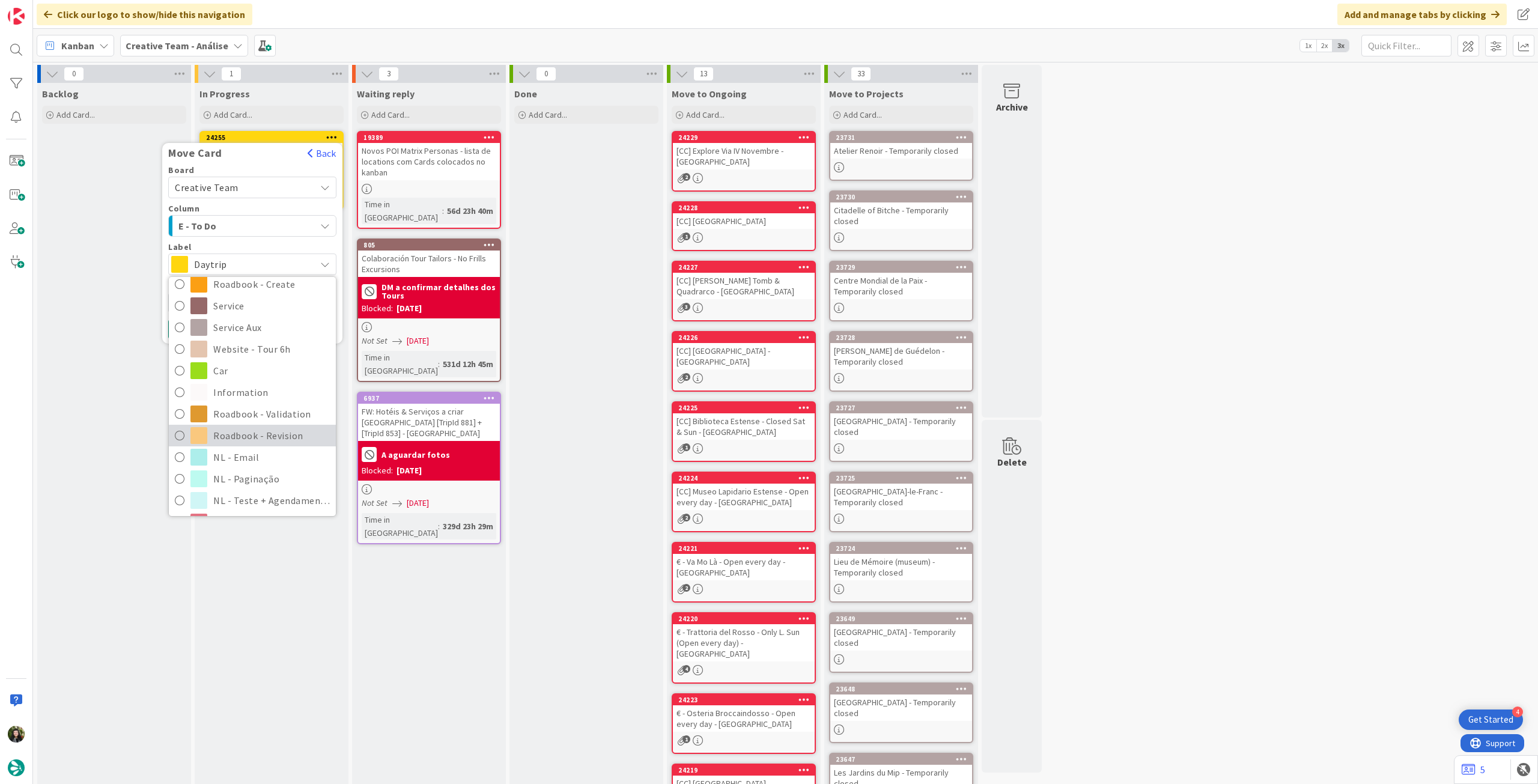
click at [244, 428] on span "Roadbook - Revision" at bounding box center [271, 435] width 116 height 18
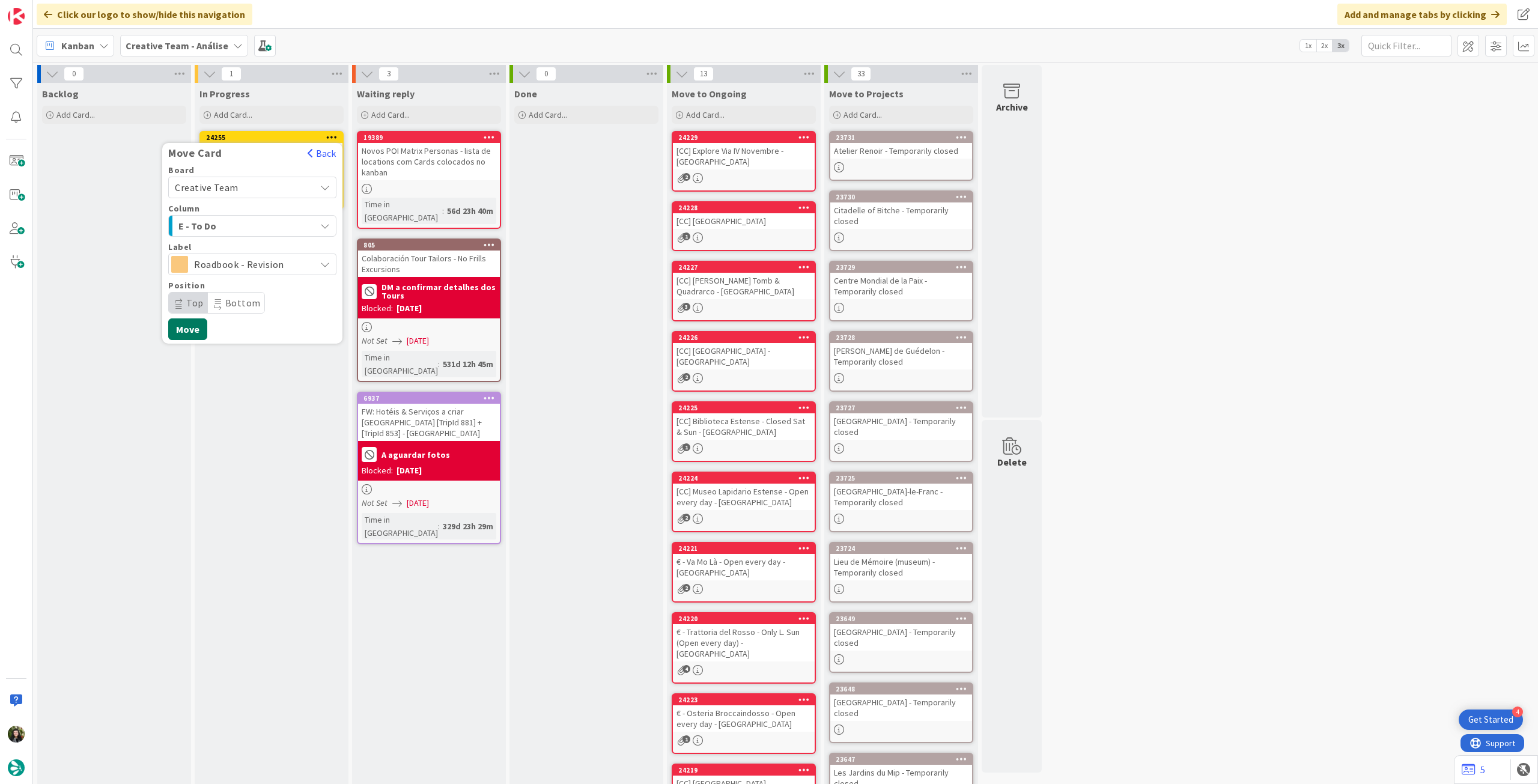
click at [194, 337] on button "Move" at bounding box center [188, 329] width 39 height 21
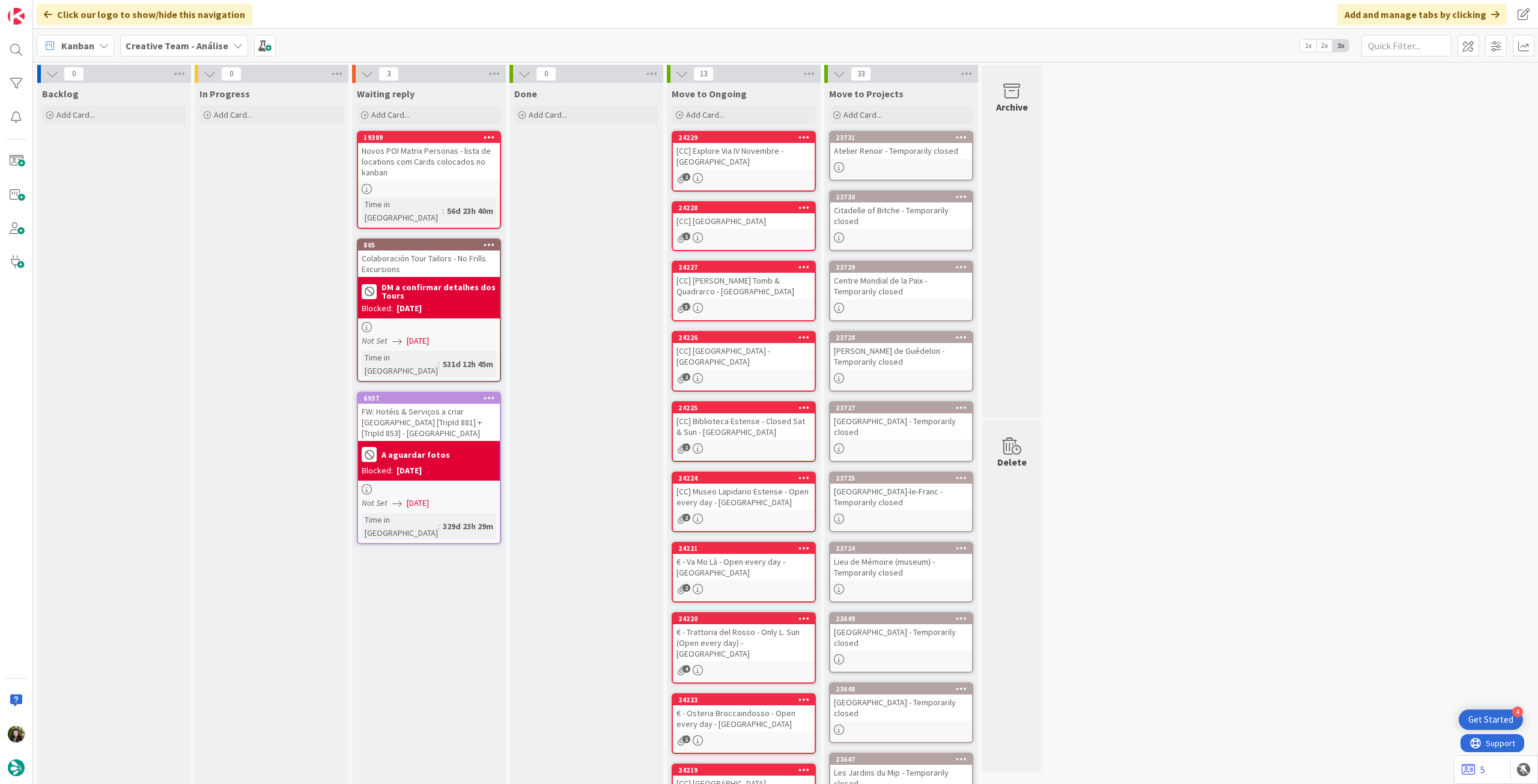
click at [152, 39] on b "Creative Team - Análise" at bounding box center [177, 45] width 102 height 12
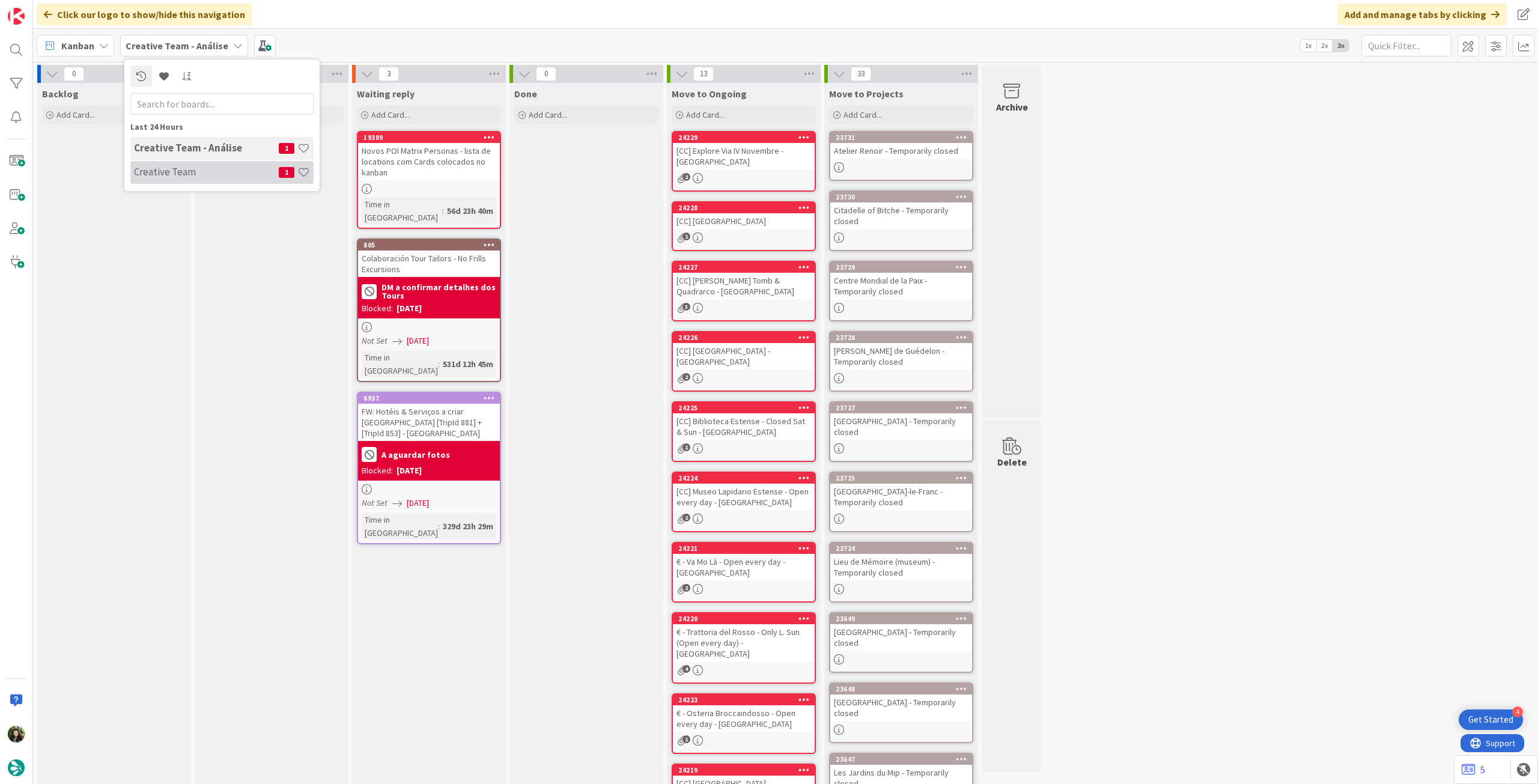
click at [177, 169] on h4 "Creative Team" at bounding box center [206, 172] width 145 height 12
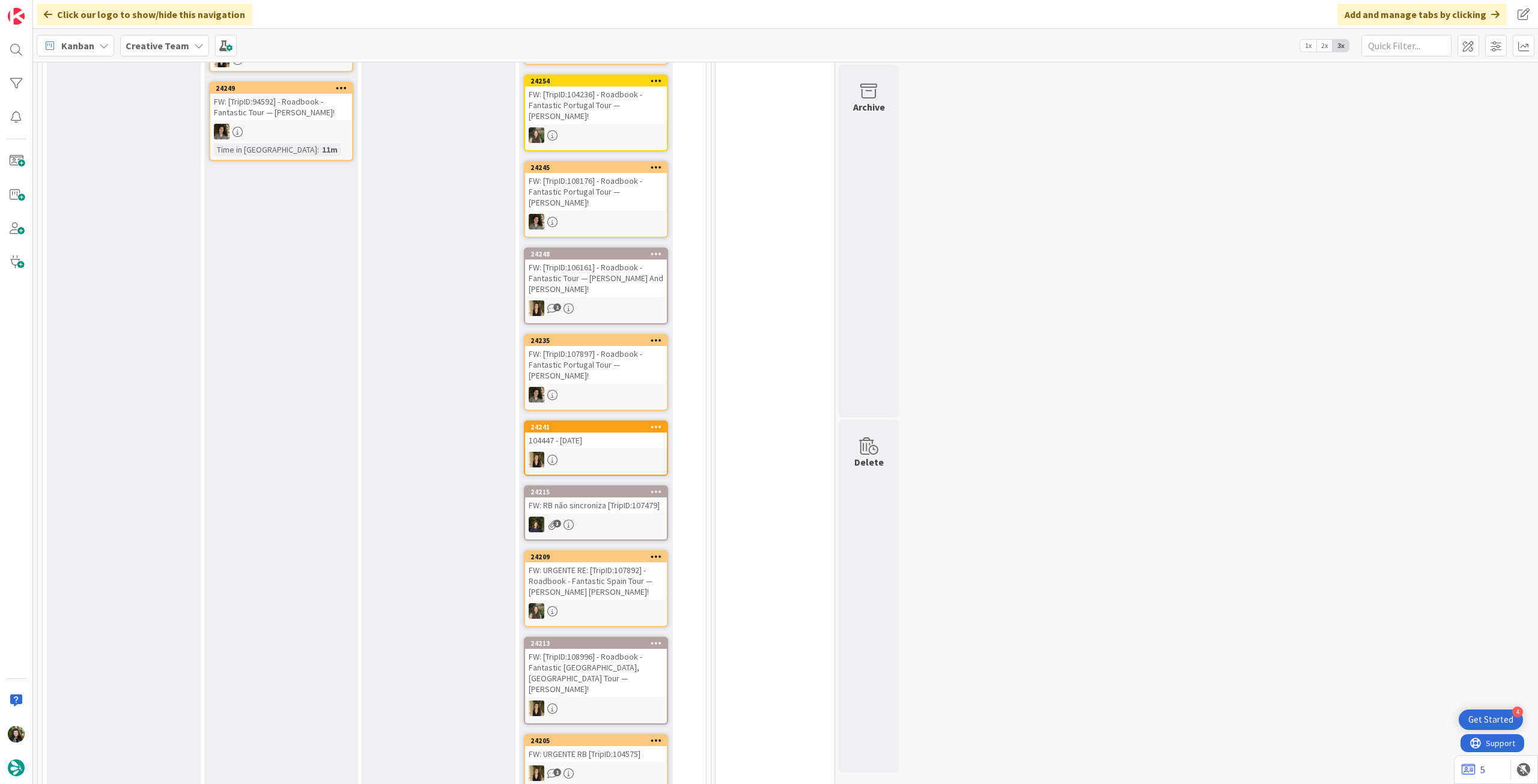
scroll to position [80, 0]
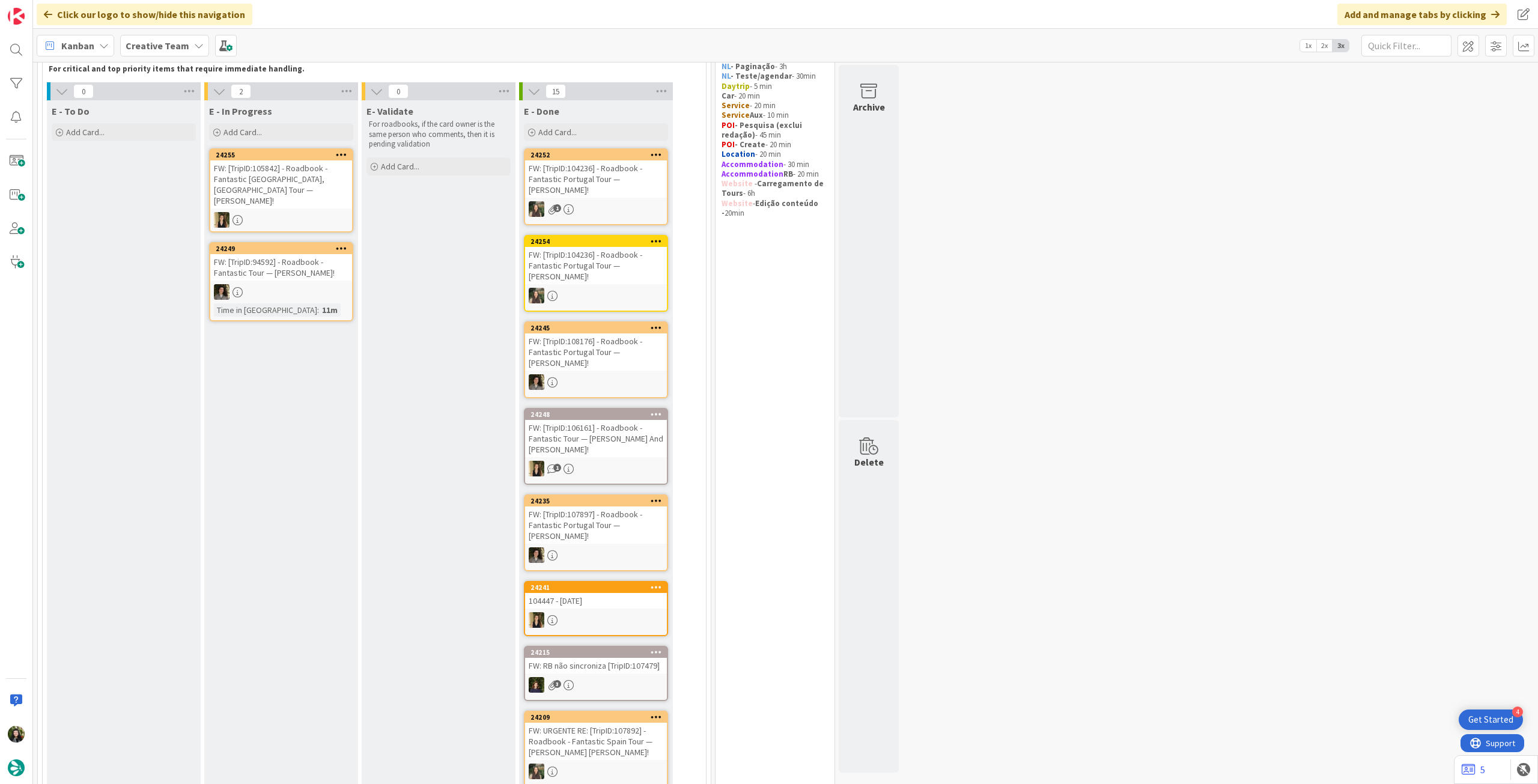
click at [145, 54] on div "Creative Team" at bounding box center [165, 45] width 89 height 21
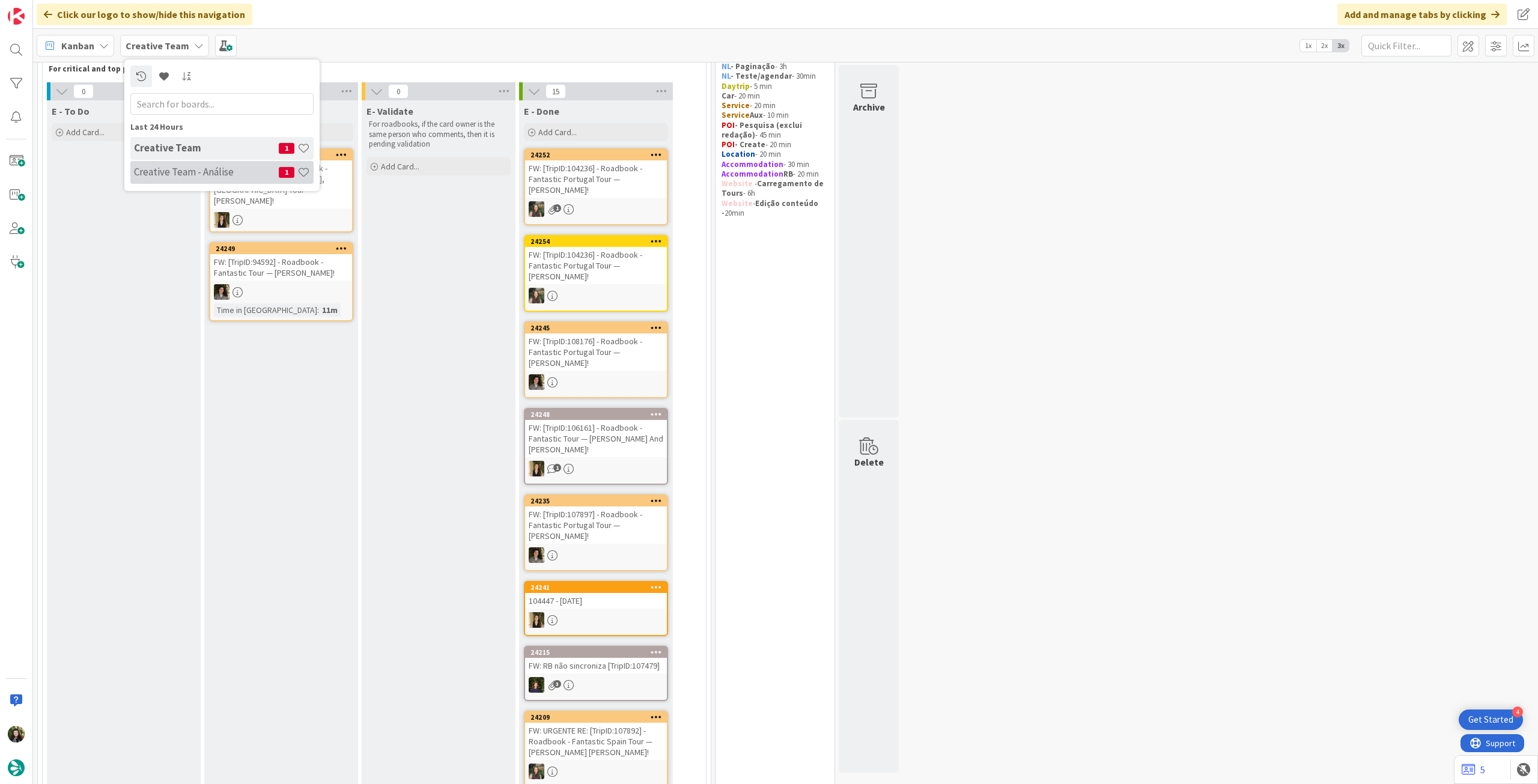
click at [137, 181] on div "Creative Team - Análise 1" at bounding box center [221, 172] width 183 height 23
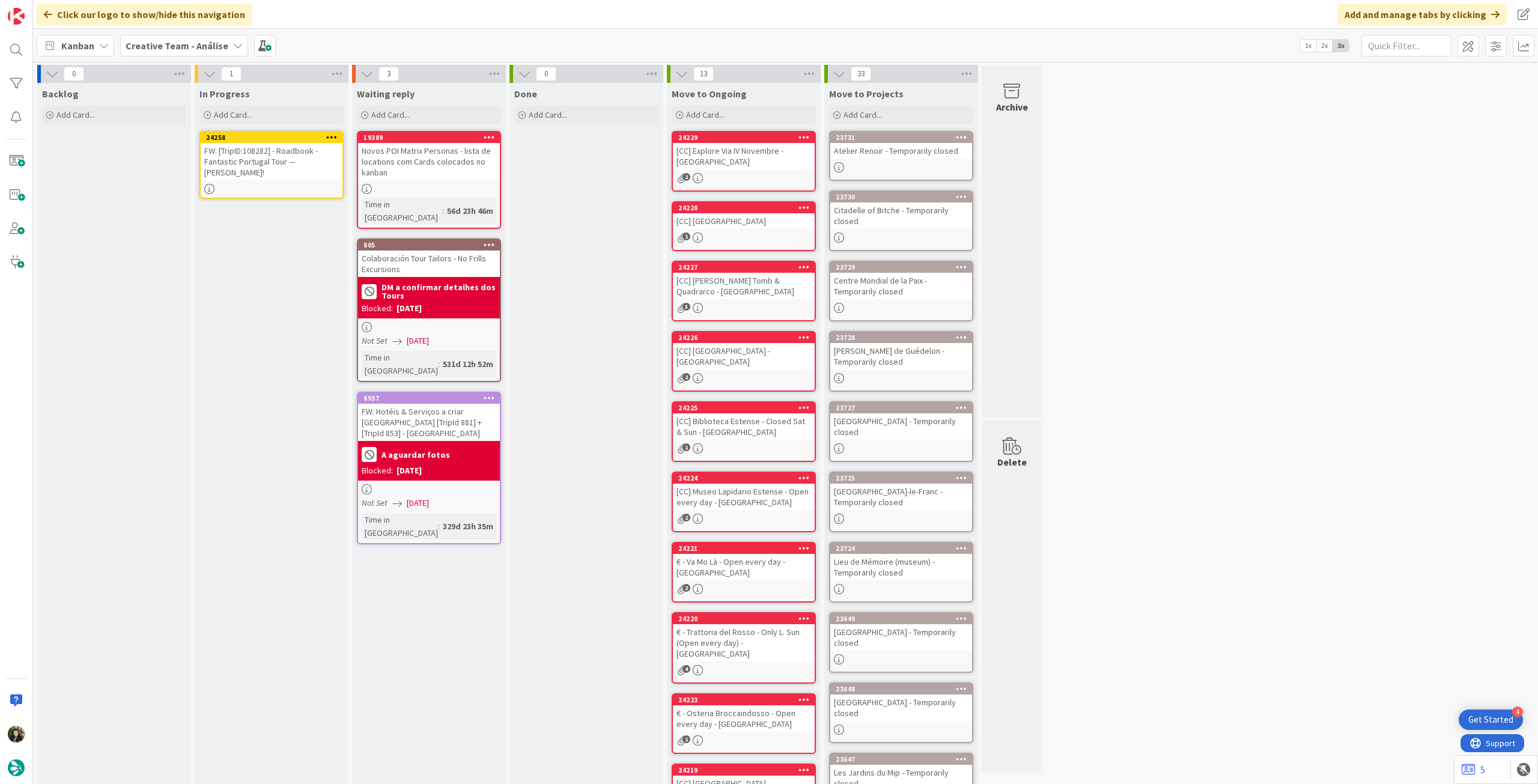
click at [332, 136] on icon at bounding box center [332, 137] width 11 height 8
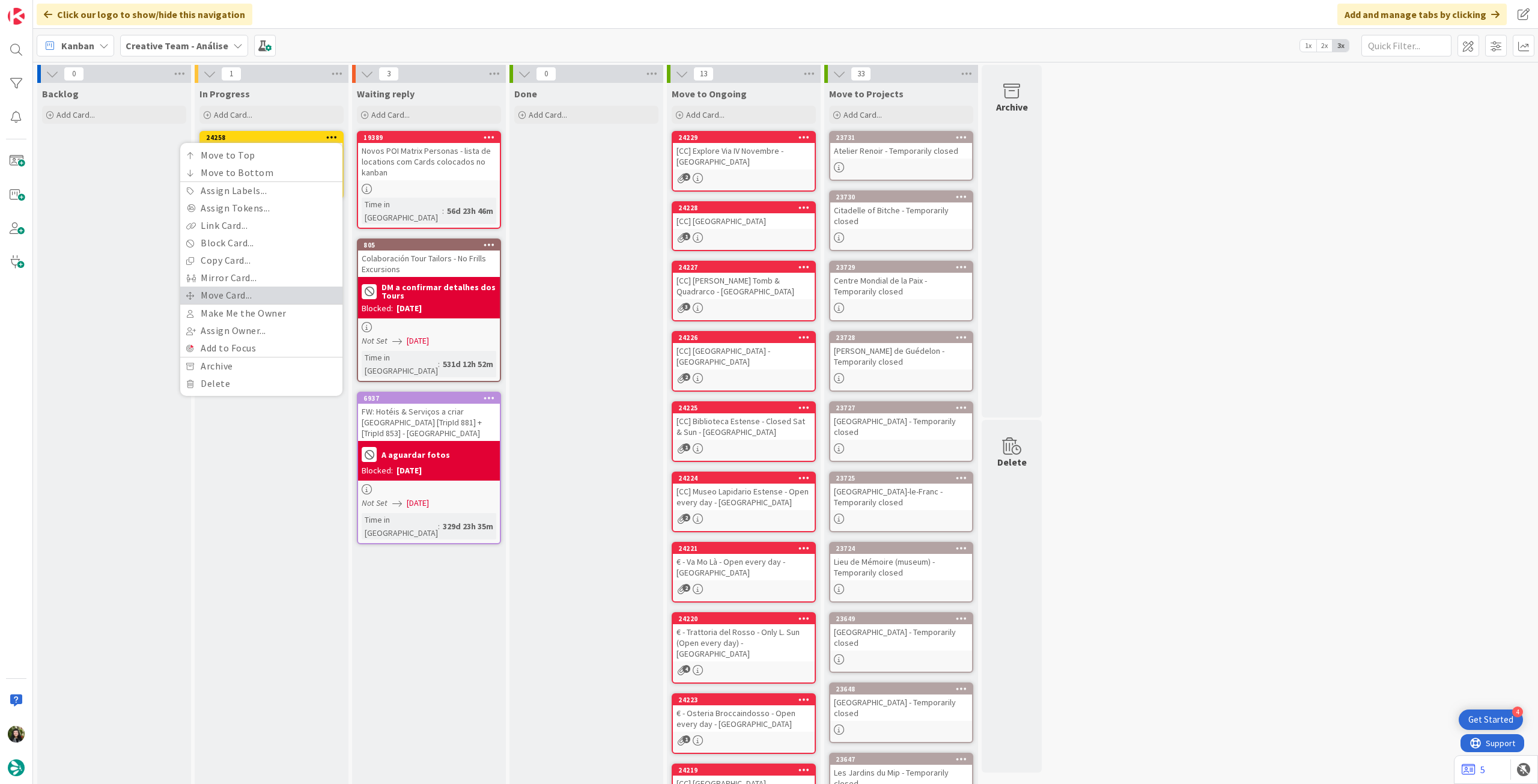
click at [253, 288] on link "Move Card..." at bounding box center [261, 295] width 162 height 17
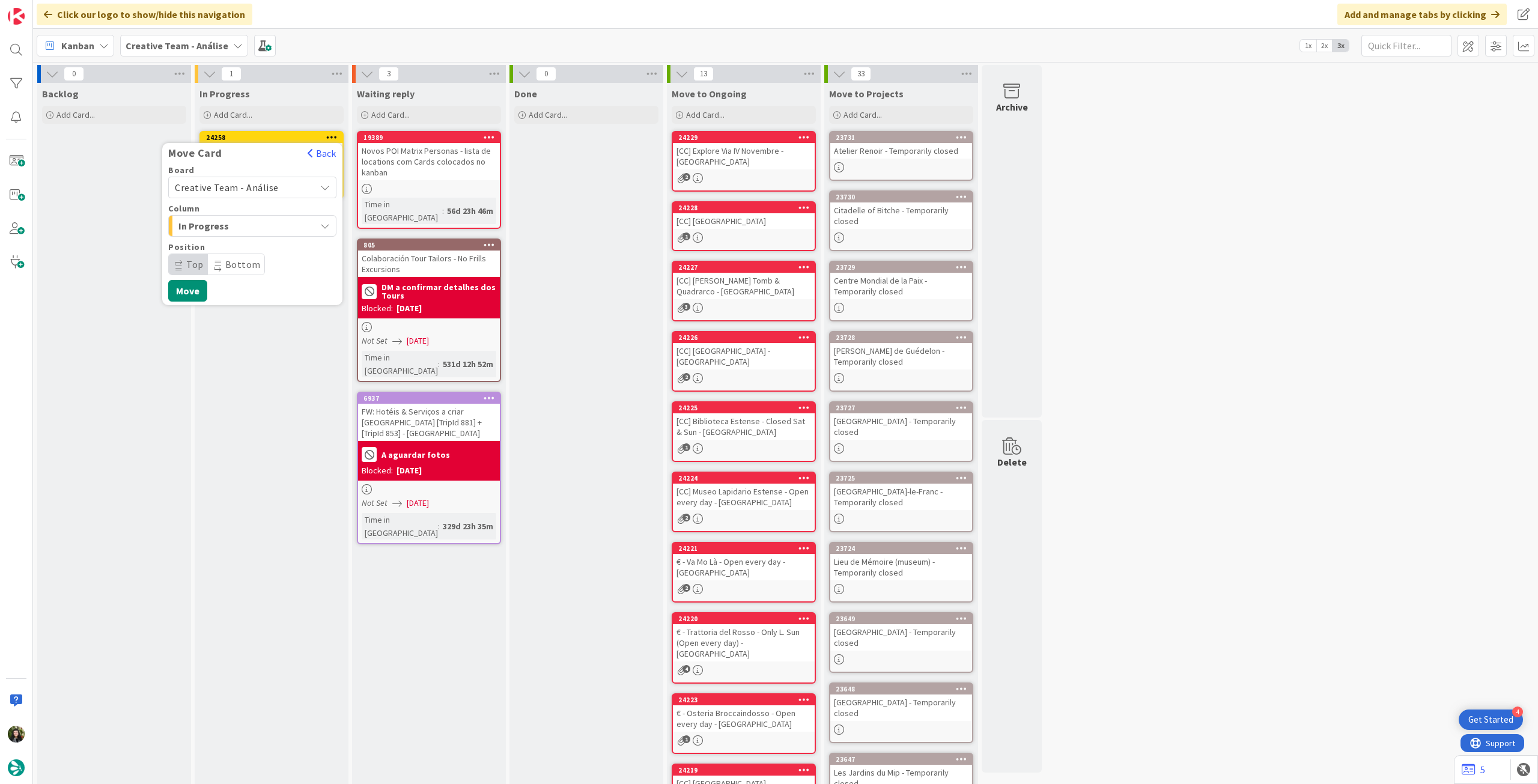
click at [255, 187] on span "Creative Team - Análise" at bounding box center [227, 187] width 104 height 12
click at [248, 244] on span "Creative Team" at bounding box center [260, 244] width 139 height 18
click at [242, 259] on span "Daytrip" at bounding box center [251, 264] width 116 height 17
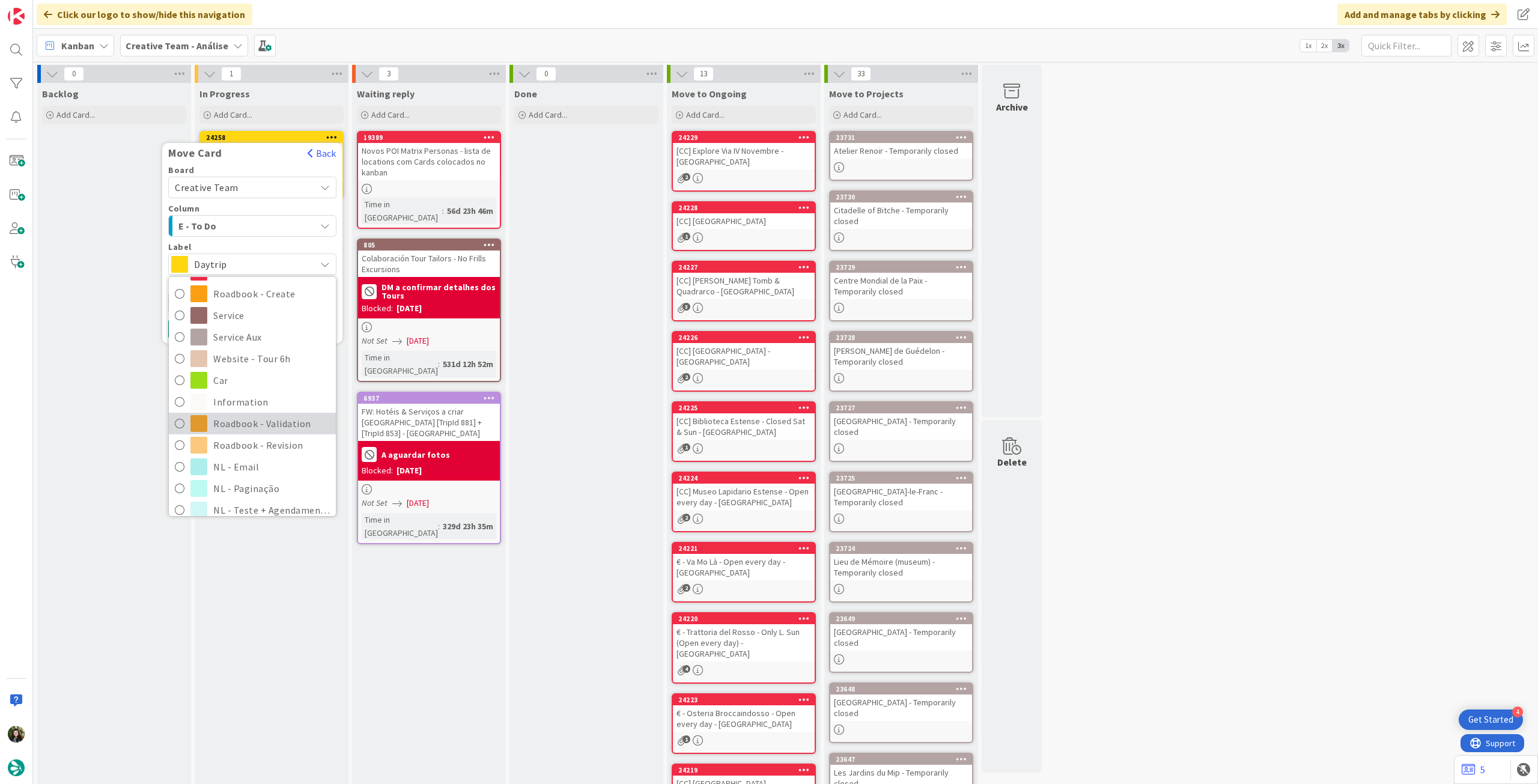
scroll to position [160, 0]
click at [266, 428] on span "Roadbook - Revision" at bounding box center [271, 435] width 116 height 18
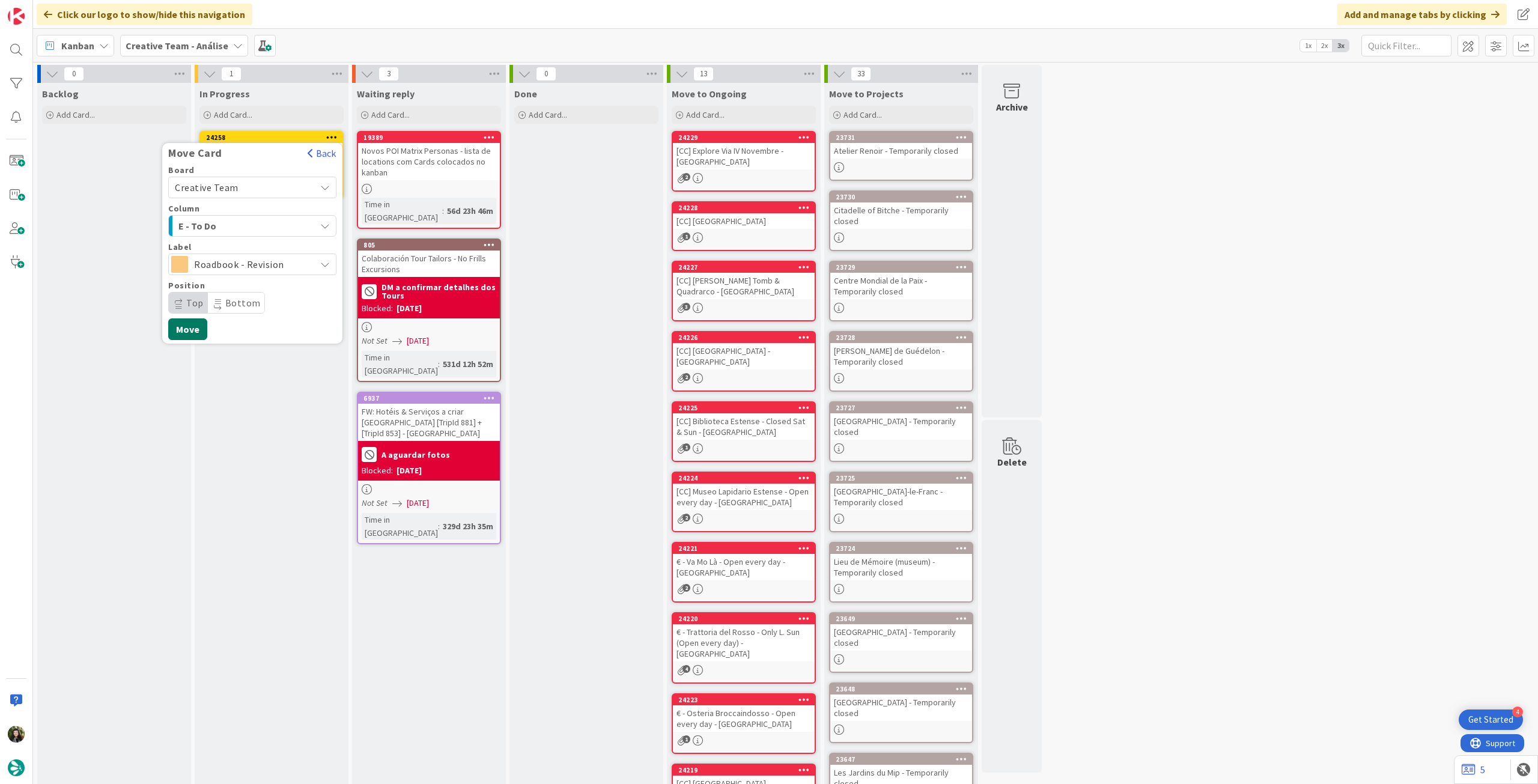
click at [177, 320] on button "Move" at bounding box center [188, 329] width 39 height 21
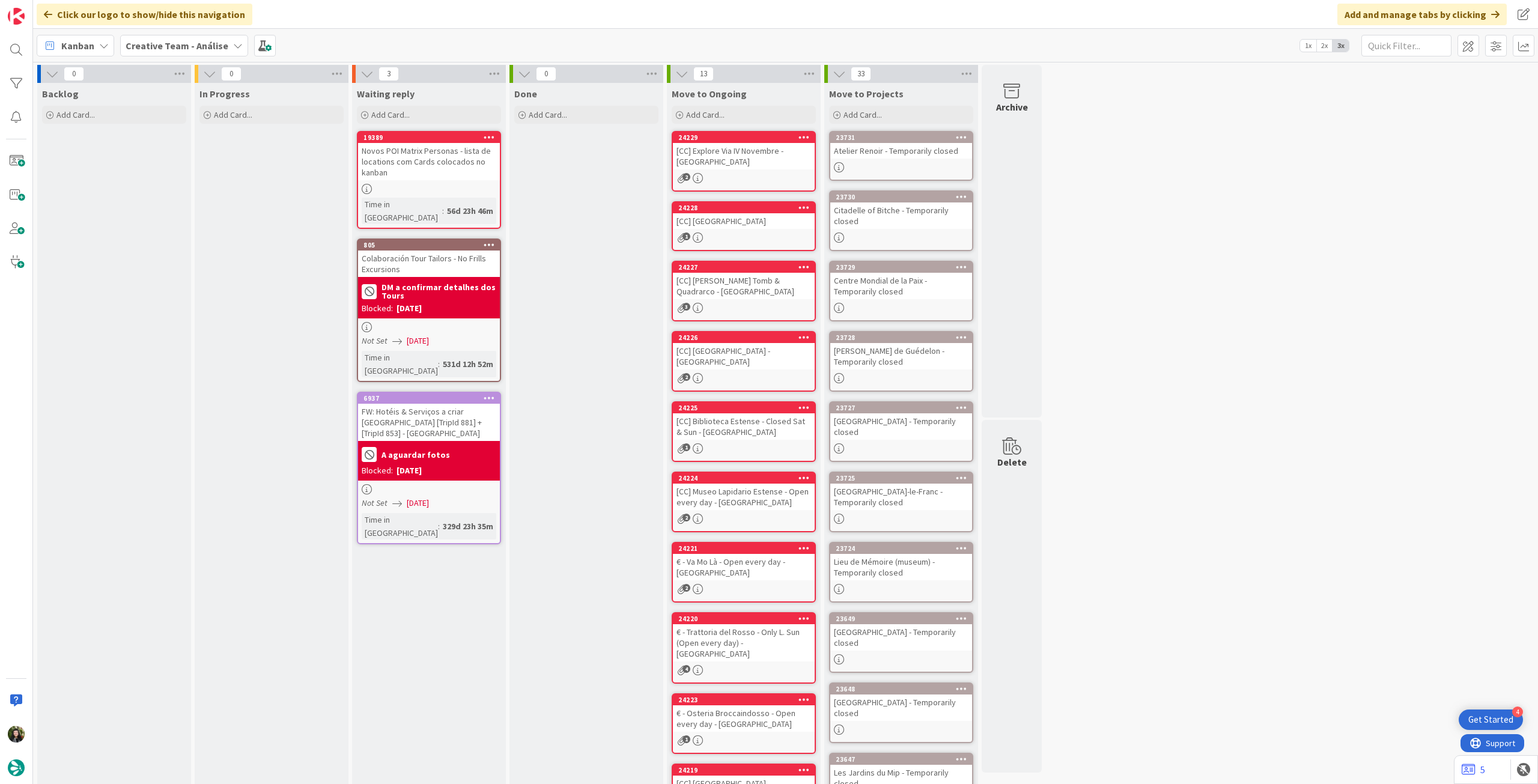
click at [143, 43] on b "Creative Team - Análise" at bounding box center [177, 45] width 102 height 12
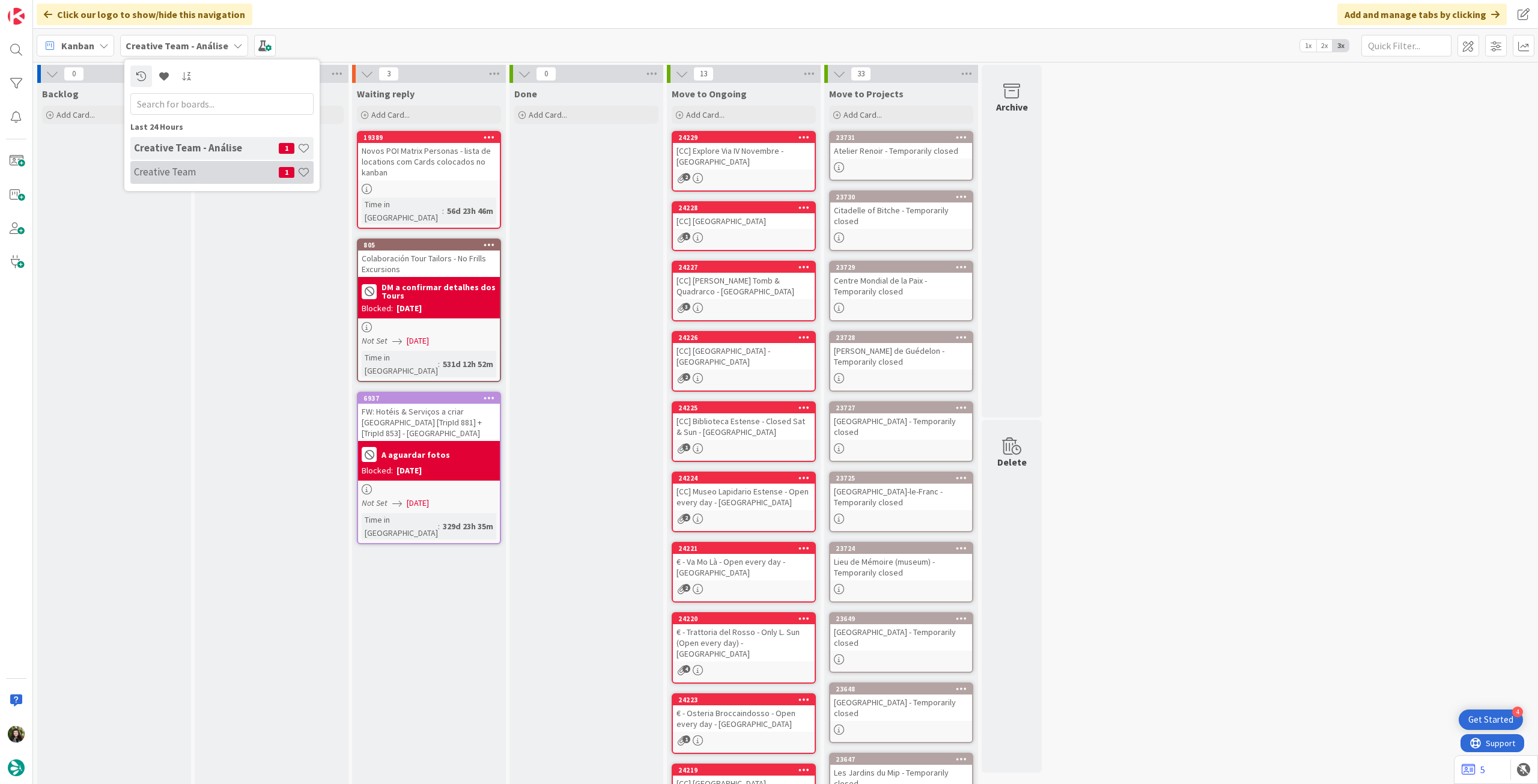
click at [166, 175] on h4 "Creative Team" at bounding box center [206, 172] width 145 height 12
